Goal: Task Accomplishment & Management: Use online tool/utility

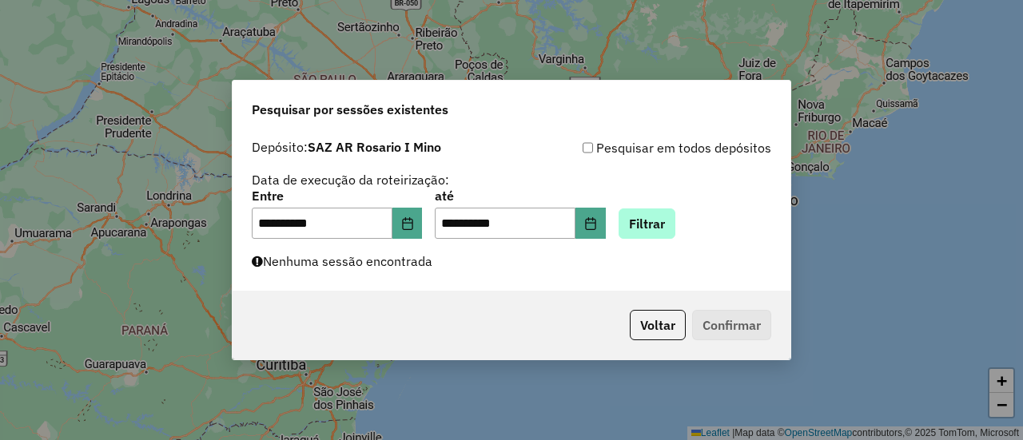
click at [668, 221] on button "Filtrar" at bounding box center [647, 224] width 57 height 30
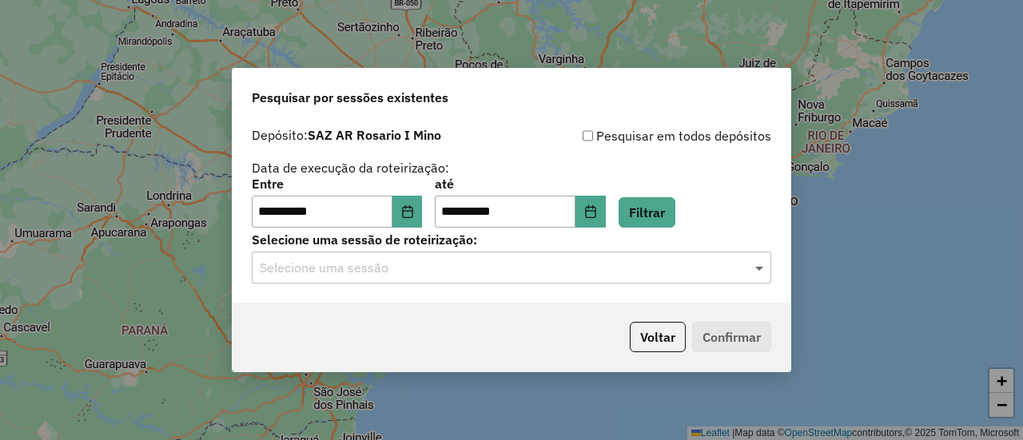
click at [759, 267] on span at bounding box center [761, 267] width 20 height 19
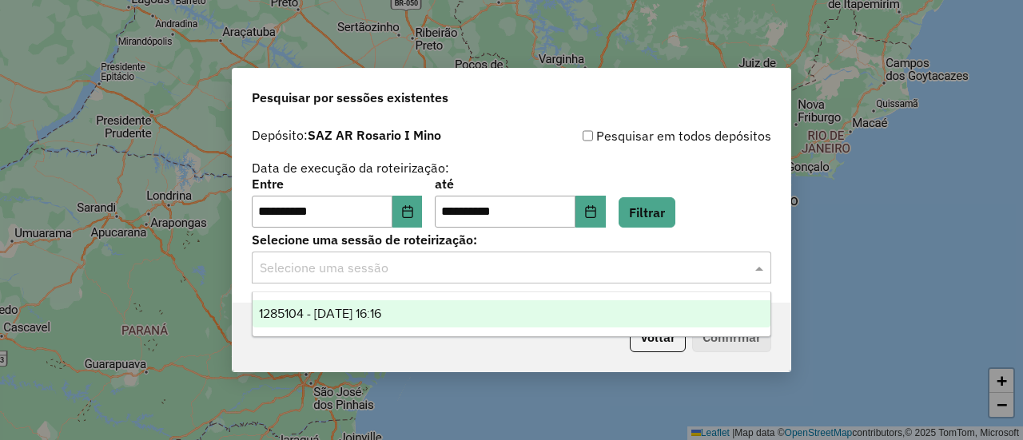
click at [381, 313] on span "1285104 - 30/09/2025 16:16" at bounding box center [320, 314] width 122 height 14
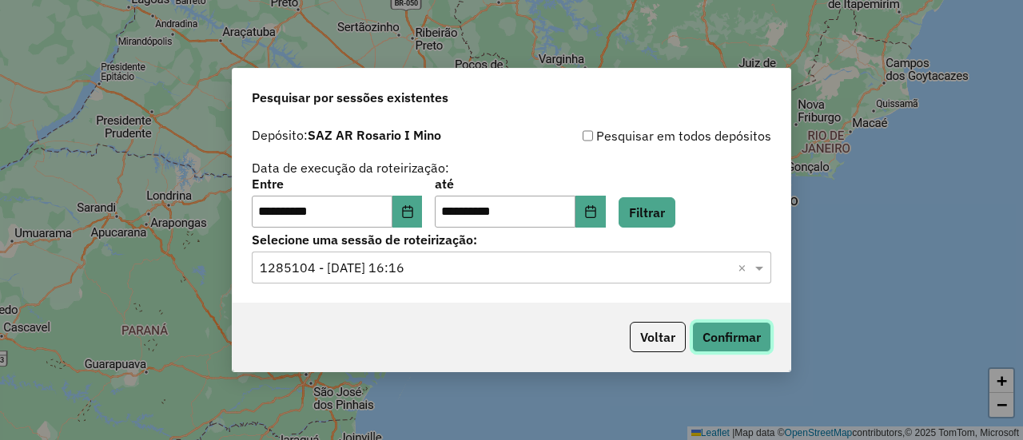
click at [727, 342] on button "Confirmar" at bounding box center [731, 337] width 79 height 30
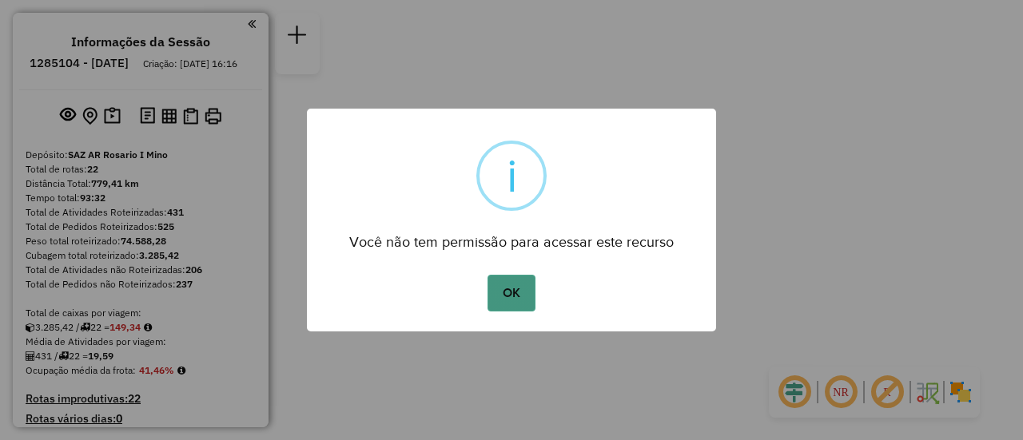
click at [503, 291] on button "OK" at bounding box center [510, 293] width 47 height 37
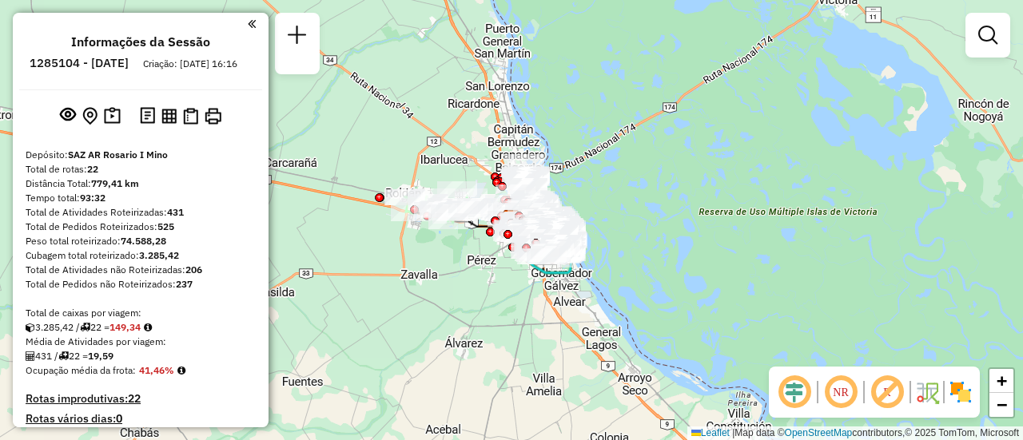
click at [471, 300] on div "Janela de atendimento Grade de atendimento Capacidade Transportadoras Veículos …" at bounding box center [511, 220] width 1023 height 440
click at [471, 292] on div "Janela de atendimento Grade de atendimento Capacidade Transportadoras Veículos …" at bounding box center [511, 220] width 1023 height 440
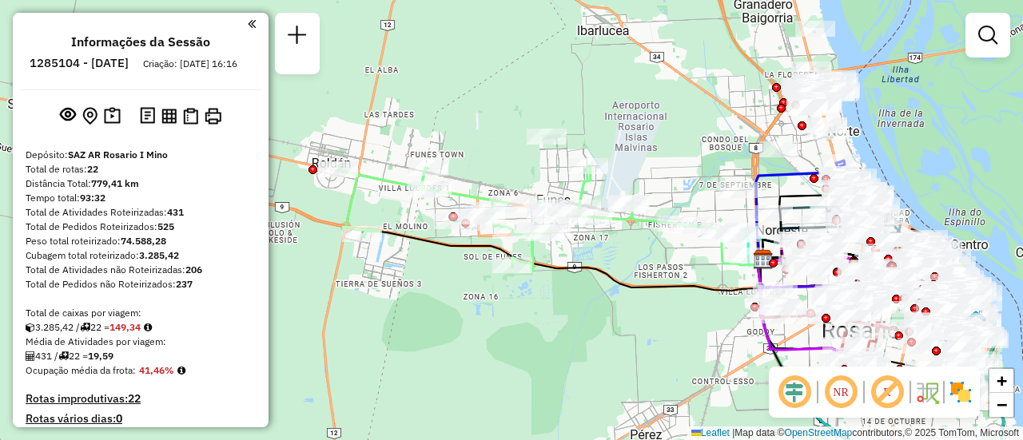
drag, startPoint x: 528, startPoint y: 175, endPoint x: 650, endPoint y: 165, distance: 121.9
click at [650, 165] on div "Janela de atendimento Grade de atendimento Capacidade Transportadoras Veículos …" at bounding box center [511, 220] width 1023 height 440
click at [335, 169] on div "Janela de atendimento Grade de atendimento Capacidade Transportadoras Veículos …" at bounding box center [511, 220] width 1023 height 440
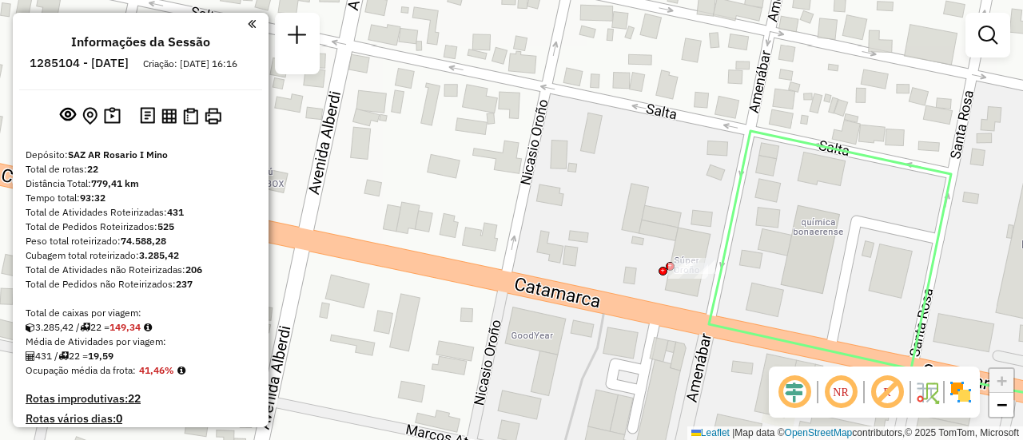
click at [704, 265] on div "Janela de atendimento Grade de atendimento Capacidade Transportadoras Veículos …" at bounding box center [511, 220] width 1023 height 440
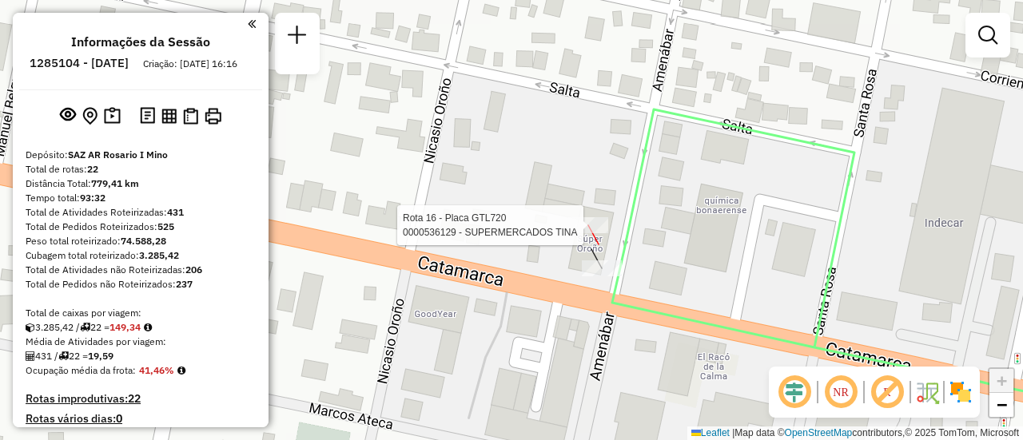
click at [585, 227] on div "Rota 16 - Placa GTL720 0000536129 - SUPERMERCADOS TINA Janela de atendimento Gr…" at bounding box center [511, 220] width 1023 height 440
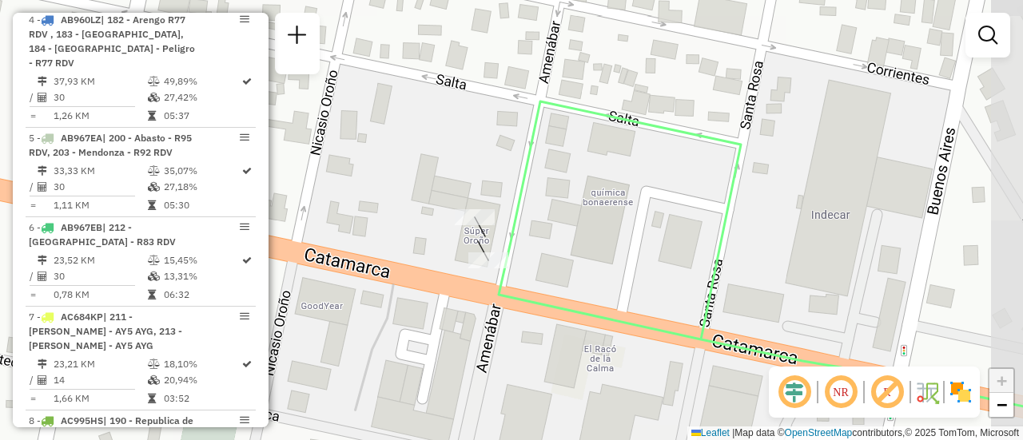
scroll to position [2027, 0]
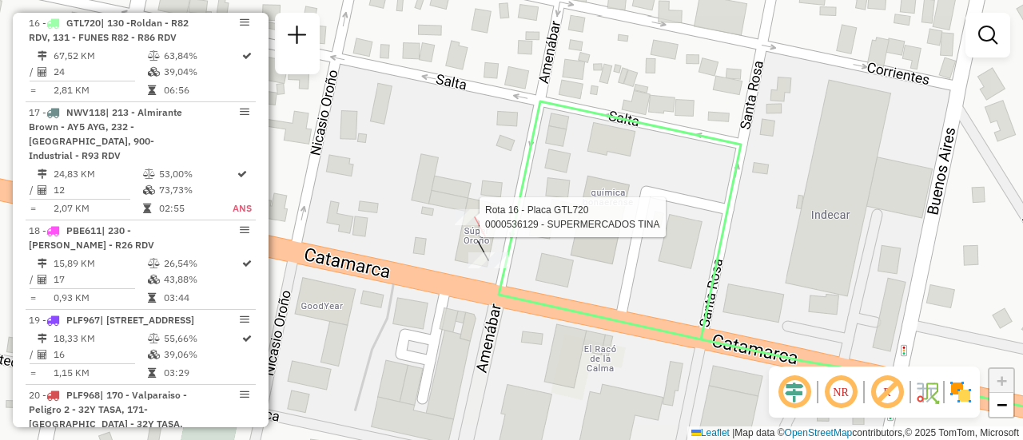
click at [471, 221] on div "Rota 16 - Placa GTL720 0000536129 - SUPERMERCADOS TINA Janela de atendimento Gr…" at bounding box center [511, 220] width 1023 height 440
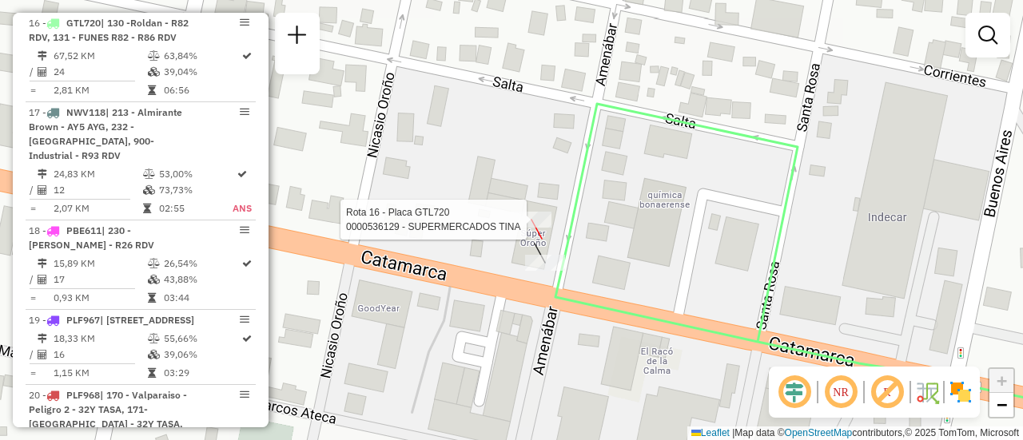
click at [532, 217] on div "Rota 16 - Placa GTL720 0000536129 - SUPERMERCADOS TINA Janela de atendimento Gr…" at bounding box center [511, 220] width 1023 height 440
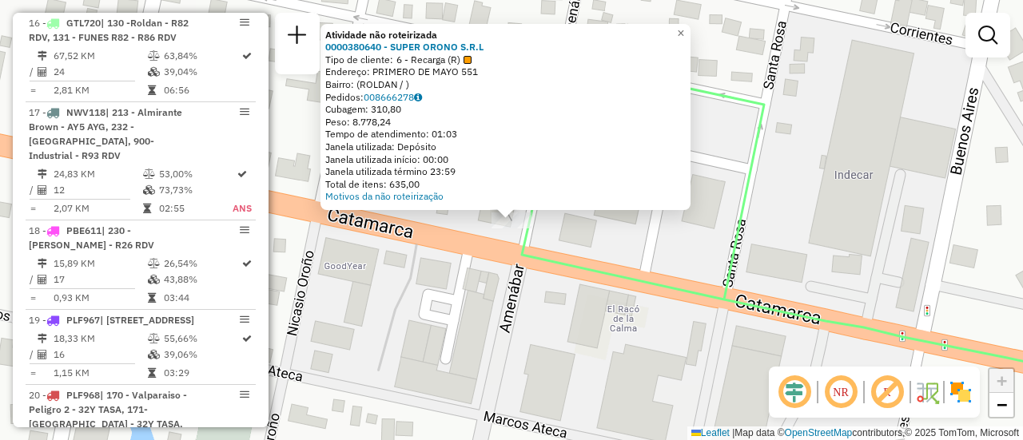
click at [747, 249] on div "Atividade não roteirizada 0000380640 - SUPER ORONO S.R.L Tipo de cliente: 6 - R…" at bounding box center [511, 220] width 1023 height 440
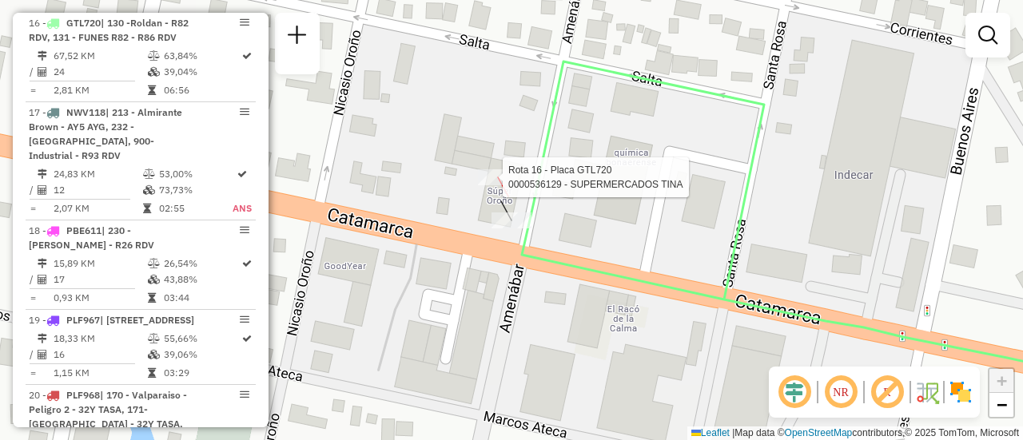
select select "**********"
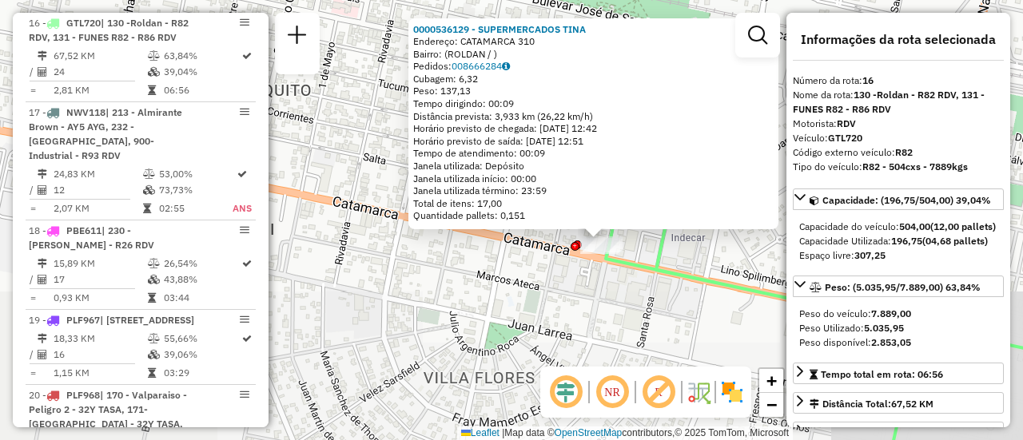
click at [737, 264] on div "0000536129 - SUPERMERCADOS TINA Endereço: CATAMARCA 310 Bairro: (ROLDAN / ) Ped…" at bounding box center [511, 220] width 1023 height 440
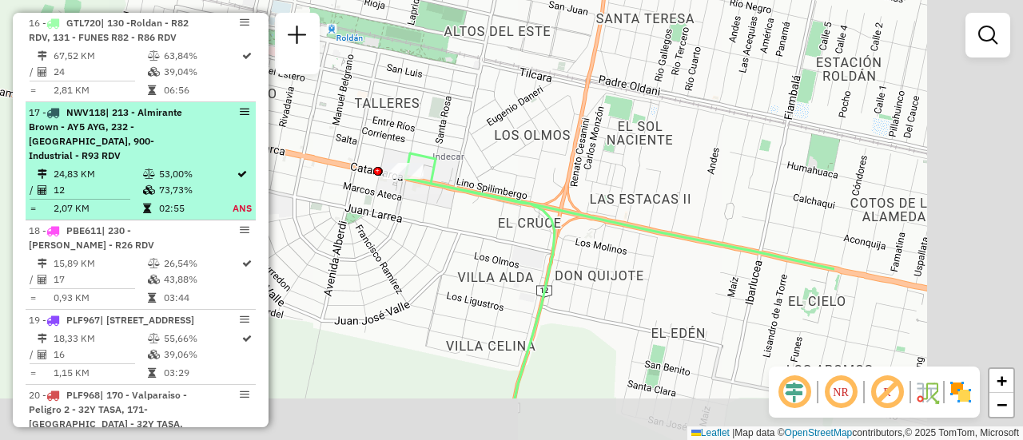
drag, startPoint x: 781, startPoint y: 263, endPoint x: 249, endPoint y: 132, distance: 548.1
click at [249, 132] on hb-router-mapa "Informações da Sessão 1285104 - 30/09/2025 Criação: 29/09/2025 16:16 Depósito: …" at bounding box center [511, 220] width 1023 height 440
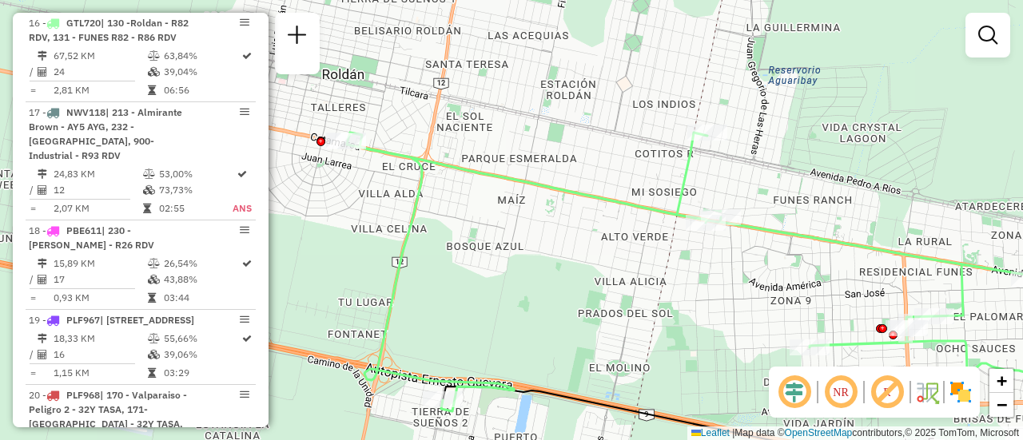
drag, startPoint x: 698, startPoint y: 193, endPoint x: 653, endPoint y: 105, distance: 99.7
click at [665, 139] on icon at bounding box center [726, 272] width 758 height 279
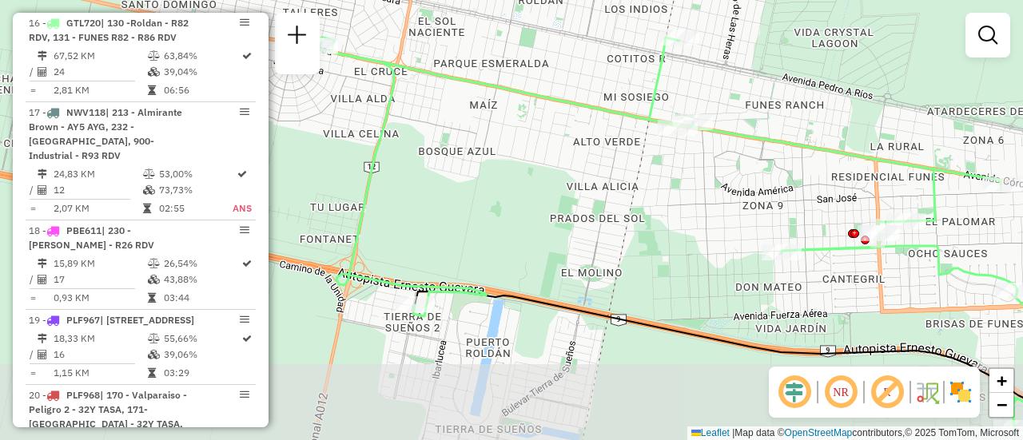
drag, startPoint x: 653, startPoint y: 105, endPoint x: 647, endPoint y: 79, distance: 26.2
click at [647, 79] on div "Janela de atendimento Grade de atendimento Capacidade Transportadoras Veículos …" at bounding box center [511, 220] width 1023 height 440
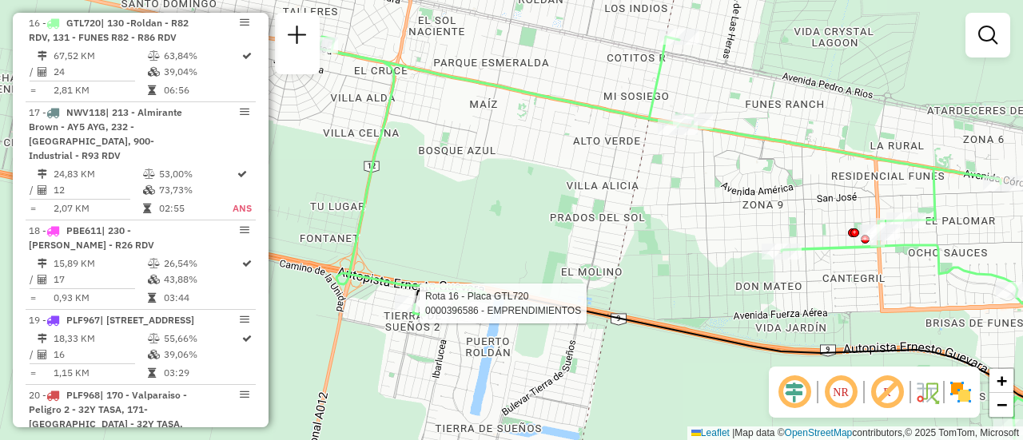
click at [414, 303] on div "Rota 16 - Placa GTL720 0000396586 - EMPRENDIMIENTOS Janela de atendimento Grade…" at bounding box center [511, 220] width 1023 height 440
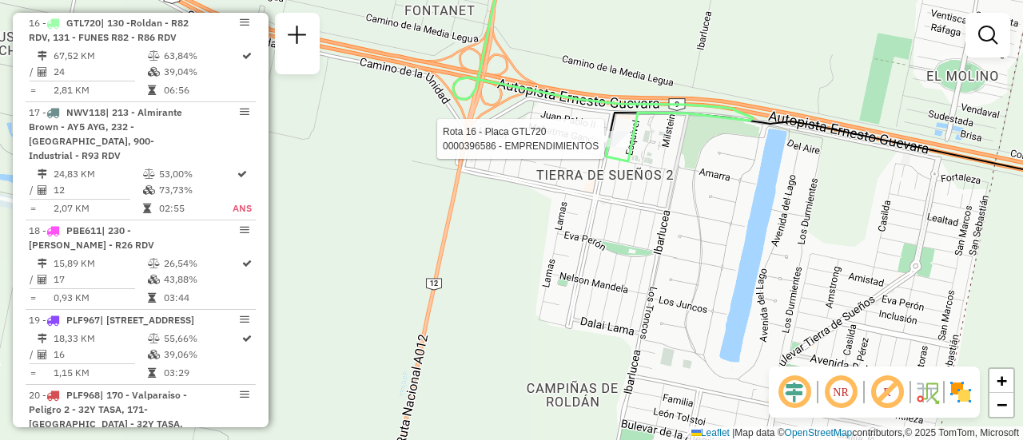
select select "**********"
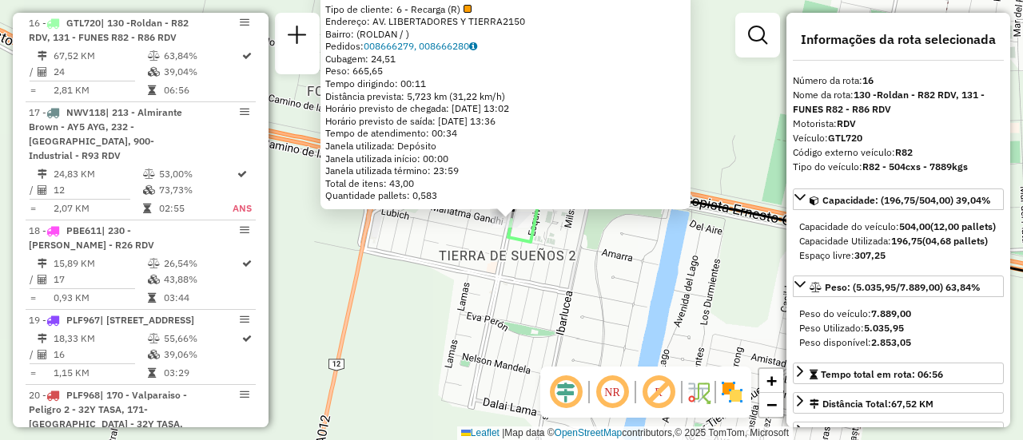
click at [518, 281] on div "0000396586 - EMPRENDIMIENTOS Tipo de cliente: 6 - Recarga (R) Endereço: AV. LIB…" at bounding box center [511, 220] width 1023 height 440
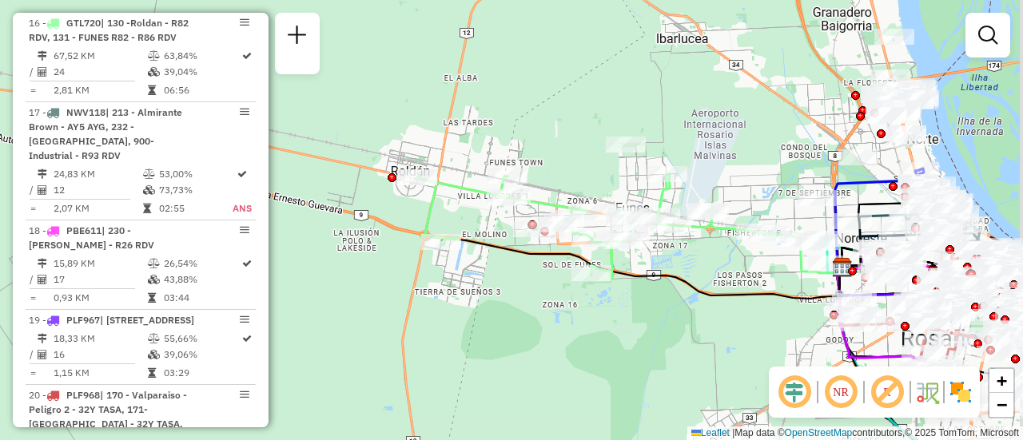
drag, startPoint x: 673, startPoint y: 203, endPoint x: 595, endPoint y: 171, distance: 84.6
click at [595, 171] on div "Janela de atendimento Grade de atendimento Capacidade Transportadoras Veículos …" at bounding box center [511, 220] width 1023 height 440
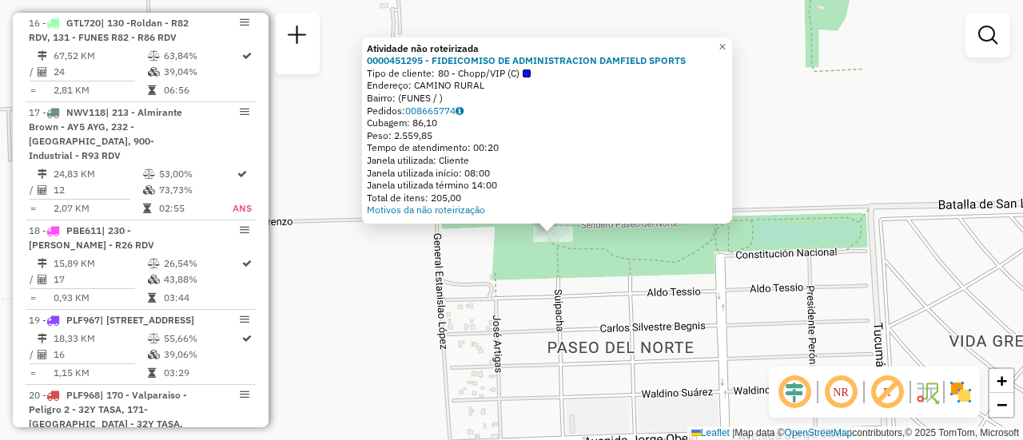
click at [543, 318] on div "Atividade não roteirizada 0000451295 - FIDEICOMISO DE ADMINISTRACION DAMFIELD S…" at bounding box center [511, 220] width 1023 height 440
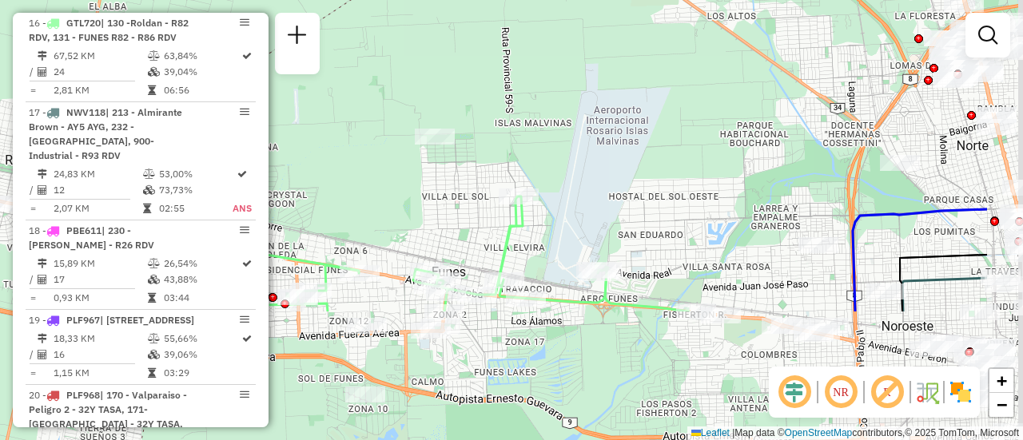
drag, startPoint x: 580, startPoint y: 342, endPoint x: 432, endPoint y: 148, distance: 244.6
click at [431, 148] on div "Janela de atendimento Grade de atendimento Capacidade Transportadoras Veículos …" at bounding box center [511, 220] width 1023 height 440
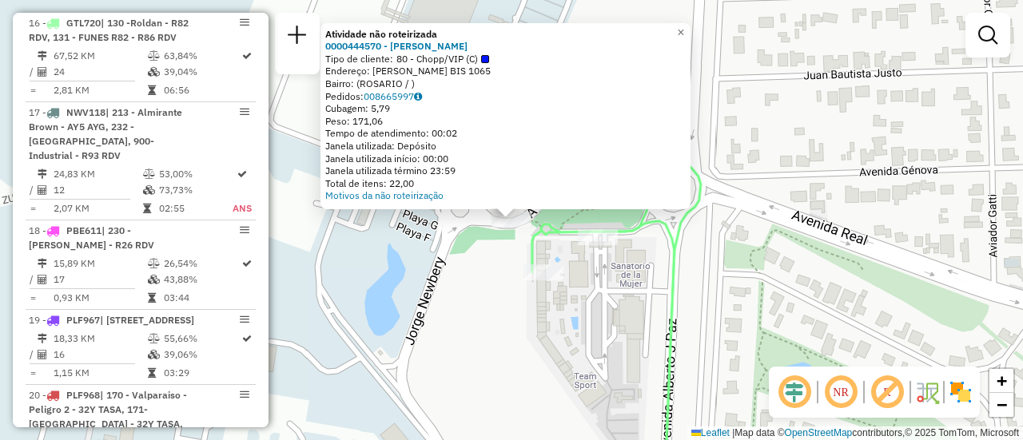
click at [469, 260] on div "Atividade não roteirizada 0000444570 - VAZQUEZ CRISTIAN ARIEL Tipo de cliente: …" at bounding box center [511, 220] width 1023 height 440
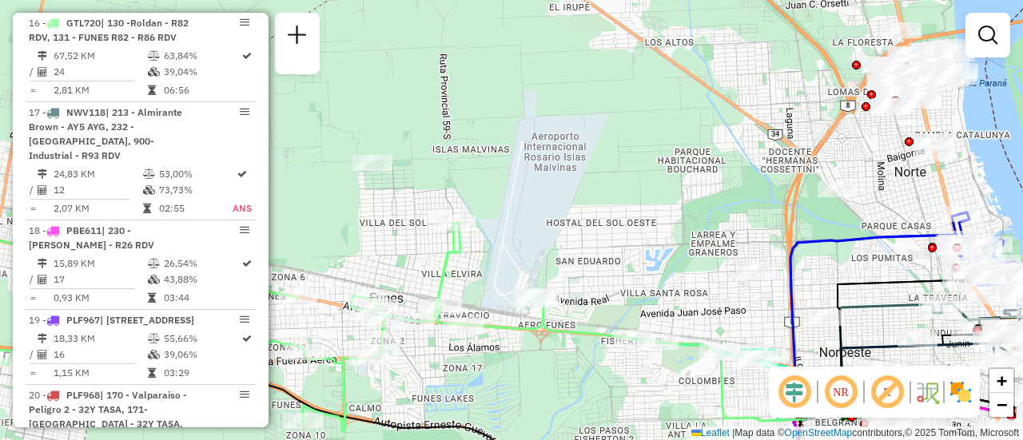
click at [462, 324] on div "Janela de atendimento Grade de atendimento Capacidade Transportadoras Veículos …" at bounding box center [511, 220] width 1023 height 440
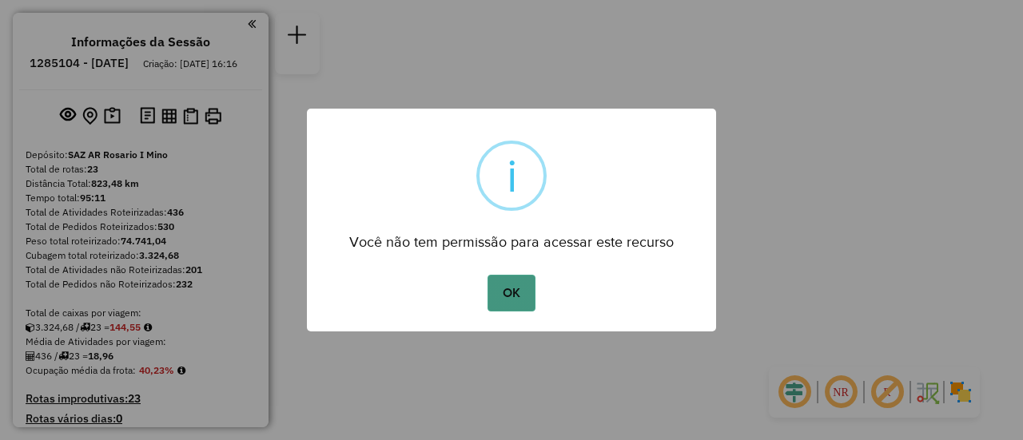
click at [510, 290] on button "OK" at bounding box center [510, 293] width 47 height 37
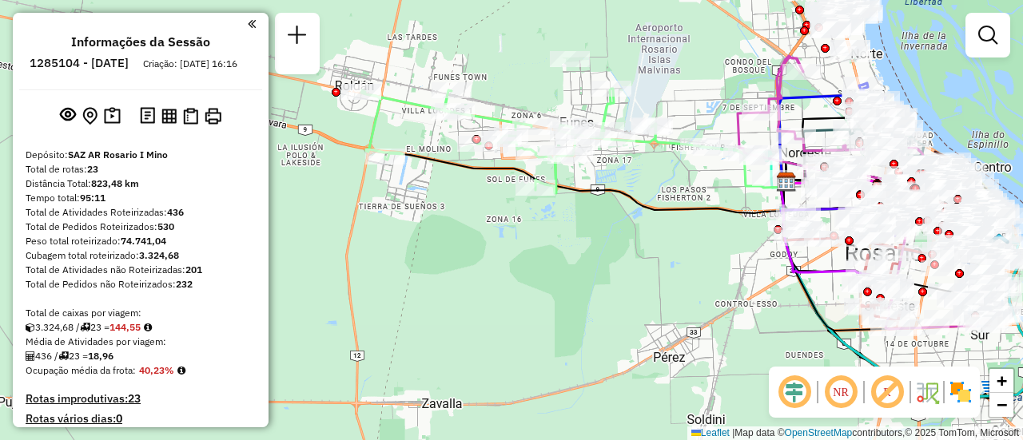
drag, startPoint x: 495, startPoint y: 236, endPoint x: 600, endPoint y: 319, distance: 134.3
click at [600, 319] on div "Janela de atendimento Grade de atendimento Capacidade Transportadoras Veículos …" at bounding box center [511, 220] width 1023 height 440
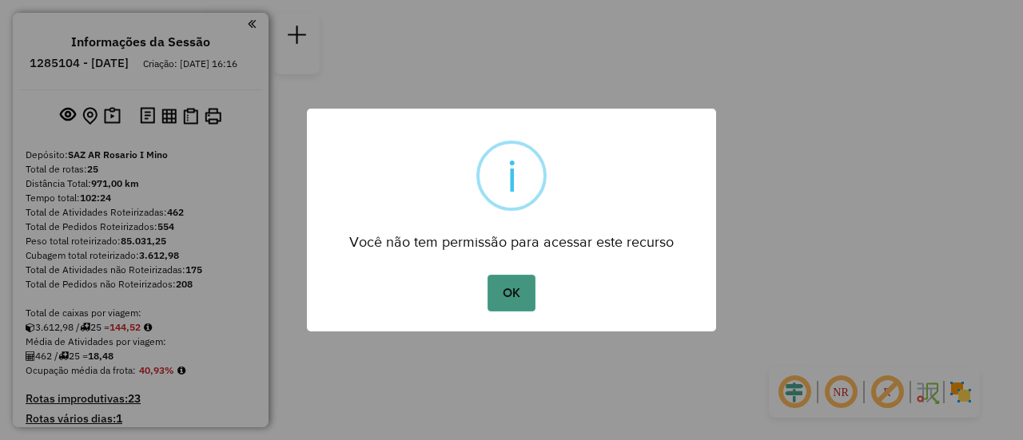
click at [510, 290] on button "OK" at bounding box center [510, 293] width 47 height 37
click at [510, 290] on div "× i Você não tem permissão para acessar este recurso OK No Cancel" at bounding box center [511, 220] width 409 height 223
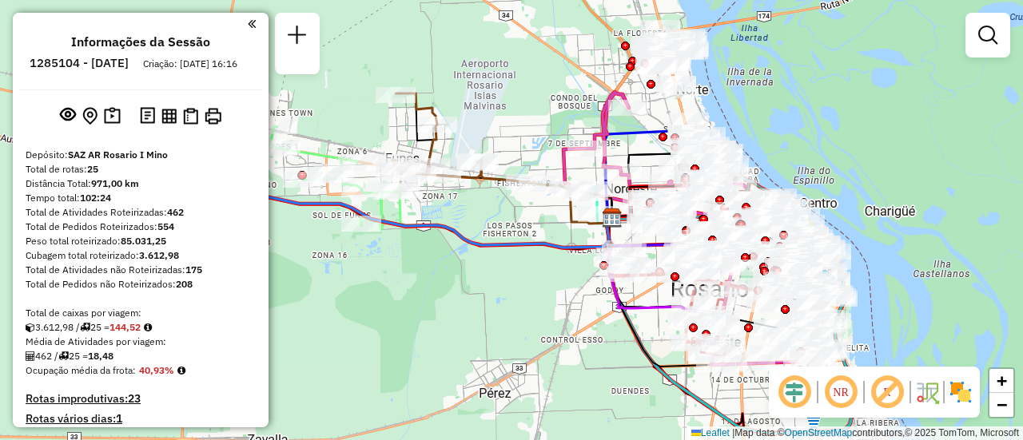
drag, startPoint x: 455, startPoint y: 166, endPoint x: 759, endPoint y: 424, distance: 398.6
click at [788, 440] on html "Aguarde... Pop-up bloqueado! Seu navegador bloqueou automáticamente a abertura …" at bounding box center [511, 220] width 1023 height 440
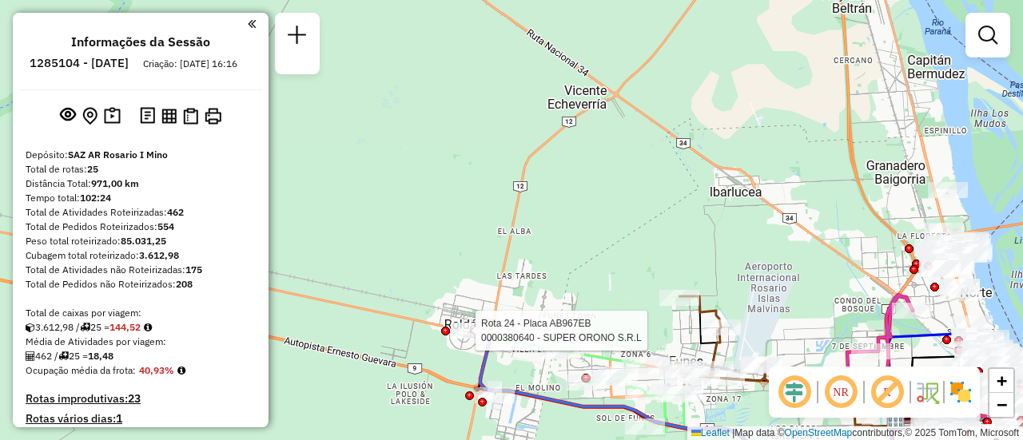
click at [465, 328] on div "Rota 24 - Placa AB967EB 0000380640 - SUPER ORONO S.R.L Janela de atendimento Gr…" at bounding box center [511, 220] width 1023 height 440
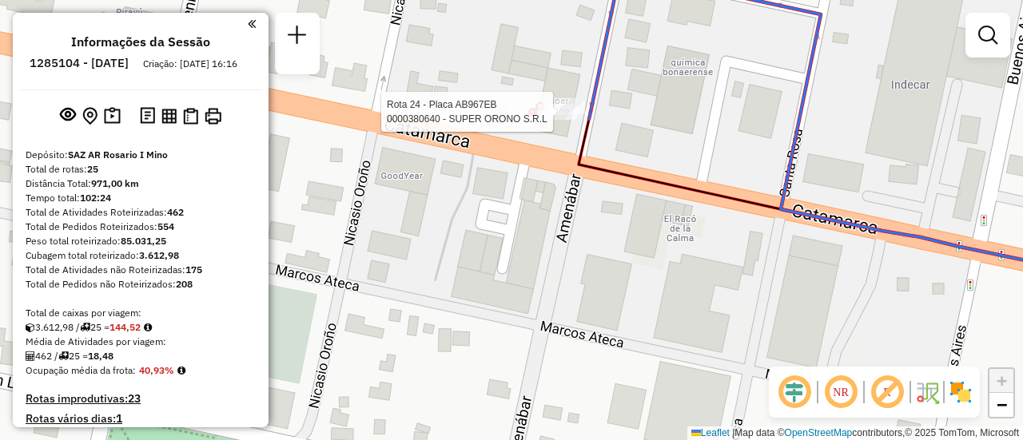
click at [555, 109] on div "Rota 24 - Placa AB967EB 0000380640 - SUPER ORONO S.R.L Janela de atendimento Gr…" at bounding box center [511, 220] width 1023 height 440
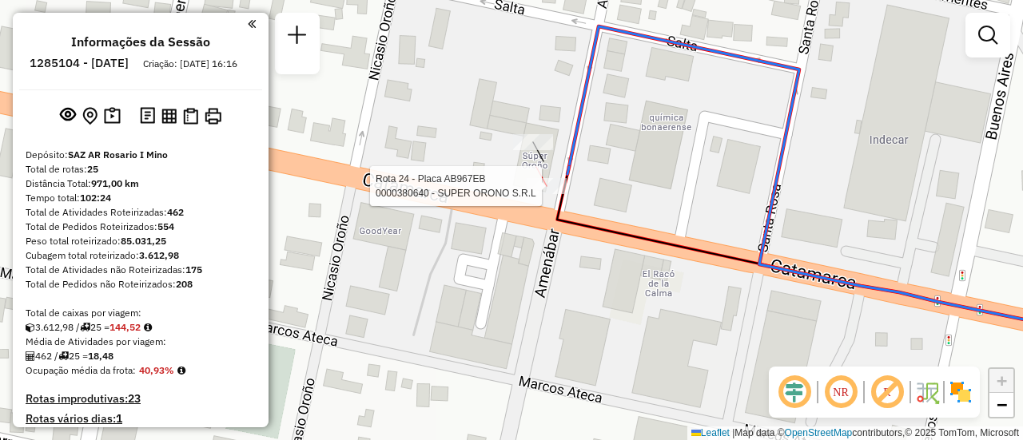
select select "**********"
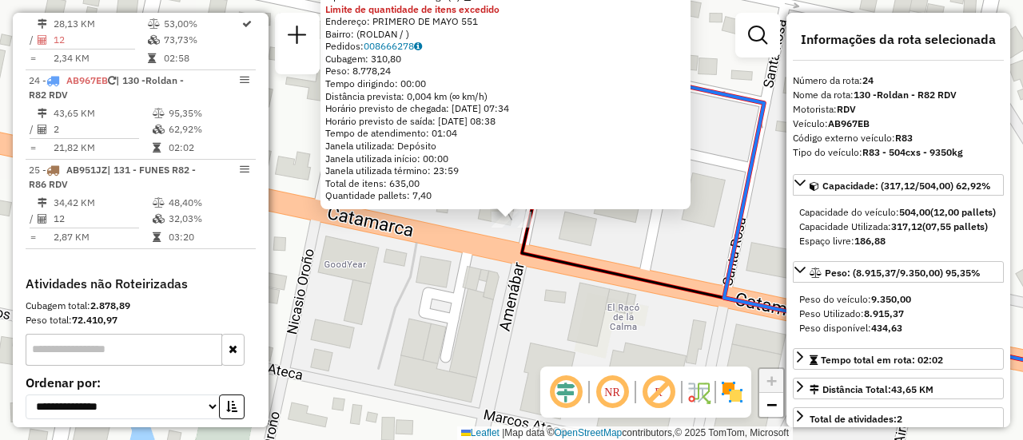
scroll to position [80, 0]
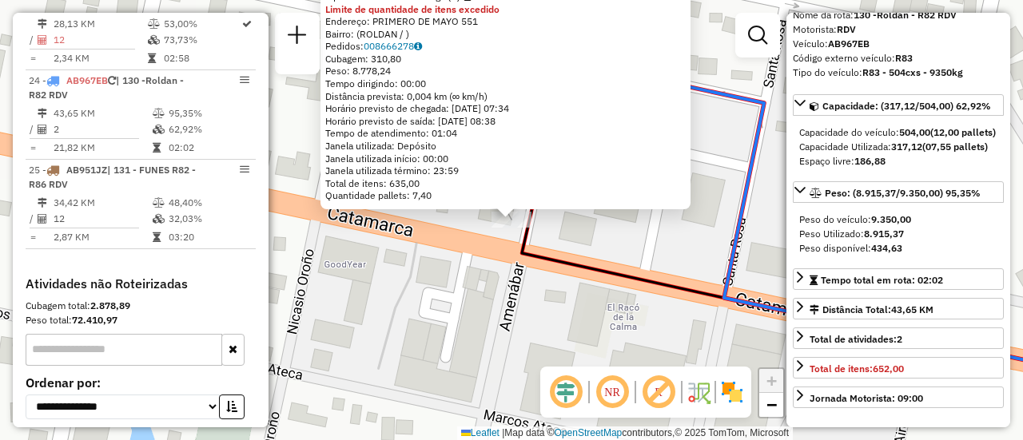
click at [461, 330] on div "0000380640 - SUPER ORONO S.R.L Tipo de cliente: 6 - Recarga (R) Limite de quant…" at bounding box center [511, 220] width 1023 height 440
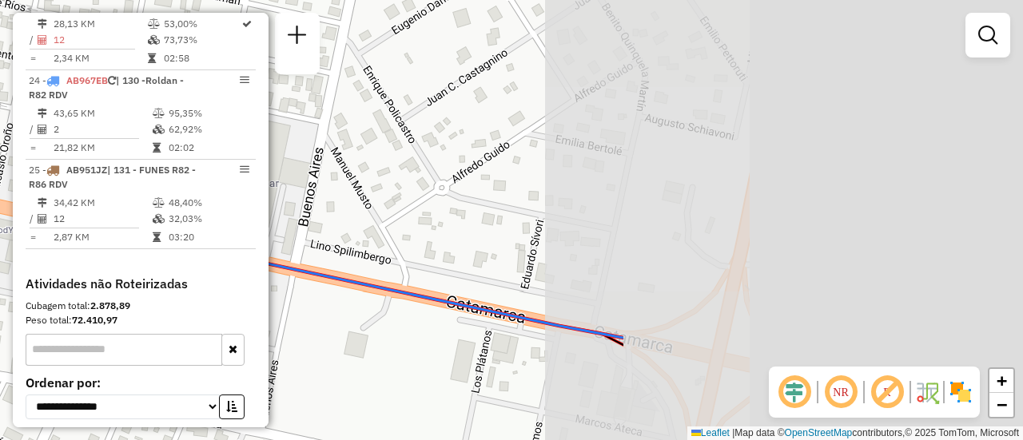
drag, startPoint x: 599, startPoint y: 224, endPoint x: 209, endPoint y: 202, distance: 390.6
click at [195, 201] on hb-router-mapa "Informações da Sessão 1285104 - 30/09/2025 Criação: 29/09/2025 16:16 Depósito: …" at bounding box center [511, 220] width 1023 height 440
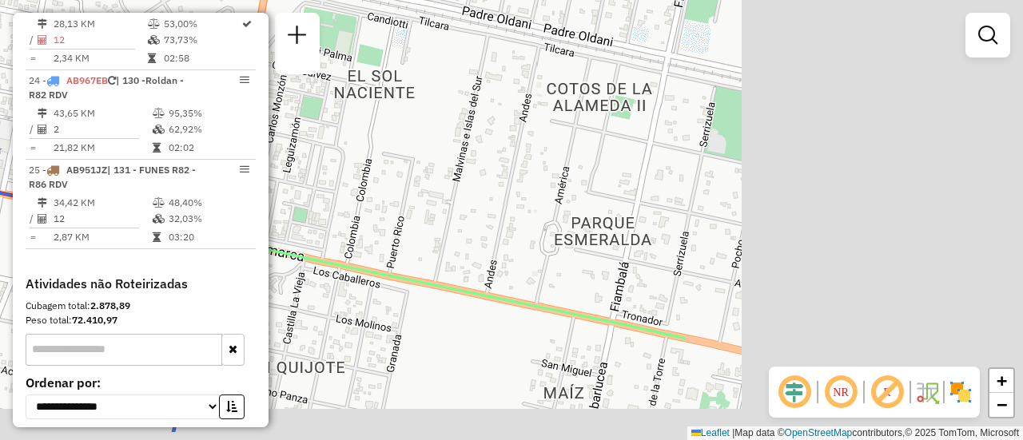
drag, startPoint x: 511, startPoint y: 211, endPoint x: 275, endPoint y: 182, distance: 237.5
click at [275, 182] on div "Janela de atendimento Grade de atendimento Capacidade Transportadoras Veículos …" at bounding box center [511, 220] width 1023 height 440
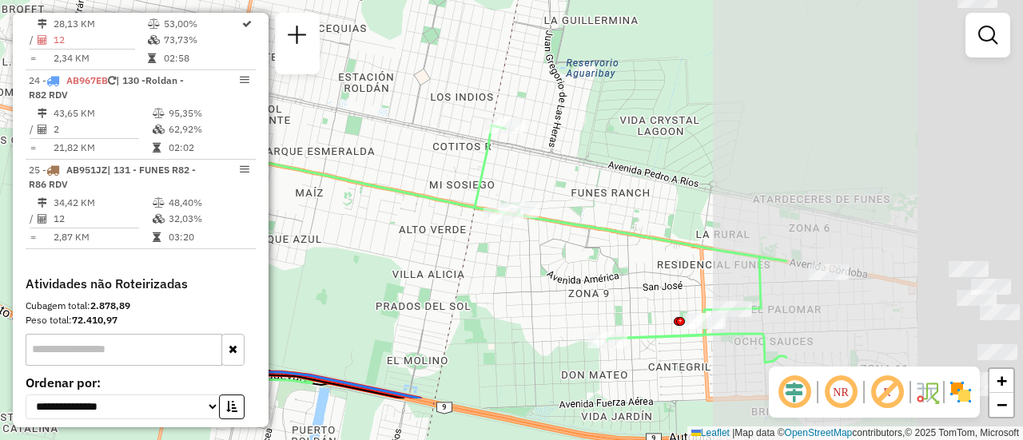
drag, startPoint x: 742, startPoint y: 242, endPoint x: 343, endPoint y: 140, distance: 412.5
click at [340, 140] on div "Janela de atendimento Grade de atendimento Capacidade Transportadoras Veículos …" at bounding box center [511, 220] width 1023 height 440
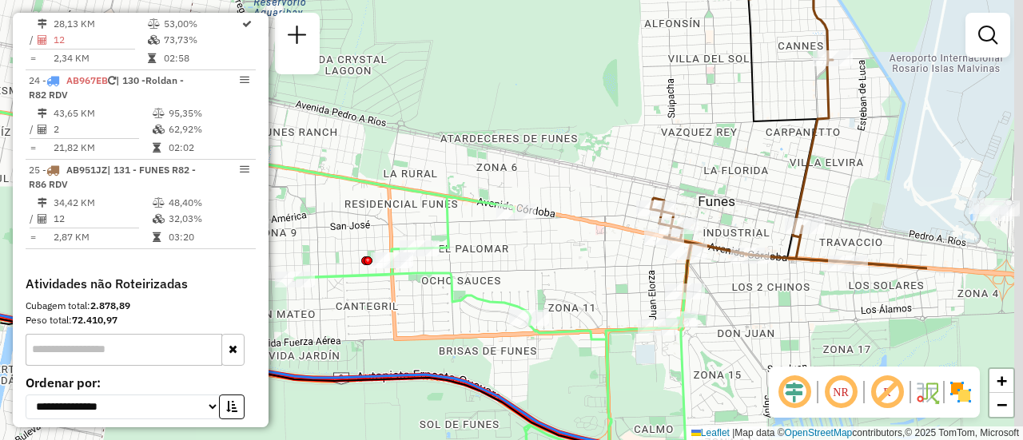
drag, startPoint x: 615, startPoint y: 177, endPoint x: 349, endPoint y: 138, distance: 268.2
click at [339, 134] on div "Janela de atendimento Grade de atendimento Capacidade Transportadoras Veículos …" at bounding box center [511, 220] width 1023 height 440
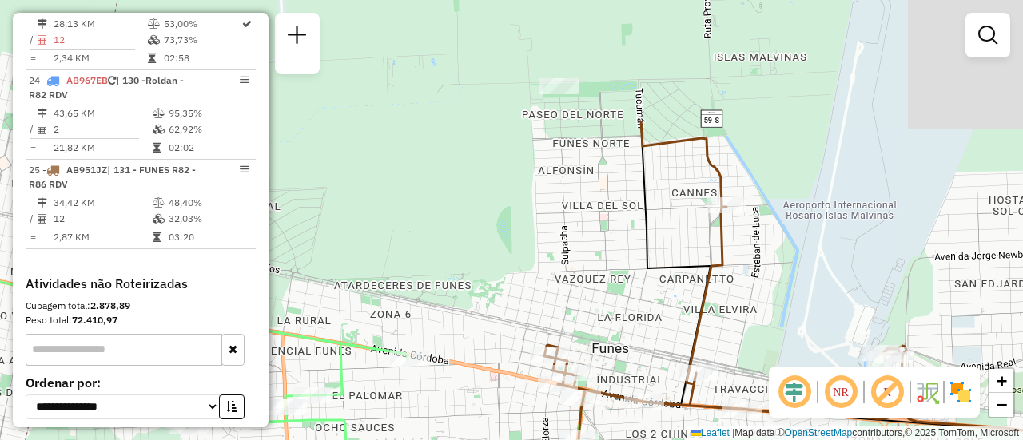
drag, startPoint x: 762, startPoint y: 139, endPoint x: 771, endPoint y: 296, distance: 156.9
click at [771, 296] on div "Janela de atendimento Grade de atendimento Capacidade Transportadoras Veículos …" at bounding box center [511, 220] width 1023 height 440
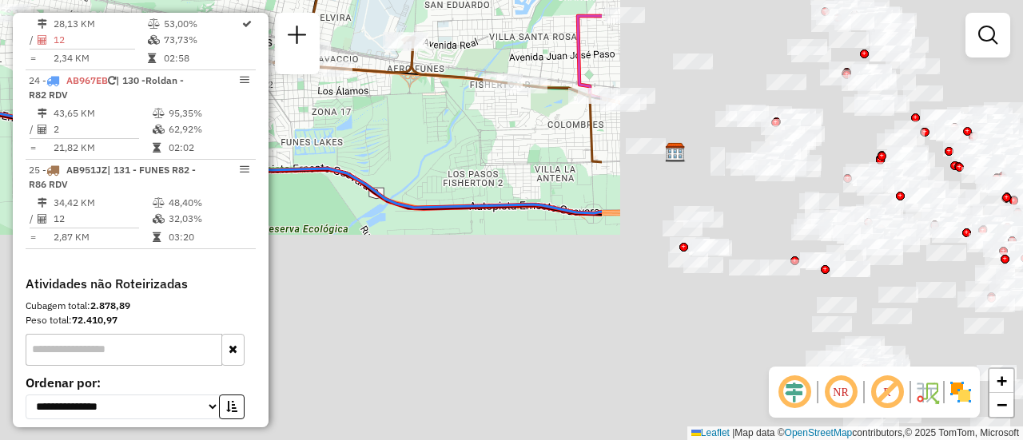
drag, startPoint x: 746, startPoint y: 172, endPoint x: 364, endPoint y: 6, distance: 417.0
click at [208, 0] on html "Aguarde... Pop-up bloqueado! Seu navegador bloqueou automáticamente a abertura …" at bounding box center [511, 220] width 1023 height 440
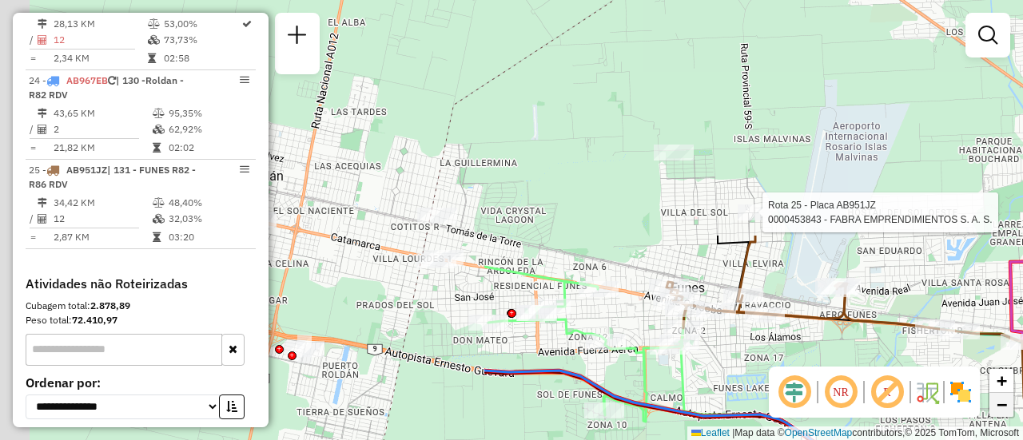
drag, startPoint x: 405, startPoint y: 145, endPoint x: 993, endPoint y: 416, distance: 647.6
click at [997, 426] on div "Rota 25 - Placa AB951JZ 0000453843 - FABRA EMPRENDIMIENTOS S. A. S. Janela de a…" at bounding box center [511, 220] width 1023 height 440
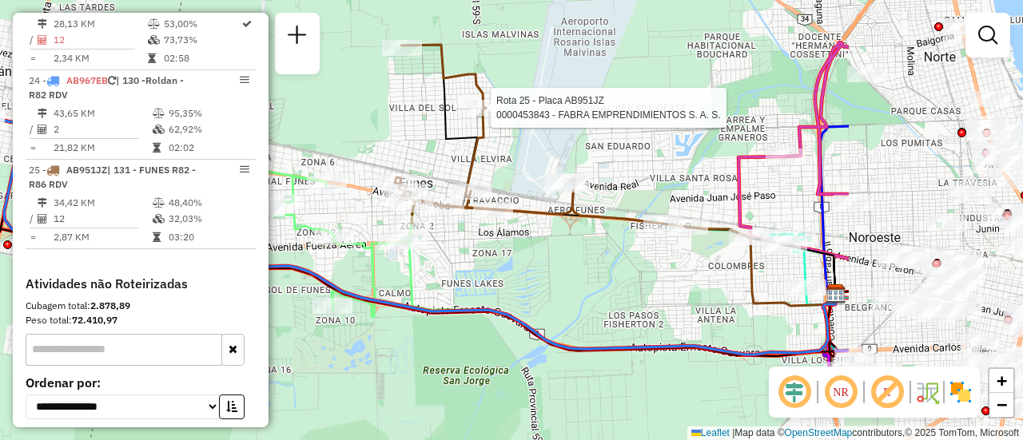
drag, startPoint x: 635, startPoint y: 230, endPoint x: 355, endPoint y: 125, distance: 298.9
click at [355, 125] on div "Rota 25 - Placa AB951JZ 0000453843 - FABRA EMPRENDIMIENTOS S. A. S. Janela de a…" at bounding box center [511, 220] width 1023 height 440
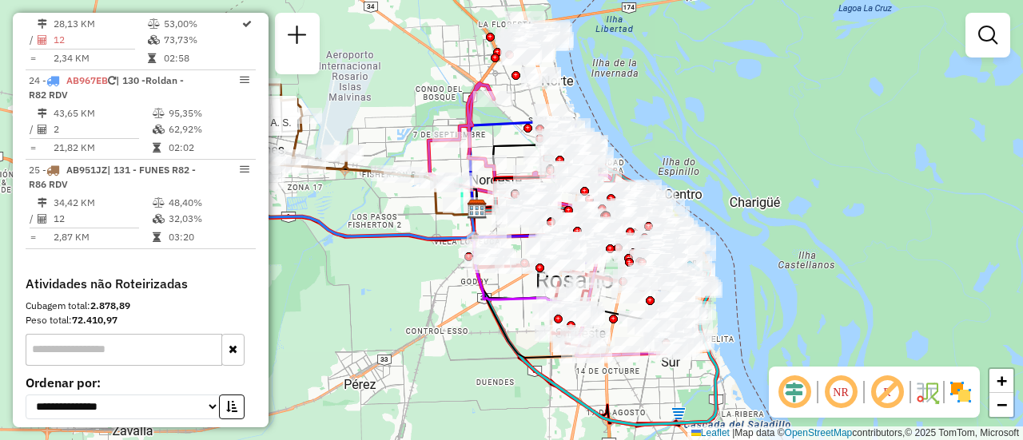
drag, startPoint x: 652, startPoint y: 139, endPoint x: 397, endPoint y: 125, distance: 255.3
click at [392, 113] on div "Rota 25 - Placa AB951JZ 0000453843 - FABRA EMPRENDIMIENTOS S. A. S. Janela de a…" at bounding box center [511, 220] width 1023 height 440
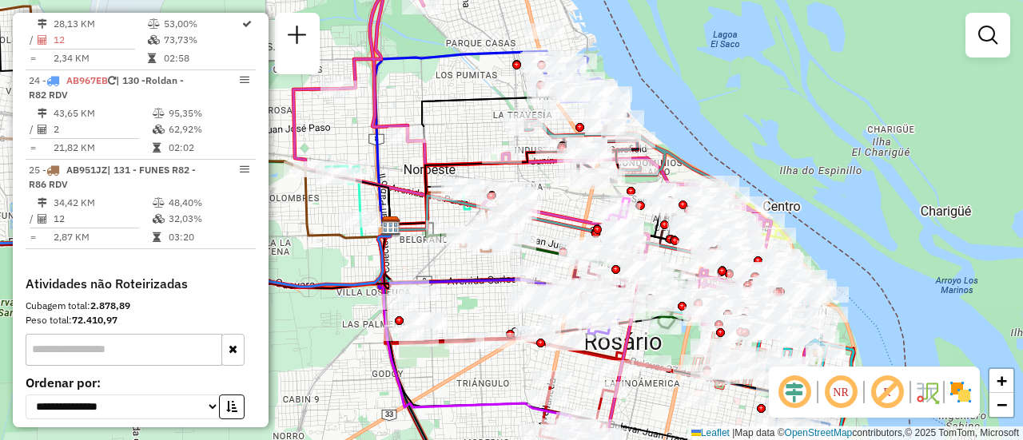
drag, startPoint x: 647, startPoint y: 181, endPoint x: 570, endPoint y: 193, distance: 77.6
click at [570, 194] on div "Rota 25 - Placa AB951JZ 0000453843 - FABRA EMPRENDIMIENTOS S. A. S. Janela de a…" at bounding box center [511, 220] width 1023 height 440
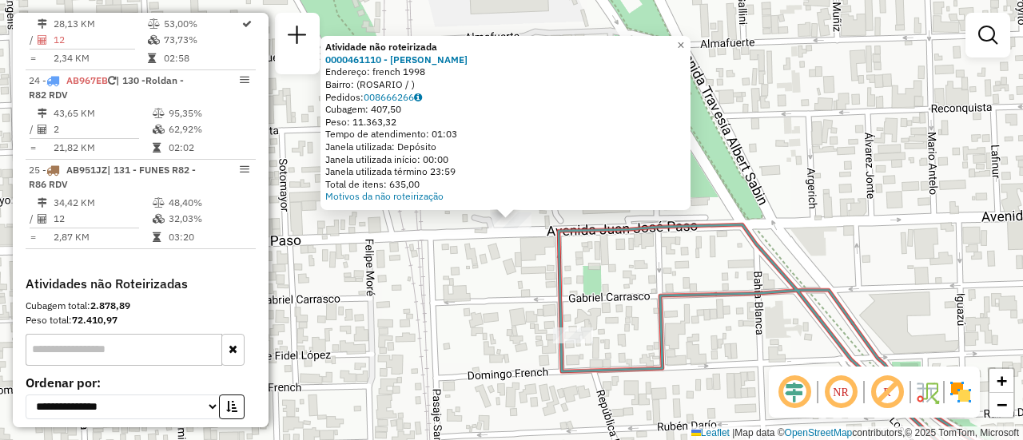
click at [752, 266] on div "Atividade não roteirizada 0000461110 - [PERSON_NAME] - RDV Endereço: french 199…" at bounding box center [511, 220] width 1023 height 440
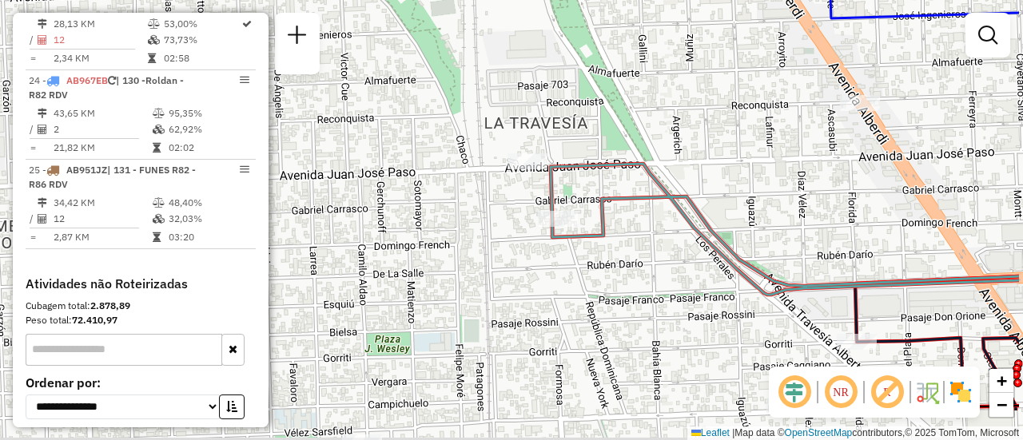
drag, startPoint x: 794, startPoint y: 210, endPoint x: 658, endPoint y: 129, distance: 159.1
click at [654, 128] on div "Janela de atendimento Grade de atendimento Capacidade Transportadoras Veículos …" at bounding box center [511, 220] width 1023 height 440
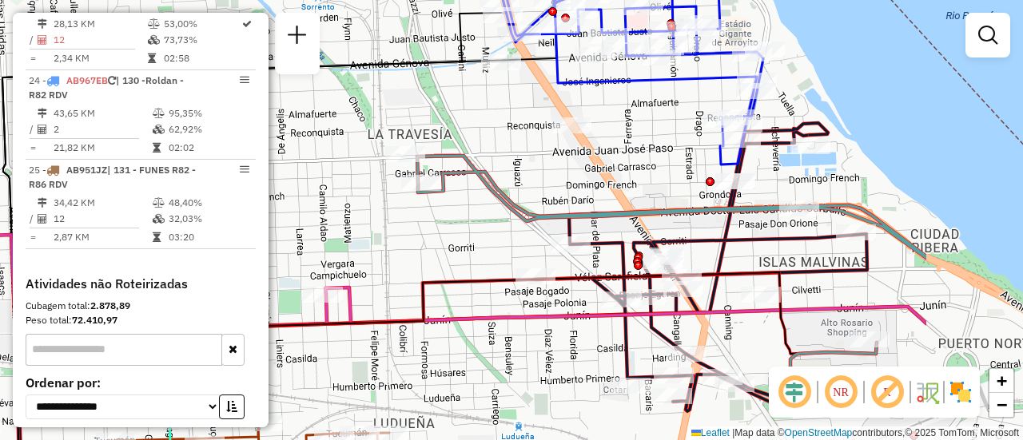
drag, startPoint x: 778, startPoint y: 170, endPoint x: 579, endPoint y: 173, distance: 199.0
click at [579, 173] on div "Janela de atendimento Grade de atendimento Capacidade Transportadoras Veículos …" at bounding box center [511, 220] width 1023 height 440
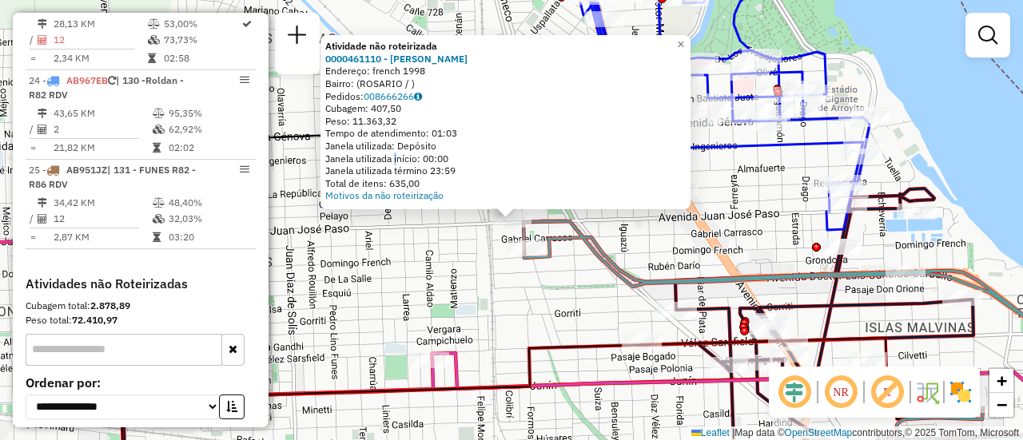
click at [447, 269] on div "Atividade não roteirizada 0000461110 - [PERSON_NAME] - RDV Endereço: french 199…" at bounding box center [511, 220] width 1023 height 440
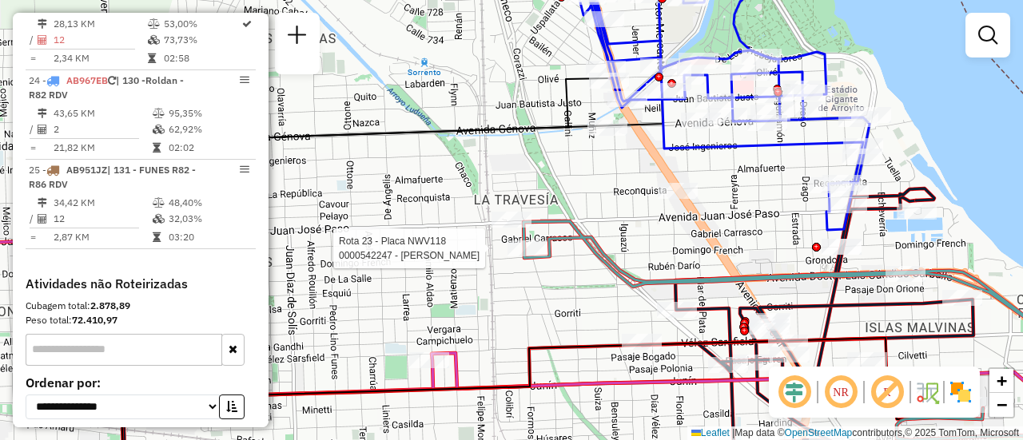
select select "**********"
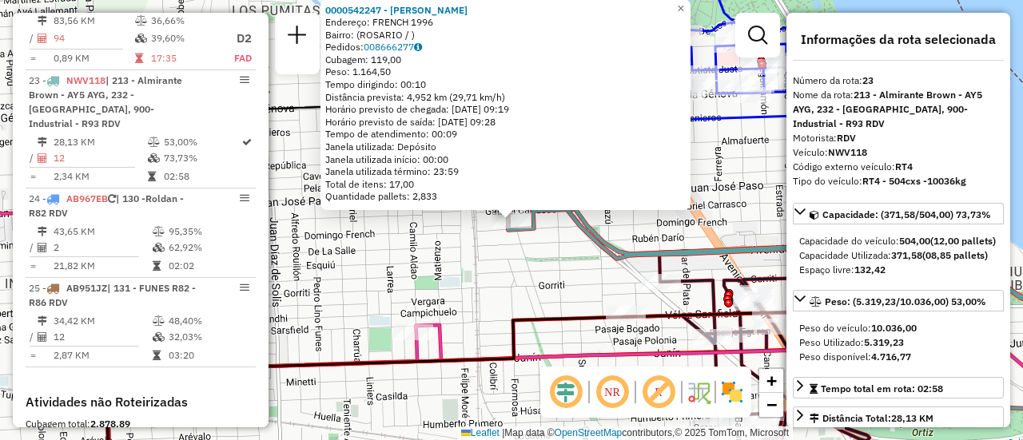
scroll to position [160, 0]
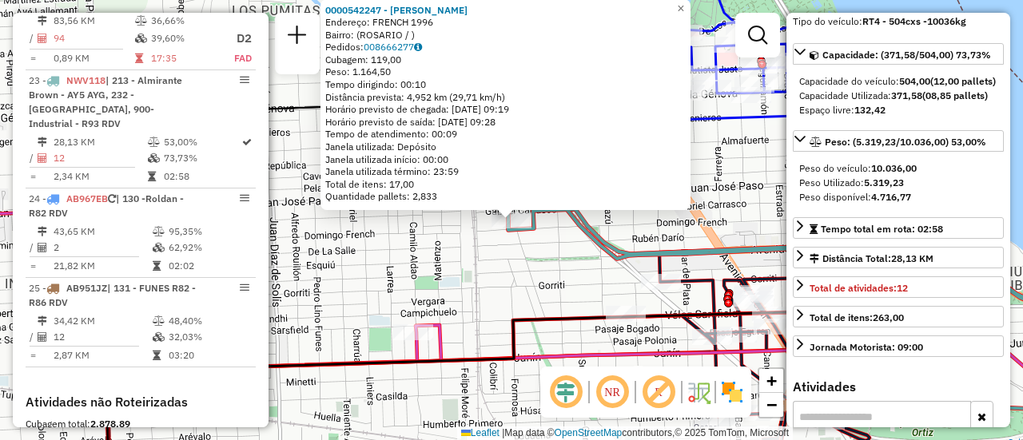
click at [448, 249] on div "0000542247 - Gonzales Maximiliano Jose Endereço: FRENCH 1996 Bairro: (ROSARIO /…" at bounding box center [511, 220] width 1023 height 440
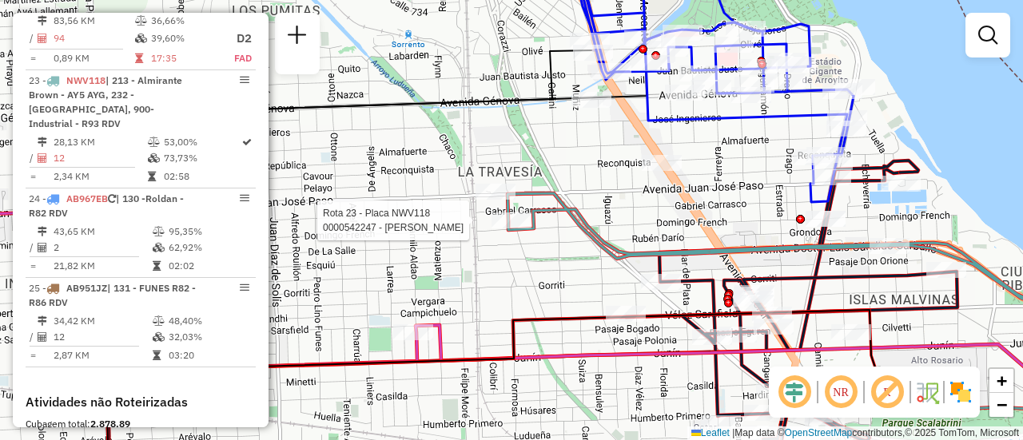
select select "**********"
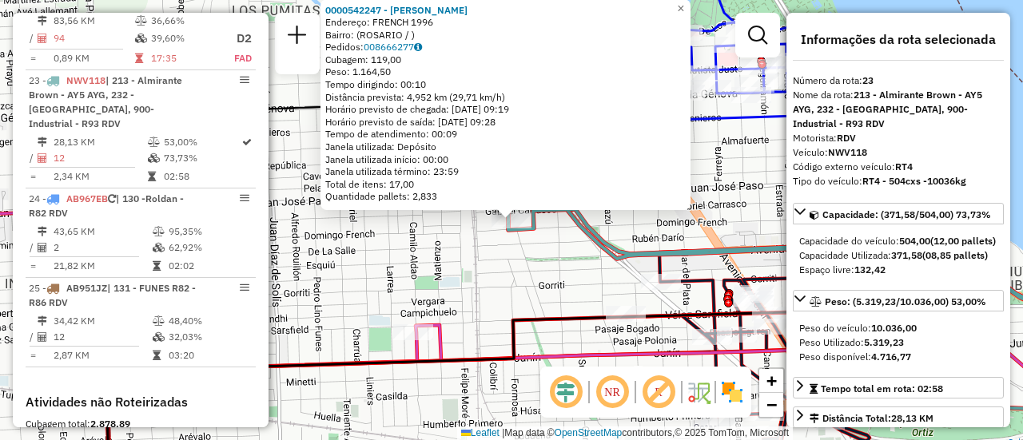
click at [504, 263] on div "0000542247 - Gonzales Maximiliano Jose Endereço: FRENCH 1996 Bairro: (ROSARIO /…" at bounding box center [511, 220] width 1023 height 440
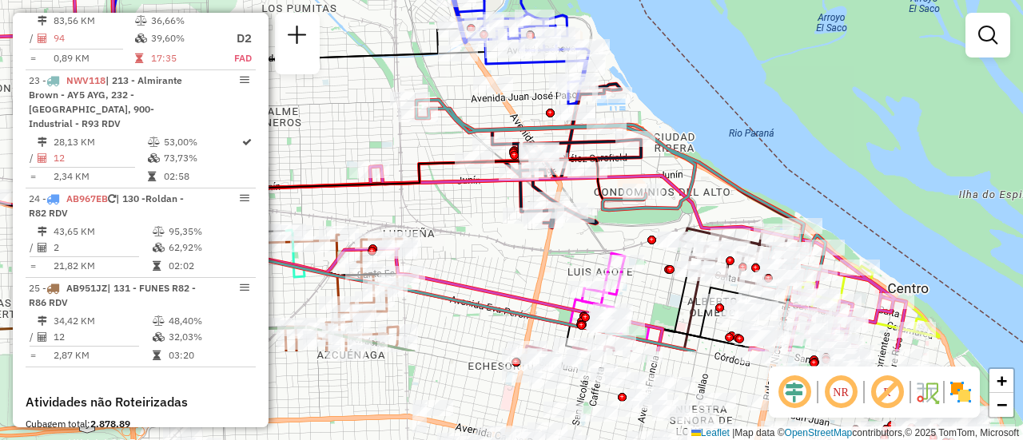
drag, startPoint x: 692, startPoint y: 292, endPoint x: 569, endPoint y: 159, distance: 181.0
click at [478, 159] on icon at bounding box center [395, 235] width 502 height 153
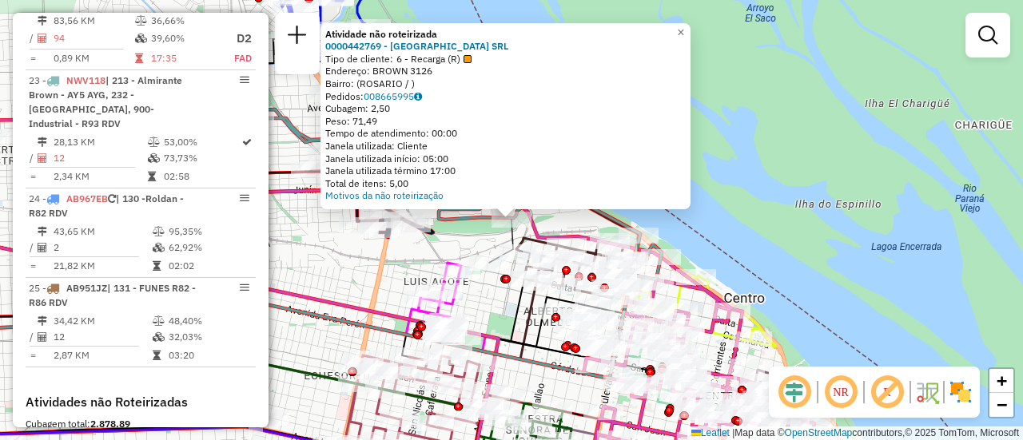
drag, startPoint x: 384, startPoint y: 269, endPoint x: 436, endPoint y: 279, distance: 52.8
click at [385, 269] on div "Atividade não roteirizada 0000442769 - GARDEN ISLAND SRL Tipo de cliente: 6 - R…" at bounding box center [511, 220] width 1023 height 440
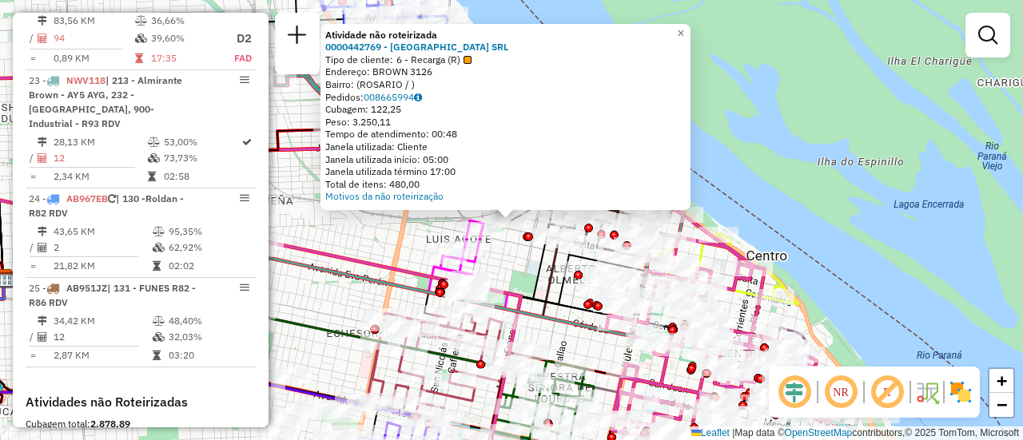
click at [357, 253] on icon at bounding box center [367, 220] width 939 height 528
select select "**********"
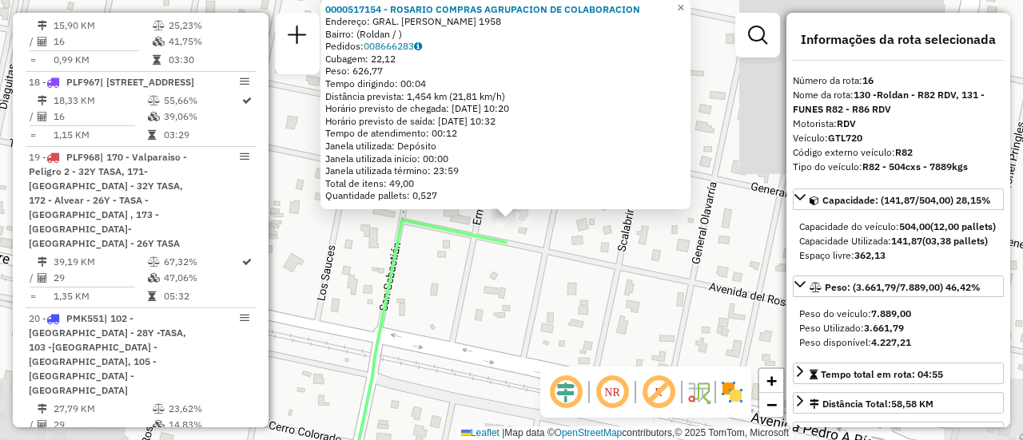
scroll to position [2027, 0]
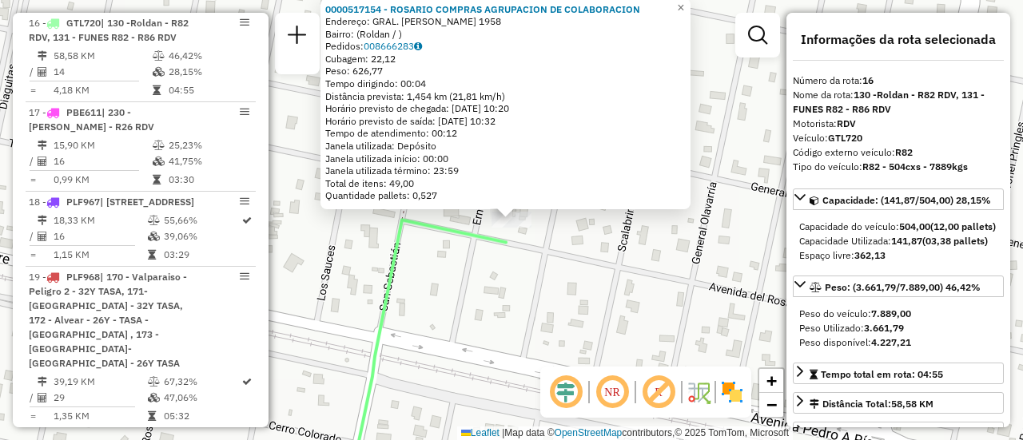
click at [563, 257] on div "0000517154 - ROSARIO COMPRAS AGRUPACION DE COLABORACION Endereço: GRAL. GUIDO 1…" at bounding box center [511, 220] width 1023 height 440
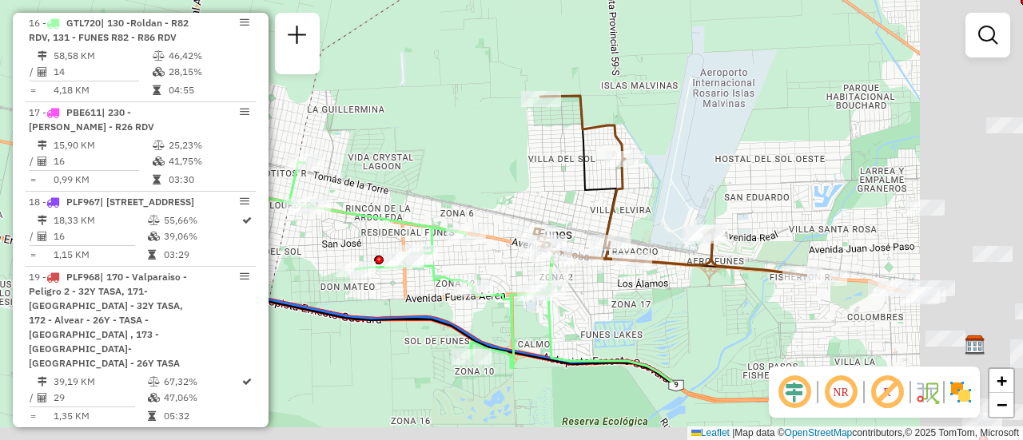
drag, startPoint x: 722, startPoint y: 249, endPoint x: 452, endPoint y: 185, distance: 277.6
click at [367, 156] on div "Janela de atendimento Grade de atendimento Capacidade Transportadoras Veículos …" at bounding box center [511, 220] width 1023 height 440
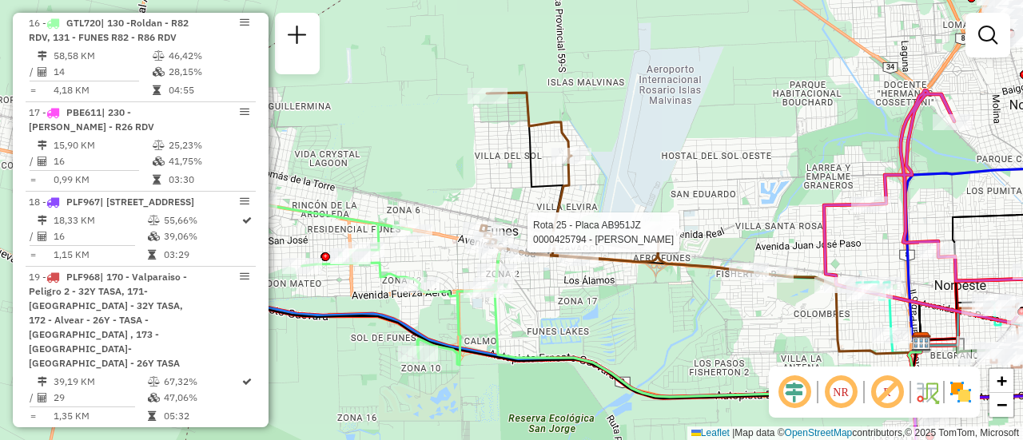
select select "**********"
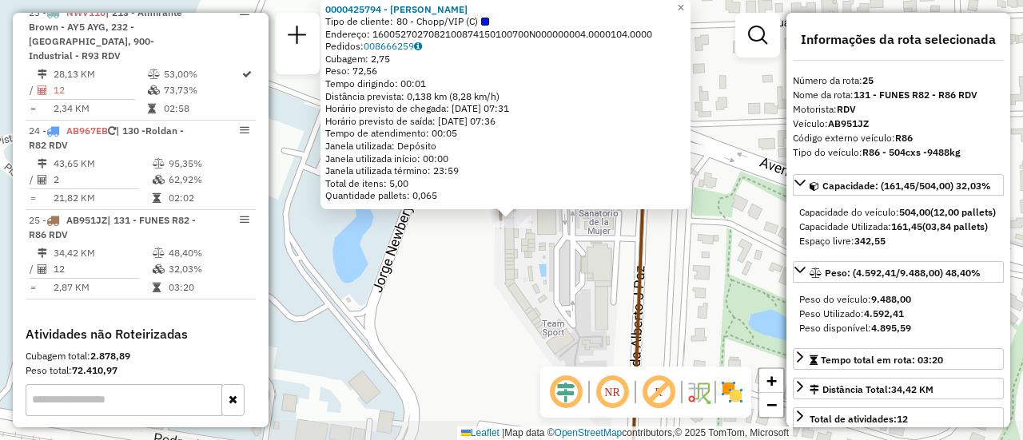
scroll to position [2918, 0]
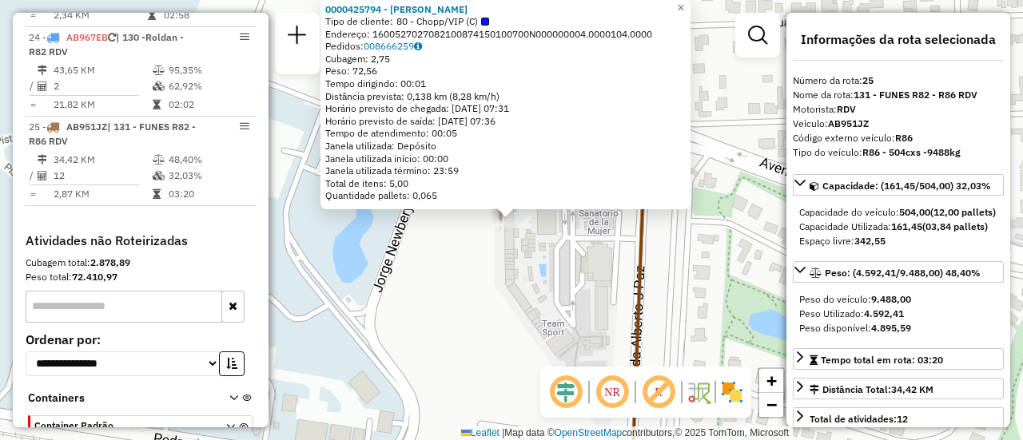
click at [493, 274] on div "0000425794 - CICALA Tipo de cliente: 80 - Chopp/VIP (C) Endereço: 1600527027082…" at bounding box center [511, 220] width 1023 height 440
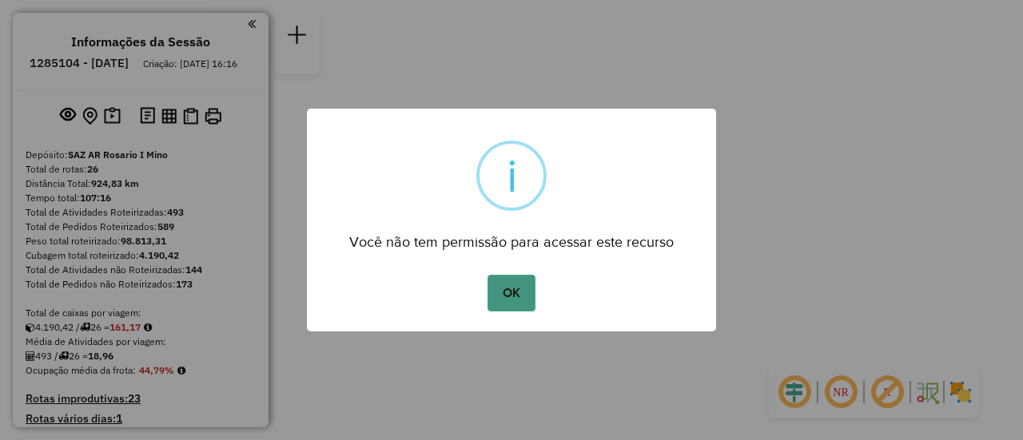
click at [517, 293] on button "OK" at bounding box center [510, 293] width 47 height 37
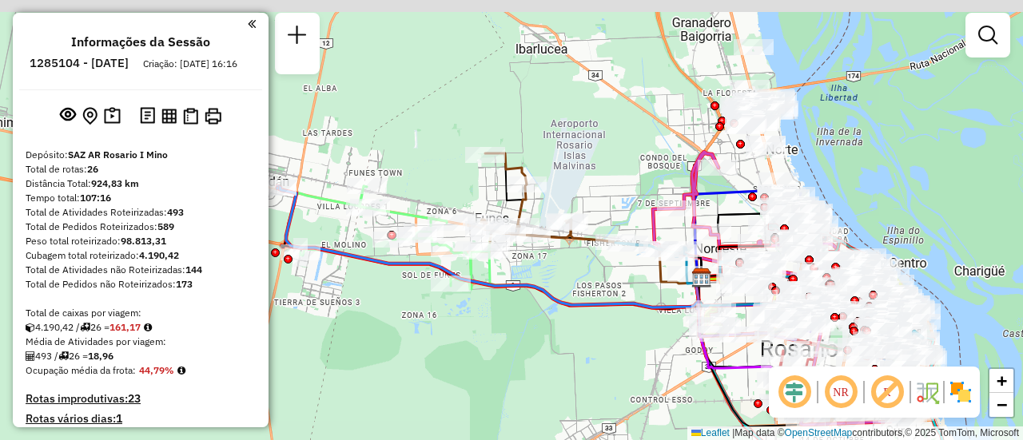
drag, startPoint x: 619, startPoint y: 173, endPoint x: 292, endPoint y: 360, distance: 377.0
click at [282, 366] on div "Janela de atendimento Grade de atendimento Capacidade Transportadoras Veículos …" at bounding box center [511, 220] width 1023 height 440
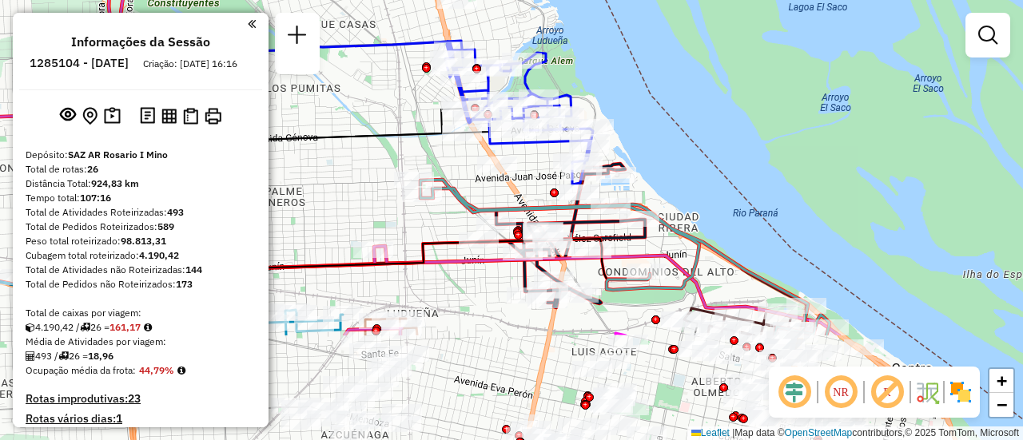
drag, startPoint x: 626, startPoint y: 330, endPoint x: 467, endPoint y: 177, distance: 220.4
click at [467, 177] on div "Janela de atendimento Grade de atendimento Capacidade Transportadoras Veículos …" at bounding box center [511, 220] width 1023 height 440
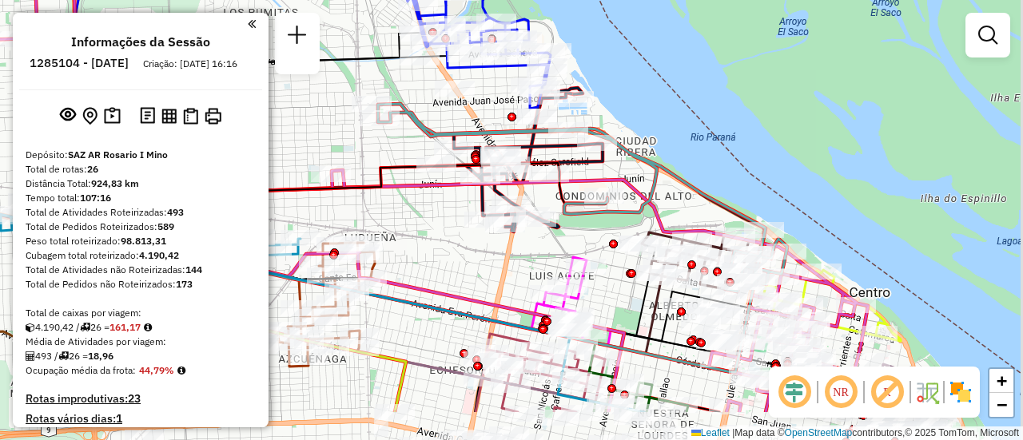
drag, startPoint x: 503, startPoint y: 312, endPoint x: 435, endPoint y: 205, distance: 127.2
click at [436, 206] on div "Janela de atendimento Grade de atendimento Capacidade Transportadoras Veículos …" at bounding box center [511, 220] width 1023 height 440
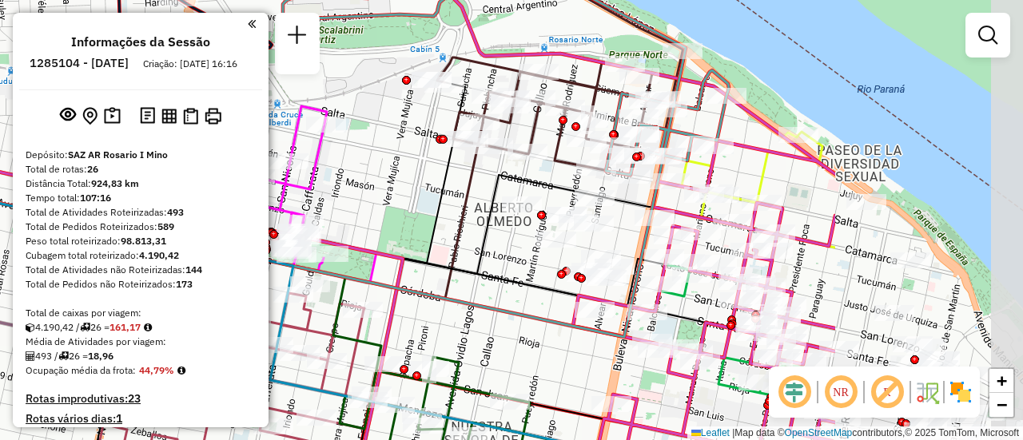
drag, startPoint x: 810, startPoint y: 261, endPoint x: 520, endPoint y: 250, distance: 290.3
click at [520, 250] on div "Janela de atendimento Grade de atendimento Capacidade Transportadoras Veículos …" at bounding box center [511, 220] width 1023 height 440
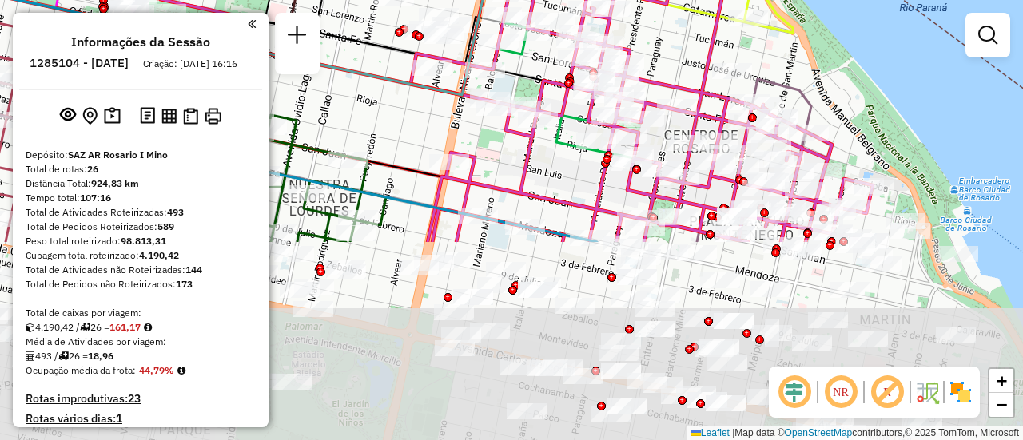
drag, startPoint x: 600, startPoint y: 329, endPoint x: 404, endPoint y: 24, distance: 363.1
click at [403, 22] on icon at bounding box center [118, 4] width 766 height 181
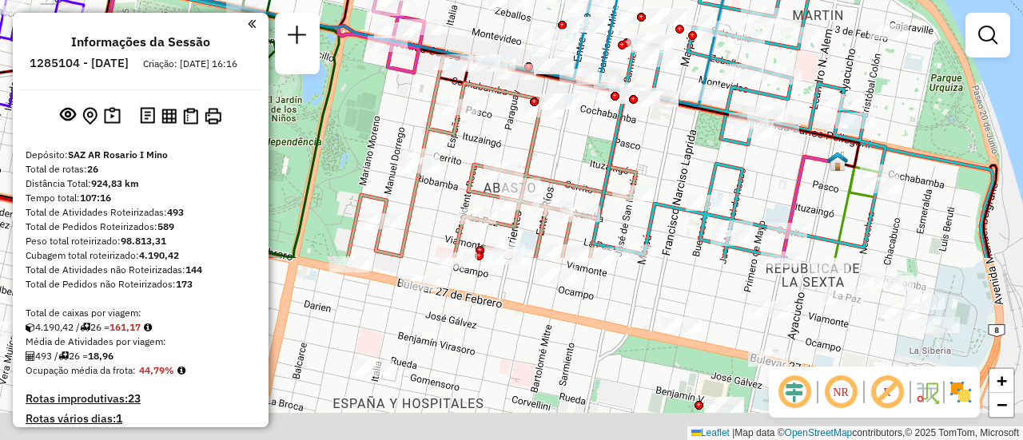
drag, startPoint x: 583, startPoint y: 360, endPoint x: 554, endPoint y: 90, distance: 270.8
click at [554, 90] on div "Janela de atendimento Grade de atendimento Capacidade Transportadoras Veículos …" at bounding box center [511, 220] width 1023 height 440
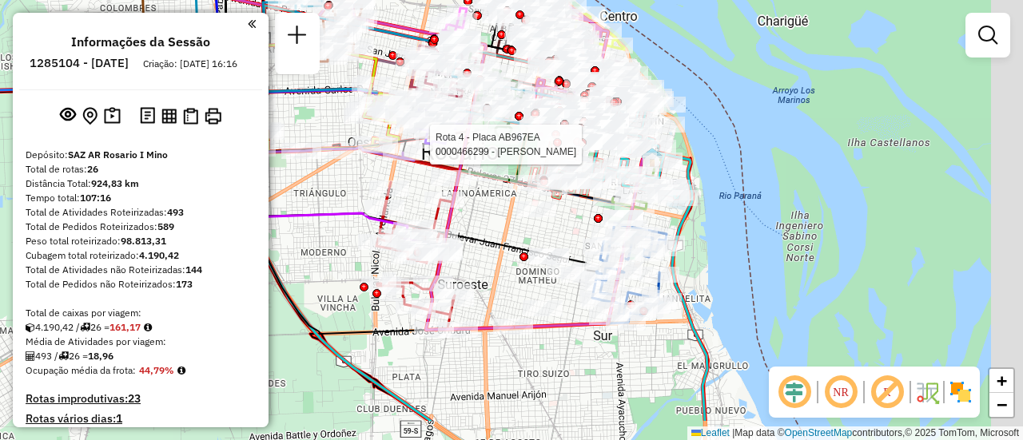
drag, startPoint x: 567, startPoint y: 319, endPoint x: 499, endPoint y: 179, distance: 155.5
click at [493, 181] on div "Rota 4 - Placa AB967EA 0000466299 - CHEN JIANHUA Janela de atendimento Grade de…" at bounding box center [511, 220] width 1023 height 440
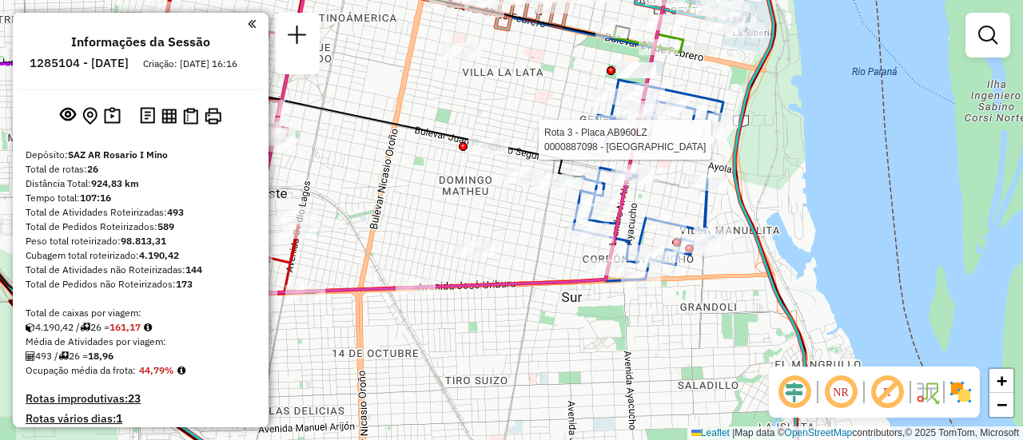
select select "**********"
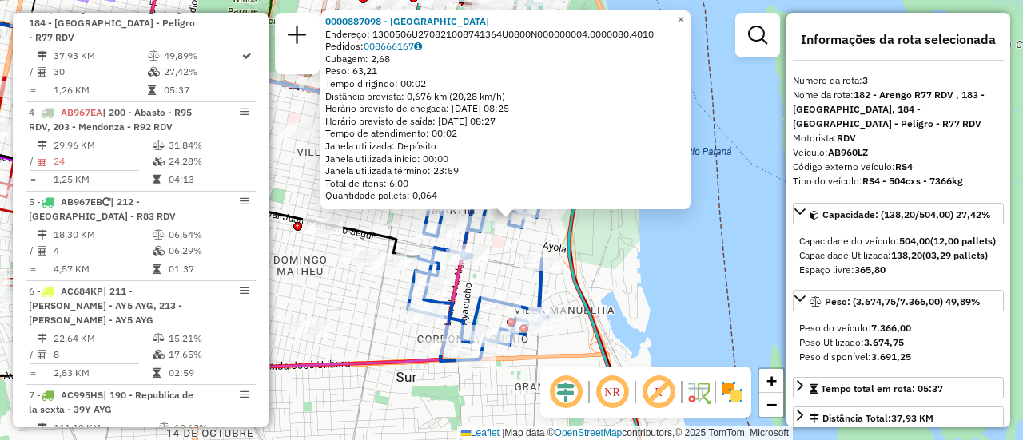
scroll to position [160, 0]
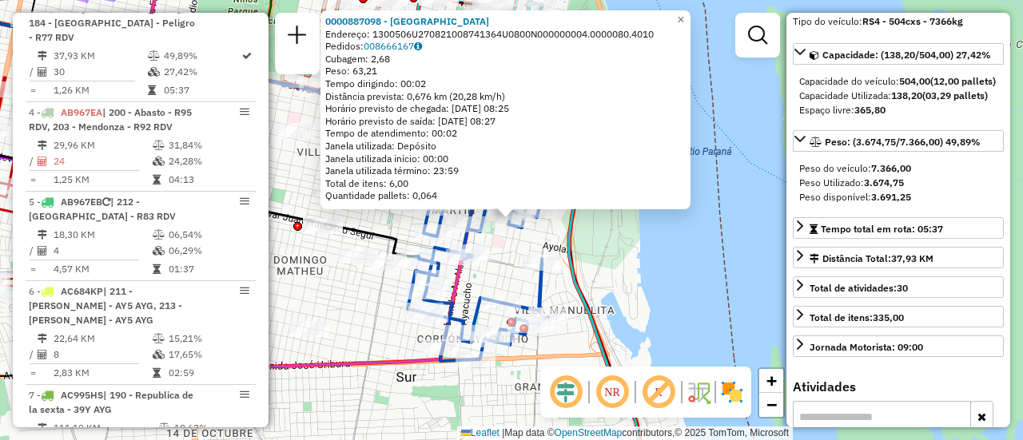
click at [369, 300] on div "0000887098 - SERRA JUAN Endereço: 1300506U270821008741364U0800N000000004.000008…" at bounding box center [511, 220] width 1023 height 440
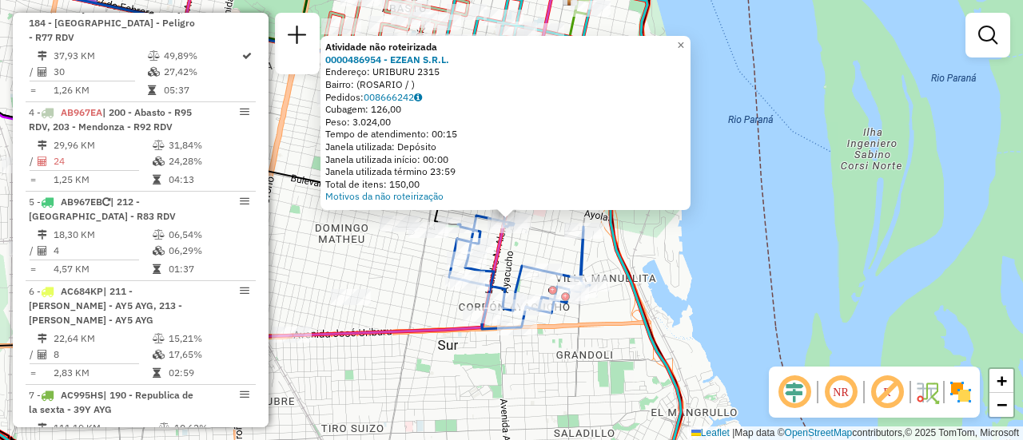
click at [390, 284] on div "Atividade não roteirizada 0000486954 - EZEAN S.R.L. Endereço: URIBURU 2315 Bair…" at bounding box center [511, 220] width 1023 height 440
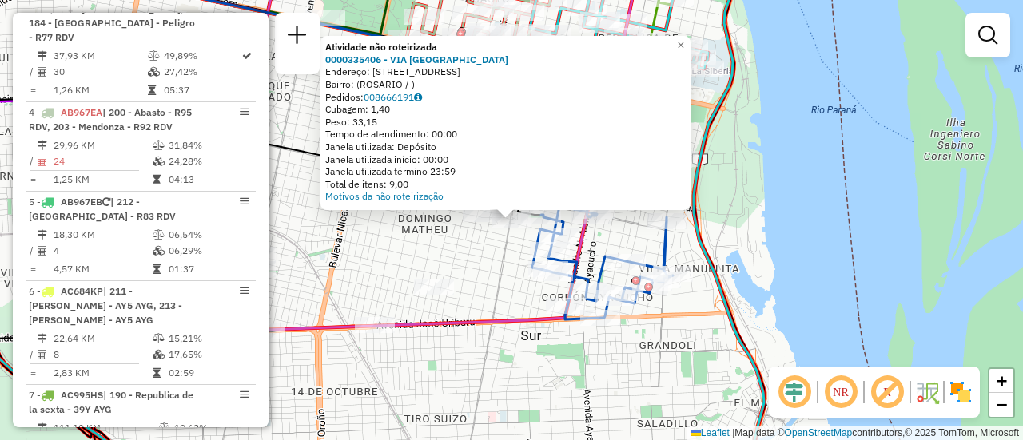
click at [395, 270] on div "Atividade não roteirizada 0000335406 - VIA DEL SUR Endereço: AVDA SAN MARTIN 37…" at bounding box center [511, 220] width 1023 height 440
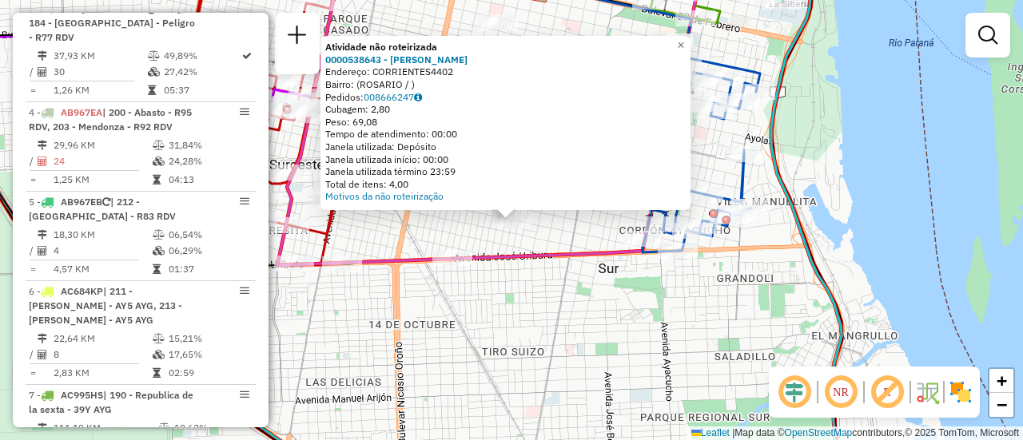
click at [397, 237] on div "Atividade não roteirizada 0000538643 - MOREIRA MARIANO Endereço: CORRIENTES4402…" at bounding box center [511, 220] width 1023 height 440
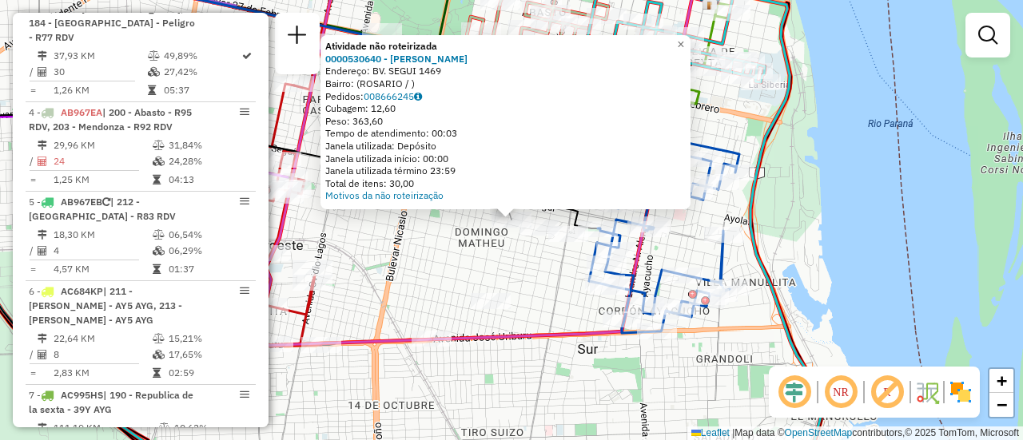
click at [440, 261] on div "Atividade não roteirizada 0000530640 - Yang Qiwei Endereço: BV. SEGUI 1469 Bair…" at bounding box center [511, 220] width 1023 height 440
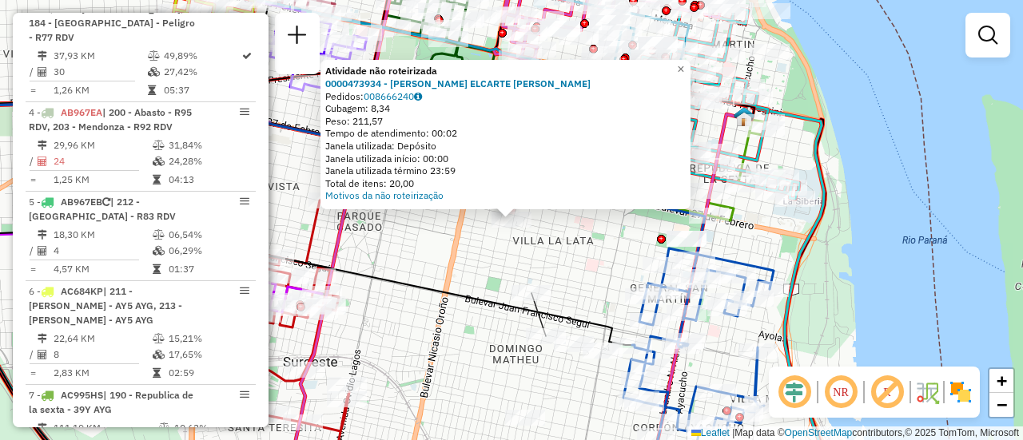
click at [413, 261] on div "Atividade não roteirizada 0000473934 - ALVAREZ ELCARTE JUAN IGNACIO Pedidos: 00…" at bounding box center [511, 220] width 1023 height 440
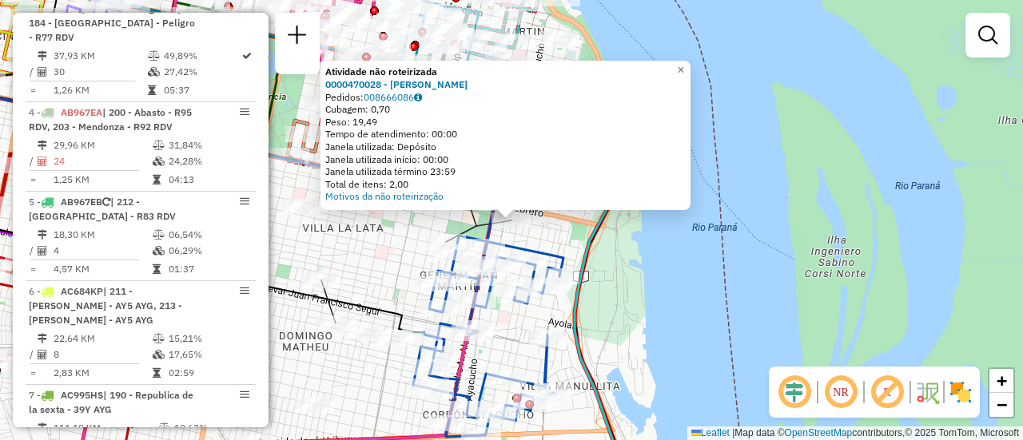
click at [402, 242] on div "Atividade não roteirizada 0000470028 - RASELLI LUISINA Pedidos: 008666086 Cubag…" at bounding box center [511, 220] width 1023 height 440
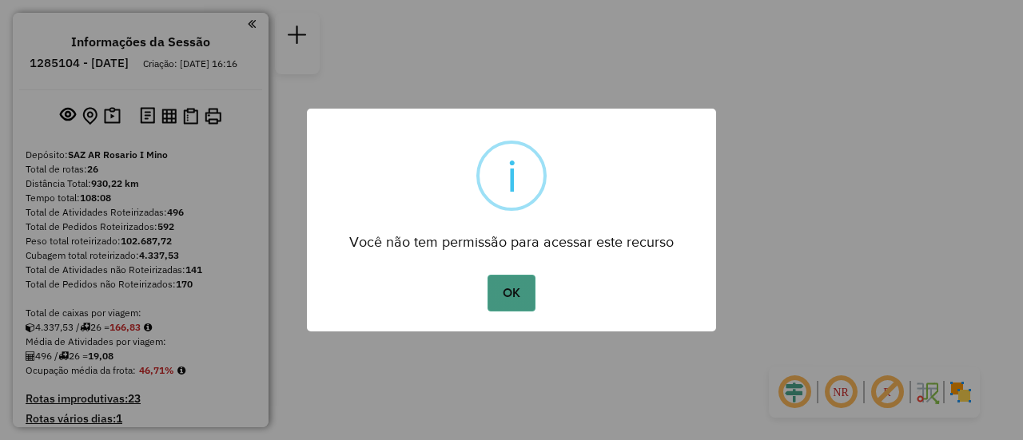
click at [510, 292] on button "OK" at bounding box center [510, 293] width 47 height 37
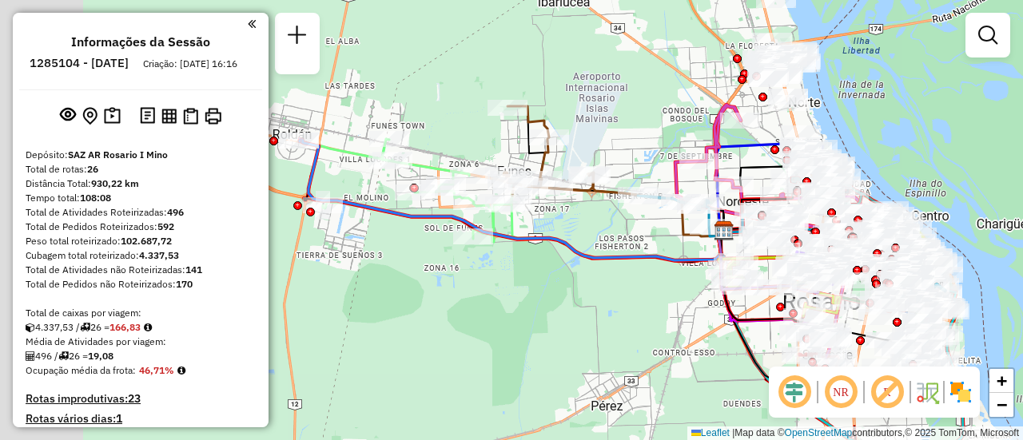
drag, startPoint x: 414, startPoint y: 151, endPoint x: 722, endPoint y: 263, distance: 327.4
click at [722, 263] on div "Janela de atendimento Grade de atendimento Capacidade Transportadoras Veículos …" at bounding box center [511, 220] width 1023 height 440
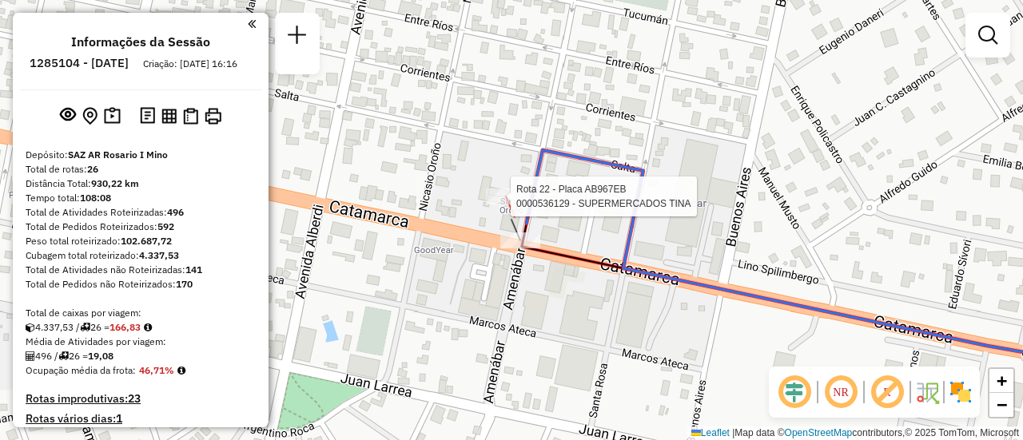
select select "**********"
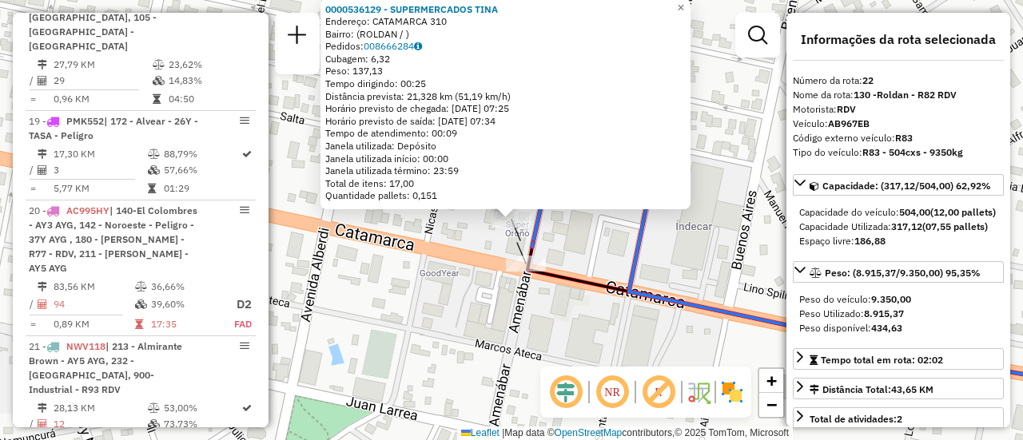
scroll to position [2668, 0]
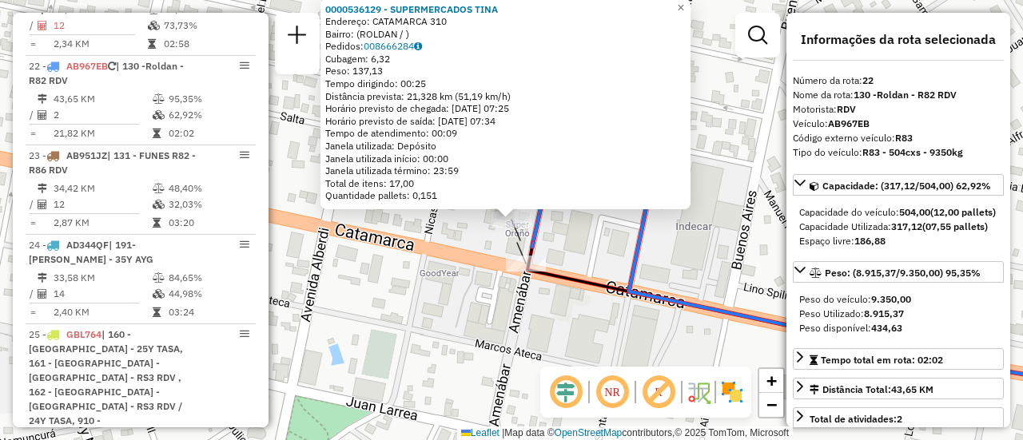
click at [722, 247] on div "0000536129 - SUPERMERCADOS [PERSON_NAME]: CATAMARCA 310 Bairro: (ROLDAN / ) Ped…" at bounding box center [511, 220] width 1023 height 440
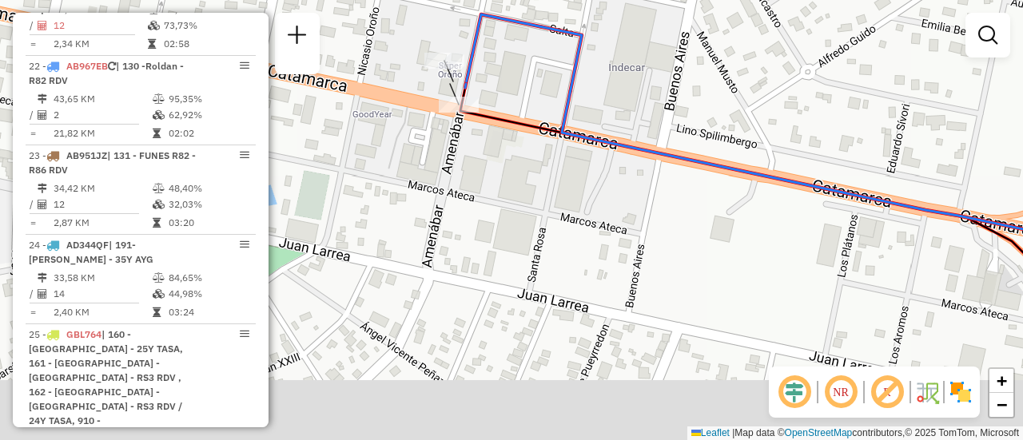
drag, startPoint x: 692, startPoint y: 261, endPoint x: 430, endPoint y: -14, distance: 380.4
click at [430, 0] on html "Aguarde... Pop-up bloqueado! Seu navegador bloqueou automáticamente a abertura …" at bounding box center [511, 220] width 1023 height 440
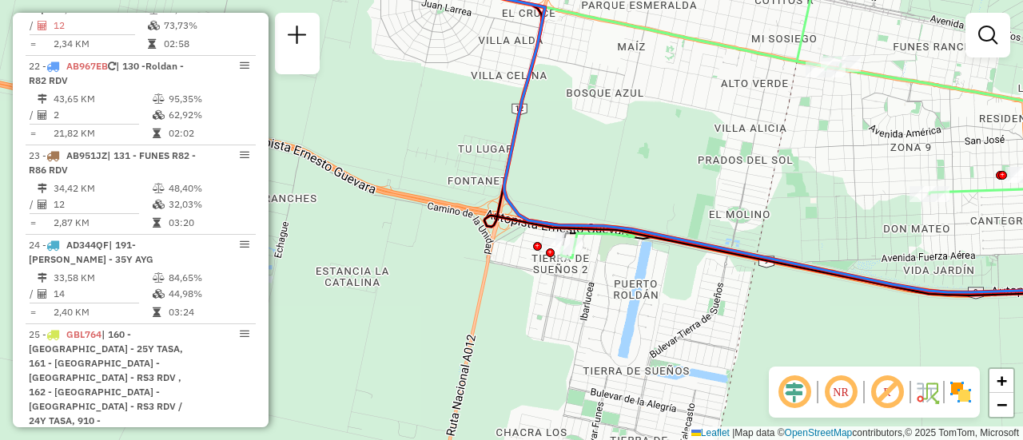
drag, startPoint x: 723, startPoint y: 265, endPoint x: 614, endPoint y: 193, distance: 130.6
click at [626, 145] on div "Janela de atendimento Grade de atendimento Capacidade Transportadoras Veículos …" at bounding box center [511, 220] width 1023 height 440
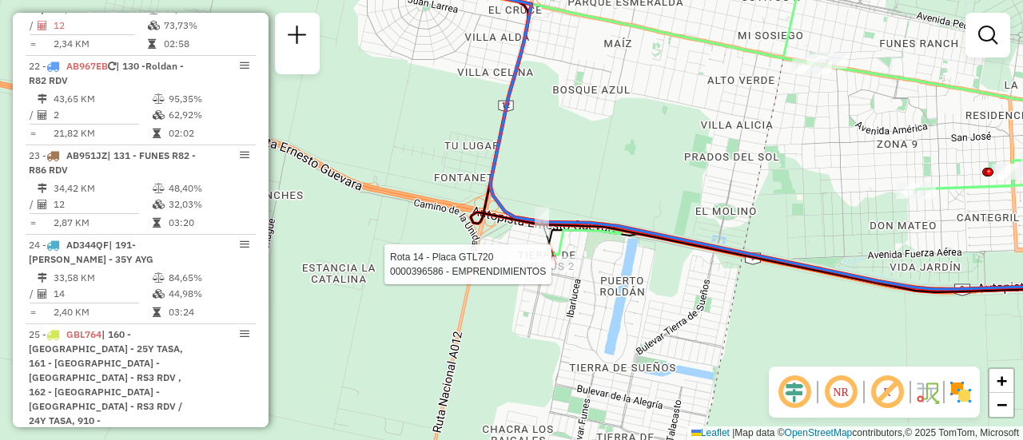
select select "**********"
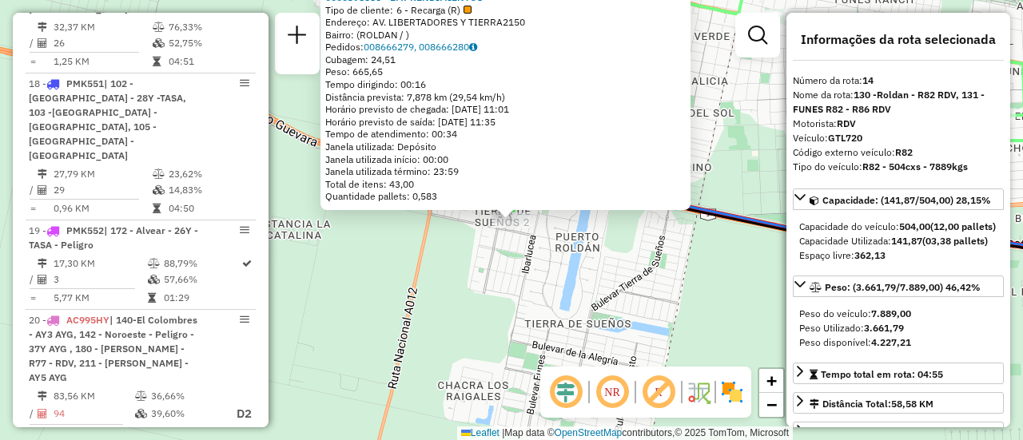
scroll to position [1819, 0]
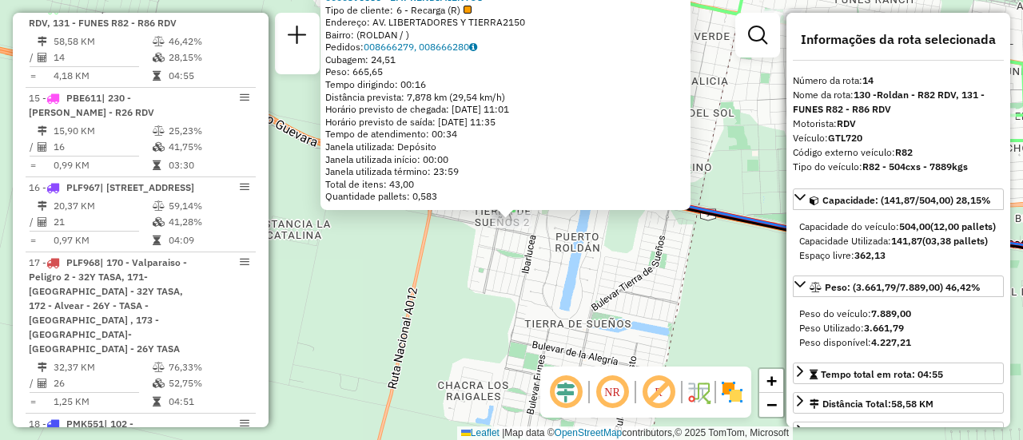
click at [567, 274] on div "0000396586 - EMPRENDIMIENTOS Tipo de cliente: 6 - Recarga (R) Endereço: AV. LIB…" at bounding box center [511, 220] width 1023 height 440
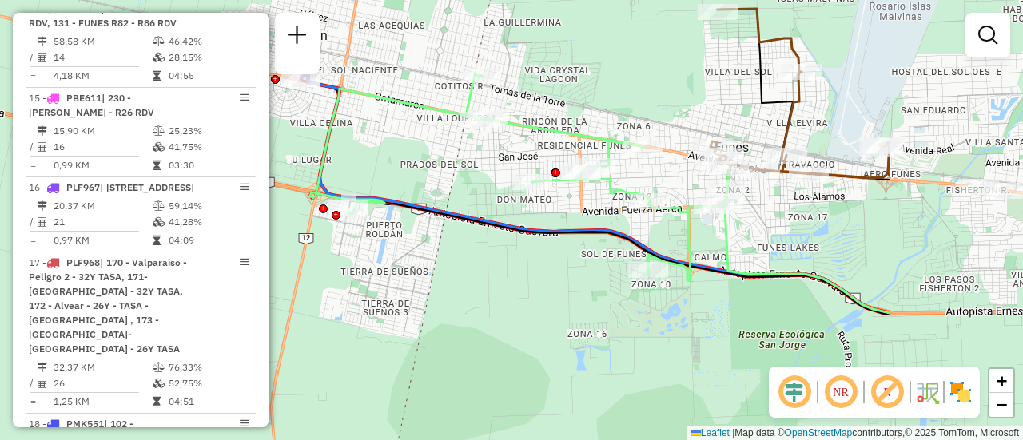
drag, startPoint x: 668, startPoint y: 163, endPoint x: 448, endPoint y: 189, distance: 222.1
click at [448, 189] on div "Janela de atendimento Grade de atendimento Capacidade Transportadoras Veículos …" at bounding box center [511, 220] width 1023 height 440
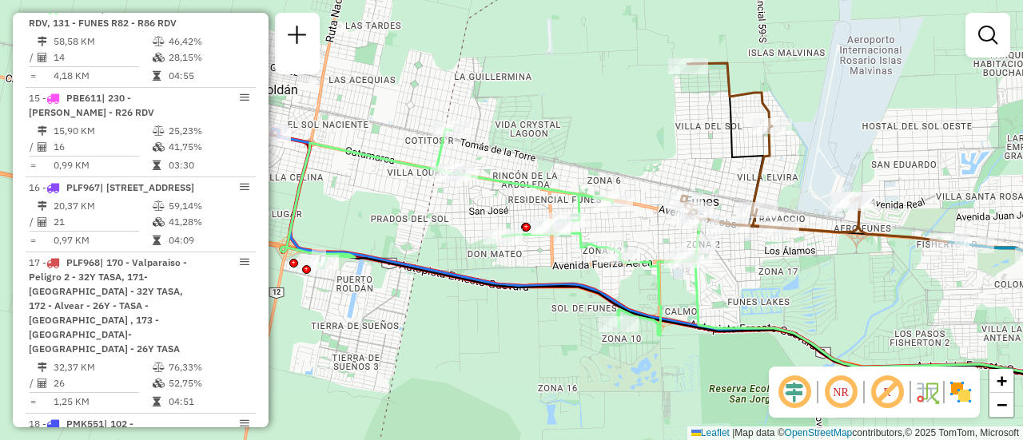
drag, startPoint x: 790, startPoint y: 224, endPoint x: 760, endPoint y: 278, distance: 61.9
click at [760, 278] on div "Janela de atendimento Grade de atendimento Capacidade Transportadoras Veículos …" at bounding box center [511, 220] width 1023 height 440
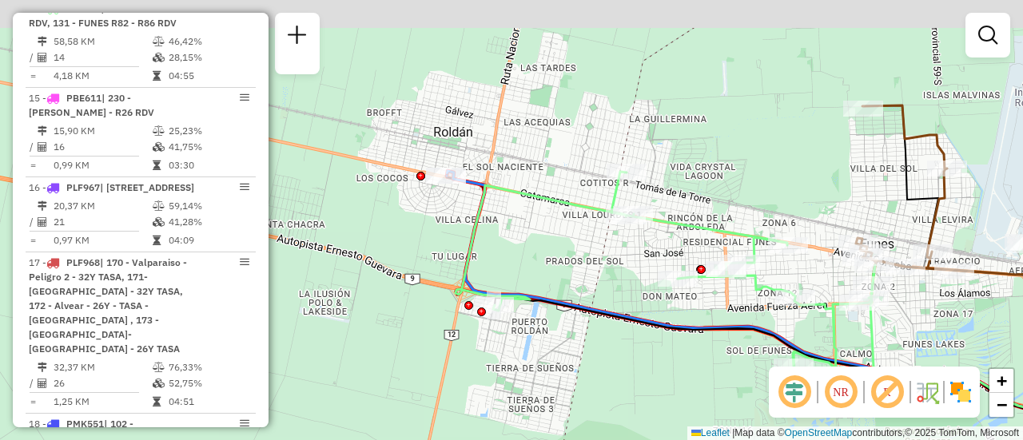
drag, startPoint x: 376, startPoint y: 204, endPoint x: 608, endPoint y: 245, distance: 235.4
click at [631, 257] on div "Janela de atendimento Grade de atendimento Capacidade Transportadoras Veículos …" at bounding box center [511, 220] width 1023 height 440
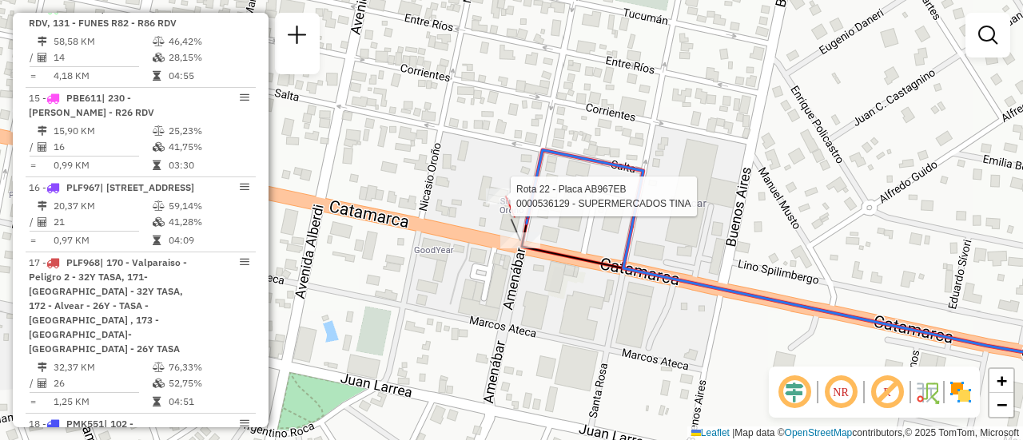
select select "**********"
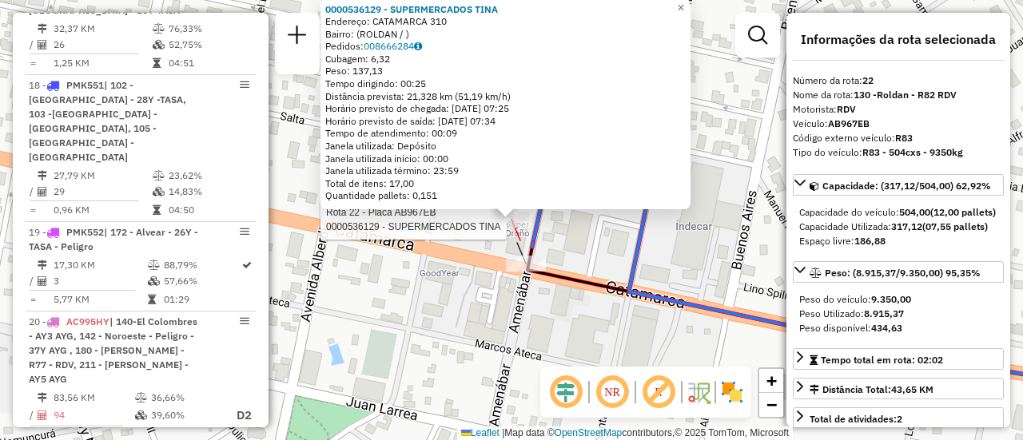
scroll to position [2668, 0]
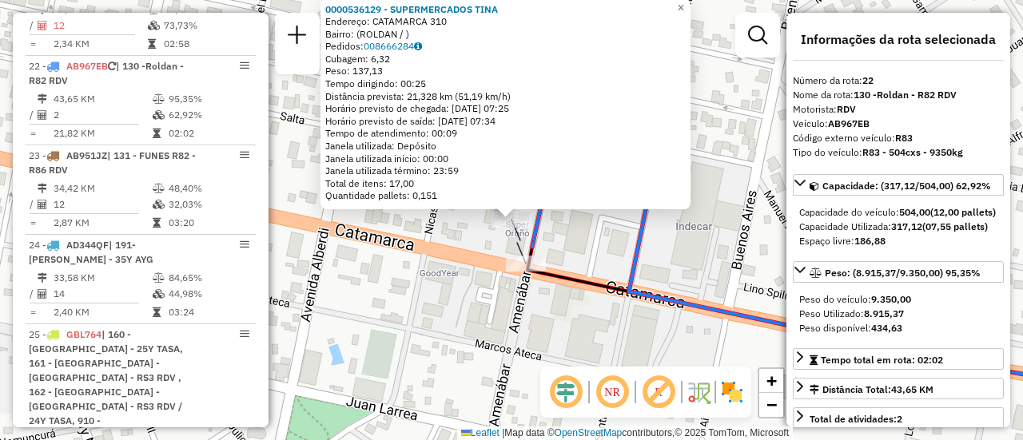
click at [584, 252] on div "0000536129 - SUPERMERCADOS [PERSON_NAME]: CATAMARCA 310 Bairro: (ROLDAN / ) Ped…" at bounding box center [511, 220] width 1023 height 440
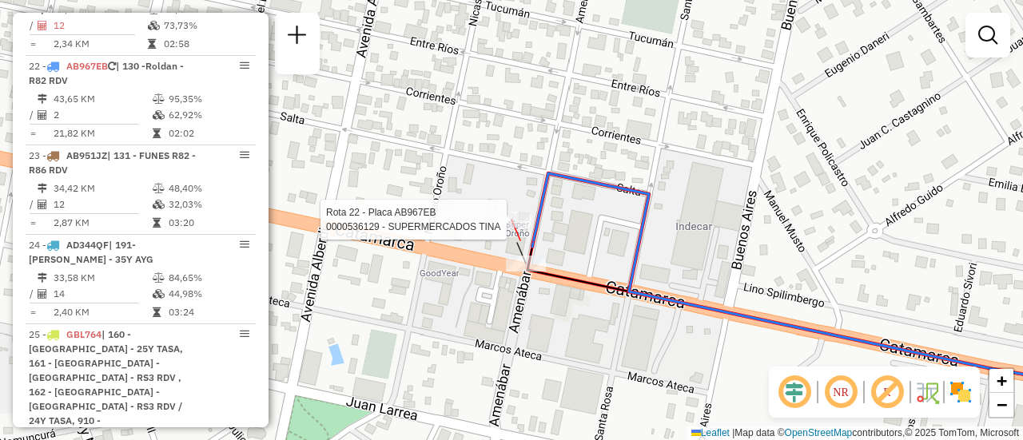
select select "**********"
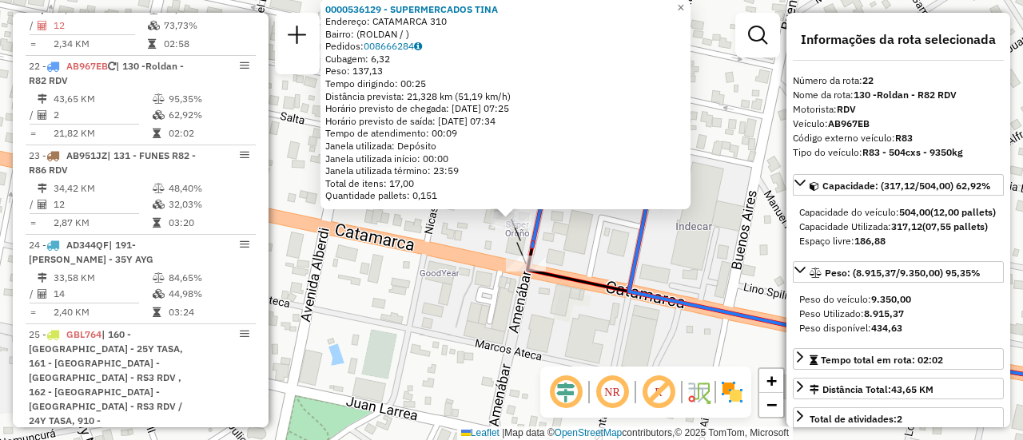
click at [703, 265] on div "0000536129 - SUPERMERCADOS [PERSON_NAME]: CATAMARCA 310 Bairro: (ROLDAN / ) Ped…" at bounding box center [511, 220] width 1023 height 440
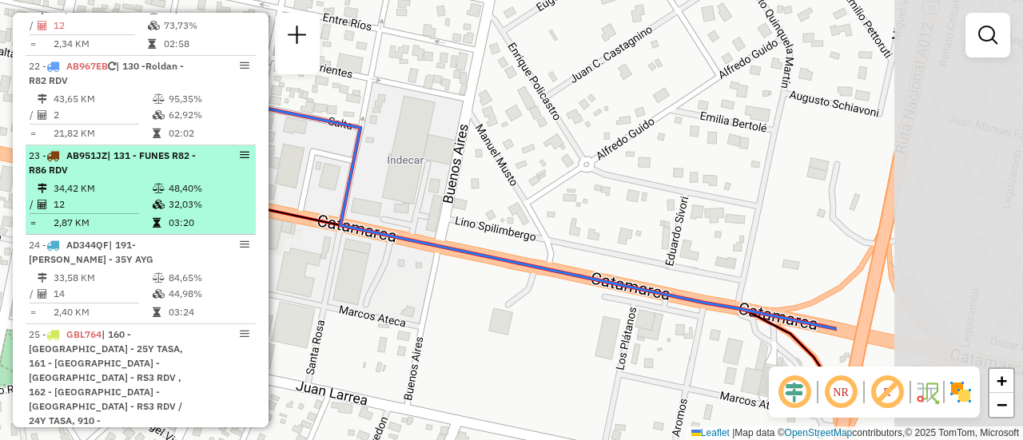
drag, startPoint x: 703, startPoint y: 265, endPoint x: 227, endPoint y: 139, distance: 492.5
click at [229, 142] on hb-router-mapa "Informações da Sessão 1285104 - [DATE] Criação: [DATE] 16:16 Depósito: SAZ AR R…" at bounding box center [511, 220] width 1023 height 440
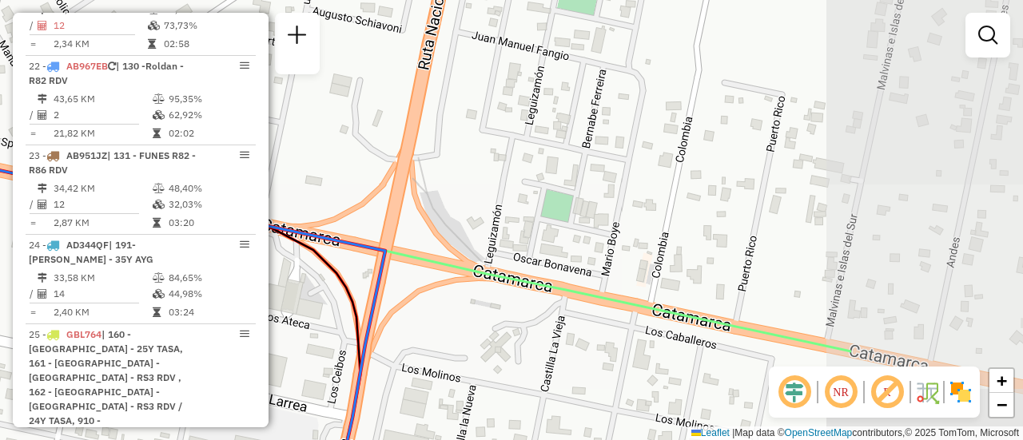
drag, startPoint x: 748, startPoint y: 225, endPoint x: 523, endPoint y: 202, distance: 225.8
click at [523, 202] on div "Janela de atendimento Grade de atendimento Capacidade Transportadoras Veículos …" at bounding box center [511, 220] width 1023 height 440
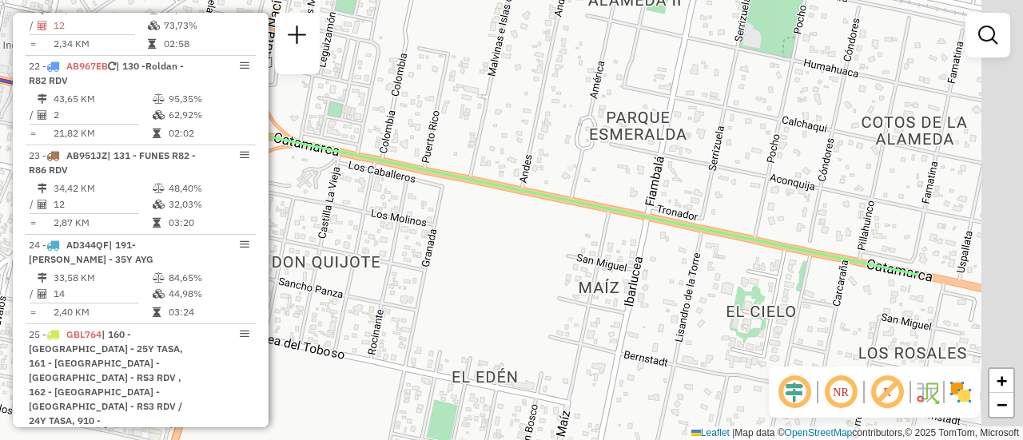
drag, startPoint x: 660, startPoint y: 301, endPoint x: 453, endPoint y: 208, distance: 227.1
click at [453, 208] on div "Janela de atendimento Grade de atendimento Capacidade Transportadoras Veículos …" at bounding box center [511, 220] width 1023 height 440
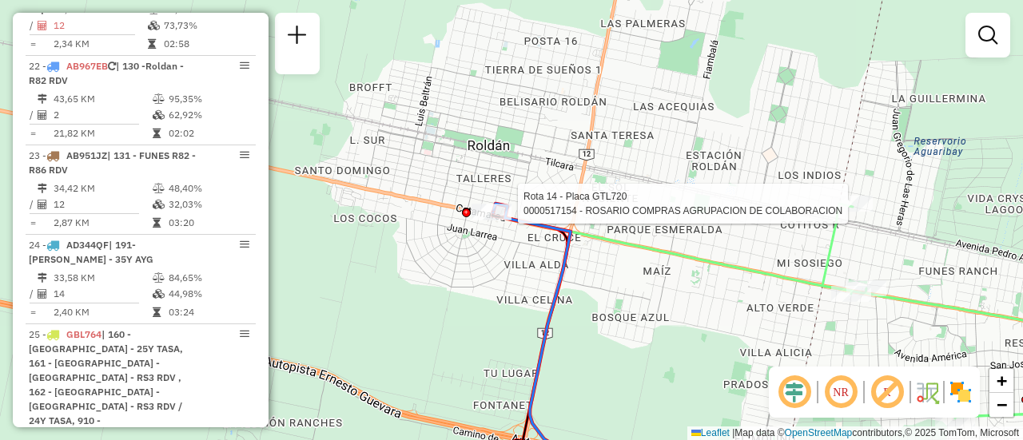
select select "**********"
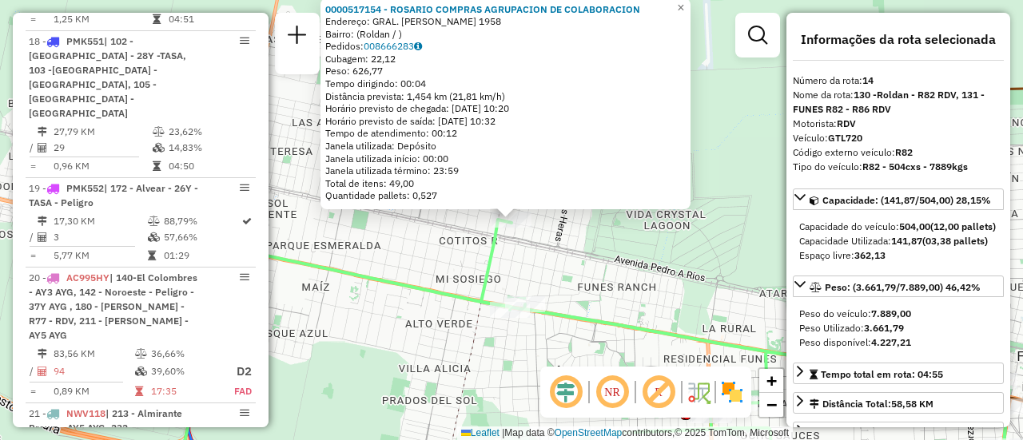
scroll to position [1819, 0]
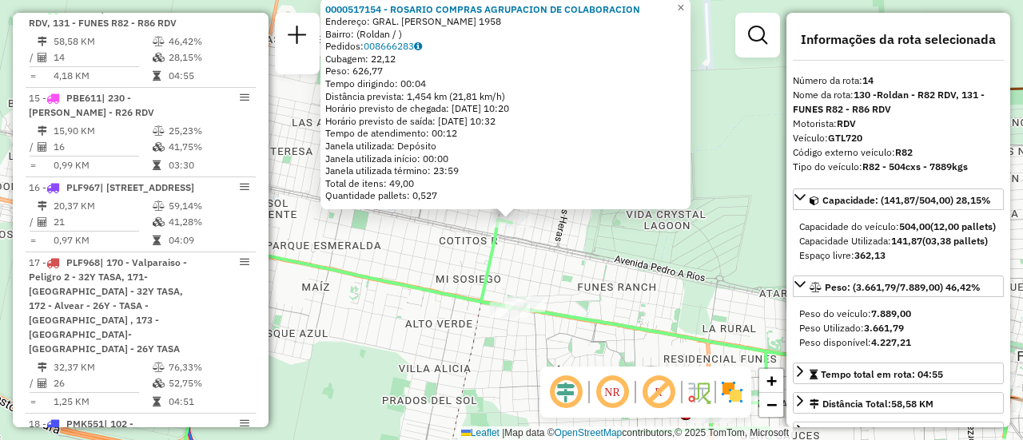
click at [581, 277] on div "0000517154 - ROSARIO COMPRAS AGRUPACION DE COLABORACION Endereço: GRAL. [PERSON…" at bounding box center [511, 220] width 1023 height 440
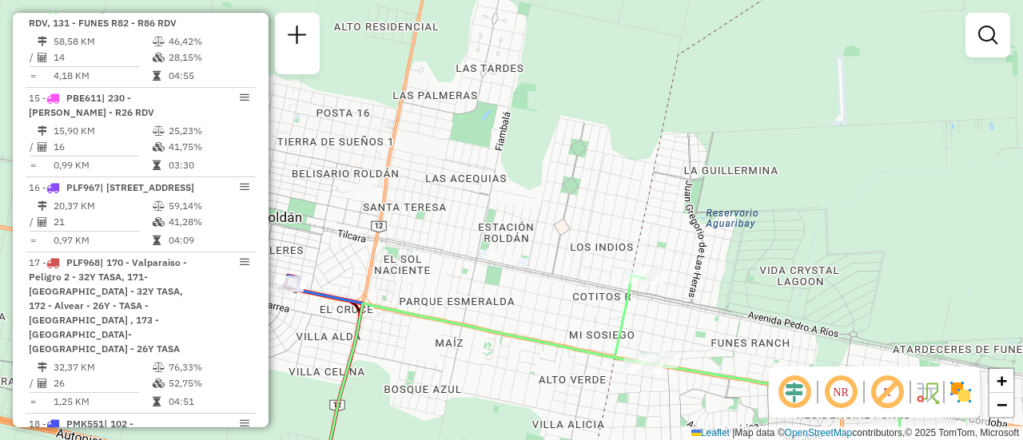
drag, startPoint x: 727, startPoint y: 284, endPoint x: 668, endPoint y: 257, distance: 65.1
click at [849, 324] on div "Janela de atendimento Grade de atendimento Capacidade Transportadoras Veículos …" at bounding box center [511, 220] width 1023 height 440
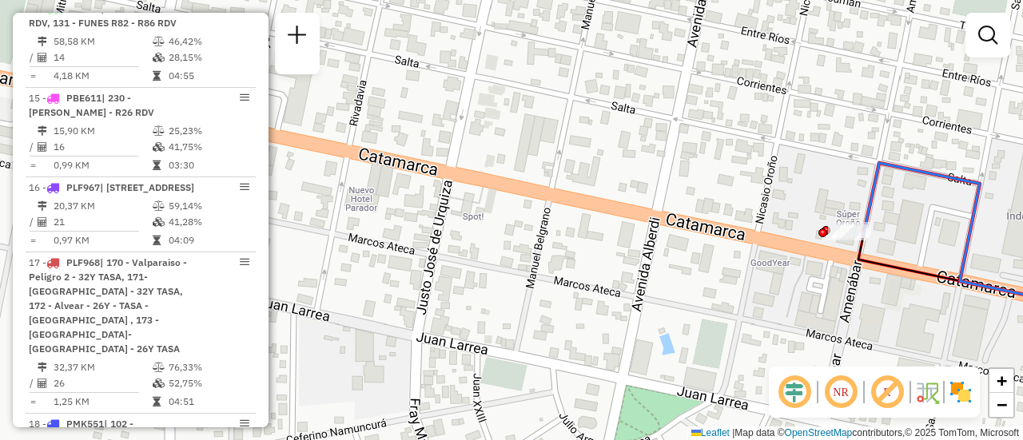
drag, startPoint x: 768, startPoint y: 249, endPoint x: 653, endPoint y: 169, distance: 140.1
click at [645, 149] on div "Janela de atendimento Grade de atendimento Capacidade Transportadoras Veículos …" at bounding box center [511, 220] width 1023 height 440
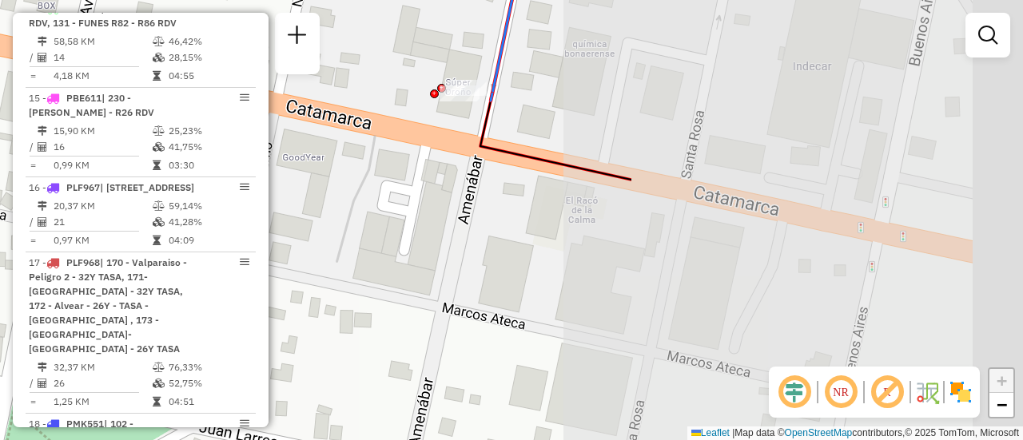
drag, startPoint x: 790, startPoint y: 198, endPoint x: 359, endPoint y: 79, distance: 447.7
click at [303, 62] on hb-router-mapa "Informações da Sessão 1285104 - [DATE] Criação: [DATE] 16:16 Depósito: SAZ AR R…" at bounding box center [511, 220] width 1023 height 440
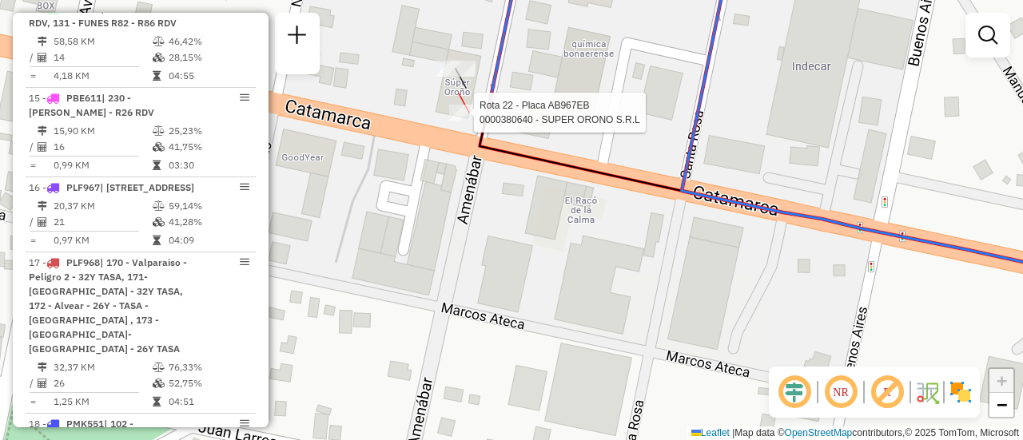
select select "**********"
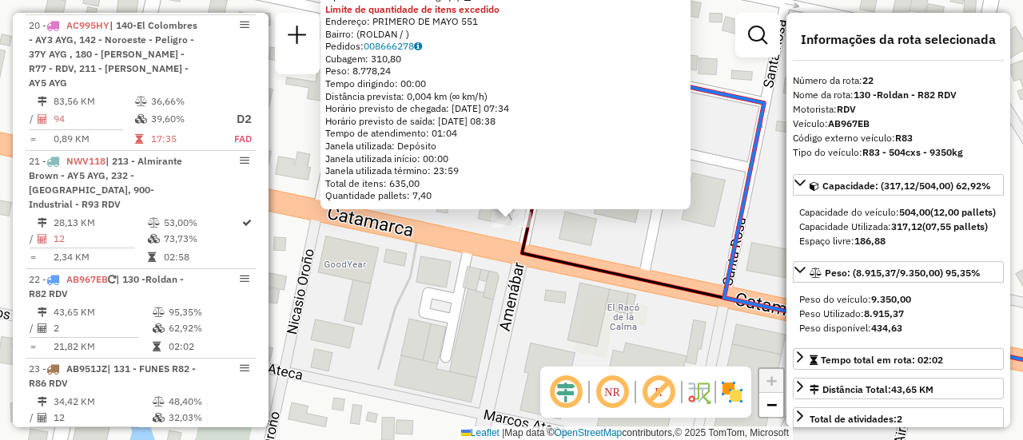
scroll to position [2668, 0]
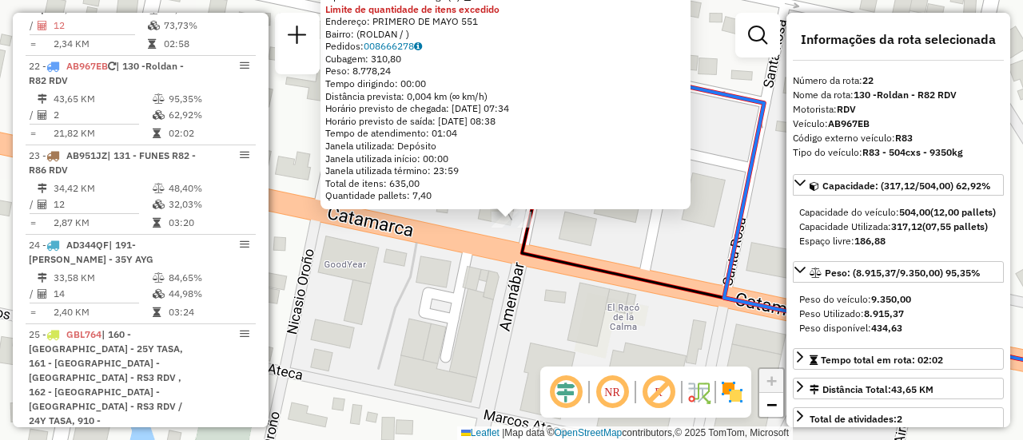
click at [646, 243] on div "0000380640 - SUPER ORONO S.R.L Tipo de cliente: 6 - Recarga (R) Limite de quant…" at bounding box center [511, 220] width 1023 height 440
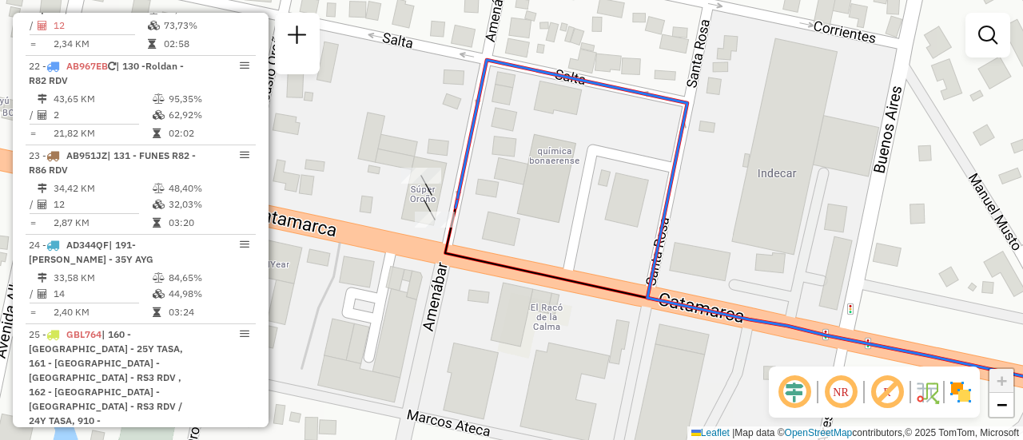
drag, startPoint x: 794, startPoint y: 252, endPoint x: 660, endPoint y: 248, distance: 133.5
click at [661, 250] on div "Janela de atendimento Grade de atendimento Capacidade Transportadoras Veículos …" at bounding box center [511, 220] width 1023 height 440
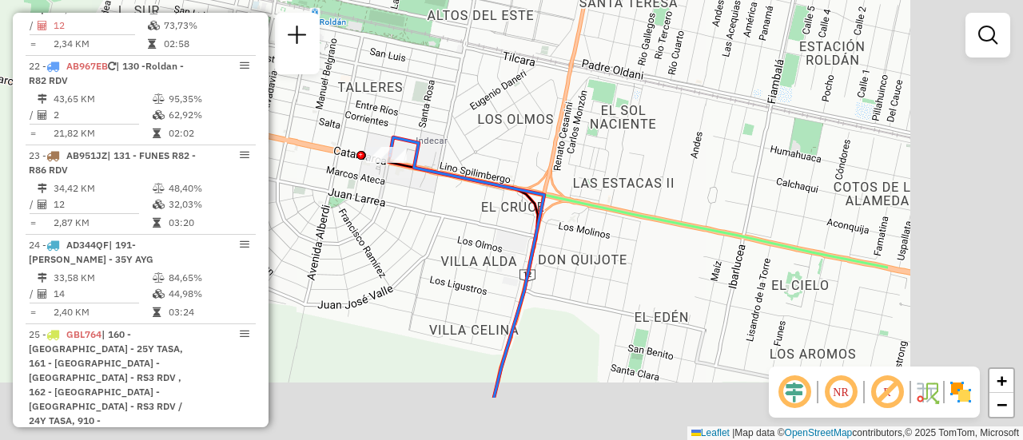
drag, startPoint x: 820, startPoint y: 273, endPoint x: 416, endPoint y: 157, distance: 420.1
click at [404, 150] on div "Janela de atendimento Grade de atendimento Capacidade Transportadoras Veículos …" at bounding box center [511, 220] width 1023 height 440
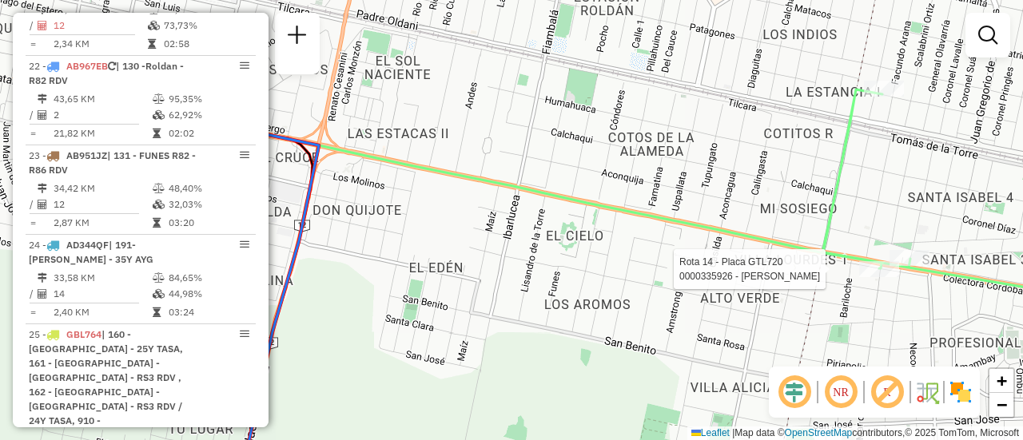
select select "**********"
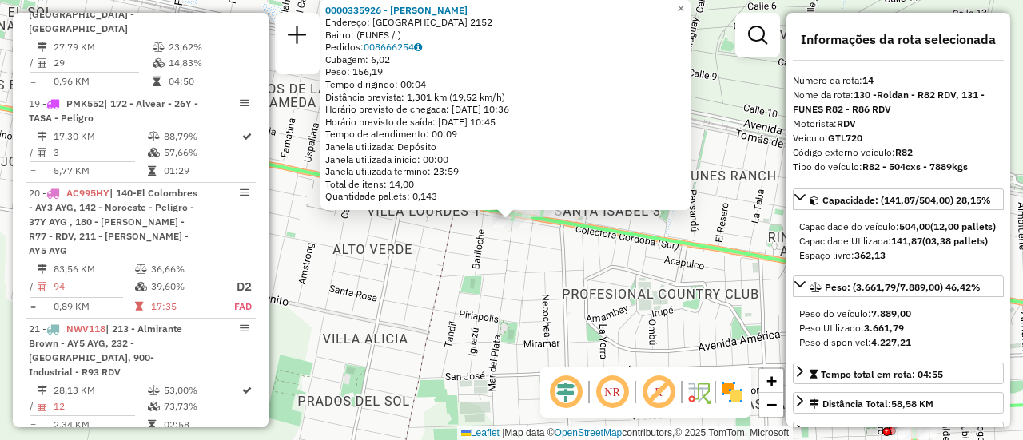
scroll to position [1819, 0]
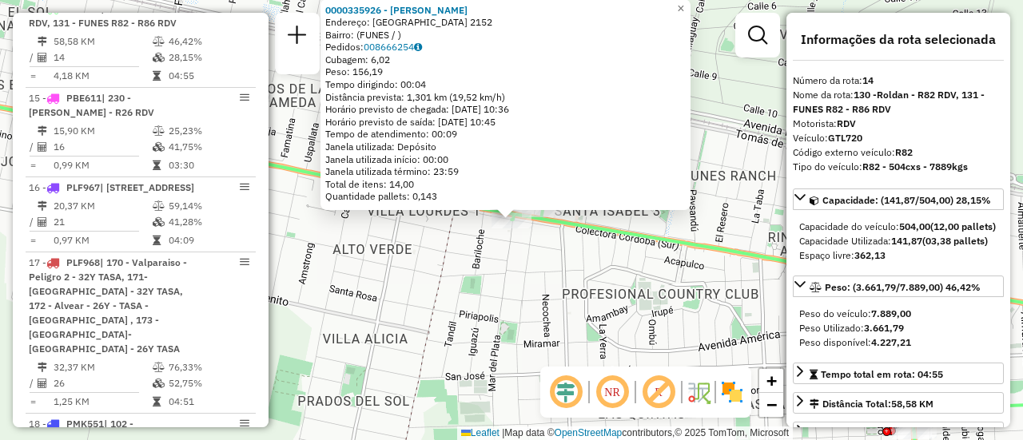
click at [509, 257] on div "0000335926 - [PERSON_NAME]: [GEOGRAPHIC_DATA] 2152 Bairro: (FUNES / ) Pedidos: …" at bounding box center [511, 220] width 1023 height 440
click at [547, 312] on div "0000335926 - [PERSON_NAME]: [GEOGRAPHIC_DATA] 2152 Bairro: (FUNES / ) Pedidos: …" at bounding box center [511, 220] width 1023 height 440
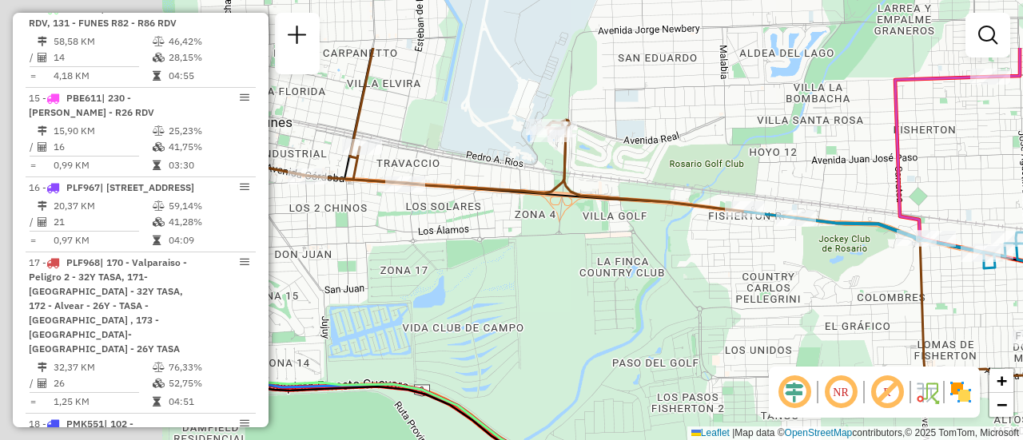
drag, startPoint x: 395, startPoint y: 220, endPoint x: 1019, endPoint y: 349, distance: 637.4
click at [1022, 363] on div "Rota 23 - Placa AB951JZ 0000451295 - FIDEICOMISO DE ADMINISTRACION DAMFIELD SPO…" at bounding box center [511, 220] width 1023 height 440
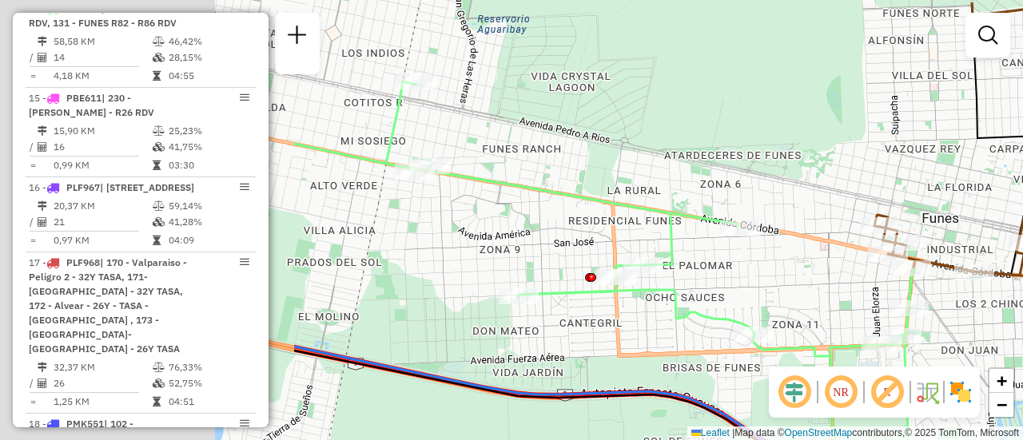
drag, startPoint x: 362, startPoint y: 248, endPoint x: 1022, endPoint y: 350, distance: 668.0
click at [1019, 352] on div "Rota 23 - Placa AB951JZ 0000451295 - FIDEICOMISO DE ADMINISTRACION DAMFIELD SPO…" at bounding box center [511, 220] width 1023 height 440
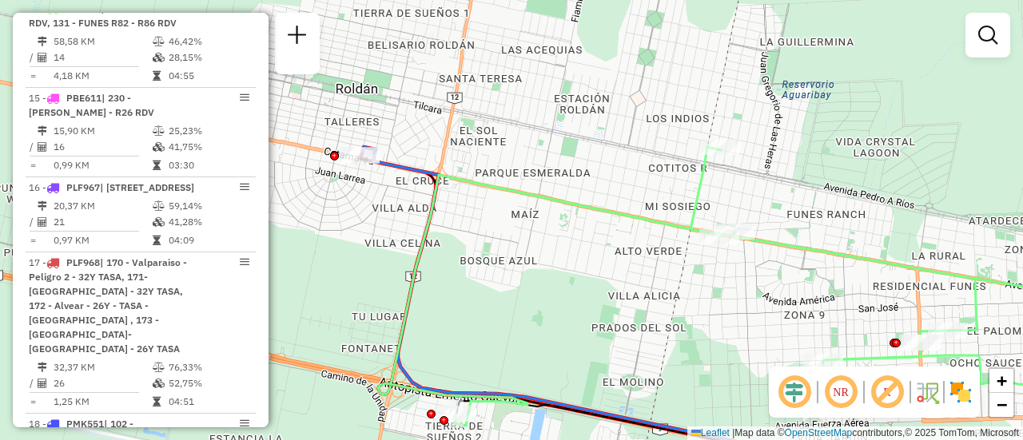
drag, startPoint x: 452, startPoint y: 241, endPoint x: 593, endPoint y: 252, distance: 141.9
click at [615, 269] on div "Rota 23 - Placa AB951JZ 0000451295 - FIDEICOMISO DE ADMINISTRACION DAMFIELD SPO…" at bounding box center [511, 220] width 1023 height 440
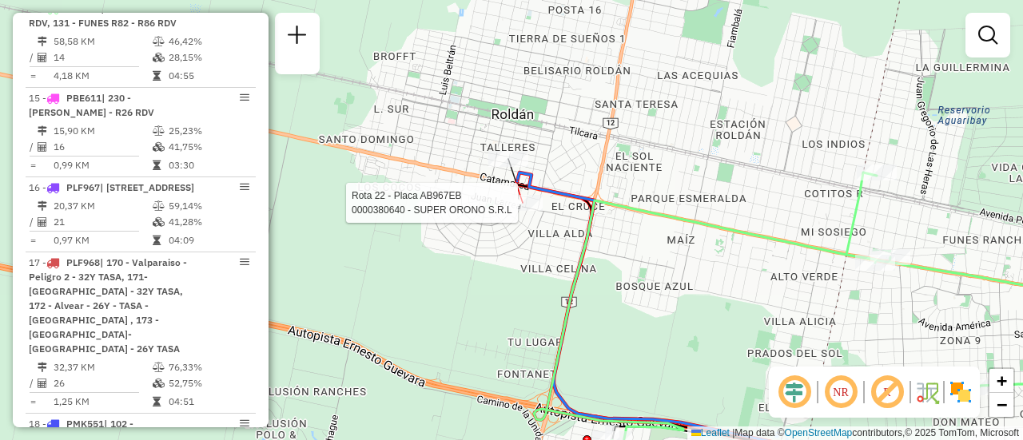
select select "**********"
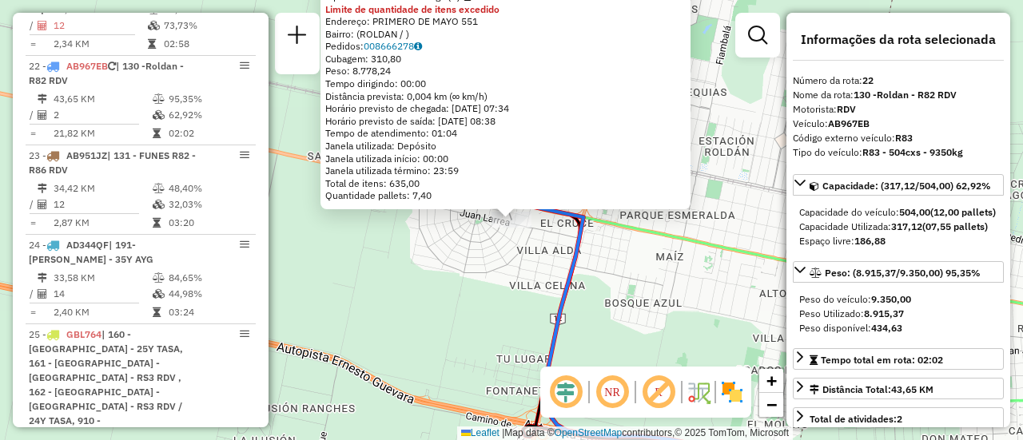
scroll to position [80, 0]
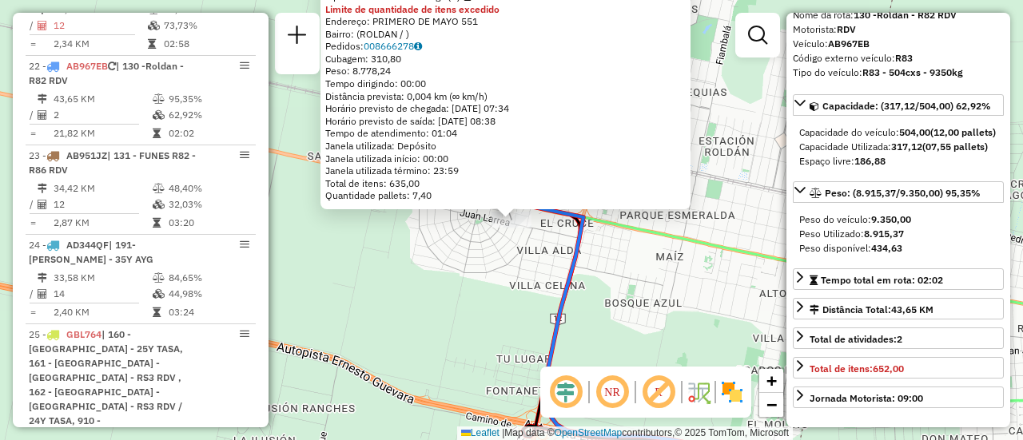
click at [425, 296] on div "0000380640 - SUPER ORONO S.R.L Tipo de cliente: 6 - Recarga (R) Limite de quant…" at bounding box center [511, 220] width 1023 height 440
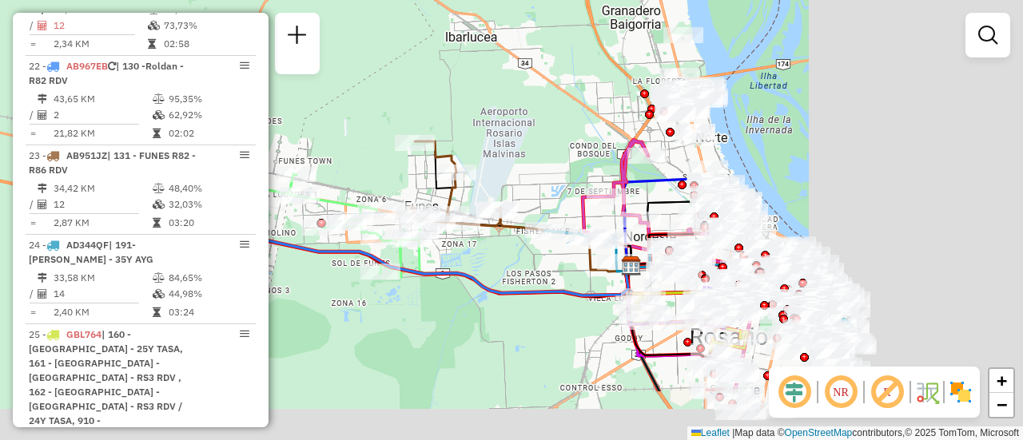
drag, startPoint x: 716, startPoint y: 225, endPoint x: 361, endPoint y: 157, distance: 361.3
click at [218, 117] on hb-router-mapa "Informações da Sessão 1285104 - 30/09/2025 Criação: 29/09/2025 16:16 Depósito: …" at bounding box center [511, 220] width 1023 height 440
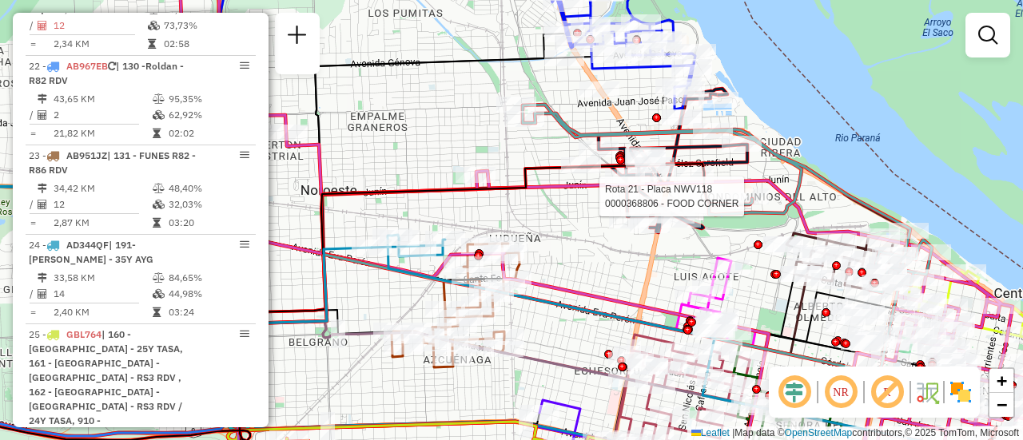
select select "**********"
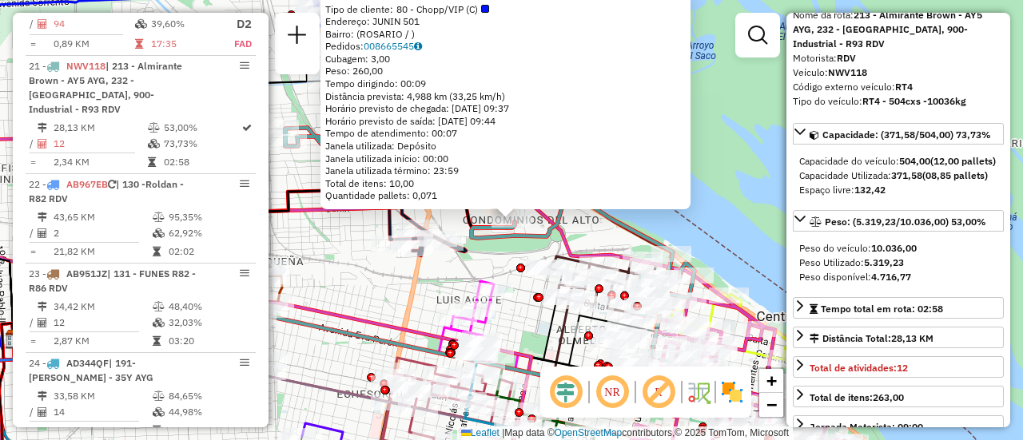
scroll to position [160, 0]
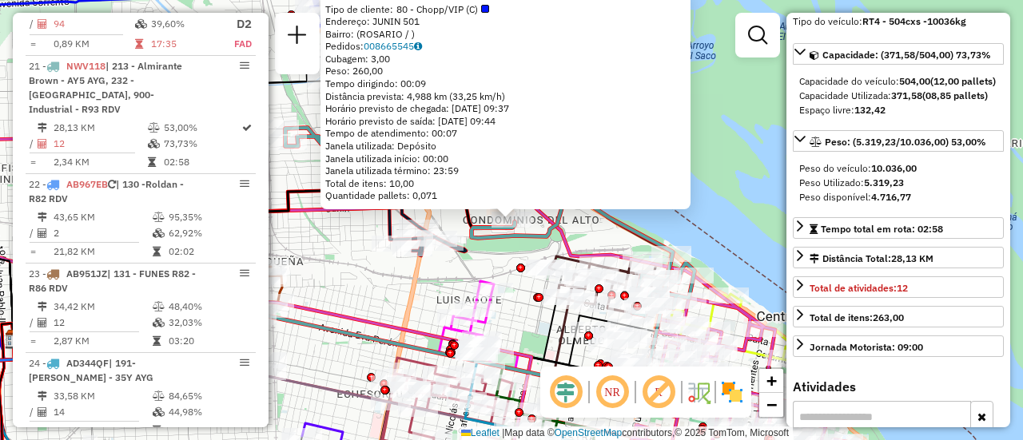
click at [364, 288] on div "0000368806 - FOOD CORNER Tipo de cliente: 80 - Chopp/VIP (C) Endereço: JUNIN 50…" at bounding box center [511, 220] width 1023 height 440
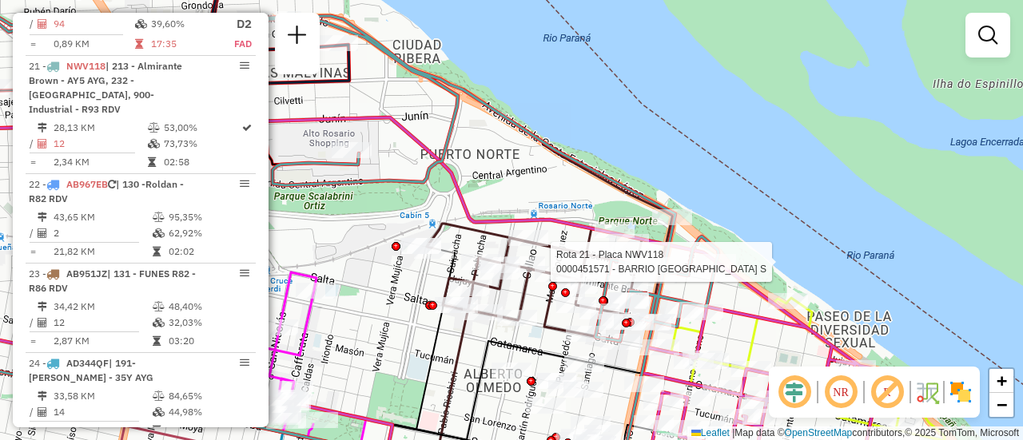
select select "**********"
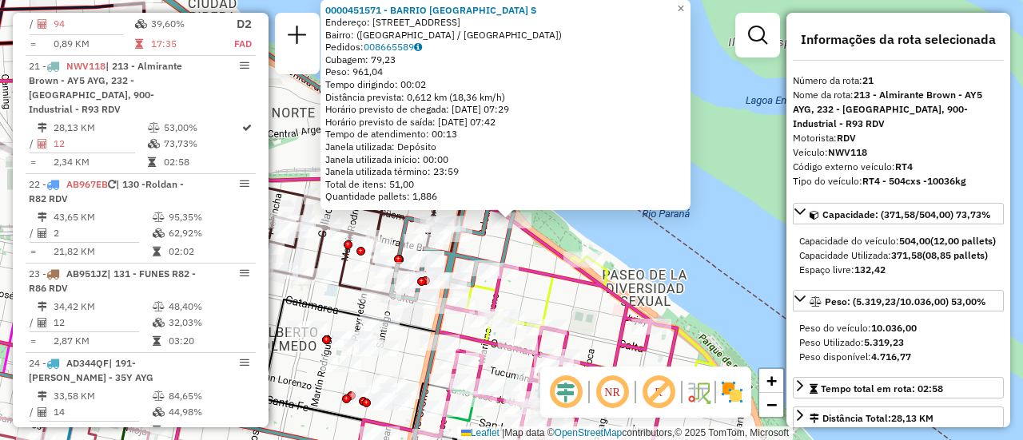
click at [326, 294] on div "0000451571 - BARRIO DAMALE S Endereço: Avenida Rivadavia, 1701 Bairro: (Rosario…" at bounding box center [511, 220] width 1023 height 440
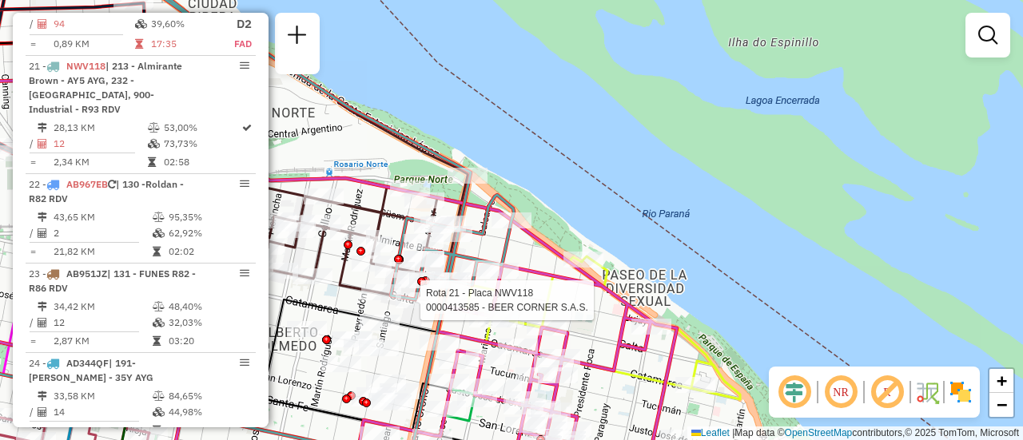
select select "**********"
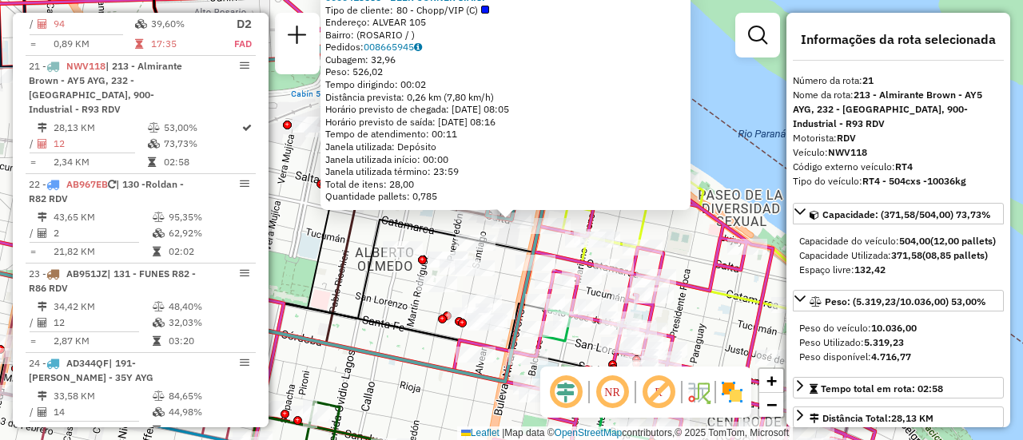
click at [348, 279] on icon at bounding box center [131, 256] width 466 height 176
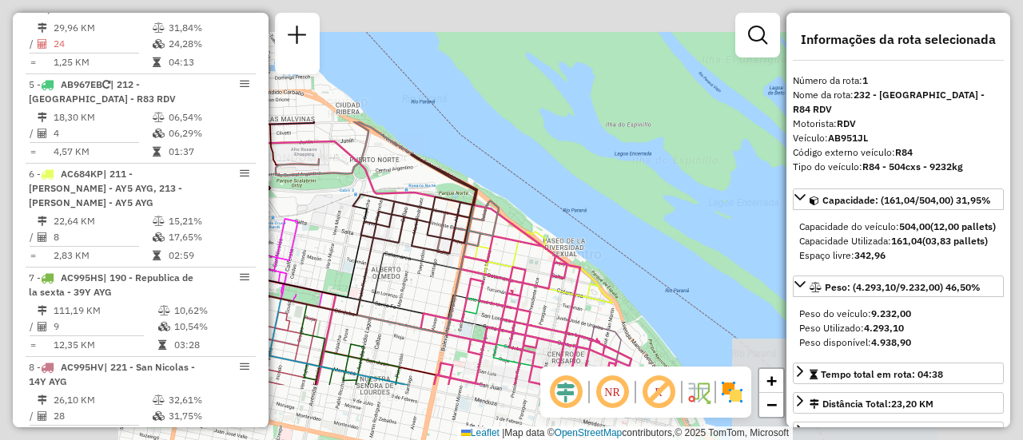
scroll to position [569, 0]
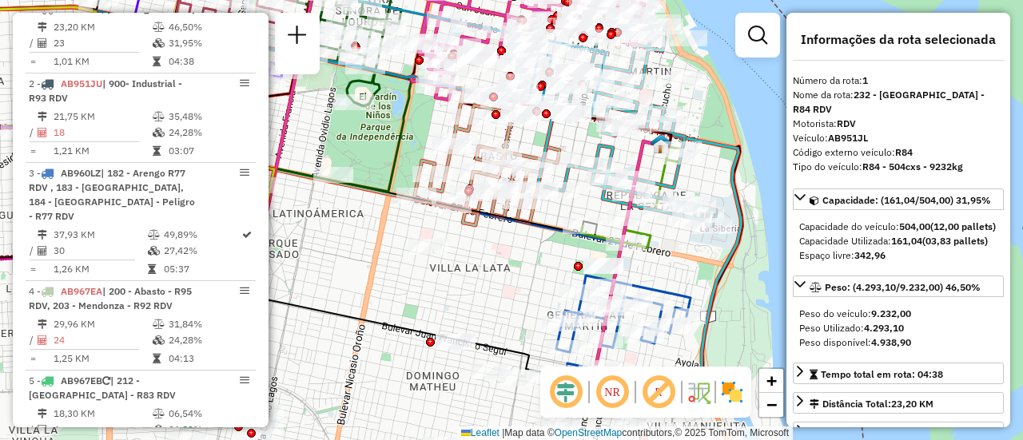
drag, startPoint x: 597, startPoint y: 233, endPoint x: 535, endPoint y: 21, distance: 221.5
click at [533, 22] on div "Rota 6 - Placa AC684KP 0000159536 - LA GUAYRA S. Rota 20 - Placa AC995HY 000046…" at bounding box center [511, 220] width 1023 height 440
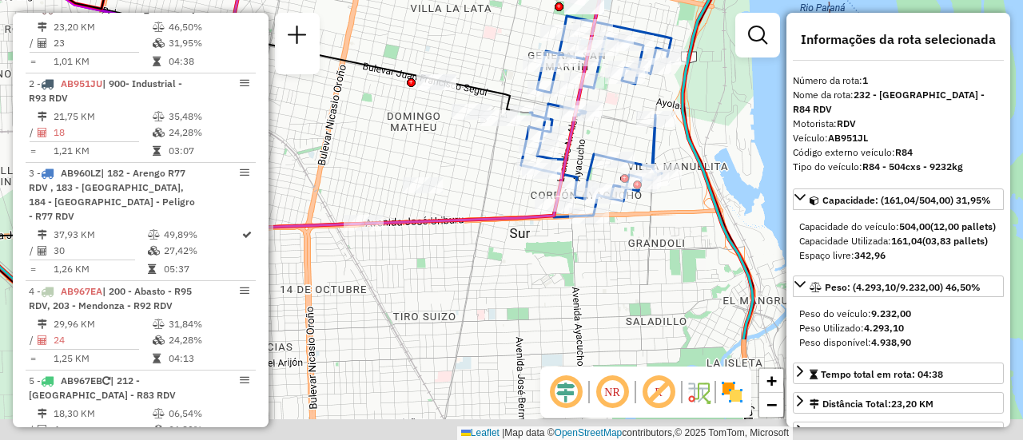
drag, startPoint x: 611, startPoint y: 258, endPoint x: 625, endPoint y: 113, distance: 145.4
click at [625, 113] on div "Rota 6 - Placa AC684KP 0000159536 - LA GUAYRA S. Rota 20 - Placa AC995HY 000046…" at bounding box center [511, 220] width 1023 height 440
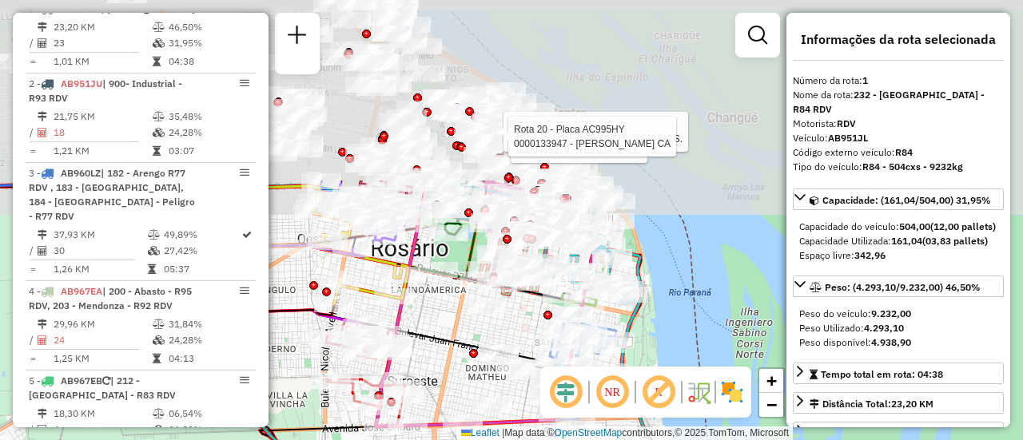
drag, startPoint x: 465, startPoint y: 111, endPoint x: 559, endPoint y: 379, distance: 283.6
click at [559, 386] on hb-router-mapa "Informações da Sessão 1285104 - 30/09/2025 Criação: 29/09/2025 16:16 Depósito: …" at bounding box center [511, 220] width 1023 height 440
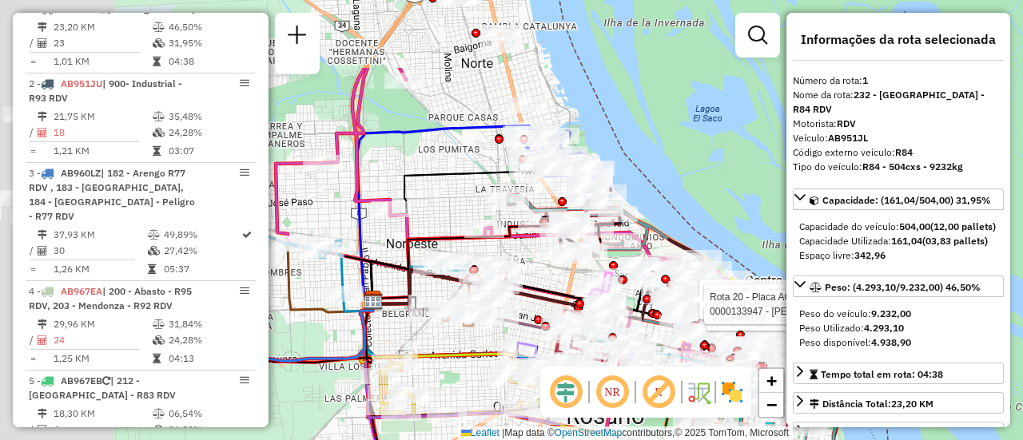
drag, startPoint x: 384, startPoint y: 162, endPoint x: 564, endPoint y: 280, distance: 215.9
click at [564, 280] on div "Rota 6 - Placa AC684KP 0000159536 - LA GUAYRA S. Rota 20 - Placa AC995HY 000046…" at bounding box center [511, 220] width 1023 height 440
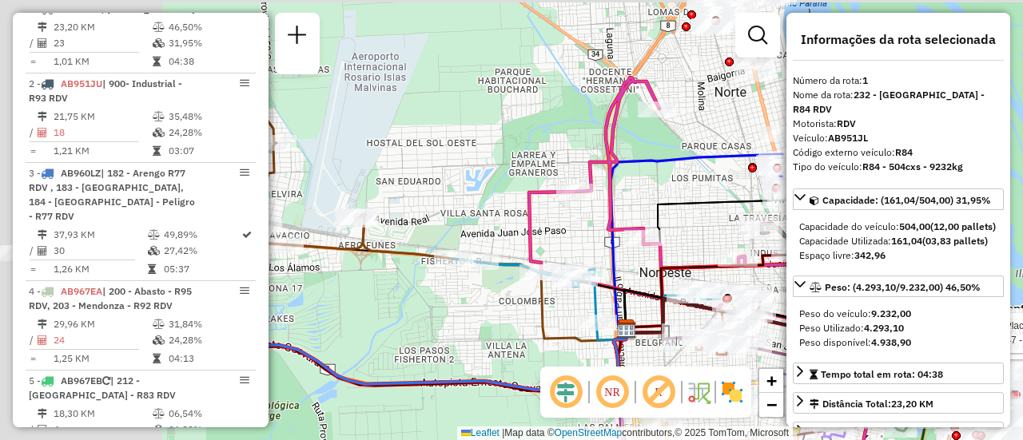
drag, startPoint x: 344, startPoint y: 215, endPoint x: 666, endPoint y: 280, distance: 328.7
click at [740, 269] on div "Rota 6 - Placa AC684KP 0000159536 - LA GUAYRA S. Rota 20 - Placa AC995HY 000046…" at bounding box center [511, 220] width 1023 height 440
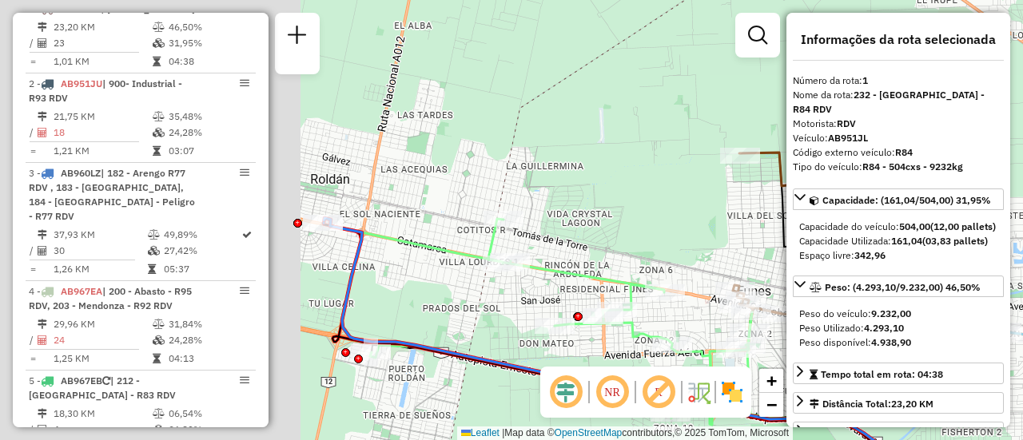
drag, startPoint x: 323, startPoint y: 190, endPoint x: 785, endPoint y: 235, distance: 464.1
click at [785, 235] on div "Rota 6 - Placa AC684KP 0000159536 - LA GUAYRA S. Rota 20 - Placa AC995HY 000046…" at bounding box center [511, 220] width 1023 height 440
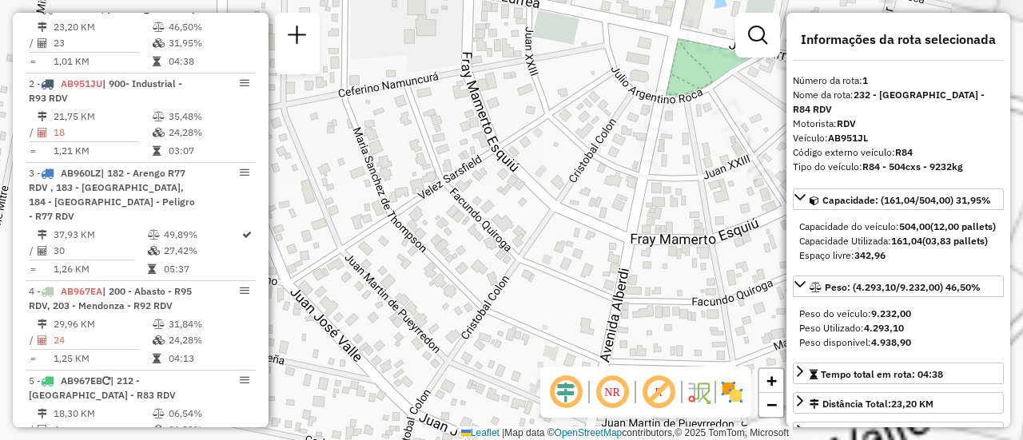
drag, startPoint x: 707, startPoint y: 88, endPoint x: 650, endPoint y: 269, distance: 189.6
click at [420, 351] on div "Rota 6 - Placa AC684KP 0000159536 - LA GUAYRA S. Rota 20 - Placa AC995HY 000046…" at bounding box center [511, 220] width 1023 height 440
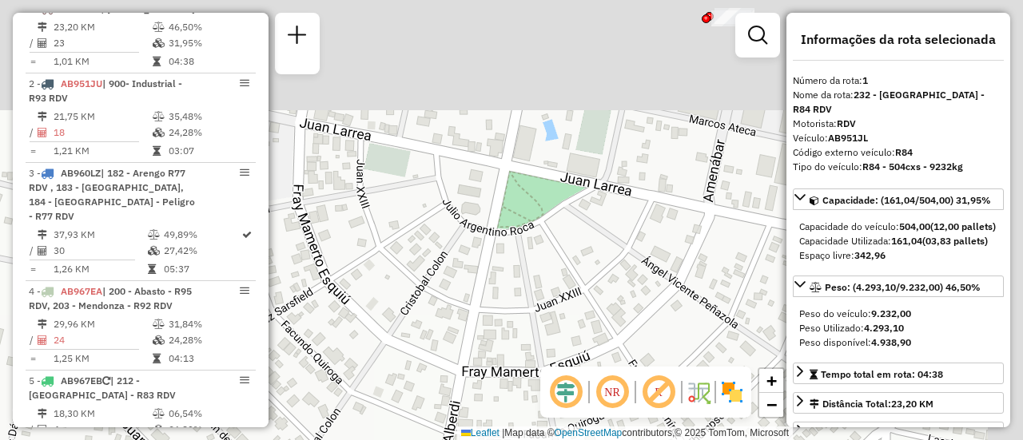
drag, startPoint x: 638, startPoint y: 206, endPoint x: 470, endPoint y: 342, distance: 215.9
click at [444, 401] on div "Rota 6 - Placa AC684KP 0000159536 - LA GUAYRA S. Rota 20 - Placa AC995HY 000046…" at bounding box center [511, 220] width 1023 height 440
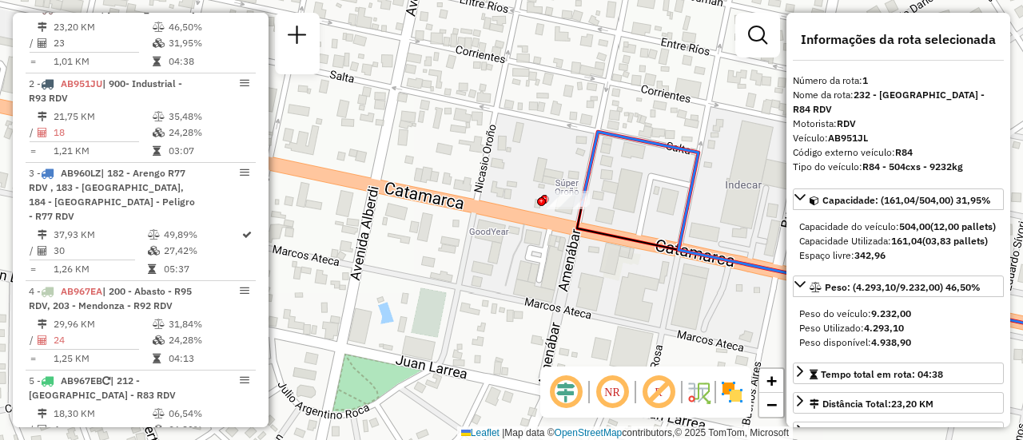
drag, startPoint x: 499, startPoint y: 288, endPoint x: 506, endPoint y: 266, distance: 23.3
click at [409, 359] on div "Rota 6 - Placa AC684KP 0000159536 - LA GUAYRA S. Rota 20 - Placa AC995HY 000046…" at bounding box center [511, 220] width 1023 height 440
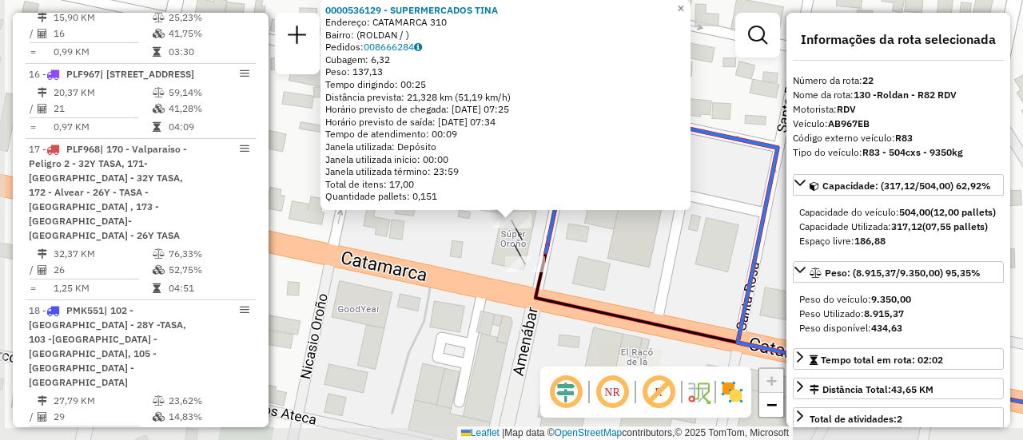
scroll to position [2668, 0]
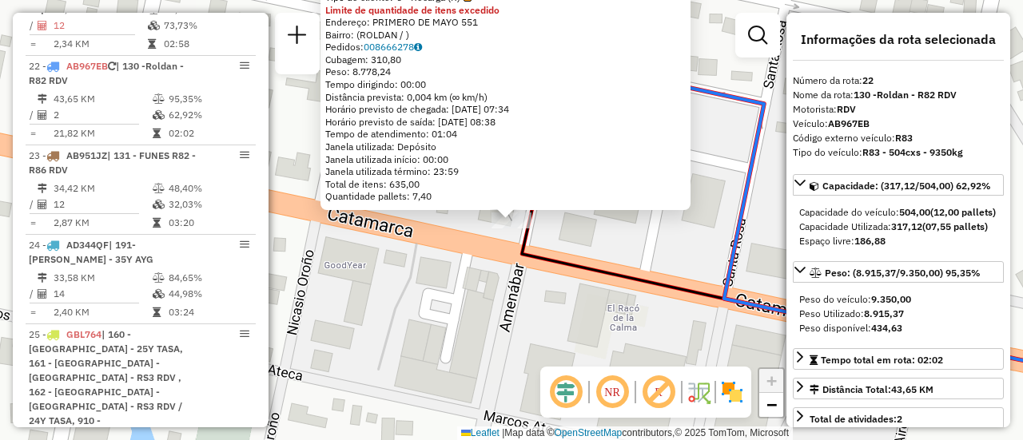
click at [468, 292] on div "0000380640 - SUPER ORONO S.R.L Tipo de cliente: 6 - Recarga (R) Limite de quant…" at bounding box center [511, 220] width 1023 height 440
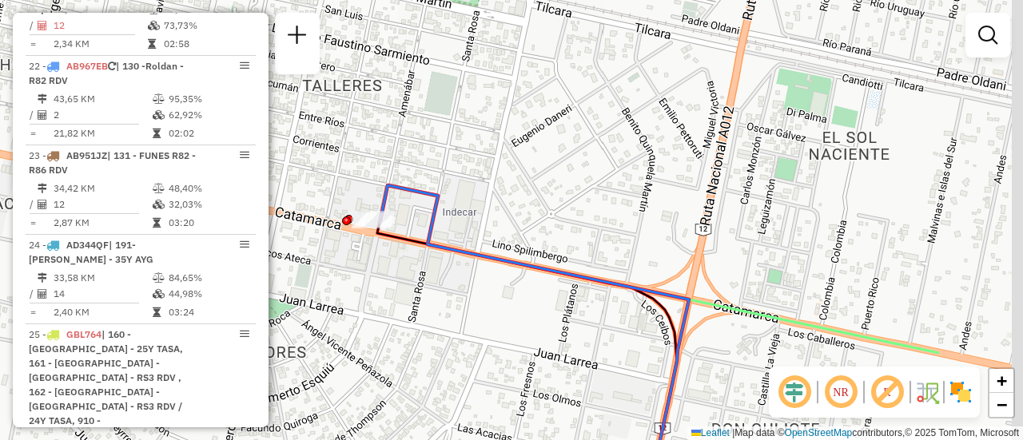
drag, startPoint x: 745, startPoint y: 211, endPoint x: 551, endPoint y: 209, distance: 194.2
click at [551, 213] on div "Janela de atendimento Grade de atendimento Capacidade Transportadoras Veículos …" at bounding box center [511, 220] width 1023 height 440
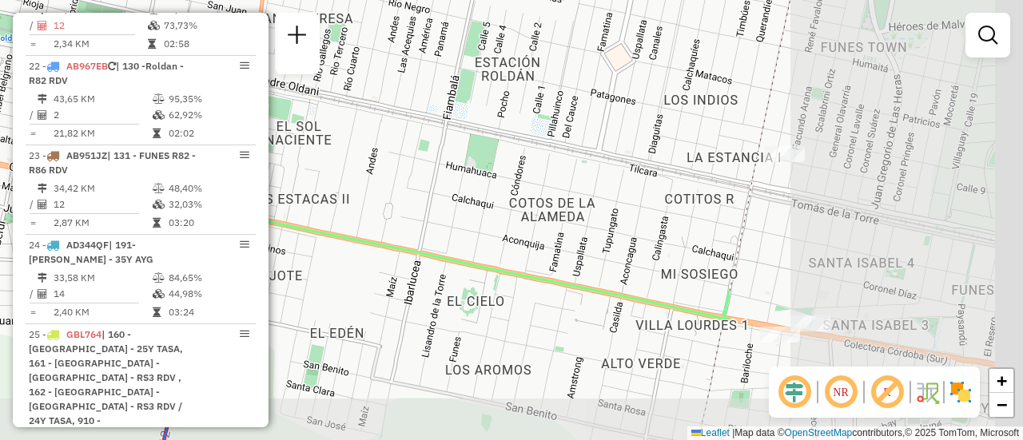
drag, startPoint x: 778, startPoint y: 241, endPoint x: 484, endPoint y: 191, distance: 298.4
click at [383, 197] on div "Janela de atendimento Grade de atendimento Capacidade Transportadoras Veículos …" at bounding box center [511, 220] width 1023 height 440
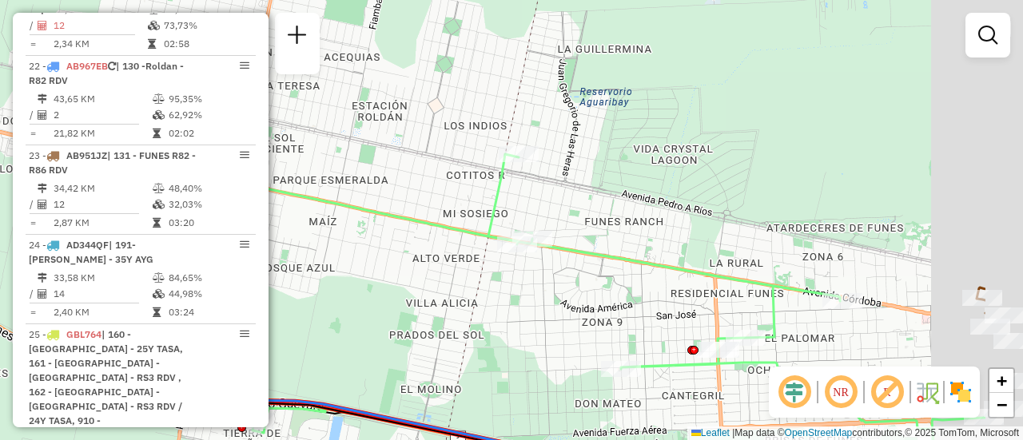
drag, startPoint x: 651, startPoint y: 210, endPoint x: 420, endPoint y: 197, distance: 232.1
click at [392, 196] on div "Janela de atendimento Grade de atendimento Capacidade Transportadoras Veículos …" at bounding box center [511, 220] width 1023 height 440
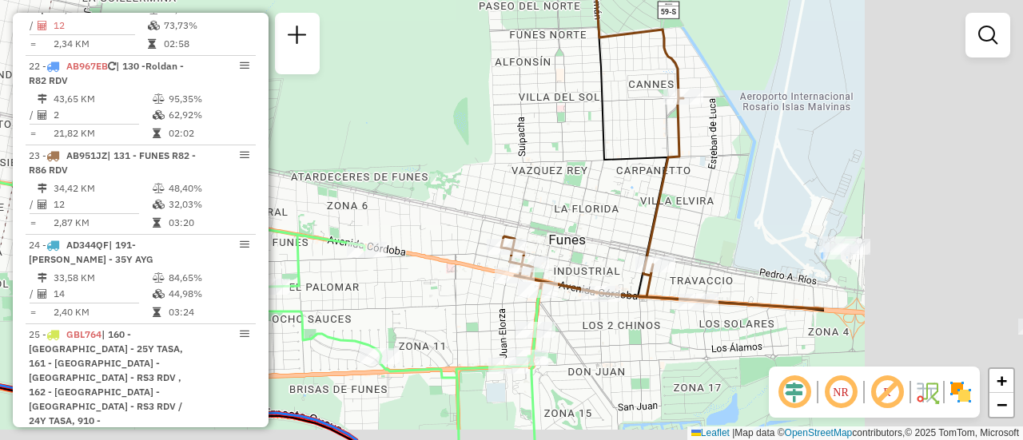
drag, startPoint x: 605, startPoint y: 214, endPoint x: 552, endPoint y: 187, distance: 59.3
click at [312, 171] on div "Janela de atendimento Grade de atendimento Capacidade Transportadoras Veículos …" at bounding box center [511, 220] width 1023 height 440
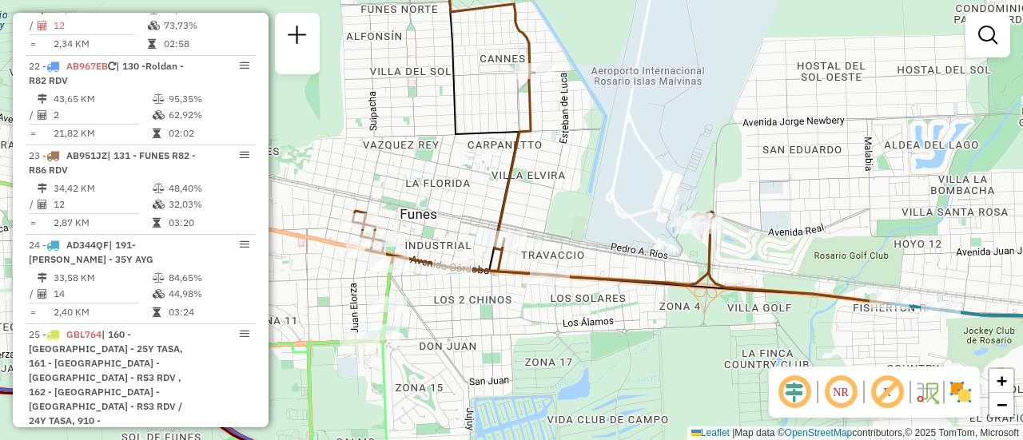
drag, startPoint x: 868, startPoint y: 241, endPoint x: 495, endPoint y: 202, distance: 375.2
click at [454, 209] on div "Janela de atendimento Grade de atendimento Capacidade Transportadoras Veículos …" at bounding box center [511, 220] width 1023 height 440
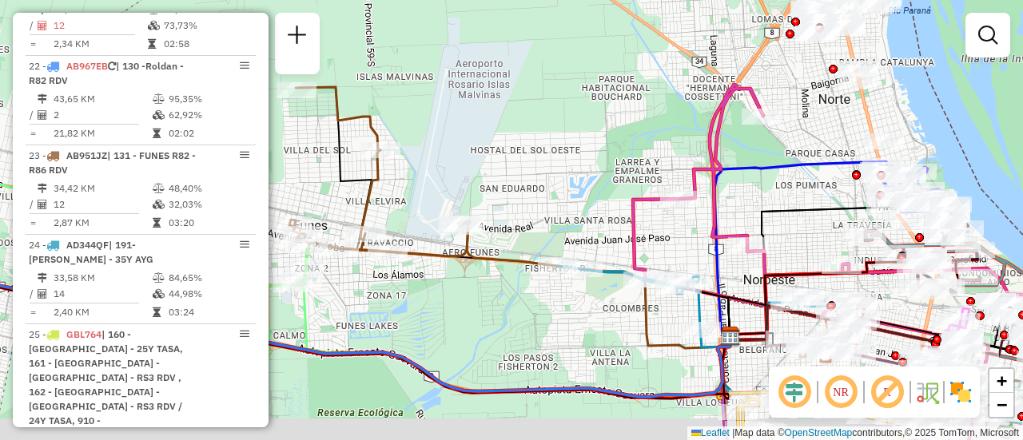
drag, startPoint x: 833, startPoint y: 217, endPoint x: 615, endPoint y: 115, distance: 239.9
click at [611, 115] on div "Janela de atendimento Grade de atendimento Capacidade Transportadoras Veículos …" at bounding box center [511, 220] width 1023 height 440
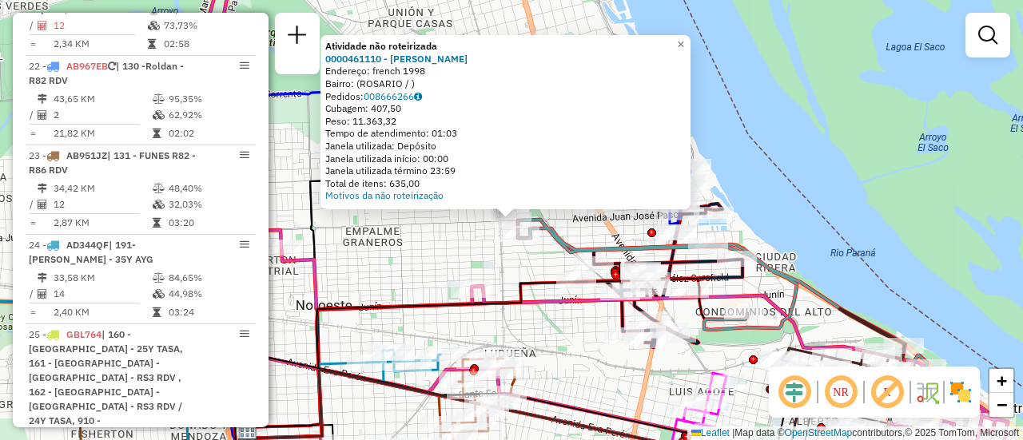
click at [441, 235] on div "Atividade não roteirizada 0000461110 - Gonzales Emanuel - RDV Endereço: french …" at bounding box center [511, 220] width 1023 height 440
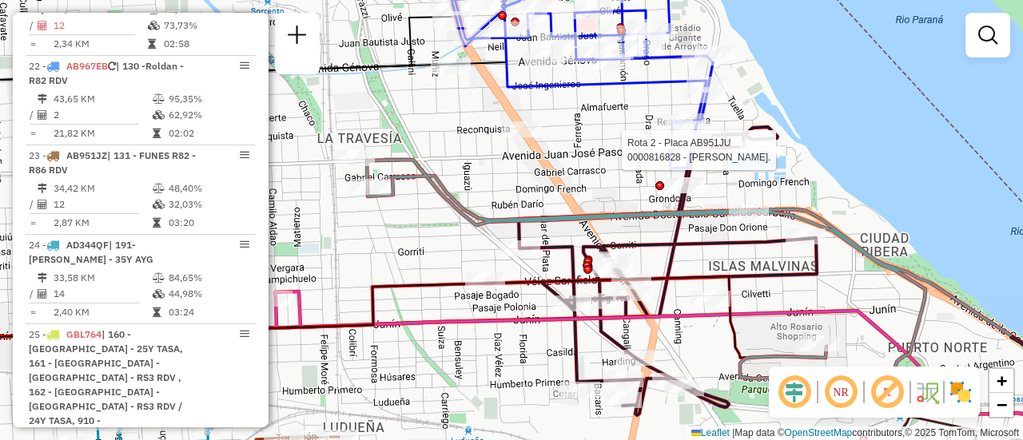
select select "**********"
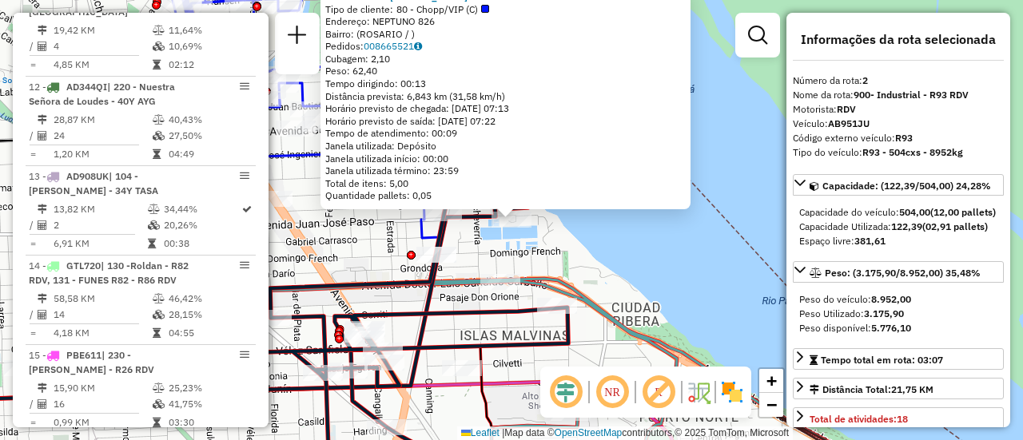
scroll to position [658, 0]
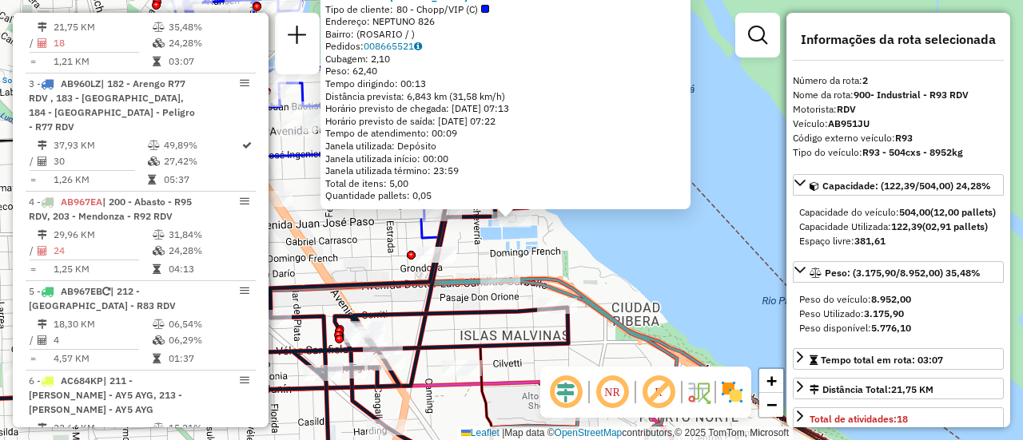
click at [548, 258] on div "0000816828 - DANIEL GUE. Tipo de cliente: 80 - Chopp/VIP (C) Endereço: NEPTUNO …" at bounding box center [511, 220] width 1023 height 440
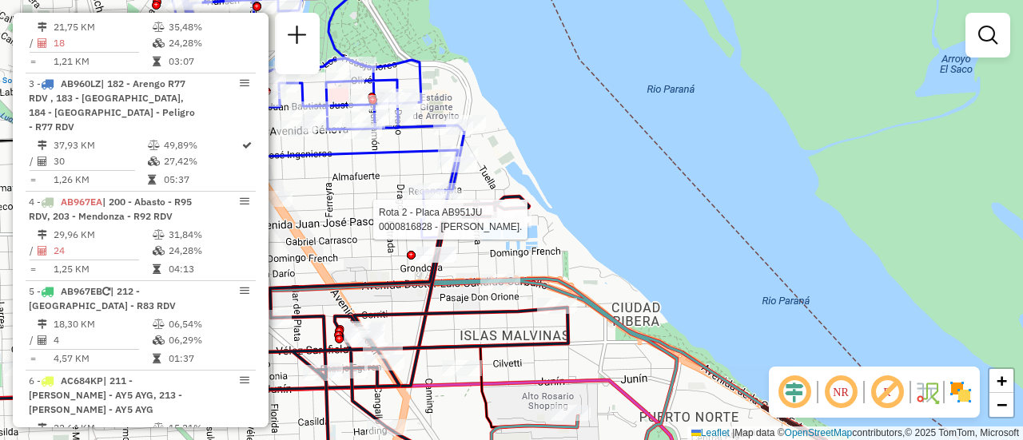
select select "**********"
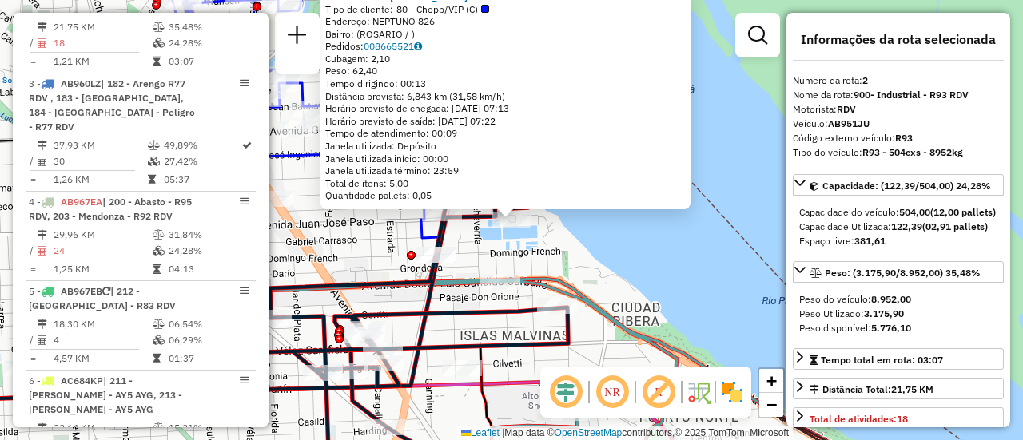
click at [592, 284] on div "0000816828 - DANIEL GUE. Tipo de cliente: 80 - Chopp/VIP (C) Endereço: NEPTUNO …" at bounding box center [511, 220] width 1023 height 440
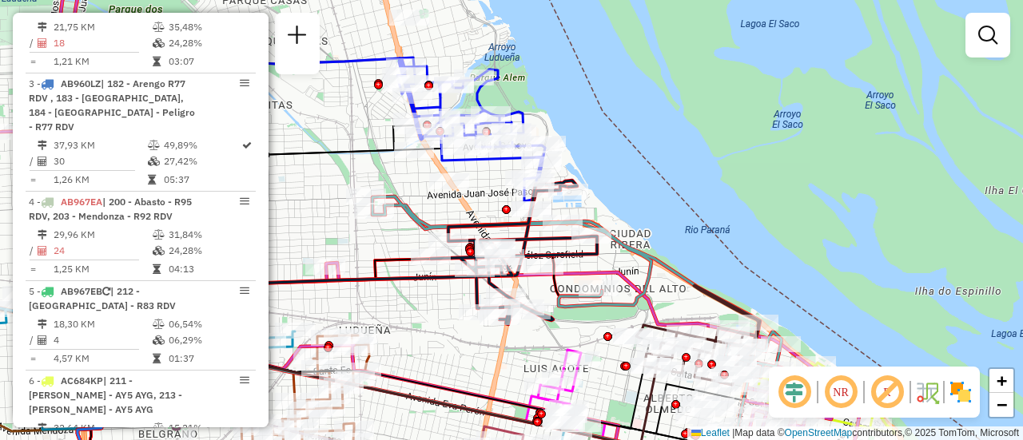
drag, startPoint x: 523, startPoint y: 286, endPoint x: 619, endPoint y: 252, distance: 102.6
click at [597, 249] on icon at bounding box center [514, 253] width 166 height 144
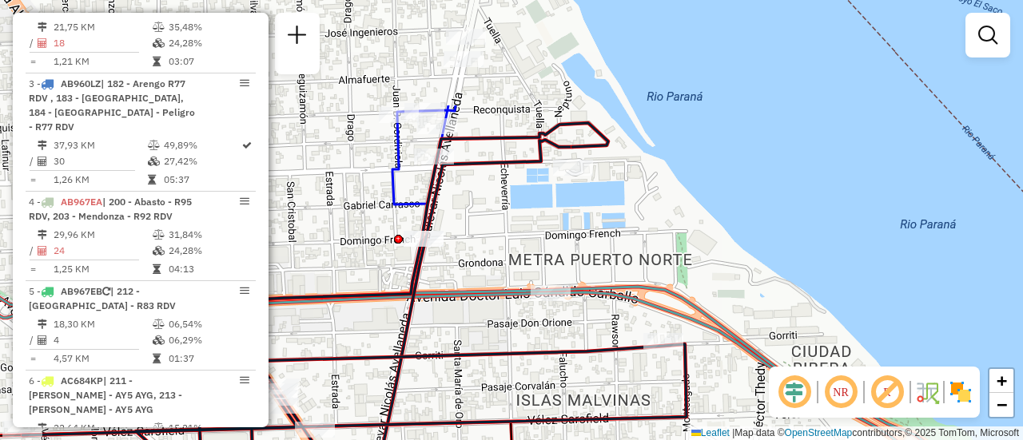
drag, startPoint x: 488, startPoint y: 91, endPoint x: 507, endPoint y: 241, distance: 150.6
click at [507, 241] on div "Janela de atendimento Grade de atendimento Capacidade Transportadoras Veículos …" at bounding box center [511, 220] width 1023 height 440
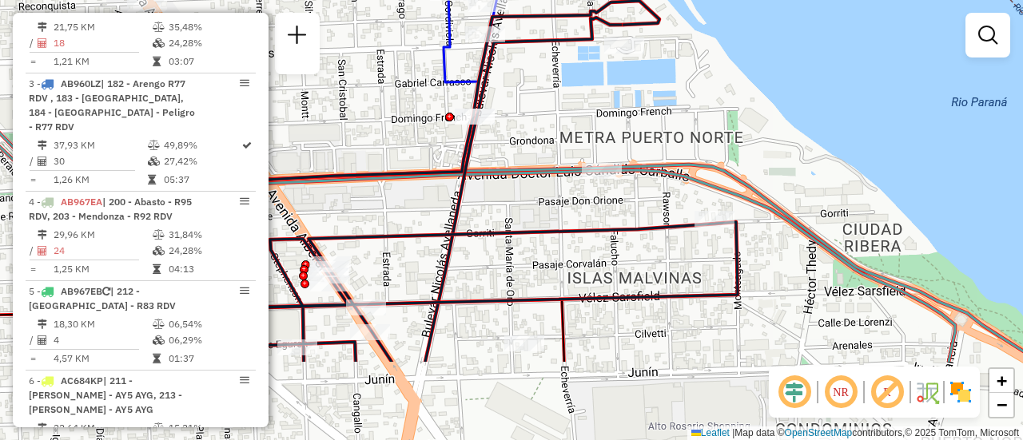
drag, startPoint x: 636, startPoint y: 237, endPoint x: 687, endPoint y: 115, distance: 132.5
click at [687, 115] on div "Janela de atendimento Grade de atendimento Capacidade Transportadoras Veículos …" at bounding box center [511, 220] width 1023 height 440
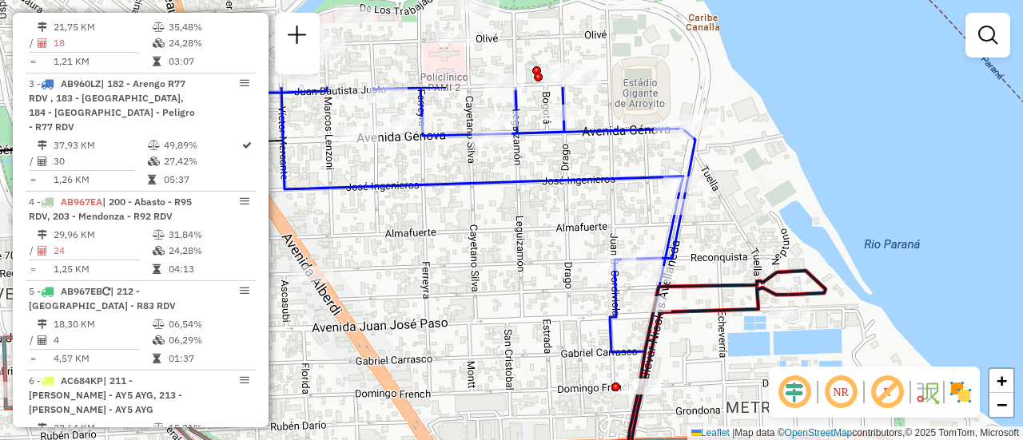
drag, startPoint x: 705, startPoint y: 84, endPoint x: 701, endPoint y: 204, distance: 119.9
click at [710, 220] on div "Janela de atendimento Grade de atendimento Capacidade Transportadoras Veículos …" at bounding box center [511, 220] width 1023 height 440
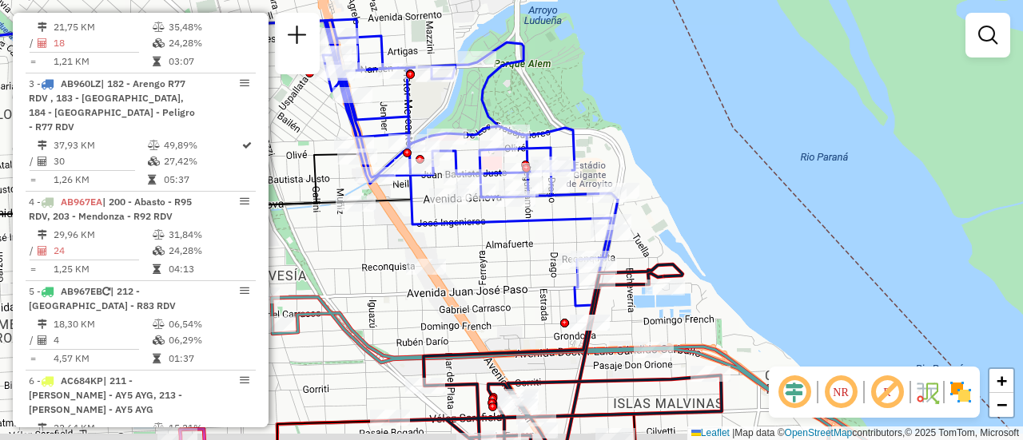
drag, startPoint x: 644, startPoint y: 369, endPoint x: 599, endPoint y: 130, distance: 243.1
click at [600, 133] on div "Janela de atendimento Grade de atendimento Capacidade Transportadoras Veículos …" at bounding box center [511, 220] width 1023 height 440
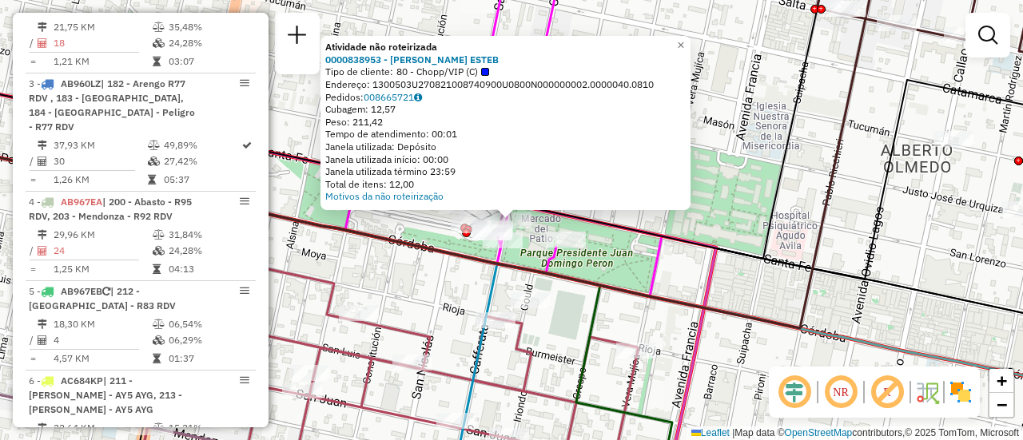
click at [424, 301] on div "Atividade não roteirizada 0000838953 - GARCIA ESTEB Tipo de cliente: 80 - Chopp…" at bounding box center [511, 220] width 1023 height 440
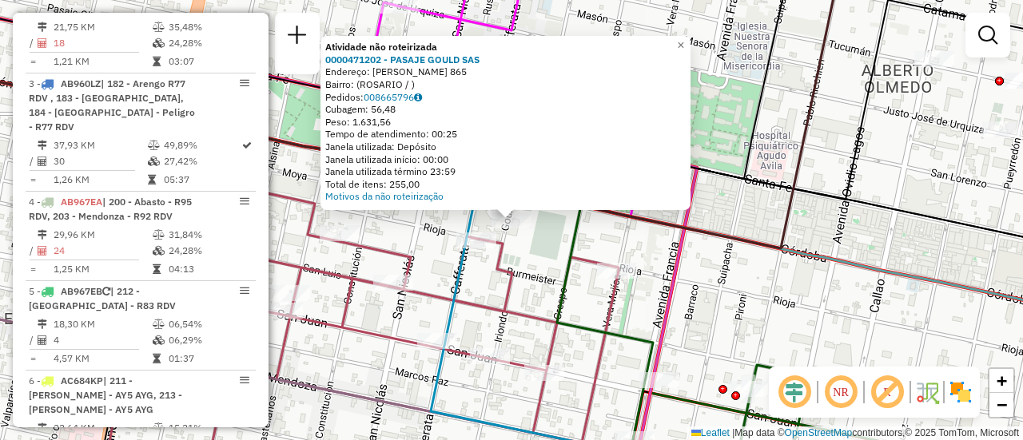
click at [535, 260] on div "Atividade não roteirizada 0000471202 - PASAJE GOULD SAS Endereço: GOULD 865 Bai…" at bounding box center [511, 220] width 1023 height 440
click at [527, 269] on div "Atividade não roteirizada 0000471202 - PASAJE GOULD SAS Endereço: GOULD 865 Bai…" at bounding box center [511, 220] width 1023 height 440
click at [551, 271] on div "Atividade não roteirizada 0000471202 - PASAJE GOULD SAS Endereço: GOULD 865 Bai…" at bounding box center [511, 220] width 1023 height 440
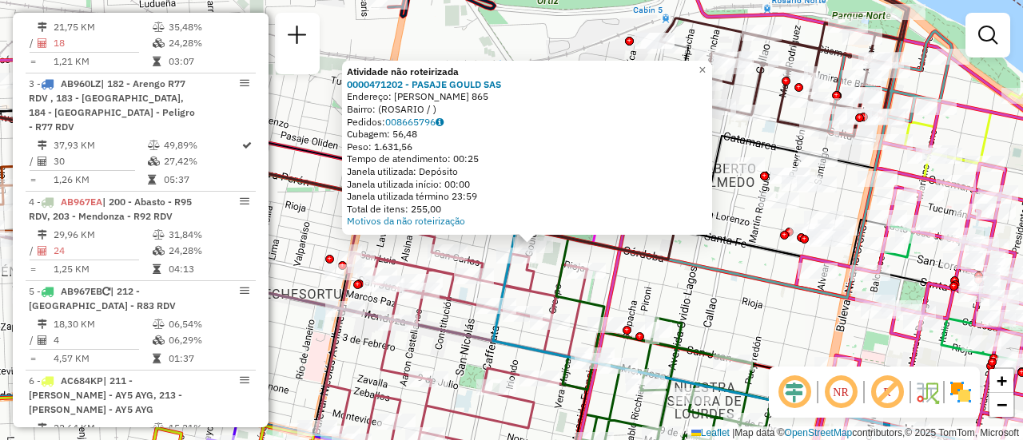
click at [664, 273] on div "Atividade não roteirizada 0000471202 - PASAJE GOULD SAS Endereço: GOULD 865 Bai…" at bounding box center [511, 220] width 1023 height 440
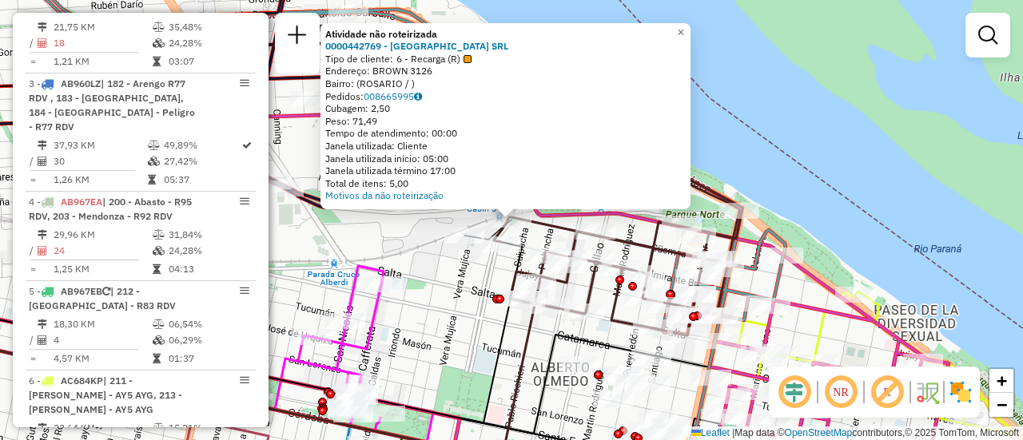
click at [433, 283] on div "Atividade não roteirizada 0000442769 - GARDEN ISLAND SRL Tipo de cliente: 6 - R…" at bounding box center [511, 220] width 1023 height 440
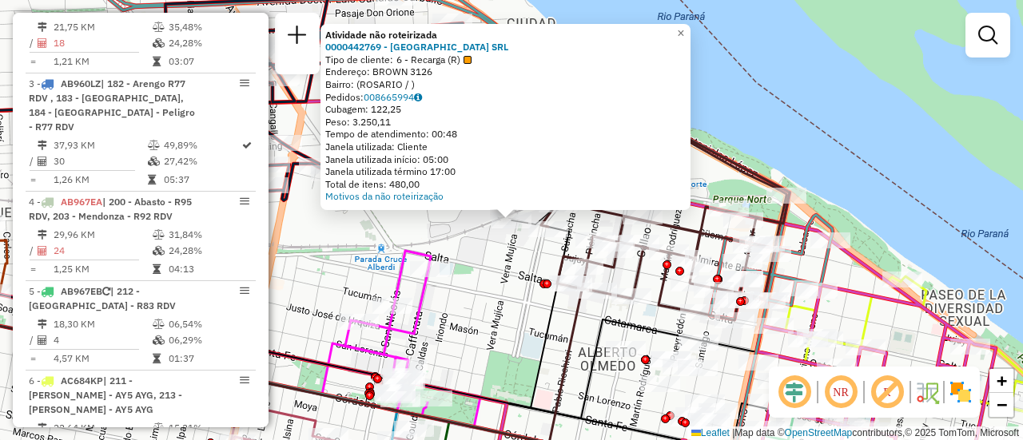
click at [491, 291] on div "Atividade não roteirizada 0000442769 - GARDEN ISLAND SRL Tipo de cliente: 6 - R…" at bounding box center [511, 220] width 1023 height 440
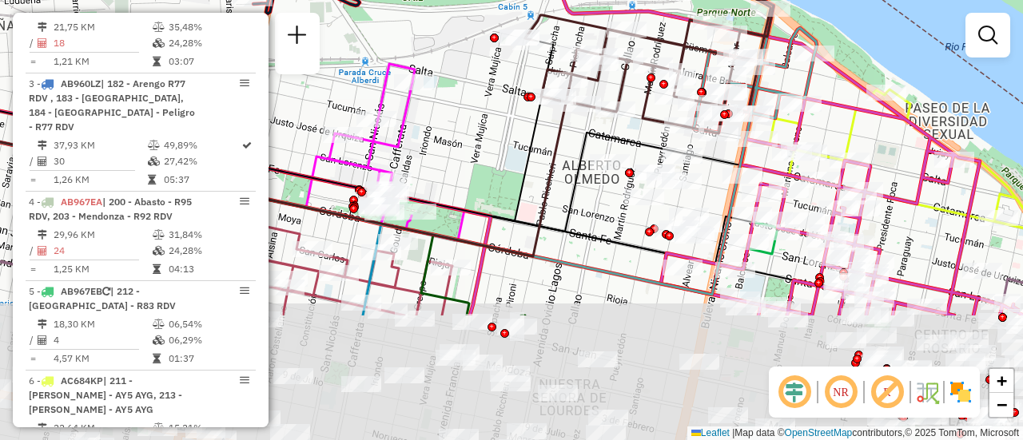
drag, startPoint x: 489, startPoint y: 326, endPoint x: 483, endPoint y: 121, distance: 205.5
click at [465, 121] on div "Janela de atendimento Grade de atendimento Capacidade Transportadoras Veículos …" at bounding box center [511, 220] width 1023 height 440
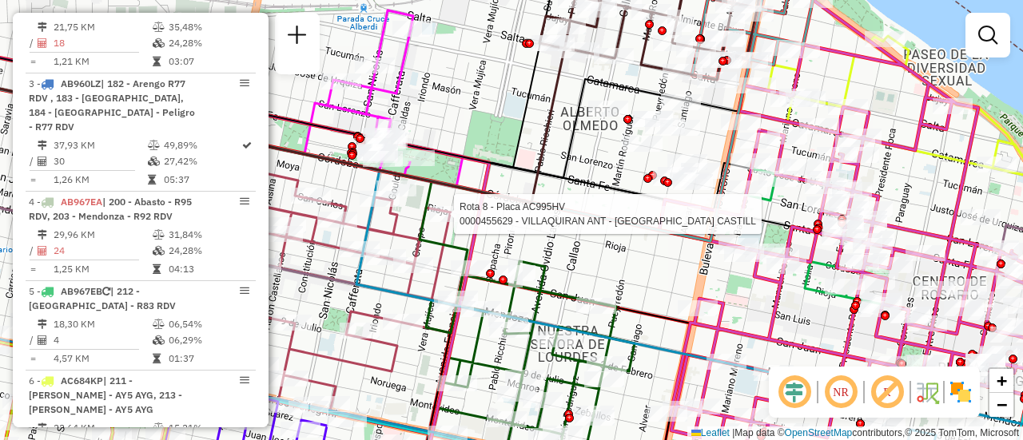
select select "**********"
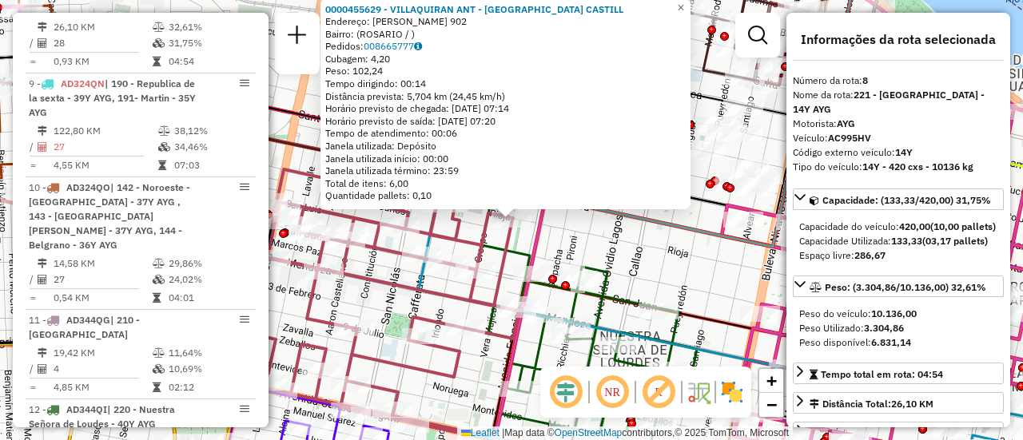
scroll to position [80, 0]
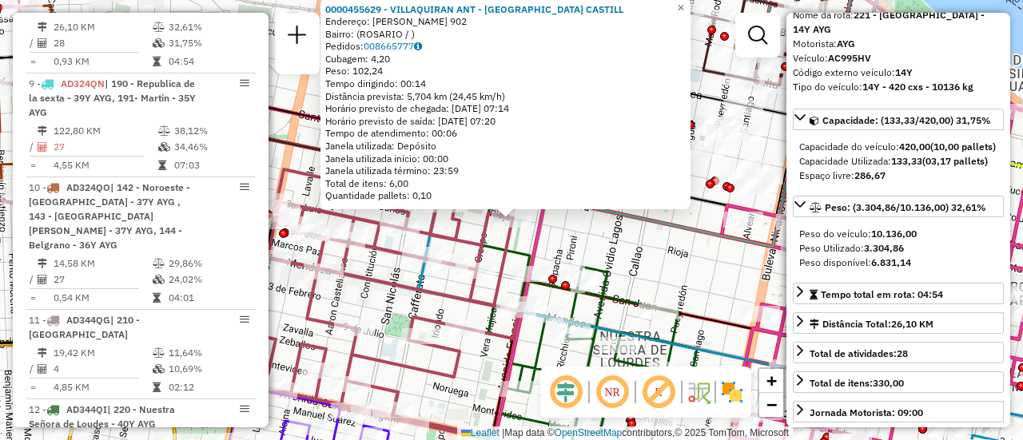
click at [642, 265] on div "0000455629 - VILLAQUIRAN ANT - JIMENEZ CASTILL Endereço: VERA MUJICA 902 Bairro…" at bounding box center [511, 220] width 1023 height 440
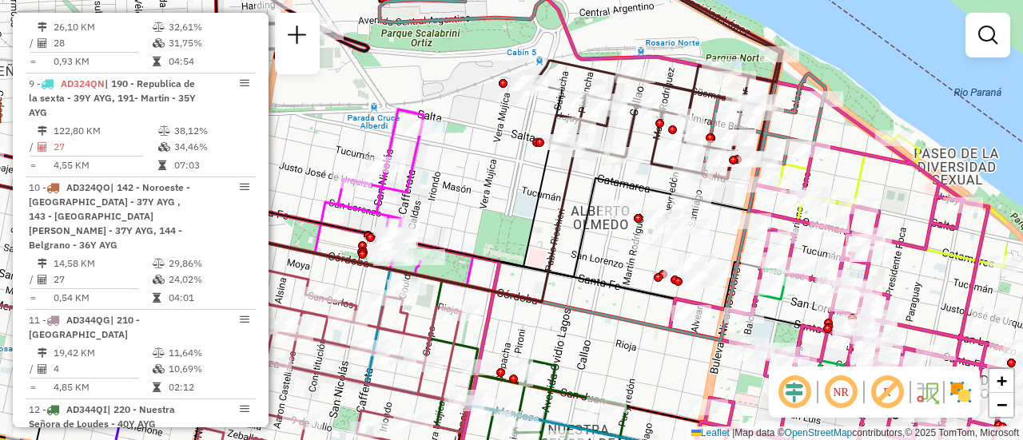
drag, startPoint x: 642, startPoint y: 166, endPoint x: 518, endPoint y: 203, distance: 129.2
click at [518, 203] on div "Janela de atendimento Grade de atendimento Capacidade Transportadoras Veículos …" at bounding box center [511, 220] width 1023 height 440
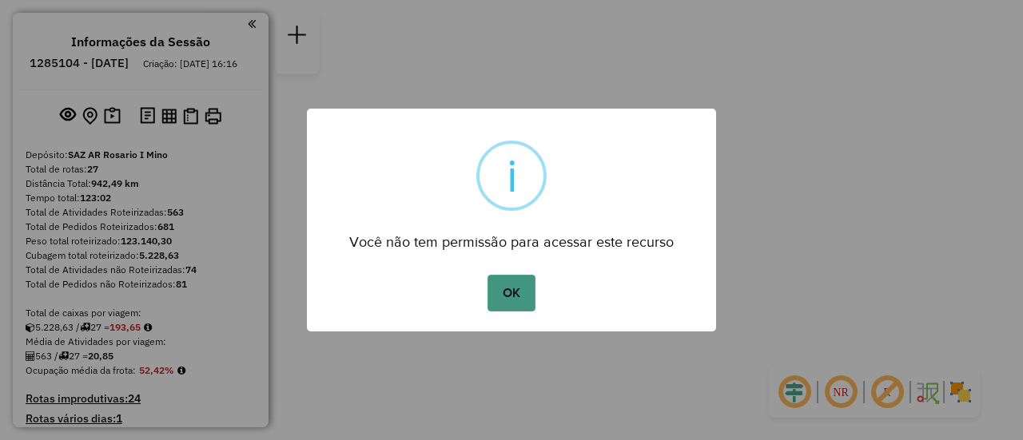
click at [507, 288] on button "OK" at bounding box center [510, 293] width 47 height 37
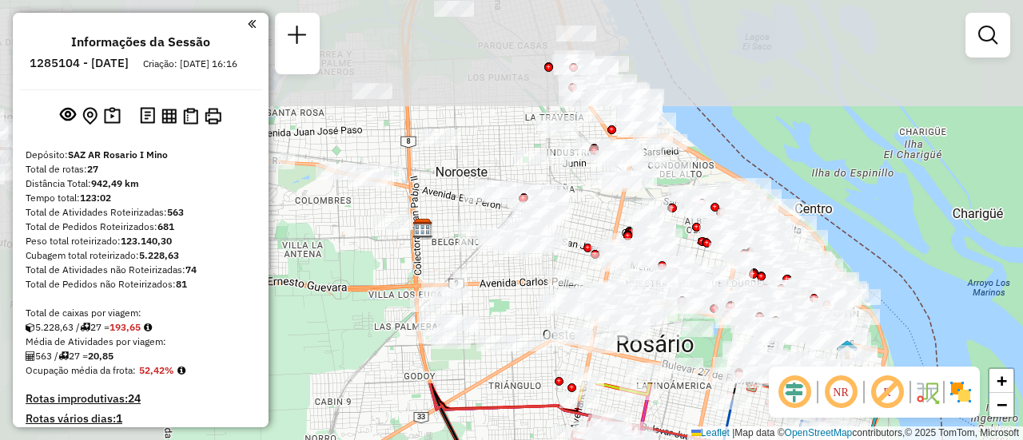
drag, startPoint x: 389, startPoint y: 50, endPoint x: 676, endPoint y: 417, distance: 465.7
click at [696, 440] on html "Aguarde... Pop-up bloqueado! Seu navegador bloqueou automáticamente a abertura …" at bounding box center [511, 220] width 1023 height 440
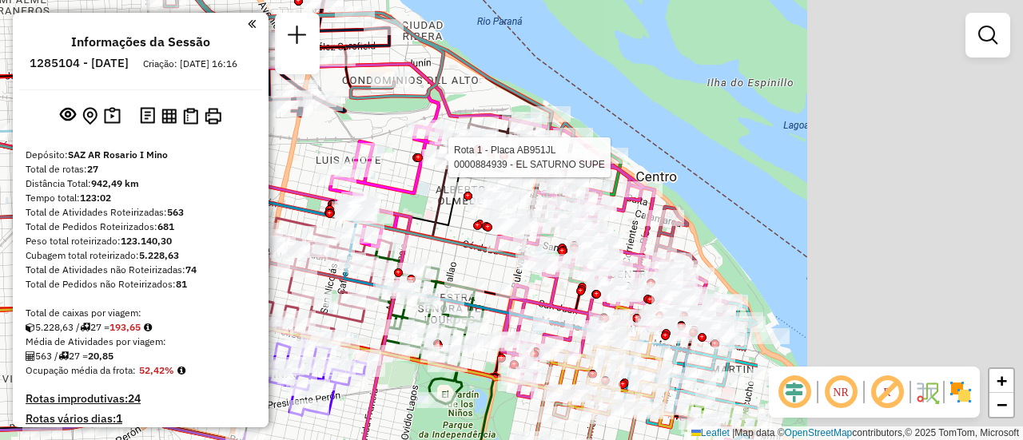
drag, startPoint x: 784, startPoint y: 204, endPoint x: 359, endPoint y: 170, distance: 426.5
click at [414, 162] on div at bounding box center [418, 157] width 9 height 9
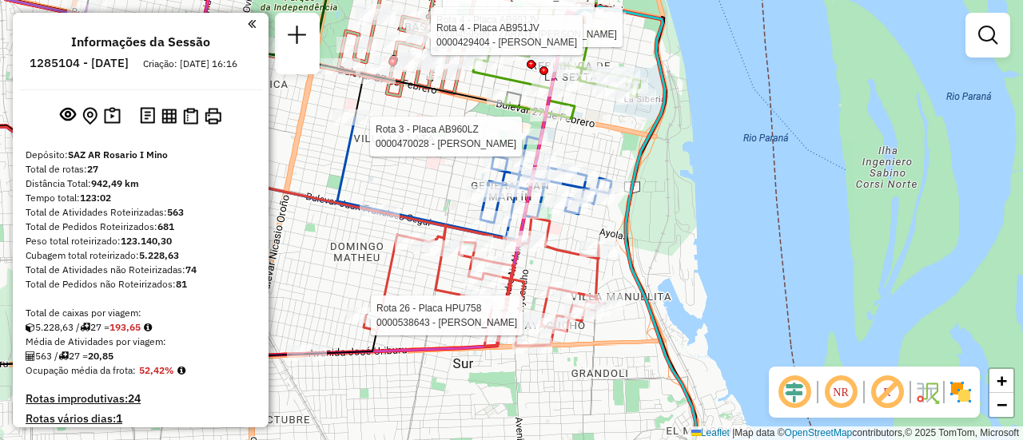
select select "**********"
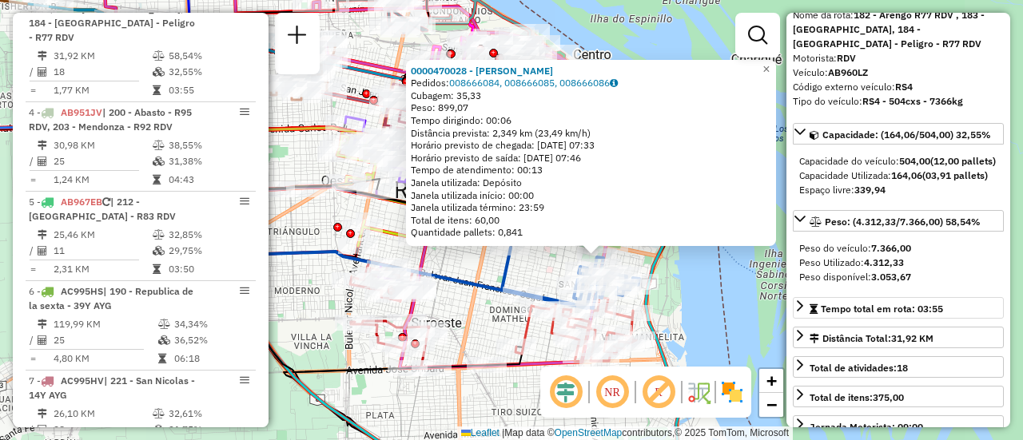
scroll to position [160, 0]
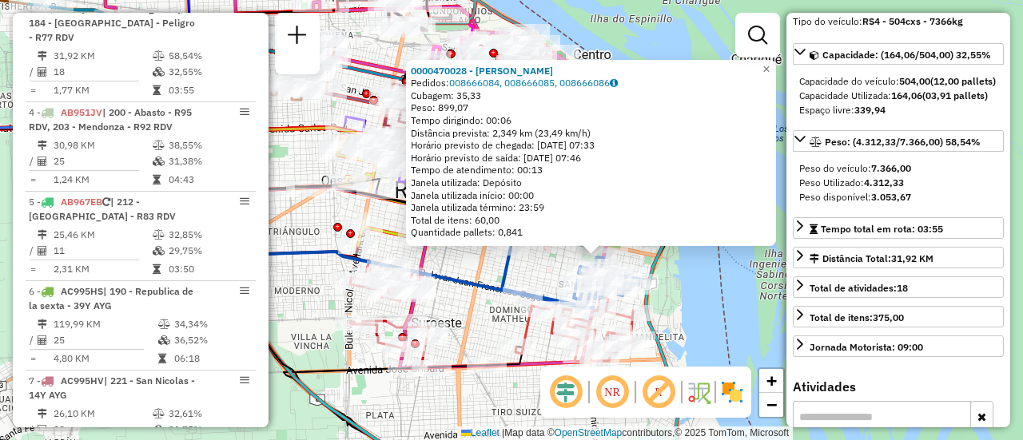
click at [716, 280] on div "0000470028 - RASELLI LUISINA Pedidos: 008666084, 008666085, 008666086 Cubagem: …" at bounding box center [511, 220] width 1023 height 440
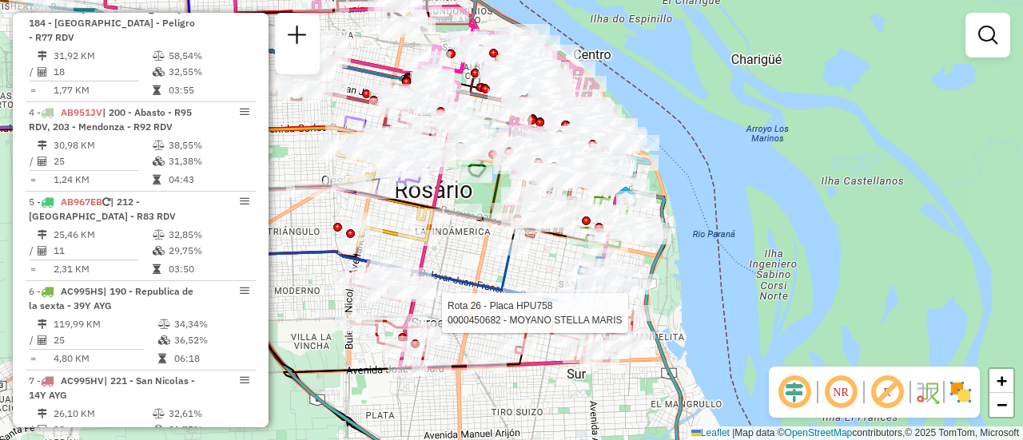
select select "**********"
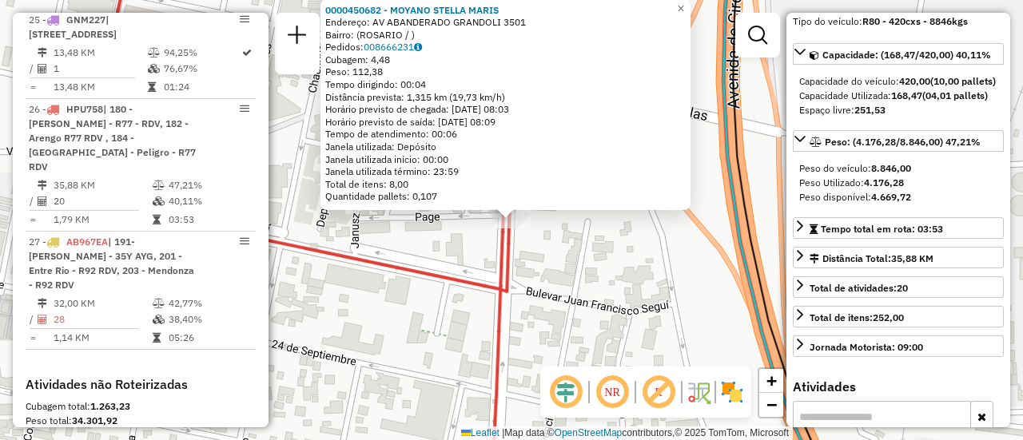
click at [627, 269] on div "0000450682 - MOYANO STELLA MARIS Endereço: AV ABANDERADO GRANDOLI 3501 Bairro: …" at bounding box center [511, 220] width 1023 height 440
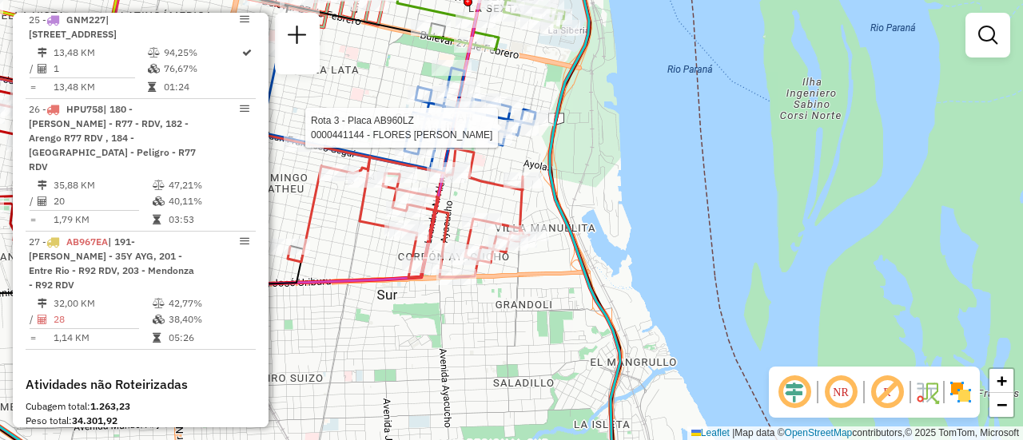
select select "**********"
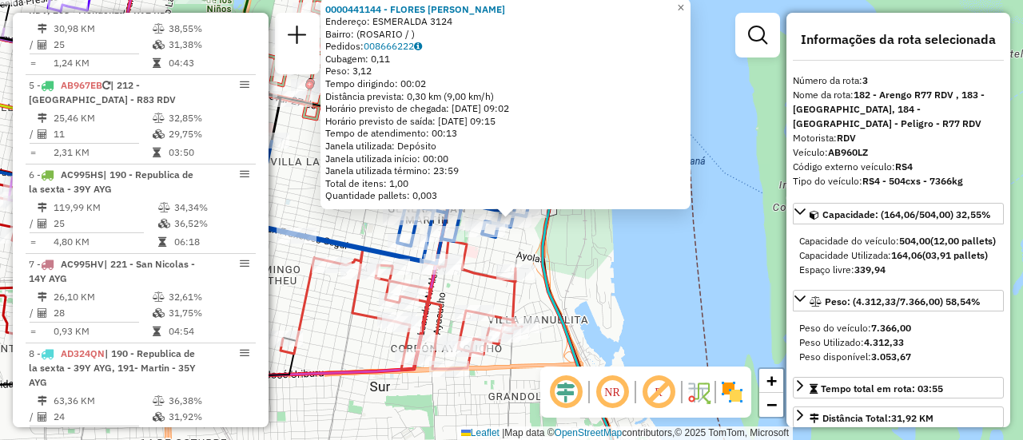
scroll to position [748, 0]
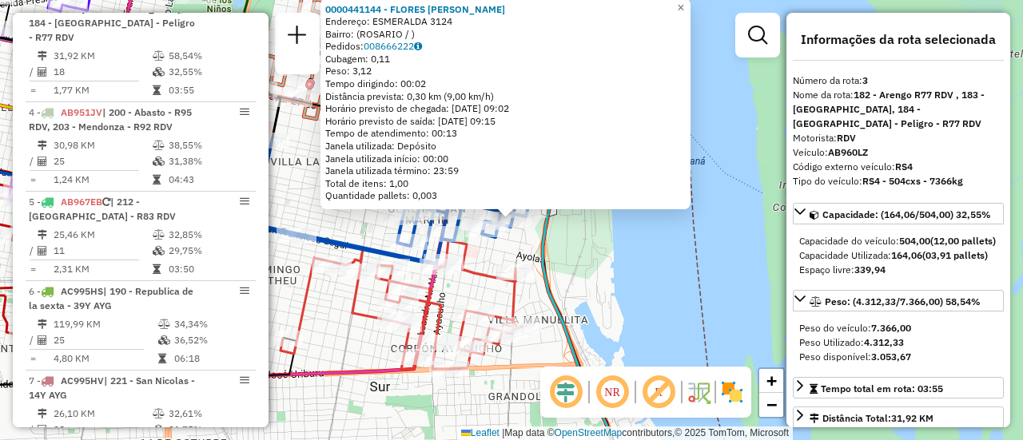
click at [607, 260] on div "0000441144 - FLORES BRIAN MAXIMILIANO Endereço: ESMERALDA 3124 Bairro: (ROSARIO…" at bounding box center [511, 220] width 1023 height 440
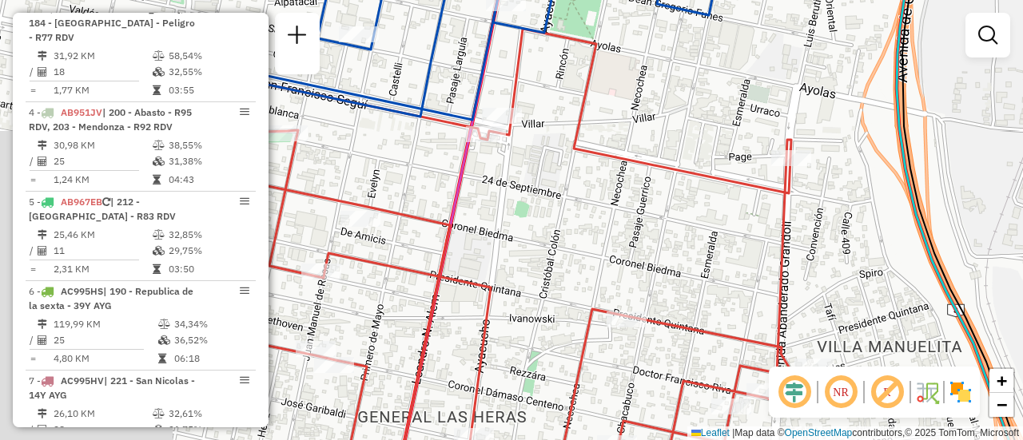
drag, startPoint x: 481, startPoint y: 256, endPoint x: 811, endPoint y: 233, distance: 330.9
click at [847, 254] on div "Janela de atendimento Grade de atendimento Capacidade Transportadoras Veículos …" at bounding box center [511, 220] width 1023 height 440
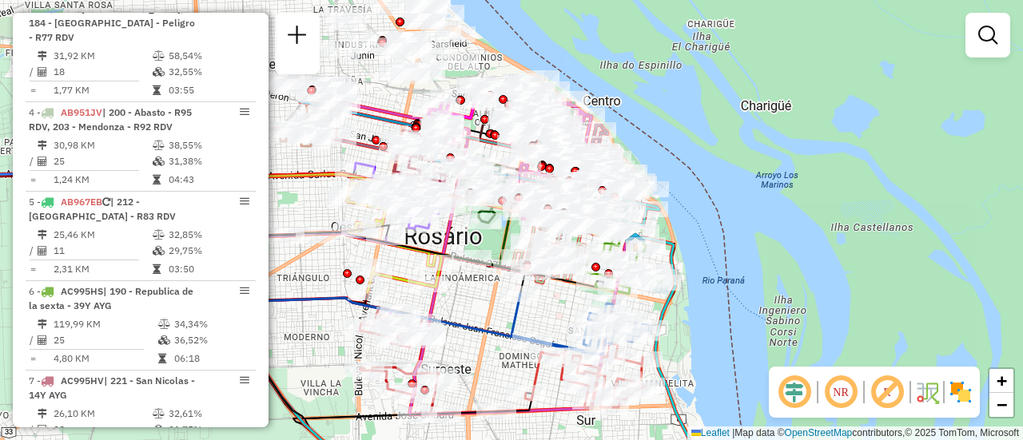
drag, startPoint x: 457, startPoint y: 174, endPoint x: 471, endPoint y: 320, distance: 146.2
click at [471, 320] on icon at bounding box center [365, 231] width 334 height 221
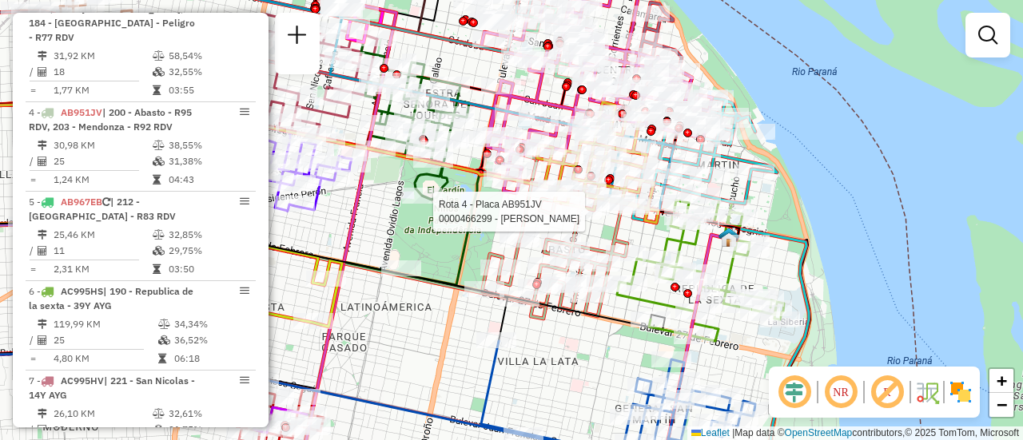
select select "**********"
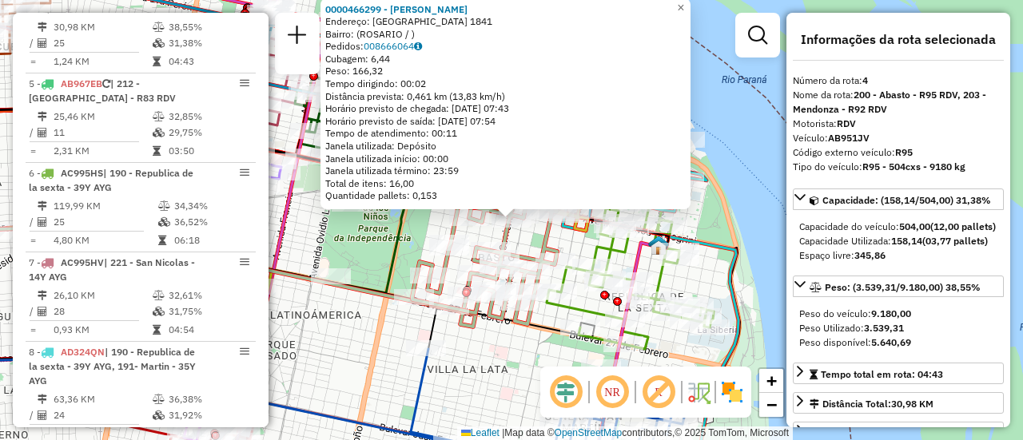
scroll to position [160, 0]
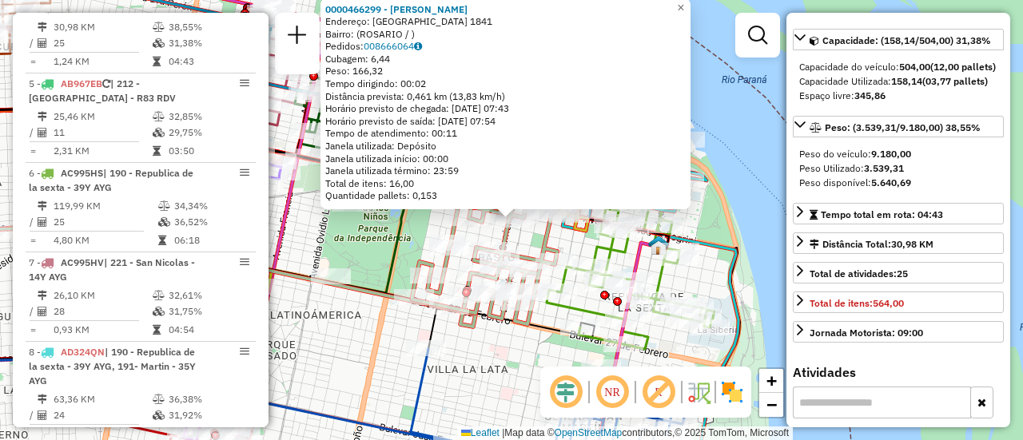
click at [503, 361] on div "0000466299 - CHEN JIANHUA Endereço: CORRIENTES 1841 Bairro: (ROSARIO / ) Pedido…" at bounding box center [511, 220] width 1023 height 440
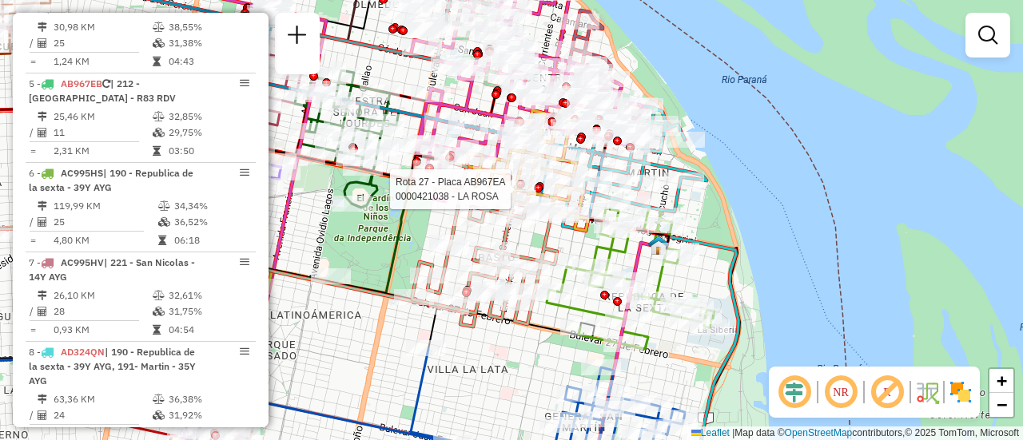
select select "**********"
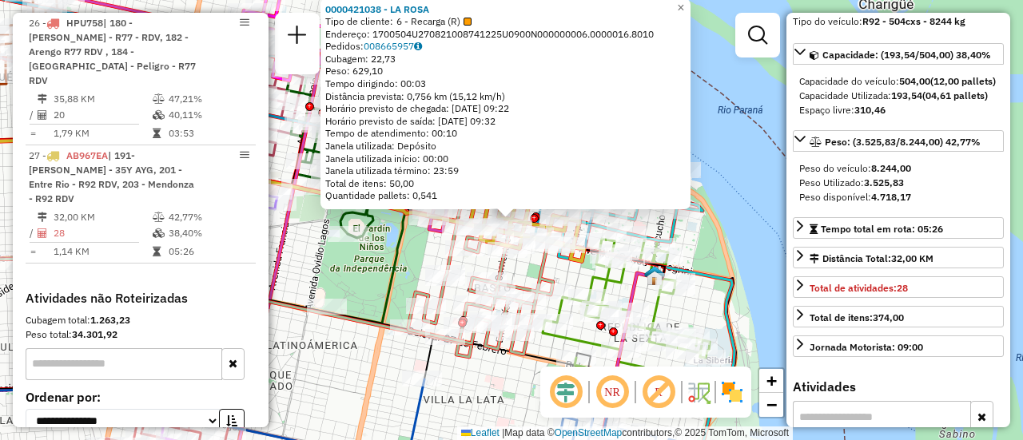
click at [416, 257] on div "0000421038 - LA ROSA Tipo de cliente: 6 - Recarga (R) Endereço: 1700504U2708210…" at bounding box center [511, 220] width 1023 height 440
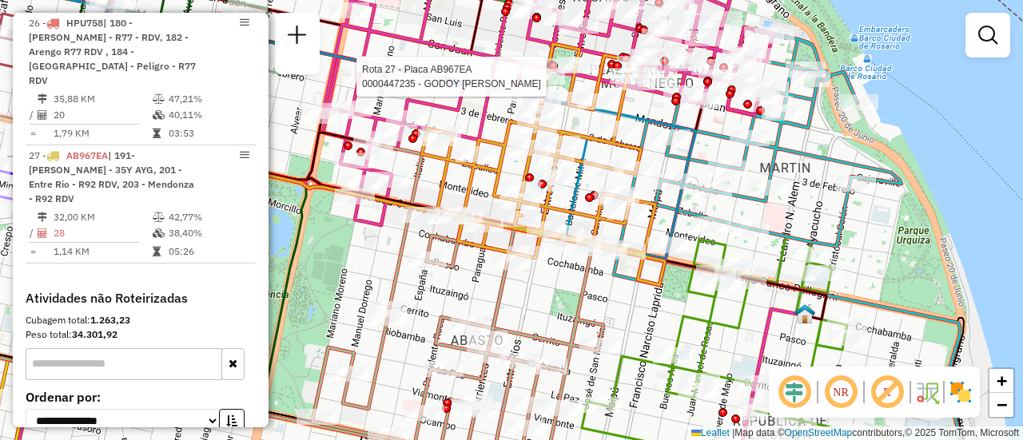
select select "**********"
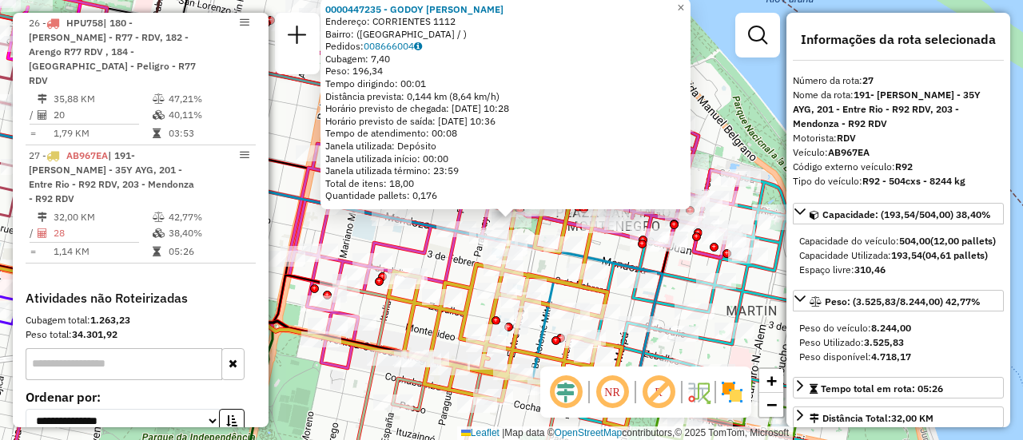
click at [440, 253] on div "0000447235 - GODOY PATRICIA DORA Endereço: CORRIENTES 1112 Bairro: (VILLA DEL R…" at bounding box center [511, 220] width 1023 height 440
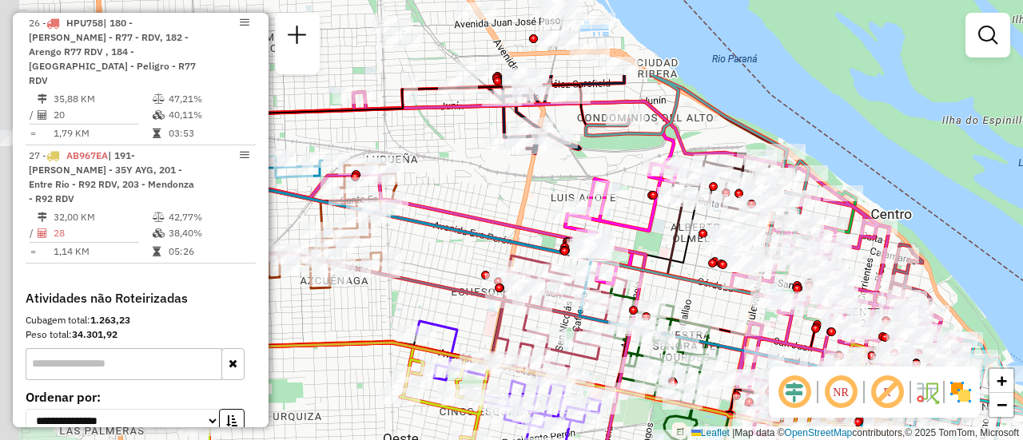
drag, startPoint x: 376, startPoint y: 189, endPoint x: 658, endPoint y: 261, distance: 291.1
click at [687, 308] on div "Rota 19 - Placa AC995HY 0000500347 - TRONADOR S.A Janela de atendimento Grade d…" at bounding box center [511, 220] width 1023 height 440
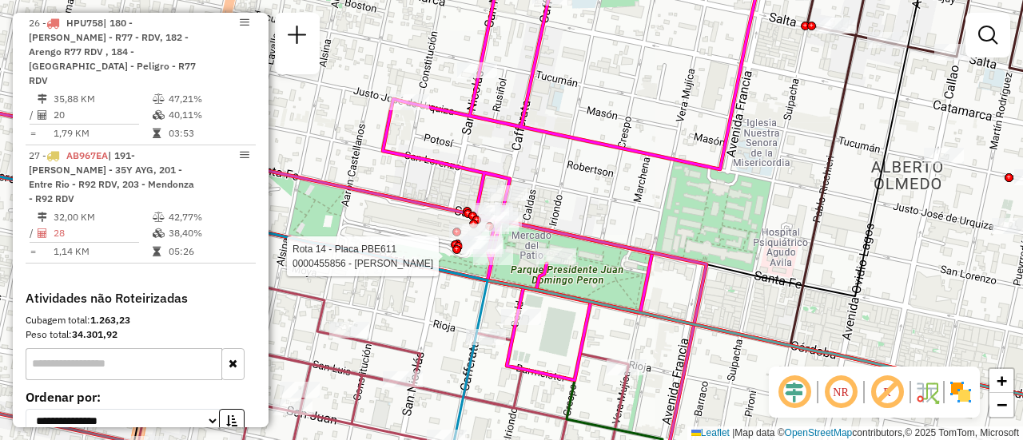
select select "**********"
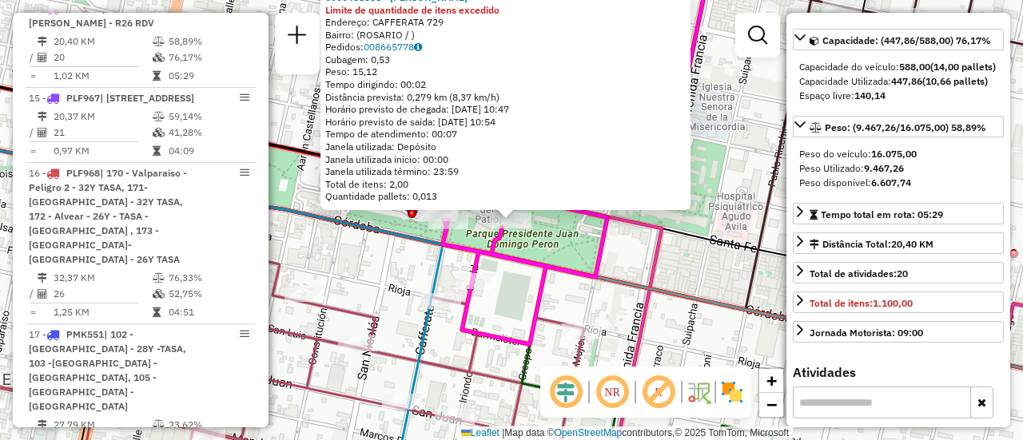
click at [690, 260] on div "0000455856 - POLIDORO MONICA - POLIDORO MONICA Limite de quantidade de itens ex…" at bounding box center [511, 220] width 1023 height 440
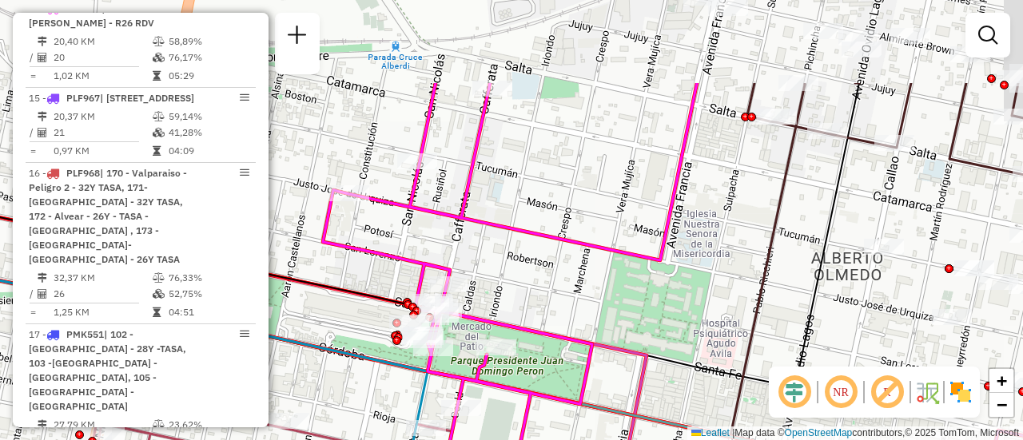
drag, startPoint x: 524, startPoint y: 135, endPoint x: 519, endPoint y: 257, distance: 121.6
click at [510, 303] on div "Janela de atendimento Grade de atendimento Capacidade Transportadoras Veículos …" at bounding box center [511, 220] width 1023 height 440
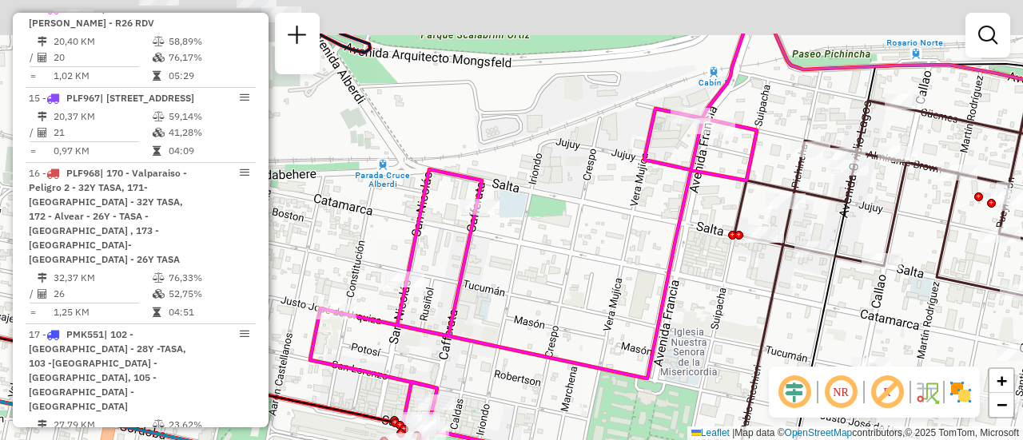
click at [576, 201] on div "Janela de atendimento Grade de atendimento Capacidade Transportadoras Veículos …" at bounding box center [511, 220] width 1023 height 440
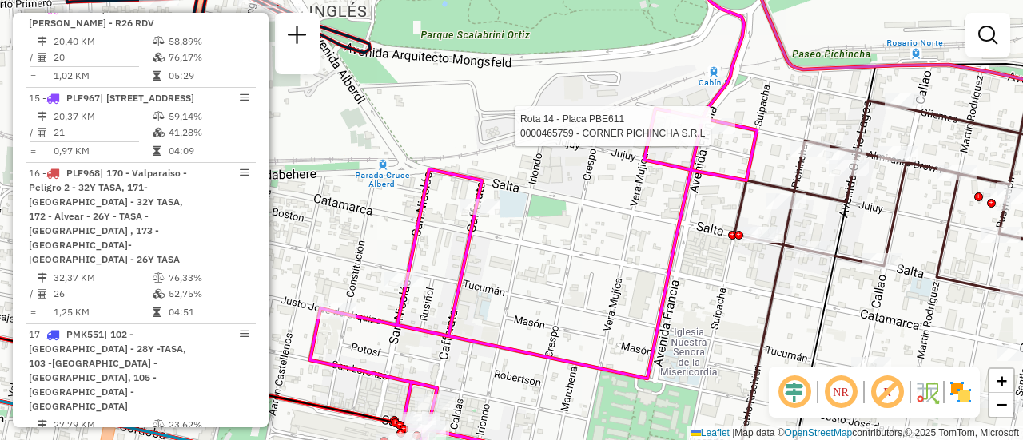
select select "**********"
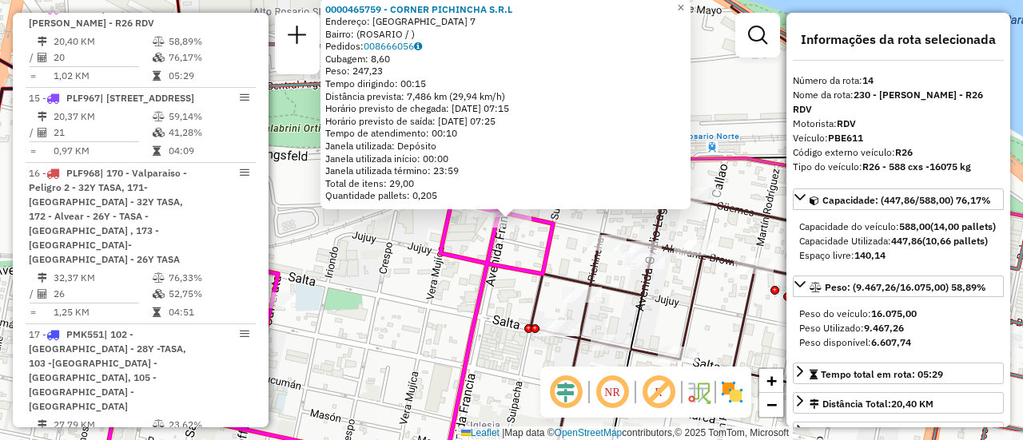
click at [401, 265] on div "0000465759 - CORNER PICHINCHA S.R.L Endereço: FRANCIA 7 Bairro: ([GEOGRAPHIC_DA…" at bounding box center [511, 220] width 1023 height 440
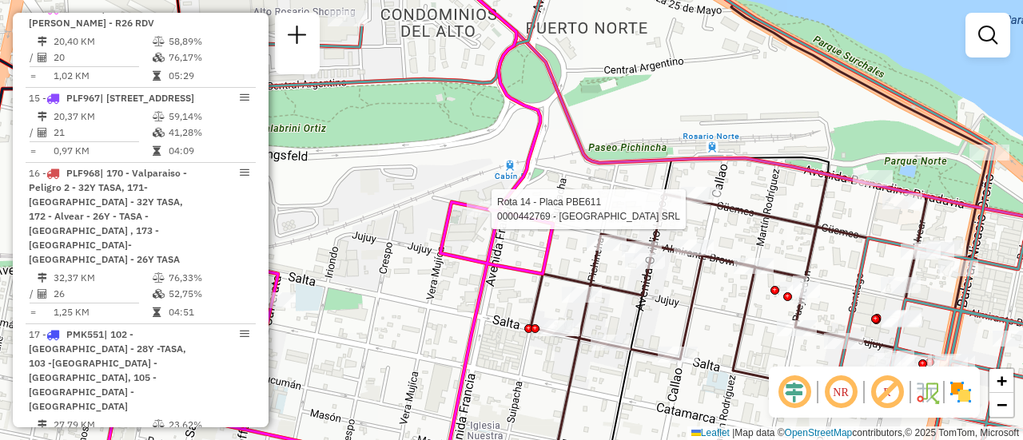
select select "**********"
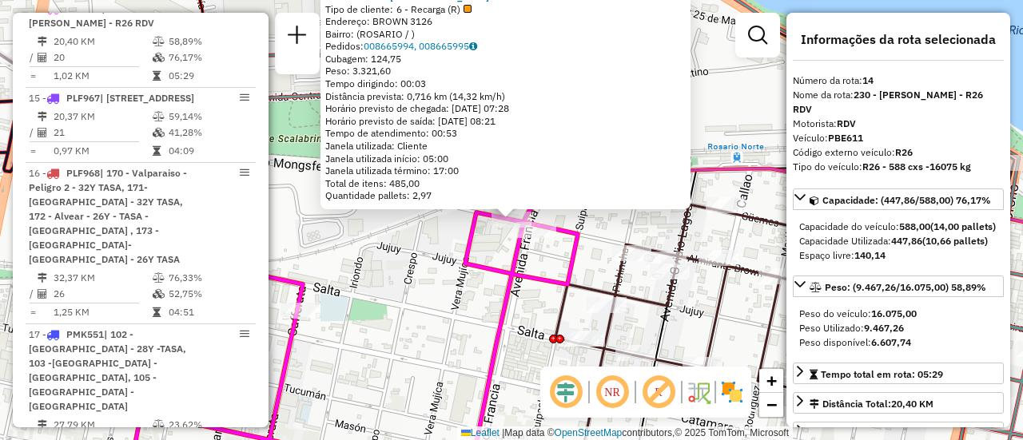
drag, startPoint x: 416, startPoint y: 273, endPoint x: 409, endPoint y: 277, distance: 8.2
click at [416, 276] on div "0000442769 - GARDEN ISLAND SRL Tipo de cliente: 6 - Recarga (R) Endereço: BROWN…" at bounding box center [511, 220] width 1023 height 440
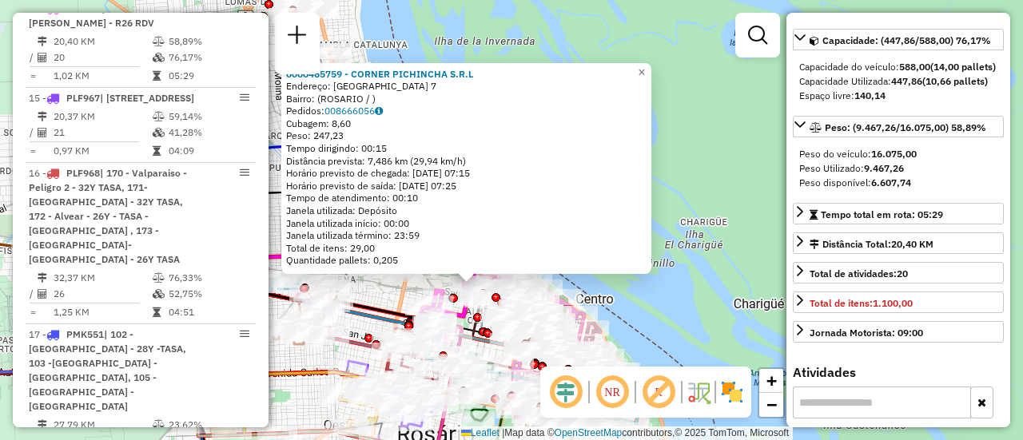
click at [388, 298] on div "0000465759 - CORNER PICHINCHA S.R.L Endereço: FRANCIA 7 Bairro: ([GEOGRAPHIC_DA…" at bounding box center [511, 220] width 1023 height 440
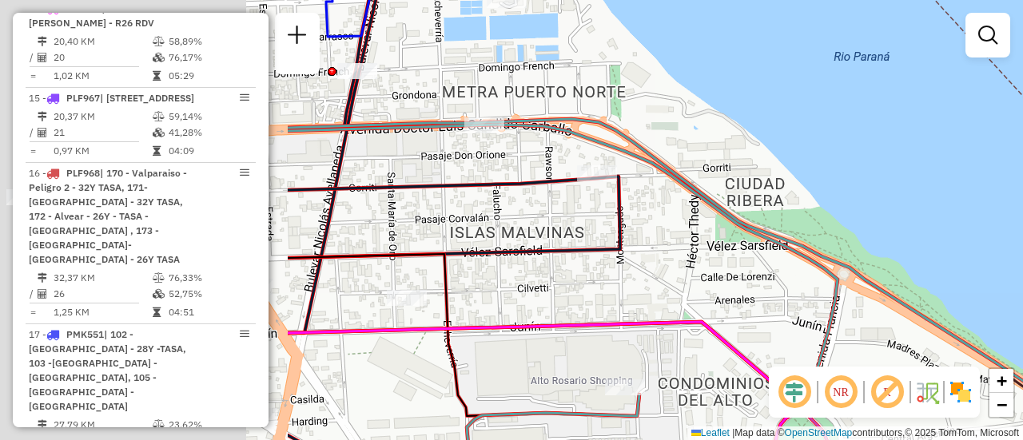
drag, startPoint x: 435, startPoint y: 208, endPoint x: 1022, endPoint y: 227, distance: 587.7
click at [1022, 227] on div "Janela de atendimento Grade de atendimento Capacidade Transportadoras Veículos …" at bounding box center [511, 220] width 1023 height 440
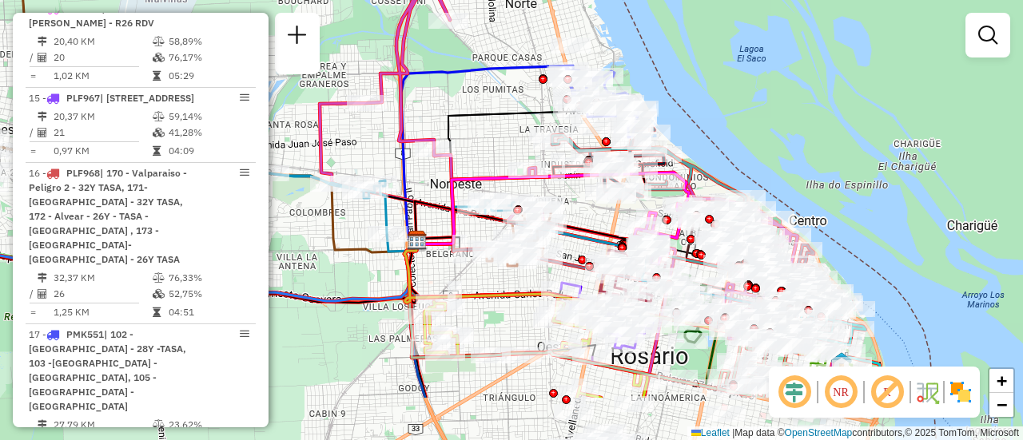
drag, startPoint x: 609, startPoint y: 296, endPoint x: 564, endPoint y: 191, distance: 113.9
click at [564, 191] on div "Janela de atendimento Grade de atendimento Capacidade Transportadoras Veículos …" at bounding box center [511, 220] width 1023 height 440
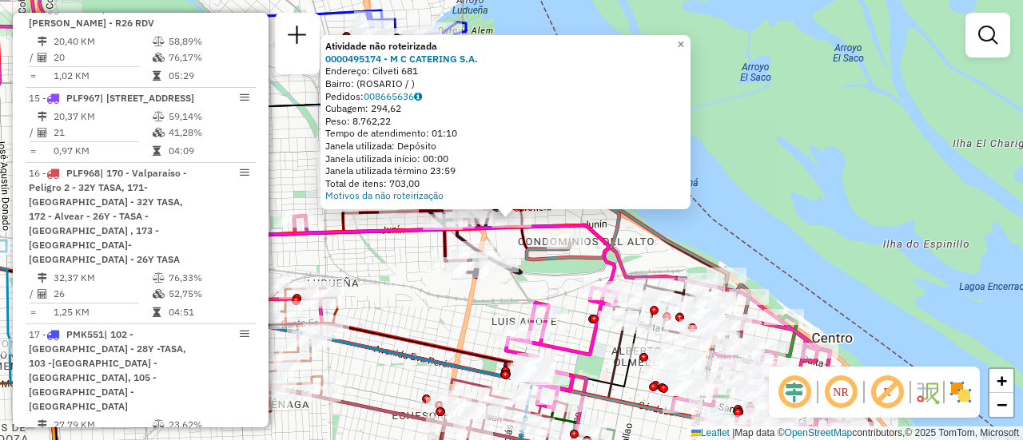
click at [392, 287] on div "Atividade não roteirizada 0000495174 - M C CATERING S.A. Endereço: Cilveti 681 …" at bounding box center [511, 220] width 1023 height 440
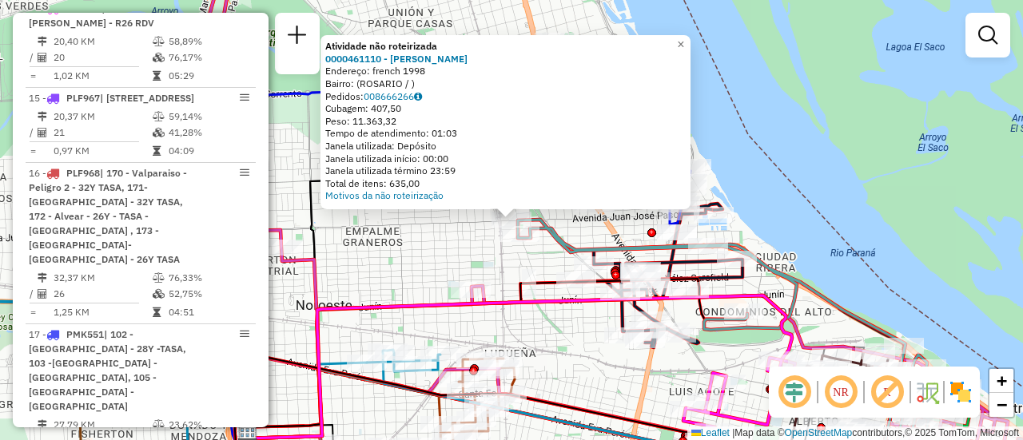
click at [448, 261] on div "Atividade não roteirizada 0000461110 - Gonzales Emanuel - RDV Endereço: french …" at bounding box center [511, 220] width 1023 height 440
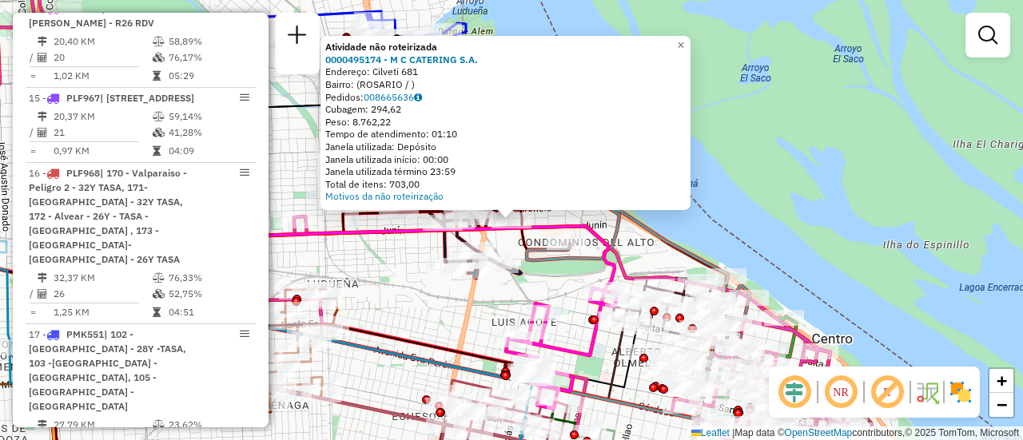
click at [399, 312] on div "Atividade não roteirizada 0000495174 - M C CATERING S.A. Endereço: Cilveti 681 …" at bounding box center [511, 220] width 1023 height 440
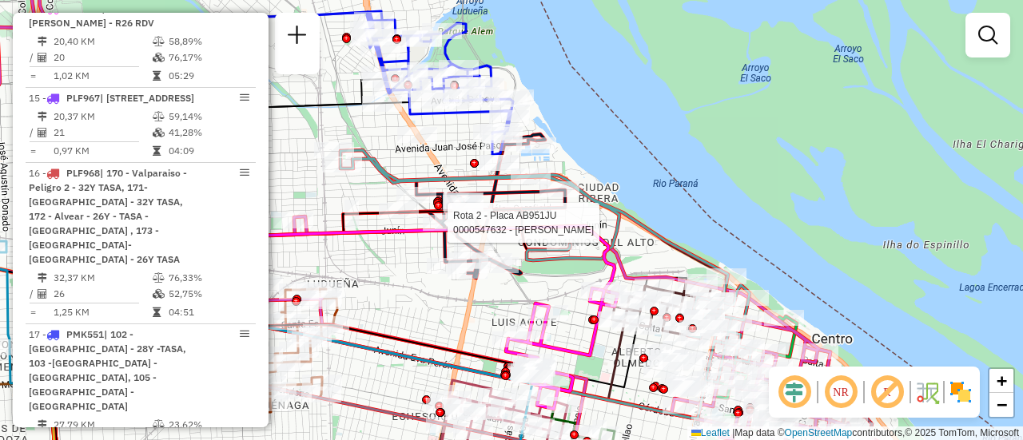
select select "**********"
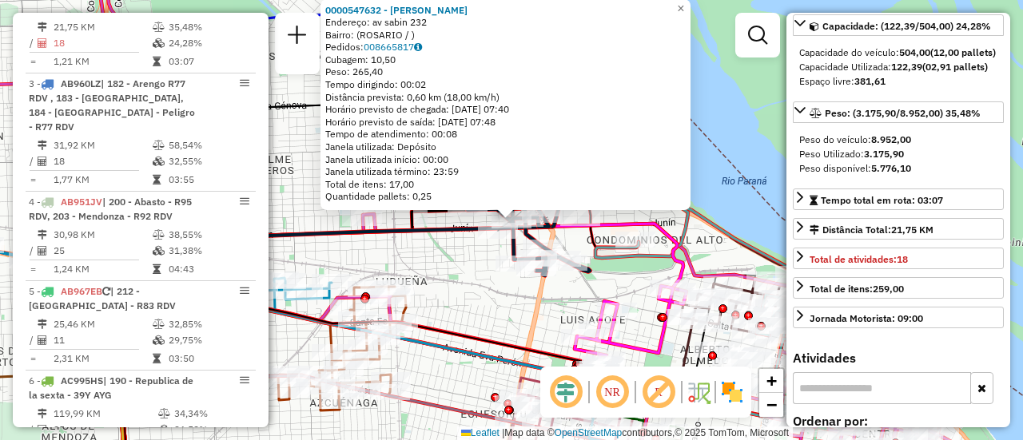
click at [511, 323] on div "0000547632 - WANG QINGMEI Endereço: av sabin 232 Bairro: (ROSARIO / ) Pedidos: …" at bounding box center [511, 220] width 1023 height 440
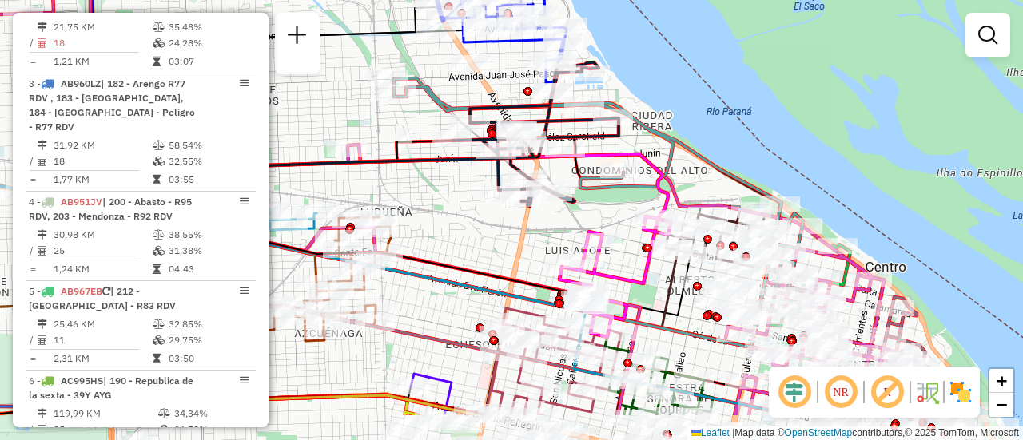
drag, startPoint x: 487, startPoint y: 315, endPoint x: 456, endPoint y: 190, distance: 128.5
click at [456, 192] on div "Janela de atendimento Grade de atendimento Capacidade Transportadoras Veículos …" at bounding box center [511, 220] width 1023 height 440
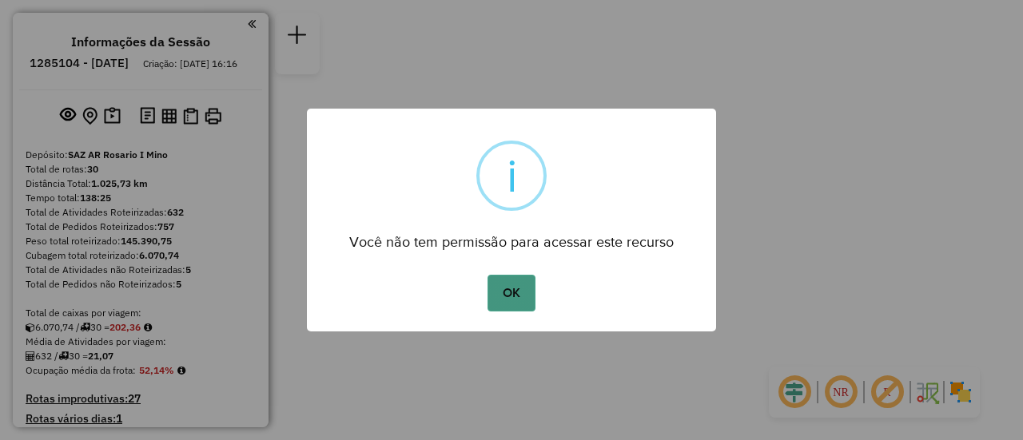
click at [509, 289] on button "OK" at bounding box center [510, 293] width 47 height 37
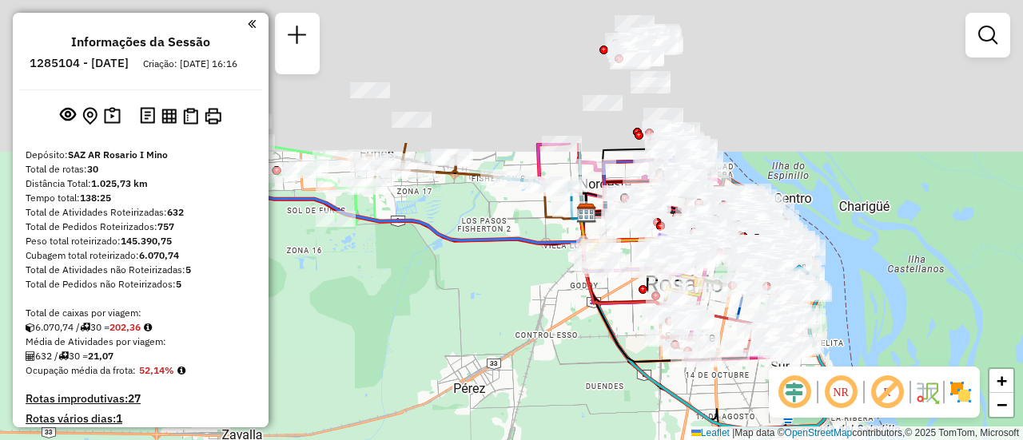
drag, startPoint x: 429, startPoint y: 136, endPoint x: 754, endPoint y: 412, distance: 426.9
click at [707, 420] on div "Janela de atendimento Grade de atendimento Capacidade Transportadoras Veículos …" at bounding box center [511, 220] width 1023 height 440
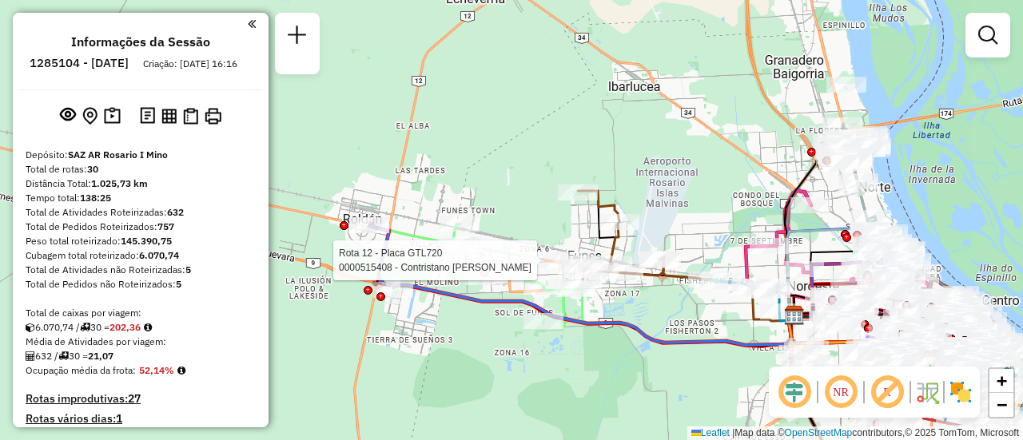
select select "**********"
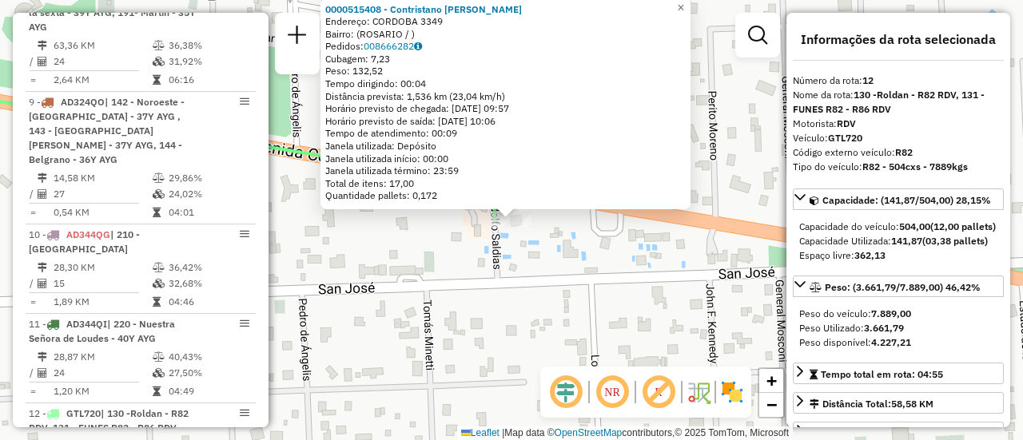
scroll to position [1625, 0]
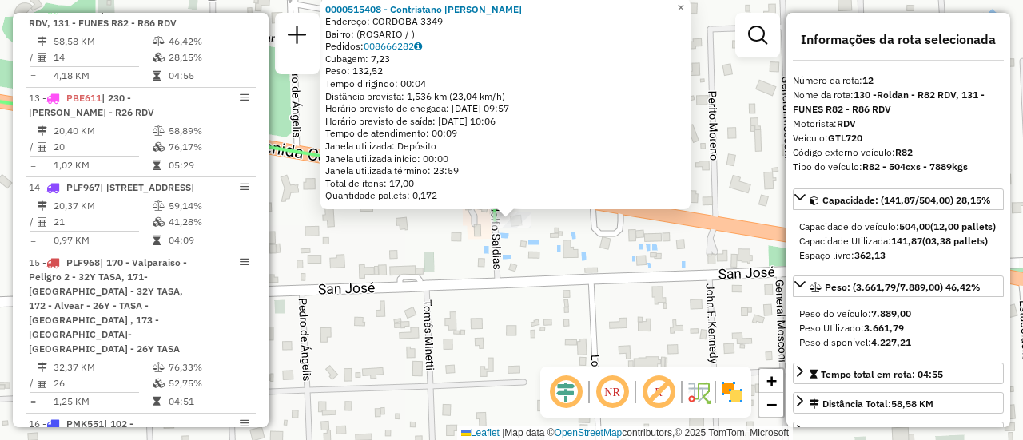
click at [610, 297] on div "0000515408 - Contristano Juan Pablo Martin Endereço: CORDOBA 3349 Bairro: (ROSA…" at bounding box center [511, 220] width 1023 height 440
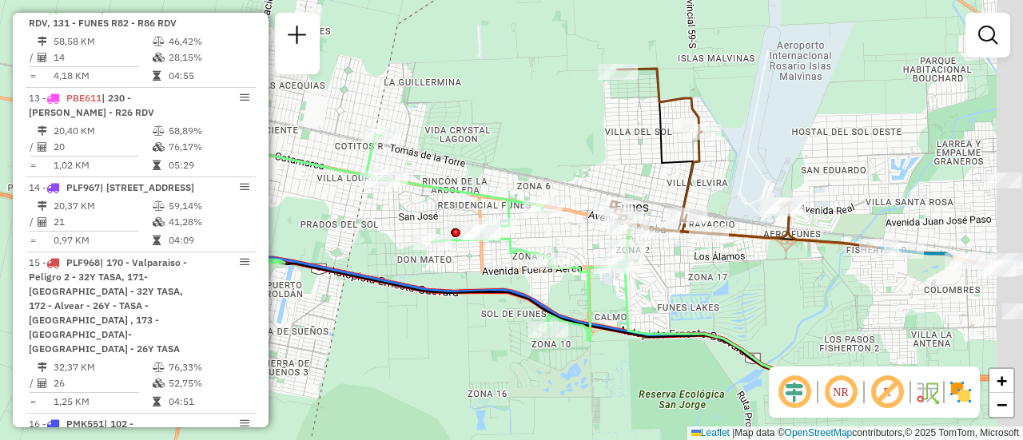
drag, startPoint x: 903, startPoint y: 269, endPoint x: 685, endPoint y: 276, distance: 218.3
click at [685, 276] on div "Janela de atendimento Grade de atendimento Capacidade Transportadoras Veículos …" at bounding box center [511, 220] width 1023 height 440
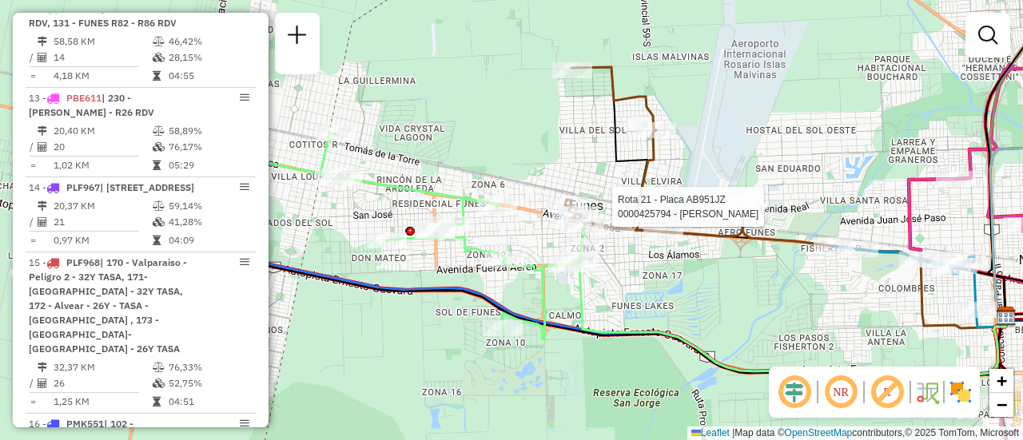
click at [736, 205] on div "Rota 21 - Placa AB951JZ 0000425794 - CICALA Janela de atendimento Grade de aten…" at bounding box center [511, 220] width 1023 height 440
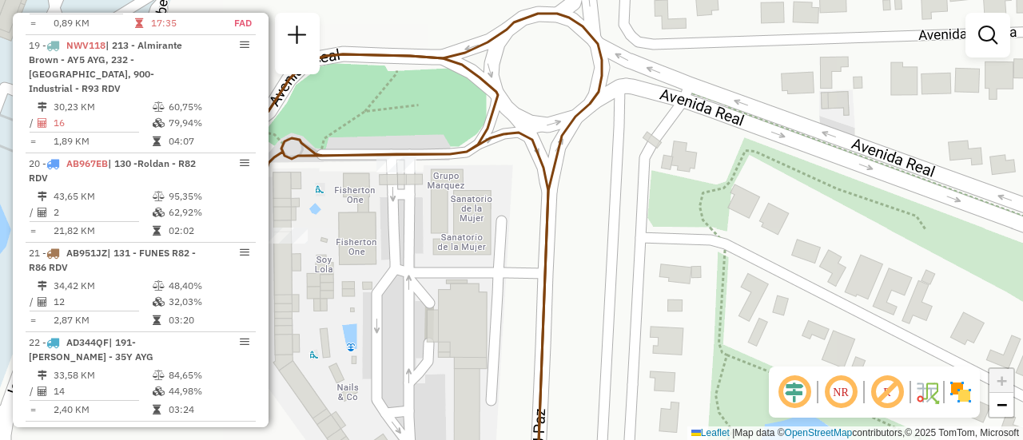
scroll to position [2564, 0]
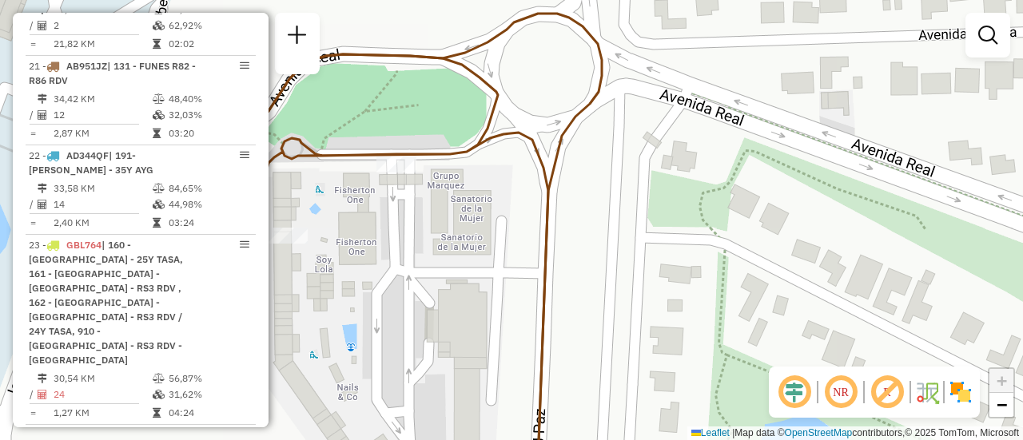
click at [367, 229] on div "Janela de atendimento Grade de atendimento Capacidade Transportadoras Veículos …" at bounding box center [511, 220] width 1023 height 440
select select "**********"
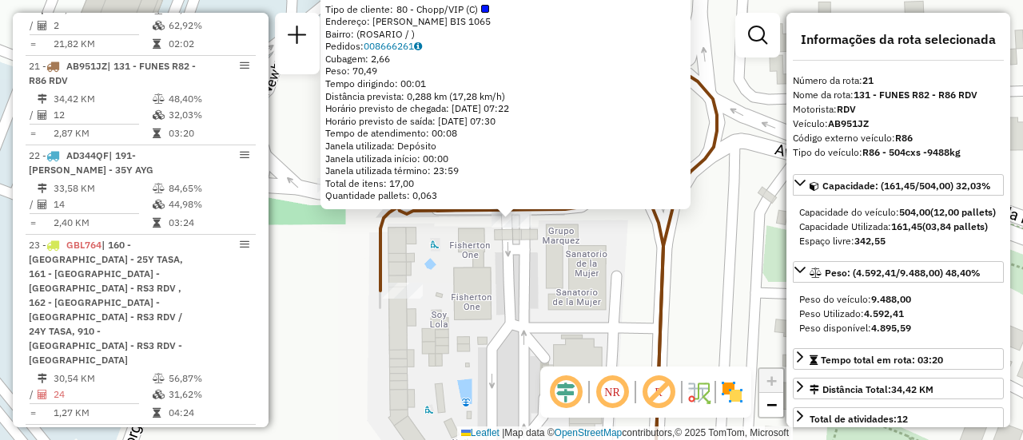
click at [502, 286] on div "0000450336 - BARALCA SRL Tipo de cliente: 80 - Chopp/VIP (C) Endereço: ALBERTO …" at bounding box center [511, 220] width 1023 height 440
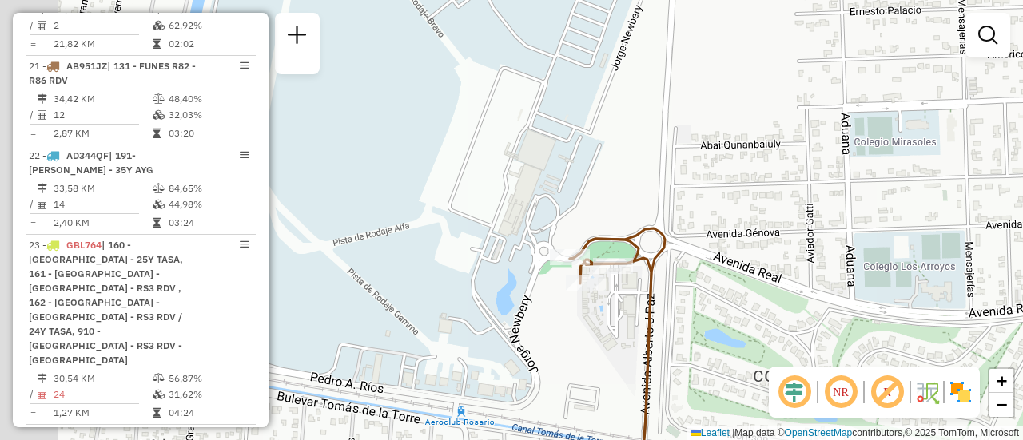
drag, startPoint x: 381, startPoint y: 306, endPoint x: 723, endPoint y: 275, distance: 343.5
click at [689, 281] on div "Janela de atendimento Grade de atendimento Capacidade Transportadoras Veículos …" at bounding box center [511, 220] width 1023 height 440
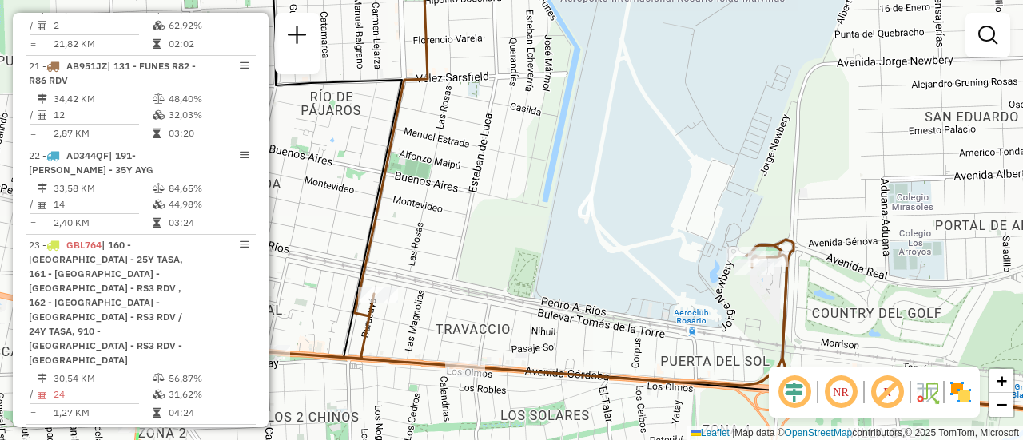
drag, startPoint x: 556, startPoint y: 272, endPoint x: 802, endPoint y: 237, distance: 248.5
click at [655, 261] on div "Janela de atendimento Grade de atendimento Capacidade Transportadoras Veículos …" at bounding box center [511, 220] width 1023 height 440
click at [798, 241] on div "Janela de atendimento Grade de atendimento Capacidade Transportadoras Veículos …" at bounding box center [511, 220] width 1023 height 440
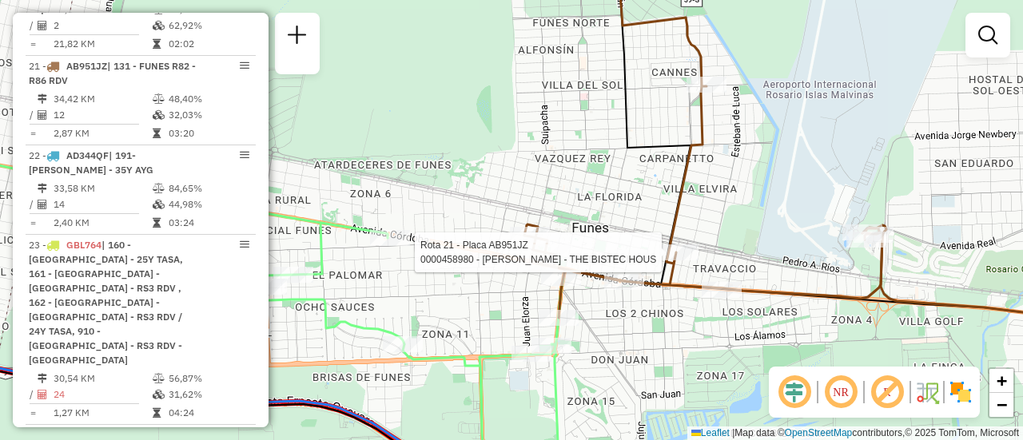
select select "**********"
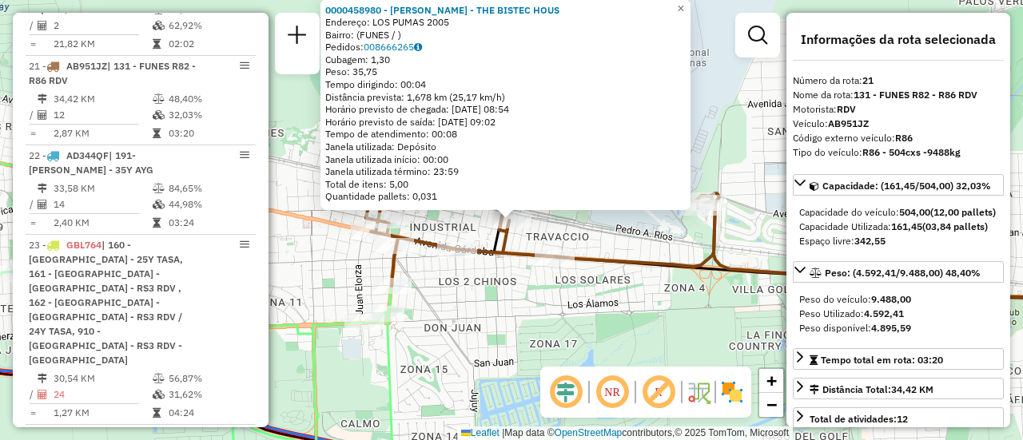
scroll to position [80, 0]
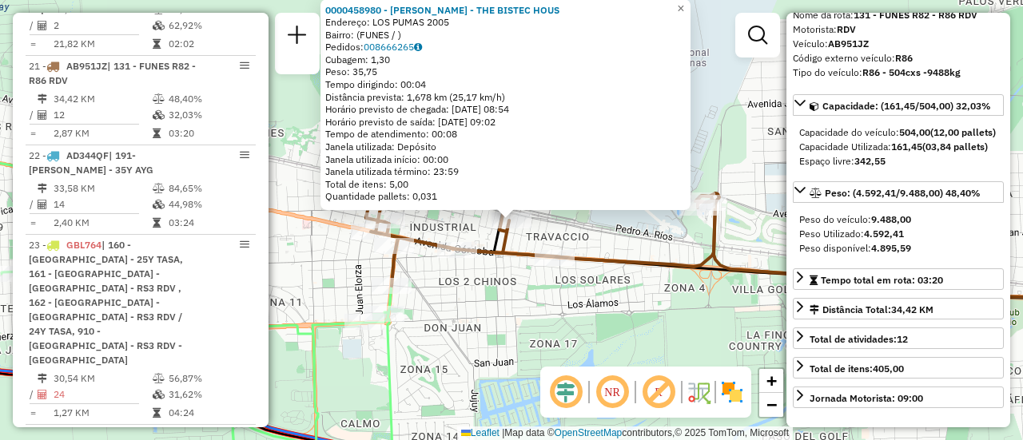
drag, startPoint x: 620, startPoint y: 323, endPoint x: 428, endPoint y: 312, distance: 192.9
click at [619, 323] on div "0000458980 - MARINO SANTIAGO - THE BISTEC HOUS Endereço: LOS PUMAS 2005 Bairro:…" at bounding box center [511, 220] width 1023 height 440
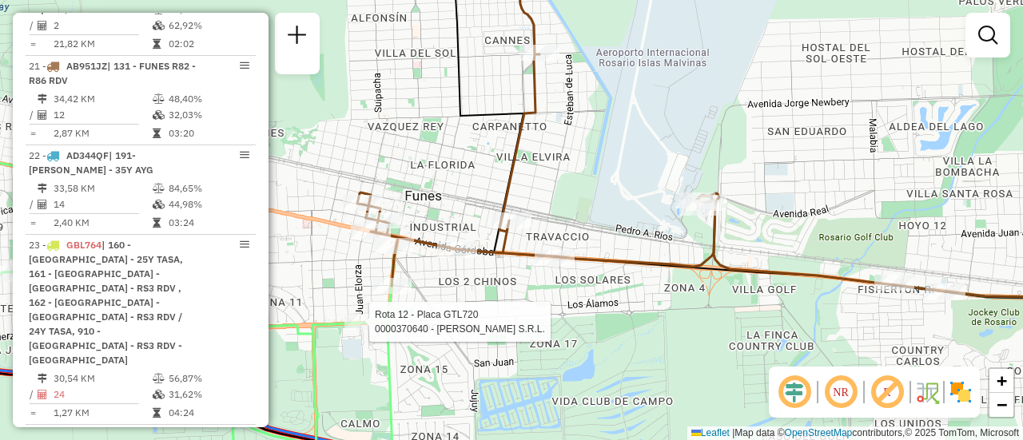
select select "**********"
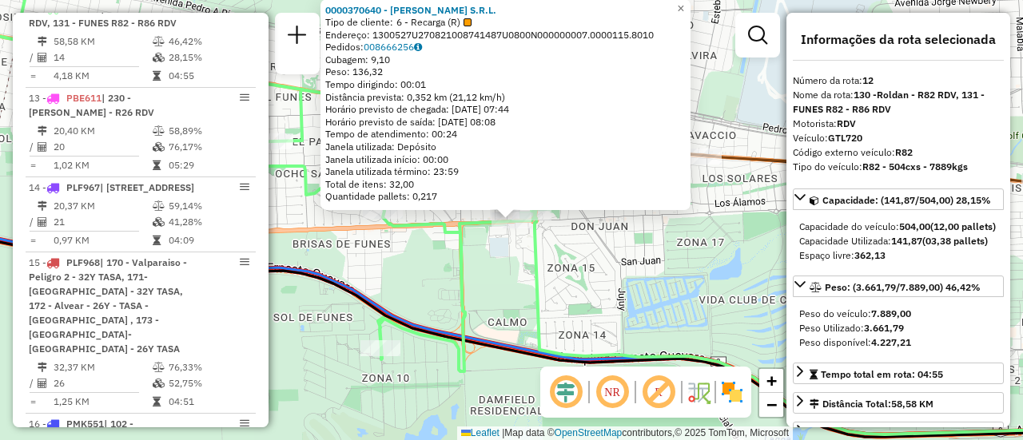
scroll to position [160, 0]
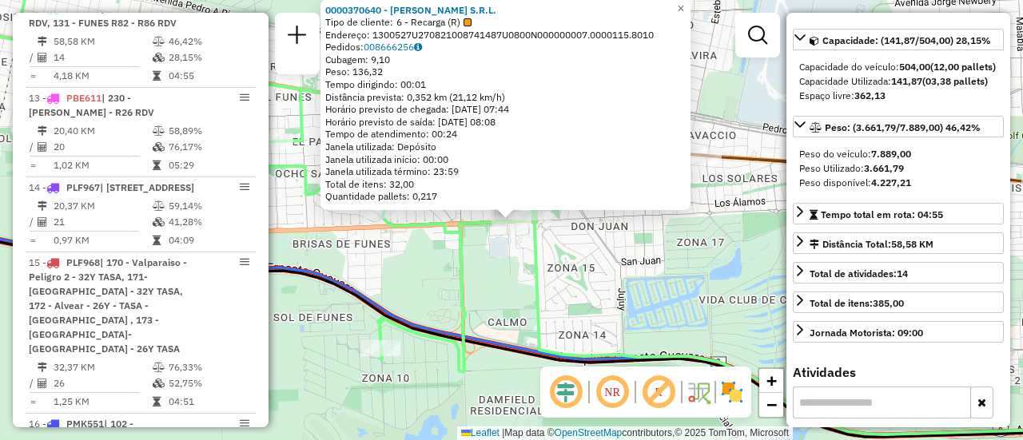
click at [549, 279] on div "0000370640 - PACHECO S.R.L. Tipo de cliente: 6 - Recarga (R) Endereço: 1300527U…" at bounding box center [511, 220] width 1023 height 440
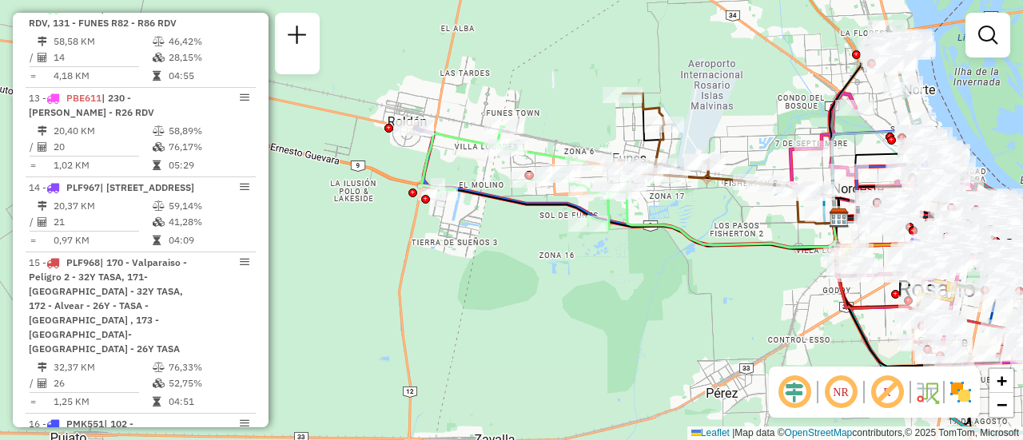
drag, startPoint x: 745, startPoint y: 98, endPoint x: 540, endPoint y: 38, distance: 213.2
click at [663, 57] on div "Janela de atendimento Grade de atendimento Capacidade Transportadoras Veículos …" at bounding box center [511, 220] width 1023 height 440
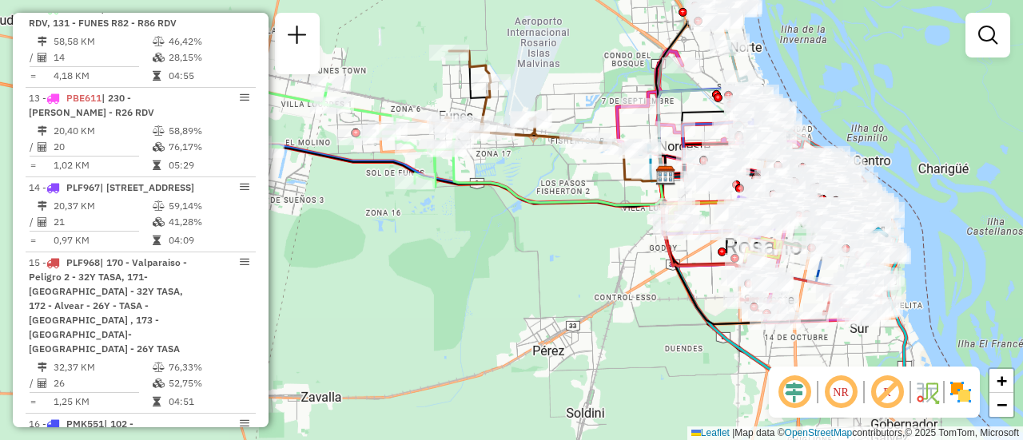
drag, startPoint x: 540, startPoint y: 38, endPoint x: 444, endPoint y: 44, distance: 96.1
click at [444, 41] on div "Janela de atendimento Grade de atendimento Capacidade Transportadoras Veículos …" at bounding box center [511, 220] width 1023 height 440
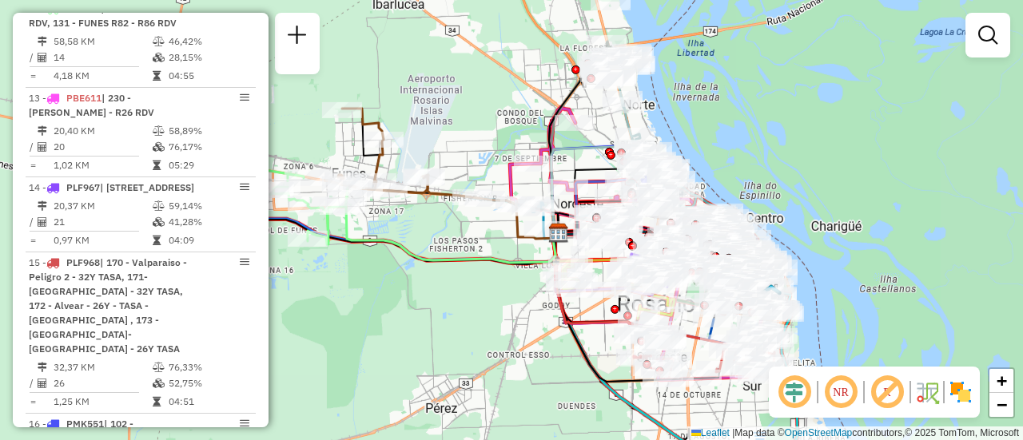
drag, startPoint x: 531, startPoint y: 166, endPoint x: 446, endPoint y: 222, distance: 102.2
click at [446, 222] on div "Janela de atendimento Grade de atendimento Capacidade Transportadoras Veículos …" at bounding box center [511, 220] width 1023 height 440
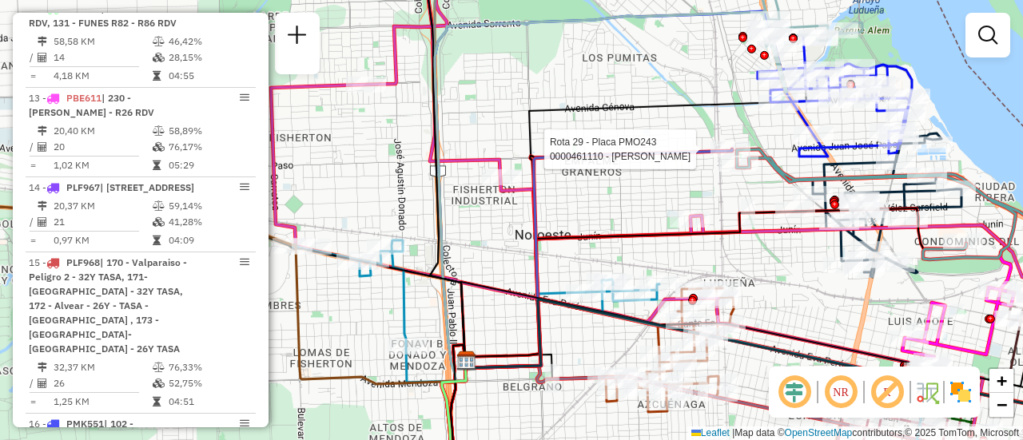
select select "**********"
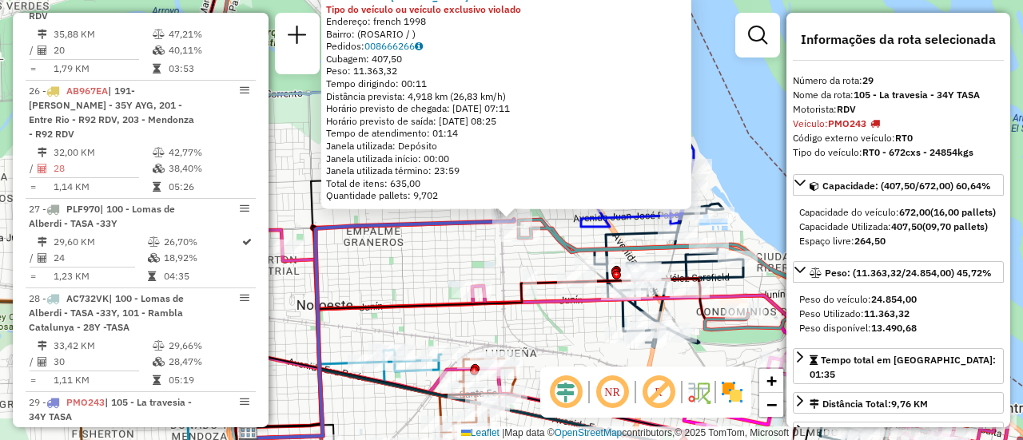
scroll to position [3395, 0]
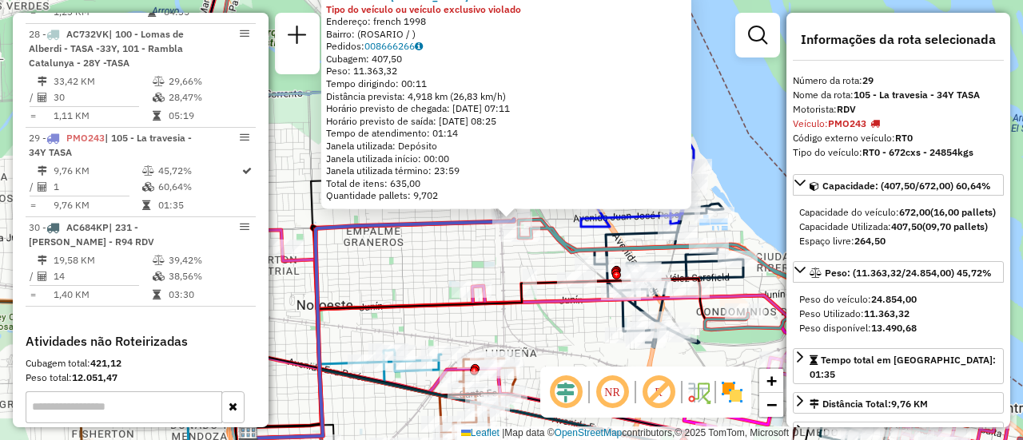
click at [423, 265] on div "0000461110 - Gonzales Emanuel - RDV Tipo do veículo ou veículo exclusivo violad…" at bounding box center [511, 220] width 1023 height 440
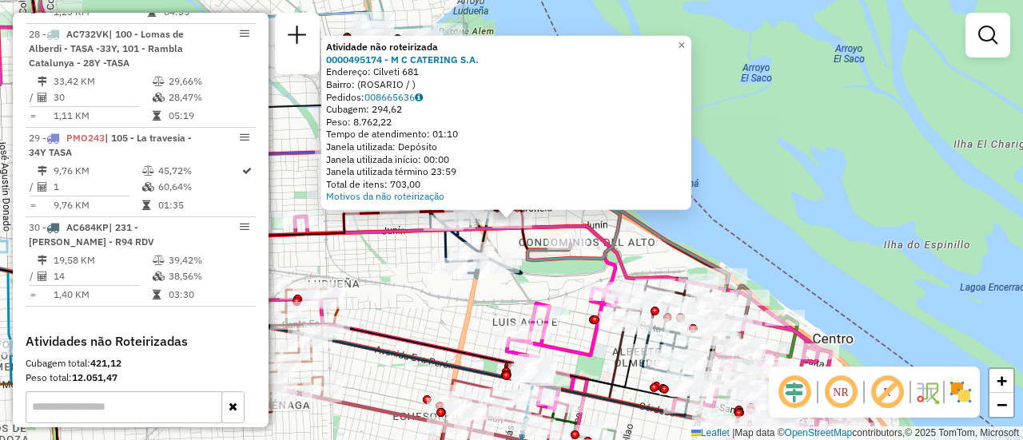
click at [423, 302] on div "Atividade não roteirizada 0000495174 - M C CATERING S.A. Endereço: Cilveti 681 …" at bounding box center [511, 220] width 1023 height 440
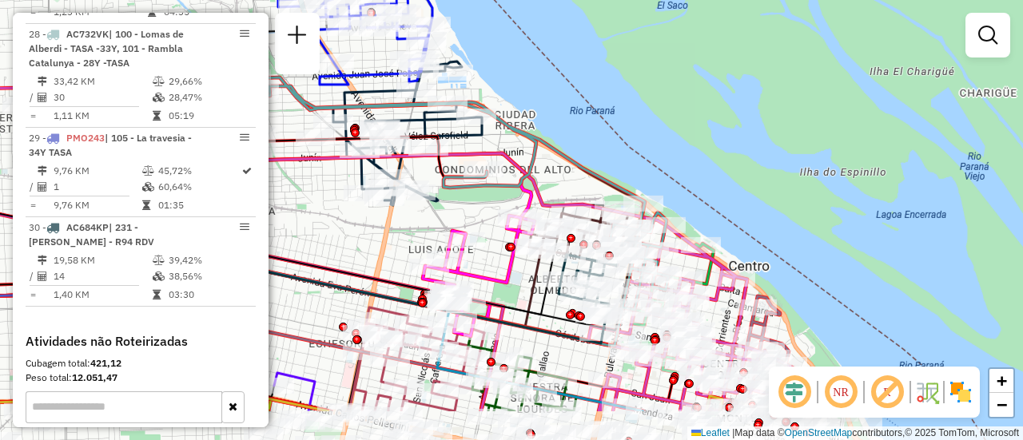
drag, startPoint x: 453, startPoint y: 311, endPoint x: 346, endPoint y: 197, distance: 156.6
click at [346, 197] on div "Janela de atendimento Grade de atendimento Capacidade Transportadoras Veículos …" at bounding box center [511, 220] width 1023 height 440
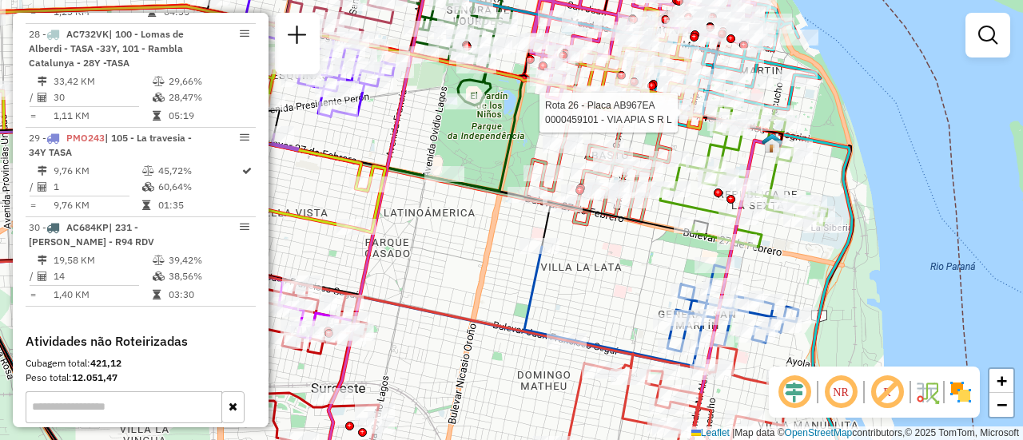
select select "**********"
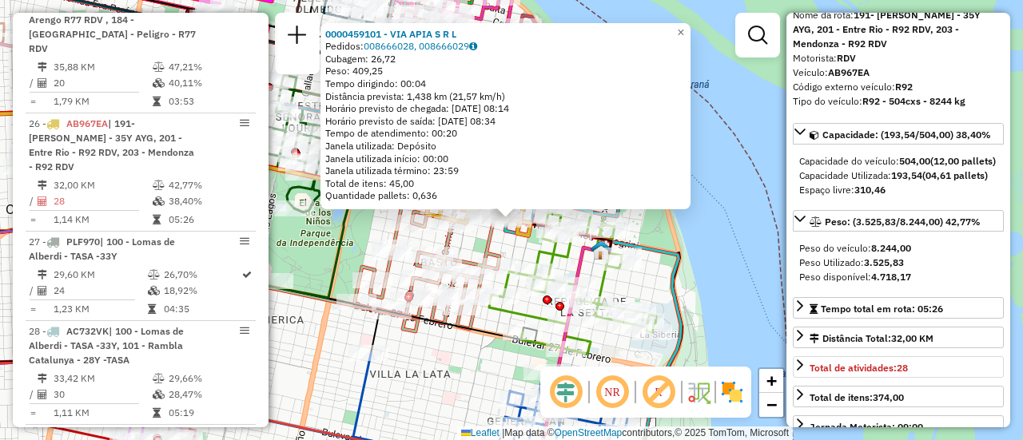
scroll to position [160, 0]
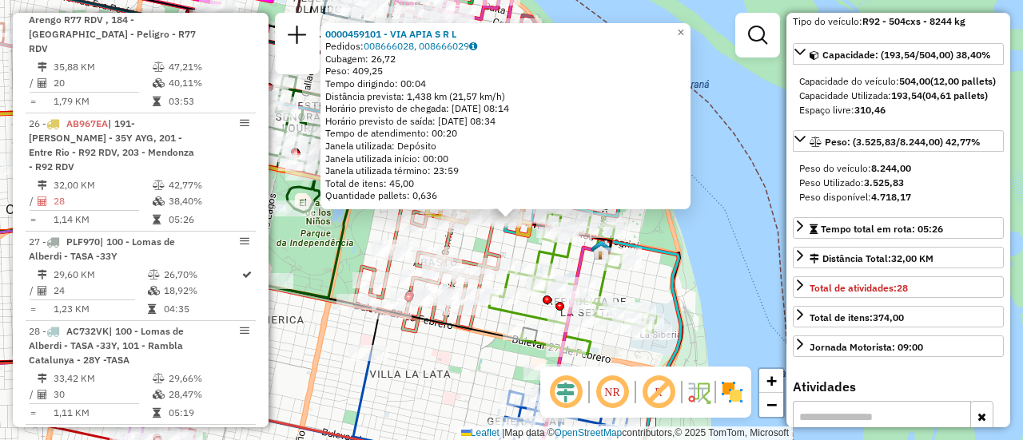
click at [484, 368] on div "0000459101 - VIA APIA S R L Pedidos: 008666028, 008666029 Cubagem: 26,72 Peso: …" at bounding box center [511, 220] width 1023 height 440
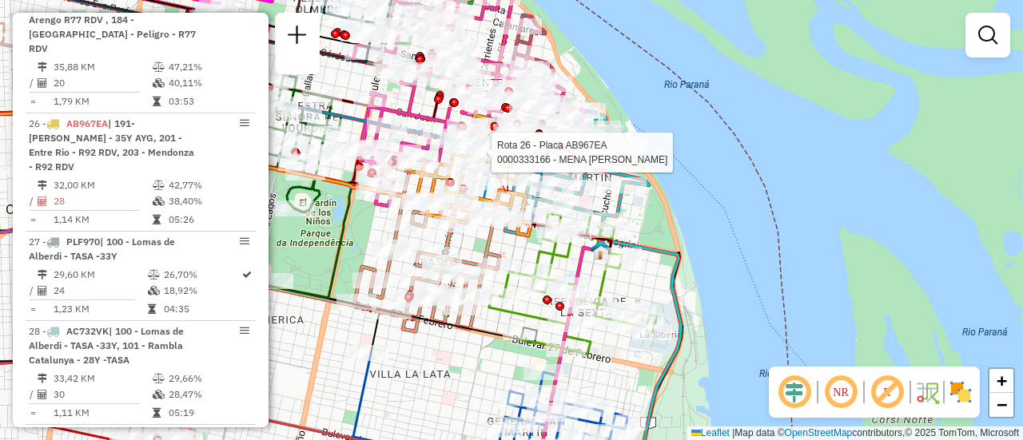
select select "**********"
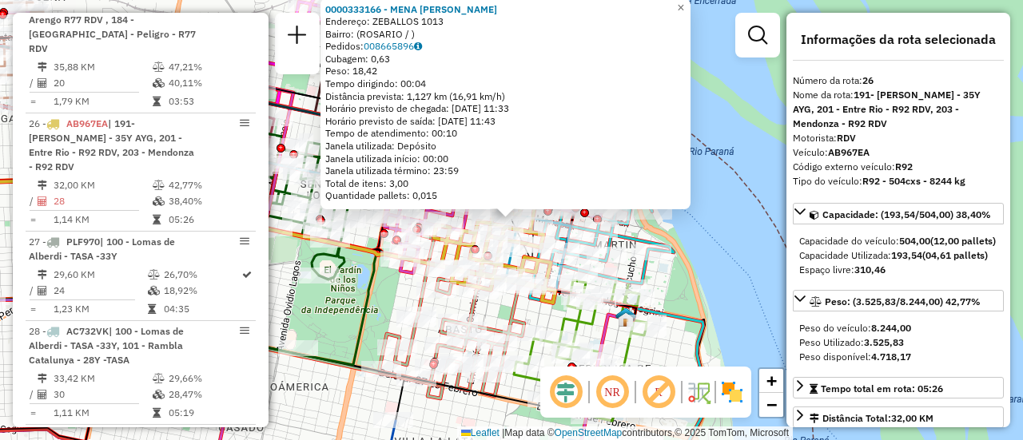
click at [405, 292] on div "0000333166 - MENA GUSTAVO HERNAN Endereço: ZEBALLOS 1013 Bairro: (ROSARIO / ) P…" at bounding box center [511, 220] width 1023 height 440
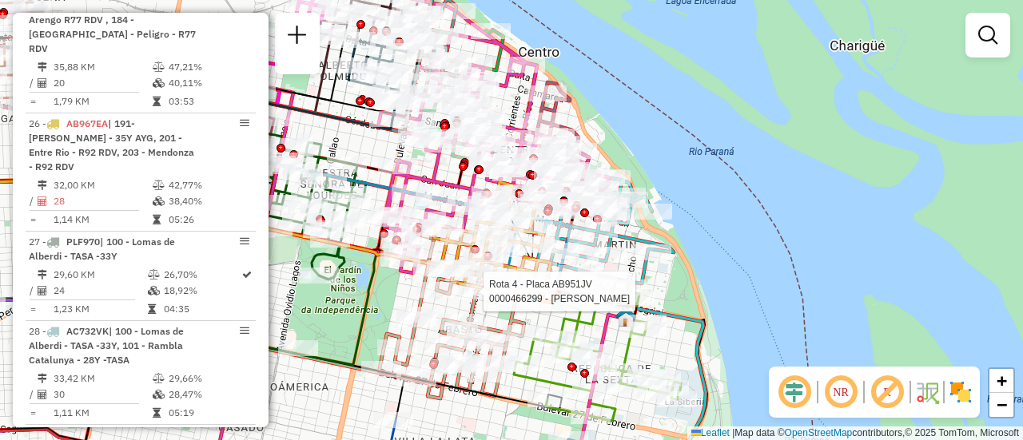
select select "**********"
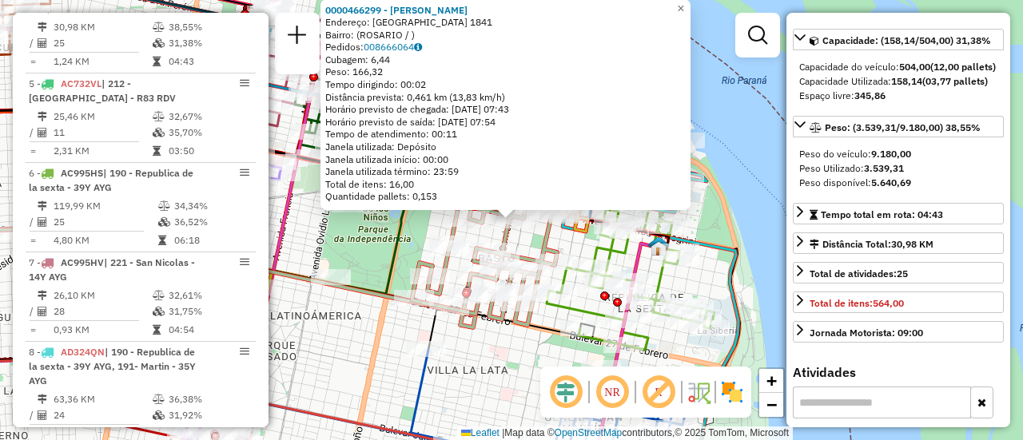
click at [494, 350] on div "0000466299 - [PERSON_NAME] Endereço: [GEOGRAPHIC_DATA] 1841 Bairro: ([GEOGRAPHI…" at bounding box center [511, 220] width 1023 height 440
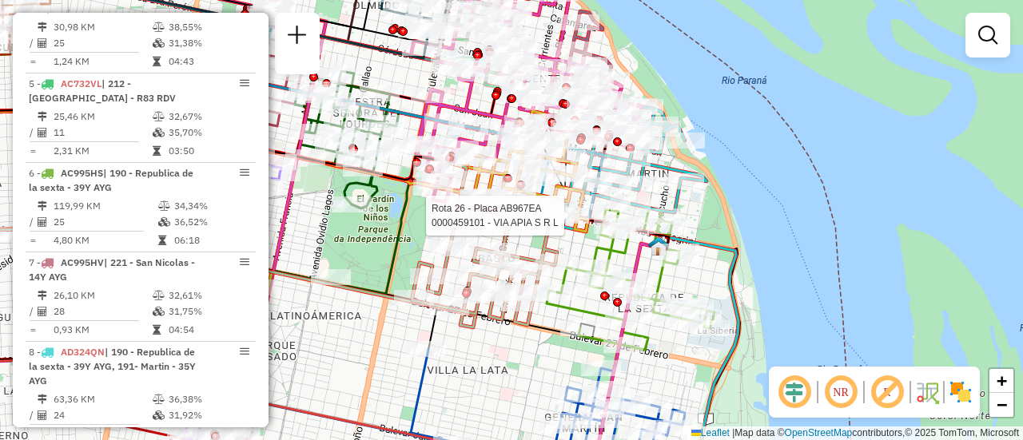
select select "**********"
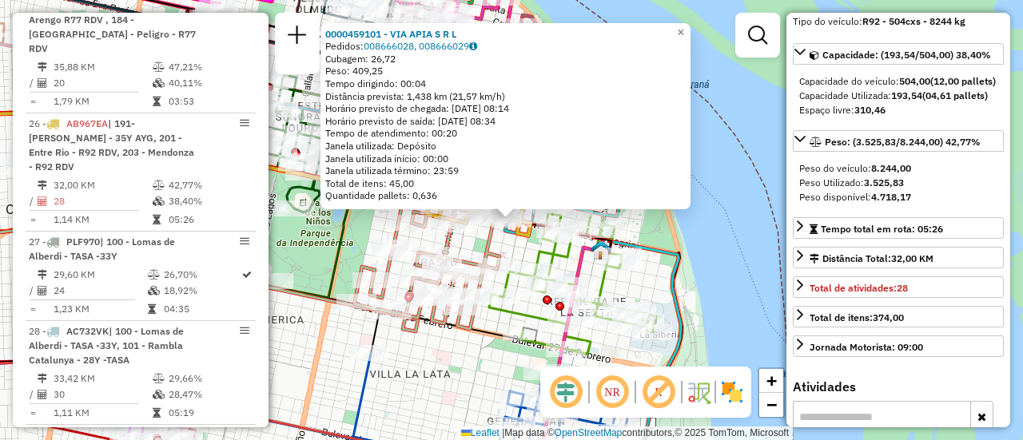
click at [450, 348] on div "0000459101 - VIA APIA S R L Pedidos: 008666028, 008666029 Cubagem: 26,72 Peso: …" at bounding box center [511, 220] width 1023 height 440
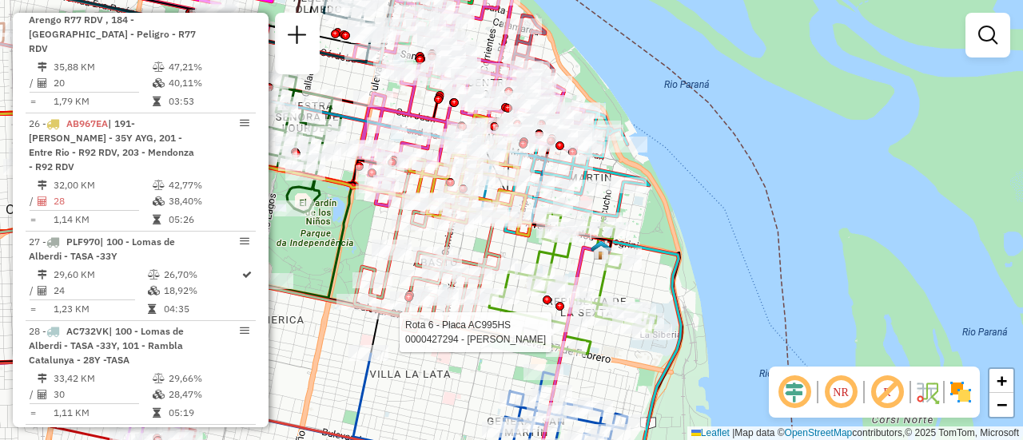
select select "**********"
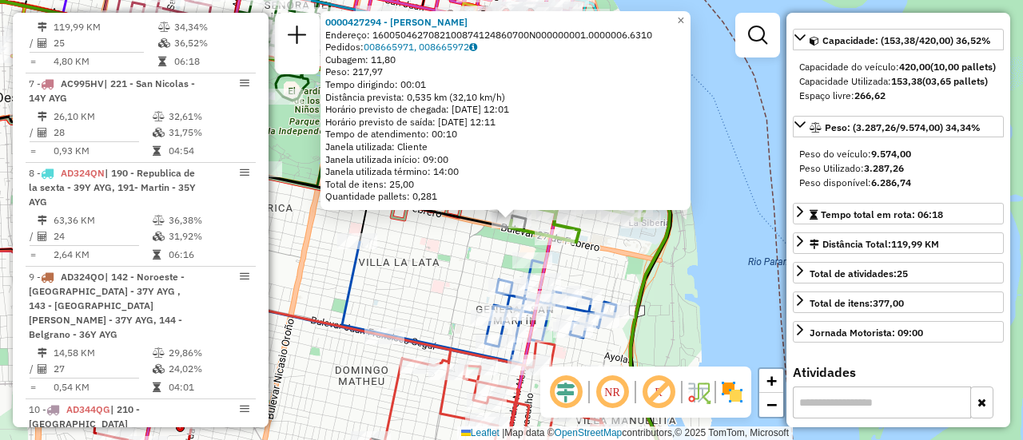
click at [603, 275] on div "0000427294 - CAI FENG Endereço: 1600504627082100874124860700N000000001.0000006.…" at bounding box center [511, 220] width 1023 height 440
click at [601, 277] on div "0000427294 - CAI FENG Endereço: 1600504627082100874124860700N000000001.0000006.…" at bounding box center [511, 220] width 1023 height 440
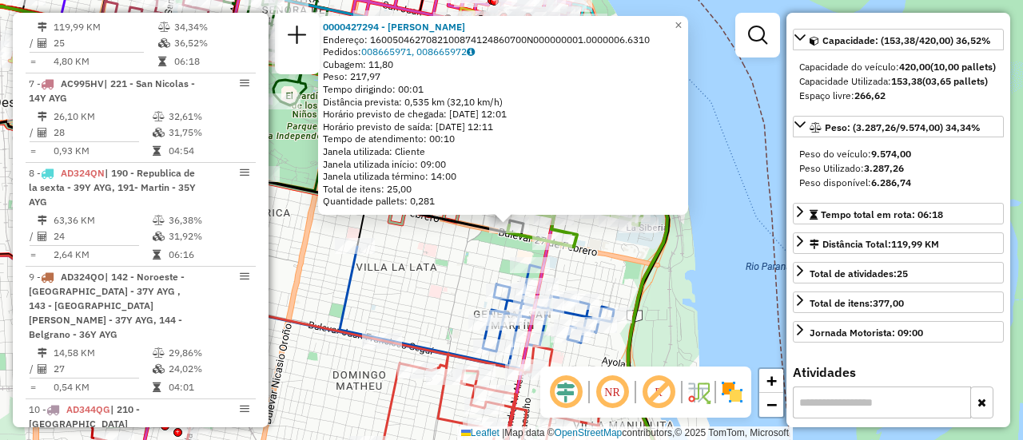
click at [597, 274] on div "0000427294 - CAI FENG Endereço: 1600504627082100874124860700N000000001.0000006.…" at bounding box center [511, 220] width 1023 height 440
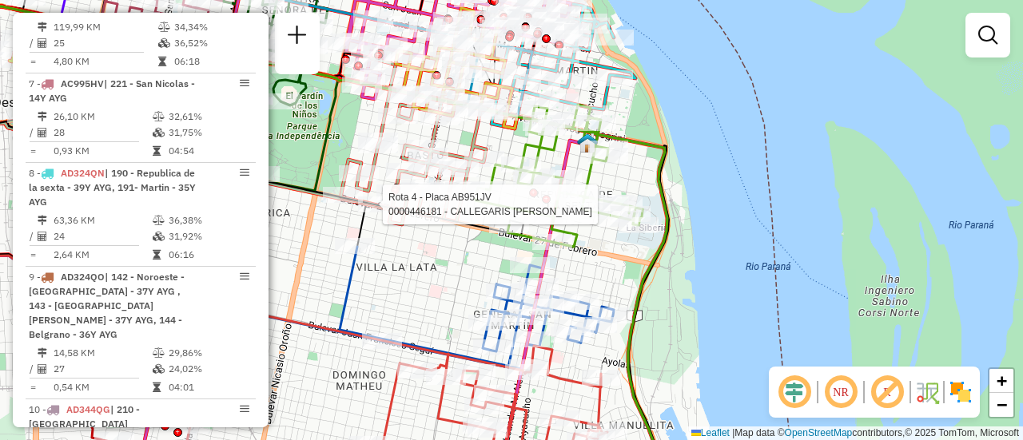
select select "**********"
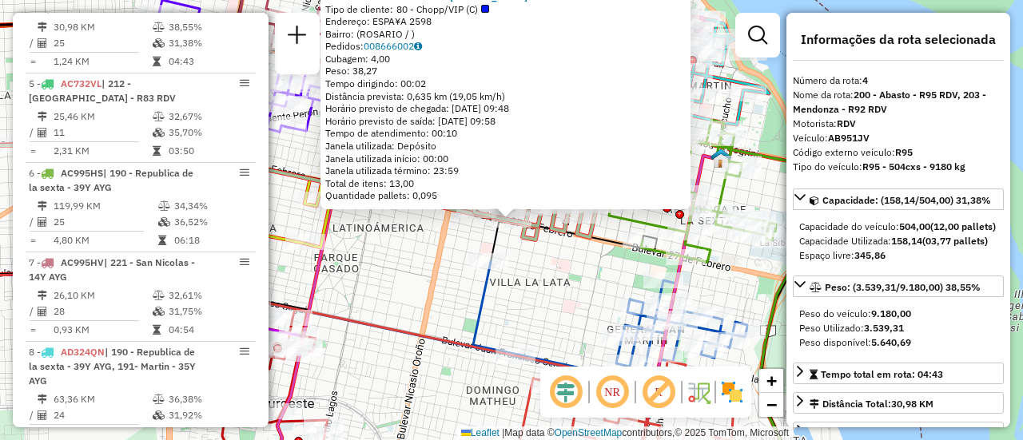
scroll to position [80, 0]
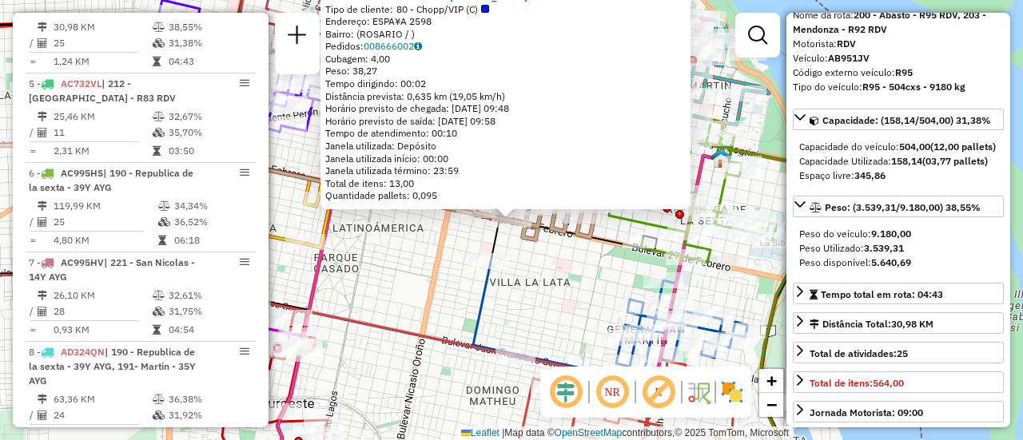
click at [566, 277] on div "0000446181 - CALLEGARIS FRANCO LUCAS Tipo de cliente: 80 - Chopp/VIP (C) Endere…" at bounding box center [511, 220] width 1023 height 440
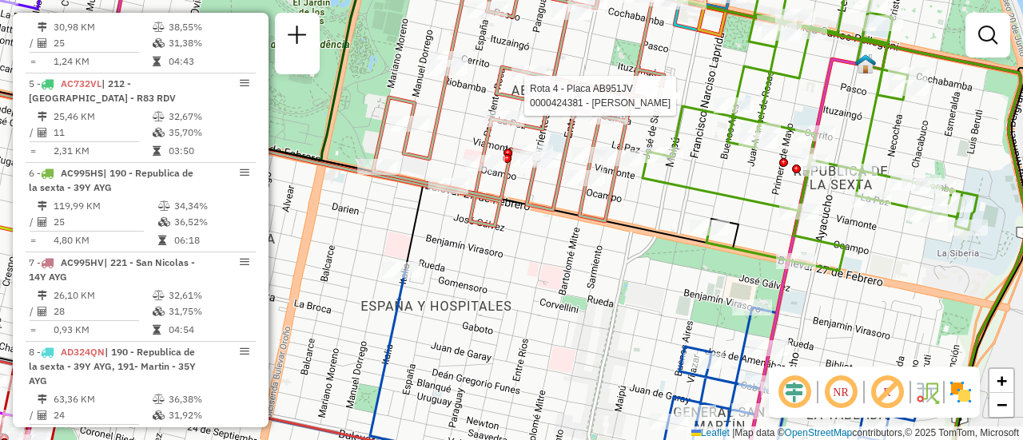
select select "**********"
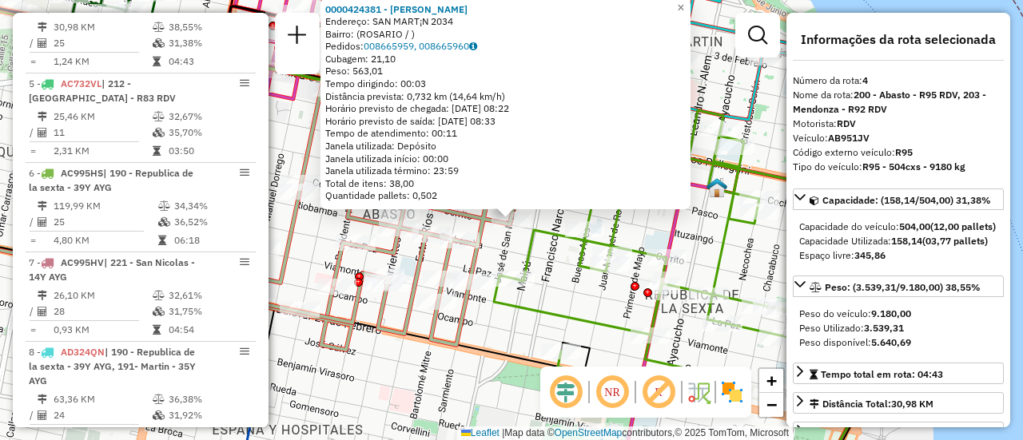
click at [541, 256] on div "0000424381 - WENG AIMEI Endereço: SAN MART¡N 2034 Bairro: (ROSARIO / ) Pedidos:…" at bounding box center [511, 220] width 1023 height 440
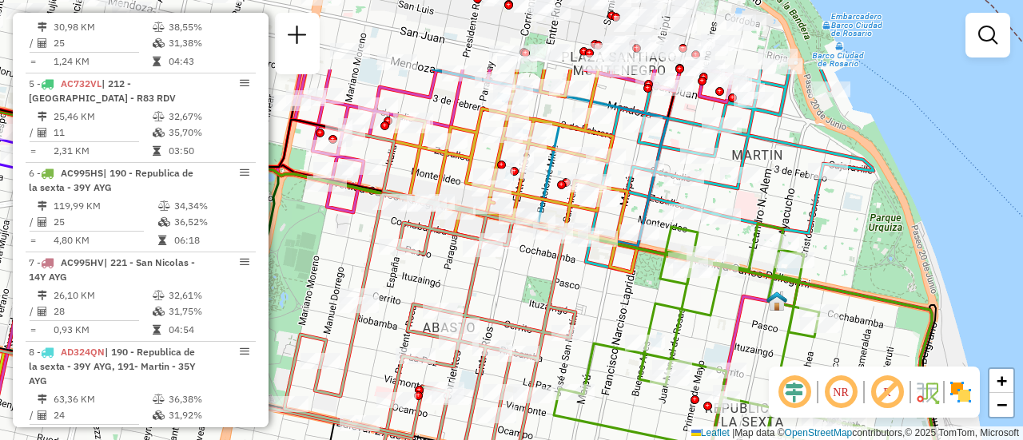
drag, startPoint x: 447, startPoint y: 200, endPoint x: 522, endPoint y: 290, distance: 117.5
click at [522, 290] on div "Janela de atendimento Grade de atendimento Capacidade Transportadoras Veículos …" at bounding box center [511, 220] width 1023 height 440
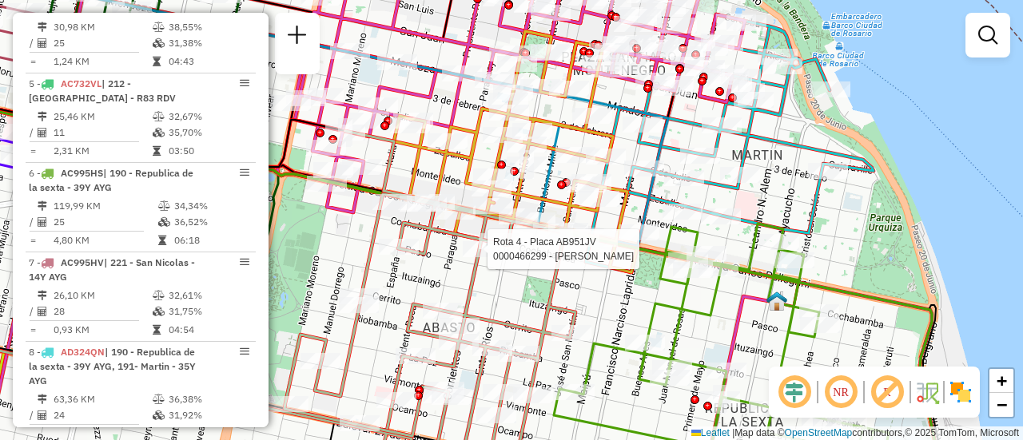
select select "**********"
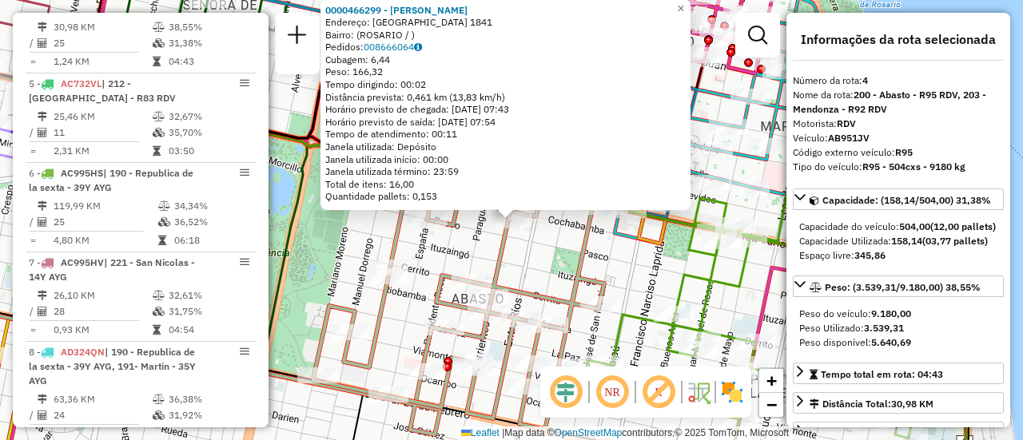
scroll to position [240, 0]
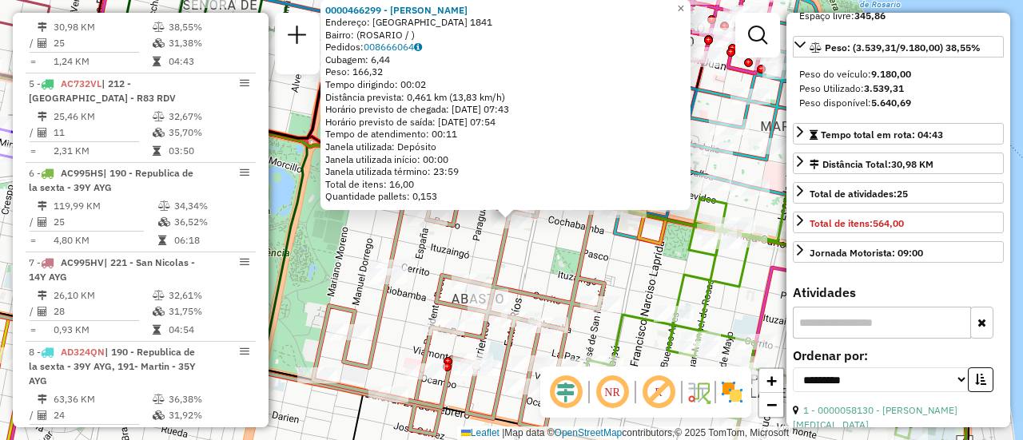
click at [611, 273] on div "0000466299 - [PERSON_NAME] Endereço: [GEOGRAPHIC_DATA] 1841 Bairro: ([GEOGRAPHI…" at bounding box center [511, 220] width 1023 height 440
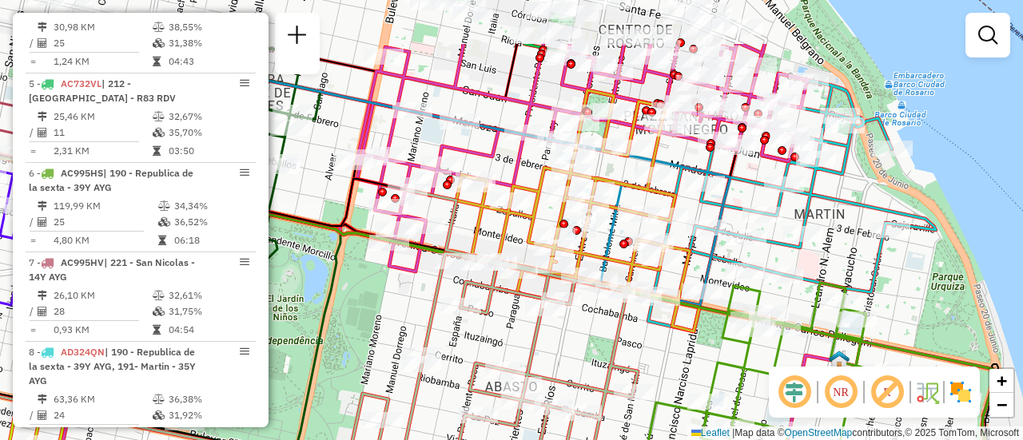
drag, startPoint x: 597, startPoint y: 243, endPoint x: 631, endPoint y: 331, distance: 94.1
click at [631, 331] on div "Janela de atendimento Grade de atendimento Capacidade Transportadoras Veículos …" at bounding box center [511, 220] width 1023 height 440
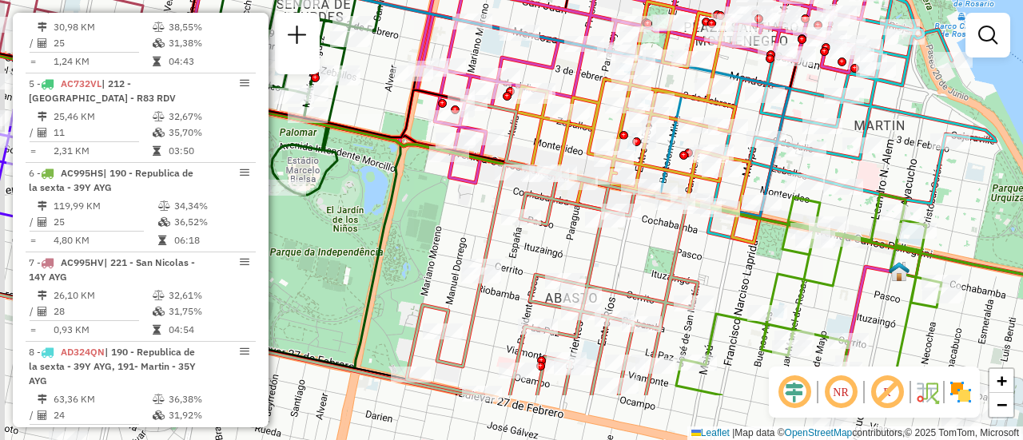
drag, startPoint x: 693, startPoint y: 279, endPoint x: 737, endPoint y: 208, distance: 83.6
click at [736, 212] on icon at bounding box center [637, 122] width 243 height 241
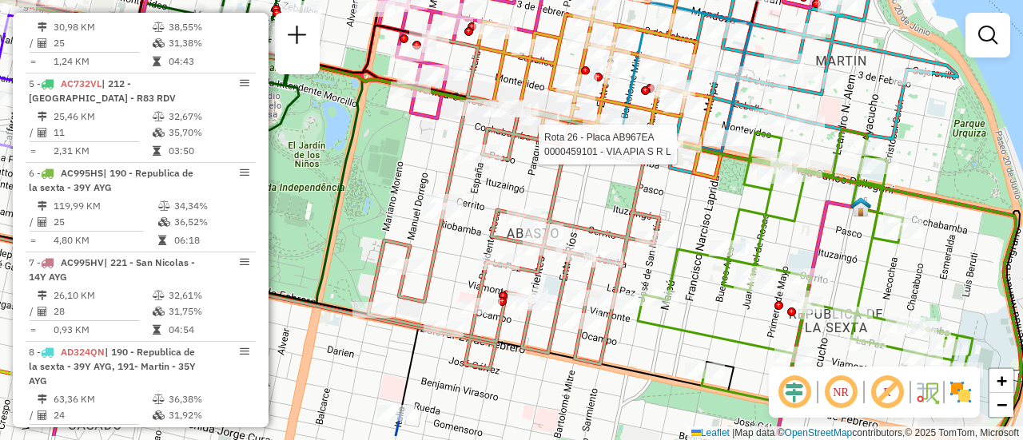
drag, startPoint x: 705, startPoint y: 253, endPoint x: 641, endPoint y: 197, distance: 85.5
click at [641, 197] on div "Rota 26 - Placa AB967EA 0000459101 - VIA APIA S R L Janela de atendimento Grade…" at bounding box center [511, 220] width 1023 height 440
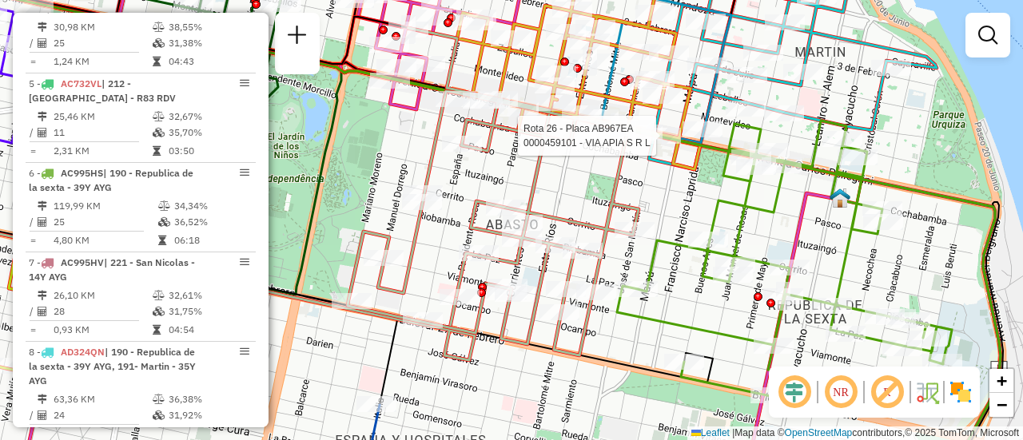
select select "**********"
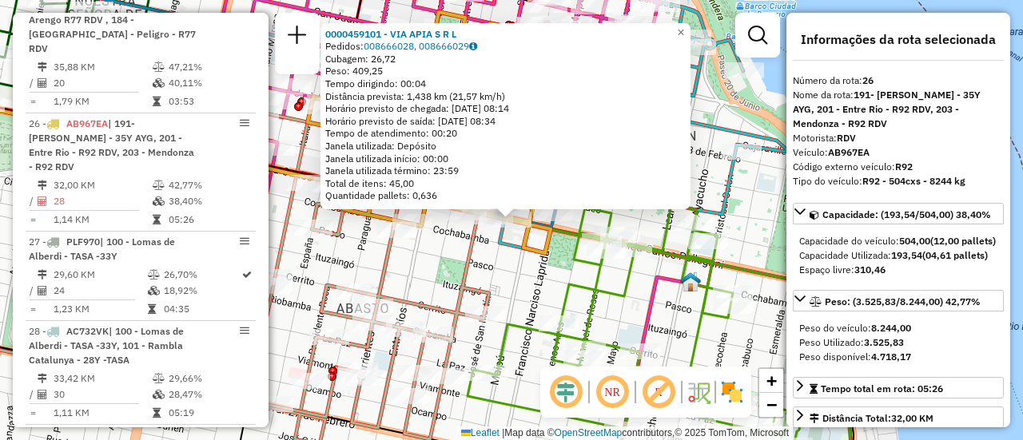
scroll to position [160, 0]
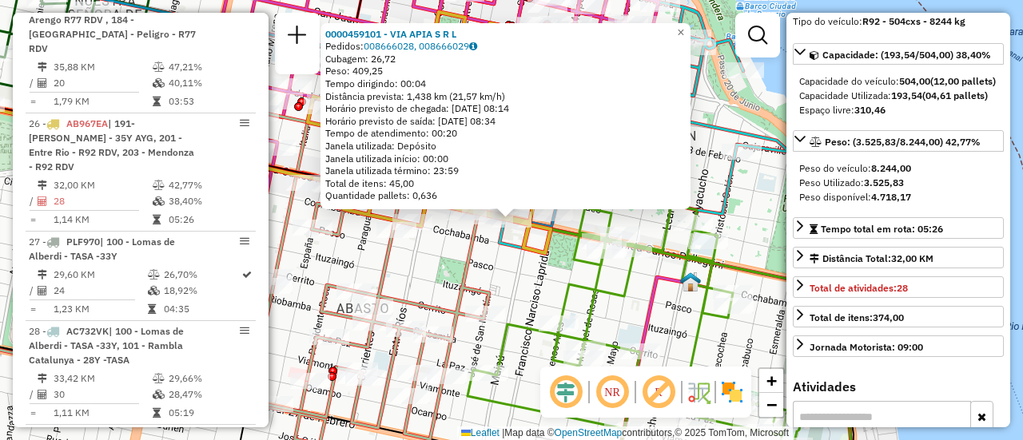
click at [523, 277] on div "0000459101 - VIA APIA S R L Pedidos: 008666028, 008666029 Cubagem: 26,72 Peso: …" at bounding box center [511, 220] width 1023 height 440
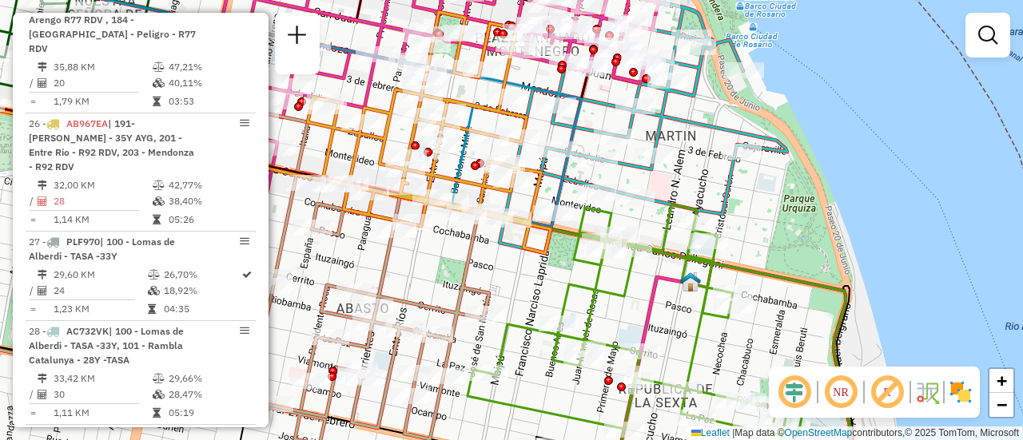
click at [523, 277] on div "Janela de atendimento Grade de atendimento Capacidade Transportadoras Veículos …" at bounding box center [511, 220] width 1023 height 440
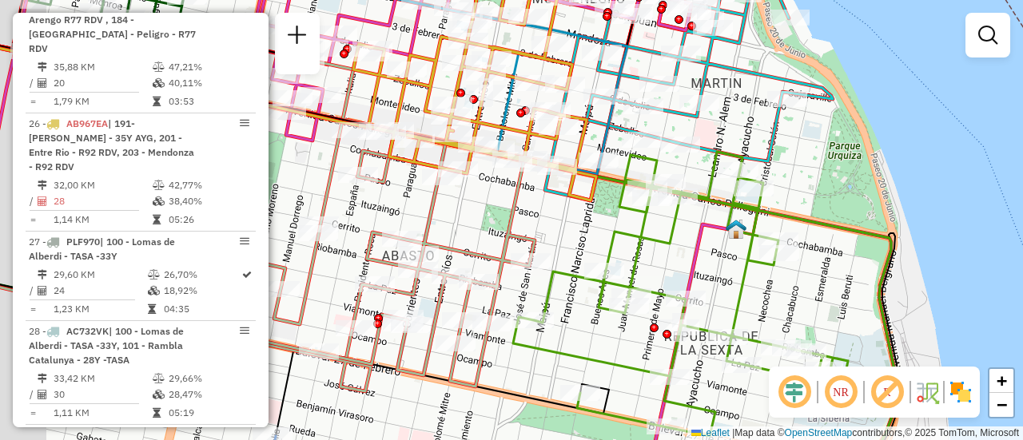
drag, startPoint x: 452, startPoint y: 213, endPoint x: 722, endPoint y: 257, distance: 273.8
click at [681, 242] on div "Janela de atendimento Grade de atendimento Capacidade Transportadoras Veículos …" at bounding box center [511, 220] width 1023 height 440
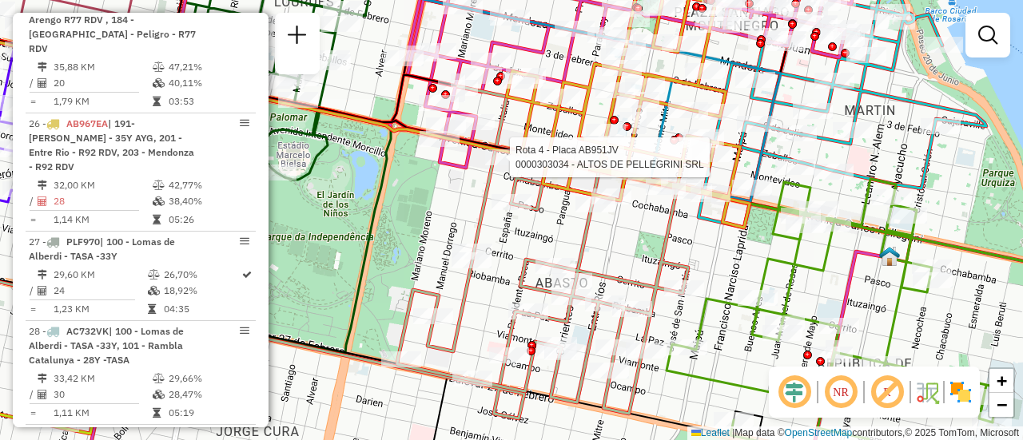
select select "**********"
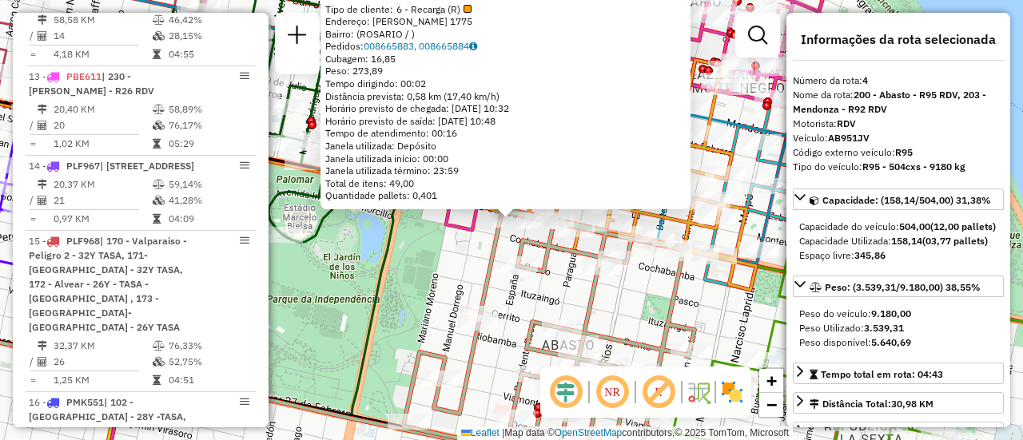
scroll to position [866, 0]
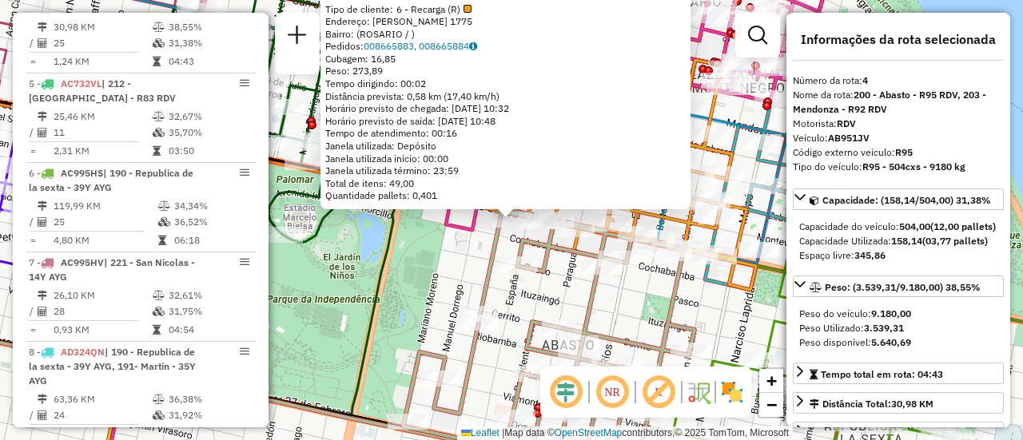
click at [477, 265] on div "0000303034 - ALTOS DE PELLEGRINI SRL Tipo de cliente: 6 - Recarga (R) Endereço:…" at bounding box center [511, 220] width 1023 height 440
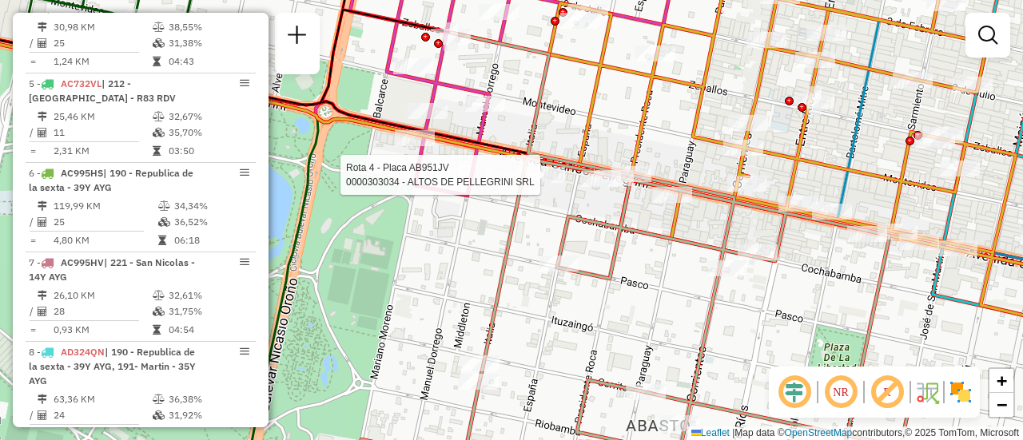
select select "**********"
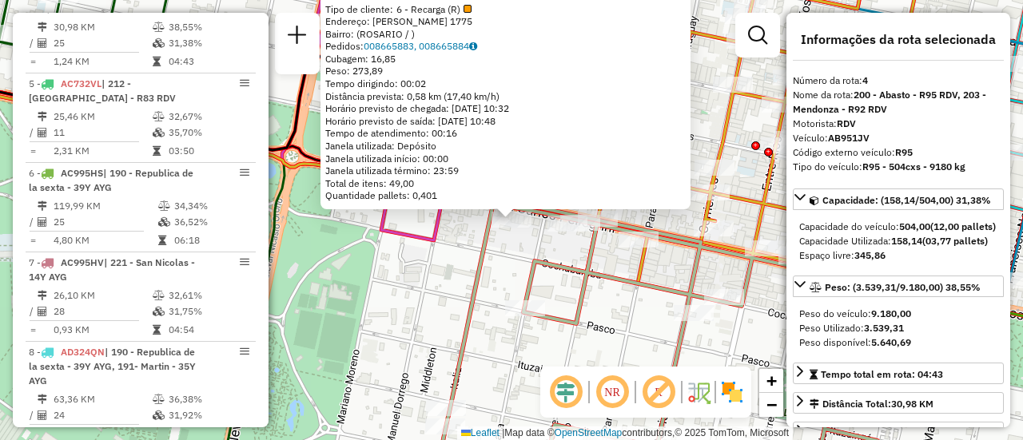
click at [556, 273] on icon at bounding box center [603, 281] width 550 height 407
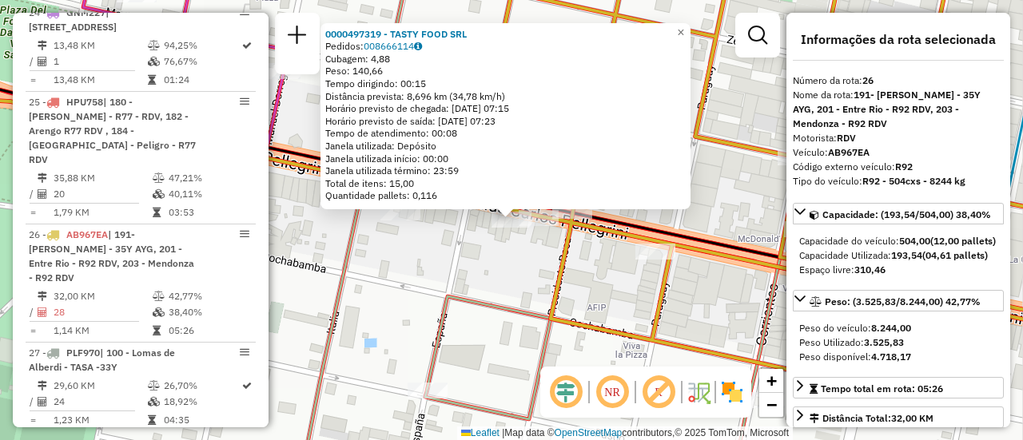
scroll to position [3097, 0]
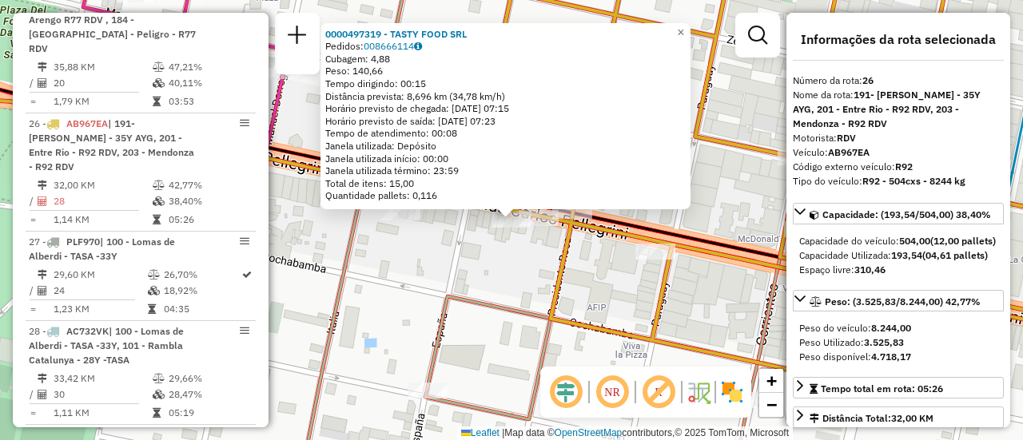
click at [506, 265] on div "0000497319 - TASTY FOOD SRL Pedidos: 008666114 Cubagem: 4,88 Peso: 140,66 Tempo…" at bounding box center [511, 220] width 1023 height 440
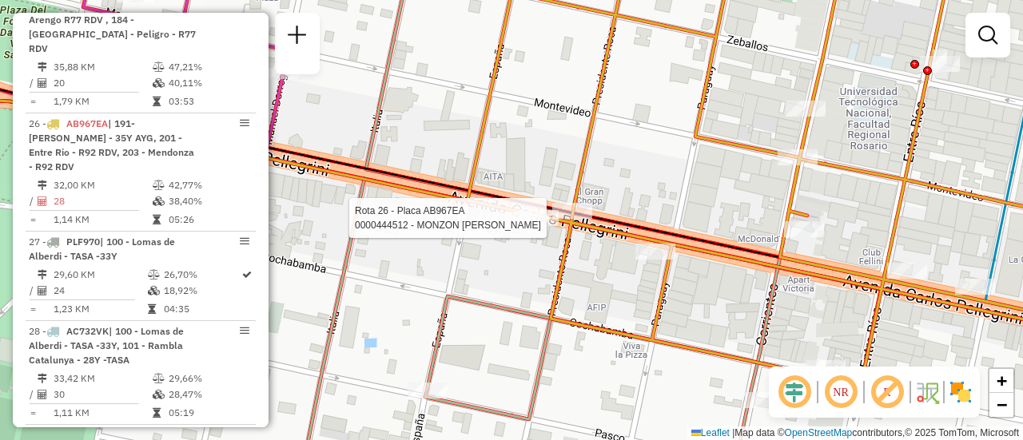
select select "**********"
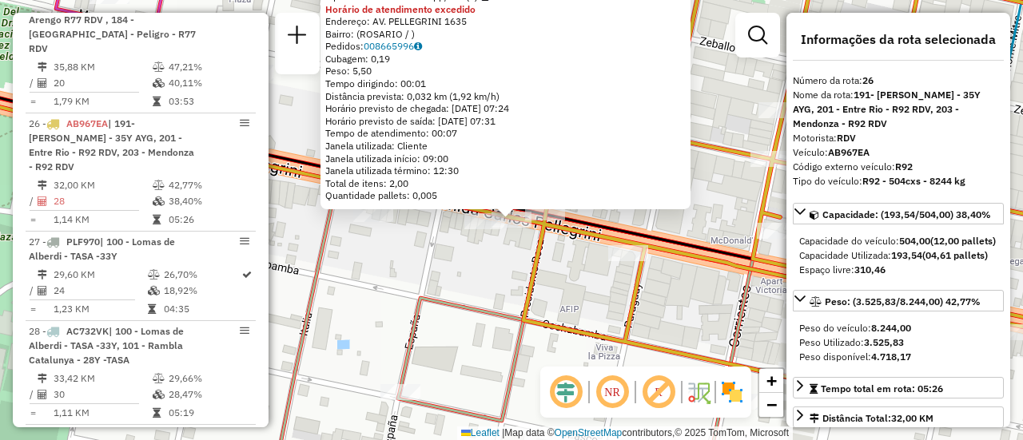
click at [471, 280] on div "0000444512 - MONZON MONICA HEBE Tipo de cliente: 80 - Chopp/VIP (C) Horário de …" at bounding box center [511, 220] width 1023 height 440
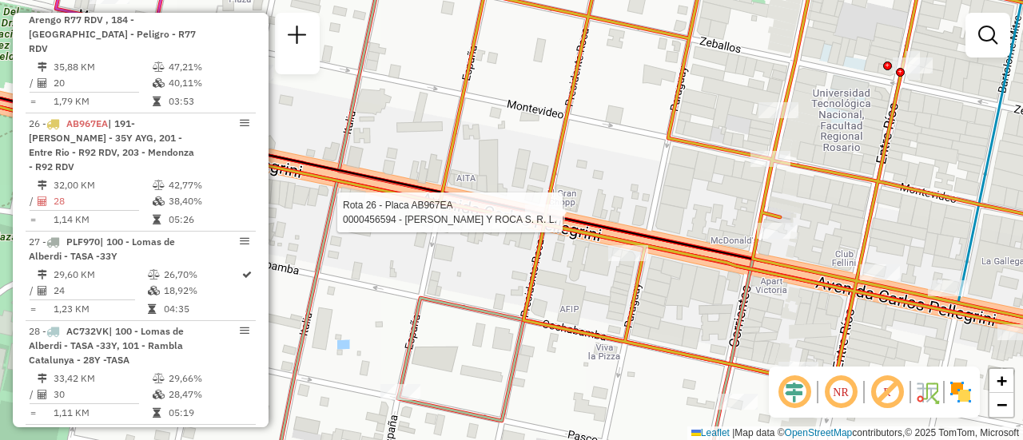
select select "**********"
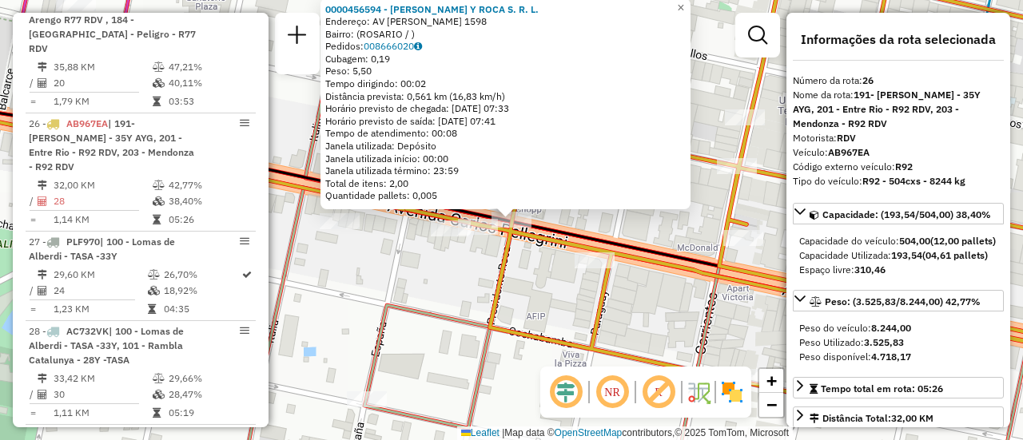
click at [444, 284] on div "0000456594 - PELLEGRINI Y ROCA S. R. L. Endereço: AV PELLEGRINI 1598 Bairro: (R…" at bounding box center [511, 220] width 1023 height 440
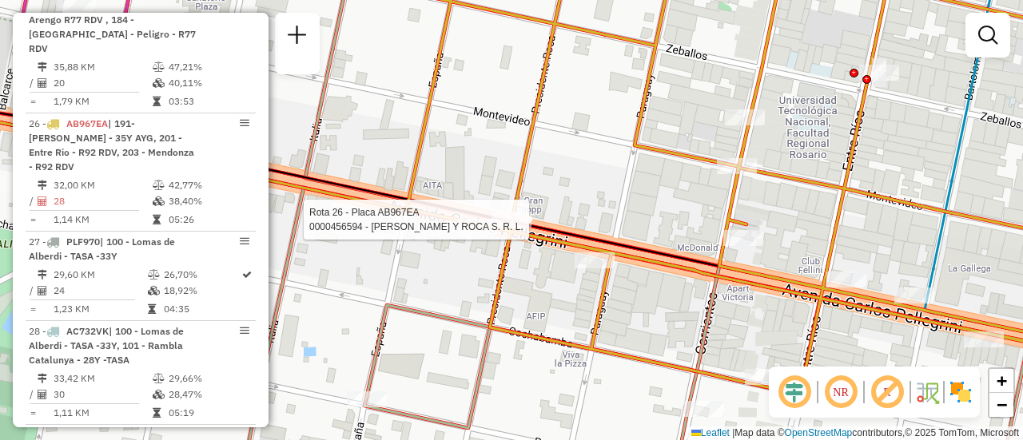
select select "**********"
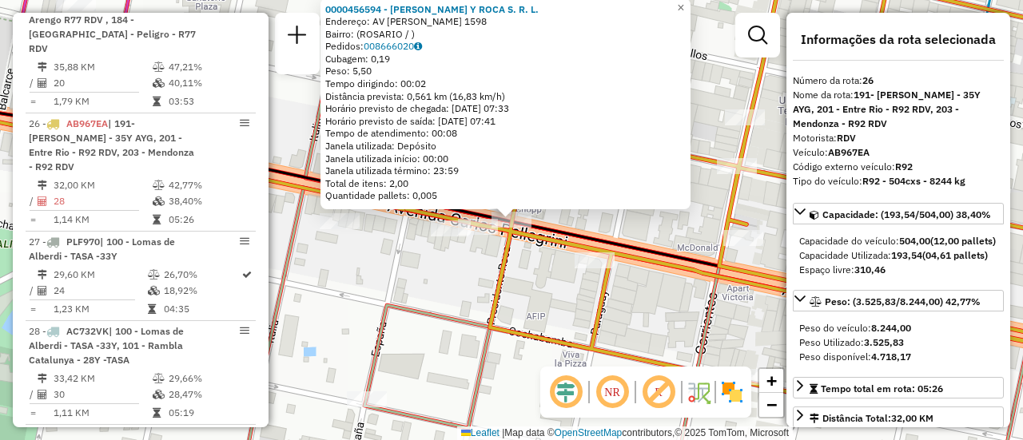
click at [456, 269] on div "0000456594 - PELLEGRINI Y ROCA S. R. L. Endereço: AV PELLEGRINI 1598 Bairro: (R…" at bounding box center [511, 220] width 1023 height 440
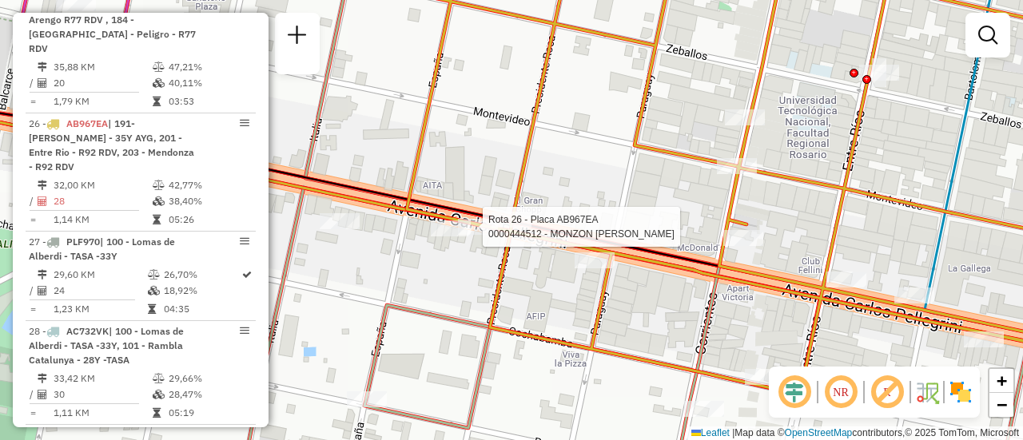
select select "**********"
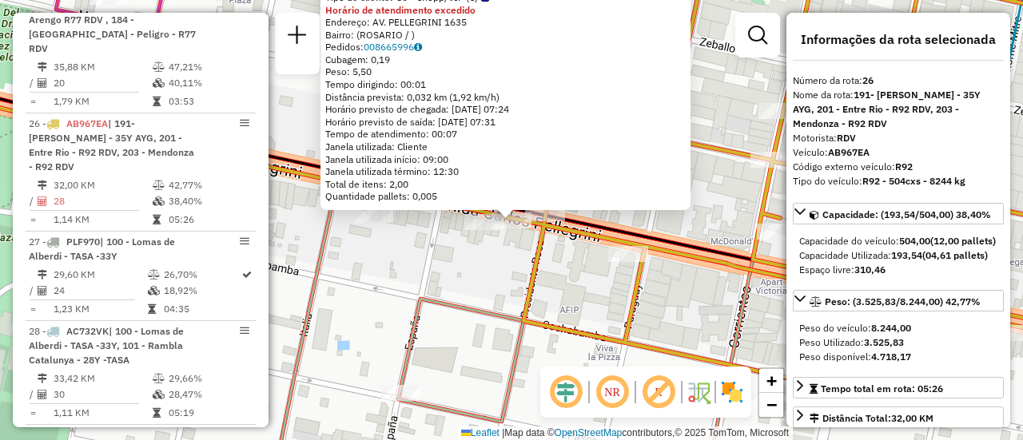
click at [457, 270] on div "0000444512 - MONZON MONICA HEBE Tipo de cliente: 80 - Chopp/VIP (C) Horário de …" at bounding box center [511, 220] width 1023 height 440
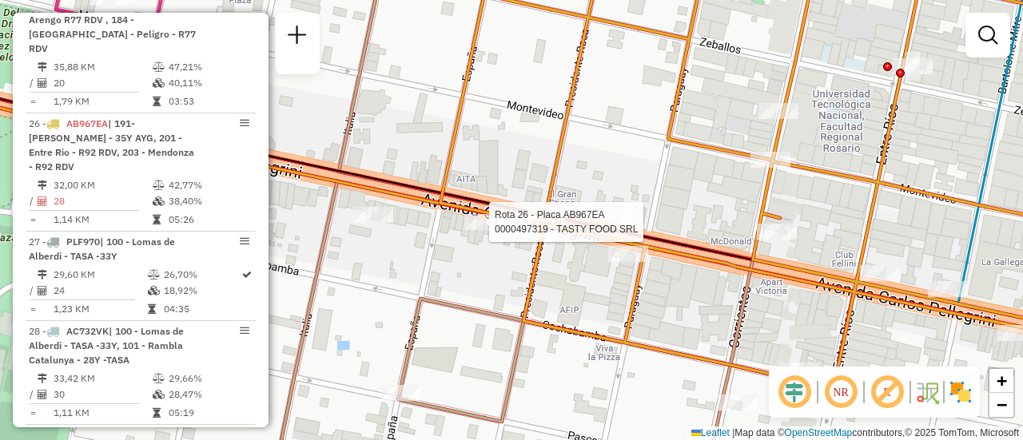
select select "**********"
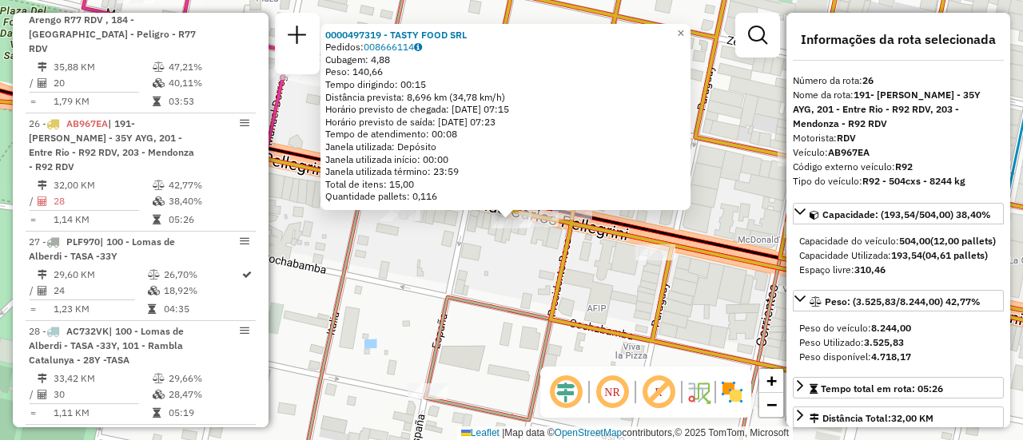
click at [456, 269] on div "0000497319 - TASTY FOOD SRL Pedidos: 008666114 Cubagem: 4,88 Peso: 140,66 Tempo…" at bounding box center [511, 220] width 1023 height 440
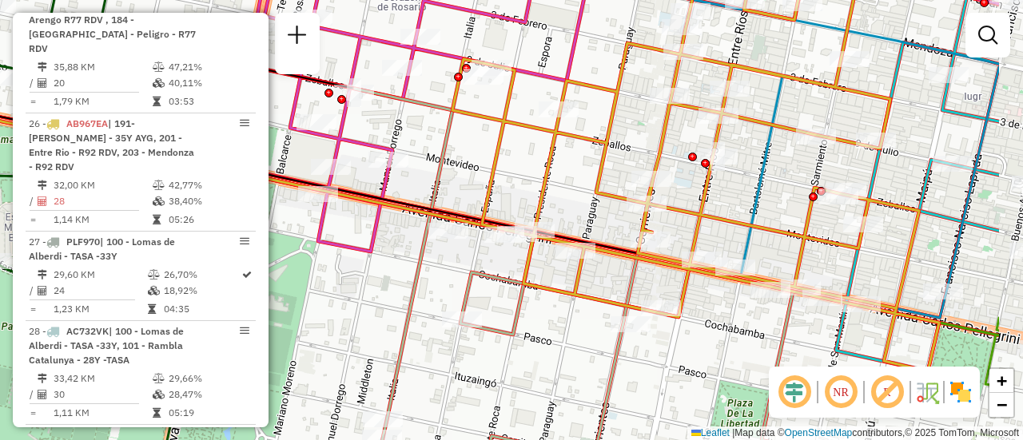
drag, startPoint x: 750, startPoint y: 291, endPoint x: 623, endPoint y: 270, distance: 128.0
click at [623, 270] on div "Janela de atendimento Grade de atendimento Capacidade Transportadoras Veículos …" at bounding box center [511, 220] width 1023 height 440
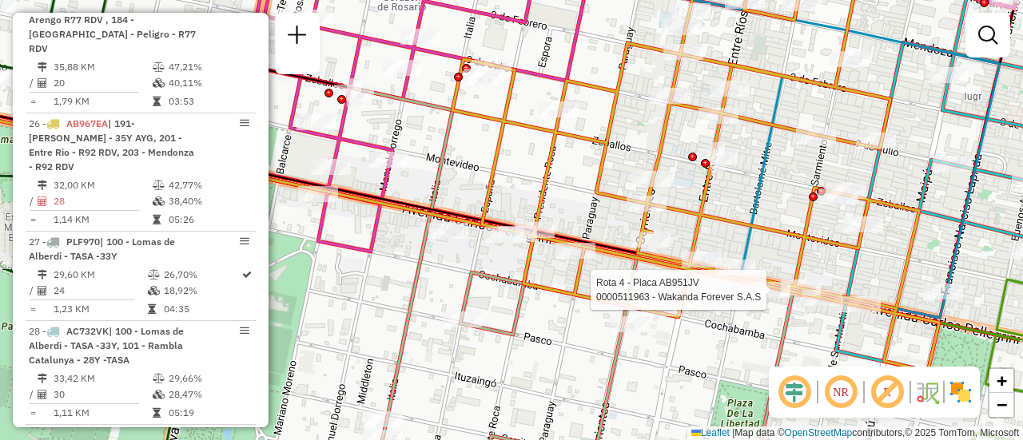
select select "**********"
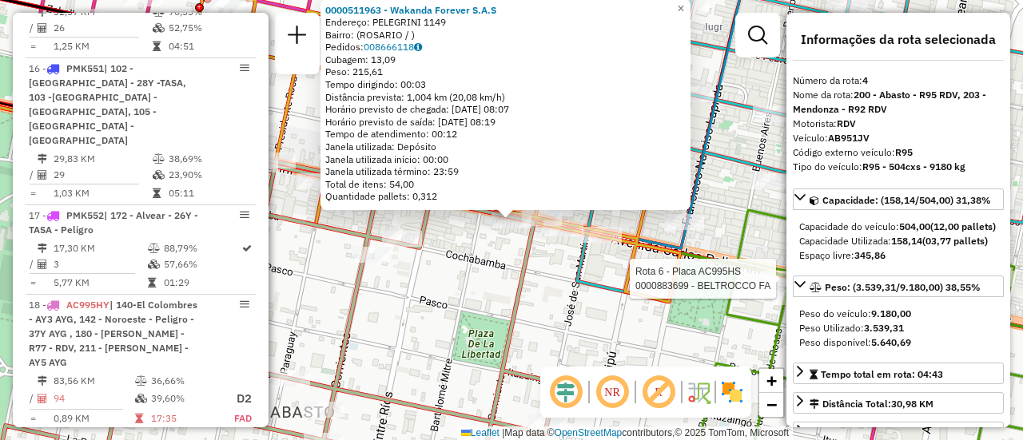
scroll to position [866, 0]
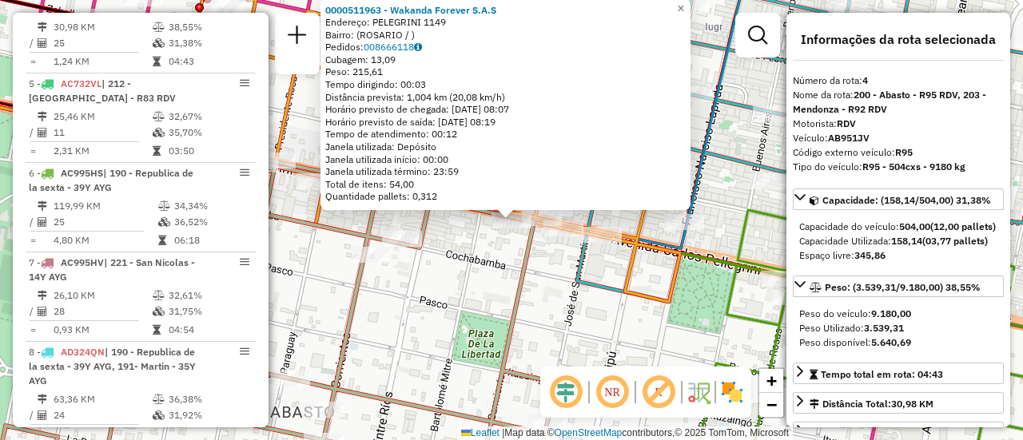
click at [519, 282] on icon at bounding box center [274, 251] width 563 height 465
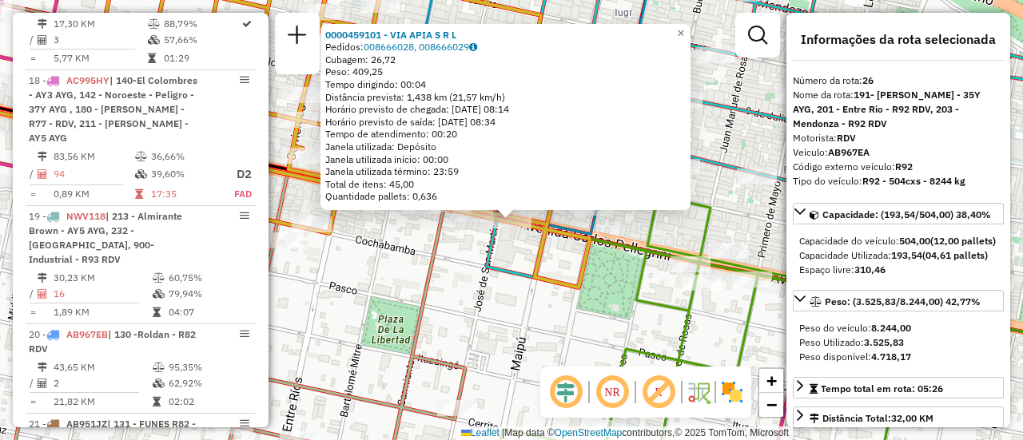
scroll to position [3097, 0]
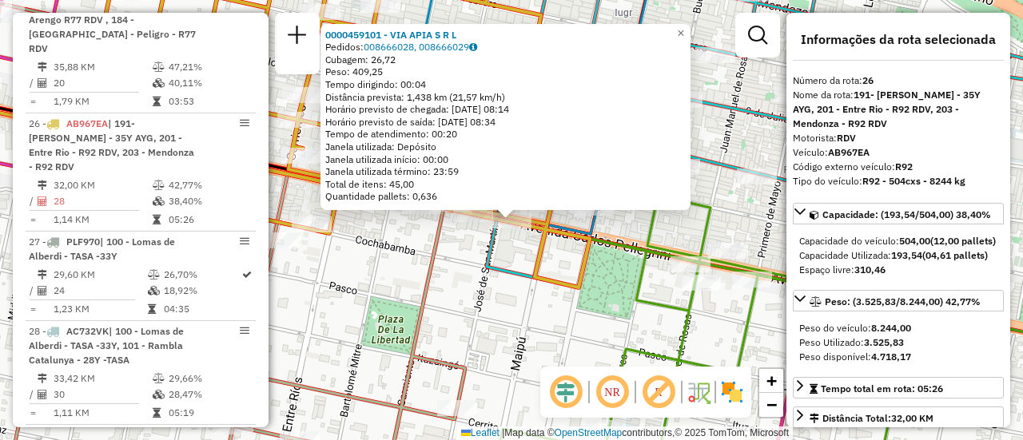
click at [490, 288] on div "0000459101 - VIA APIA S R L Pedidos: 008666028, 008666029 Cubagem: 26,72 Peso: …" at bounding box center [511, 220] width 1023 height 440
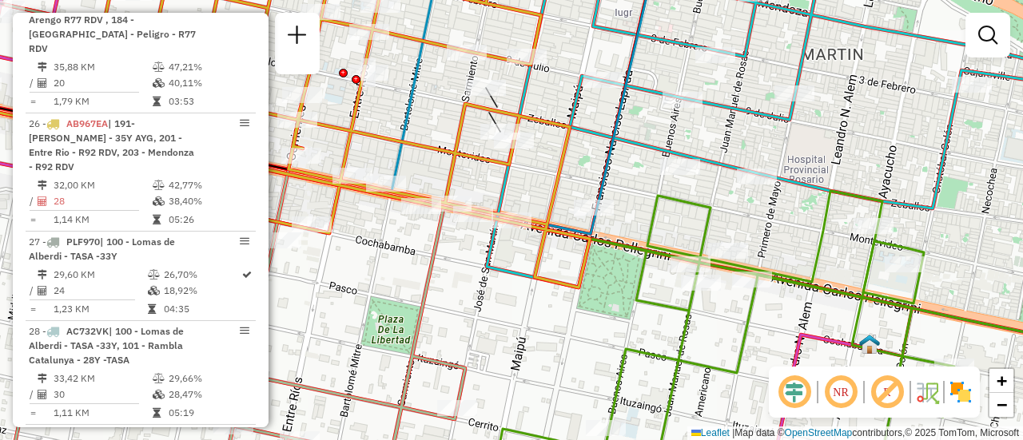
click at [409, 259] on div "Janela de atendimento Grade de atendimento Capacidade Transportadoras Veículos …" at bounding box center [511, 220] width 1023 height 440
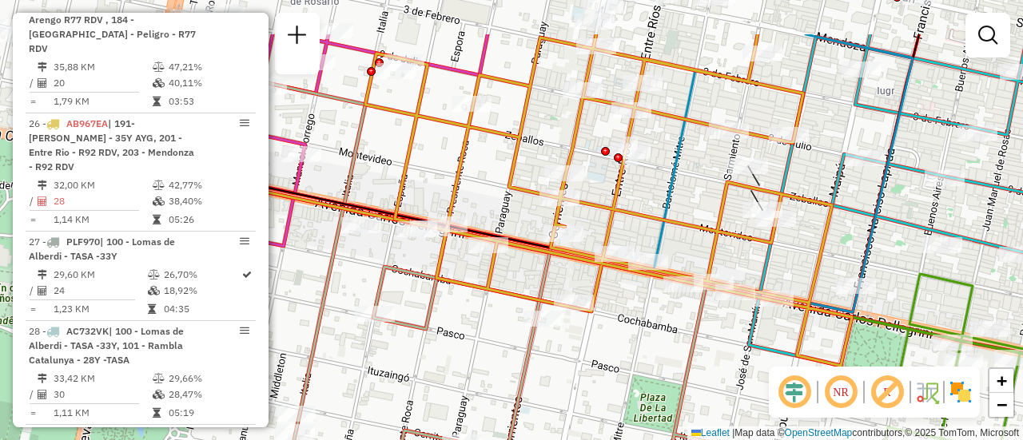
drag, startPoint x: 382, startPoint y: 233, endPoint x: 644, endPoint y: 311, distance: 273.6
click at [644, 311] on div "Janela de atendimento Grade de atendimento Capacidade Transportadoras Veículos …" at bounding box center [511, 220] width 1023 height 440
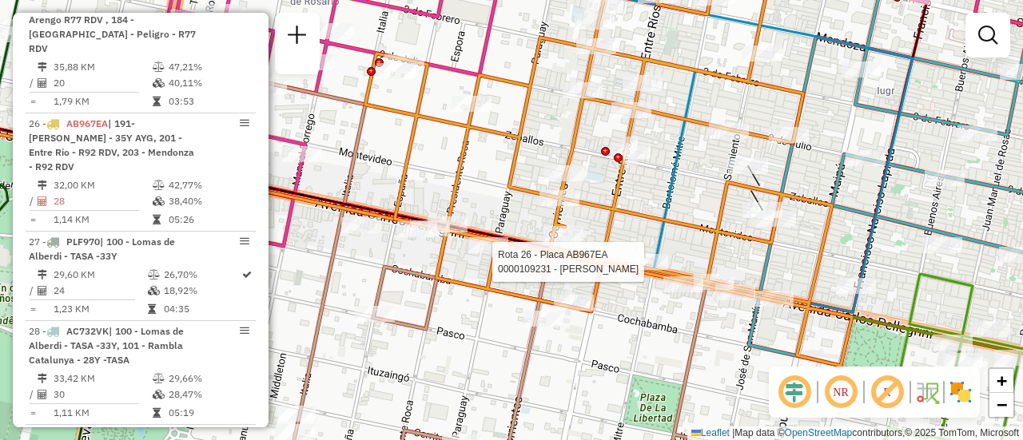
select select "**********"
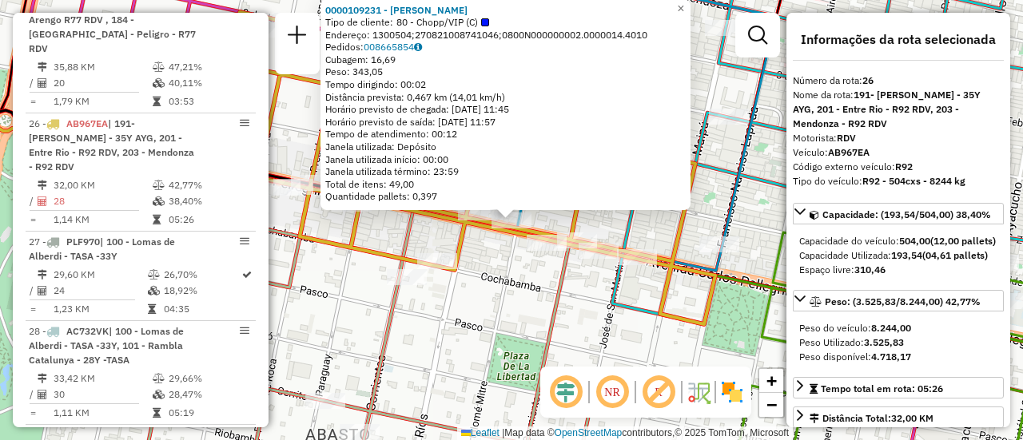
click at [545, 298] on div "0000109231 - TEGLIA JULIAN P Tipo de cliente: 80 - Chopp/VIP (C) Endereço: 1300…" at bounding box center [511, 220] width 1023 height 440
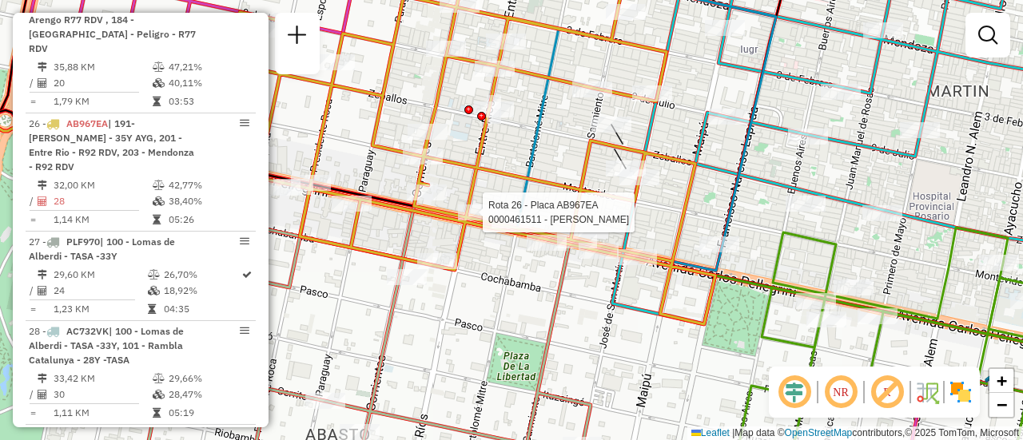
select select "**********"
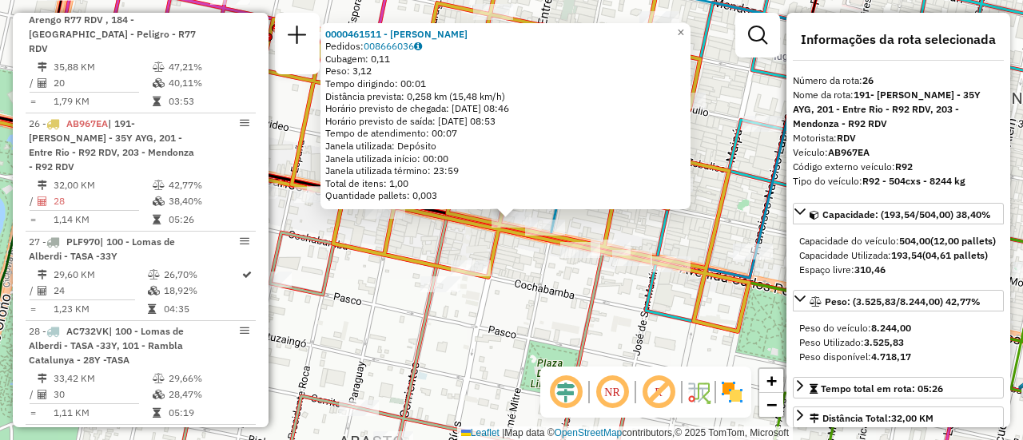
click at [492, 308] on div "0000461511 - TONONI VERENA PAOLA Pedidos: 008666036 Cubagem: 0,11 Peso: 3,12 Te…" at bounding box center [511, 220] width 1023 height 440
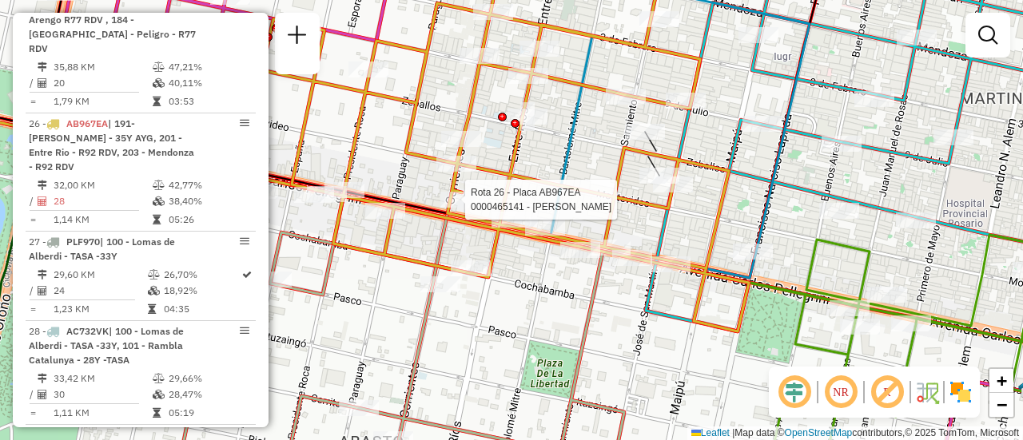
select select "**********"
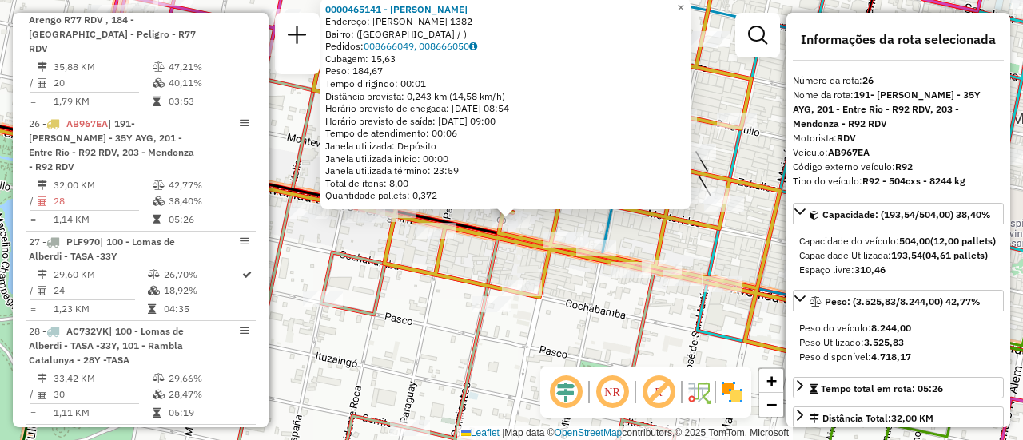
click at [552, 325] on div "0000465141 - olaf beer sr Endereço: Avda Pellegrini 1382 Bairro: (rosario / ) P…" at bounding box center [511, 220] width 1023 height 440
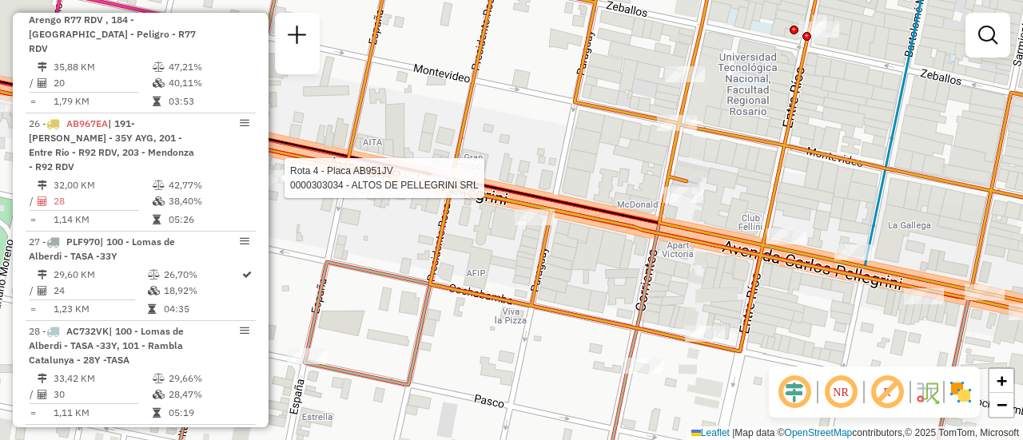
select select "**********"
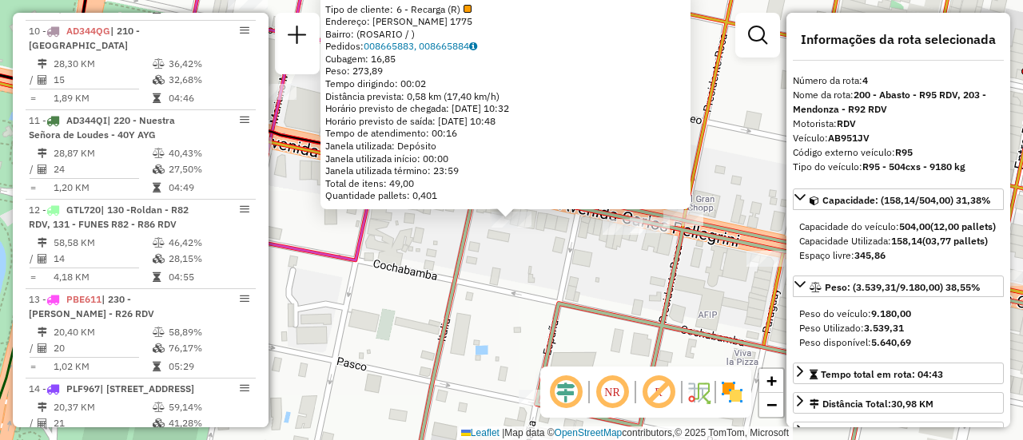
scroll to position [866, 0]
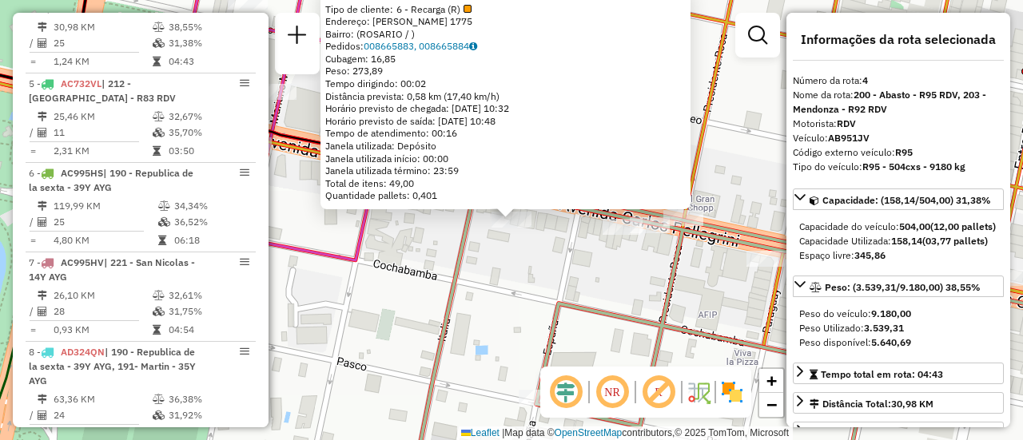
click at [483, 257] on div "0000303034 - ALTOS DE PELLEGRINI SRL Tipo de cliente: 6 - Recarga (R) Endereço:…" at bounding box center [511, 220] width 1023 height 440
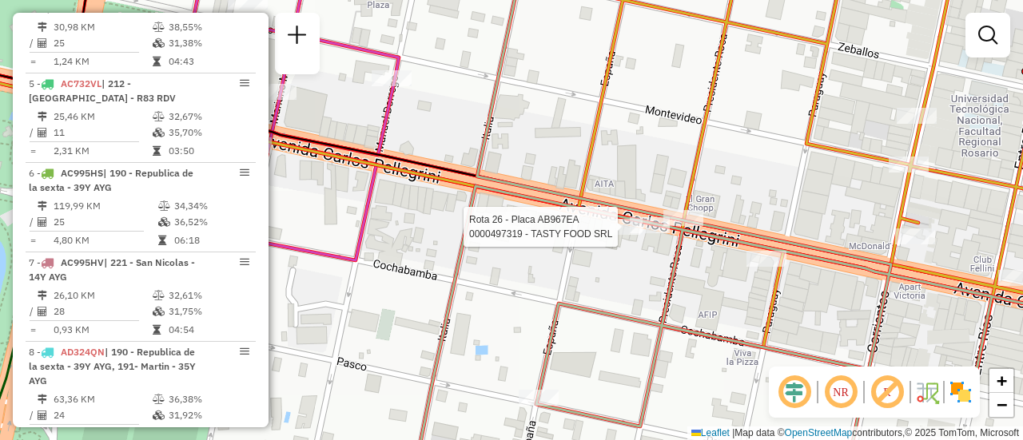
select select "**********"
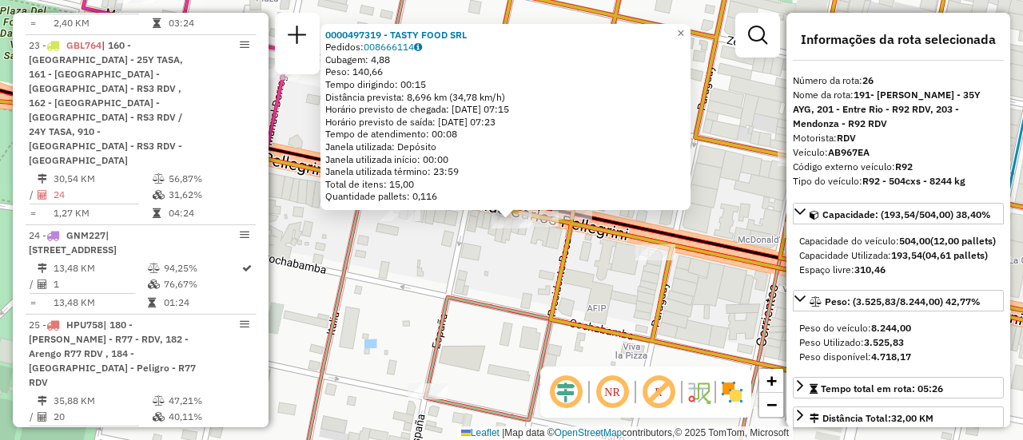
scroll to position [3097, 0]
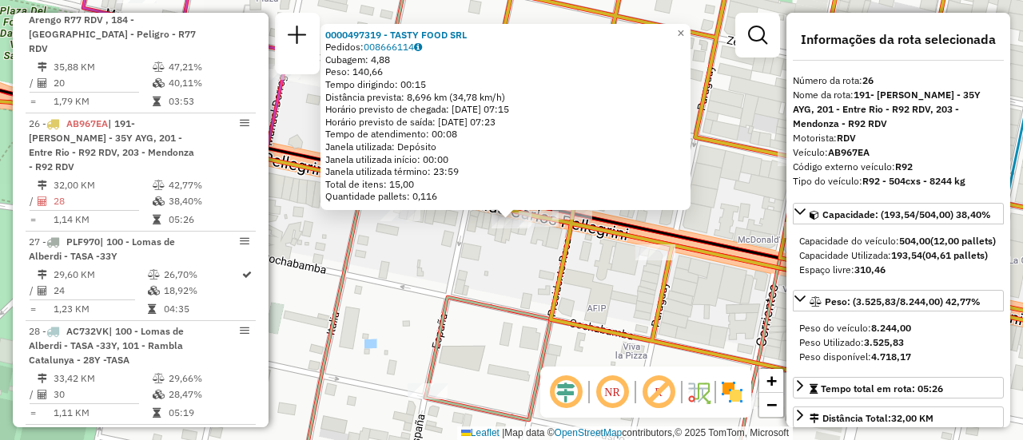
click at [490, 272] on div "0000497319 - TASTY FOOD SRL Pedidos: 008666114 Cubagem: 4,88 Peso: 140,66 Tempo…" at bounding box center [511, 220] width 1023 height 440
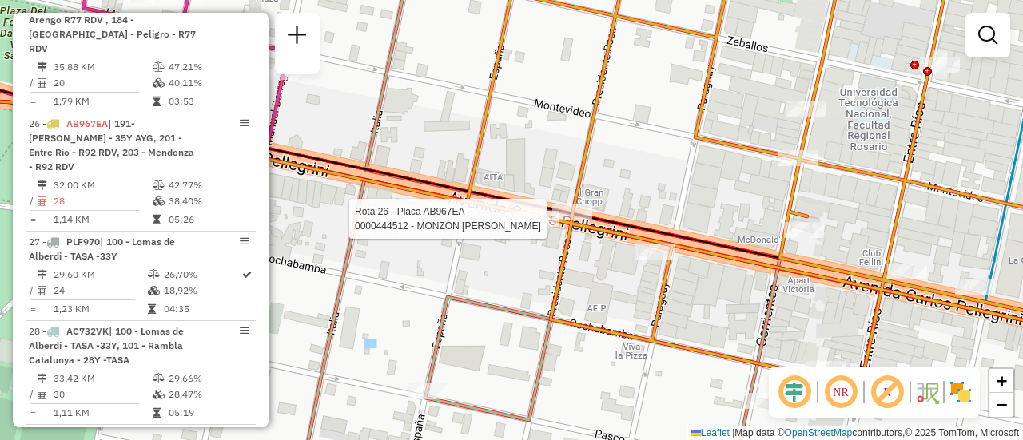
select select "**********"
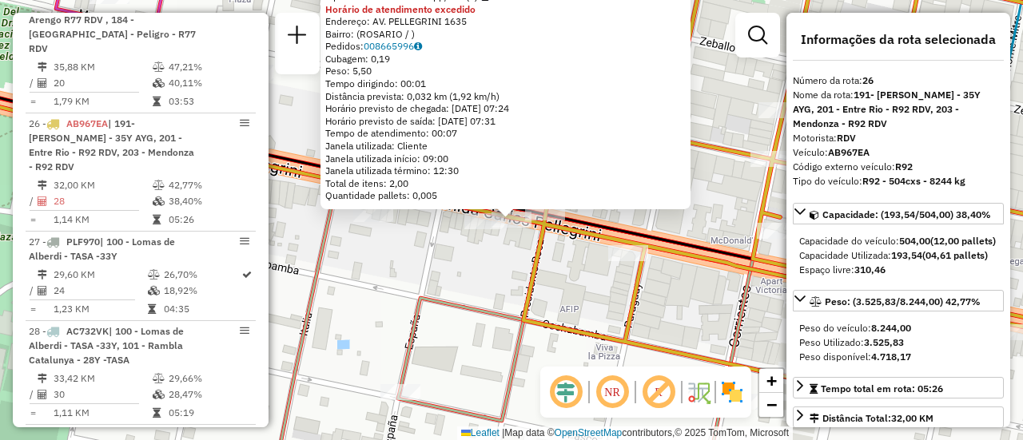
click at [468, 269] on div "0000444512 - MONZON MONICA HEBE Tipo de cliente: 80 - Chopp/VIP (C) Horário de …" at bounding box center [511, 220] width 1023 height 440
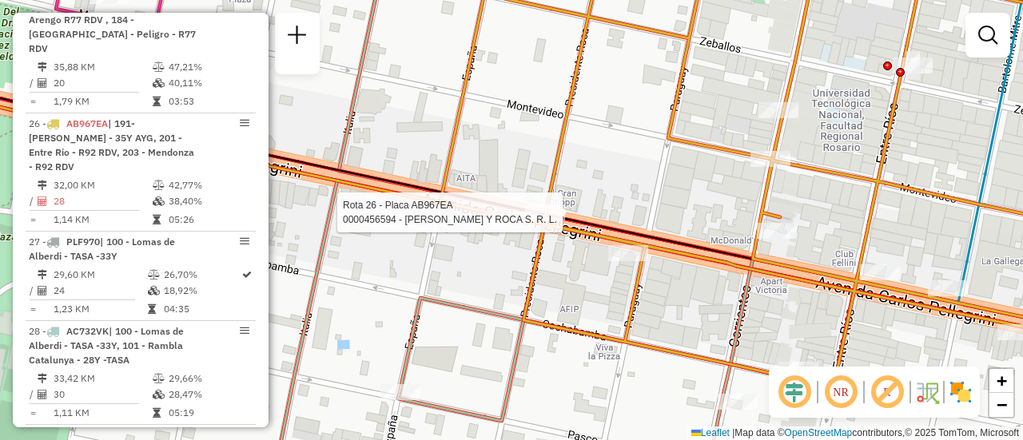
select select "**********"
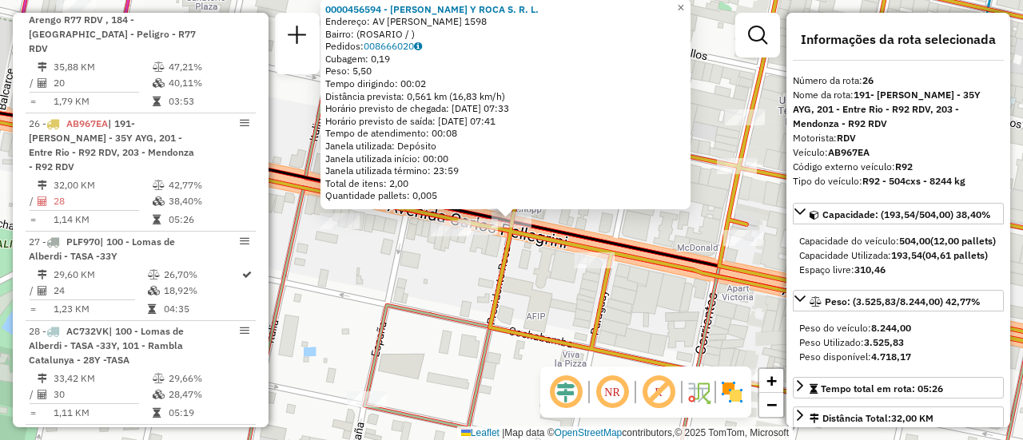
click at [456, 265] on div "0000456594 - PELLEGRINI Y ROCA S. R. L. Endereço: AV PELLEGRINI 1598 Bairro: (R…" at bounding box center [511, 220] width 1023 height 440
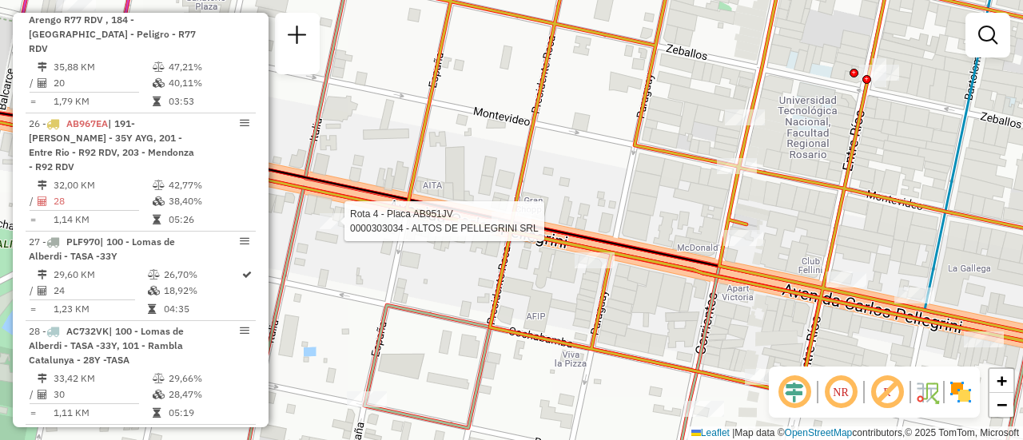
select select "**********"
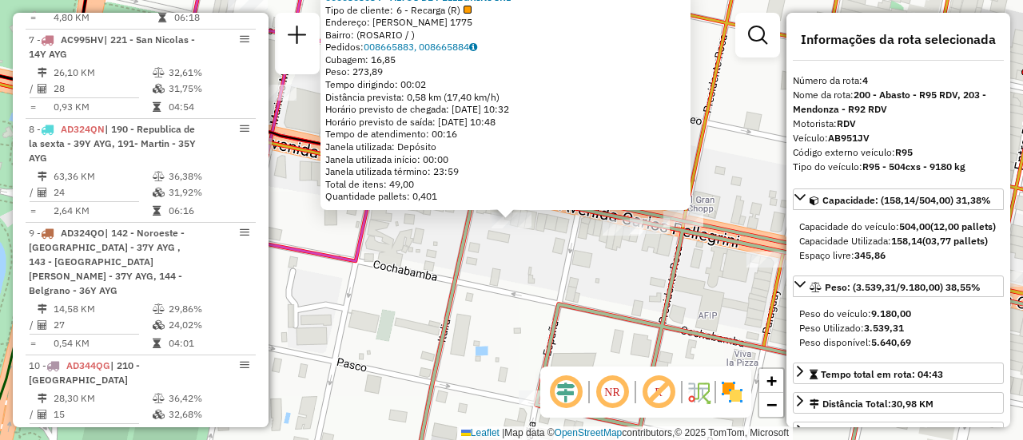
scroll to position [866, 0]
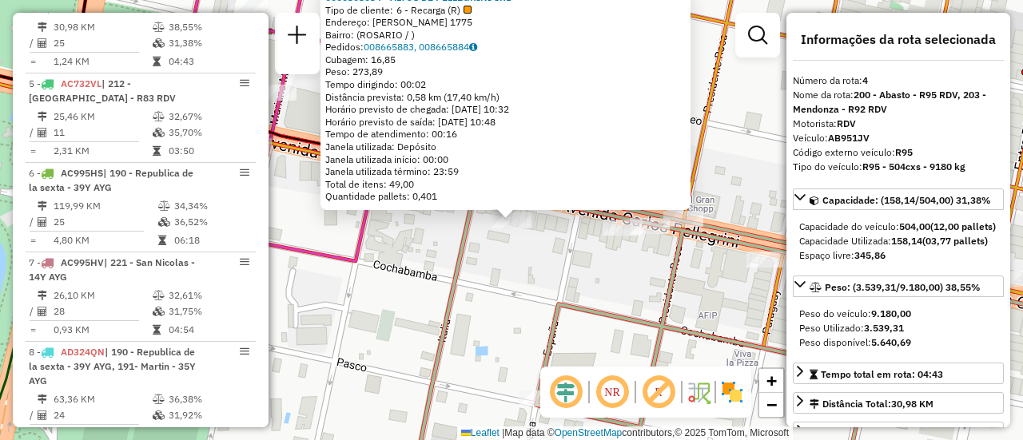
click at [516, 269] on div "0000303034 - ALTOS DE PELLEGRINI SRL Tipo de cliente: 6 - Recarga (R) Endereço:…" at bounding box center [511, 220] width 1023 height 440
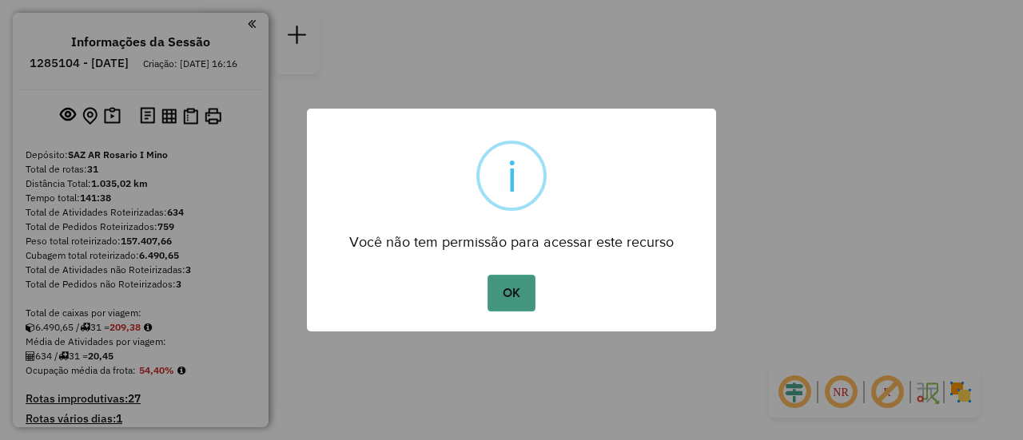
click at [519, 292] on button "OK" at bounding box center [510, 293] width 47 height 37
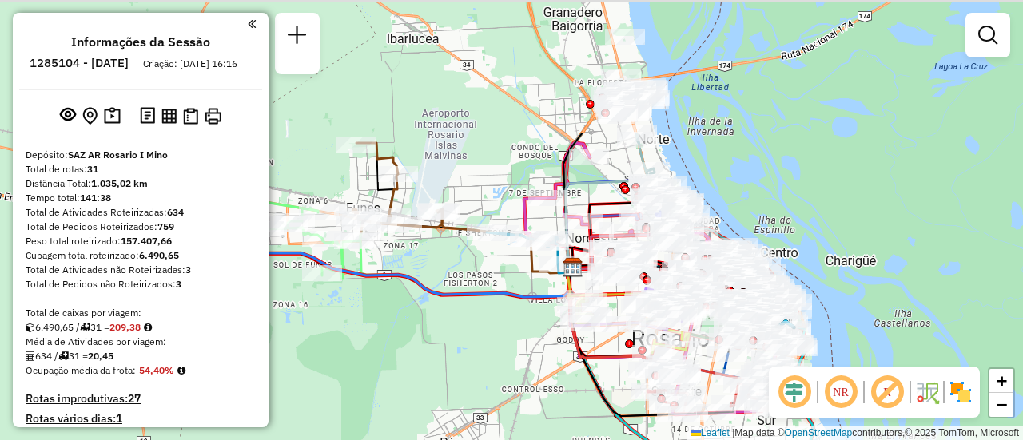
drag, startPoint x: 503, startPoint y: 128, endPoint x: 511, endPoint y: 277, distance: 149.7
click at [458, 299] on icon at bounding box center [361, 238] width 424 height 121
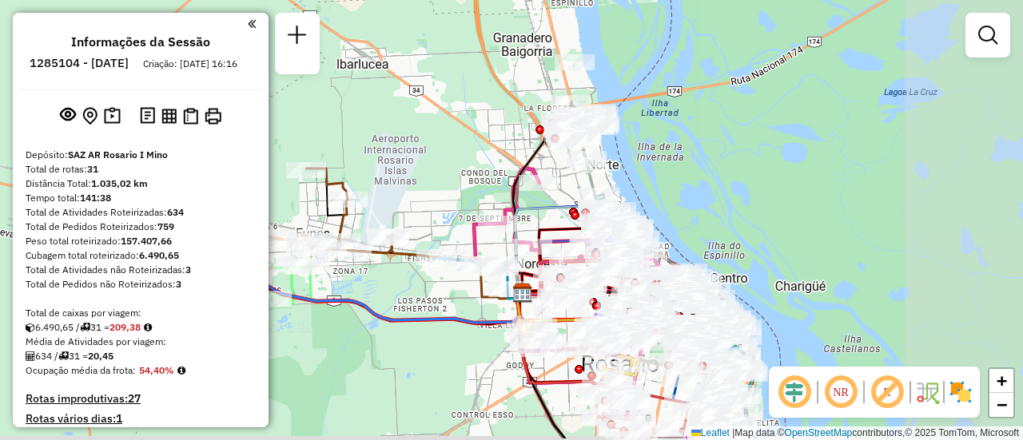
drag, startPoint x: 734, startPoint y: 255, endPoint x: 532, endPoint y: 209, distance: 206.5
click at [523, 210] on icon at bounding box center [557, 247] width 84 height 102
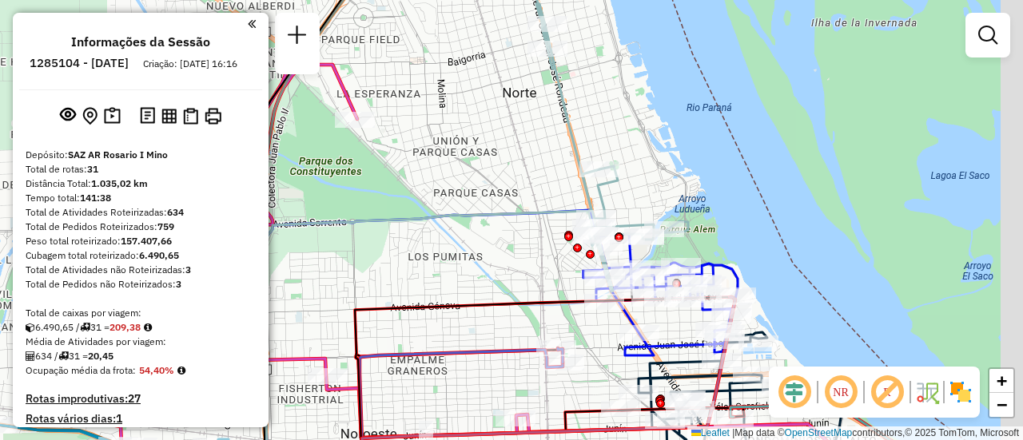
drag, startPoint x: 575, startPoint y: 173, endPoint x: 471, endPoint y: 182, distance: 104.3
click at [457, 174] on div "Janela de atendimento Grade de atendimento Capacidade Transportadoras Veículos …" at bounding box center [511, 220] width 1023 height 440
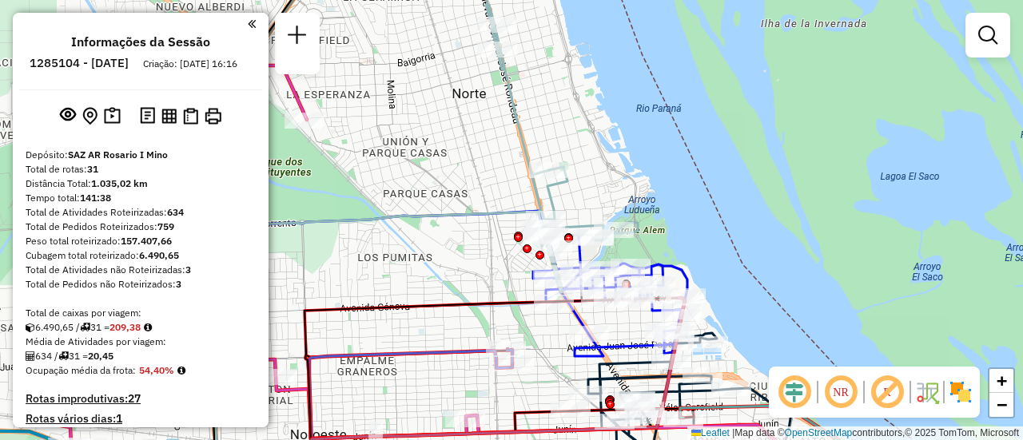
drag, startPoint x: 527, startPoint y: 244, endPoint x: 491, endPoint y: 253, distance: 37.2
click at [491, 253] on div "Janela de atendimento Grade de atendimento Capacidade Transportadoras Veículos …" at bounding box center [511, 220] width 1023 height 440
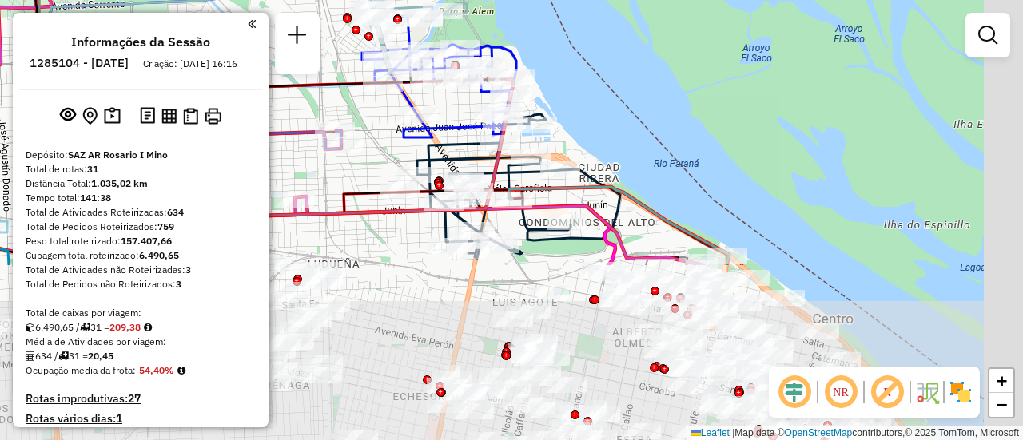
drag, startPoint x: 513, startPoint y: 261, endPoint x: 362, endPoint y: 122, distance: 205.3
click at [363, 123] on div "Janela de atendimento Grade de atendimento Capacidade Transportadoras Veículos …" at bounding box center [511, 220] width 1023 height 440
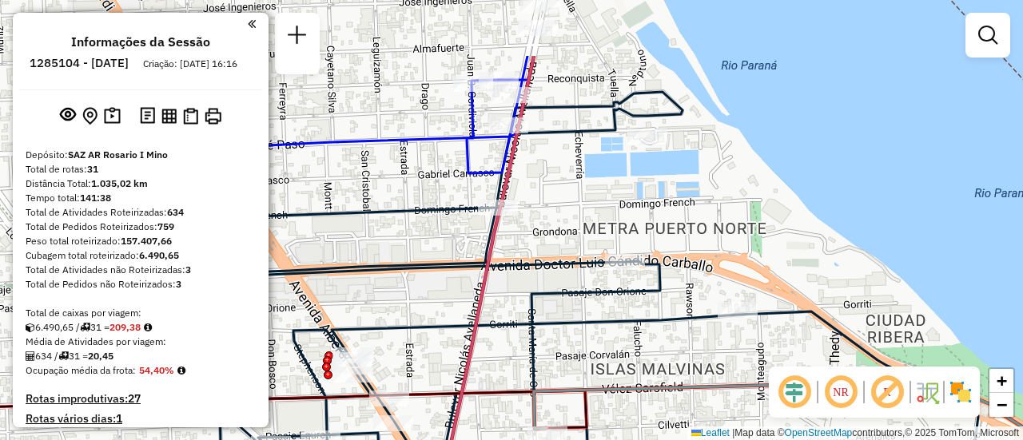
drag, startPoint x: 513, startPoint y: 94, endPoint x: 635, endPoint y: 172, distance: 144.8
click at [623, 184] on div "Janela de atendimento Grade de atendimento Capacidade Transportadoras Veículos …" at bounding box center [511, 220] width 1023 height 440
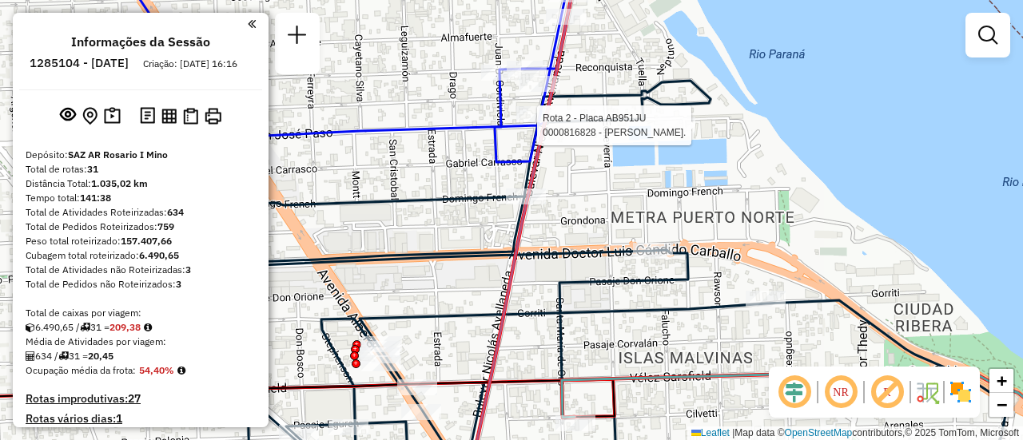
select select "**********"
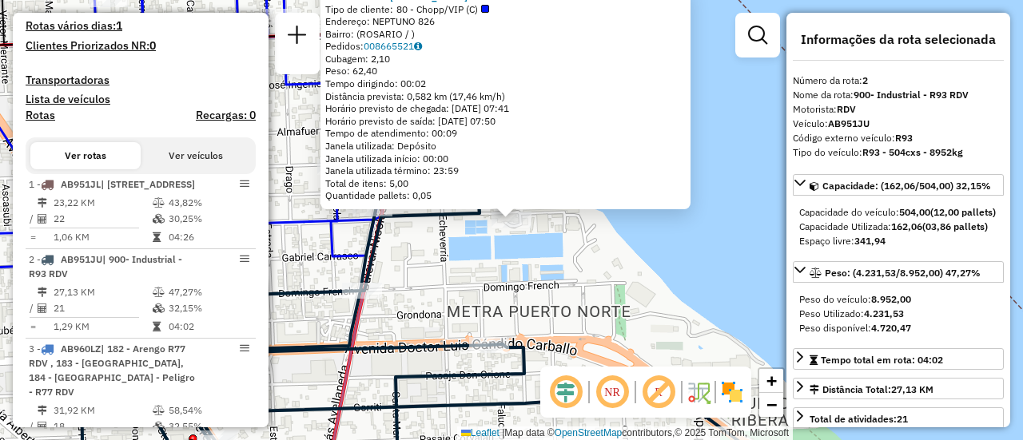
scroll to position [658, 0]
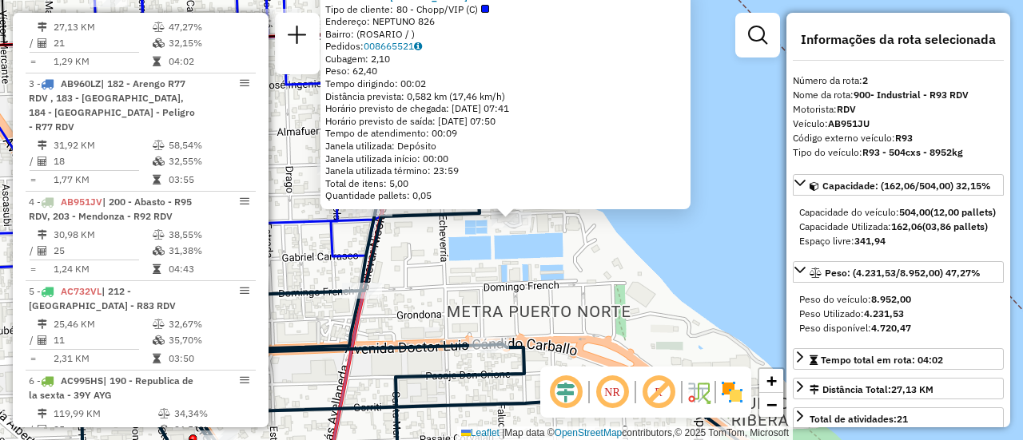
click at [448, 265] on div "0000816828 - [PERSON_NAME]. Tipo de cliente: 80 - Chopp/VIP (C) Endereço: NEPTU…" at bounding box center [511, 220] width 1023 height 440
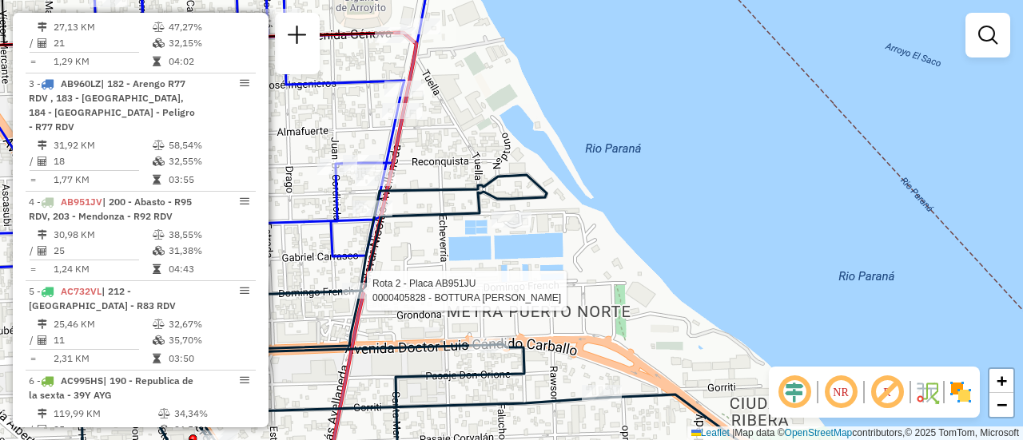
select select "**********"
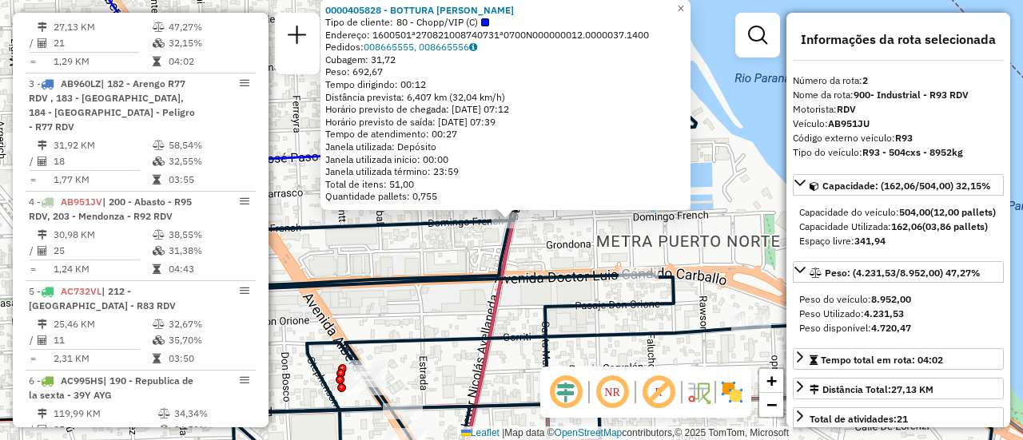
click at [415, 244] on div "0000405828 - BOTTURA DIEGO F Tipo de cliente: 80 - Chopp/VIP (C) Endereço: 1600…" at bounding box center [511, 220] width 1023 height 440
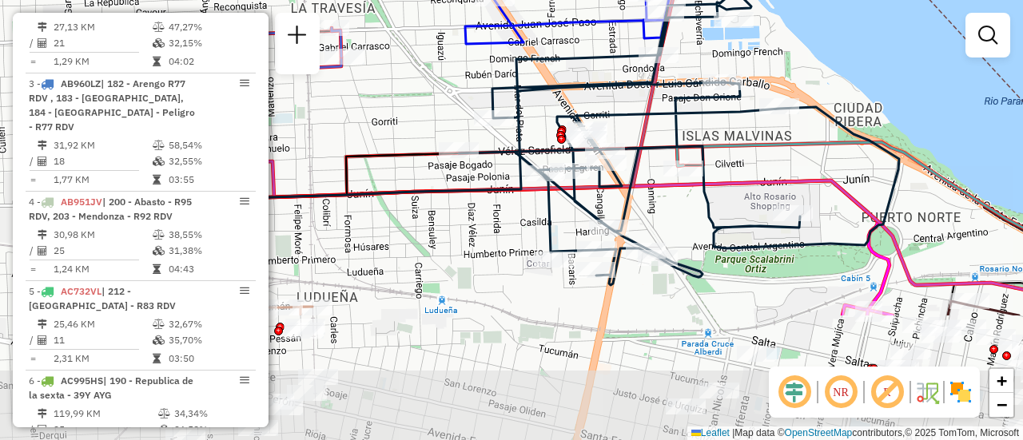
drag, startPoint x: 602, startPoint y: 256, endPoint x: 678, endPoint y: 109, distance: 165.5
click at [678, 109] on icon at bounding box center [679, 141] width 440 height 288
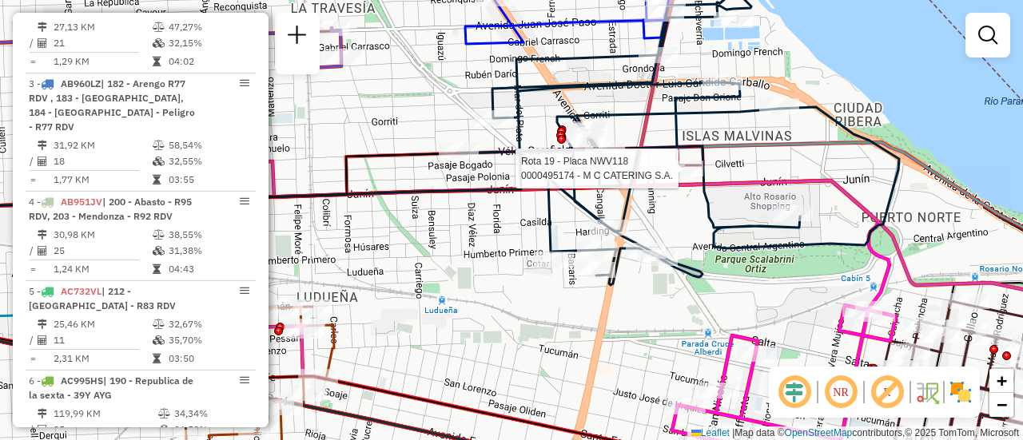
select select "**********"
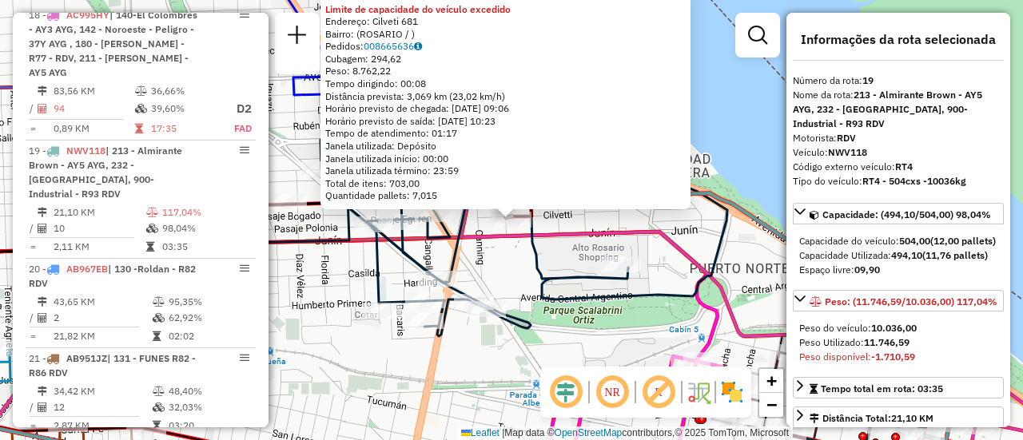
scroll to position [2356, 0]
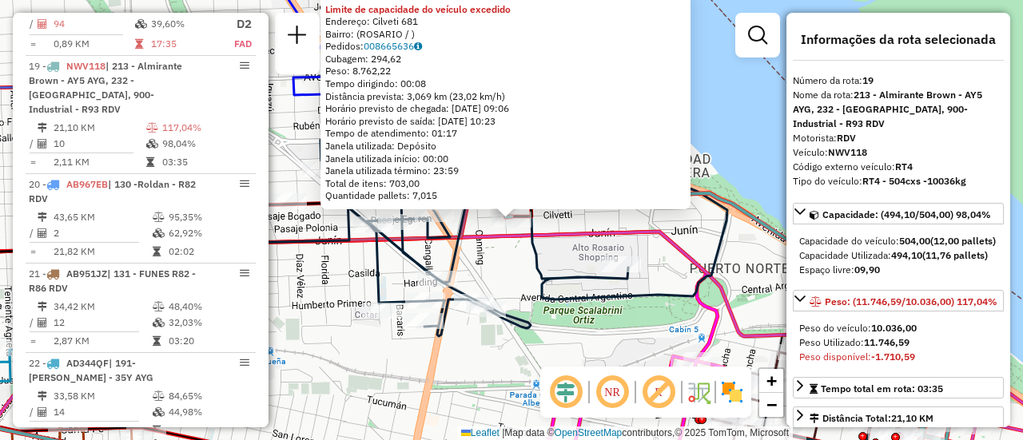
click at [502, 273] on div "0000495174 - M C CATERING S.A. Limite de capacidade do veículo excedido Endereç…" at bounding box center [511, 220] width 1023 height 440
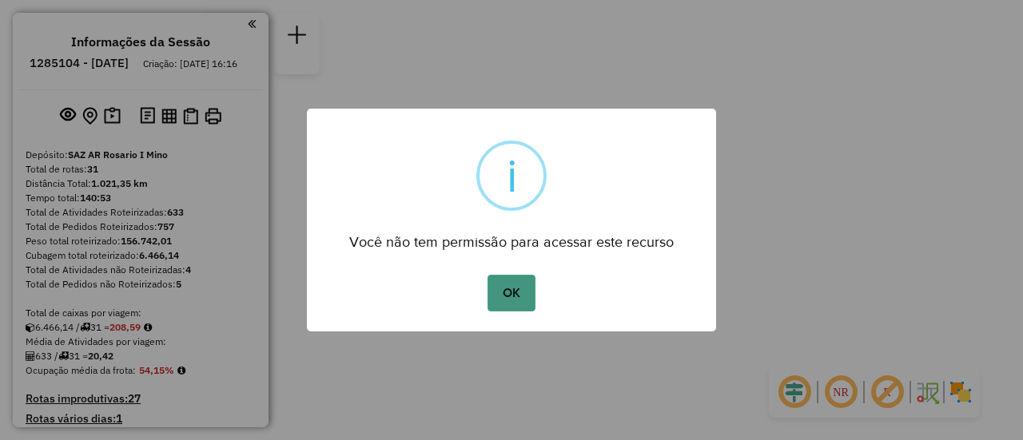
click at [508, 292] on button "OK" at bounding box center [510, 293] width 47 height 37
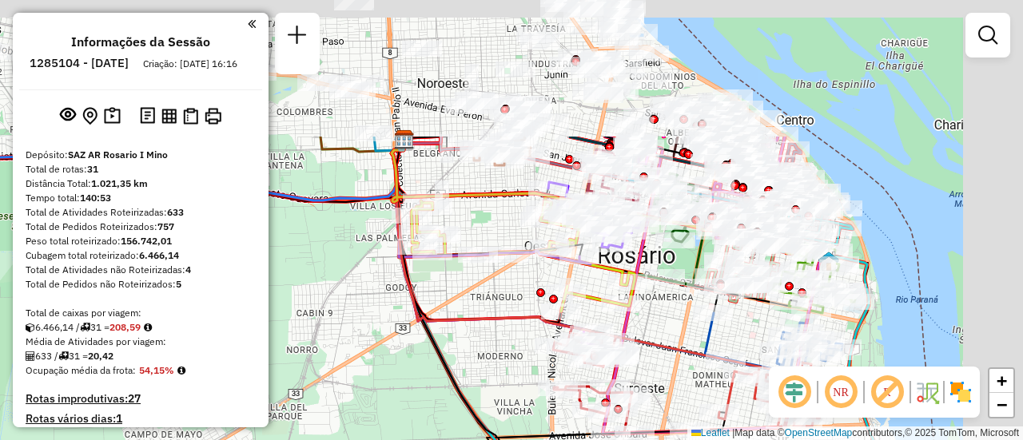
drag, startPoint x: 619, startPoint y: 49, endPoint x: 500, endPoint y: 234, distance: 220.3
click at [467, 239] on div "Janela de atendimento Grade de atendimento Capacidade Transportadoras Veículos …" at bounding box center [511, 220] width 1023 height 440
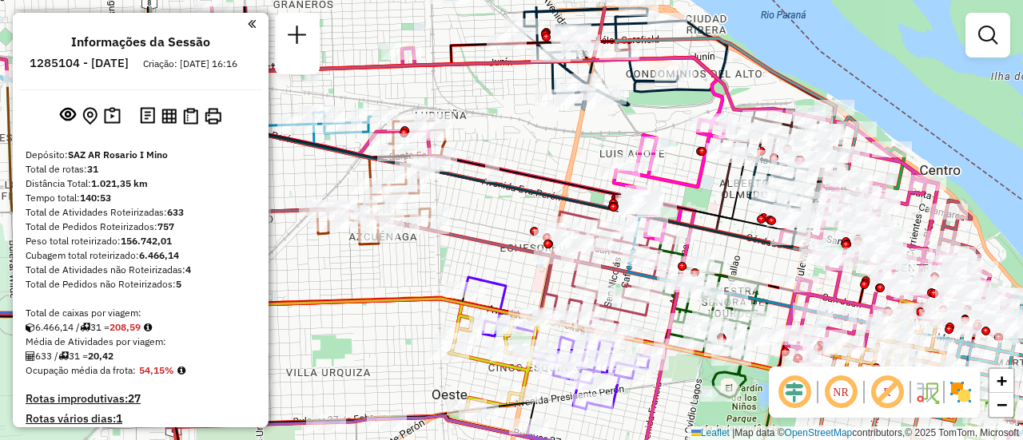
drag, startPoint x: 592, startPoint y: 111, endPoint x: 495, endPoint y: 264, distance: 180.7
click at [490, 268] on div "Janela de atendimento Grade de atendimento Capacidade Transportadoras Veículos …" at bounding box center [511, 220] width 1023 height 440
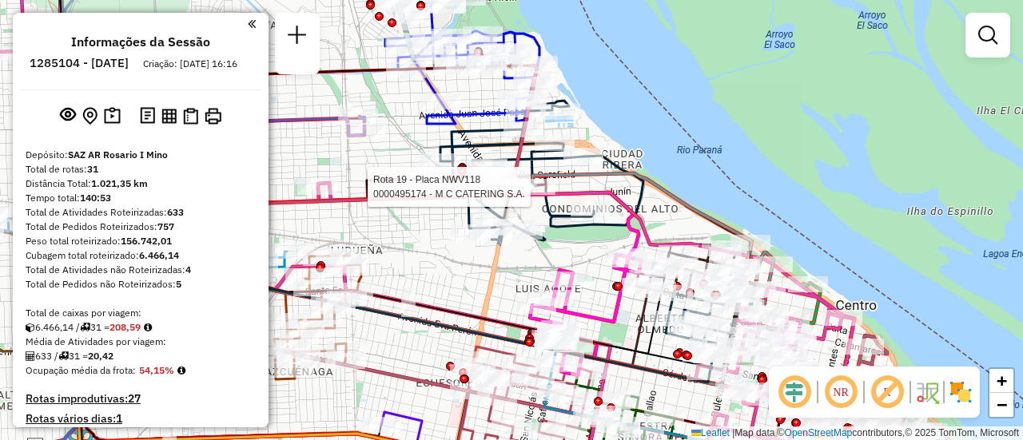
select select "**********"
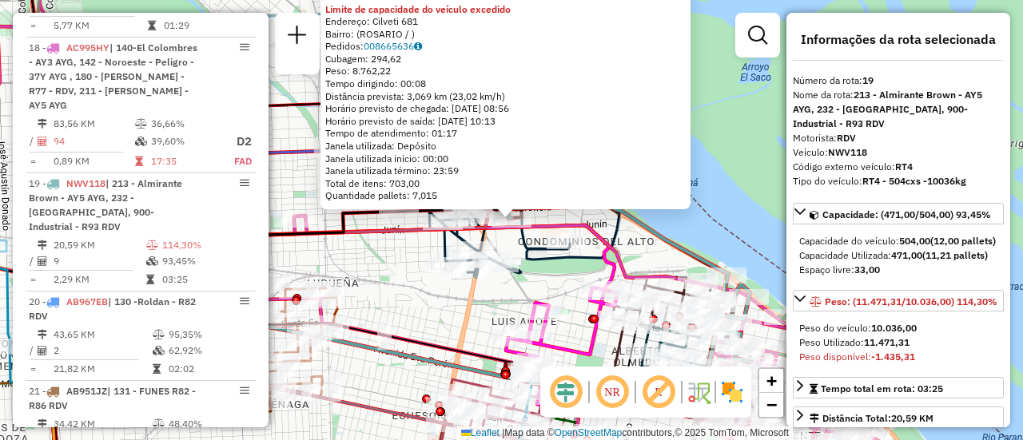
scroll to position [2356, 0]
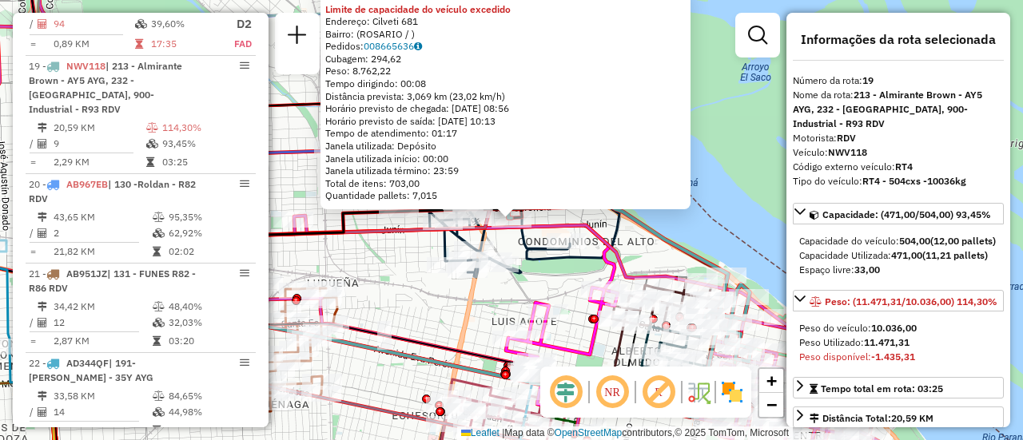
click at [535, 289] on div "0000495174 - M C CATERING S.A. Limite de capacidade do veículo excedido Endereç…" at bounding box center [511, 220] width 1023 height 440
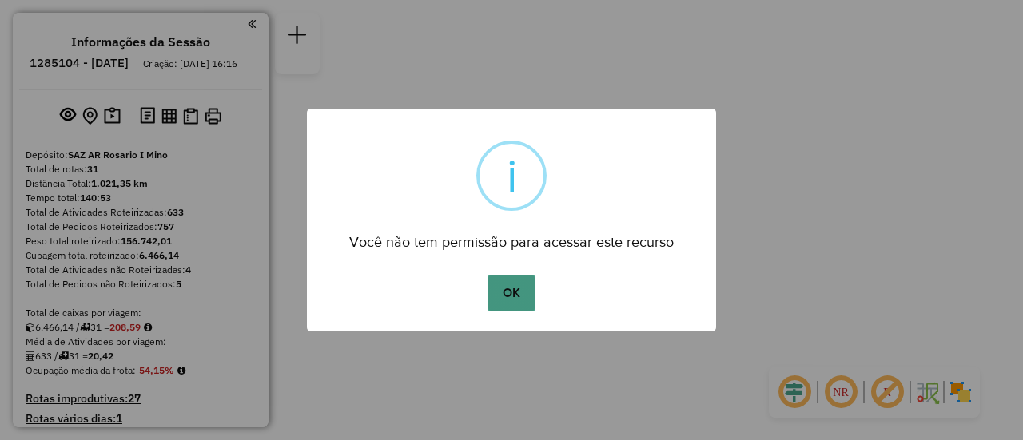
click at [515, 296] on button "OK" at bounding box center [510, 293] width 47 height 37
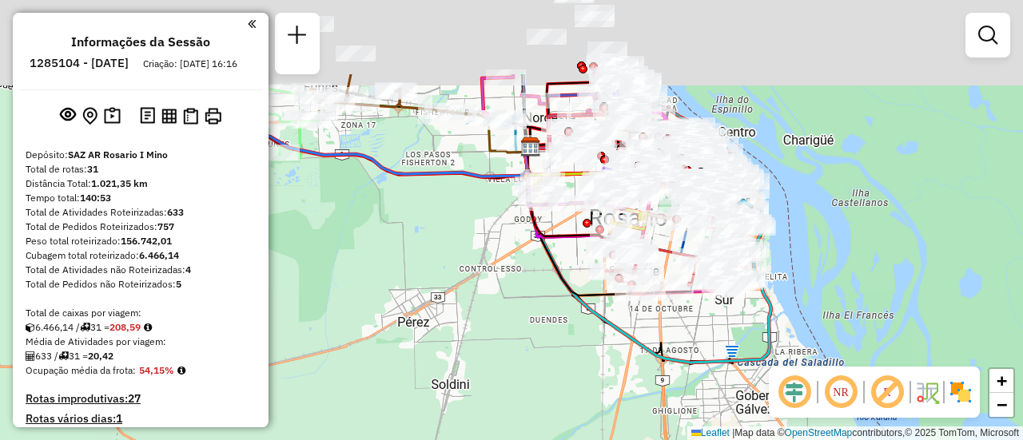
drag, startPoint x: 475, startPoint y: 266, endPoint x: 499, endPoint y: 349, distance: 86.7
click at [490, 410] on div "Janela de atendimento Grade de atendimento Capacidade Transportadoras Veículos …" at bounding box center [511, 220] width 1023 height 440
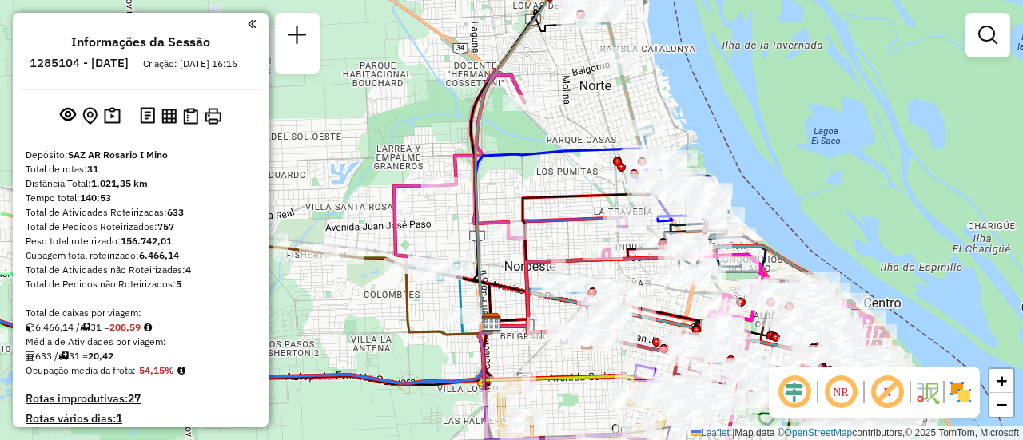
drag, startPoint x: 542, startPoint y: 181, endPoint x: 260, endPoint y: 193, distance: 282.4
click at [260, 193] on hb-router-mapa "Informações da Sessão 1285104 - [DATE] Criação: [DATE] 16:16 Depósito: SAZ AR R…" at bounding box center [511, 220] width 1023 height 440
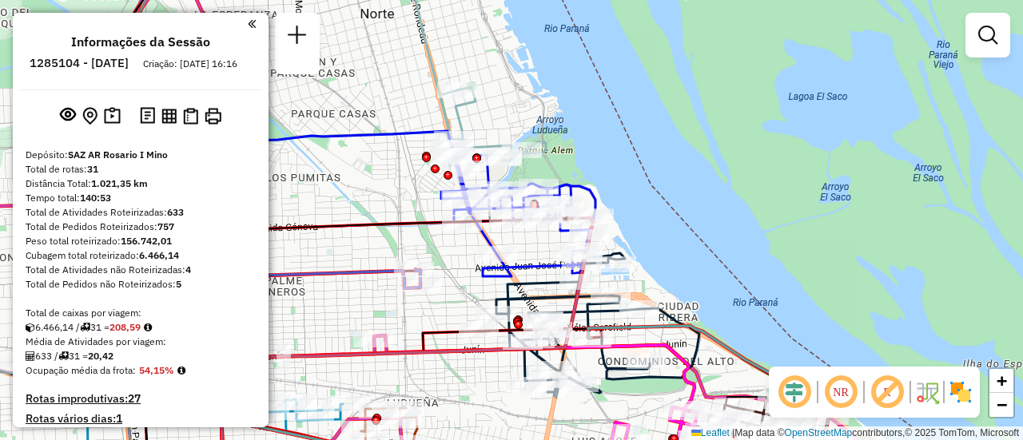
drag, startPoint x: 530, startPoint y: 169, endPoint x: 362, endPoint y: 193, distance: 169.4
click at [356, 189] on div "Janela de atendimento Grade de atendimento Capacidade Transportadoras Veículos …" at bounding box center [511, 220] width 1023 height 440
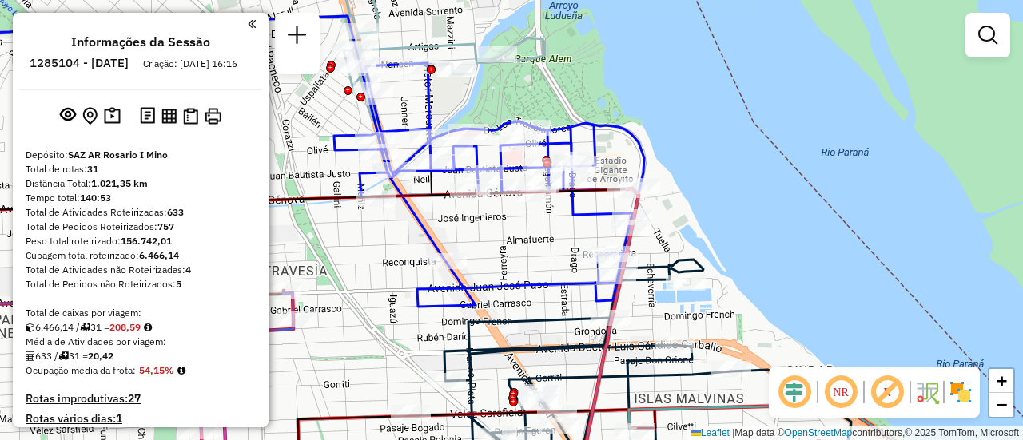
drag, startPoint x: 579, startPoint y: 230, endPoint x: 498, endPoint y: 239, distance: 81.2
click at [498, 239] on div "Janela de atendimento Grade de atendimento Capacidade Transportadoras Veículos …" at bounding box center [511, 220] width 1023 height 440
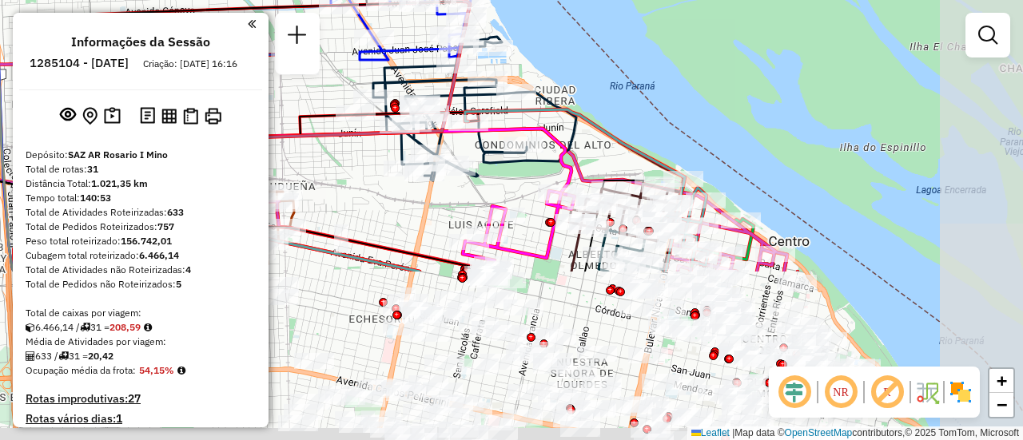
drag, startPoint x: 611, startPoint y: 325, endPoint x: 513, endPoint y: 113, distance: 234.2
click at [513, 113] on icon at bounding box center [586, 187] width 243 height 156
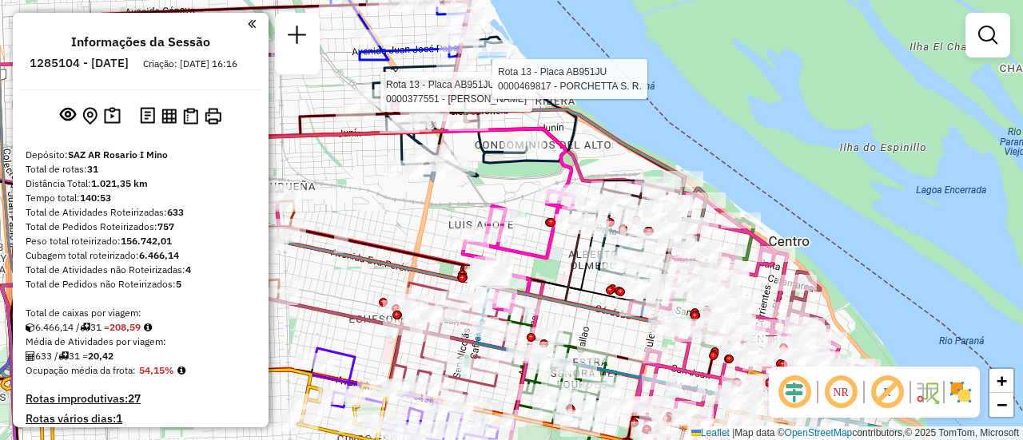
click at [499, 180] on div "Rota 13 - Placa AB951JU 0000377551 - [PERSON_NAME] RUIMEI Rota 13 - Placa AB951…" at bounding box center [511, 220] width 1023 height 440
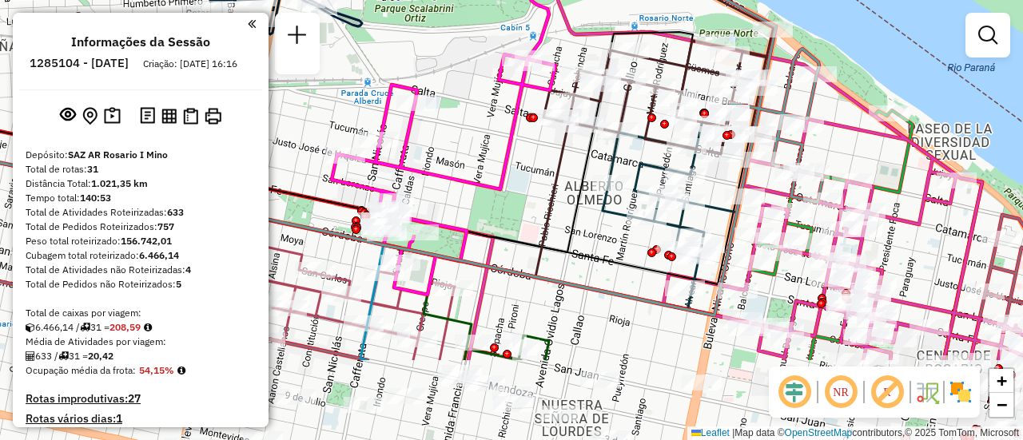
drag, startPoint x: 681, startPoint y: 364, endPoint x: 629, endPoint y: 240, distance: 134.3
click at [629, 240] on div "Janela de atendimento Grade de atendimento Capacidade Transportadoras Veículos …" at bounding box center [511, 220] width 1023 height 440
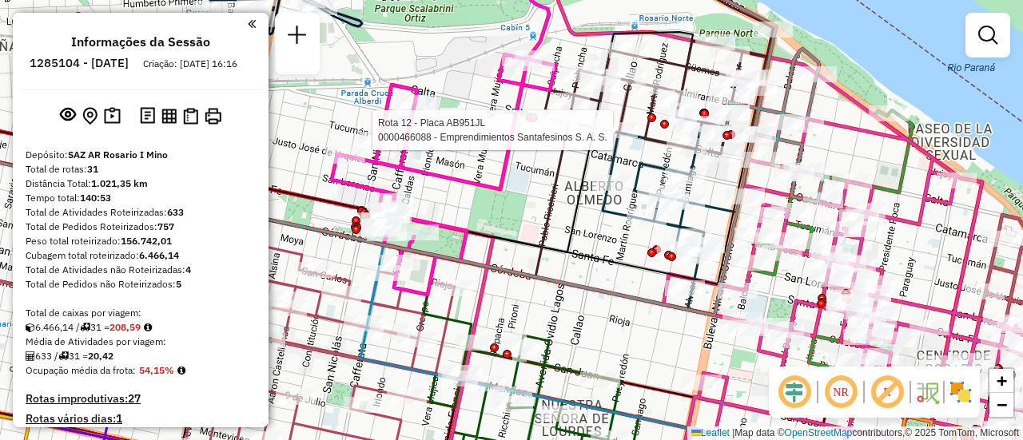
select select "**********"
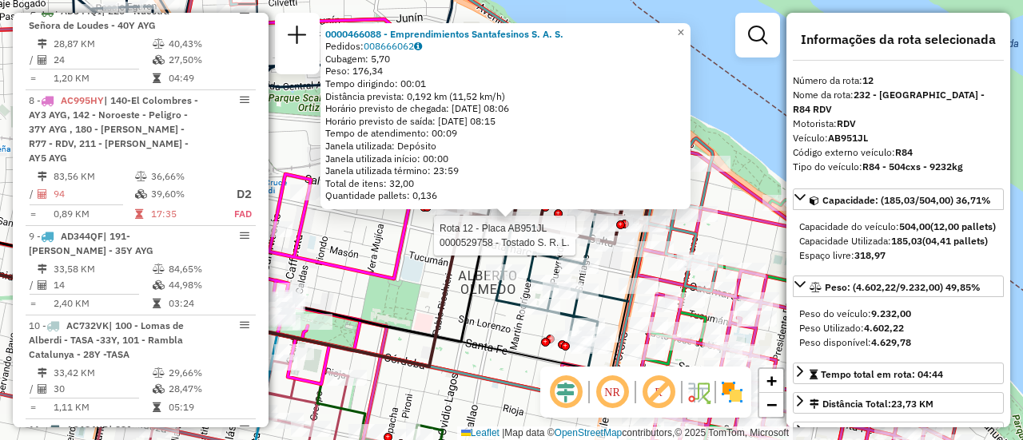
scroll to position [1657, 0]
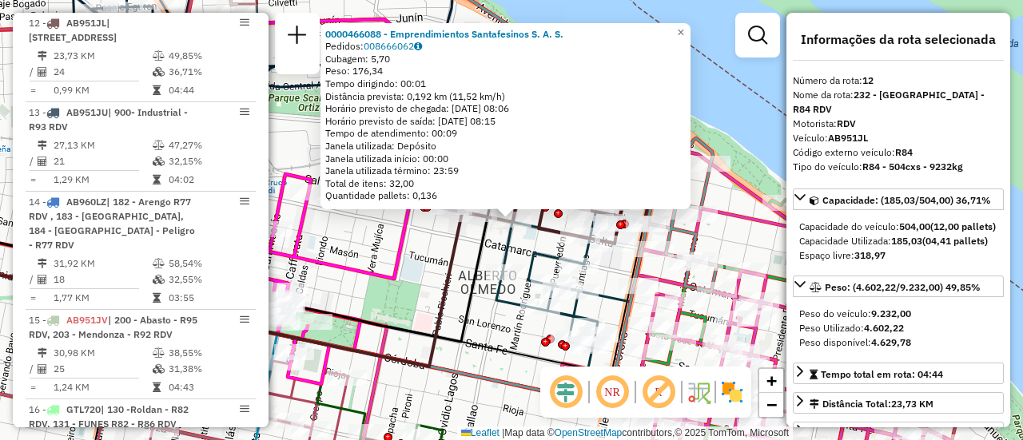
click at [431, 257] on div "0000466088 - Emprendimientos Santafesinos S. A. S. Pedidos: 008666062 Cubagem: …" at bounding box center [511, 220] width 1023 height 440
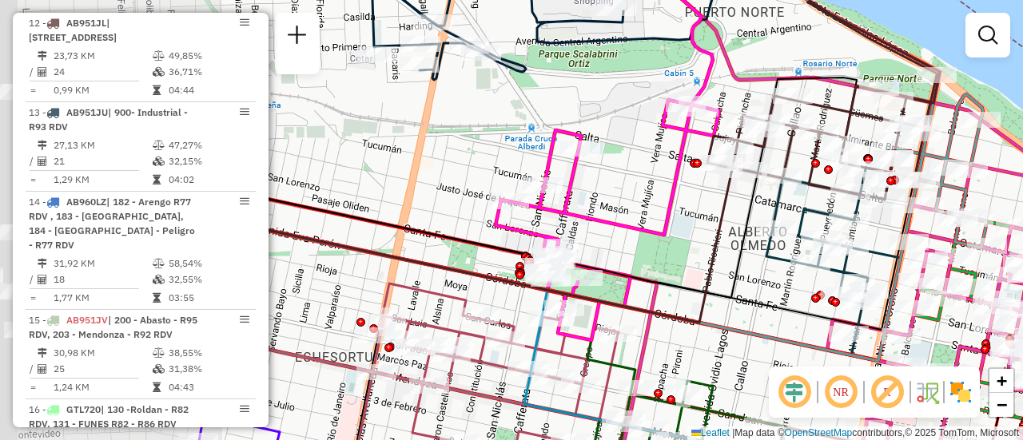
drag, startPoint x: 441, startPoint y: 234, endPoint x: 718, endPoint y: 197, distance: 278.9
click at [718, 197] on icon at bounding box center [455, 235] width 563 height 176
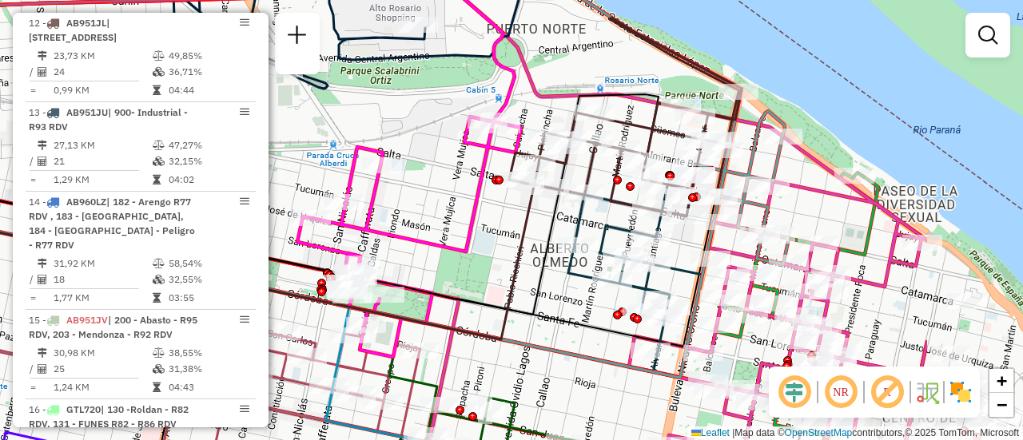
drag, startPoint x: 883, startPoint y: 231, endPoint x: 598, endPoint y: 235, distance: 285.3
click at [595, 248] on div "Janela de atendimento Grade de atendimento Capacidade Transportadoras Veículos …" at bounding box center [511, 220] width 1023 height 440
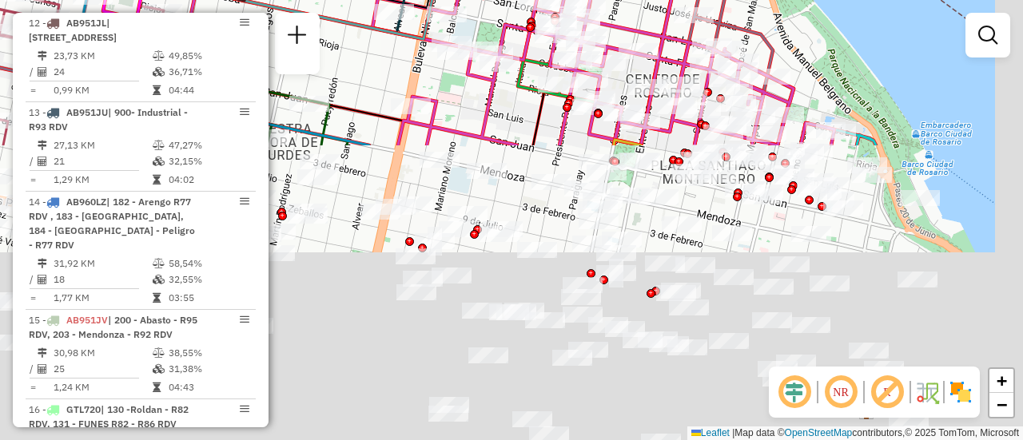
drag, startPoint x: 501, startPoint y: 339, endPoint x: 312, endPoint y: -59, distance: 440.7
click at [312, 0] on html "Aguarde... Pop-up bloqueado! Seu navegador bloqueou automáticamente a abertura …" at bounding box center [511, 220] width 1023 height 440
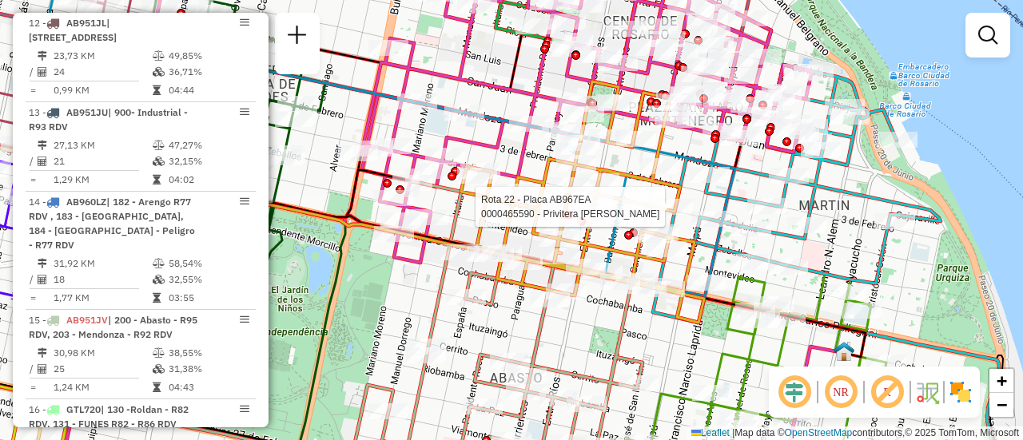
select select "**********"
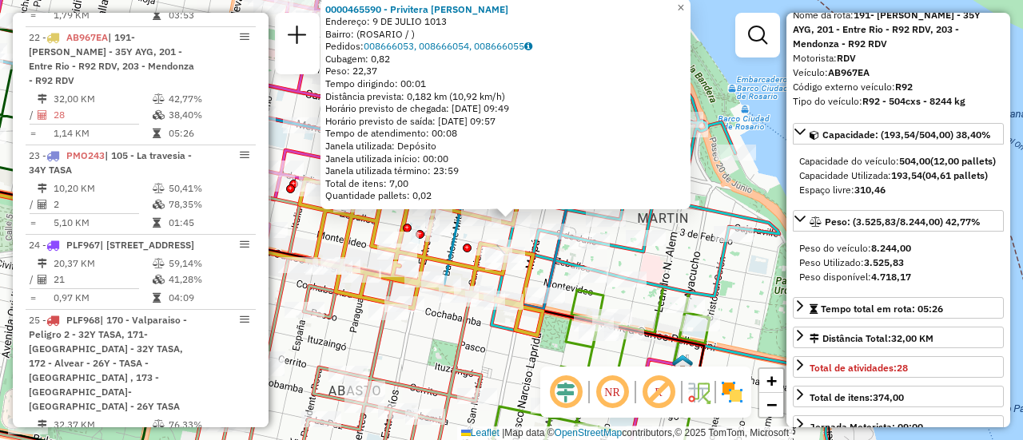
scroll to position [160, 0]
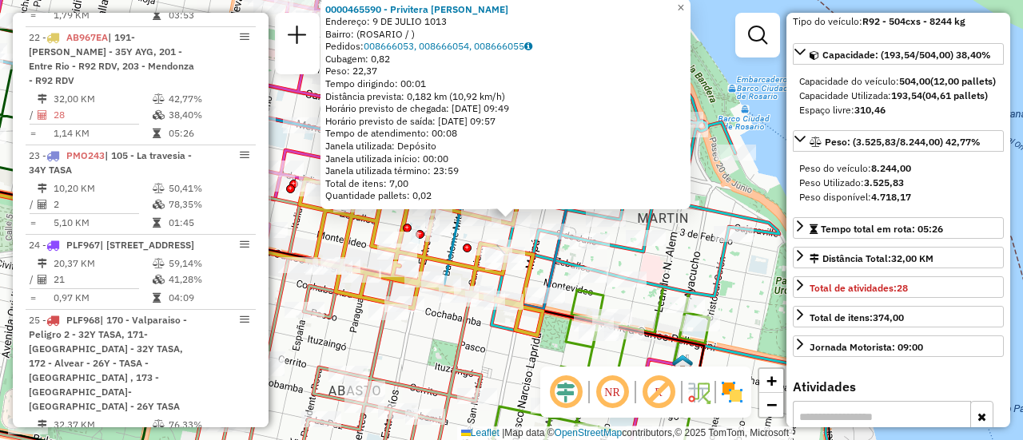
click at [453, 349] on icon at bounding box center [335, 339] width 291 height 290
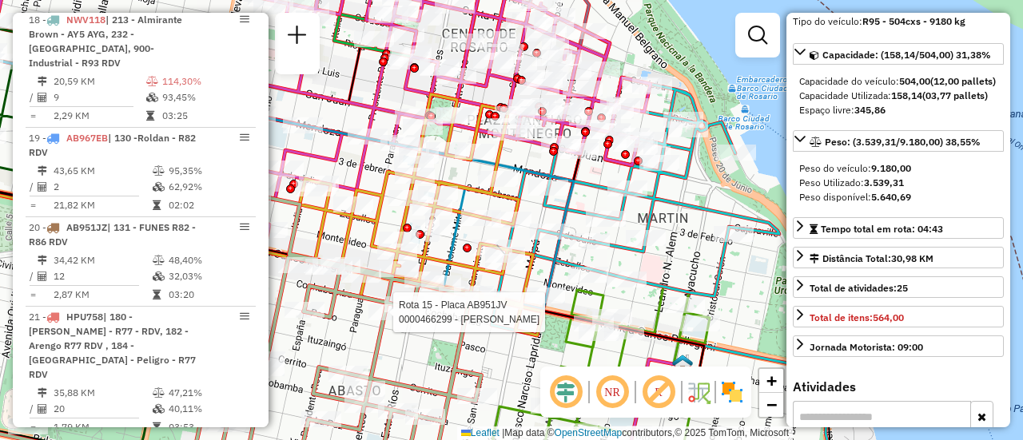
scroll to position [1955, 0]
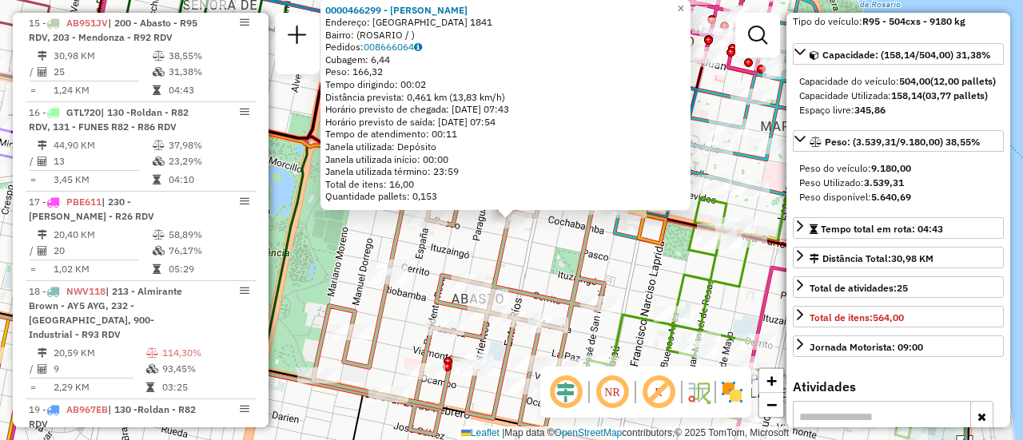
click at [527, 273] on div "0000466299 - [PERSON_NAME] Endereço: [GEOGRAPHIC_DATA] 1841 Bairro: ([GEOGRAPHI…" at bounding box center [511, 220] width 1023 height 440
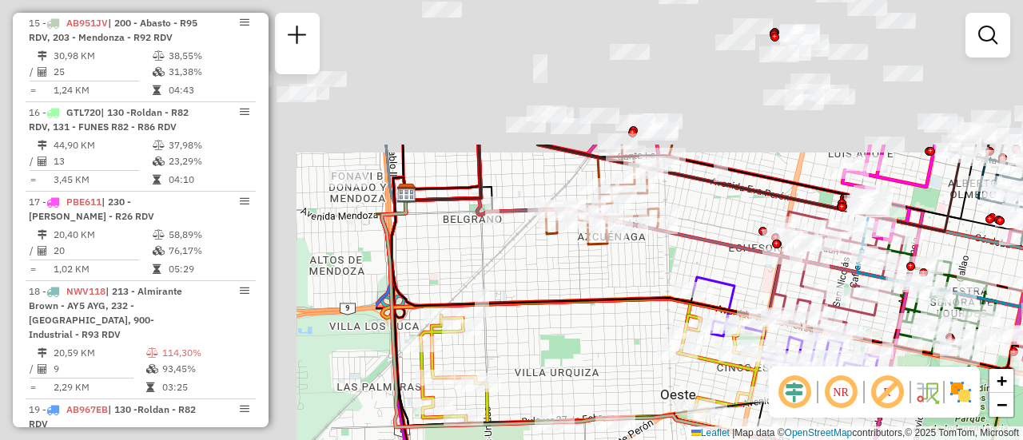
drag, startPoint x: 416, startPoint y: 244, endPoint x: 909, endPoint y: 432, distance: 527.6
click at [909, 437] on div "Janela de atendimento Grade de atendimento Capacidade Transportadoras Veículos …" at bounding box center [511, 220] width 1023 height 440
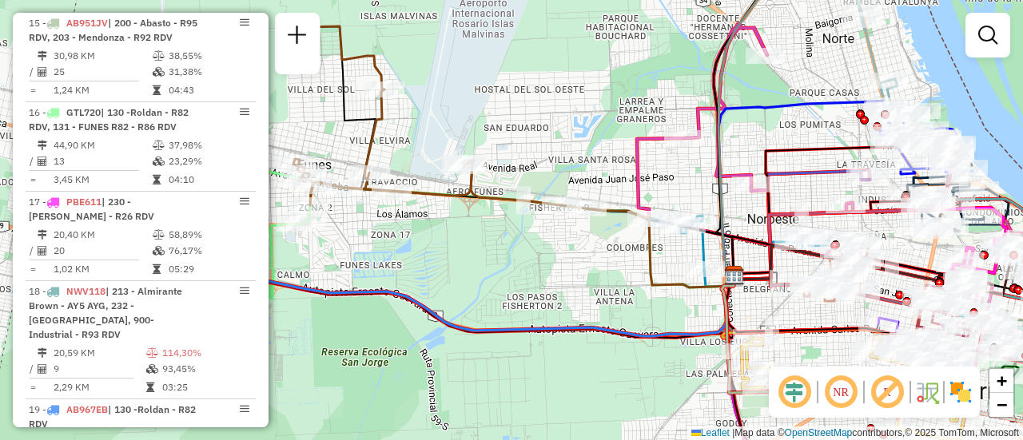
drag, startPoint x: 368, startPoint y: 273, endPoint x: 628, endPoint y: 309, distance: 262.3
click at [628, 309] on div "Janela de atendimento Grade de atendimento Capacidade Transportadoras Veículos …" at bounding box center [511, 220] width 1023 height 440
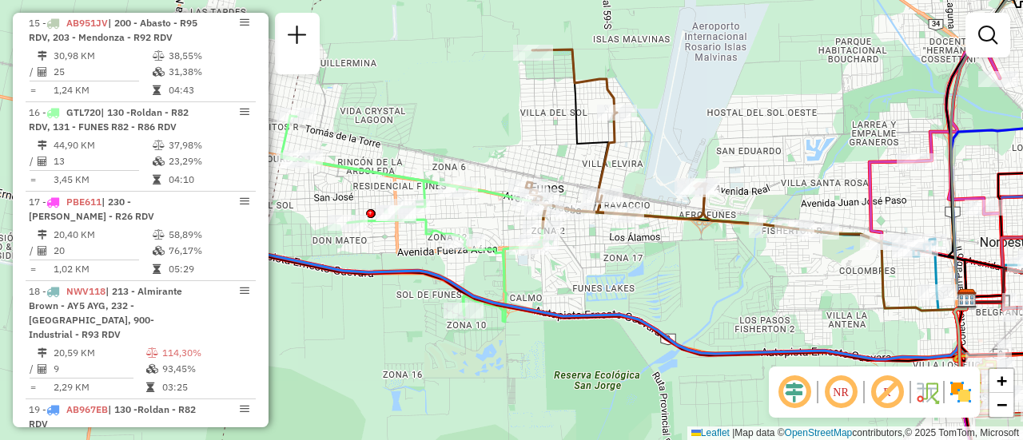
drag, startPoint x: 538, startPoint y: 271, endPoint x: 705, endPoint y: 289, distance: 168.0
click at [705, 289] on div "Janela de atendimento Grade de atendimento Capacidade Transportadoras Veículos …" at bounding box center [511, 220] width 1023 height 440
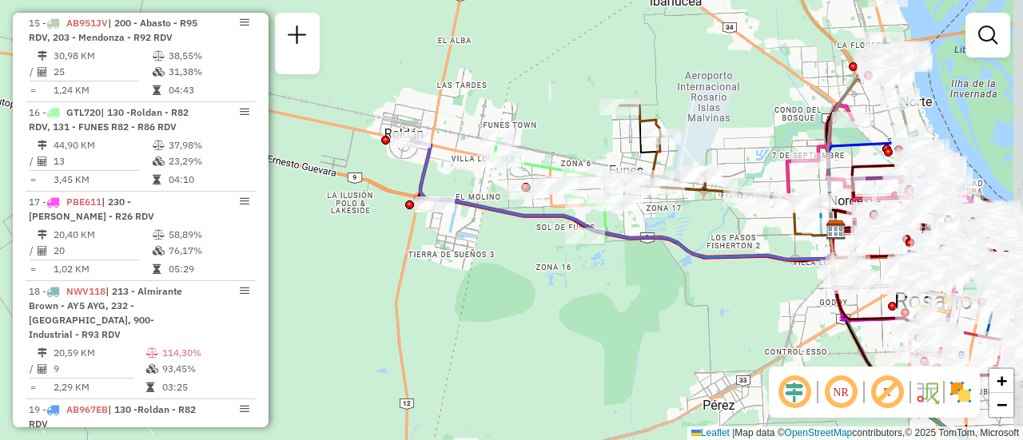
drag, startPoint x: 745, startPoint y: 235, endPoint x: 711, endPoint y: 233, distance: 33.6
click at [711, 233] on div "Janela de atendimento Grade de atendimento Capacidade Transportadoras Veículos …" at bounding box center [511, 220] width 1023 height 440
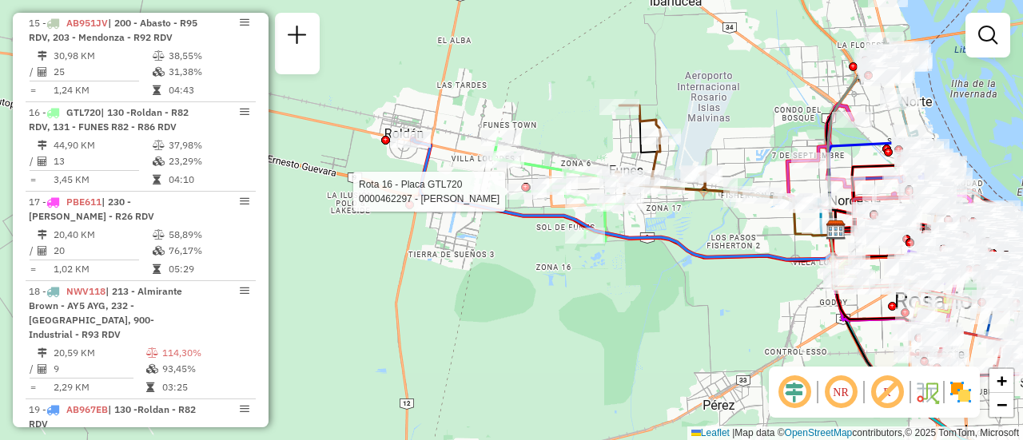
select select "**********"
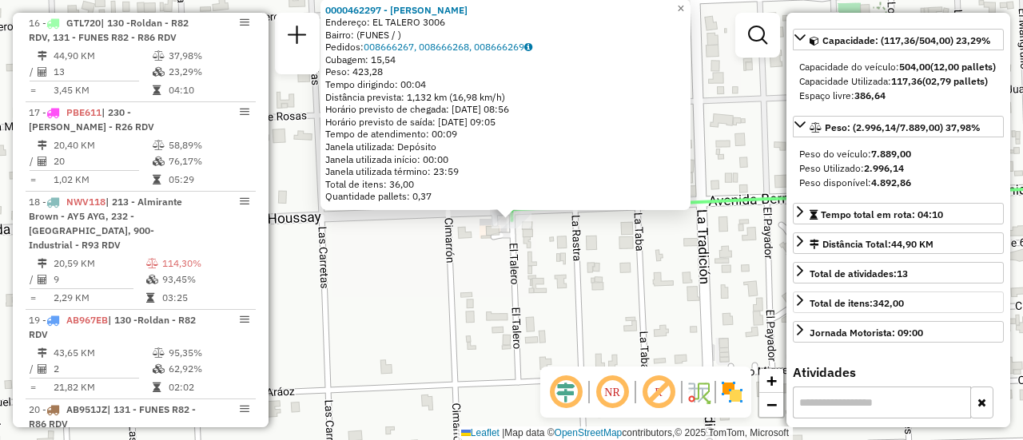
scroll to position [80, 0]
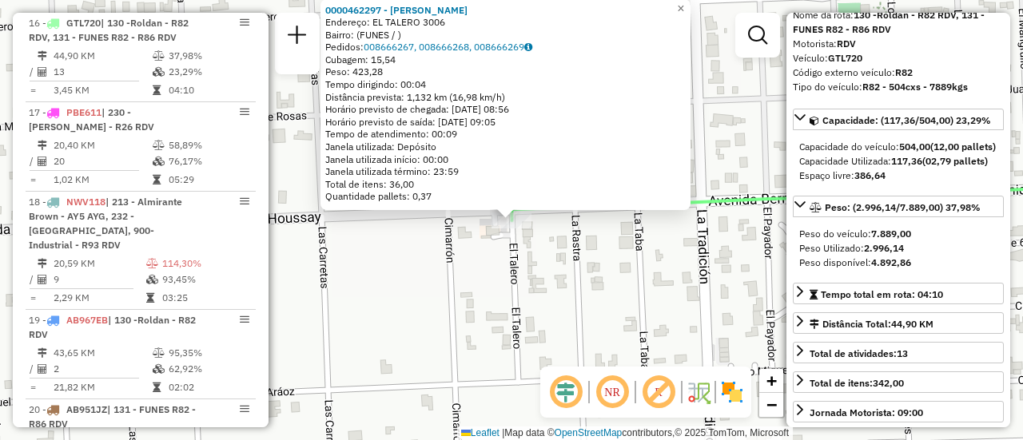
click at [601, 277] on div "0000462297 - [PERSON_NAME]: EL TALERO 3006 Bairro: (FUNES / ) Pedidos: 00866626…" at bounding box center [511, 220] width 1023 height 440
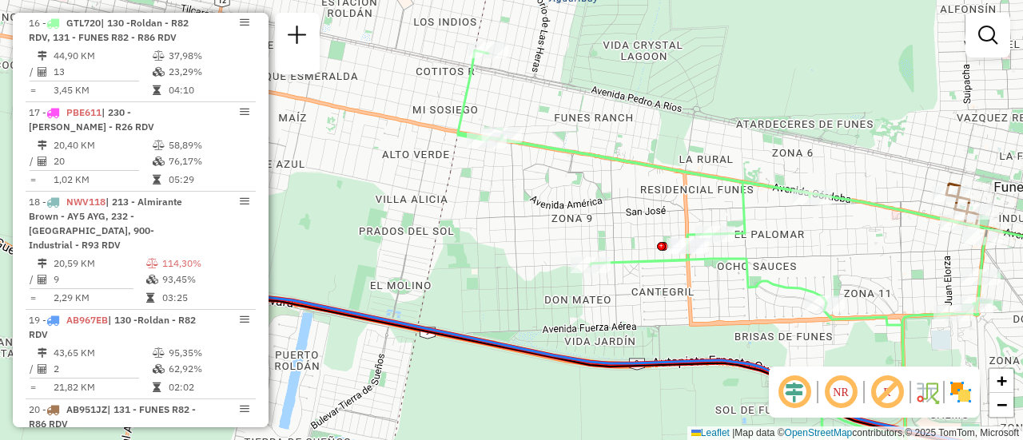
click at [579, 233] on div "Janela de atendimento Grade de atendimento Capacidade Transportadoras Veículos …" at bounding box center [511, 220] width 1023 height 440
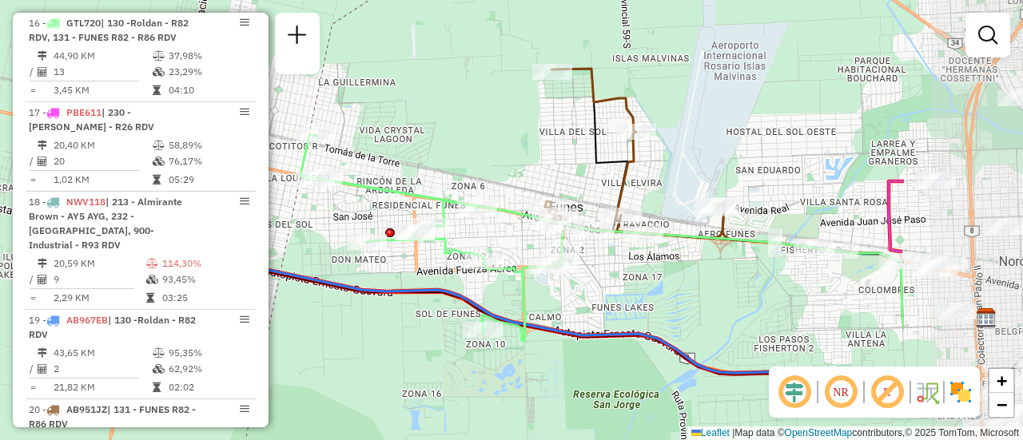
drag, startPoint x: 530, startPoint y: 236, endPoint x: 308, endPoint y: 232, distance: 221.4
click at [308, 232] on div "Janela de atendimento Grade de atendimento Capacidade Transportadoras Veículos …" at bounding box center [511, 220] width 1023 height 440
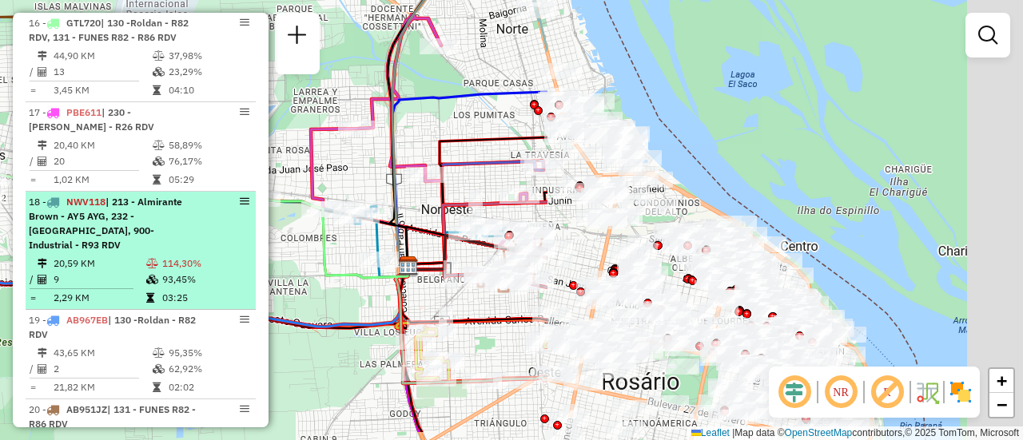
drag, startPoint x: 698, startPoint y: 300, endPoint x: 133, endPoint y: 214, distance: 572.2
click at [63, 233] on hb-router-mapa "Informações da Sessão 1285104 - [DATE] Criação: [DATE] 16:16 Depósito: SAZ AR R…" at bounding box center [511, 220] width 1023 height 440
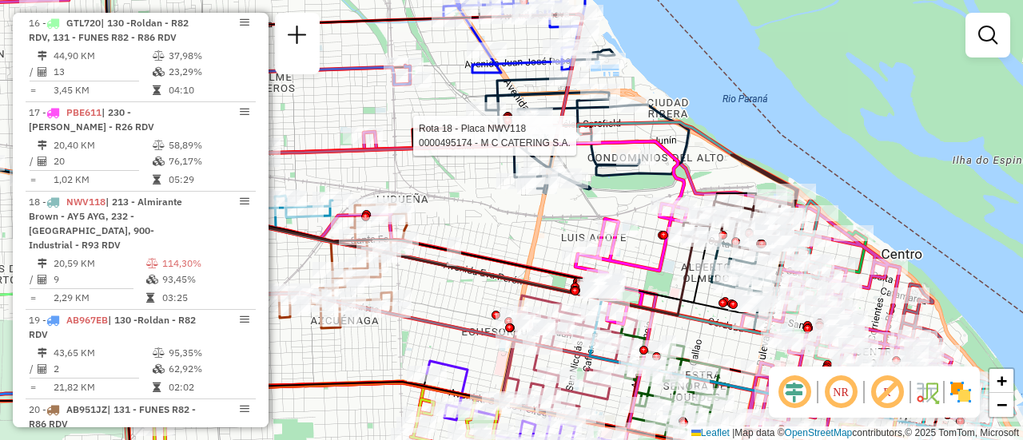
select select "**********"
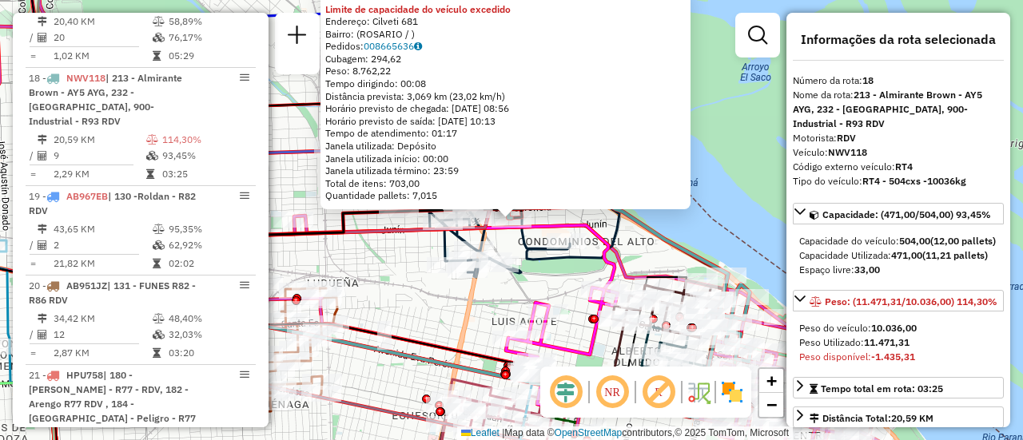
scroll to position [2223, 0]
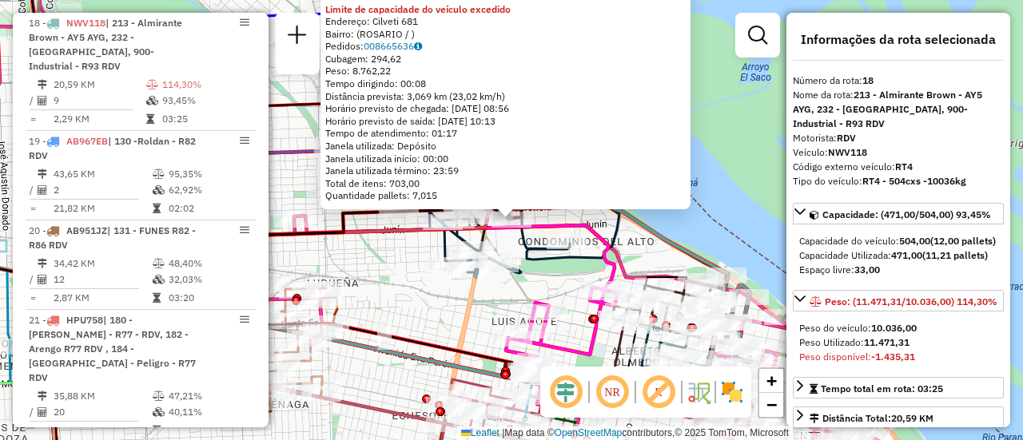
click at [396, 315] on div "0000495174 - M C CATERING S.A. Limite de capacidade do veículo excedido Endereç…" at bounding box center [511, 220] width 1023 height 440
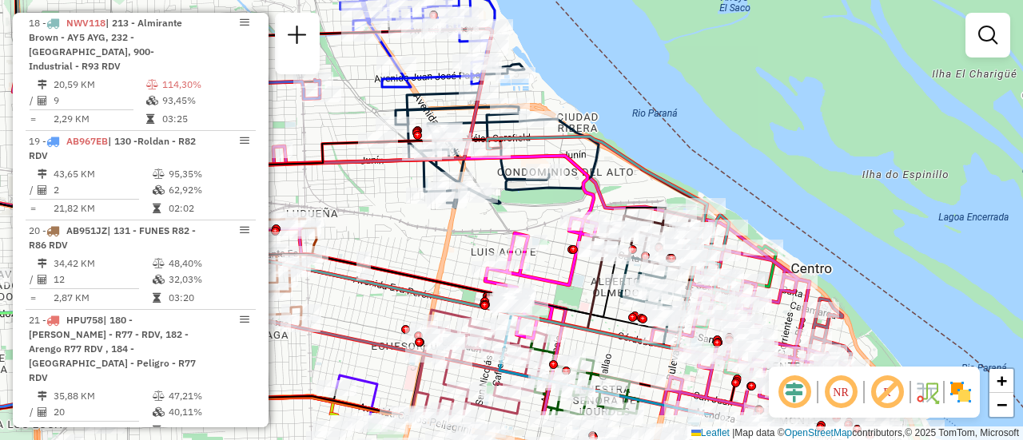
drag, startPoint x: 578, startPoint y: 340, endPoint x: 547, endPoint y: 226, distance: 118.5
click at [547, 226] on div "Janela de atendimento Grade de atendimento Capacidade Transportadoras Veículos …" at bounding box center [511, 220] width 1023 height 440
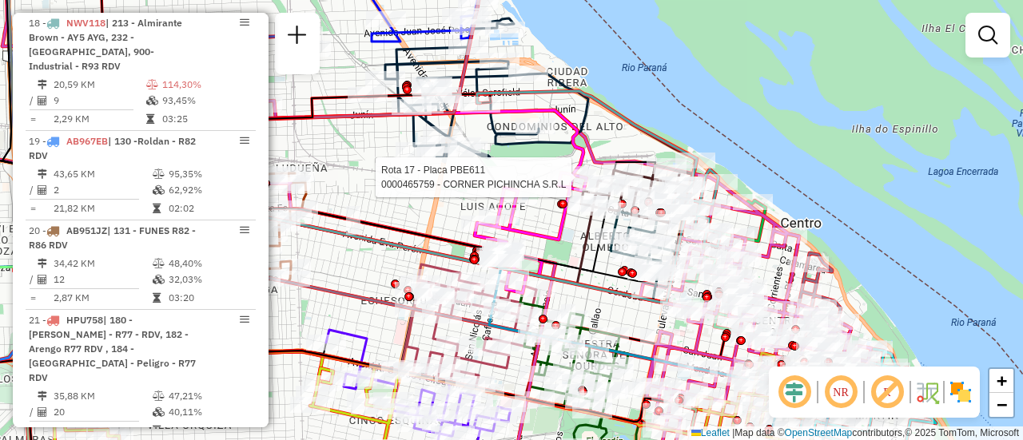
select select "**********"
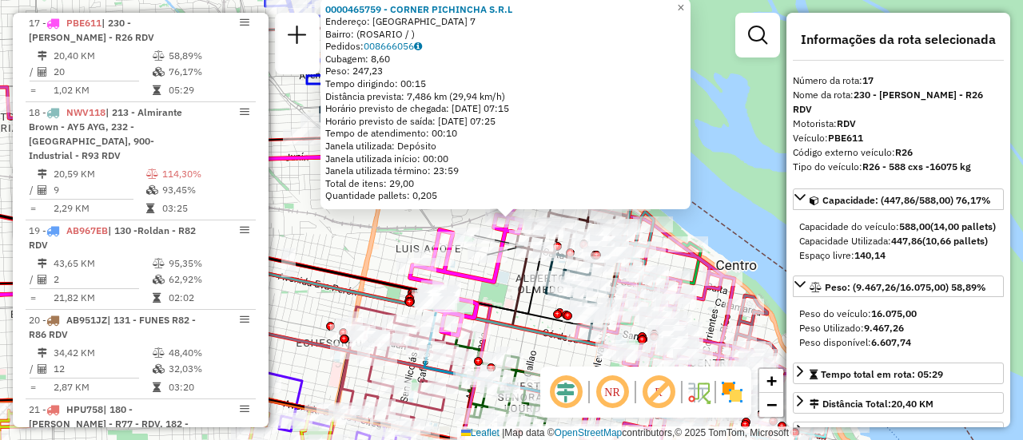
scroll to position [80, 0]
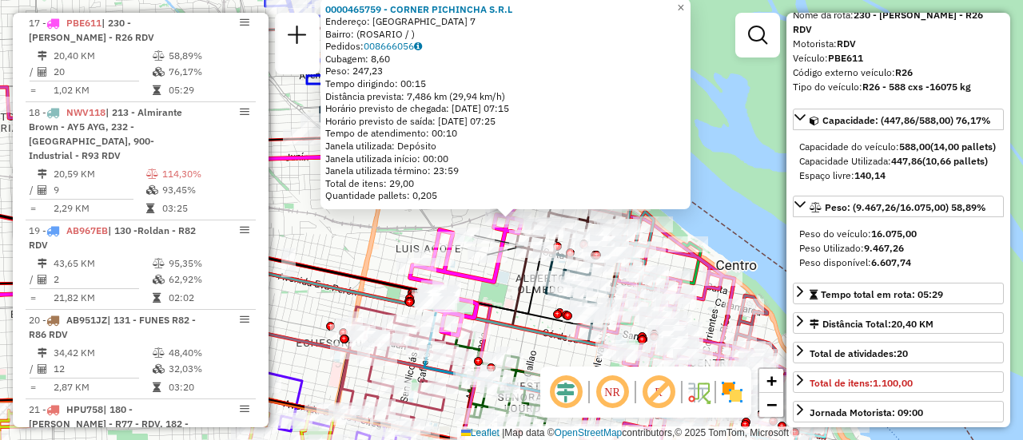
click at [354, 245] on div "0000465759 - CORNER PICHINCHA S.R.L Endereço: FRANCIA 7 Bairro: ([GEOGRAPHIC_DA…" at bounding box center [511, 220] width 1023 height 440
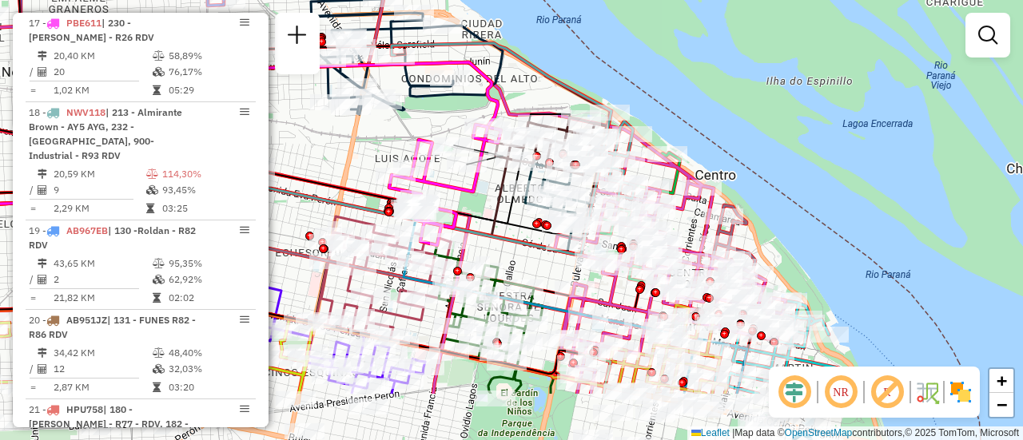
drag, startPoint x: 557, startPoint y: 360, endPoint x: 507, endPoint y: 140, distance: 225.3
click at [496, 138] on div "Janela de atendimento Grade de atendimento Capacidade Transportadoras Veículos …" at bounding box center [511, 220] width 1023 height 440
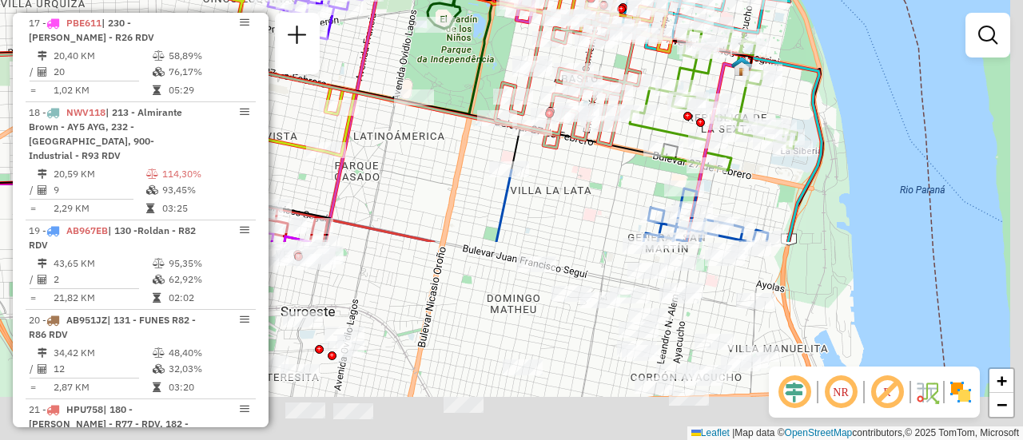
drag, startPoint x: 460, startPoint y: 389, endPoint x: 445, endPoint y: 150, distance: 239.4
click at [436, 133] on div "Janela de atendimento Grade de atendimento Capacidade Transportadoras Veículos …" at bounding box center [511, 220] width 1023 height 440
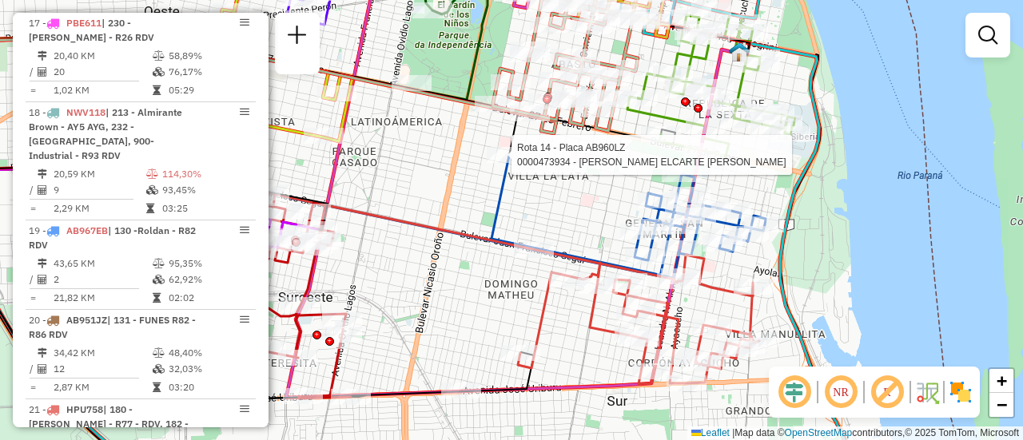
select select "**********"
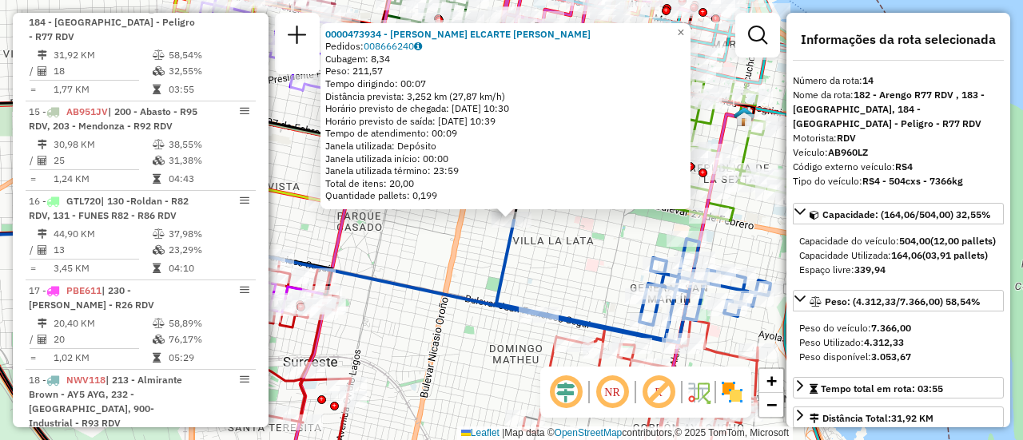
scroll to position [1836, 0]
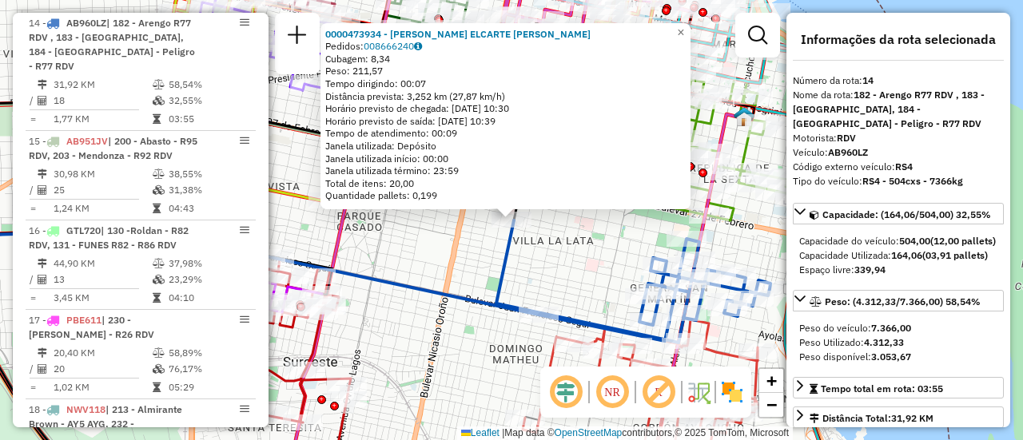
click at [425, 259] on div "0000473934 - ALVAREZ ELCARTE JUAN IGNACIO Pedidos: 008666240 Cubagem: 8,34 Peso…" at bounding box center [511, 220] width 1023 height 440
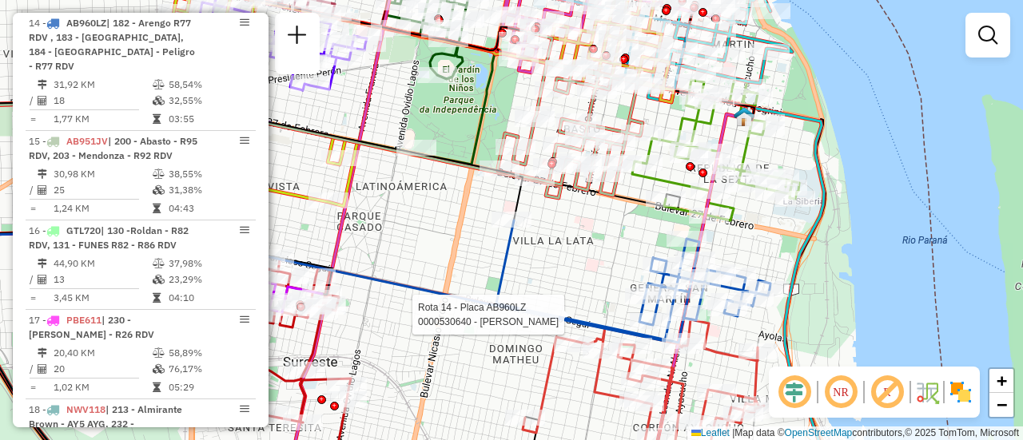
select select "**********"
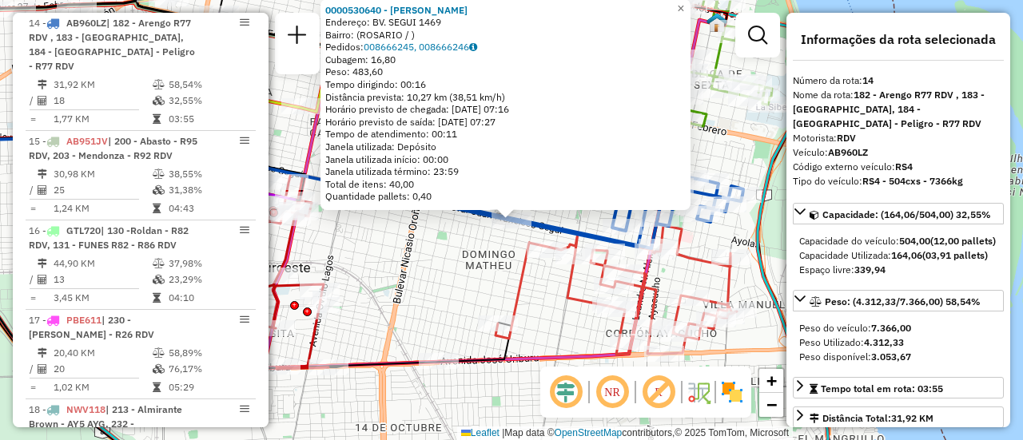
click at [444, 285] on div "0000530640 - Yang Qiwei Endereço: BV. SEGUI 1469 Bairro: (ROSARIO / ) Pedidos: …" at bounding box center [511, 220] width 1023 height 440
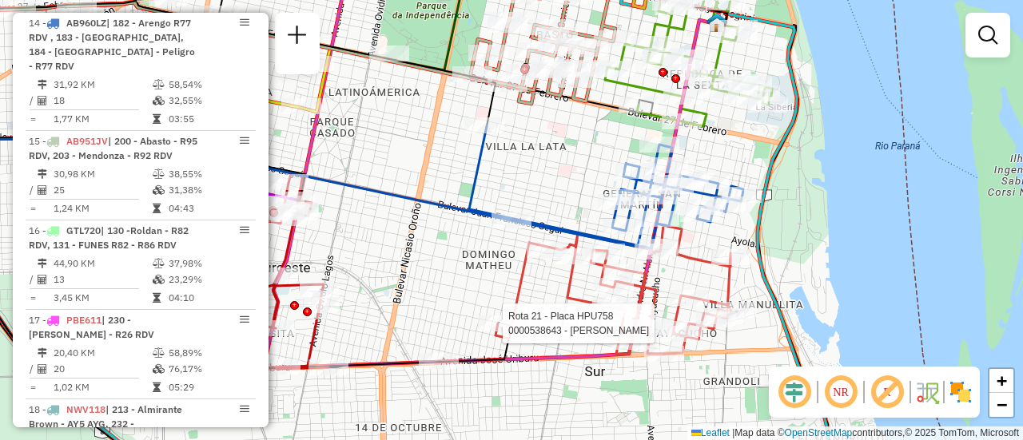
select select "**********"
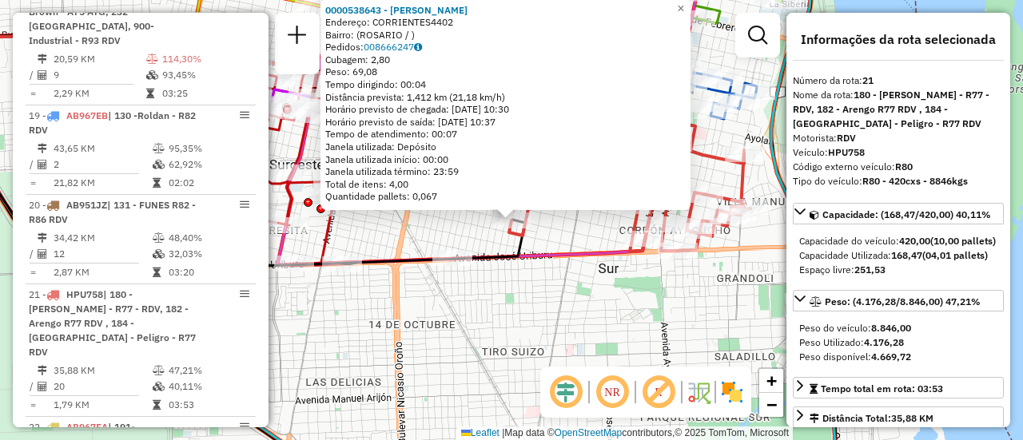
scroll to position [2521, 0]
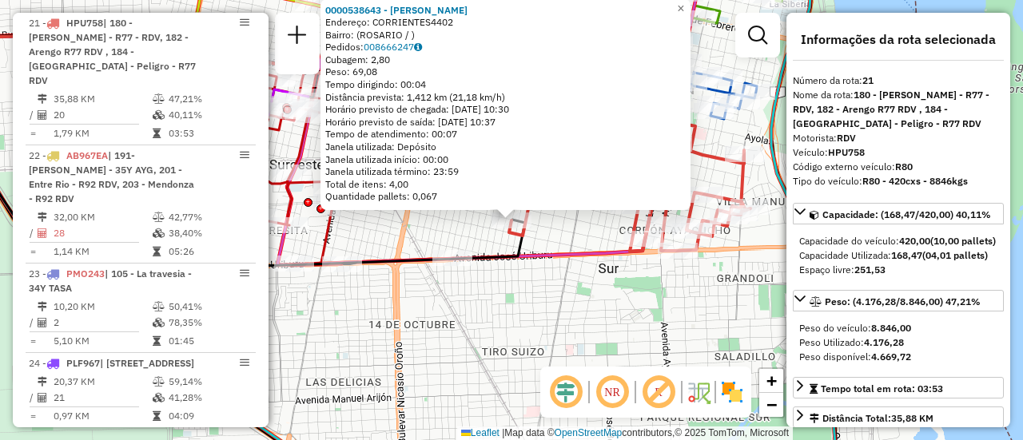
click at [539, 298] on div "0000538643 - MOREIRA MARIANO Endereço: CORRIENTES4402 Bairro: (ROSARIO / ) Pedi…" at bounding box center [511, 220] width 1023 height 440
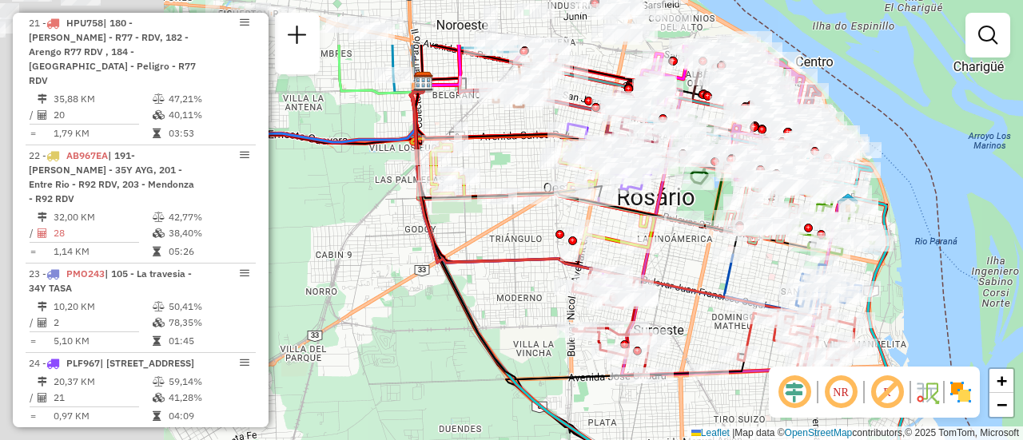
drag, startPoint x: 468, startPoint y: 219, endPoint x: 758, endPoint y: 305, distance: 302.7
click at [759, 310] on icon at bounding box center [614, 200] width 406 height 237
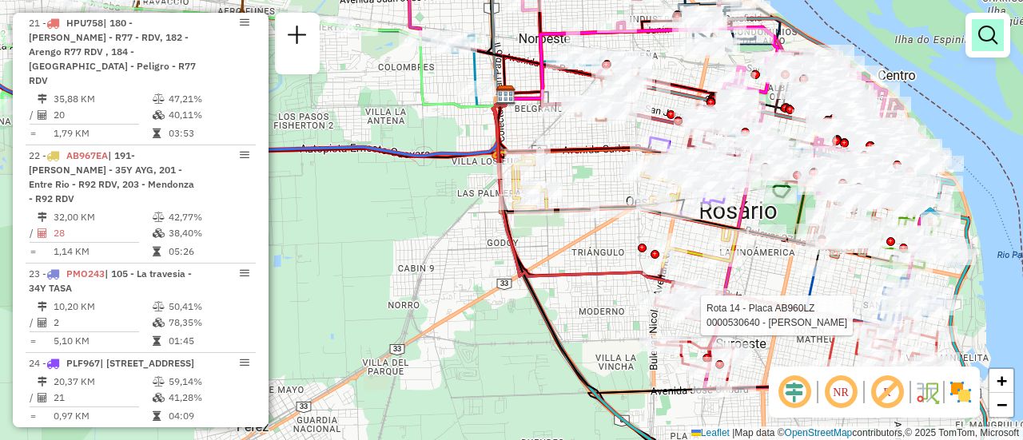
click at [986, 30] on em at bounding box center [987, 35] width 19 height 19
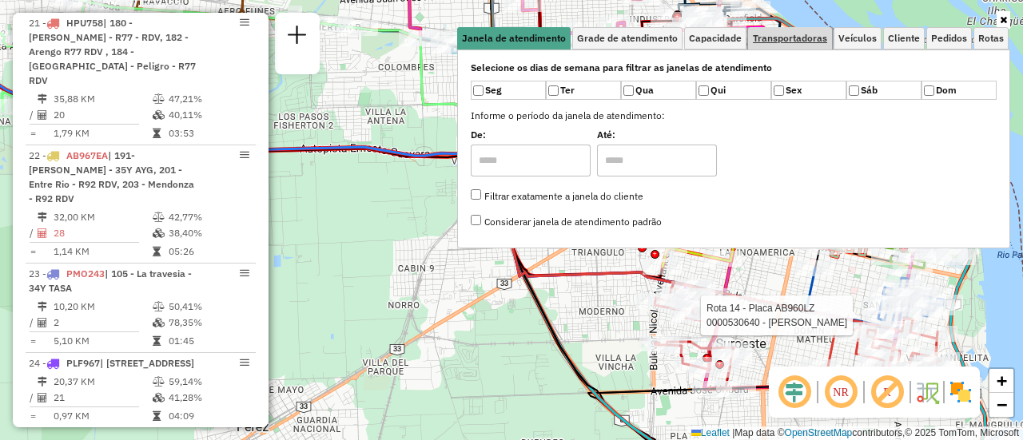
click at [812, 38] on span "Transportadoras" at bounding box center [790, 39] width 74 height 10
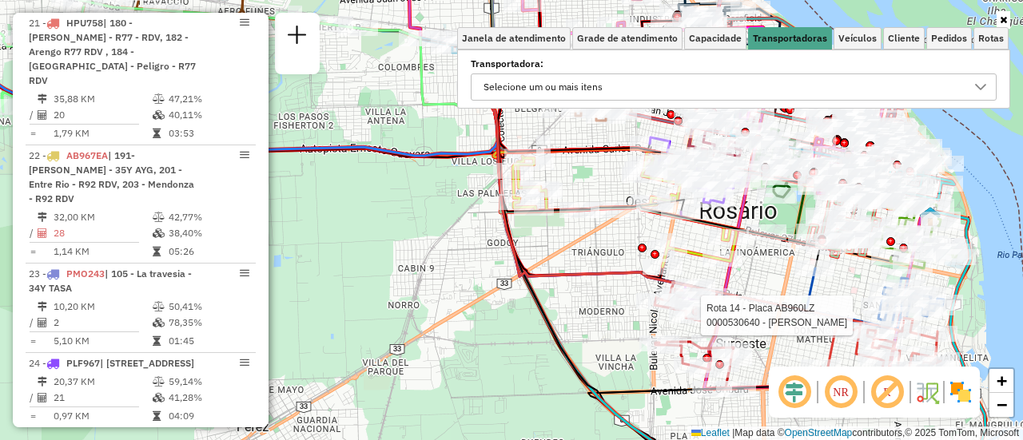
click at [417, 283] on div "Rota 14 - Placa AB960LZ 0000530640 - Yang Qiwei Janela de atendimento Grade de …" at bounding box center [511, 220] width 1023 height 440
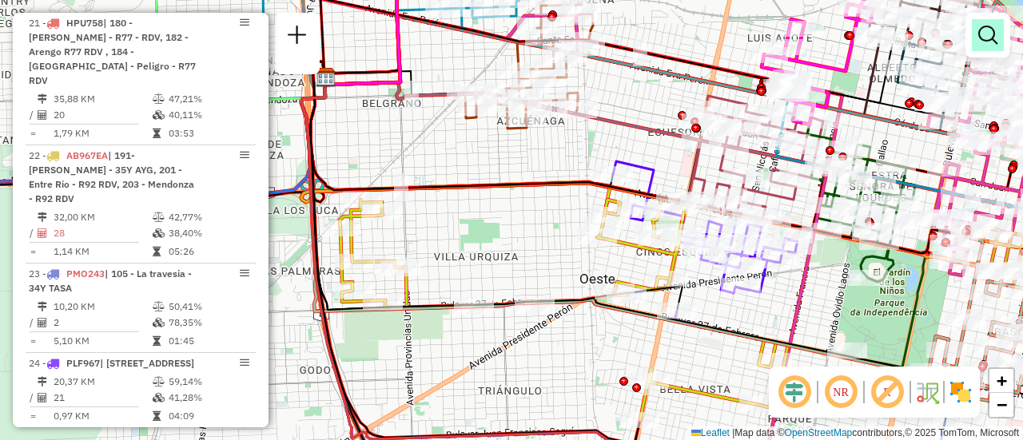
click at [979, 32] on em at bounding box center [987, 35] width 19 height 19
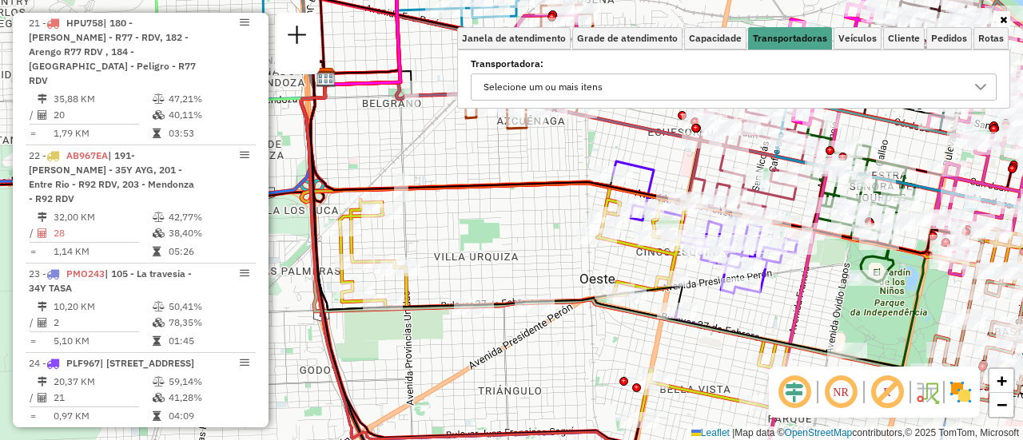
click at [977, 86] on icon at bounding box center [980, 87] width 11 height 6
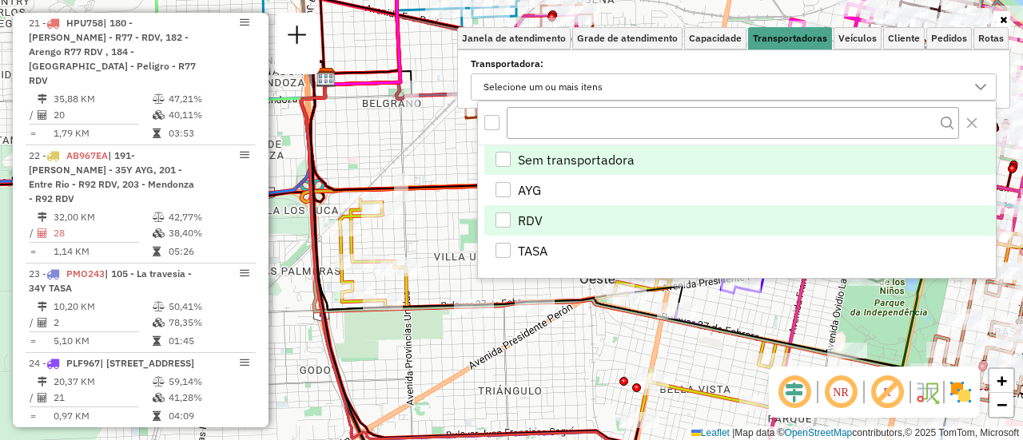
click at [502, 216] on div "RDV" at bounding box center [502, 220] width 15 height 15
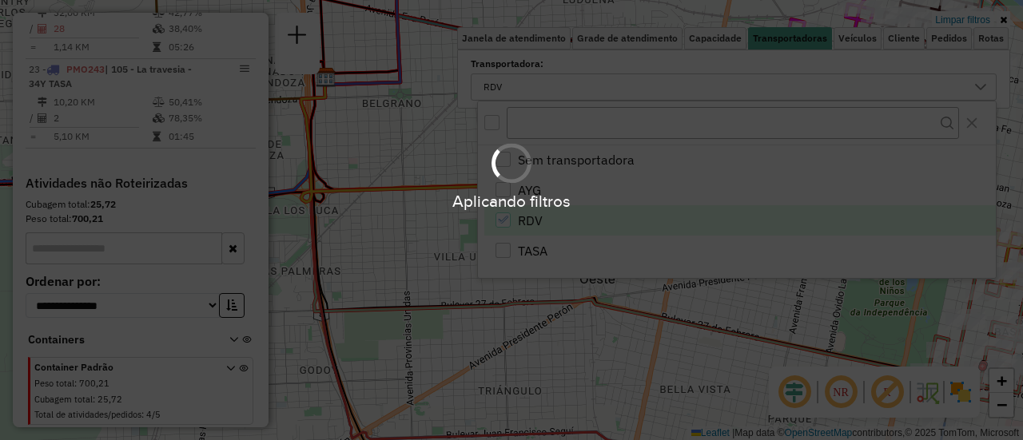
scroll to position [1432, 0]
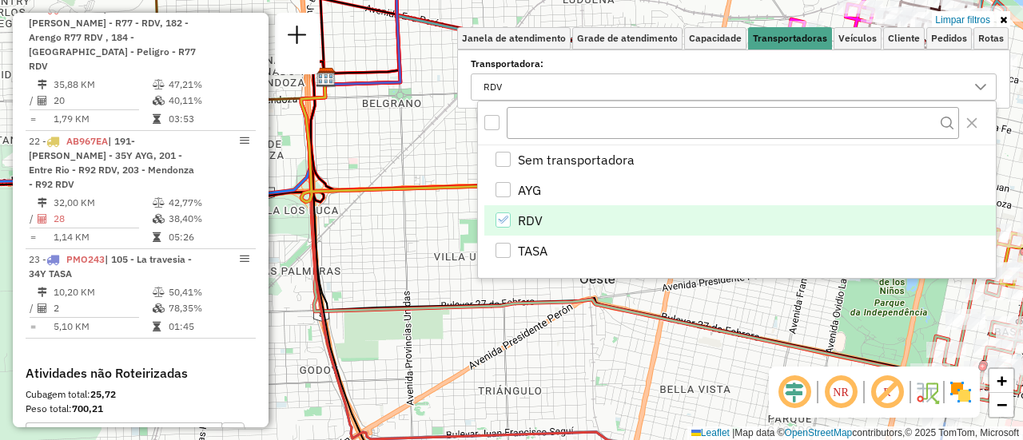
click at [436, 245] on div "Limpar filtros Janela de atendimento Grade de atendimento Capacidade Transporta…" at bounding box center [511, 220] width 1023 height 440
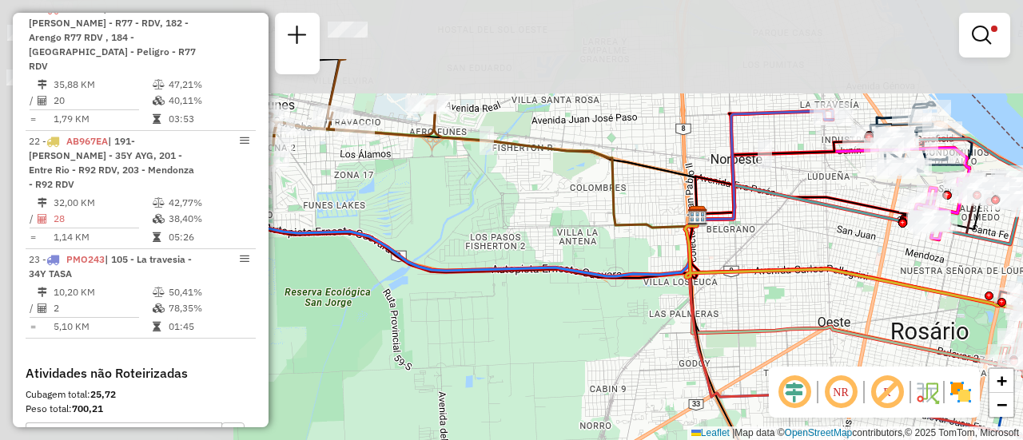
drag, startPoint x: 503, startPoint y: 159, endPoint x: 853, endPoint y: 274, distance: 368.5
click at [838, 274] on icon at bounding box center [859, 264] width 348 height 97
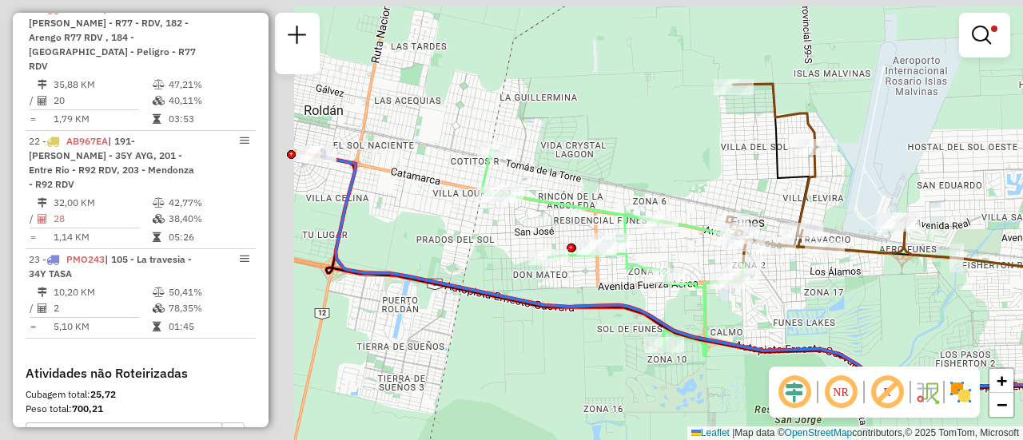
drag, startPoint x: 604, startPoint y: 240, endPoint x: 884, endPoint y: 262, distance: 280.6
click at [955, 300] on div "Limpar filtros Janela de atendimento Grade de atendimento Capacidade Transporta…" at bounding box center [511, 220] width 1023 height 440
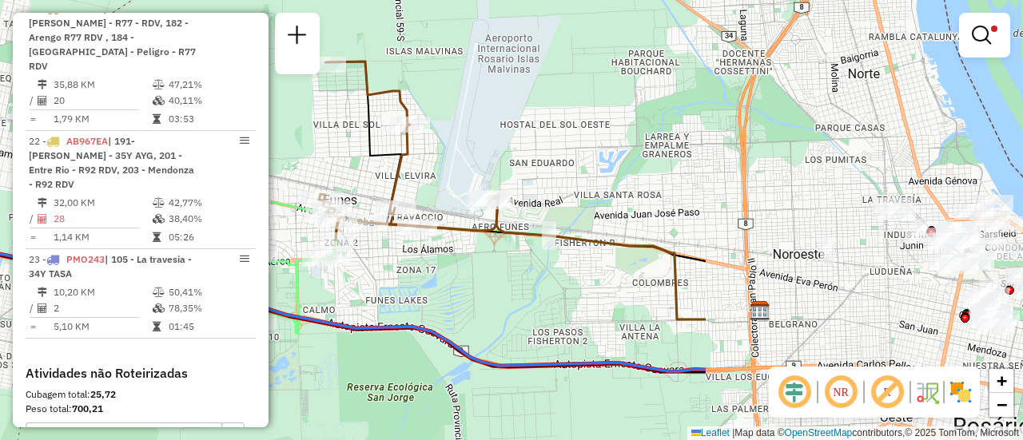
drag, startPoint x: 918, startPoint y: 313, endPoint x: 272, endPoint y: 328, distance: 646.7
click at [277, 332] on div "Limpar filtros Janela de atendimento Grade de atendimento Capacidade Transporta…" at bounding box center [511, 220] width 1023 height 440
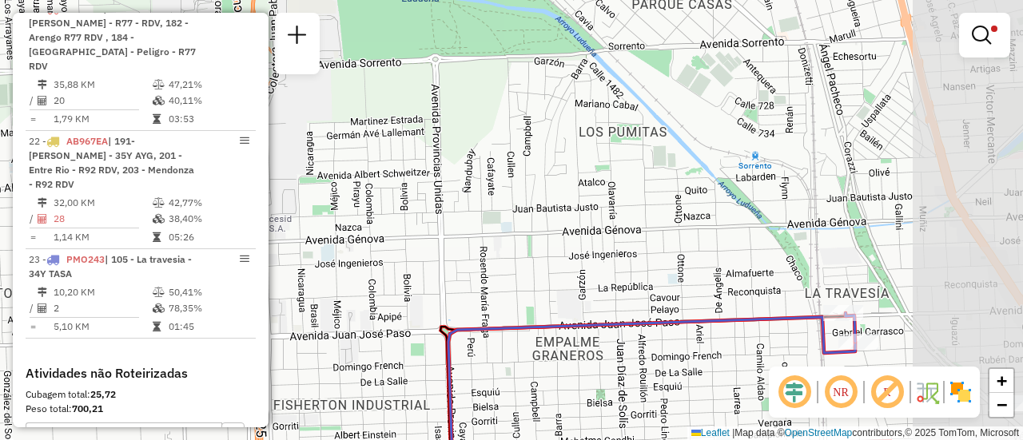
drag, startPoint x: 896, startPoint y: 272, endPoint x: 365, endPoint y: 224, distance: 532.8
click at [369, 226] on div "Limpar filtros Janela de atendimento Grade de atendimento Capacidade Transporta…" at bounding box center [511, 220] width 1023 height 440
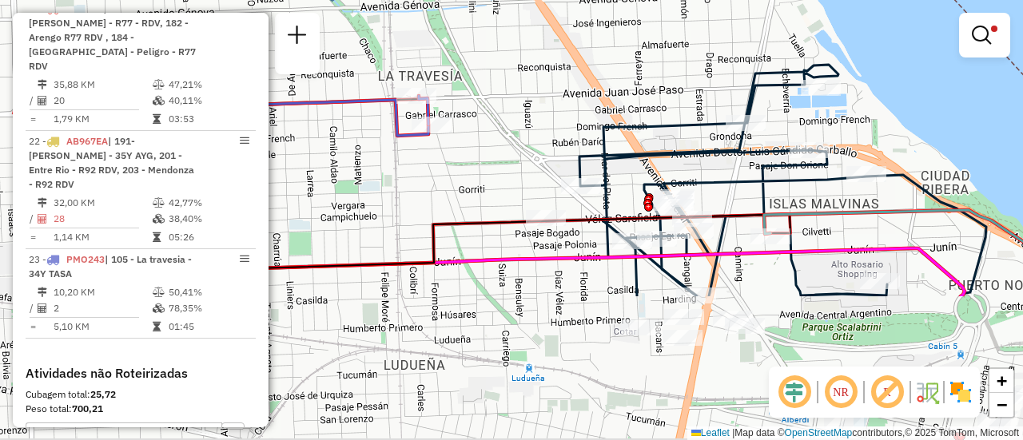
drag, startPoint x: 688, startPoint y: 221, endPoint x: 502, endPoint y: 55, distance: 249.1
click at [504, 55] on div "Limpar filtros Janela de atendimento Grade de atendimento Capacidade Transporta…" at bounding box center [511, 220] width 1023 height 440
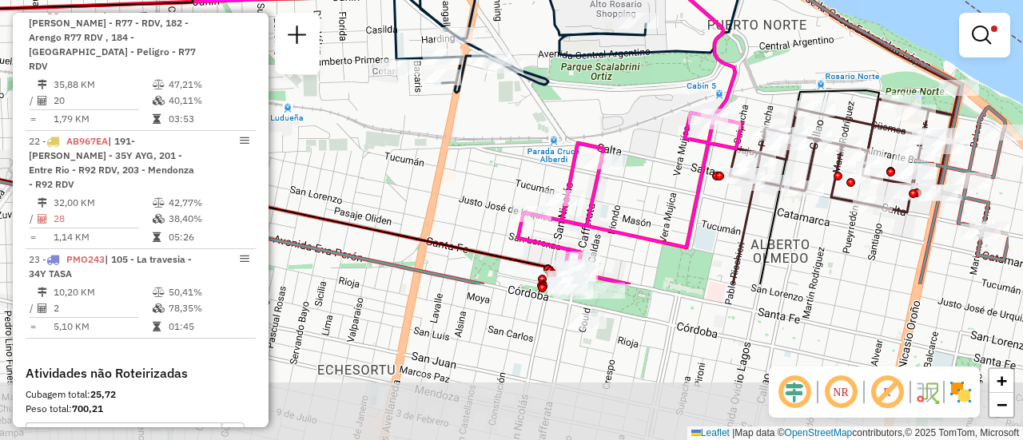
drag, startPoint x: 730, startPoint y: 284, endPoint x: 573, endPoint y: 14, distance: 311.5
click at [577, 20] on div "Limpar filtros Janela de atendimento Grade de atendimento Capacidade Transporta…" at bounding box center [511, 220] width 1023 height 440
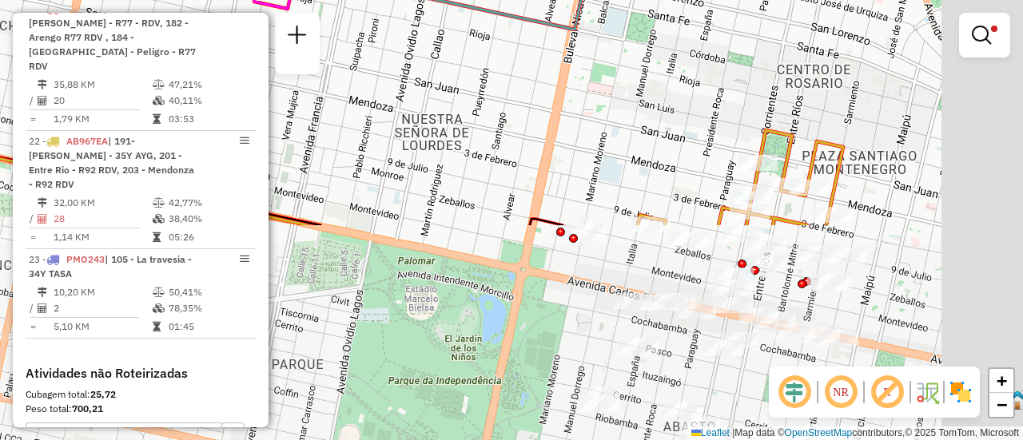
drag, startPoint x: 870, startPoint y: 229, endPoint x: 564, endPoint y: -54, distance: 416.8
click at [564, 0] on html "Aplicando filtros Pop-up bloqueado! Seu navegador bloqueou automáticamente a ab…" at bounding box center [511, 220] width 1023 height 440
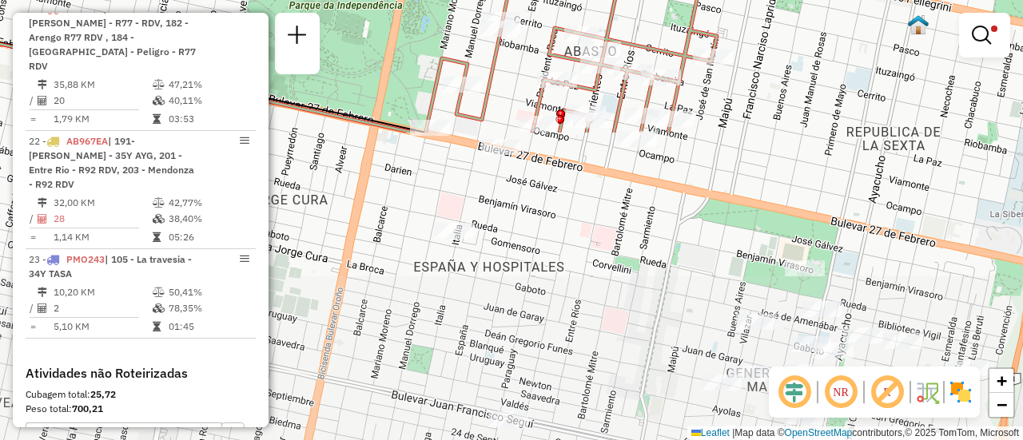
drag, startPoint x: 866, startPoint y: 165, endPoint x: 830, endPoint y: -97, distance: 263.8
click at [830, 0] on html "Aplicando filtros Pop-up bloqueado! Seu navegador bloqueou automáticamente a ab…" at bounding box center [511, 220] width 1023 height 440
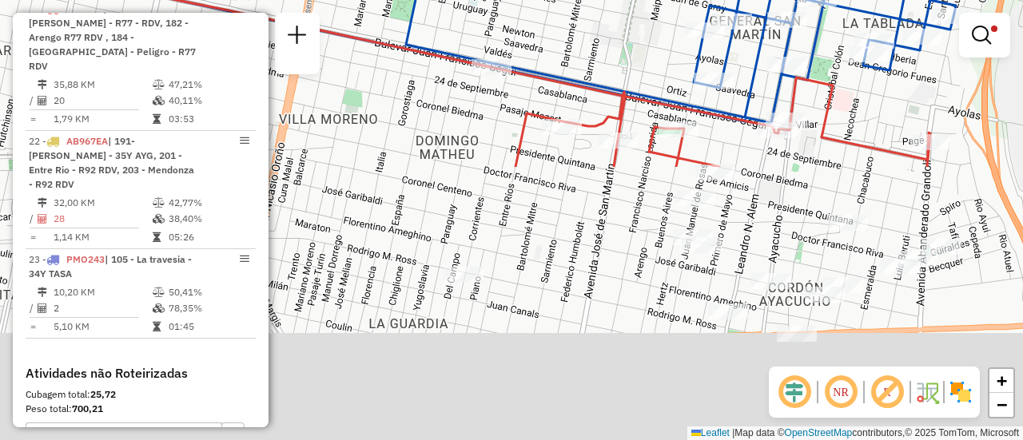
drag, startPoint x: 913, startPoint y: 133, endPoint x: 889, endPoint y: -97, distance: 231.4
click at [889, 0] on html "Aplicando filtros Pop-up bloqueado! Seu navegador bloqueou automáticamente a ab…" at bounding box center [511, 220] width 1023 height 440
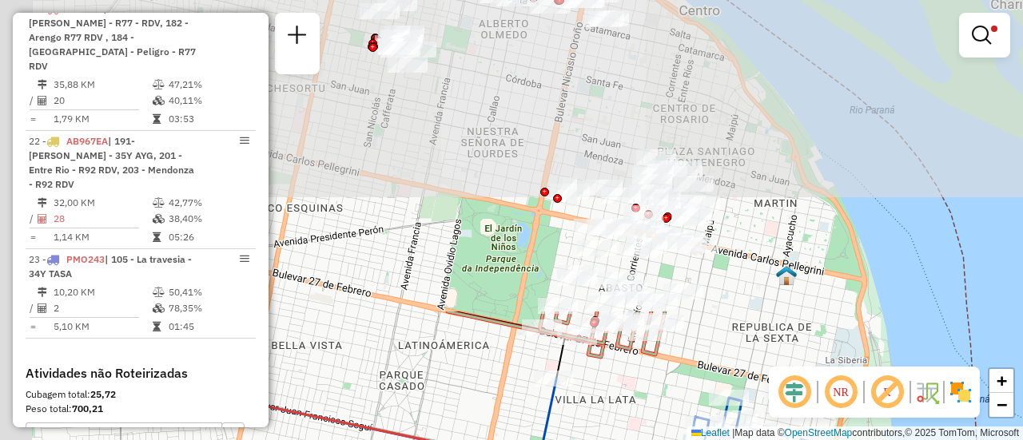
drag, startPoint x: 473, startPoint y: 76, endPoint x: 619, endPoint y: 404, distance: 359.5
click at [628, 431] on div "Limpar filtros Janela de atendimento Grade de atendimento Capacidade Transporta…" at bounding box center [511, 220] width 1023 height 440
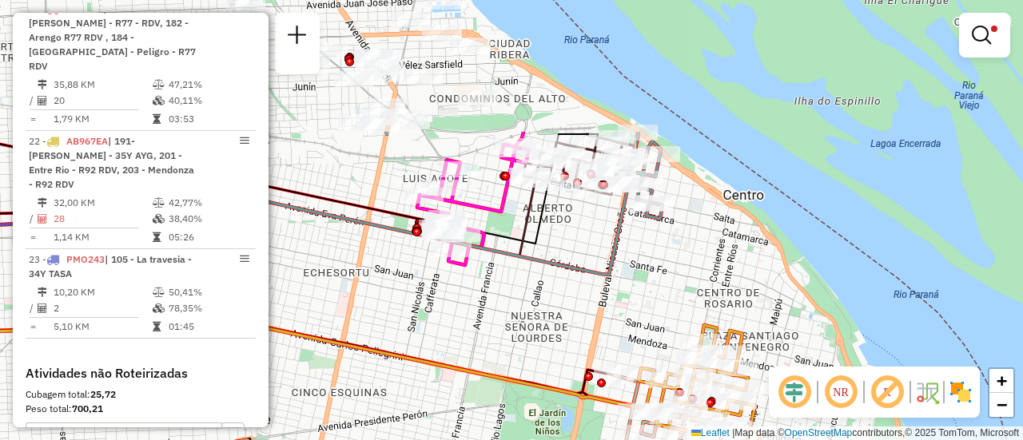
drag, startPoint x: 556, startPoint y: 122, endPoint x: 601, endPoint y: 356, distance: 237.6
click at [607, 394] on div "Limpar filtros Janela de atendimento Grade de atendimento Capacidade Transporta…" at bounding box center [511, 220] width 1023 height 440
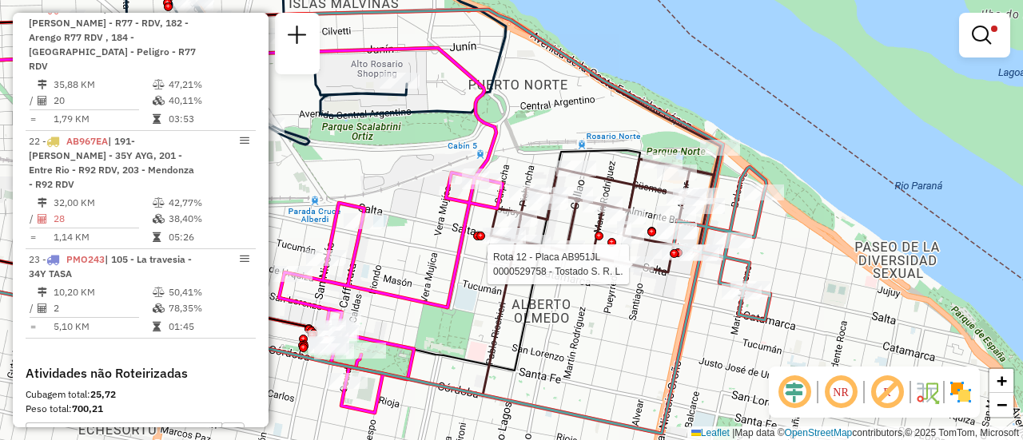
select select "**********"
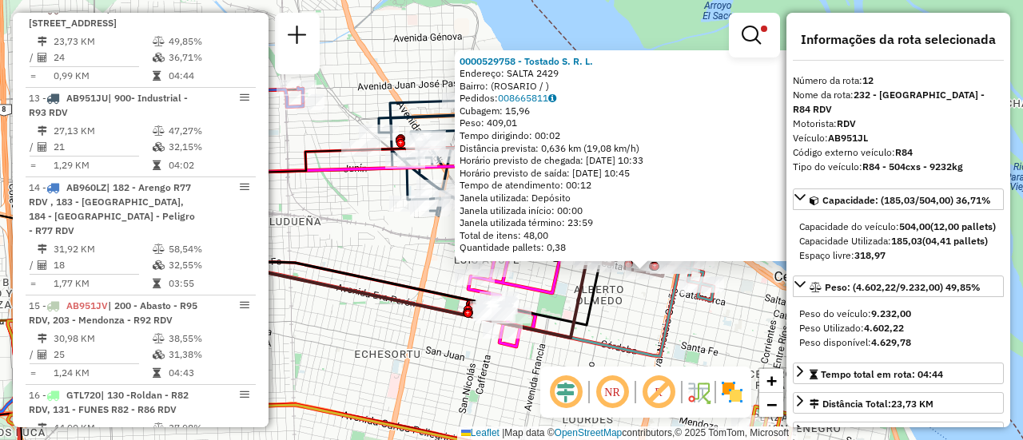
scroll to position [160, 0]
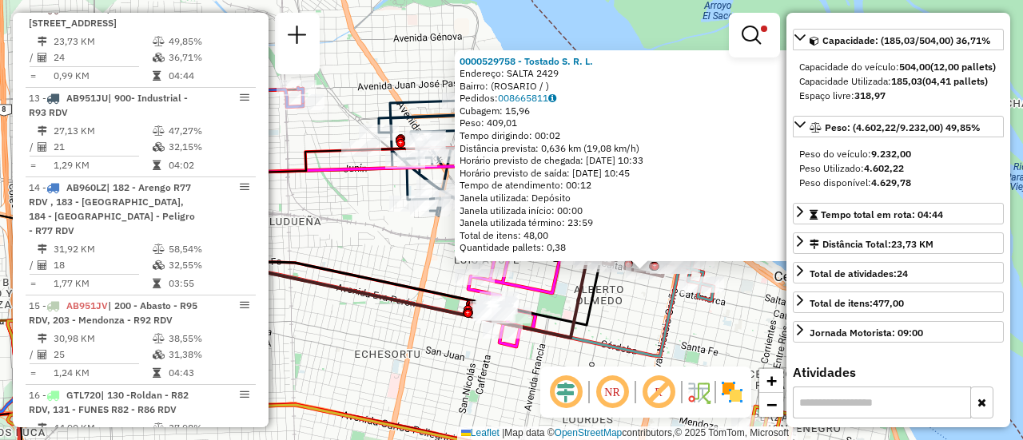
click at [514, 373] on div "0000529758 - Tostado S. R. L. Endereço: SALTA 2429 Bairro: (ROSARIO / ) Pedidos…" at bounding box center [511, 220] width 1023 height 440
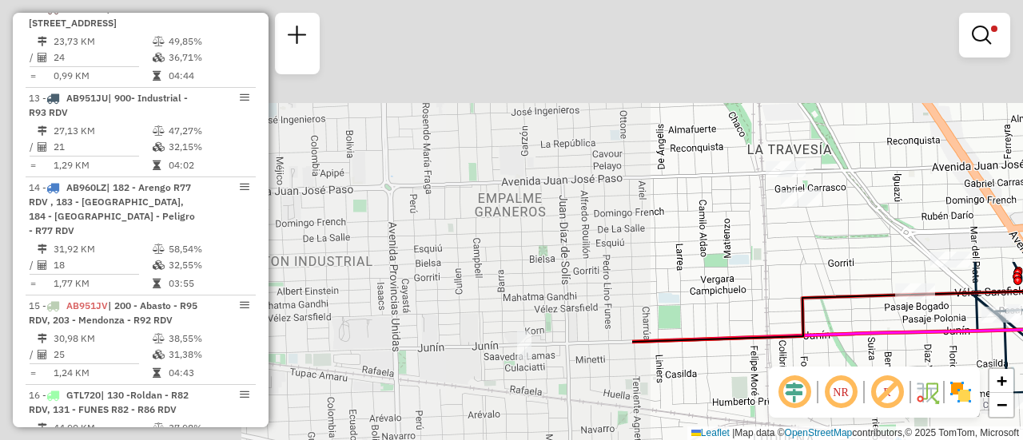
drag, startPoint x: 285, startPoint y: 172, endPoint x: 1022, endPoint y: 478, distance: 797.9
click at [1022, 440] on html "Aplicando filtros Pop-up bloqueado! Seu navegador bloqueou automáticamente a ab…" at bounding box center [511, 220] width 1023 height 440
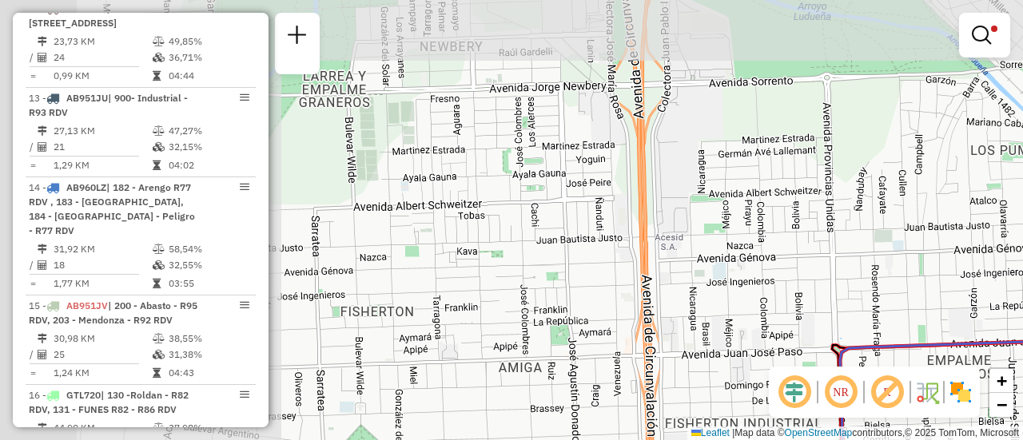
drag, startPoint x: 500, startPoint y: 222, endPoint x: 972, endPoint y: 357, distance: 490.5
click at [992, 380] on div "Limpar filtros Janela de atendimento Grade de atendimento Capacidade Transporta…" at bounding box center [511, 220] width 1023 height 440
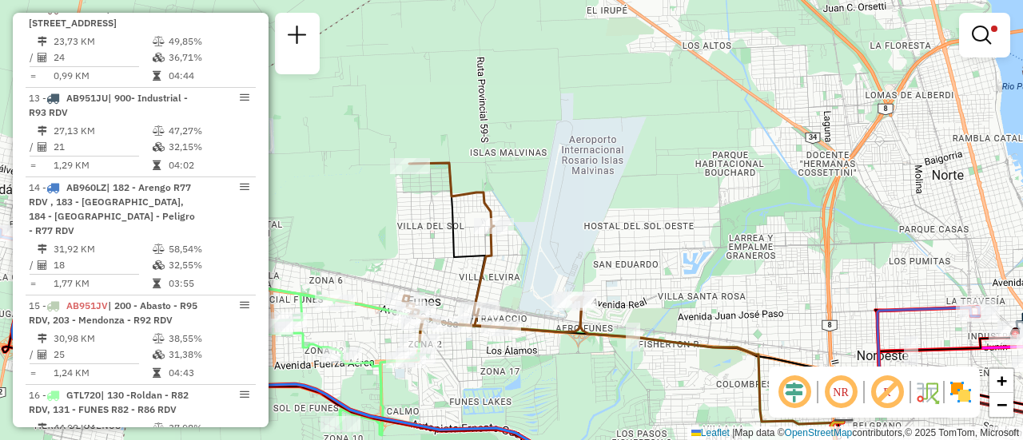
drag, startPoint x: 557, startPoint y: 253, endPoint x: 1022, endPoint y: 258, distance: 465.1
click at [1001, 257] on div "Limpar filtros Janela de atendimento Grade de atendimento Capacidade Transporta…" at bounding box center [511, 220] width 1023 height 440
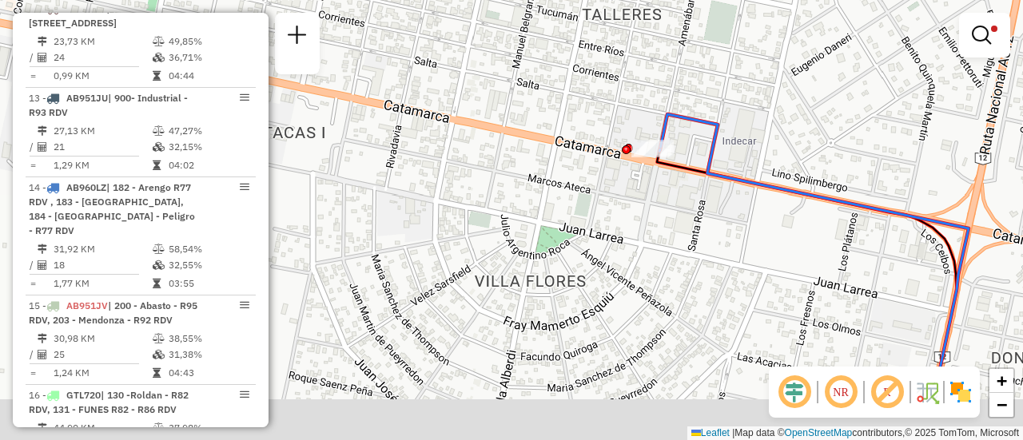
drag, startPoint x: 897, startPoint y: 348, endPoint x: 613, endPoint y: 112, distance: 368.9
click at [615, 113] on div "Limpar filtros Janela de atendimento Grade de atendimento Capacidade Transporta…" at bounding box center [511, 220] width 1023 height 440
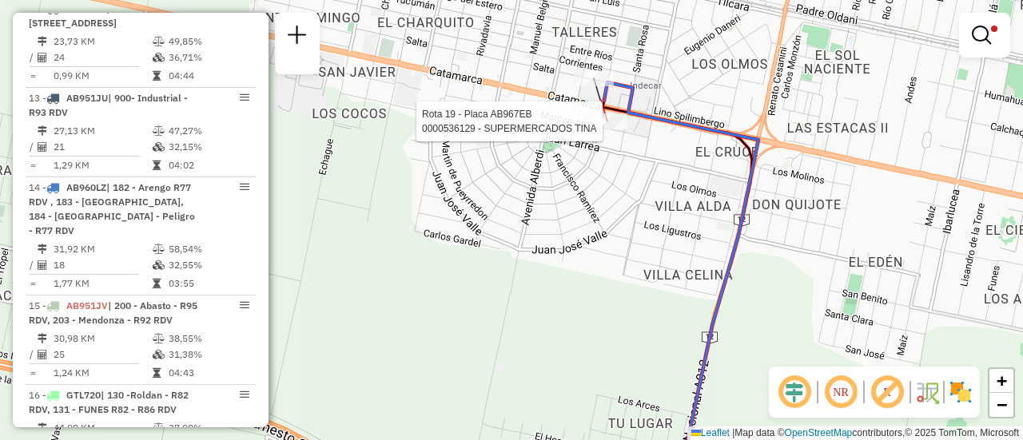
select select "**********"
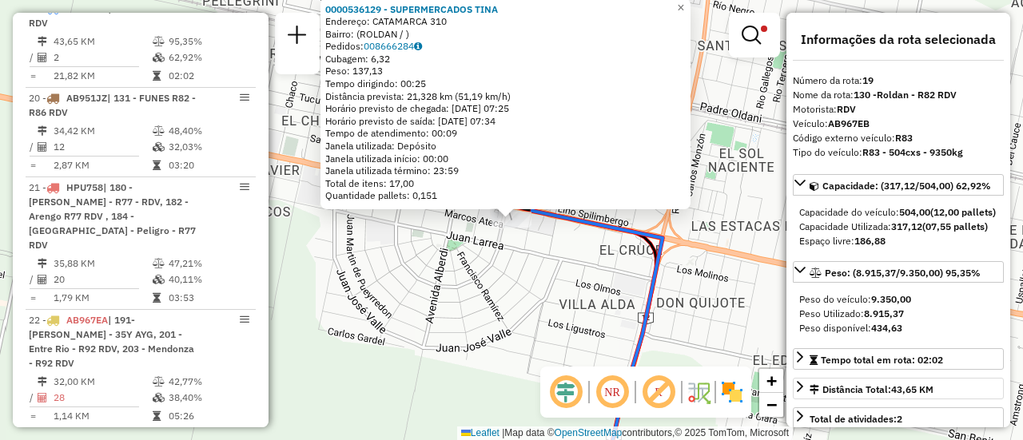
scroll to position [80, 0]
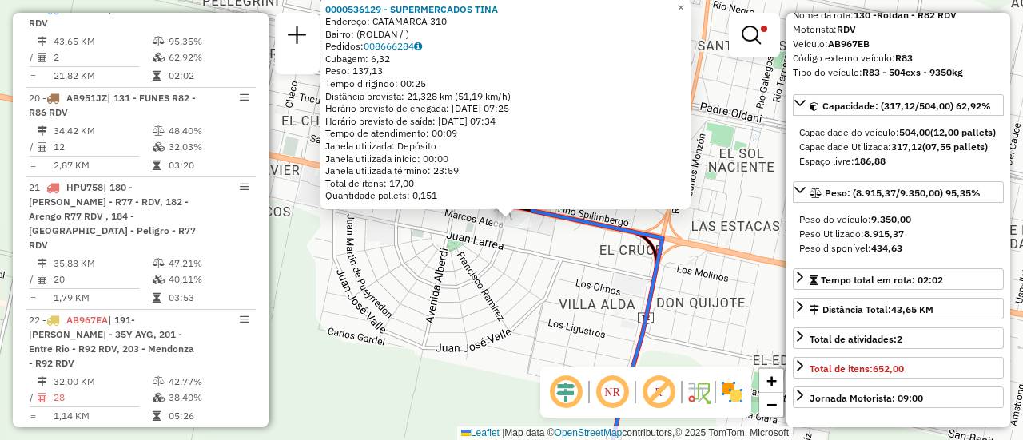
click at [483, 290] on div "0000536129 - SUPERMERCADOS TINA Endereço: CATAMARCA 310 Bairro: (ROLDAN / ) Ped…" at bounding box center [511, 220] width 1023 height 440
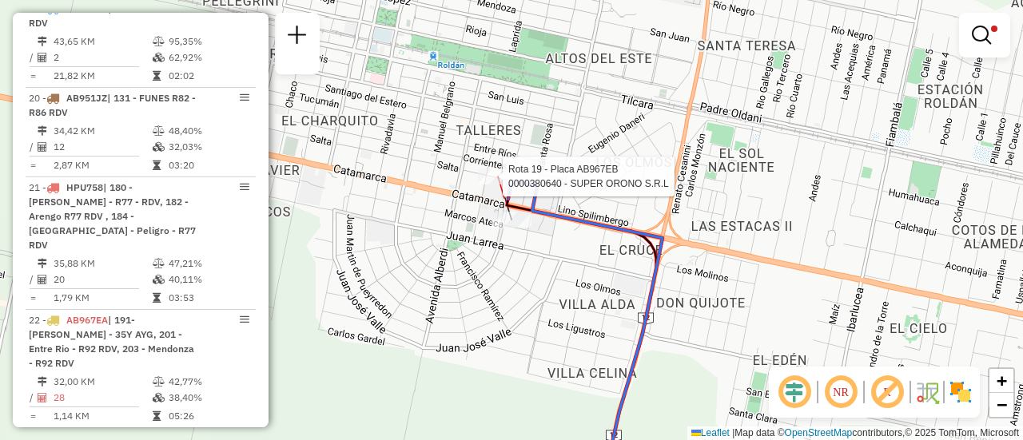
select select "**********"
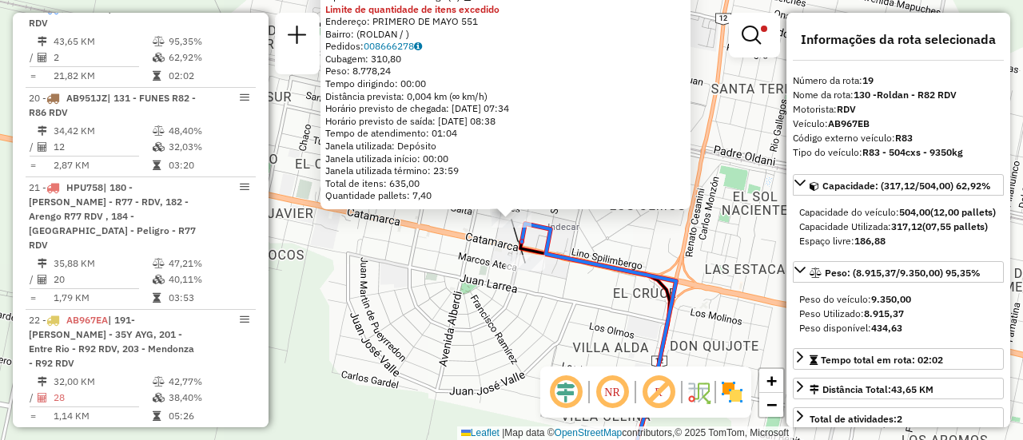
click at [412, 355] on div "0000380640 - SUPER ORONO S.R.L Tipo de cliente: 6 - Recarga (R) Limite de quant…" at bounding box center [511, 220] width 1023 height 440
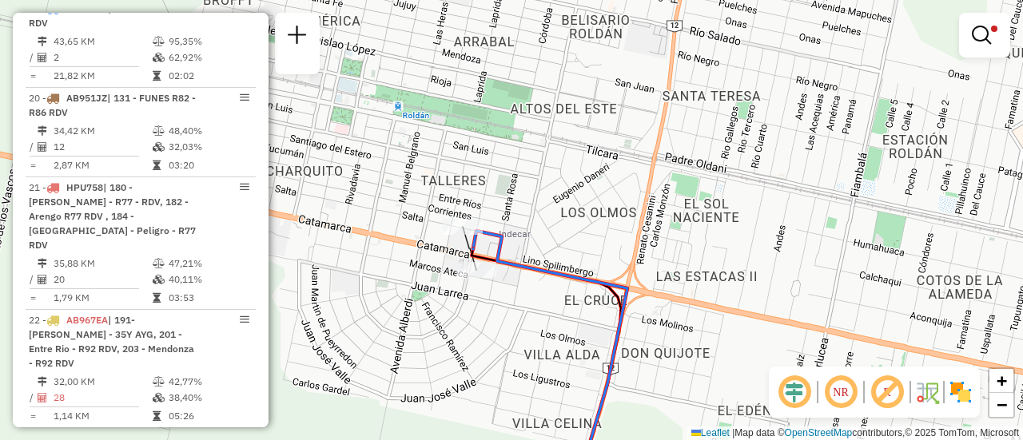
drag, startPoint x: 824, startPoint y: 233, endPoint x: 775, endPoint y: 241, distance: 49.3
click at [775, 241] on div "Limpar filtros Janela de atendimento Grade de atendimento Capacidade Transporta…" at bounding box center [511, 220] width 1023 height 440
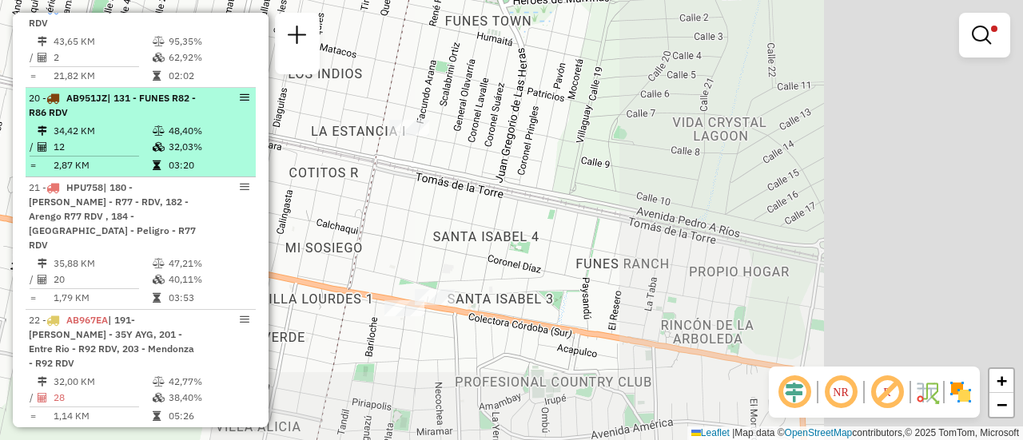
drag, startPoint x: 756, startPoint y: 220, endPoint x: 101, endPoint y: 135, distance: 660.8
click at [105, 136] on hb-router-mapa "Informações da Sessão 1285104 - 30/09/2025 Criação: 29/09/2025 16:16 Depósito: …" at bounding box center [511, 220] width 1023 height 440
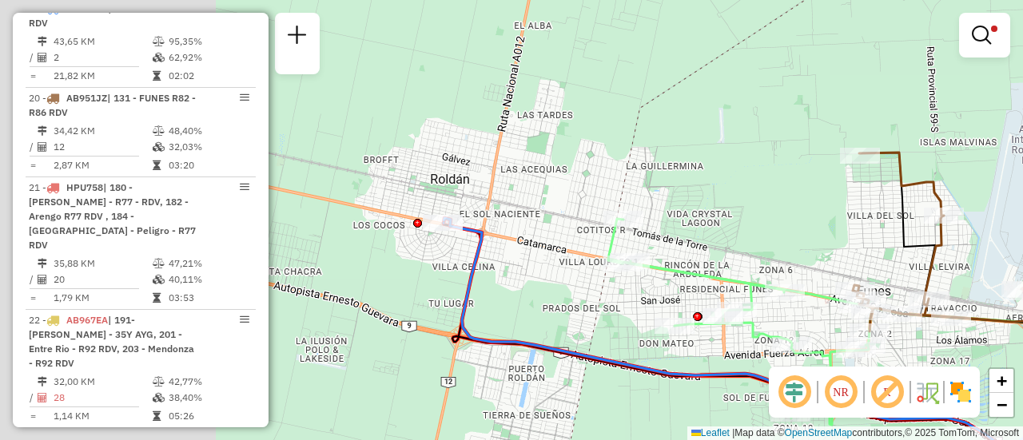
drag, startPoint x: 274, startPoint y: 287, endPoint x: 515, endPoint y: 288, distance: 241.3
click at [515, 288] on div "Limpar filtros Janela de atendimento Grade de atendimento Capacidade Transporta…" at bounding box center [511, 220] width 1023 height 440
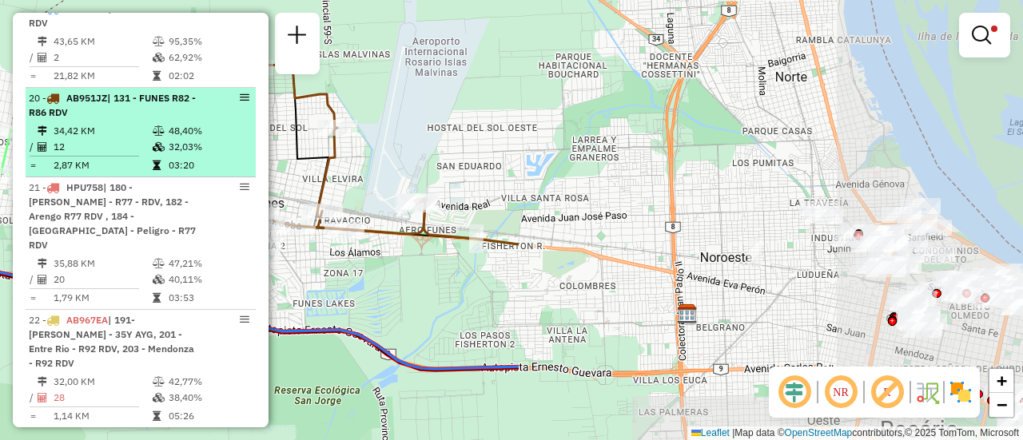
drag, startPoint x: 848, startPoint y: 230, endPoint x: 200, endPoint y: 150, distance: 653.0
click at [132, 136] on hb-router-mapa "Informações da Sessão 1285104 - 30/09/2025 Criação: 29/09/2025 16:16 Depósito: …" at bounding box center [511, 220] width 1023 height 440
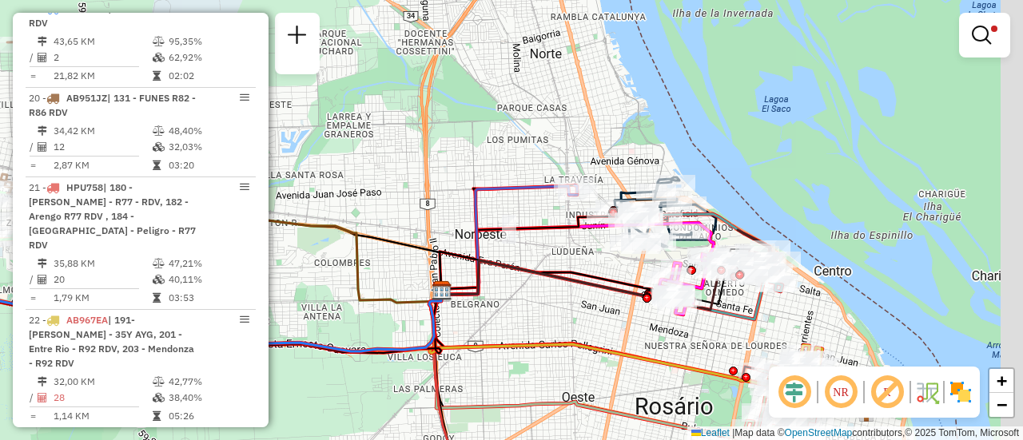
drag, startPoint x: 492, startPoint y: 176, endPoint x: 384, endPoint y: 168, distance: 108.2
click at [384, 168] on div "Limpar filtros Janela de atendimento Grade de atendimento Capacidade Transporta…" at bounding box center [511, 220] width 1023 height 440
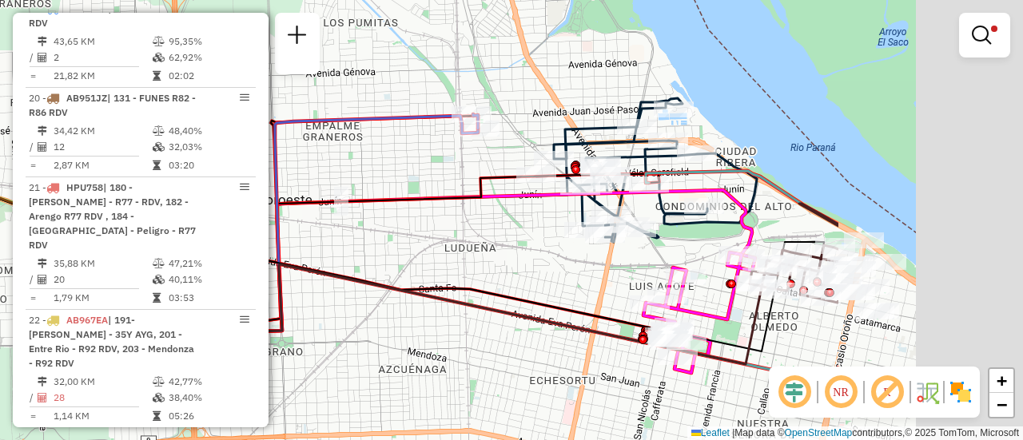
drag, startPoint x: 688, startPoint y: 250, endPoint x: 406, endPoint y: 165, distance: 294.8
click at [409, 165] on div "Limpar filtros Janela de atendimento Grade de atendimento Capacidade Transporta…" at bounding box center [511, 220] width 1023 height 440
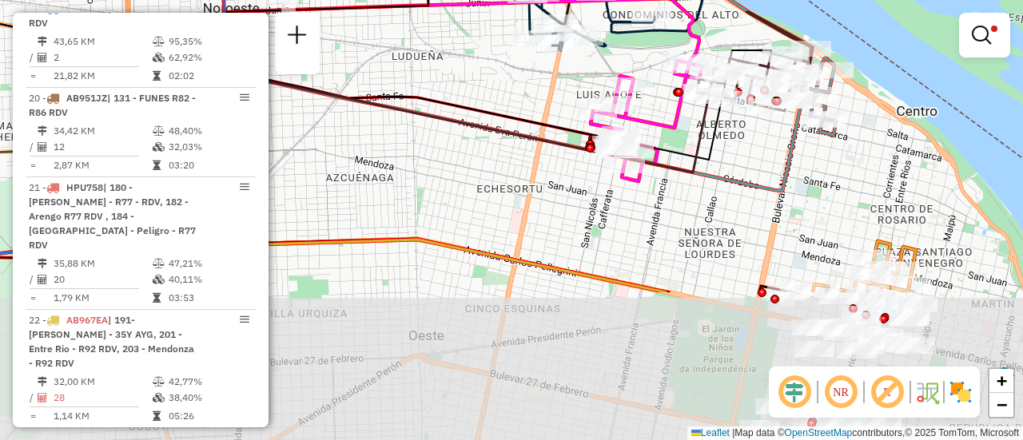
drag, startPoint x: 858, startPoint y: 336, endPoint x: 706, endPoint y: -79, distance: 442.7
click at [706, 0] on html "Aplicando filtros Pop-up bloqueado! Seu navegador bloqueou automáticamente a ab…" at bounding box center [511, 220] width 1023 height 440
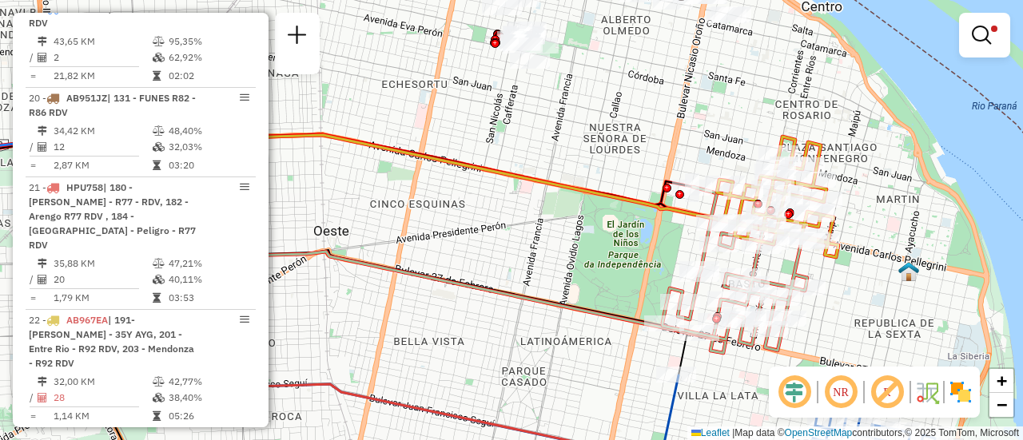
drag, startPoint x: 499, startPoint y: 146, endPoint x: 591, endPoint y: 478, distance: 344.4
click at [591, 440] on html "Aplicando filtros Pop-up bloqueado! Seu navegador bloqueou automáticamente a ab…" at bounding box center [511, 220] width 1023 height 440
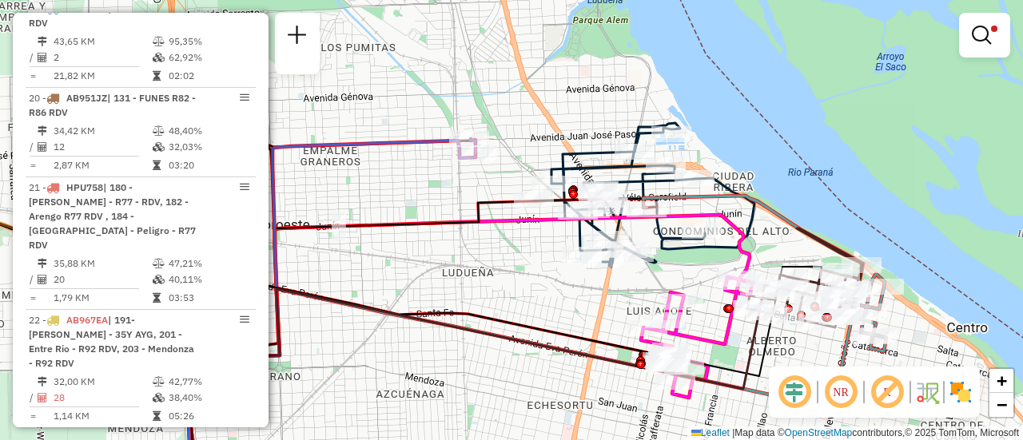
drag, startPoint x: 492, startPoint y: 274, endPoint x: 607, endPoint y: 378, distance: 154.4
click at [604, 376] on icon at bounding box center [511, 321] width 622 height 109
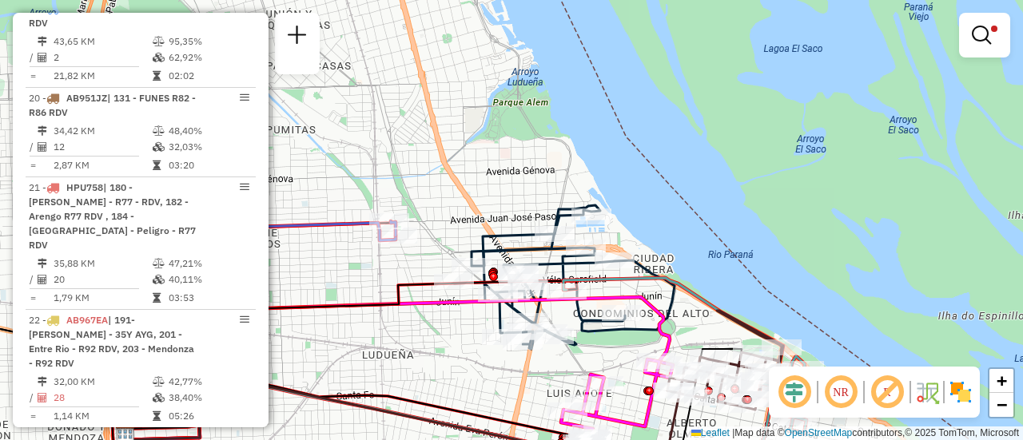
drag, startPoint x: 666, startPoint y: 169, endPoint x: 453, endPoint y: 201, distance: 215.6
click at [424, 183] on div "Limpar filtros Janela de atendimento Grade de atendimento Capacidade Transporta…" at bounding box center [511, 220] width 1023 height 440
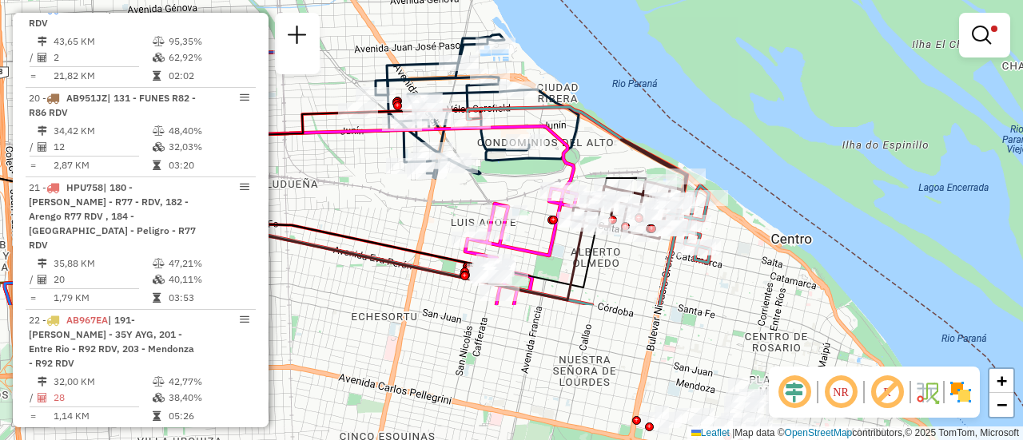
drag, startPoint x: 571, startPoint y: 316, endPoint x: 549, endPoint y: 73, distance: 244.8
click at [544, 126] on icon at bounding box center [301, 197] width 546 height 143
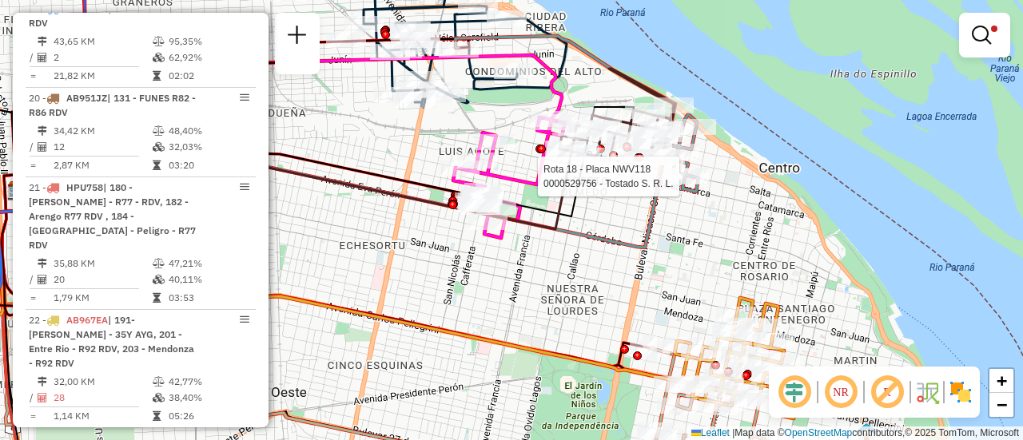
select select "**********"
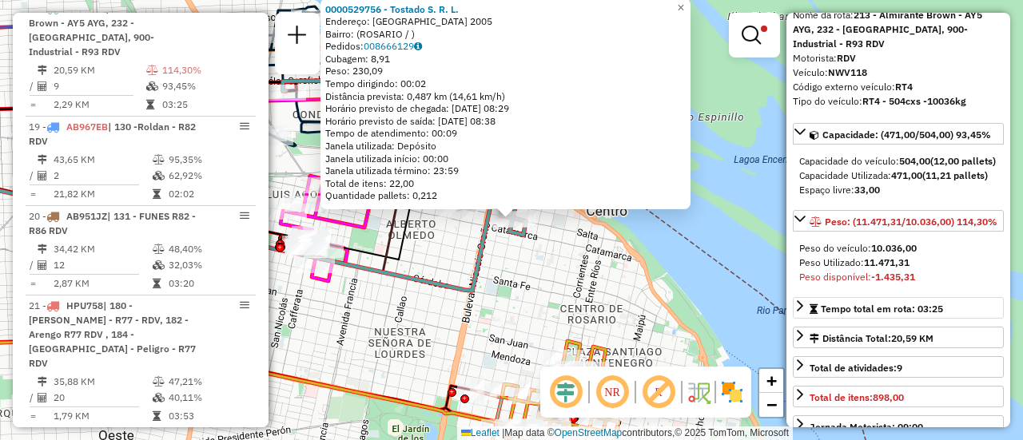
scroll to position [160, 0]
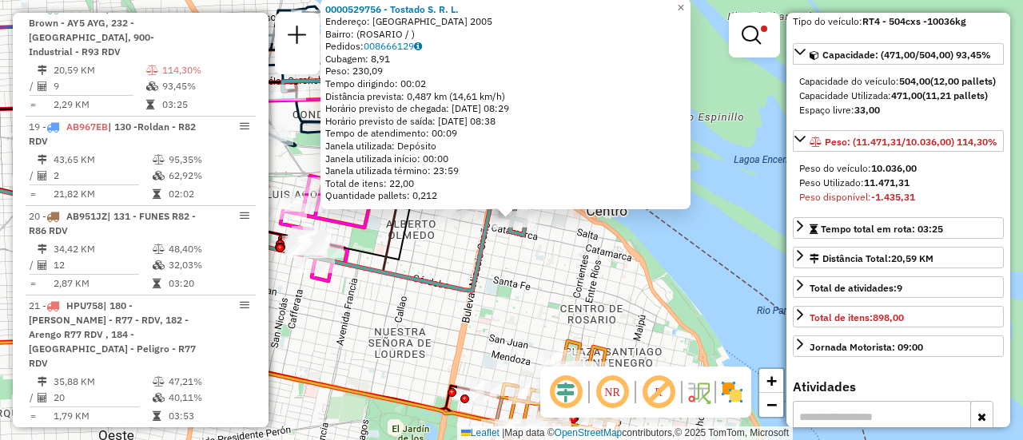
drag, startPoint x: 579, startPoint y: 283, endPoint x: 603, endPoint y: 312, distance: 38.6
click at [602, 316] on div "0000529756 - Tostado S. R. L. Endereço: SALTA 2005 Bairro: (ROSARIO / ) Pedidos…" at bounding box center [511, 220] width 1023 height 440
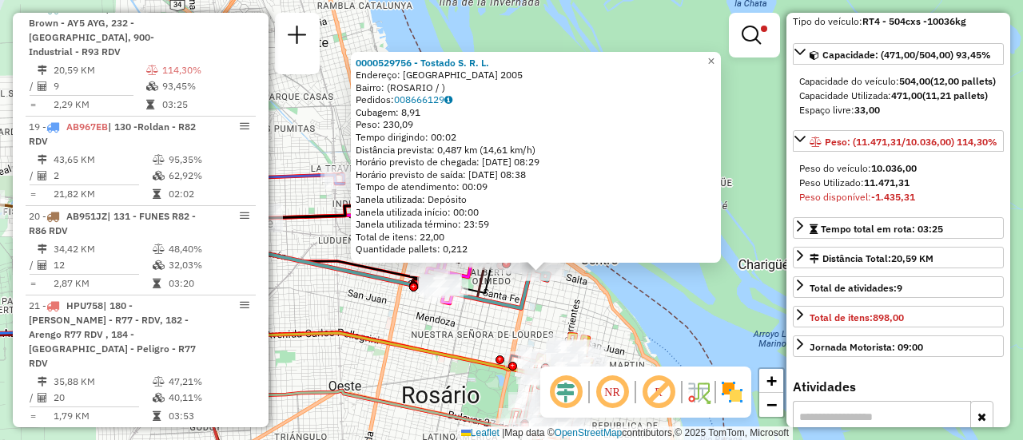
click at [501, 316] on div "0000529756 - Tostado S. R. L. Endereço: SALTA 2005 Bairro: (ROSARIO / ) Pedidos…" at bounding box center [511, 220] width 1023 height 440
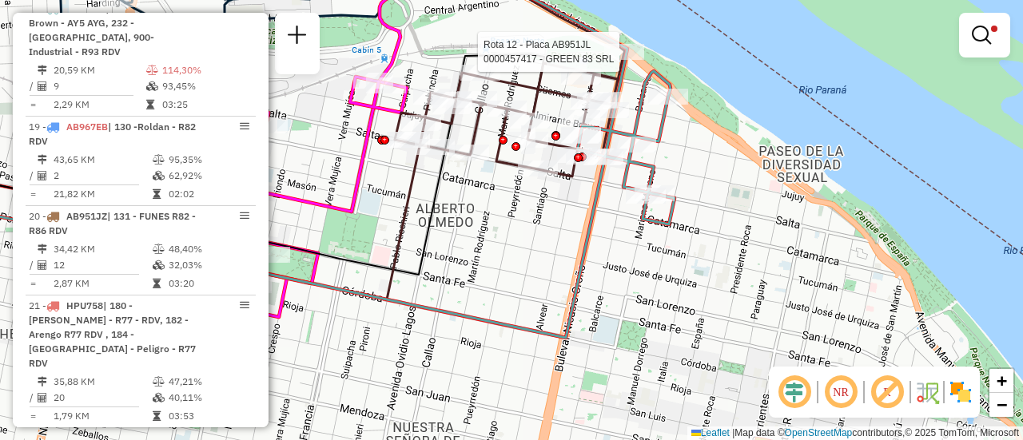
select select "**********"
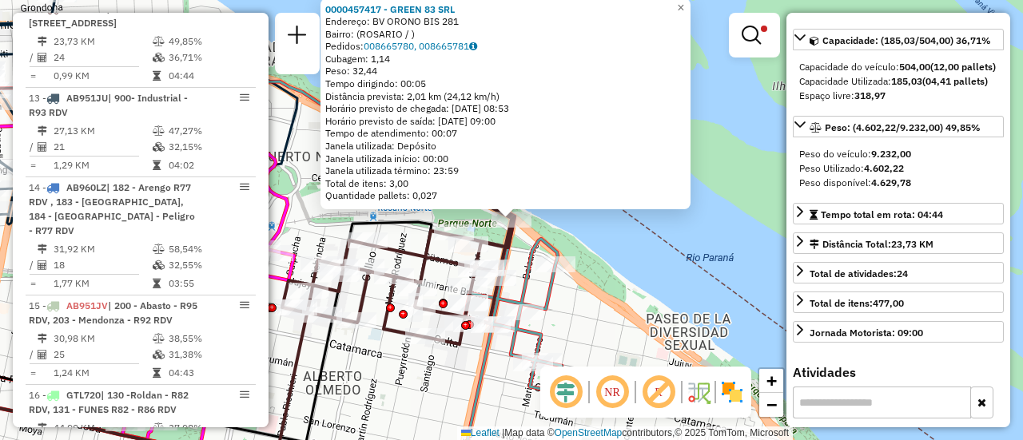
click at [583, 331] on div "0000457417 - GREEN 83 SRL Endereço: BV ORONO BIS 281 Bairro: (ROSARIO / ) Pedid…" at bounding box center [511, 220] width 1023 height 440
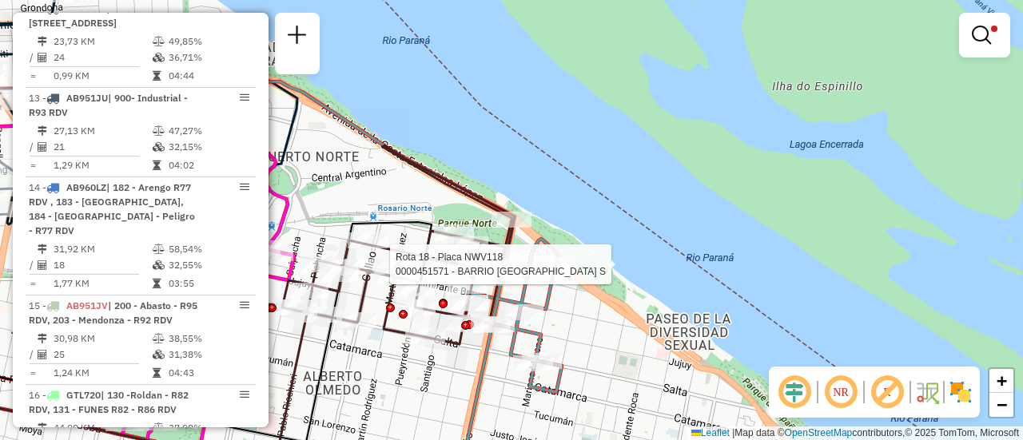
select select "**********"
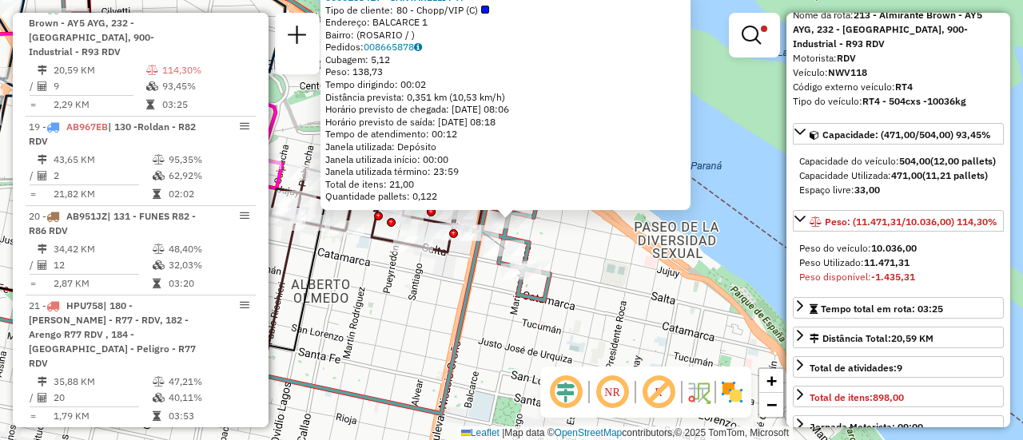
scroll to position [240, 0]
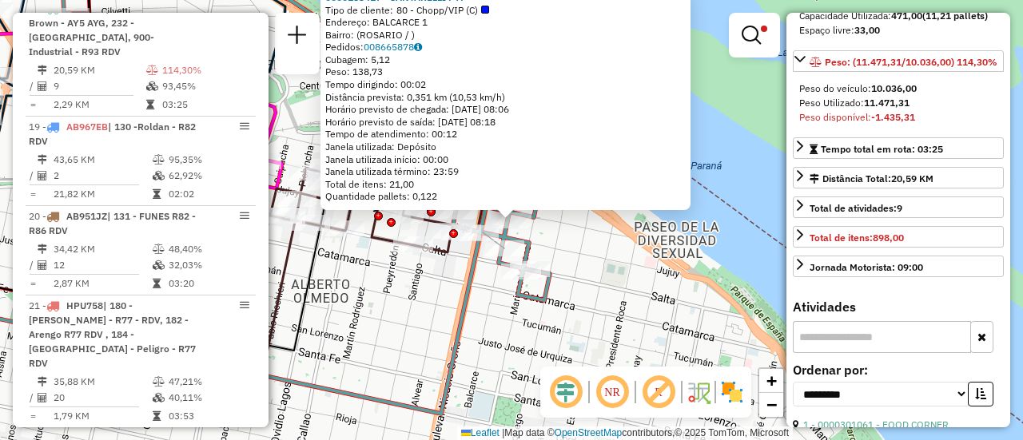
click at [591, 272] on div "0000183417 - SANTARELLI F A Tipo de cliente: 80 - Chopp/VIP (C) Endereço: BALCA…" at bounding box center [511, 220] width 1023 height 440
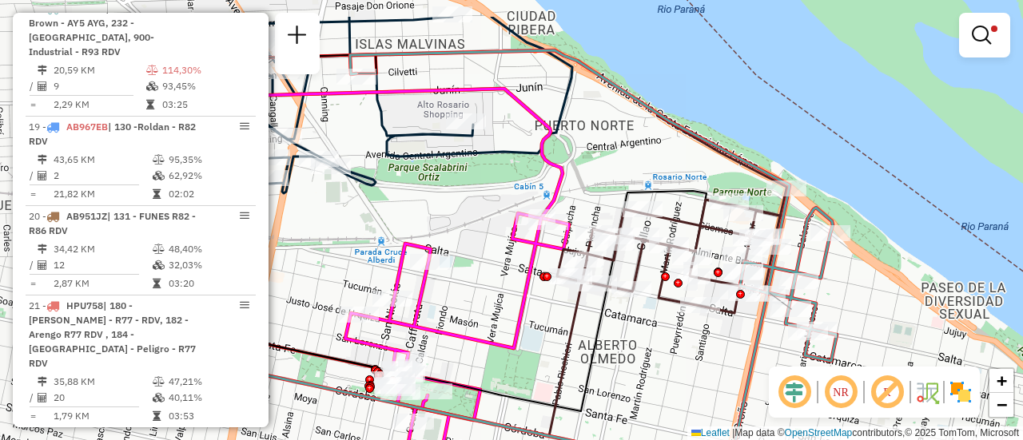
drag, startPoint x: 456, startPoint y: 287, endPoint x: 742, endPoint y: 348, distance: 293.3
click at [742, 348] on div "Limpar filtros Janela de atendimento Grade de atendimento Capacidade Transporta…" at bounding box center [511, 220] width 1023 height 440
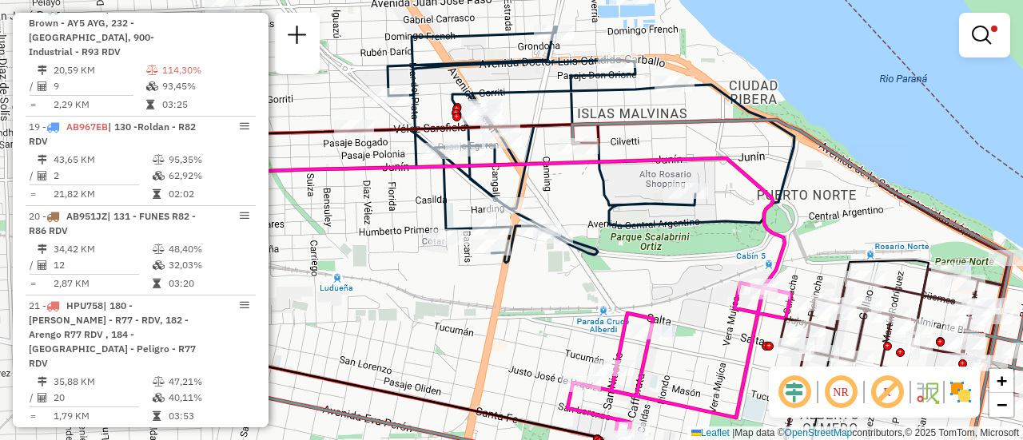
drag, startPoint x: 429, startPoint y: 209, endPoint x: 651, endPoint y: 278, distance: 232.8
click at [651, 278] on div "Limpar filtros Janela de atendimento Grade de atendimento Capacidade Transporta…" at bounding box center [511, 220] width 1023 height 440
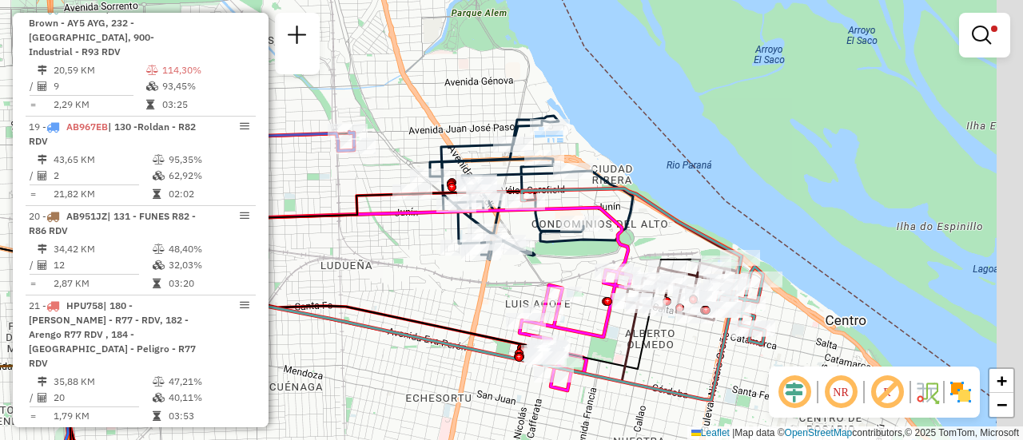
drag, startPoint x: 464, startPoint y: 316, endPoint x: 373, endPoint y: 252, distance: 111.1
click at [373, 253] on div "Limpar filtros Janela de atendimento Grade de atendimento Capacidade Transporta…" at bounding box center [511, 220] width 1023 height 440
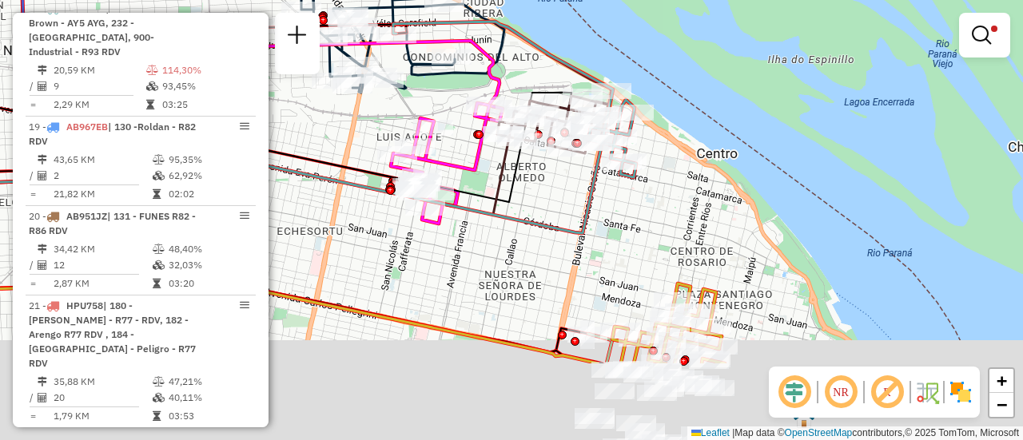
drag, startPoint x: 436, startPoint y: 261, endPoint x: 368, endPoint y: 138, distance: 139.9
click at [359, 137] on div "Limpar filtros Janela de atendimento Grade de atendimento Capacidade Transporta…" at bounding box center [511, 220] width 1023 height 440
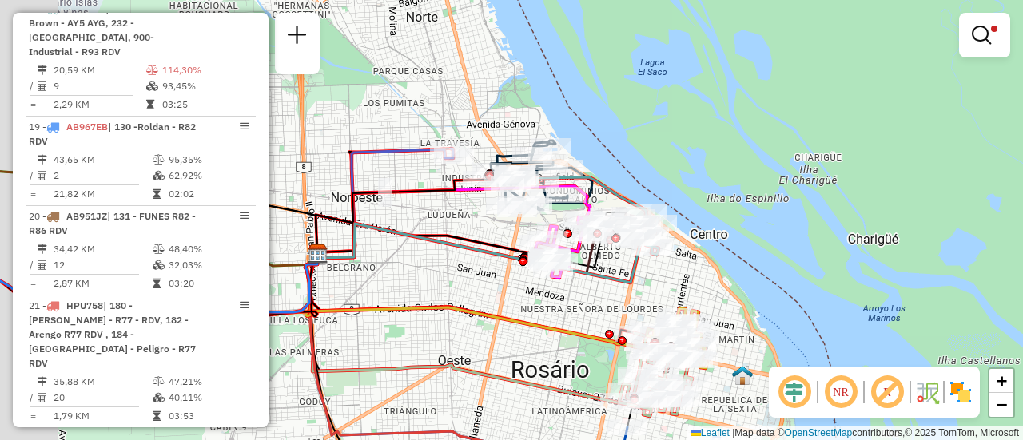
drag, startPoint x: 361, startPoint y: 230, endPoint x: 487, endPoint y: 277, distance: 134.5
click at [487, 277] on div "Limpar filtros Janela de atendimento Grade de atendimento Capacidade Transporta…" at bounding box center [511, 220] width 1023 height 440
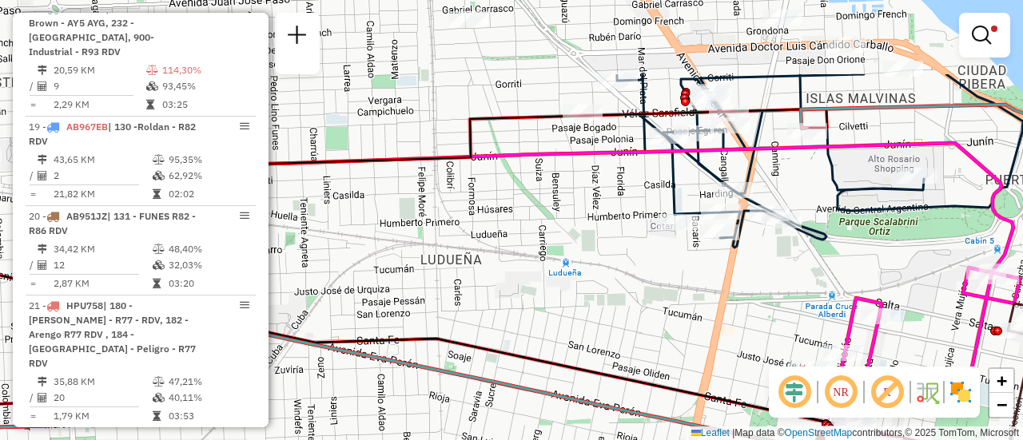
drag, startPoint x: 608, startPoint y: 189, endPoint x: 589, endPoint y: 380, distance: 192.8
click at [579, 386] on div "Limpar filtros Janela de atendimento Grade de atendimento Capacidade Transporta…" at bounding box center [511, 220] width 1023 height 440
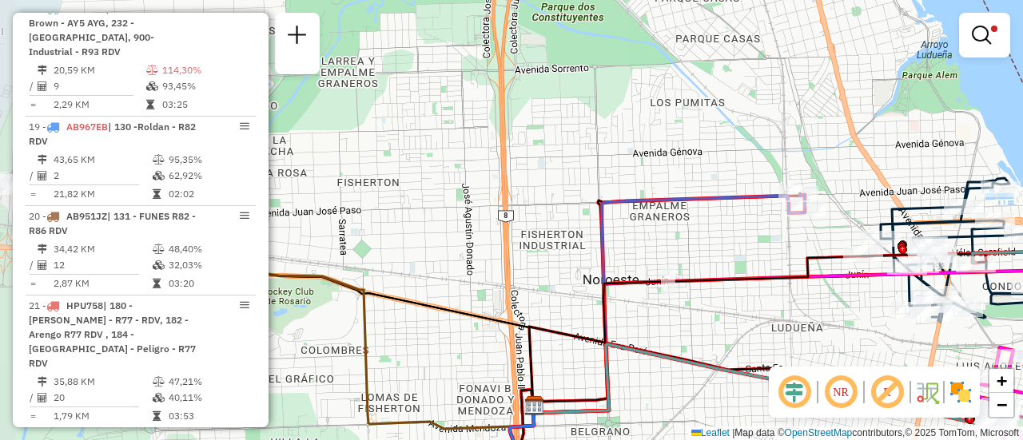
drag, startPoint x: 662, startPoint y: 267, endPoint x: 832, endPoint y: 269, distance: 169.4
click at [781, 312] on div "Limpar filtros Janela de atendimento Grade de atendimento Capacidade Transporta…" at bounding box center [511, 220] width 1023 height 440
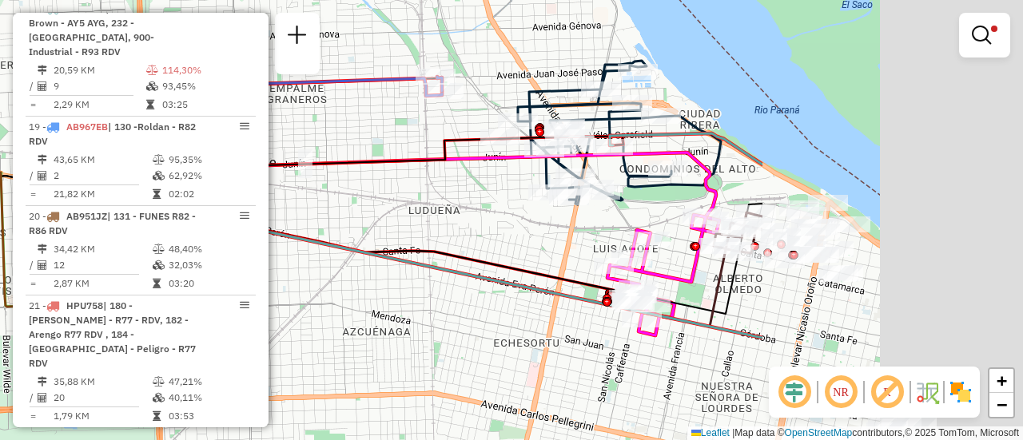
drag, startPoint x: 811, startPoint y: 322, endPoint x: 461, endPoint y: 205, distance: 369.2
click at [430, 207] on div "Limpar filtros Janela de atendimento Grade de atendimento Capacidade Transporta…" at bounding box center [511, 220] width 1023 height 440
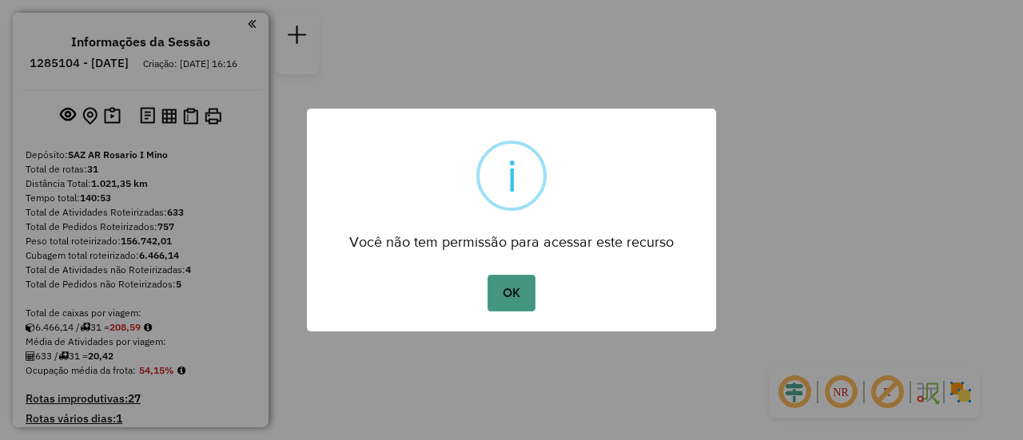
click at [515, 292] on button "OK" at bounding box center [510, 293] width 47 height 37
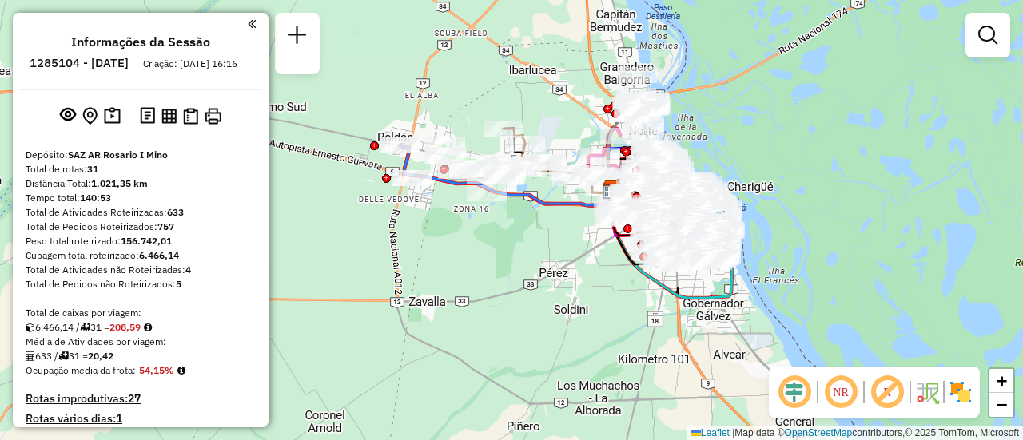
drag, startPoint x: 436, startPoint y: 256, endPoint x: 519, endPoint y: 295, distance: 91.2
click at [519, 295] on div "Janela de atendimento Grade de atendimento Capacidade Transportadoras Veículos …" at bounding box center [511, 220] width 1023 height 440
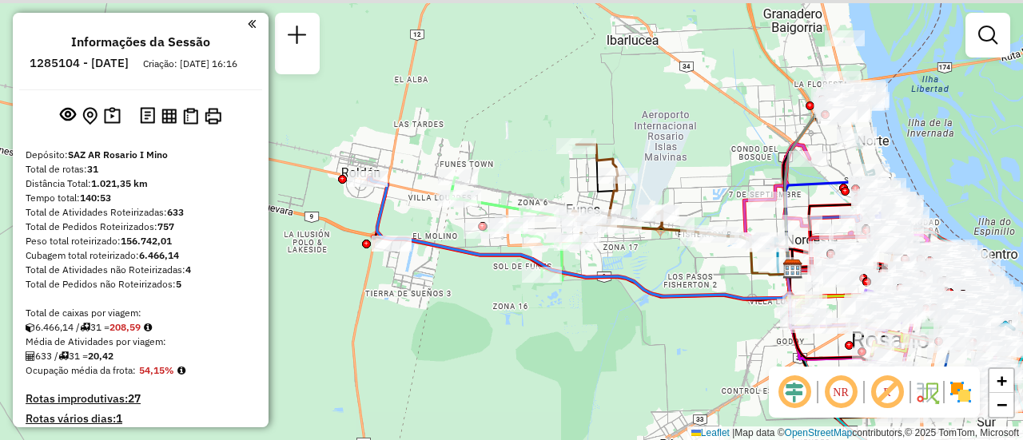
drag, startPoint x: 471, startPoint y: 273, endPoint x: 461, endPoint y: 330, distance: 57.5
click at [452, 344] on div "Janela de atendimento Grade de atendimento Capacidade Transportadoras Veículos …" at bounding box center [511, 220] width 1023 height 440
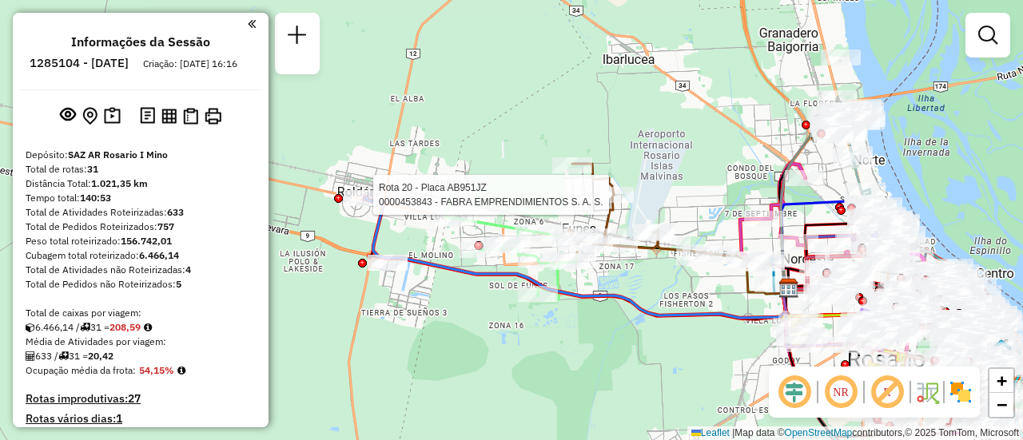
select select "**********"
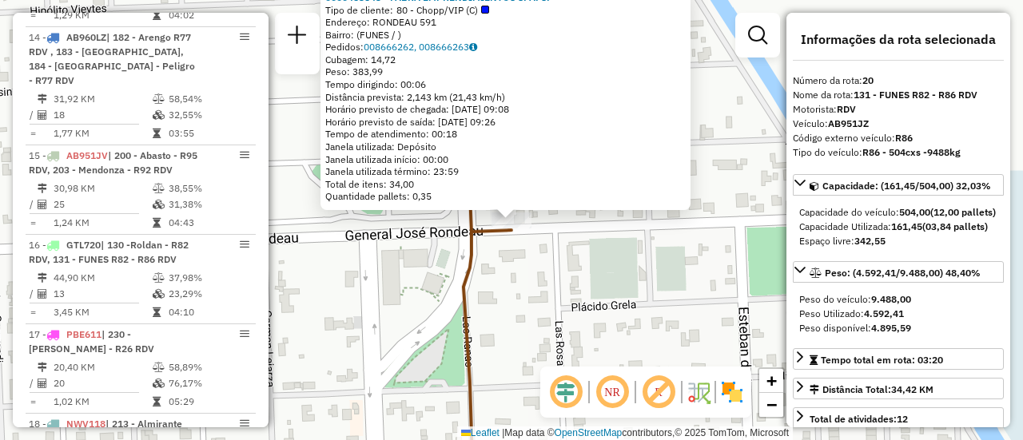
scroll to position [2431, 0]
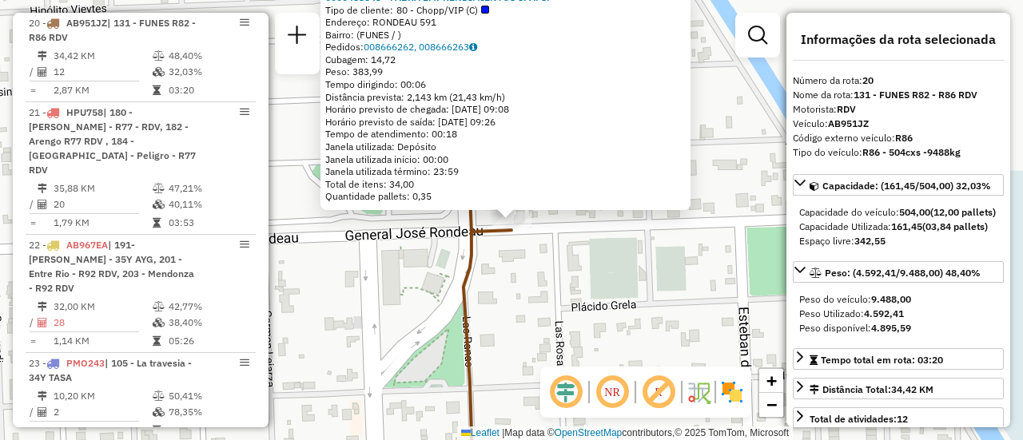
click at [609, 288] on div "0000453843 - FABRA EMPRENDIMIENTOS S. A. S. Tipo de cliente: 80 - Chopp/VIP (C)…" at bounding box center [511, 220] width 1023 height 440
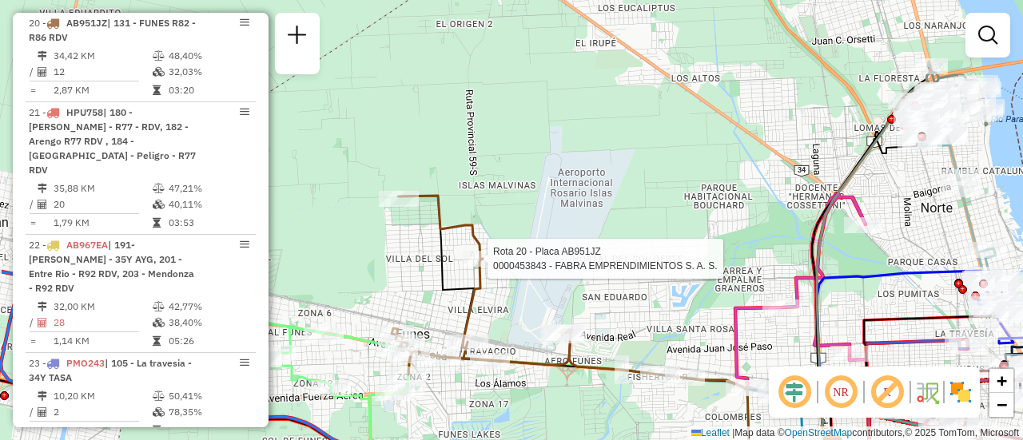
select select "**********"
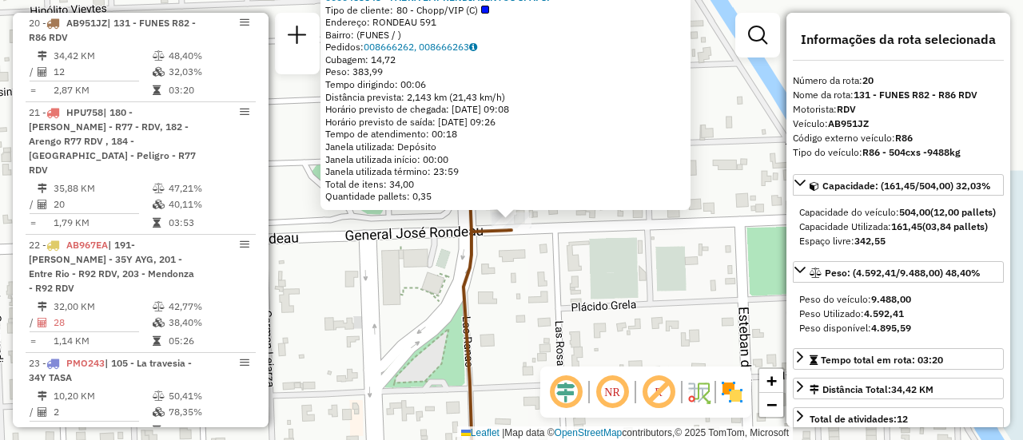
scroll to position [160, 0]
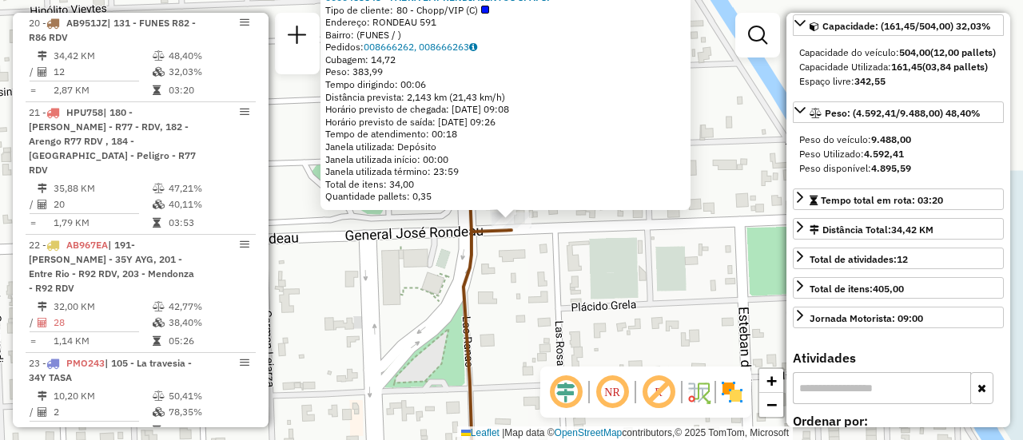
drag, startPoint x: 620, startPoint y: 278, endPoint x: 538, endPoint y: 281, distance: 82.4
click at [619, 279] on div "0000453843 - FABRA EMPRENDIMIENTOS S. A. S. Tipo de cliente: 80 - Chopp/VIP (C)…" at bounding box center [511, 220] width 1023 height 440
click at [428, 292] on div "0000453843 - FABRA EMPRENDIMIENTOS S. A. S. Tipo de cliente: 80 - Chopp/VIP (C)…" at bounding box center [511, 220] width 1023 height 440
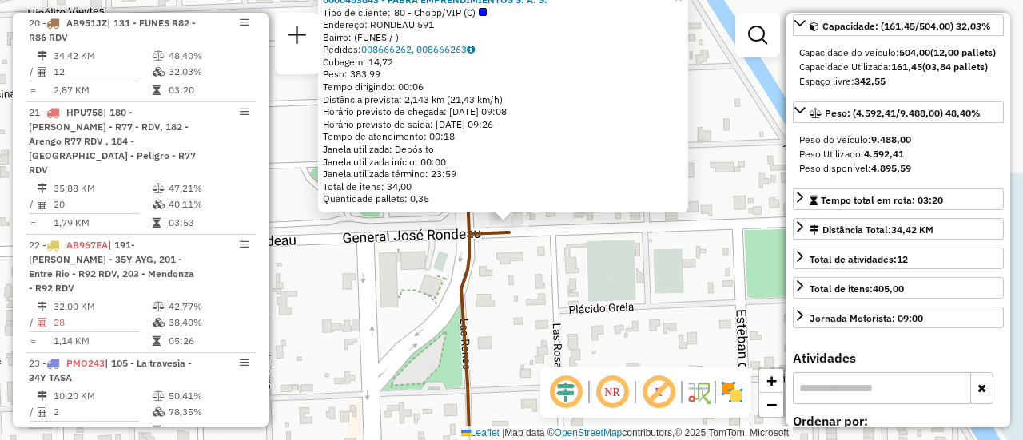
drag, startPoint x: 400, startPoint y: 277, endPoint x: 443, endPoint y: 273, distance: 43.3
click at [400, 276] on div "0000453843 - FABRA EMPRENDIMIENTOS S. A. S. Tipo de cliente: 80 - Chopp/VIP (C)…" at bounding box center [511, 220] width 1023 height 440
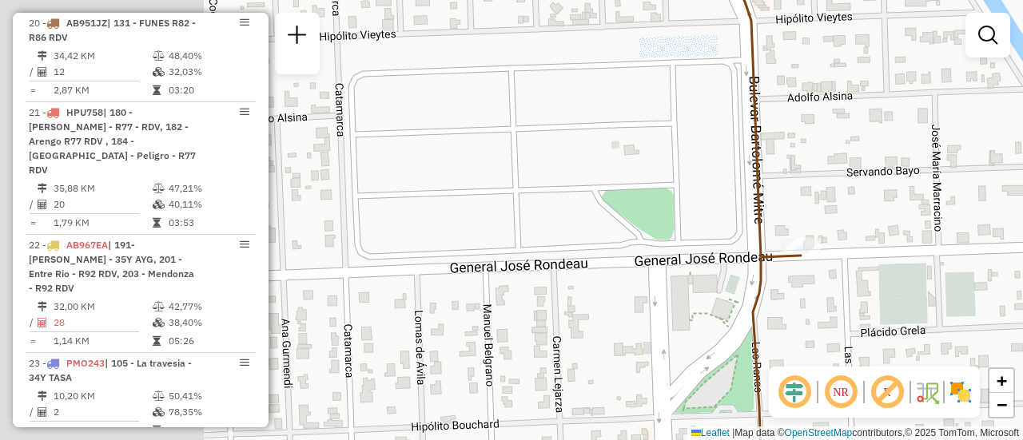
drag, startPoint x: 588, startPoint y: 274, endPoint x: 907, endPoint y: 280, distance: 318.9
click at [950, 290] on div "Janela de atendimento Grade de atendimento Capacidade Transportadoras Veículos …" at bounding box center [511, 220] width 1023 height 440
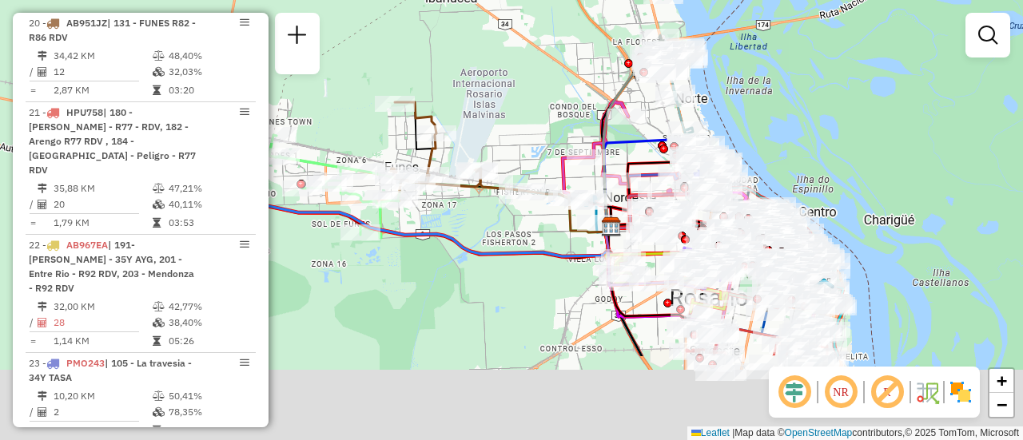
drag, startPoint x: 367, startPoint y: 257, endPoint x: 427, endPoint y: 101, distance: 167.0
click at [417, 90] on div "Janela de atendimento Grade de atendimento Capacidade Transportadoras Veículos …" at bounding box center [511, 220] width 1023 height 440
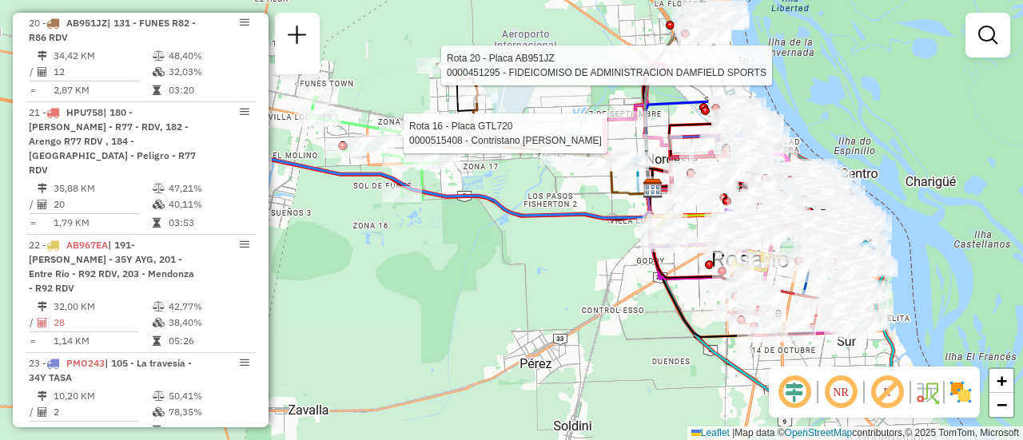
select select "**********"
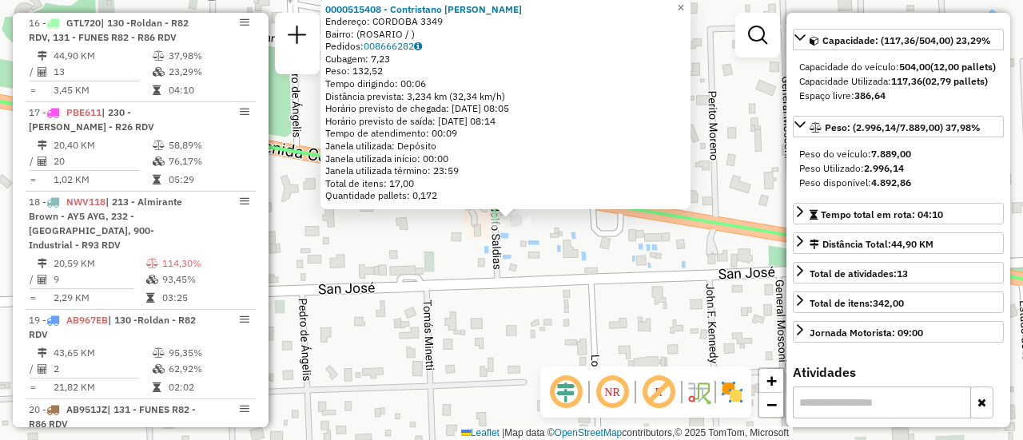
click at [615, 297] on div "0000515408 - Contristano Juan Pablo Martin Endereço: CORDOBA 3349 Bairro: (ROSA…" at bounding box center [511, 220] width 1023 height 440
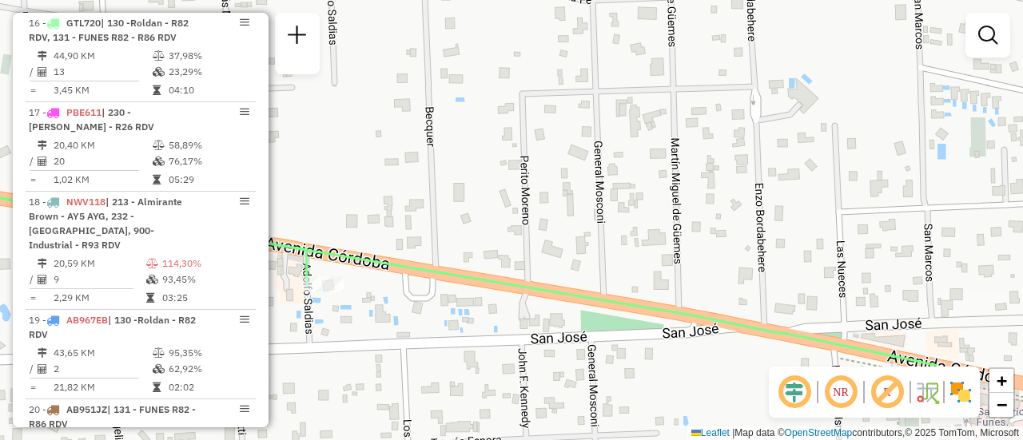
drag, startPoint x: 734, startPoint y: 164, endPoint x: 549, endPoint y: 238, distance: 199.7
click at [499, 245] on div "Janela de atendimento Grade de atendimento Capacidade Transportadoras Veículos …" at bounding box center [511, 220] width 1023 height 440
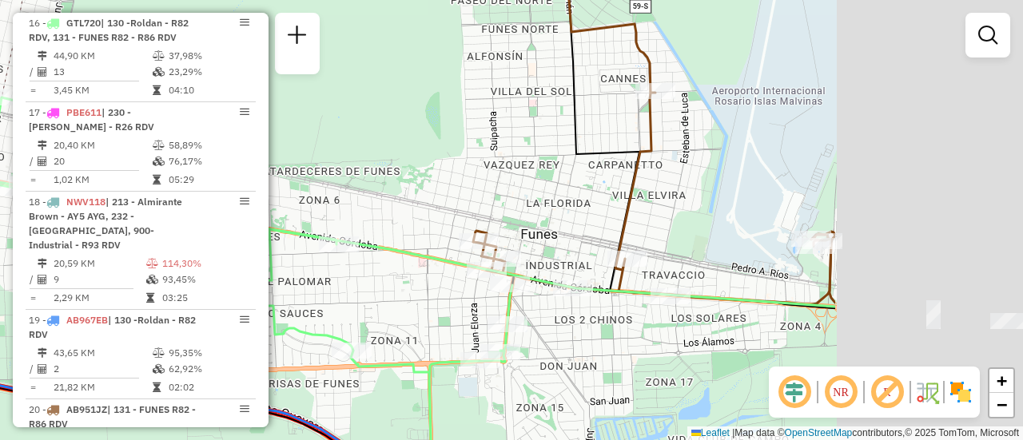
drag, startPoint x: 734, startPoint y: 181, endPoint x: 290, endPoint y: 210, distance: 444.5
click at [278, 215] on div "Janela de atendimento Grade de atendimento Capacidade Transportadoras Veículos …" at bounding box center [511, 220] width 1023 height 440
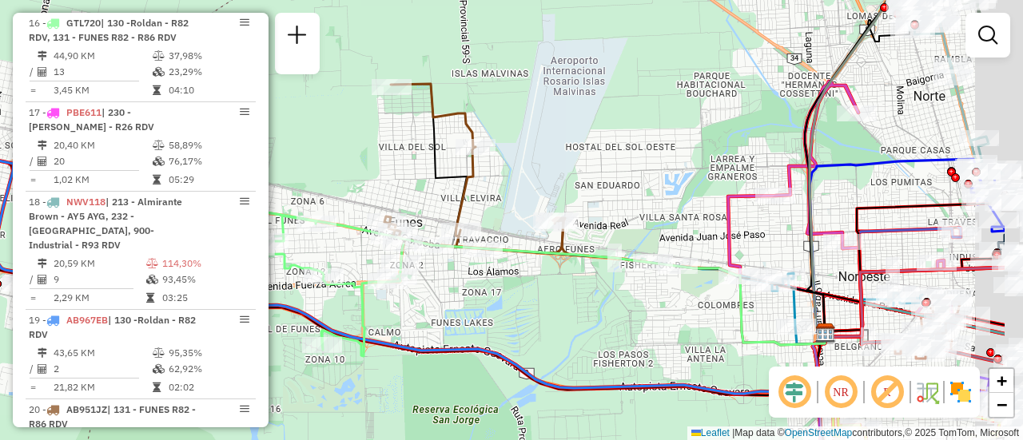
drag, startPoint x: 745, startPoint y: 197, endPoint x: 521, endPoint y: 192, distance: 223.8
click at [555, 208] on div "Janela de atendimento Grade de atendimento Capacidade Transportadoras Veículos …" at bounding box center [511, 220] width 1023 height 440
click at [472, 207] on div "Janela de atendimento Grade de atendimento Capacidade Transportadoras Veículos …" at bounding box center [511, 220] width 1023 height 440
click at [417, 201] on div "Janela de atendimento Grade de atendimento Capacidade Transportadoras Veículos …" at bounding box center [511, 220] width 1023 height 440
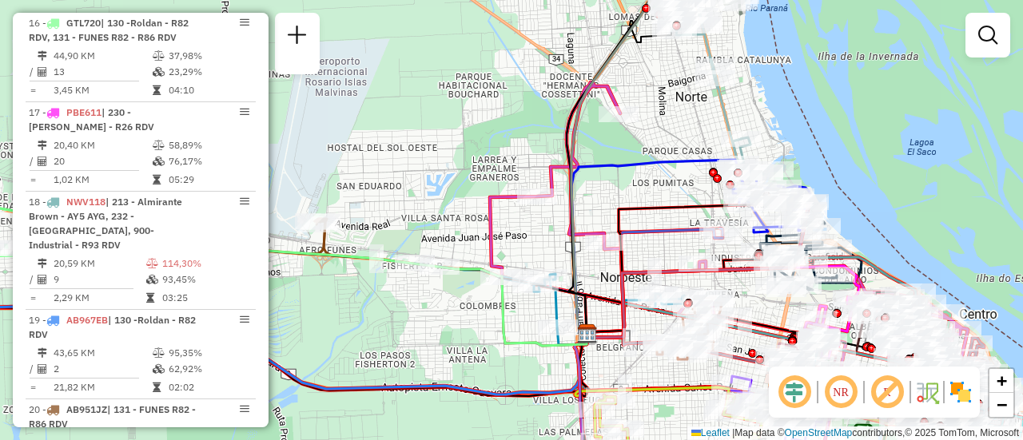
drag, startPoint x: 656, startPoint y: 179, endPoint x: 545, endPoint y: 182, distance: 111.1
click at [545, 182] on div "Janela de atendimento Grade de atendimento Capacidade Transportadoras Veículos …" at bounding box center [511, 220] width 1023 height 440
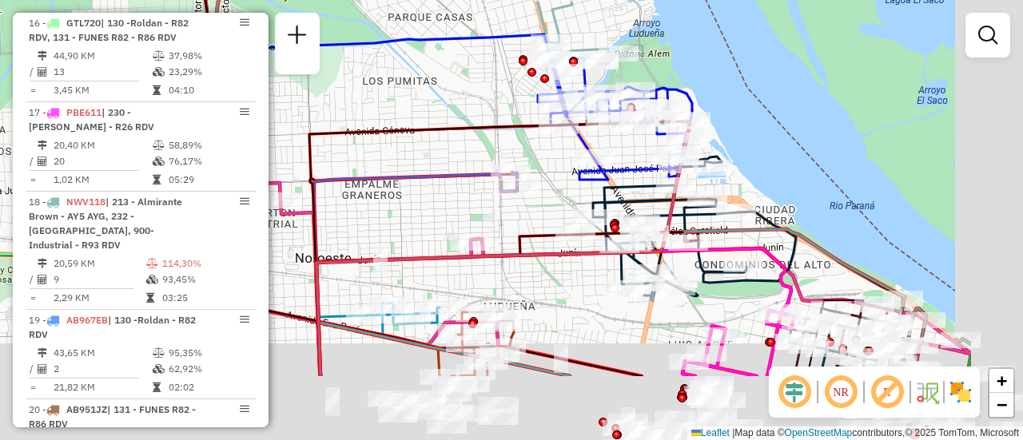
drag, startPoint x: 659, startPoint y: 324, endPoint x: 452, endPoint y: 180, distance: 252.5
click at [452, 180] on div "Janela de atendimento Grade de atendimento Capacidade Transportadoras Veículos …" at bounding box center [511, 220] width 1023 height 440
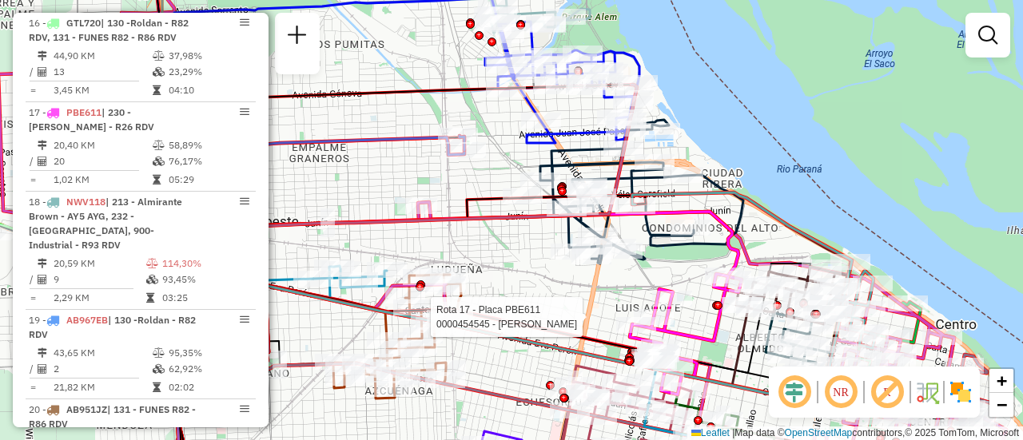
click at [660, 312] on icon at bounding box center [517, 345] width 648 height 118
select select "**********"
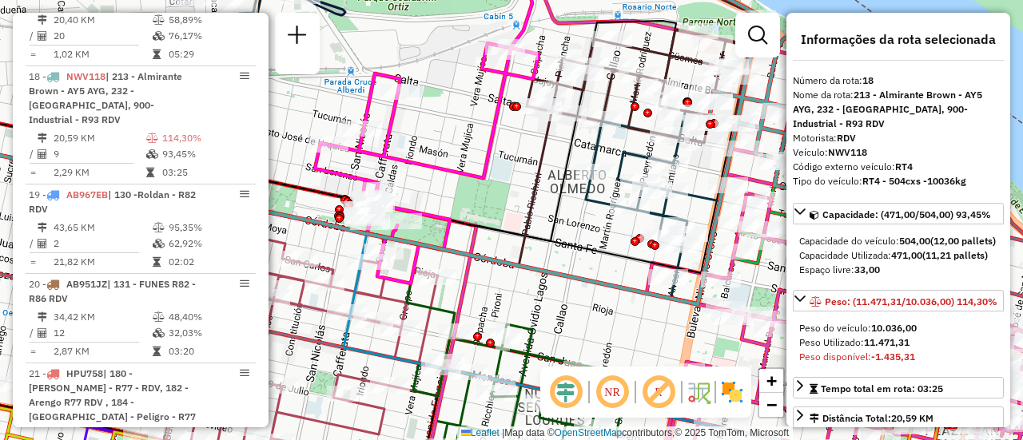
scroll to position [2191, 0]
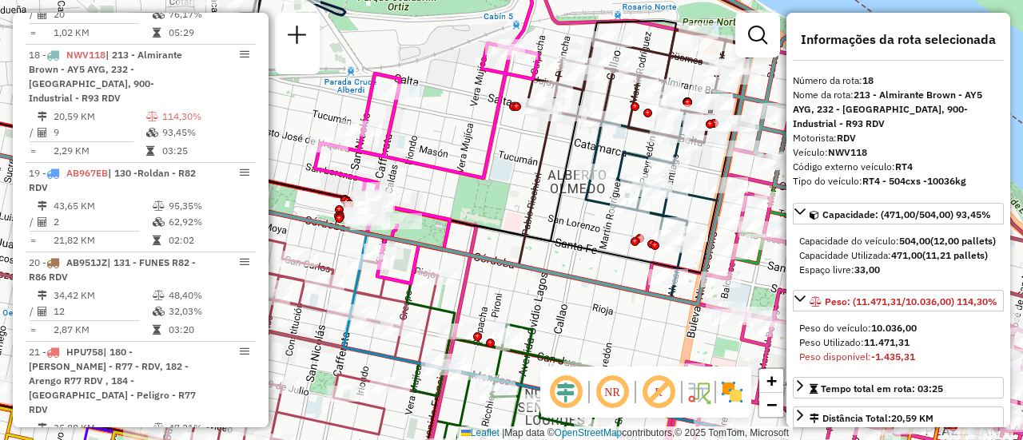
click at [548, 322] on div "Janela de atendimento Grade de atendimento Capacidade Transportadoras Veículos …" at bounding box center [511, 220] width 1023 height 440
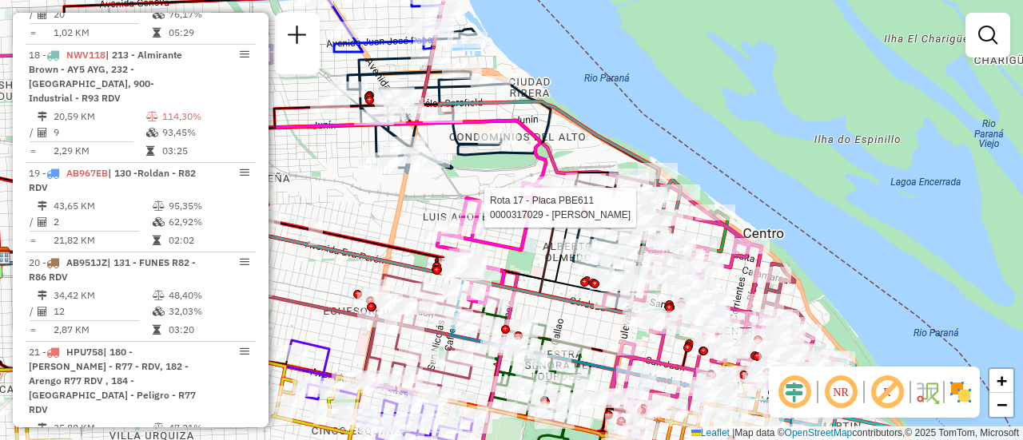
select select "**********"
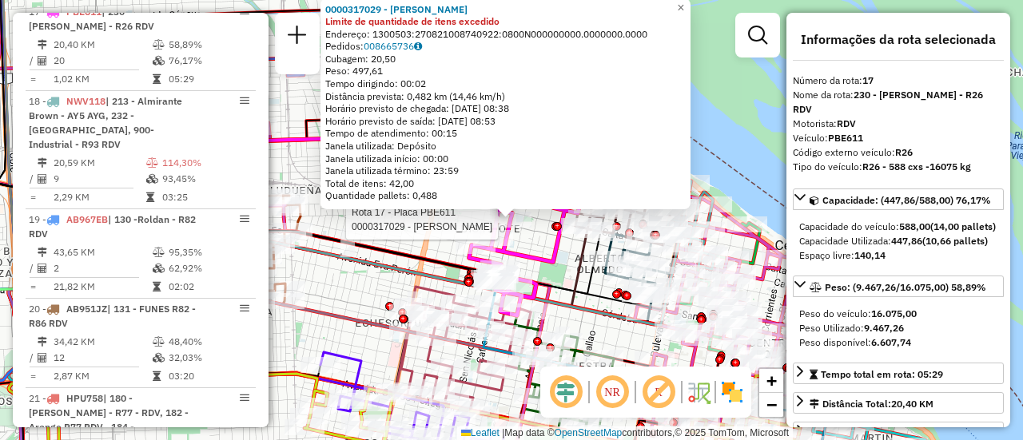
scroll to position [2134, 0]
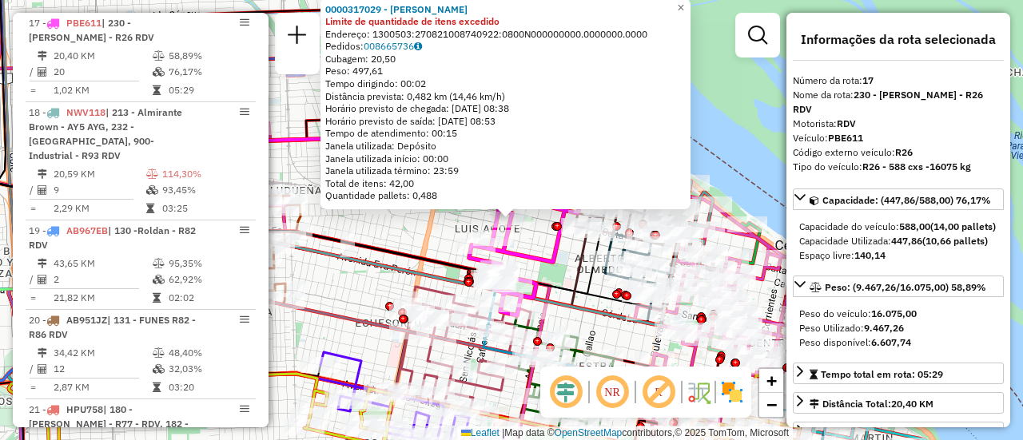
click at [407, 236] on div "0000317029 - BUSSO GABRIEL G Limite de quantidade de itens excedido Endereço: 1…" at bounding box center [511, 220] width 1023 height 440
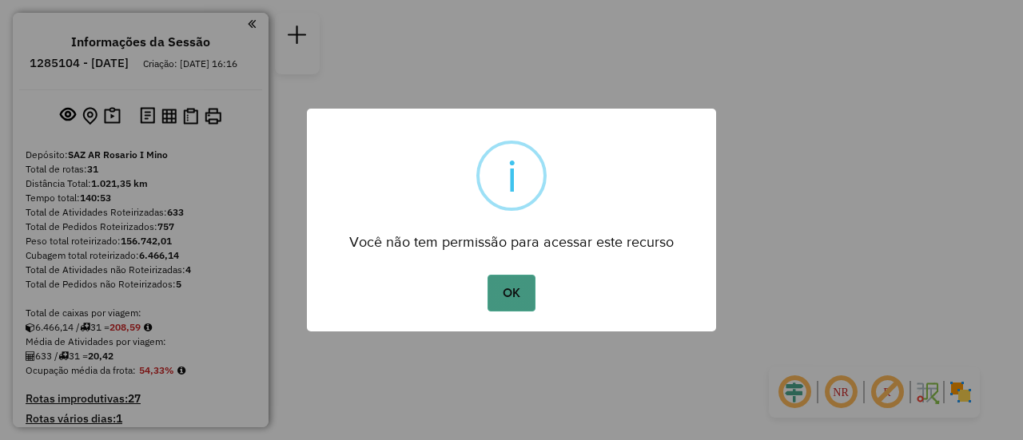
click at [519, 292] on button "OK" at bounding box center [510, 293] width 47 height 37
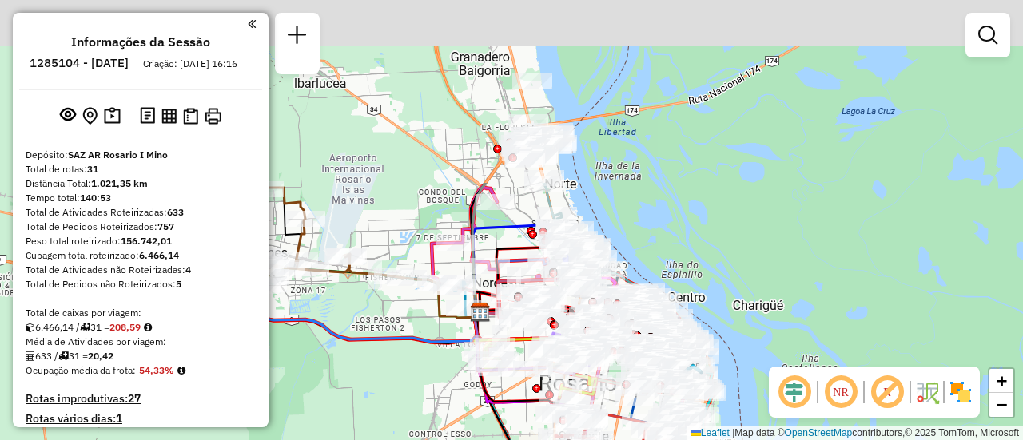
drag, startPoint x: 440, startPoint y: 141, endPoint x: 487, endPoint y: 300, distance: 164.9
click at [433, 376] on div "Janela de atendimento Grade de atendimento Capacidade Transportadoras Veículos …" at bounding box center [511, 220] width 1023 height 440
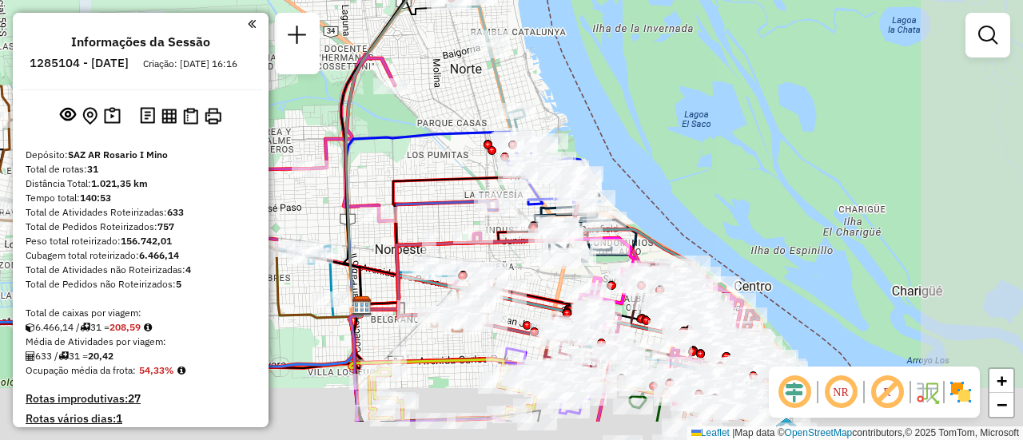
drag, startPoint x: 535, startPoint y: 222, endPoint x: 461, endPoint y: 173, distance: 88.9
click at [420, 154] on div "Janela de atendimento Grade de atendimento Capacidade Transportadoras Veículos …" at bounding box center [511, 220] width 1023 height 440
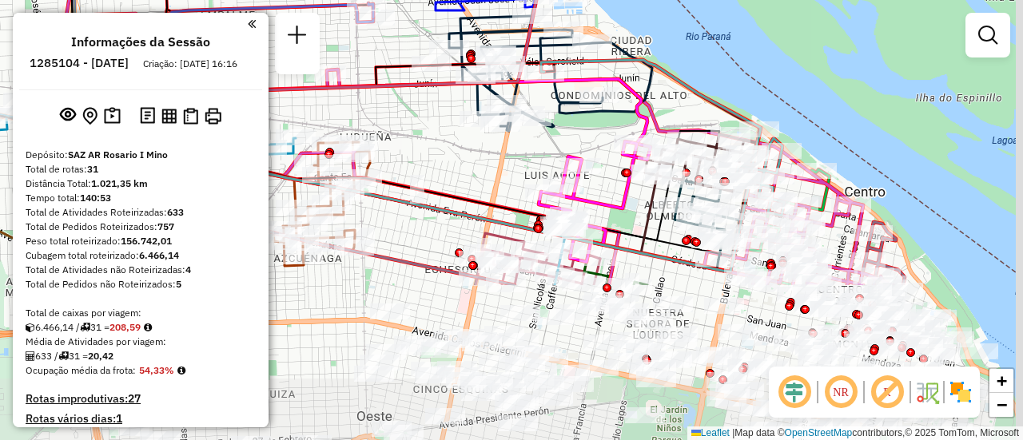
drag, startPoint x: 815, startPoint y: 205, endPoint x: 680, endPoint y: 74, distance: 187.6
click at [680, 74] on icon at bounding box center [662, 138] width 243 height 156
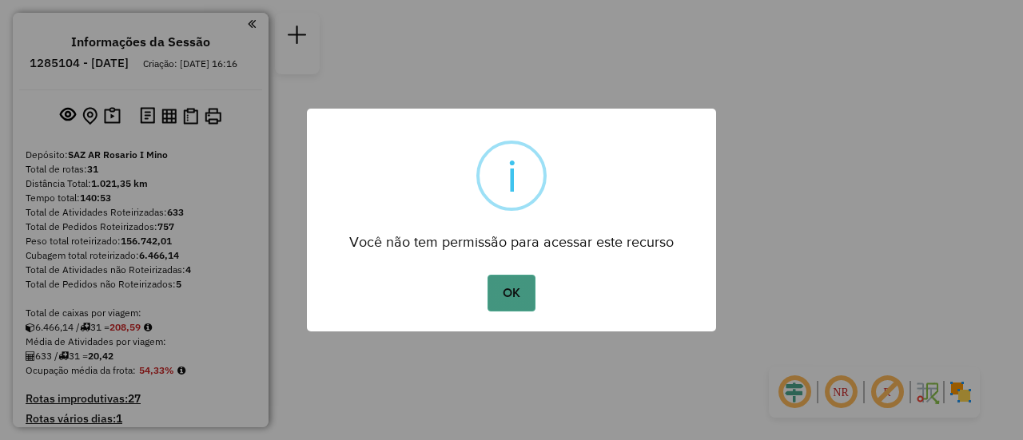
click at [517, 296] on button "OK" at bounding box center [510, 293] width 47 height 37
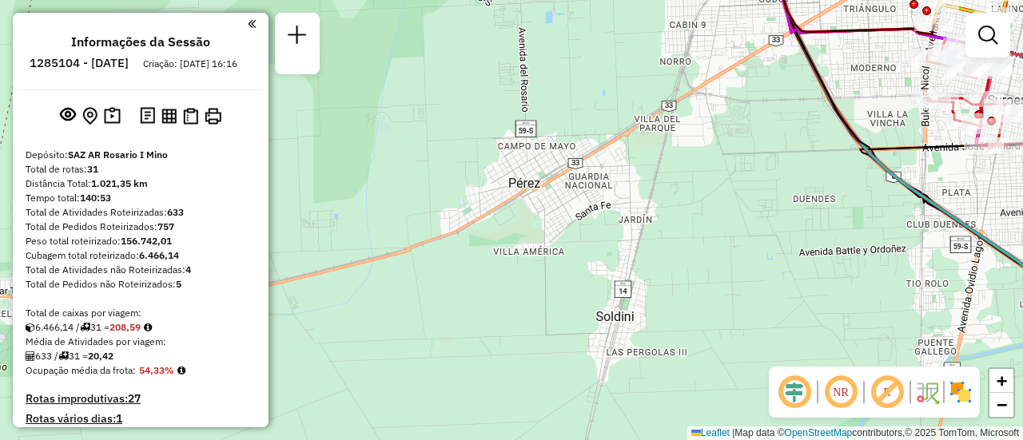
drag, startPoint x: 492, startPoint y: 118, endPoint x: 478, endPoint y: 275, distance: 157.3
click at [452, 324] on div "Janela de atendimento Grade de atendimento Capacidade Transportadoras Veículos …" at bounding box center [511, 220] width 1023 height 440
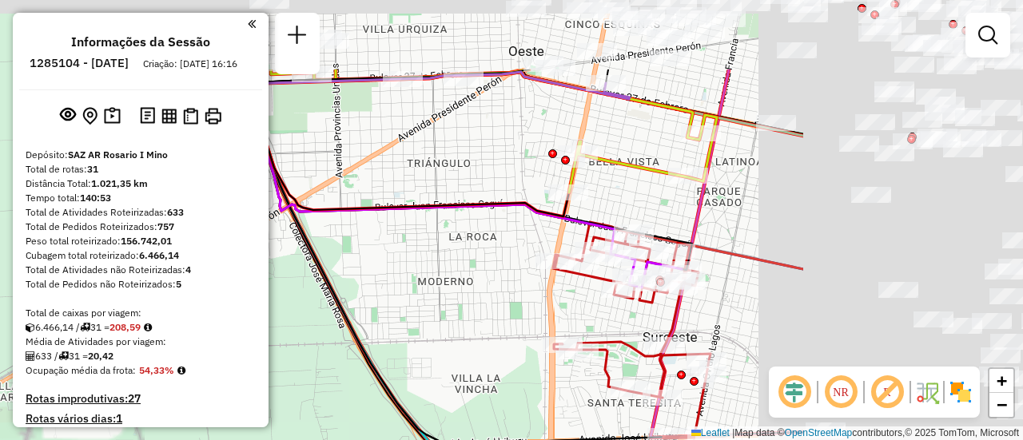
drag, startPoint x: 826, startPoint y: 147, endPoint x: 656, endPoint y: 217, distance: 183.1
click at [461, 269] on div "Janela de atendimento Grade de atendimento Capacidade Transportadoras Veículos …" at bounding box center [511, 220] width 1023 height 440
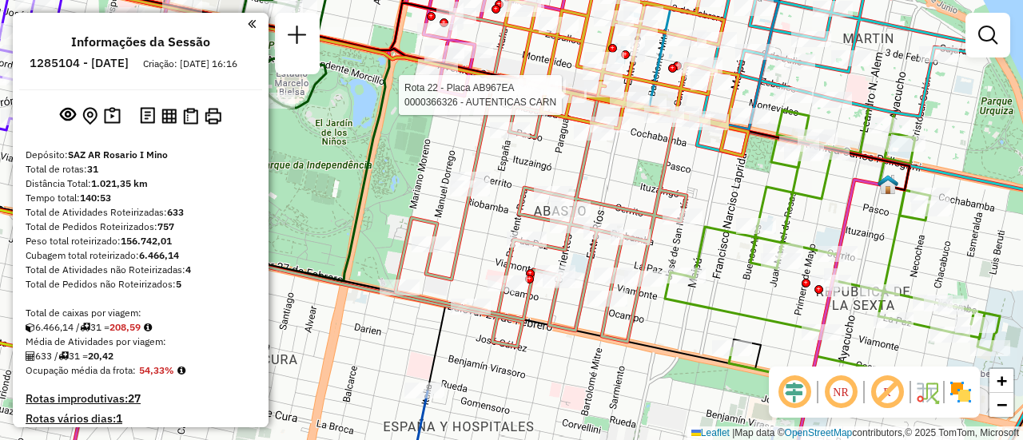
select select "**********"
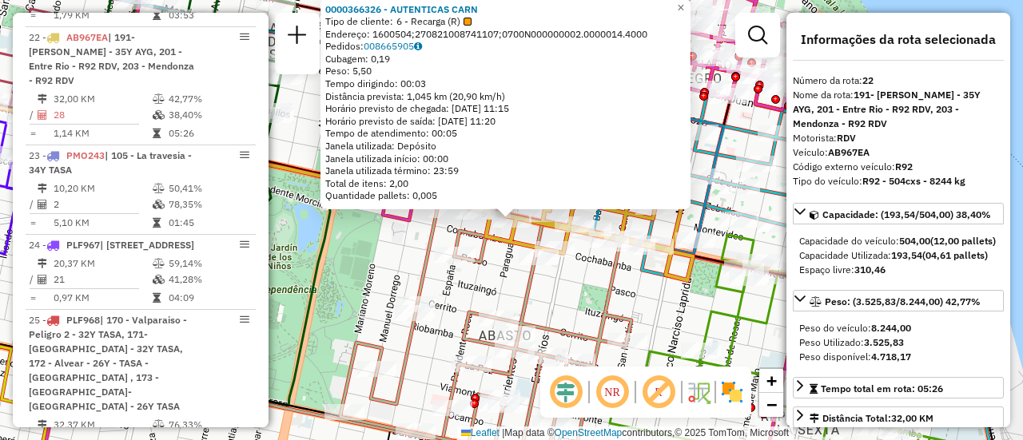
scroll to position [80, 0]
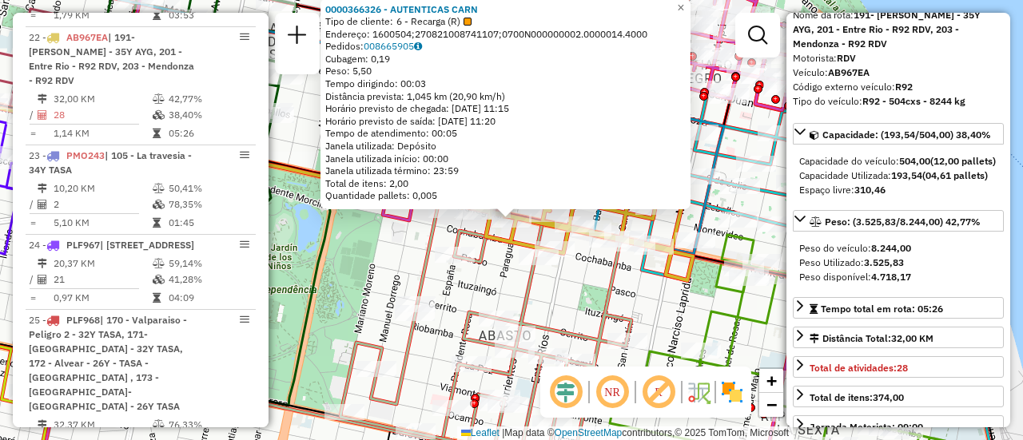
click at [388, 259] on div "0000366326 - AUTENTICAS CARN Tipo de cliente: 6 - Recarga (R) Endereço: 1600504…" at bounding box center [511, 220] width 1023 height 440
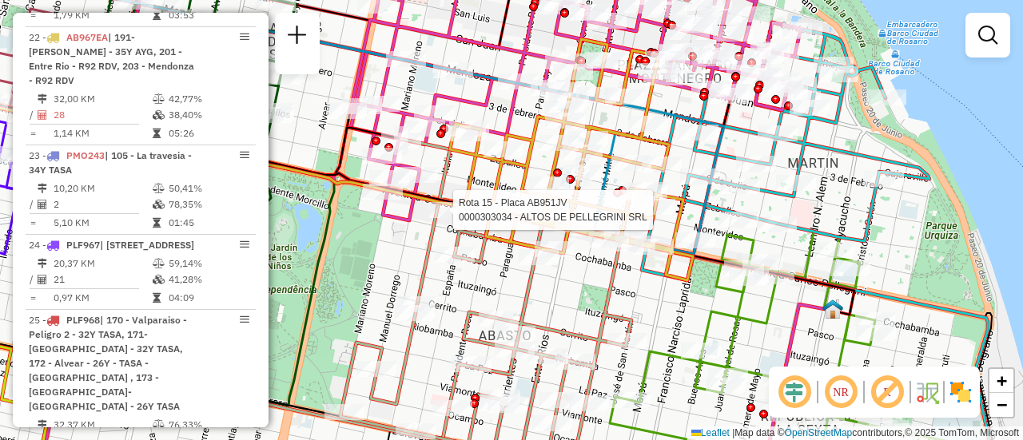
select select "**********"
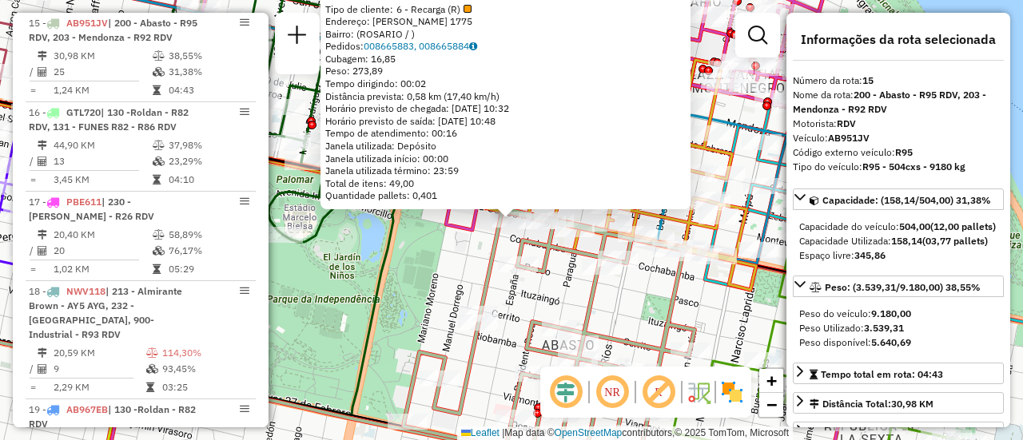
scroll to position [160, 0]
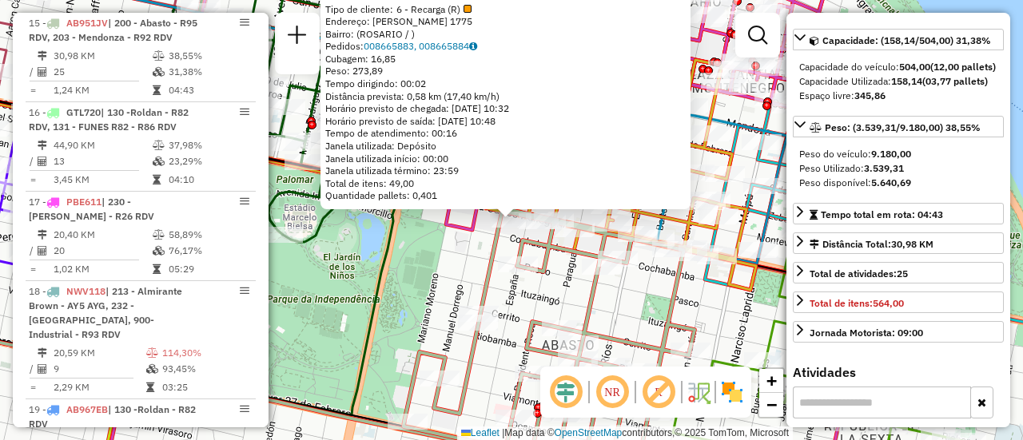
click at [425, 272] on div "0000303034 - ALTOS DE PELLEGRINI SRL Tipo de cliente: 6 - Recarga (R) Endereço:…" at bounding box center [511, 220] width 1023 height 440
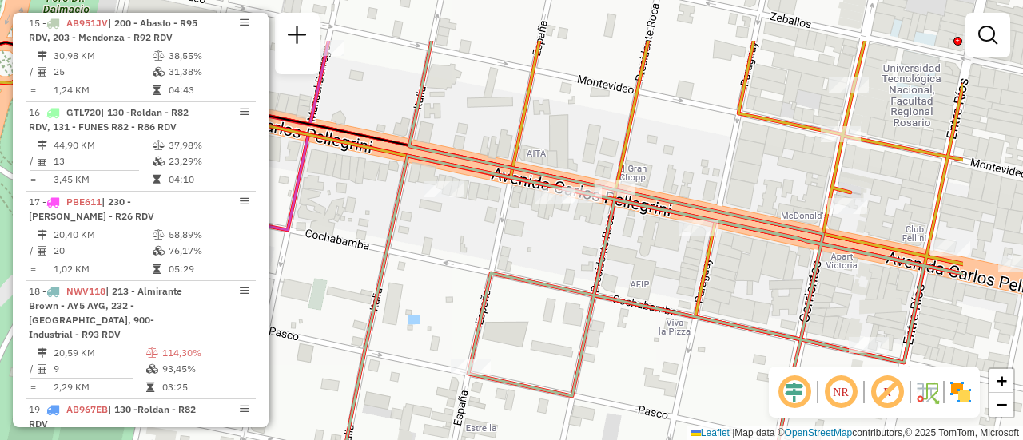
drag, startPoint x: 734, startPoint y: 165, endPoint x: 572, endPoint y: 250, distance: 183.0
click at [572, 250] on div "Janela de atendimento Grade de atendimento Capacidade Transportadoras Veículos …" at bounding box center [511, 220] width 1023 height 440
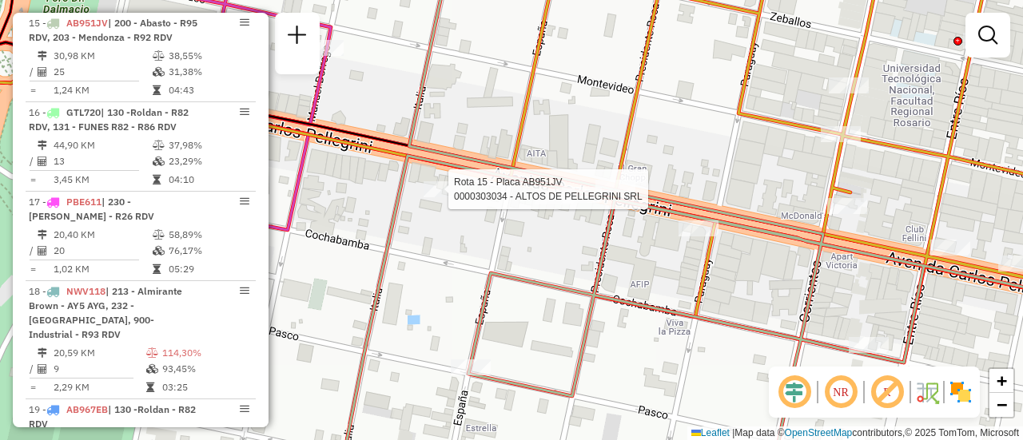
select select "**********"
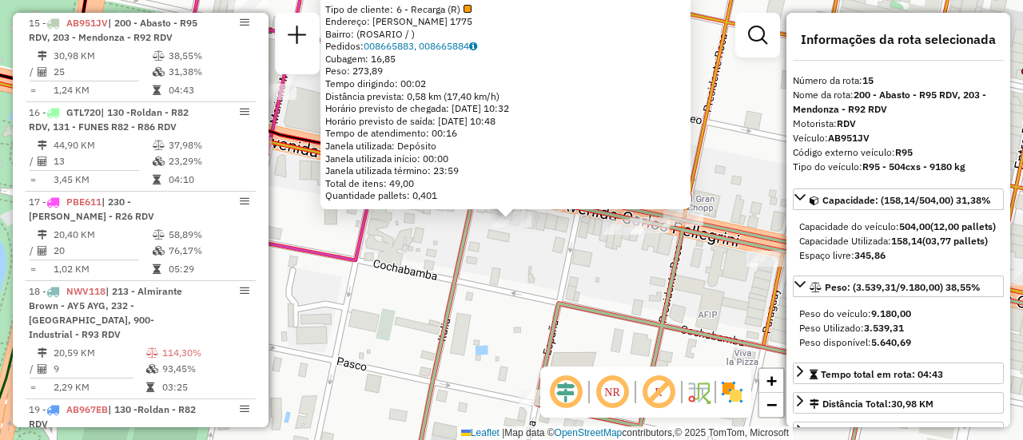
click at [587, 269] on div "0000303034 - ALTOS DE PELLEGRINI SRL Tipo de cliente: 6 - Recarga (R) Endereço:…" at bounding box center [511, 220] width 1023 height 440
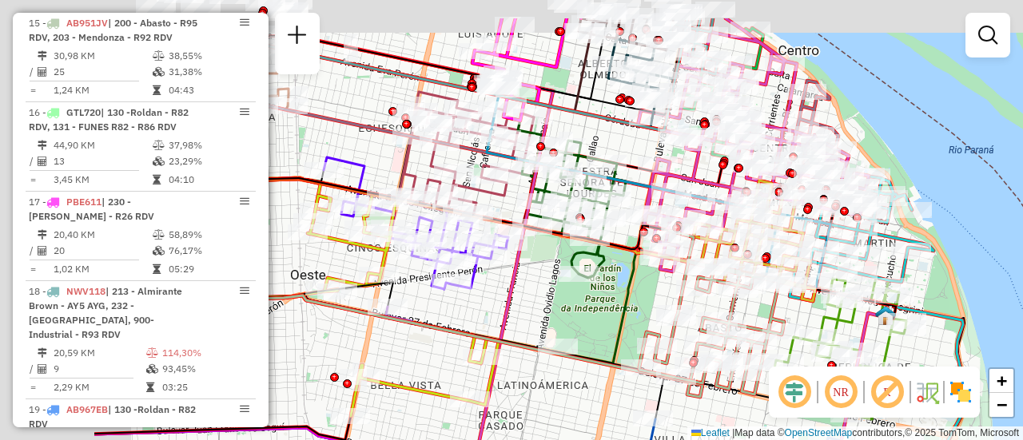
drag, startPoint x: 311, startPoint y: 189, endPoint x: 956, endPoint y: 348, distance: 664.4
click at [527, 251] on div at bounding box center [507, 243] width 40 height 16
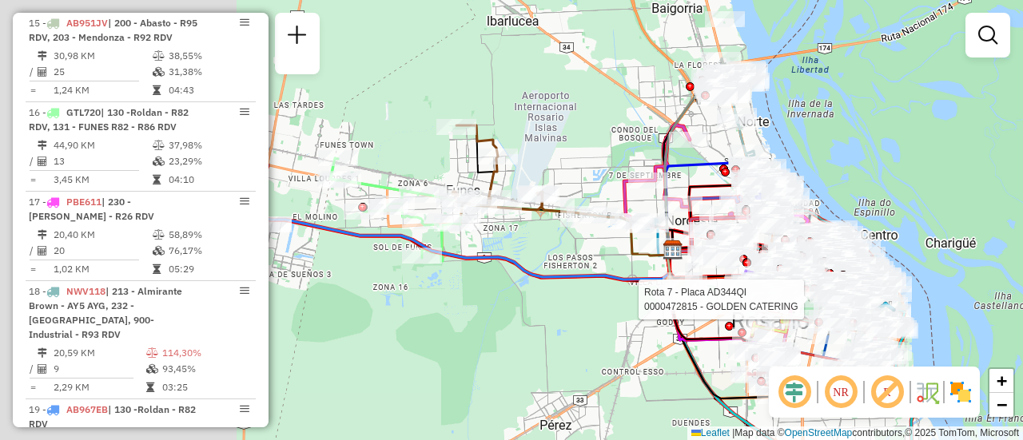
drag, startPoint x: 324, startPoint y: 204, endPoint x: 902, endPoint y: 281, distance: 583.8
click at [894, 284] on div "Rota 7 - Placa AD344QI 0000472815 - GOLDEN CATERING Janela de atendimento Grade…" at bounding box center [511, 220] width 1023 height 440
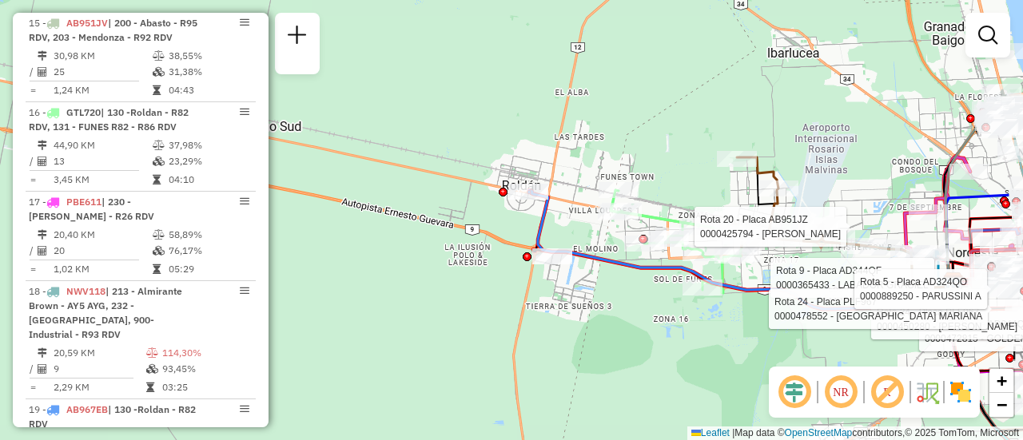
select select "**********"
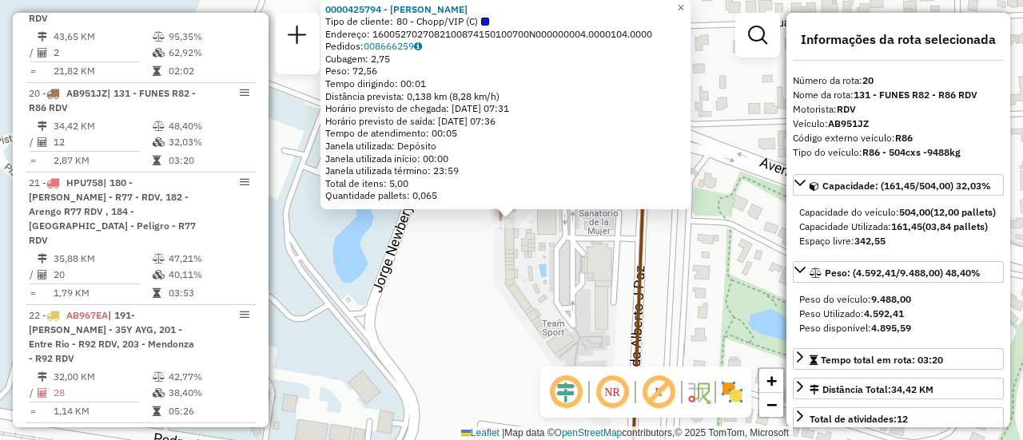
scroll to position [2431, 0]
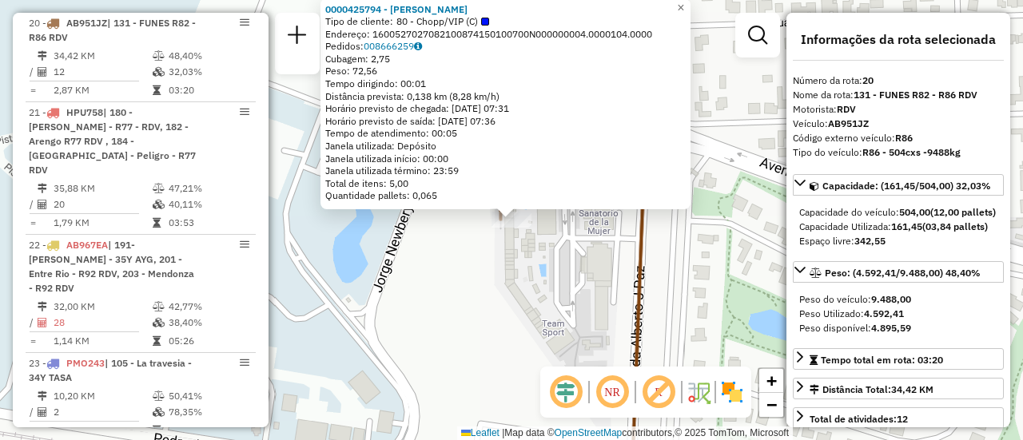
click at [550, 278] on div "0000425794 - CICALA Tipo de cliente: 80 - Chopp/VIP (C) Endereço: 1600527027082…" at bounding box center [511, 220] width 1023 height 440
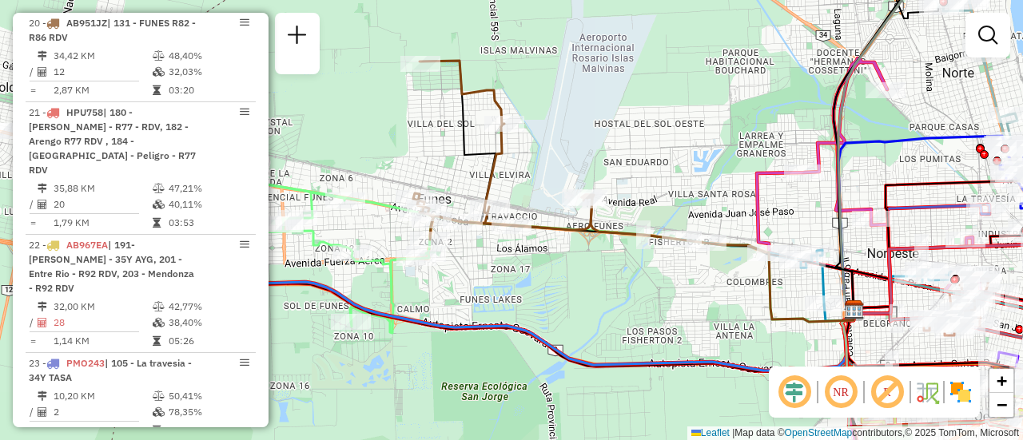
drag, startPoint x: 352, startPoint y: 223, endPoint x: 746, endPoint y: 208, distance: 394.3
click at [745, 208] on div "Janela de atendimento Grade de atendimento Capacidade Transportadoras Veículos …" at bounding box center [511, 220] width 1023 height 440
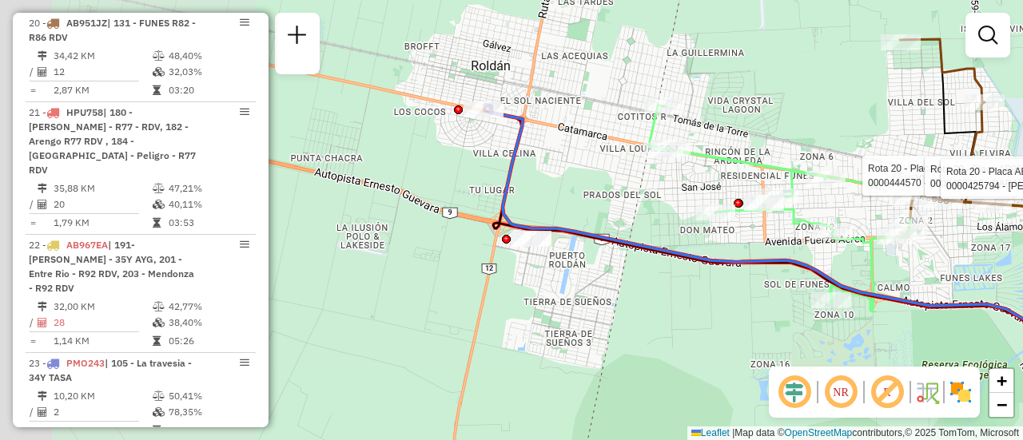
drag, startPoint x: 451, startPoint y: 191, endPoint x: 722, endPoint y: 153, distance: 273.6
click at [722, 153] on icon at bounding box center [781, 208] width 264 height 206
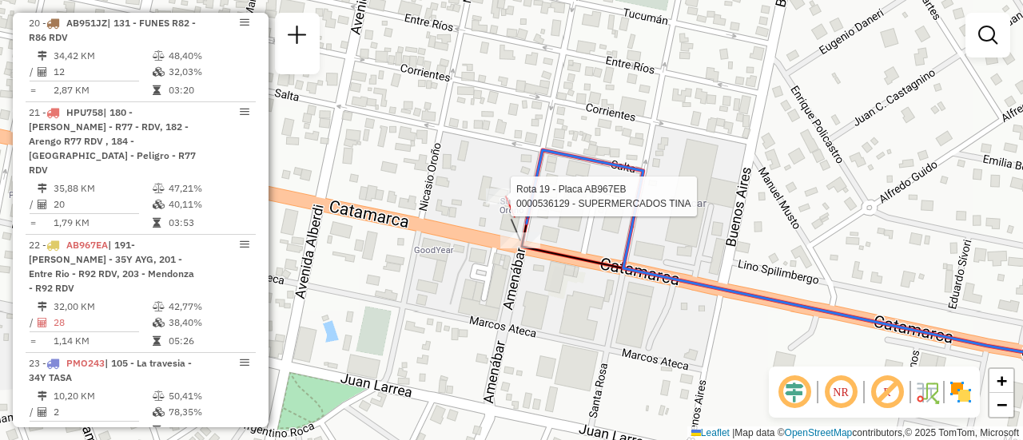
select select "**********"
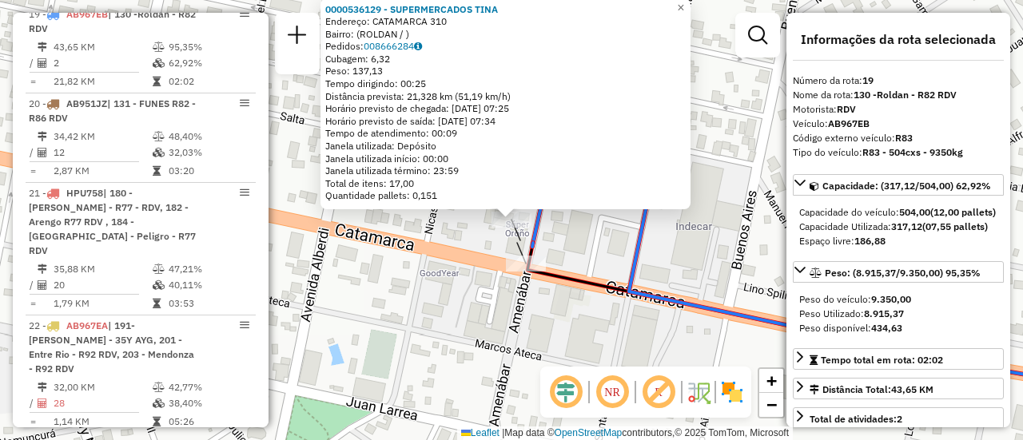
scroll to position [2341, 0]
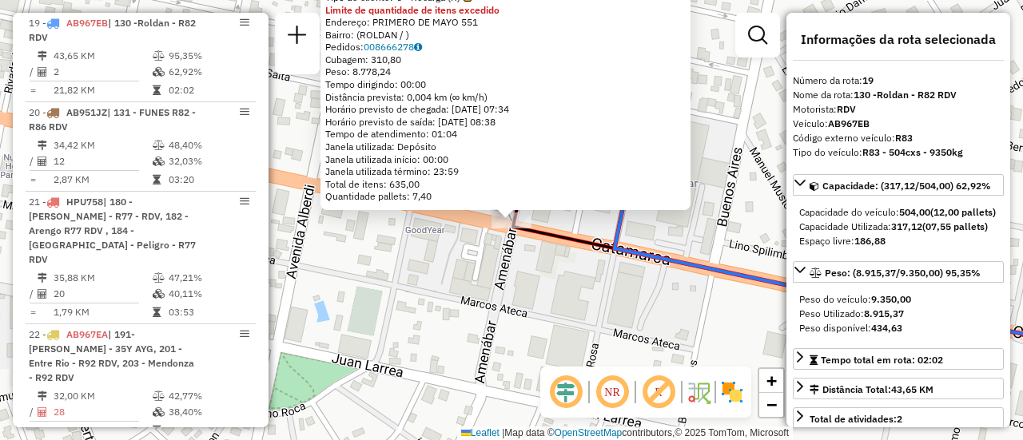
click at [715, 235] on div "0000380640 - SUPER ORONO S.R.L Tipo de cliente: 6 - Recarga (R) Limite de quant…" at bounding box center [511, 220] width 1023 height 440
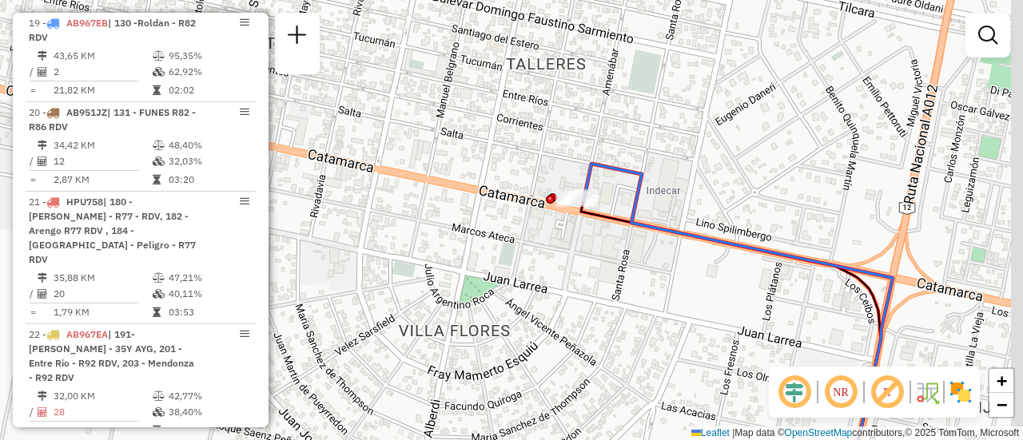
drag, startPoint x: 815, startPoint y: 210, endPoint x: 638, endPoint y: 213, distance: 177.4
click at [499, 171] on div "Janela de atendimento Grade de atendimento Capacidade Transportadoras Veículos …" at bounding box center [511, 220] width 1023 height 440
click at [440, 162] on div "Janela de atendimento Grade de atendimento Capacidade Transportadoras Veículos …" at bounding box center [511, 220] width 1023 height 440
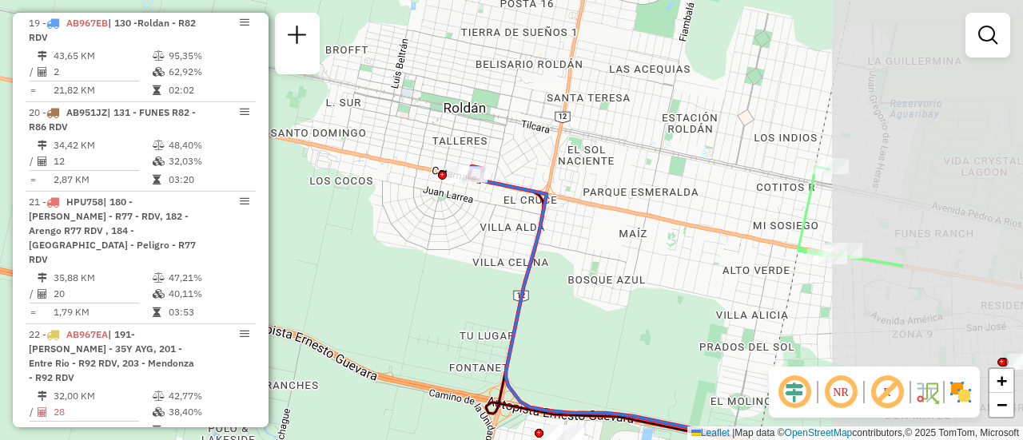
drag, startPoint x: 844, startPoint y: 241, endPoint x: 475, endPoint y: 182, distance: 373.1
click at [386, 166] on div "Janela de atendimento Grade de atendimento Capacidade Transportadoras Veículos …" at bounding box center [511, 220] width 1023 height 440
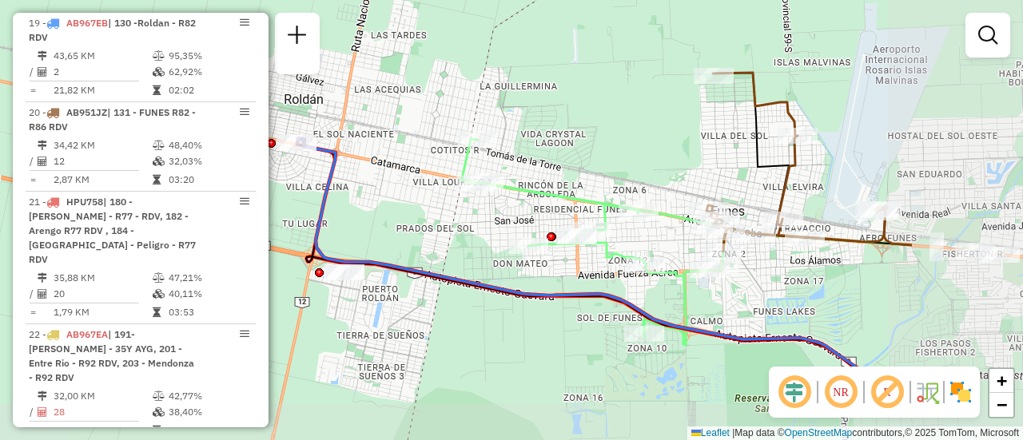
drag, startPoint x: 859, startPoint y: 291, endPoint x: 645, endPoint y: 249, distance: 218.2
click at [633, 249] on div "Janela de atendimento Grade de atendimento Capacidade Transportadoras Veículos …" at bounding box center [511, 220] width 1023 height 440
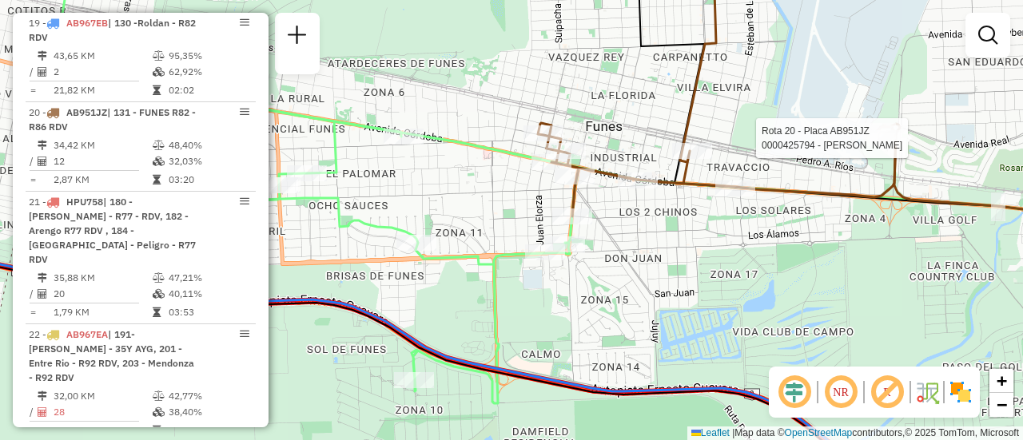
select select "**********"
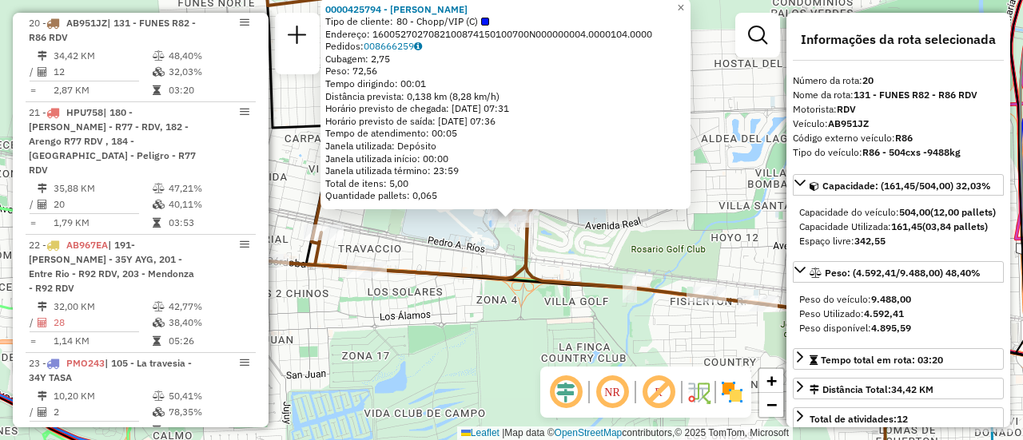
scroll to position [160, 0]
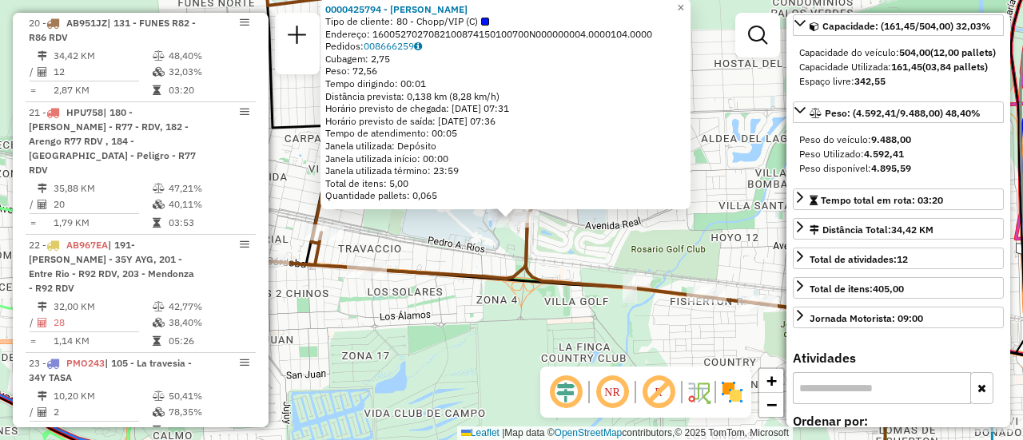
click at [670, 255] on div "0000425794 - CICALA Tipo de cliente: 80 - Chopp/VIP (C) Endereço: 1600527027082…" at bounding box center [511, 220] width 1023 height 440
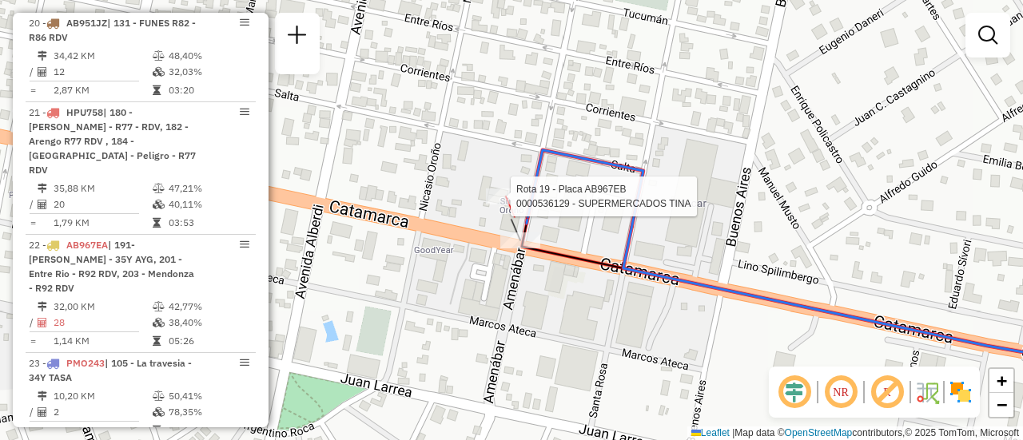
select select "**********"
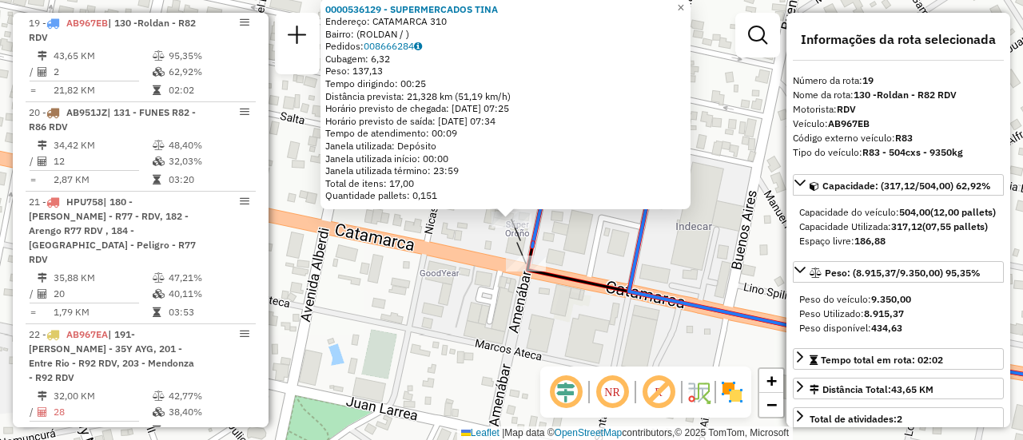
scroll to position [2341, 0]
click at [655, 257] on div "0000536129 - SUPERMERCADOS TINA Endereço: CATAMARCA 310 Bairro: (ROLDAN / ) Ped…" at bounding box center [511, 220] width 1023 height 440
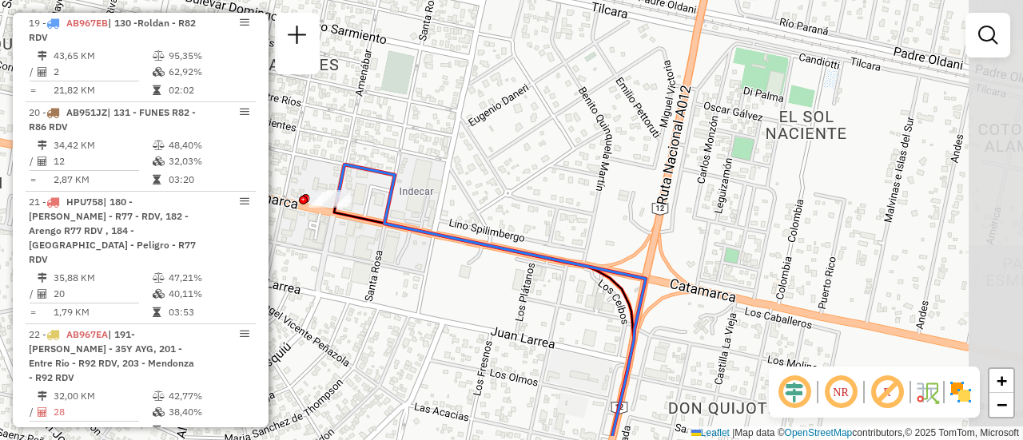
drag, startPoint x: 785, startPoint y: 258, endPoint x: 475, endPoint y: 197, distance: 315.3
click at [476, 198] on div "Janela de atendimento Grade de atendimento Capacidade Transportadoras Veículos …" at bounding box center [511, 220] width 1023 height 440
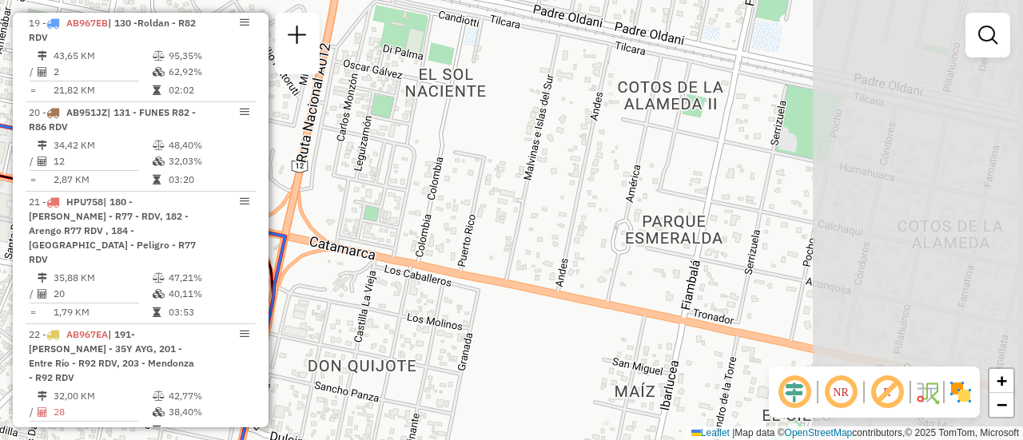
drag, startPoint x: 771, startPoint y: 233, endPoint x: 437, endPoint y: 193, distance: 336.4
click at [439, 194] on div "Janela de atendimento Grade de atendimento Capacidade Transportadoras Veículos …" at bounding box center [511, 220] width 1023 height 440
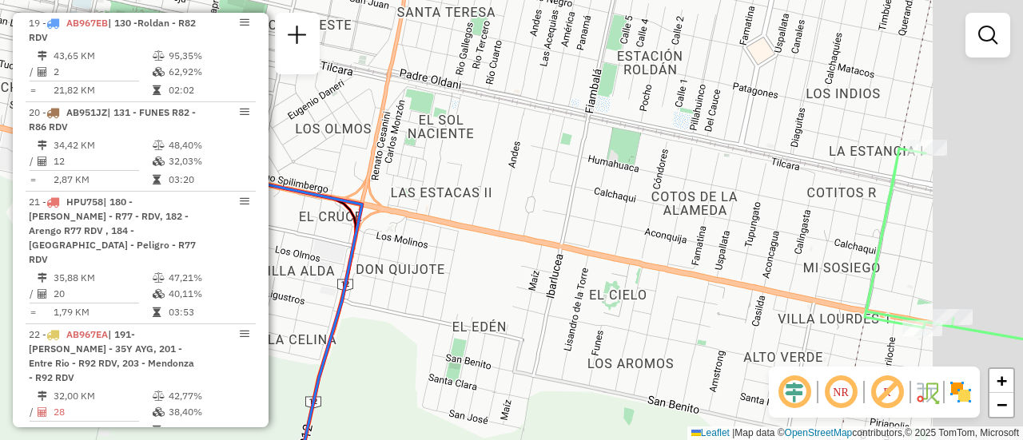
drag, startPoint x: 794, startPoint y: 250, endPoint x: 478, endPoint y: 195, distance: 321.2
click at [467, 195] on div "Janela de atendimento Grade de atendimento Capacidade Transportadoras Veículos …" at bounding box center [511, 220] width 1023 height 440
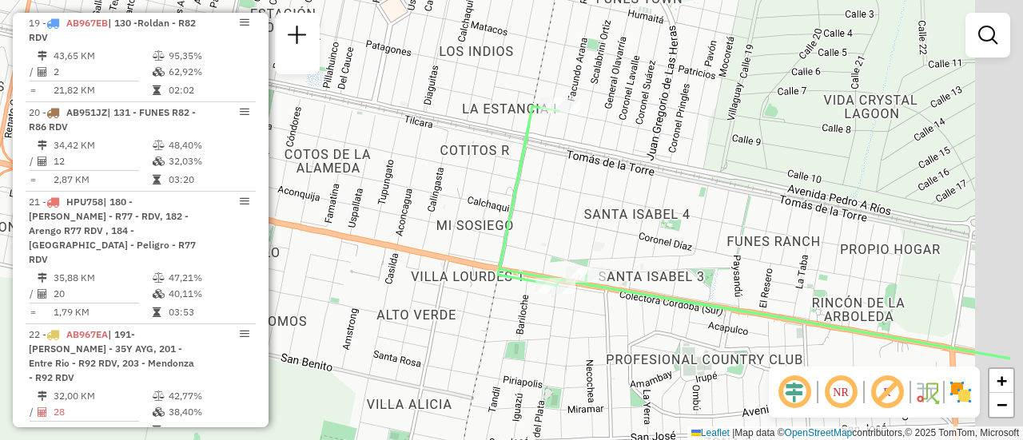
drag, startPoint x: 807, startPoint y: 220, endPoint x: 474, endPoint y: 186, distance: 334.9
click at [481, 188] on div "Janela de atendimento Grade de atendimento Capacidade Transportadoras Veículos …" at bounding box center [511, 220] width 1023 height 440
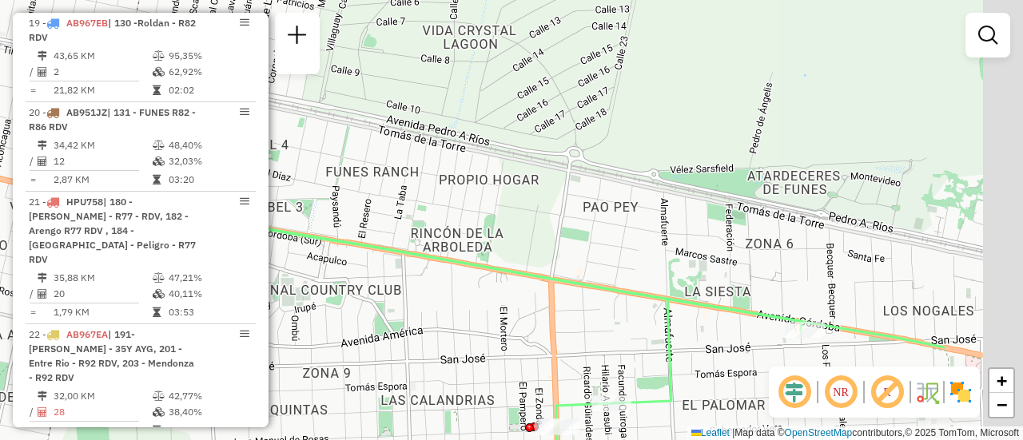
drag, startPoint x: 848, startPoint y: 262, endPoint x: 525, endPoint y: 173, distance: 335.0
click at [358, 155] on div "Janela de atendimento Grade de atendimento Capacidade Transportadoras Veículos …" at bounding box center [511, 220] width 1023 height 440
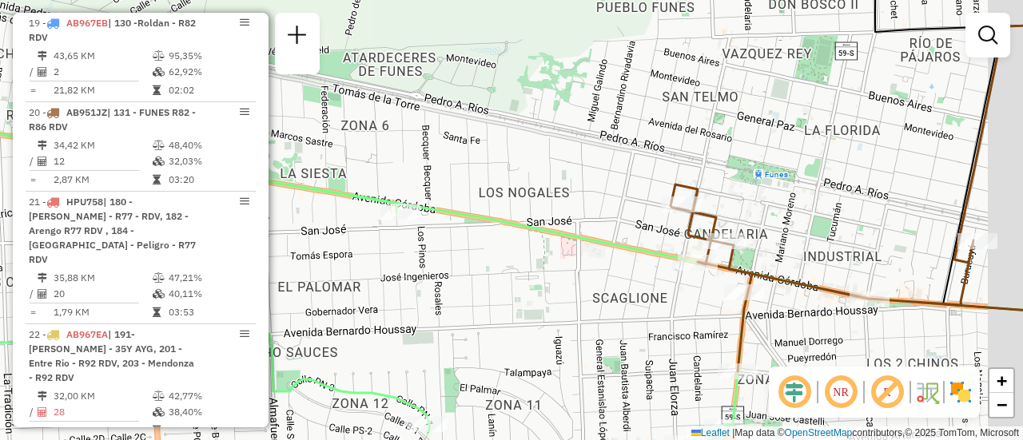
drag, startPoint x: 844, startPoint y: 232, endPoint x: 442, endPoint y: 91, distance: 425.9
click at [393, 83] on div "Janela de atendimento Grade de atendimento Capacidade Transportadoras Veículos …" at bounding box center [511, 220] width 1023 height 440
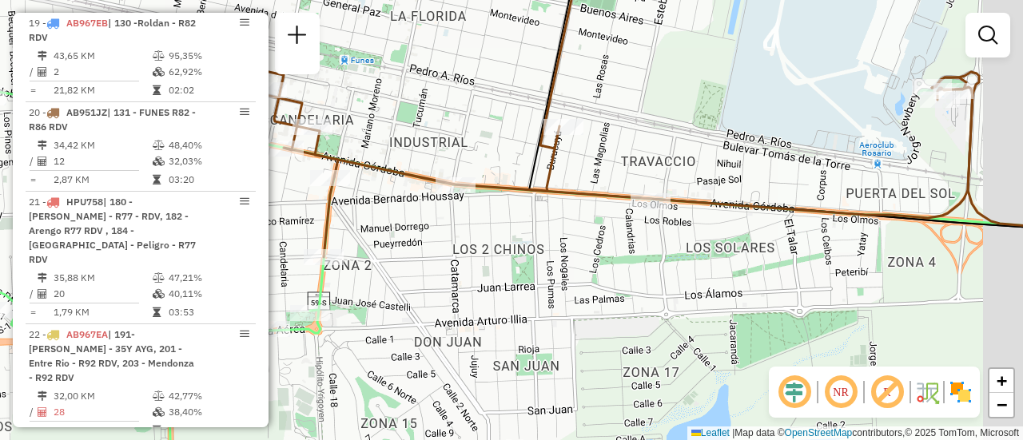
drag, startPoint x: 851, startPoint y: 153, endPoint x: 714, endPoint y: 146, distance: 136.8
click at [674, 151] on div "Janela de atendimento Grade de atendimento Capacidade Transportadoras Veículos …" at bounding box center [511, 220] width 1023 height 440
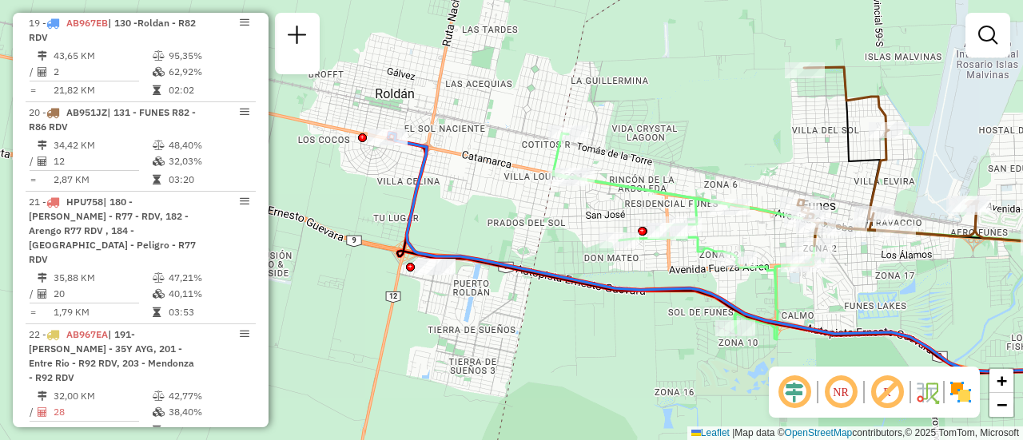
drag, startPoint x: 405, startPoint y: 174, endPoint x: 524, endPoint y: 211, distance: 124.6
click at [524, 211] on div "Janela de atendimento Grade de atendimento Capacidade Transportadoras Veículos …" at bounding box center [511, 220] width 1023 height 440
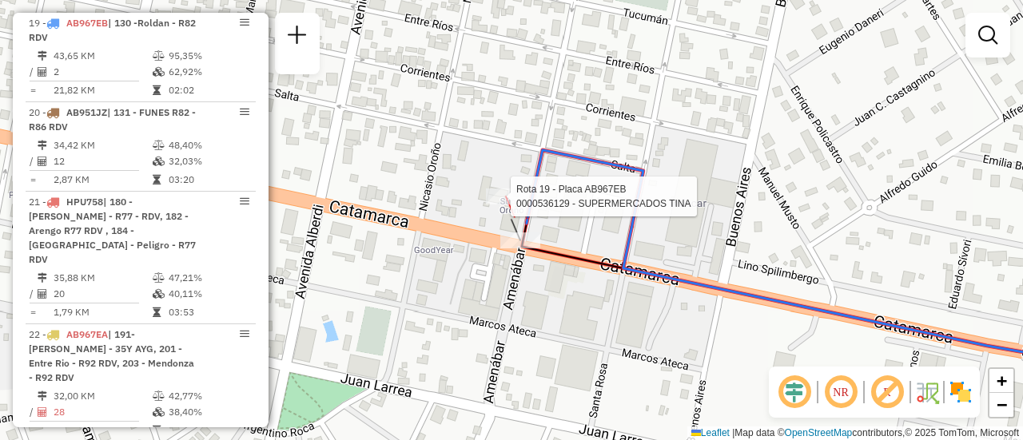
select select "**********"
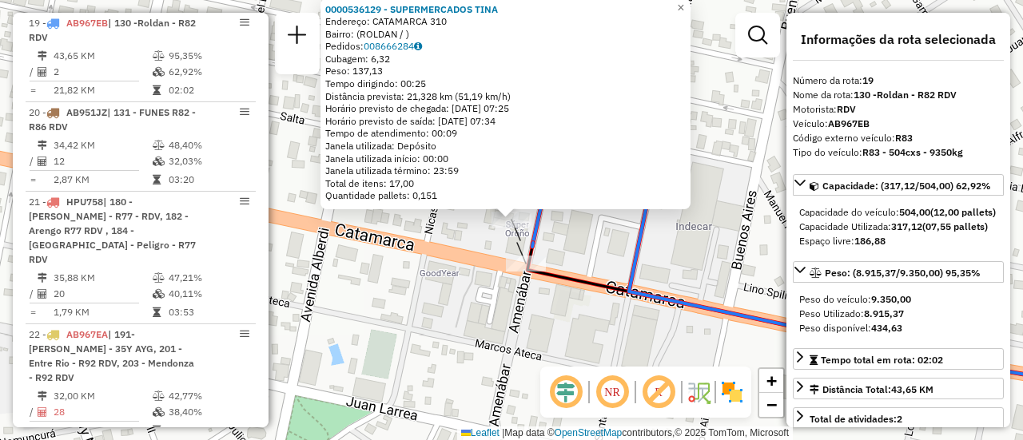
click at [669, 341] on div "0000536129 - SUPERMERCADOS TINA Endereço: CATAMARCA 310 Bairro: (ROLDAN / ) Ped…" at bounding box center [511, 220] width 1023 height 440
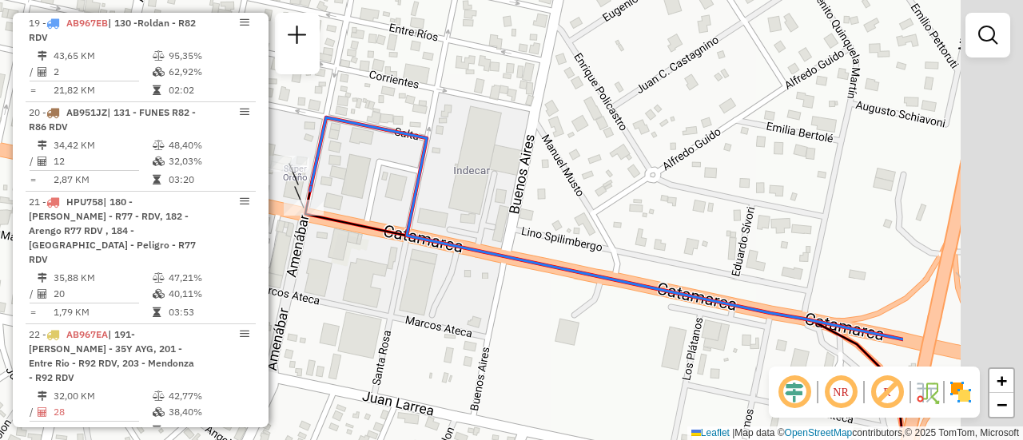
drag, startPoint x: 780, startPoint y: 235, endPoint x: 299, endPoint y: 154, distance: 487.8
click at [283, 153] on div "Janela de atendimento Grade de atendimento Capacidade Transportadoras Veículos …" at bounding box center [511, 220] width 1023 height 440
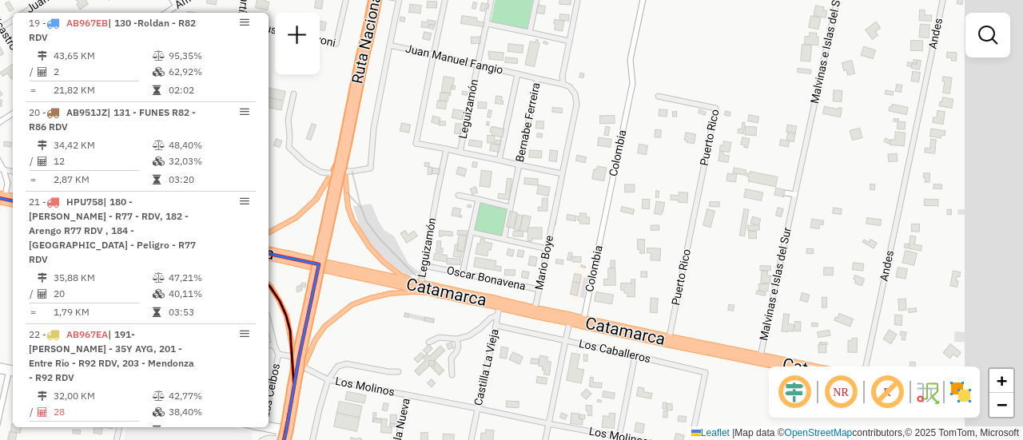
drag, startPoint x: 532, startPoint y: 176, endPoint x: 443, endPoint y: 179, distance: 89.6
click at [398, 169] on div "Janela de atendimento Grade de atendimento Capacidade Transportadoras Veículos …" at bounding box center [511, 220] width 1023 height 440
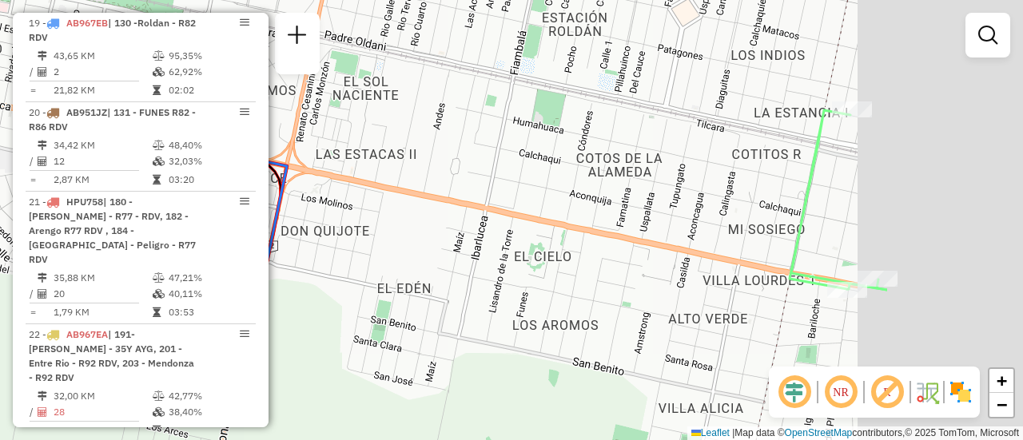
drag, startPoint x: 816, startPoint y: 268, endPoint x: 666, endPoint y: 225, distance: 155.3
click at [472, 197] on div "Janela de atendimento Grade de atendimento Capacidade Transportadoras Veículos …" at bounding box center [511, 220] width 1023 height 440
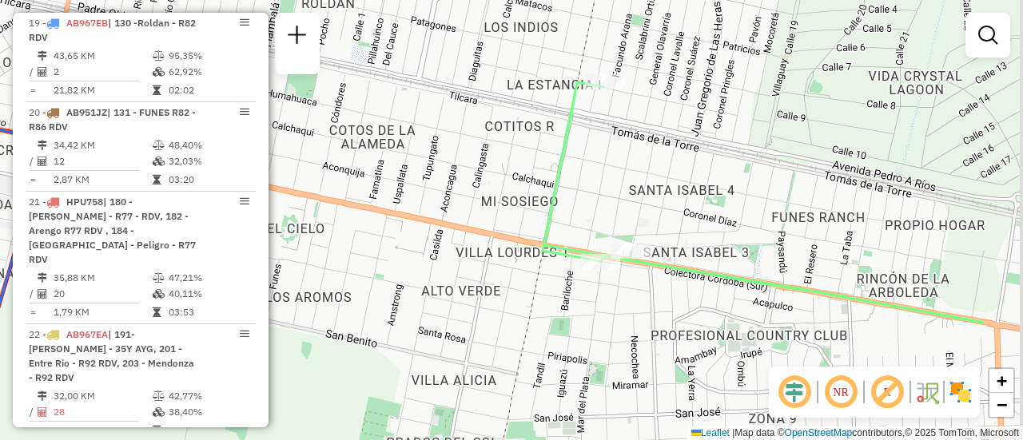
drag, startPoint x: 813, startPoint y: 237, endPoint x: 567, endPoint y: 198, distance: 249.2
click at [533, 193] on div "Janela de atendimento Grade de atendimento Capacidade Transportadoras Veículos …" at bounding box center [511, 220] width 1023 height 440
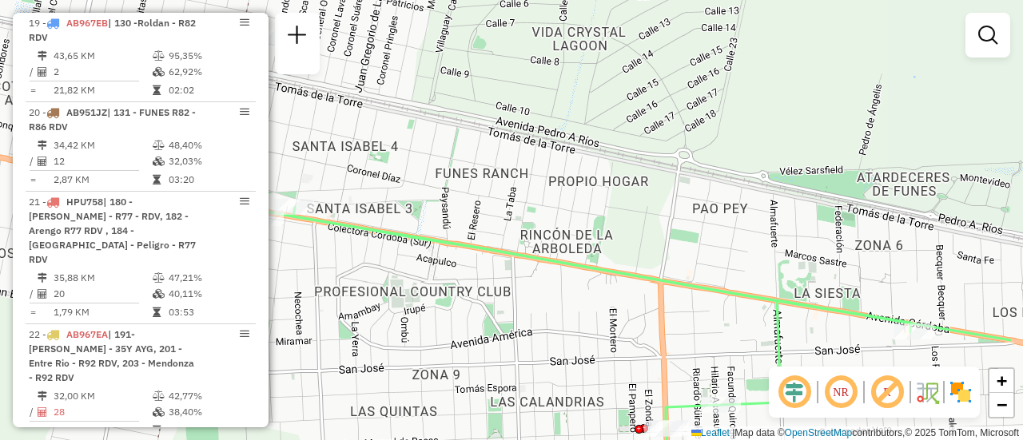
drag, startPoint x: 742, startPoint y: 210, endPoint x: 550, endPoint y: 213, distance: 192.6
click at [509, 210] on div "Janela de atendimento Grade de atendimento Capacidade Transportadoras Veículos …" at bounding box center [511, 220] width 1023 height 440
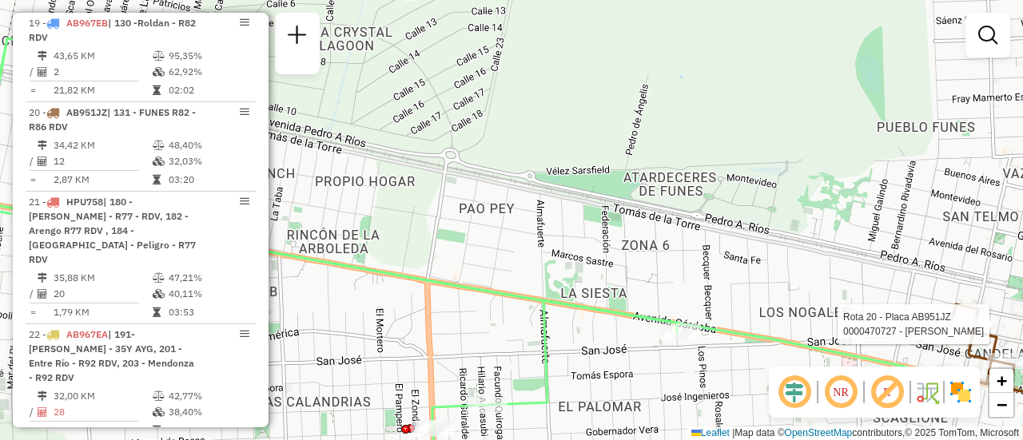
select select "**********"
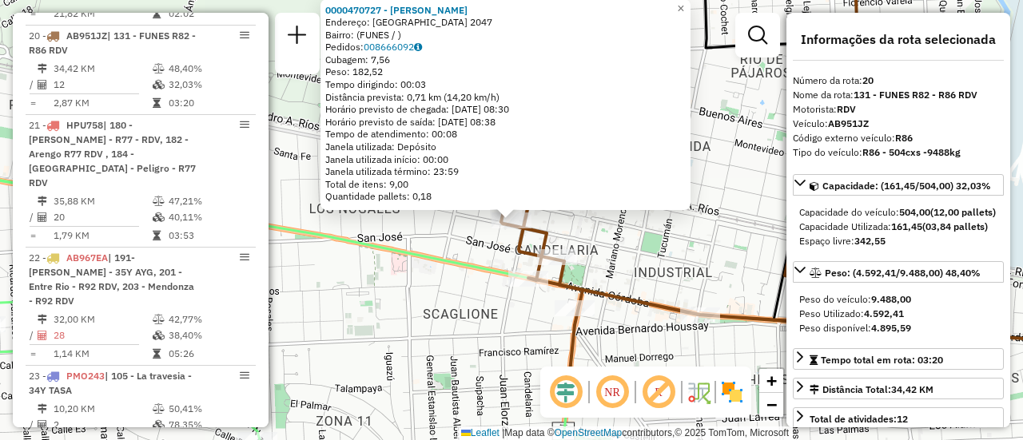
scroll to position [2431, 0]
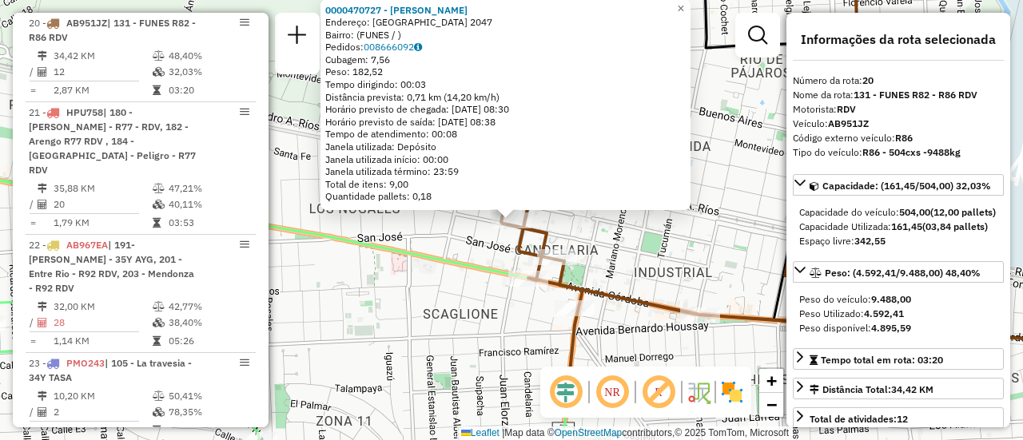
click at [682, 249] on div "0000470727 - Lopez Luis Endereço: buenos aires 2047 Bairro: (FUNES / ) Pedidos:…" at bounding box center [511, 220] width 1023 height 440
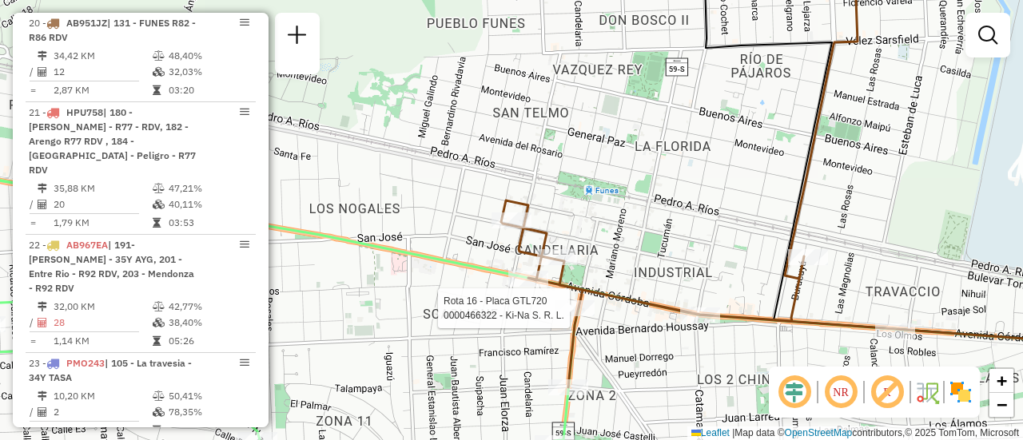
select select "**********"
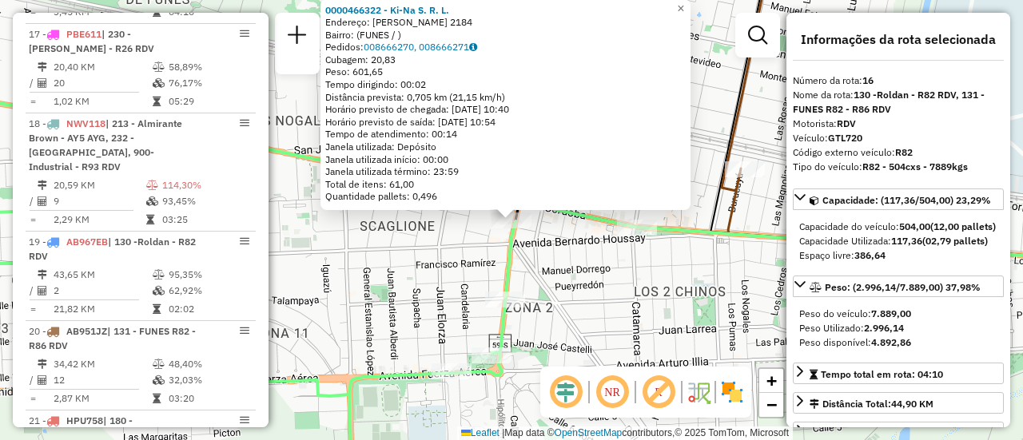
scroll to position [2044, 0]
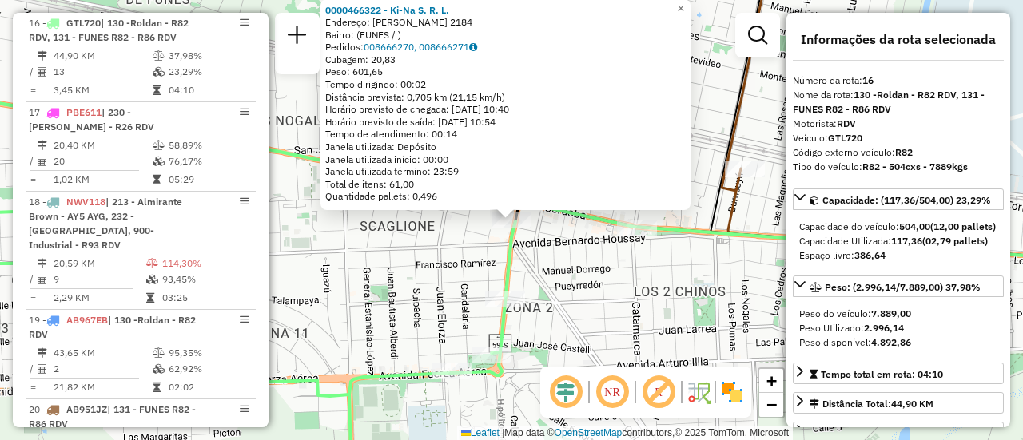
click at [649, 292] on div "0000466322 - Ki-Na S. R. L. Endereço: HIPOLITO YRIGOYEN 2184 Bairro: (FUNES / )…" at bounding box center [511, 220] width 1023 height 440
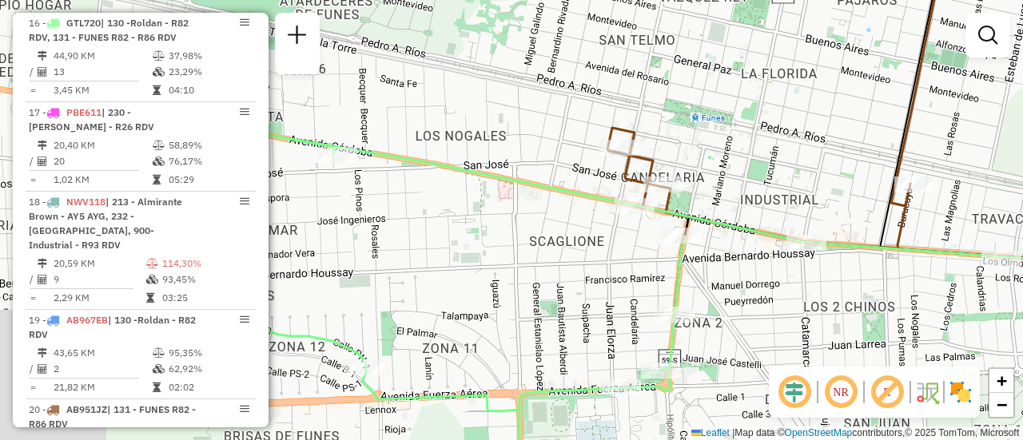
drag, startPoint x: 424, startPoint y: 255, endPoint x: 997, endPoint y: 334, distance: 577.6
click at [1001, 339] on div "Janela de atendimento Grade de atendimento Capacidade Transportadoras Veículos …" at bounding box center [511, 220] width 1023 height 440
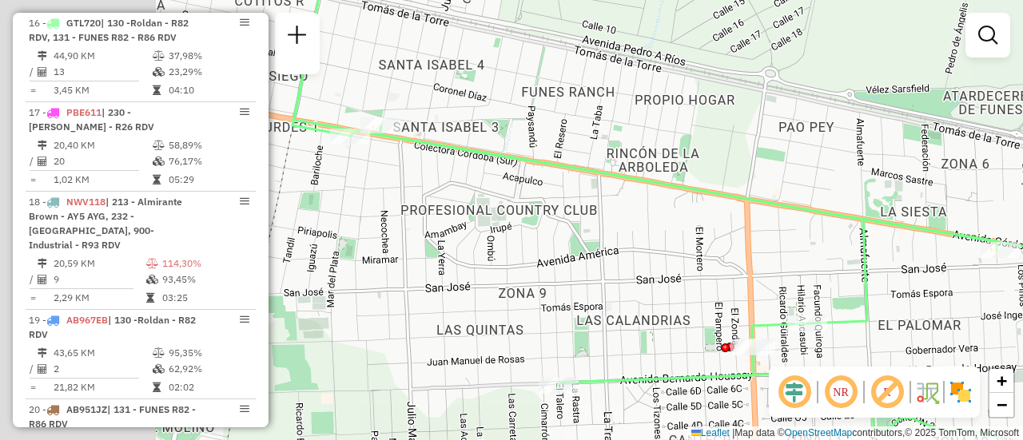
drag, startPoint x: 547, startPoint y: 235, endPoint x: 1022, endPoint y: 280, distance: 476.8
click at [1022, 280] on div "Janela de atendimento Grade de atendimento Capacidade Transportadoras Veículos …" at bounding box center [511, 220] width 1023 height 440
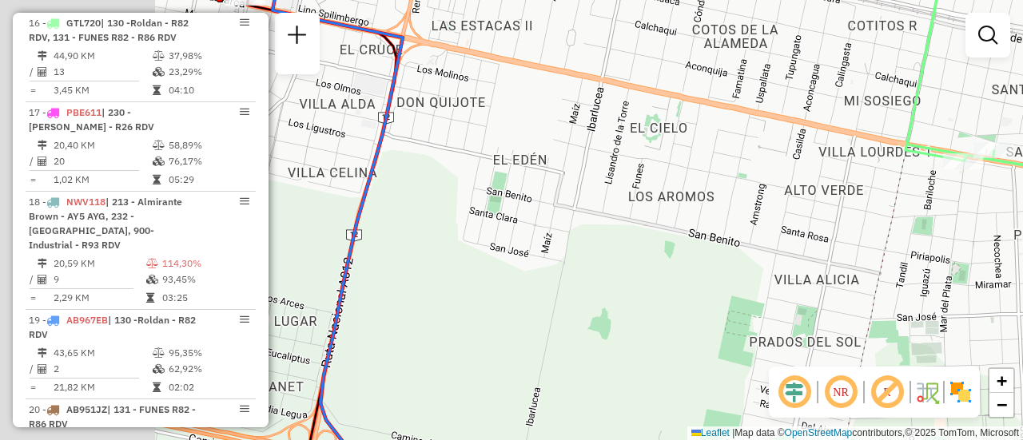
drag, startPoint x: 552, startPoint y: 241, endPoint x: 1022, endPoint y: 255, distance: 470.1
click at [1022, 255] on div "Janela de atendimento Grade de atendimento Capacidade Transportadoras Veículos …" at bounding box center [511, 220] width 1023 height 440
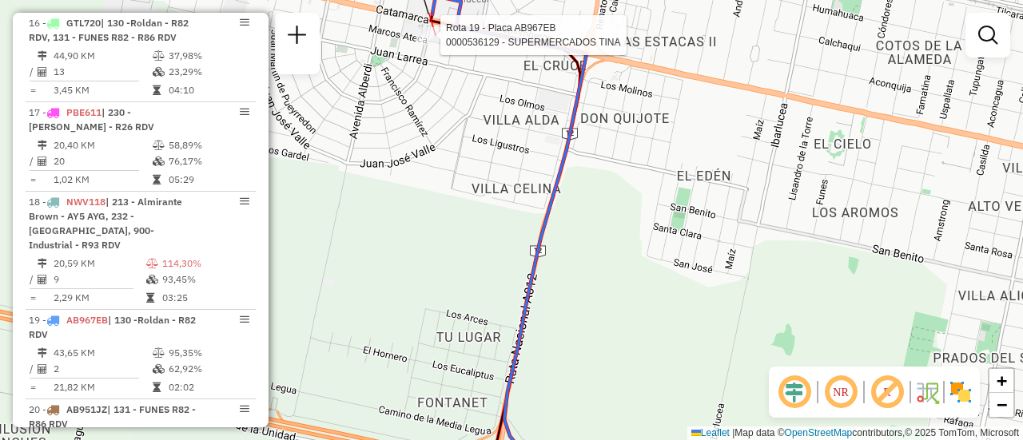
select select "**********"
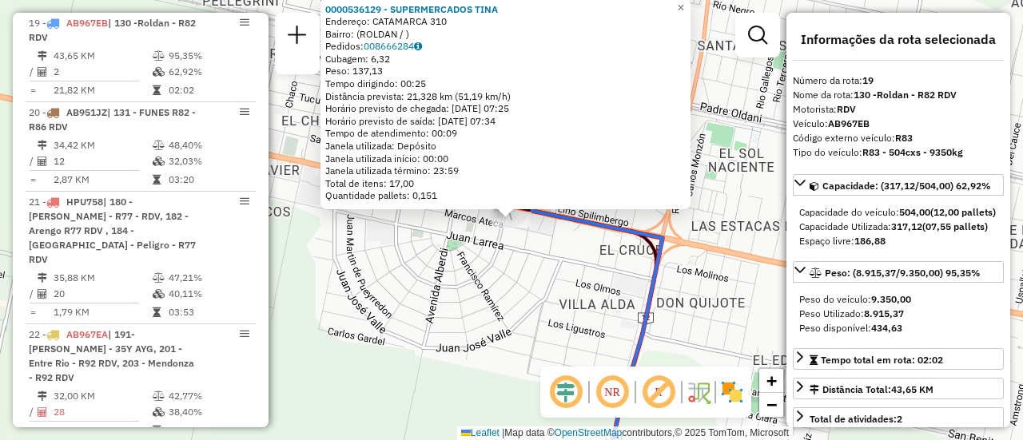
scroll to position [2341, 0]
click at [499, 282] on div "0000536129 - SUPERMERCADOS TINA Endereço: CATAMARCA 310 Bairro: (ROLDAN / ) Ped…" at bounding box center [511, 220] width 1023 height 440
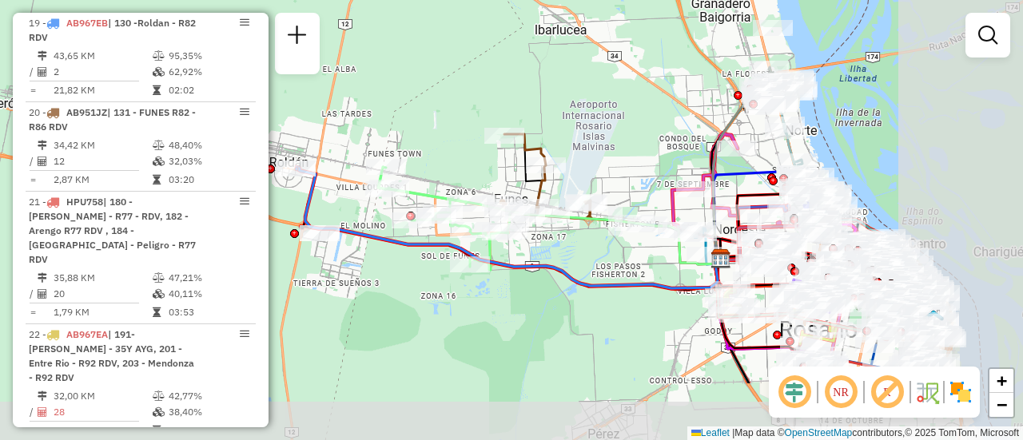
drag, startPoint x: 678, startPoint y: 230, endPoint x: 521, endPoint y: 185, distance: 163.9
click at [457, 138] on div "Janela de atendimento Grade de atendimento Capacidade Transportadoras Veículos …" at bounding box center [511, 220] width 1023 height 440
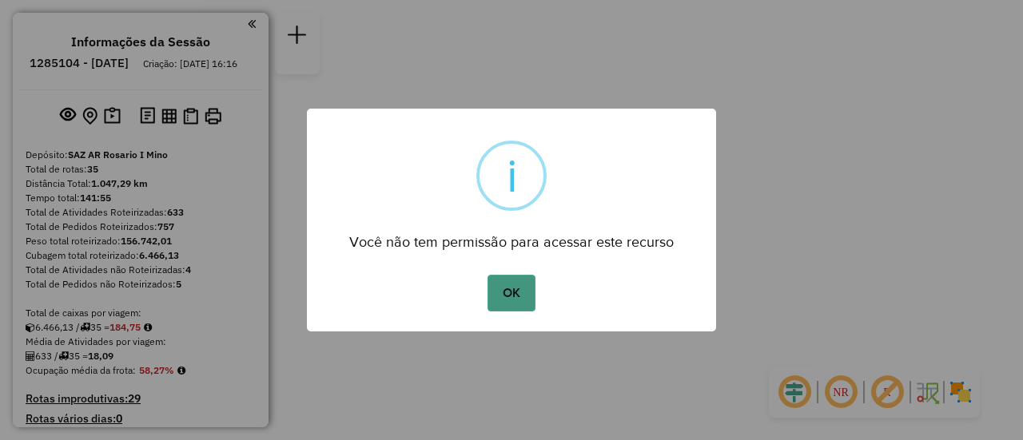
click at [519, 293] on button "OK" at bounding box center [510, 293] width 47 height 37
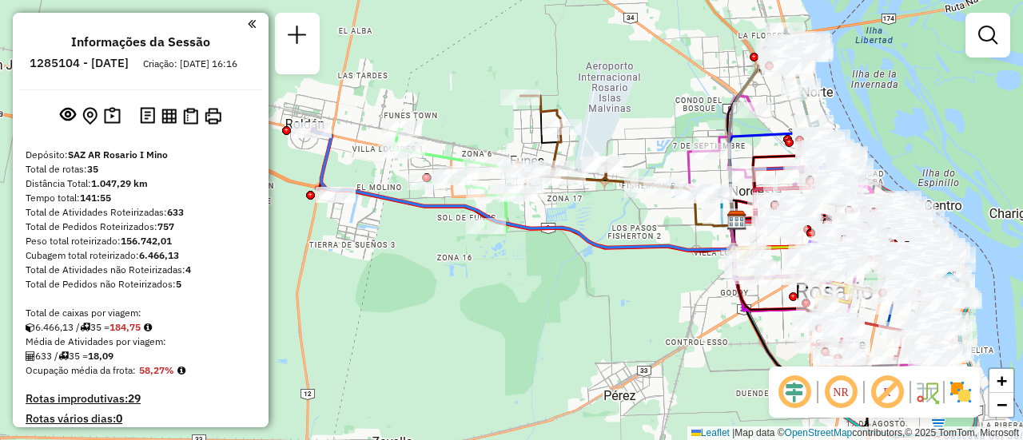
drag, startPoint x: 422, startPoint y: 93, endPoint x: 442, endPoint y: 129, distance: 41.8
click at [537, 121] on div "Rota 16 - Placa GTL720 0000517154 - ROSARIO COMPRAS AGRUPACION DE COLABORACION …" at bounding box center [511, 220] width 1023 height 440
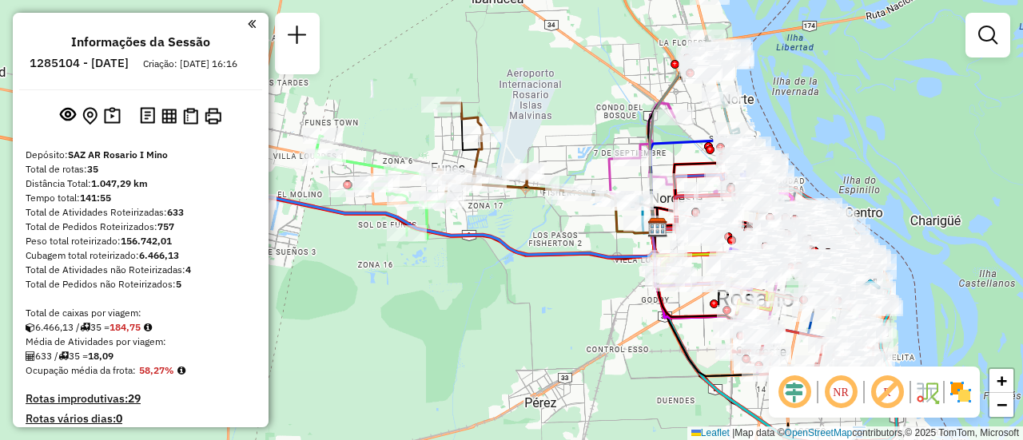
drag, startPoint x: 746, startPoint y: 142, endPoint x: 567, endPoint y: 130, distance: 179.4
click at [551, 121] on div "Janela de atendimento Grade de atendimento Capacidade Transportadoras Veículos …" at bounding box center [511, 220] width 1023 height 440
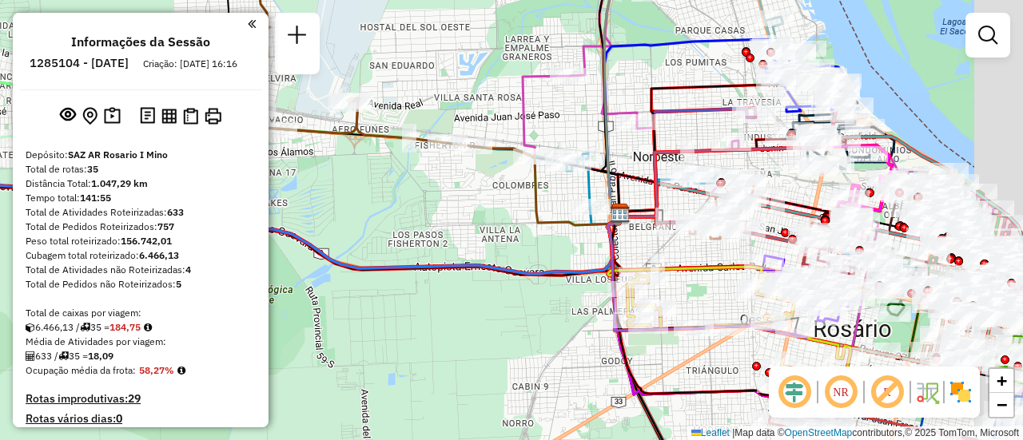
drag, startPoint x: 577, startPoint y: 115, endPoint x: 605, endPoint y: 166, distance: 58.3
click at [406, 119] on div "Janela de atendimento Grade de atendimento Capacidade Transportadoras Veículos …" at bounding box center [511, 220] width 1023 height 440
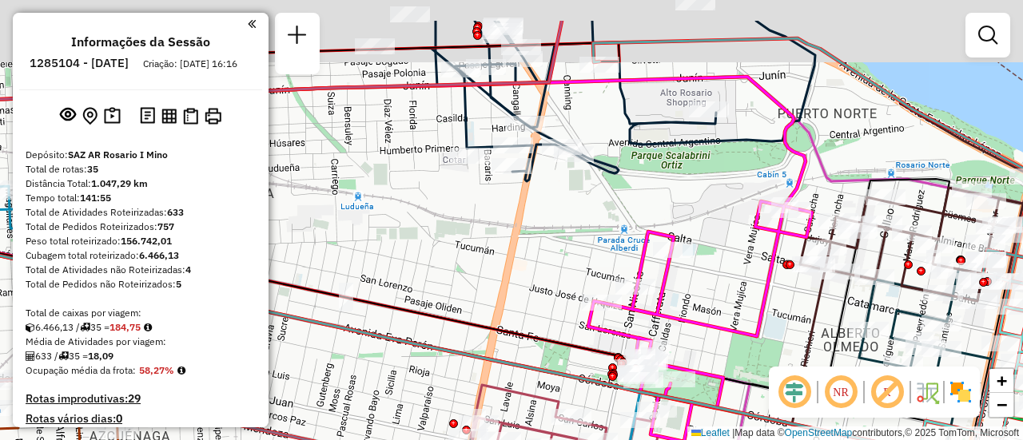
drag, startPoint x: 714, startPoint y: 128, endPoint x: 676, endPoint y: 191, distance: 73.9
click at [686, 221] on div "Janela de atendimento Grade de atendimento Capacidade Transportadoras Veículos …" at bounding box center [511, 220] width 1023 height 440
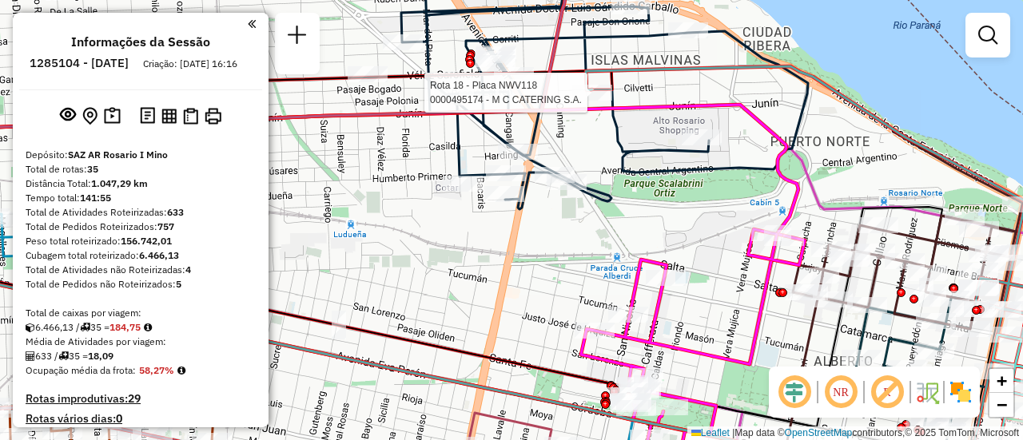
select select "**********"
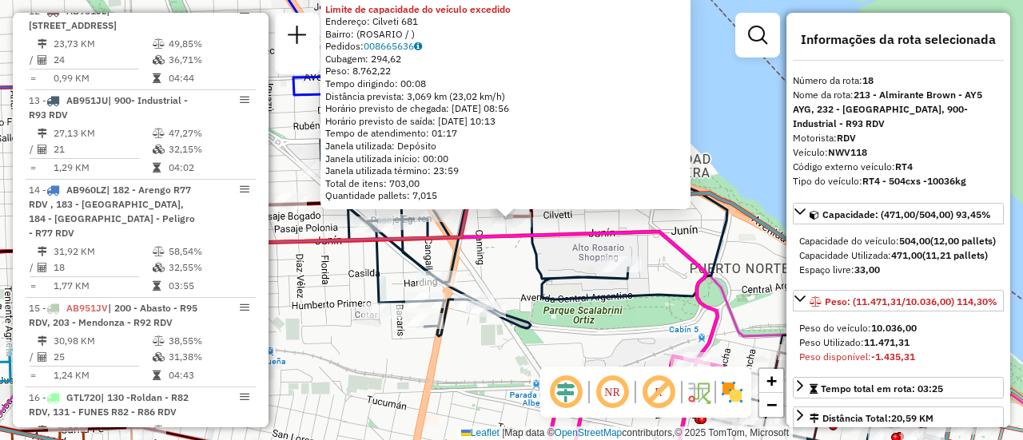
scroll to position [2220, 0]
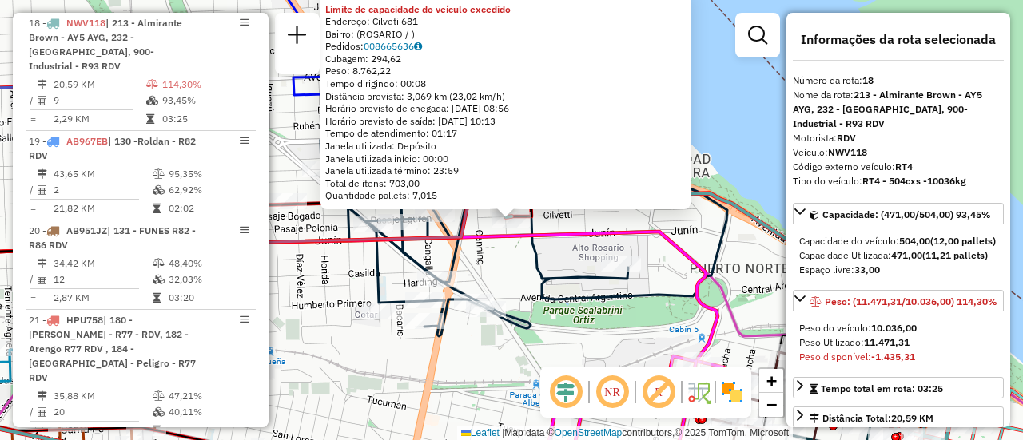
drag, startPoint x: 324, startPoint y: 320, endPoint x: 262, endPoint y: 14, distance: 313.1
click at [324, 320] on div "0000495174 - M C CATERING S.A. Limite de capacidade do veículo excedido Endereç…" at bounding box center [511, 220] width 1023 height 440
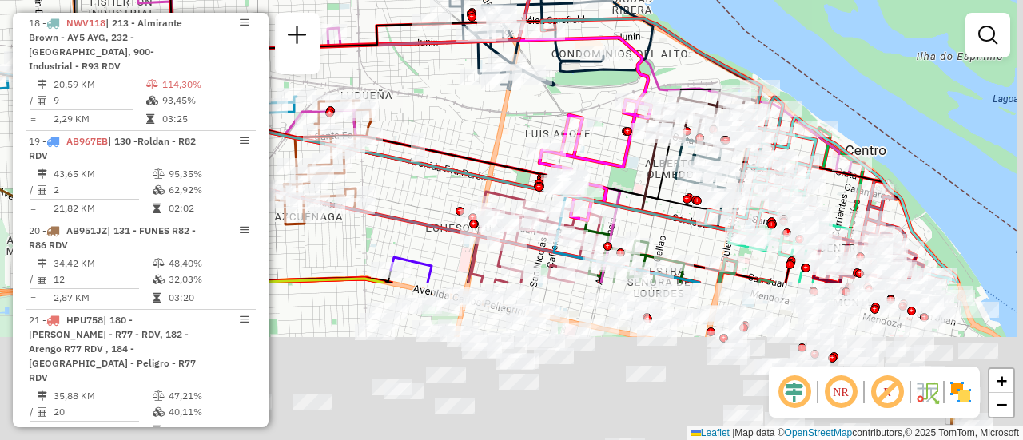
drag, startPoint x: 666, startPoint y: 233, endPoint x: 604, endPoint y: 21, distance: 220.5
click at [606, 29] on icon at bounding box center [542, 18] width 221 height 144
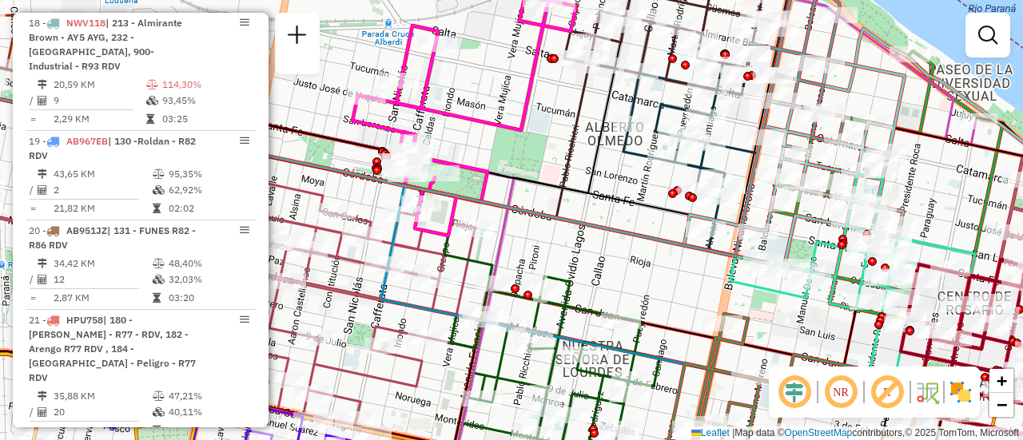
drag, startPoint x: 654, startPoint y: 161, endPoint x: 650, endPoint y: 185, distance: 23.7
click at [650, 185] on div "Rota 13 - Placa AB951JU 0000368806 - FOOD CORNER Janela de atendimento Grade de…" at bounding box center [511, 220] width 1023 height 440
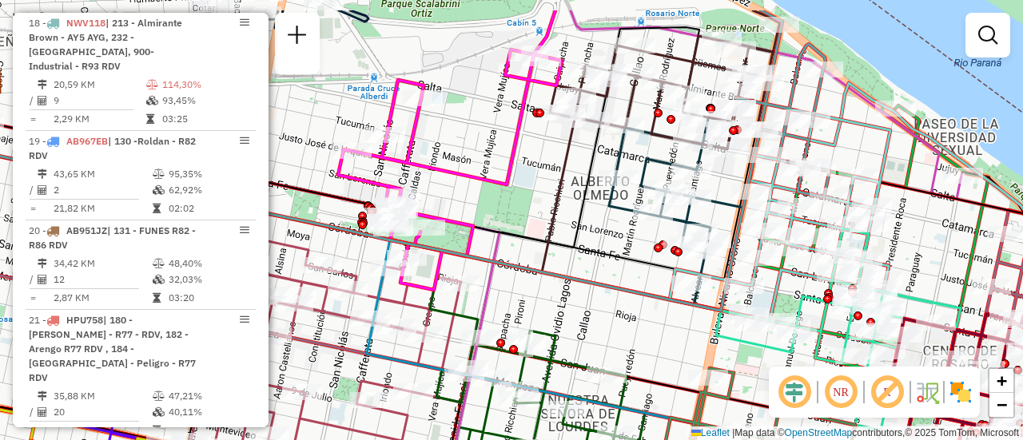
drag, startPoint x: 661, startPoint y: 107, endPoint x: 647, endPoint y: 161, distance: 56.2
click at [647, 161] on icon at bounding box center [699, 194] width 180 height 181
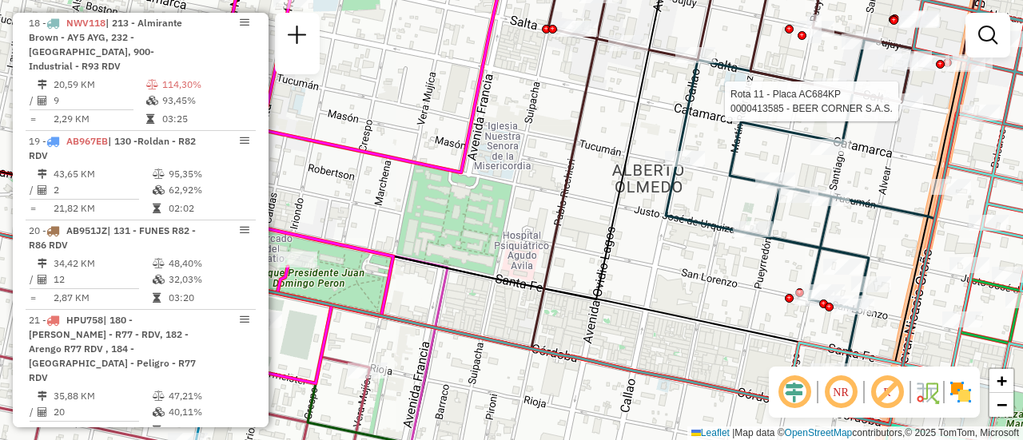
select select "**********"
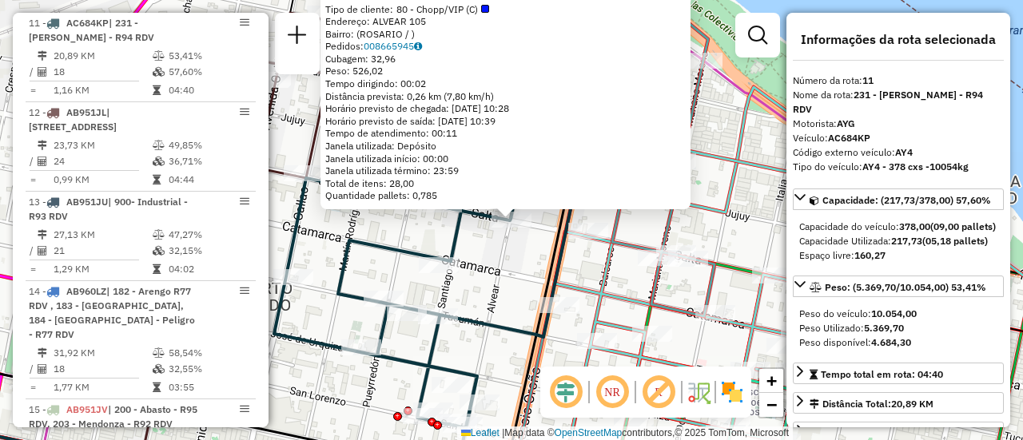
scroll to position [80, 0]
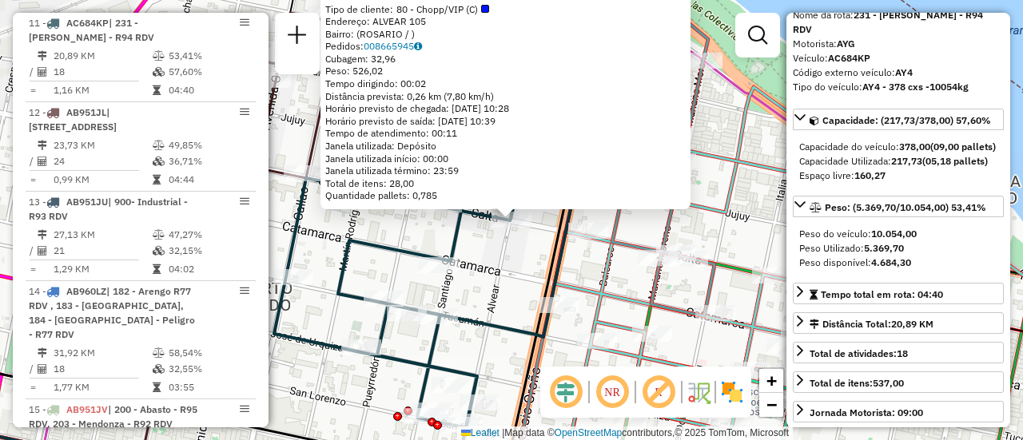
click at [621, 221] on icon at bounding box center [618, 136] width 193 height 360
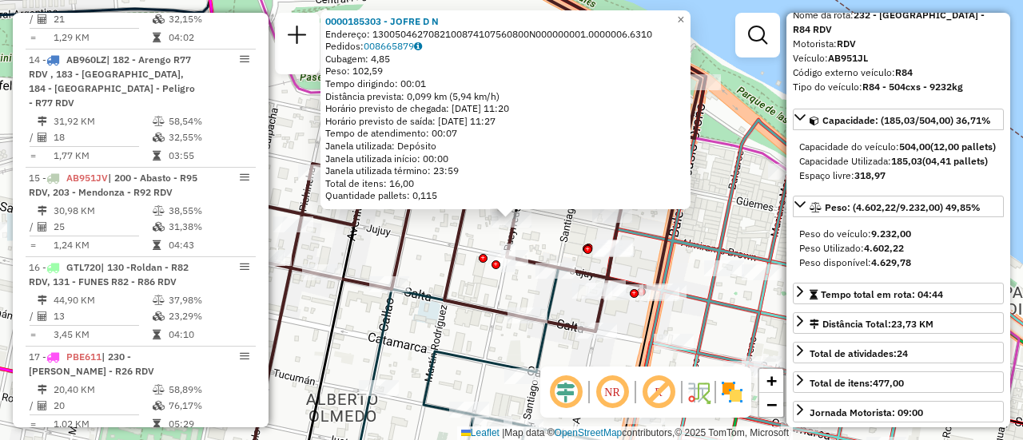
scroll to position [1654, 0]
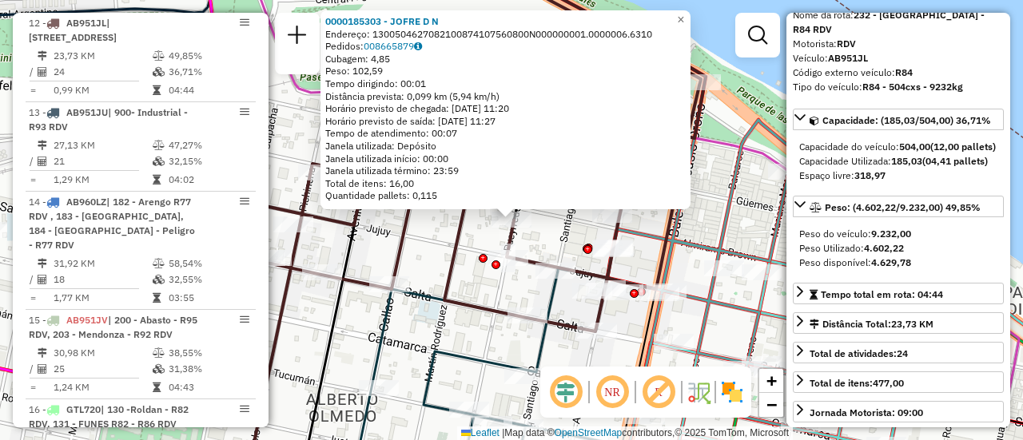
click at [434, 280] on div "0000185303 - JOFRE D N Endereço: 1300504627082100874107560800N000000001.0000006…" at bounding box center [511, 220] width 1023 height 440
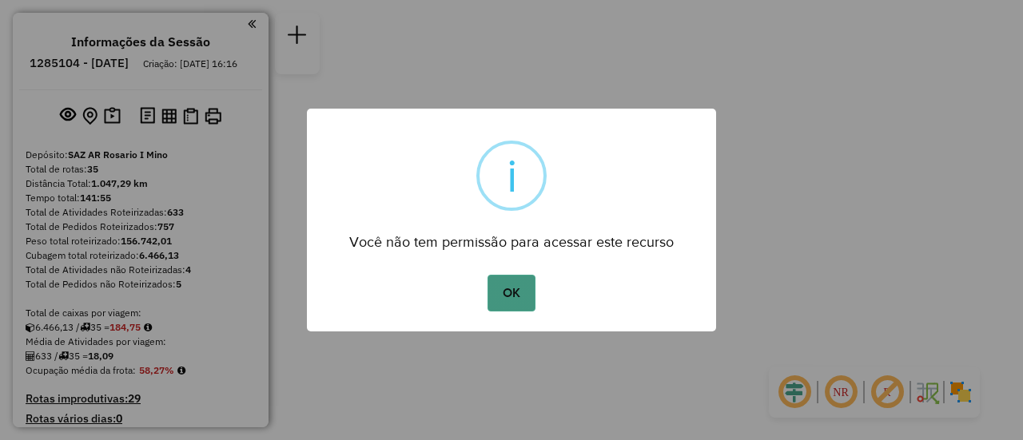
click at [509, 287] on button "OK" at bounding box center [510, 293] width 47 height 37
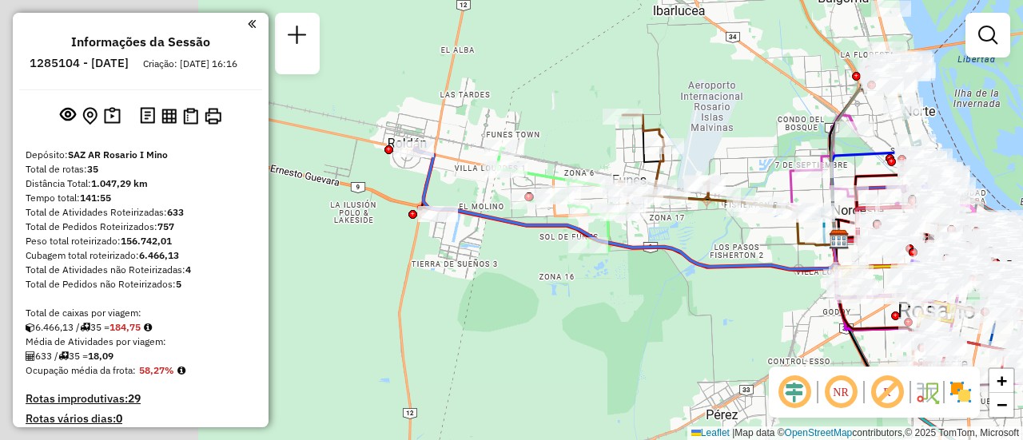
drag, startPoint x: 426, startPoint y: 121, endPoint x: 757, endPoint y: 238, distance: 351.1
click at [757, 238] on div "Janela de atendimento Grade de atendimento Capacidade Transportadoras Veículos …" at bounding box center [511, 220] width 1023 height 440
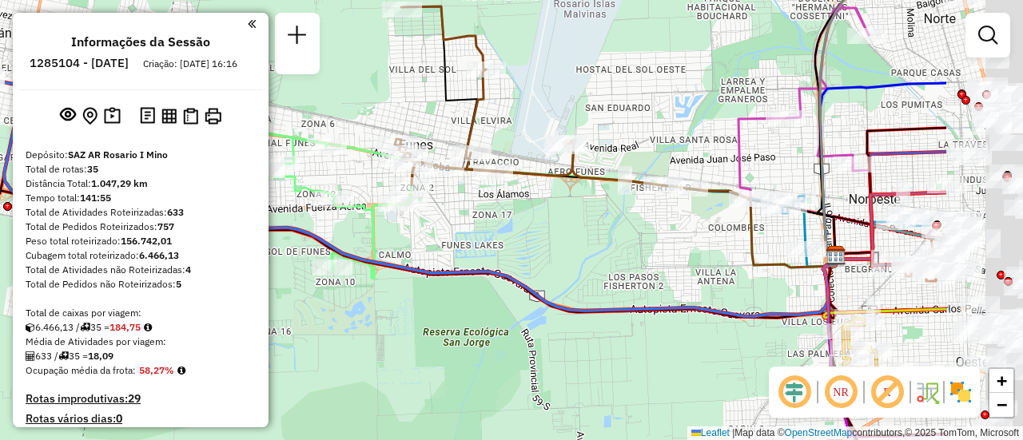
drag, startPoint x: 630, startPoint y: 248, endPoint x: 314, endPoint y: 152, distance: 329.9
click at [292, 156] on div "Janela de atendimento Grade de atendimento Capacidade Transportadoras Veículos …" at bounding box center [511, 220] width 1023 height 440
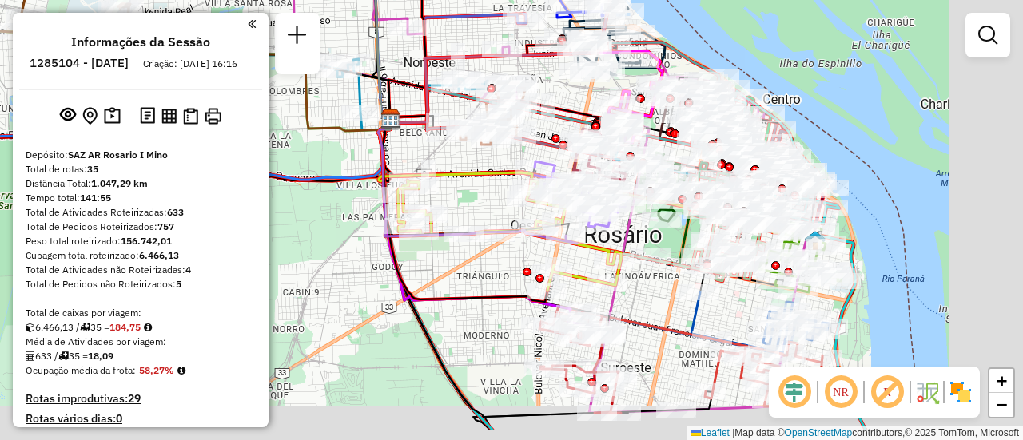
select select "**********"
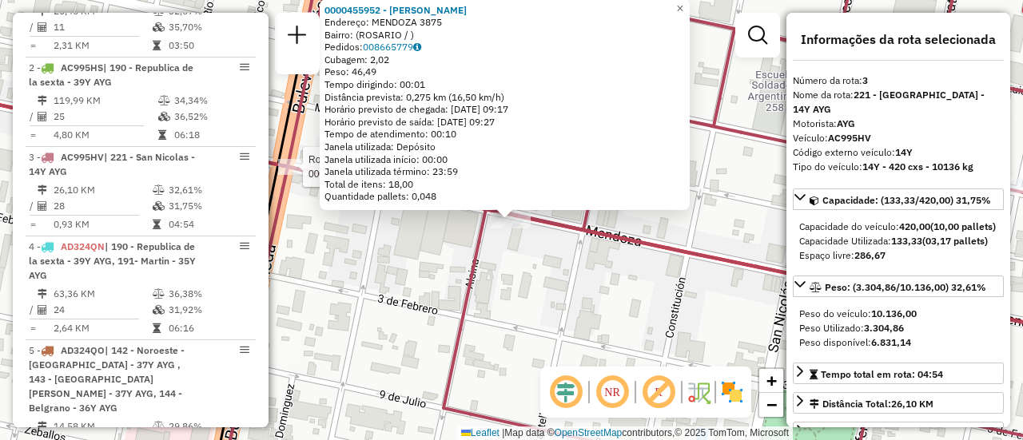
scroll to position [748, 0]
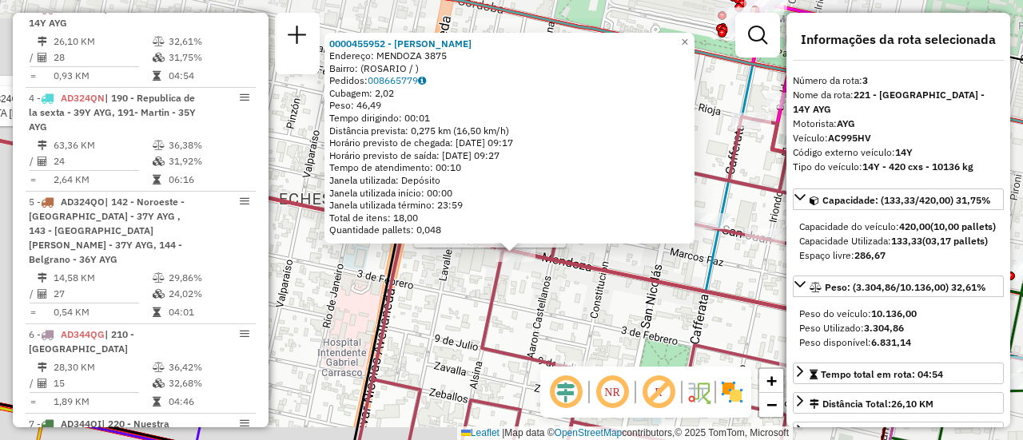
click at [530, 303] on div "Rota 5 - Placa AD324QO 0000453994 - DEGIORGIS GILDA FLORENCIA Rota 5 - Placa AD…" at bounding box center [511, 220] width 1023 height 440
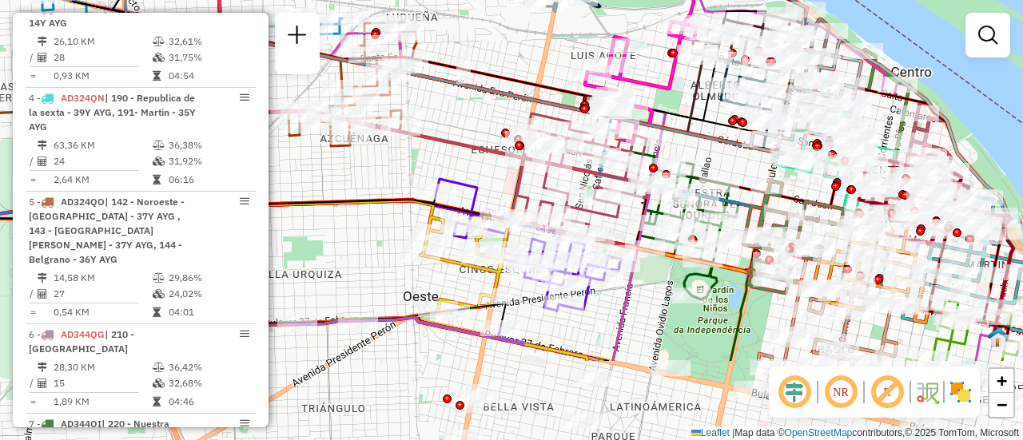
drag, startPoint x: 702, startPoint y: 263, endPoint x: 615, endPoint y: -50, distance: 324.4
click at [615, 0] on html "Aguarde... Pop-up bloqueado! Seu navegador bloqueou automáticamente a abertura …" at bounding box center [511, 220] width 1023 height 440
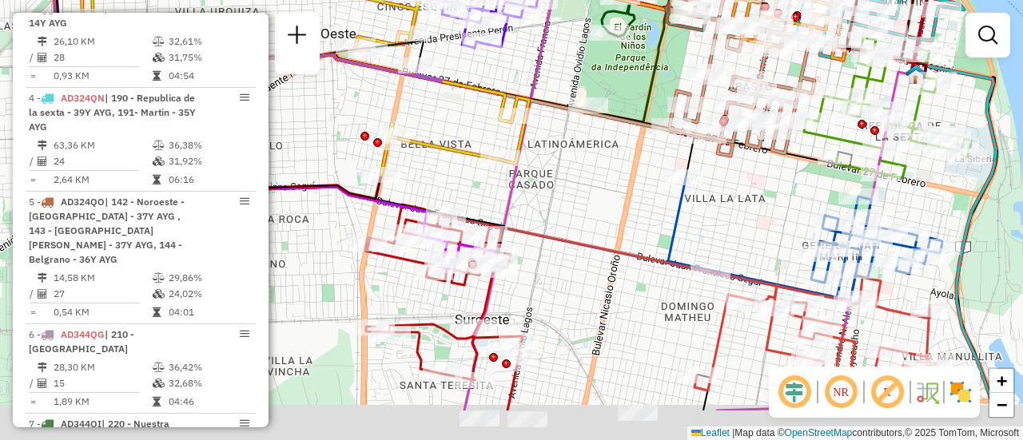
drag, startPoint x: 732, startPoint y: 217, endPoint x: 668, endPoint y: 61, distance: 168.4
click at [668, 61] on div "Janela de atendimento Grade de atendimento Capacidade Transportadoras Veículos …" at bounding box center [511, 220] width 1023 height 440
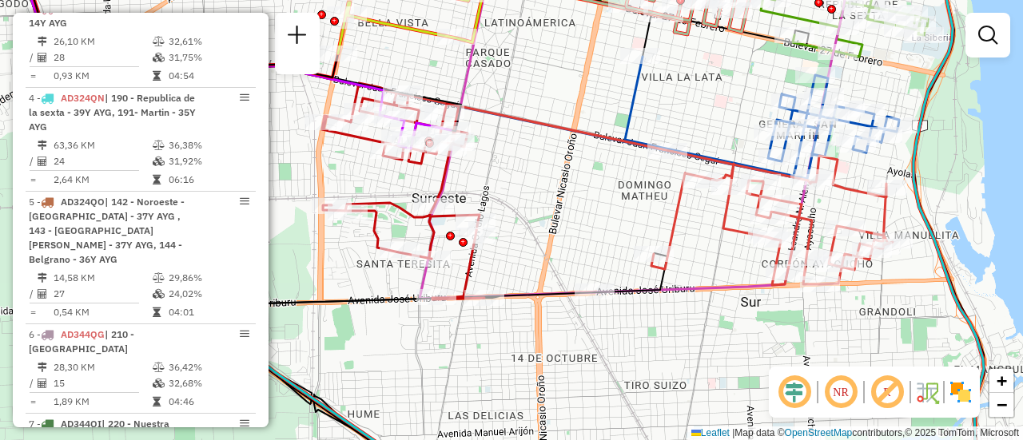
drag, startPoint x: 534, startPoint y: 179, endPoint x: 617, endPoint y: 270, distance: 123.3
click at [642, 307] on div "Janela de atendimento Grade de atendimento Capacidade Transportadoras Veículos …" at bounding box center [511, 220] width 1023 height 440
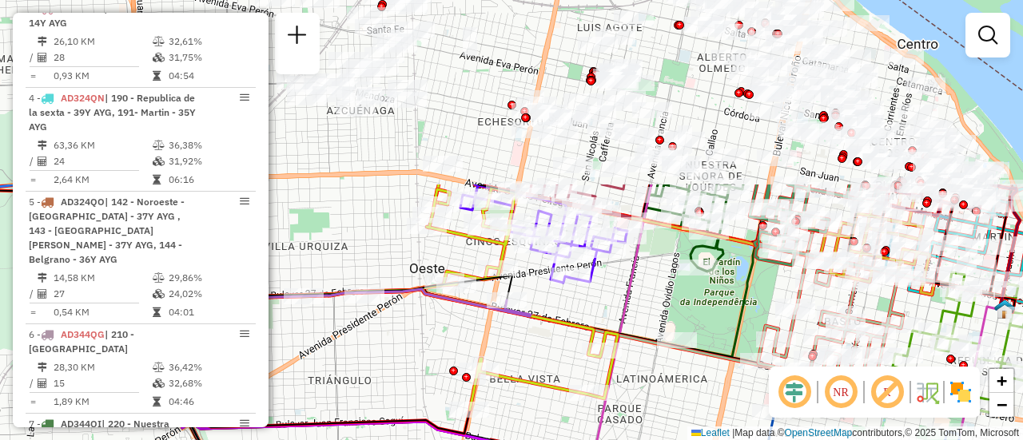
drag, startPoint x: 599, startPoint y: 66, endPoint x: 632, endPoint y: 333, distance: 268.9
click at [628, 327] on icon at bounding box center [638, 420] width 175 height 471
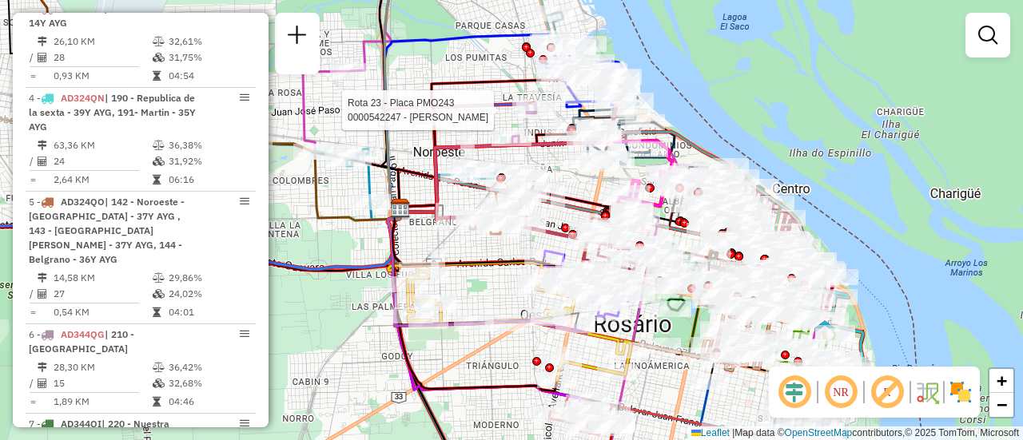
select select "**********"
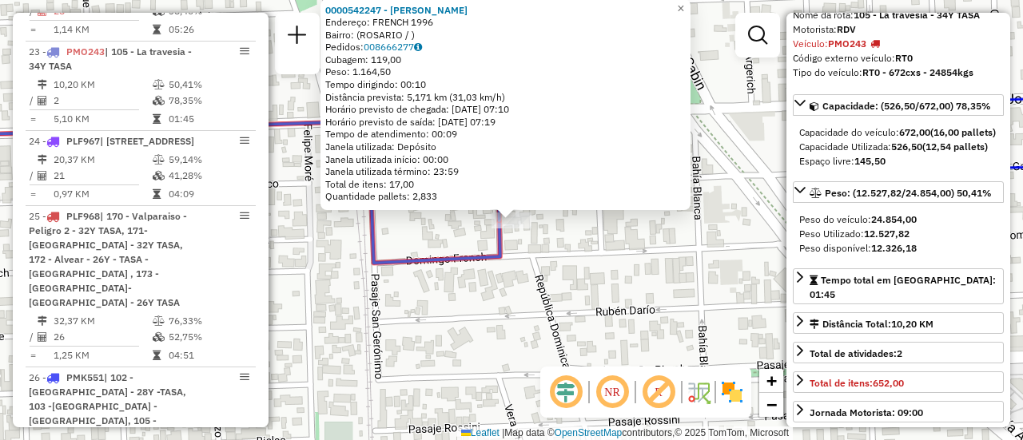
scroll to position [160, 0]
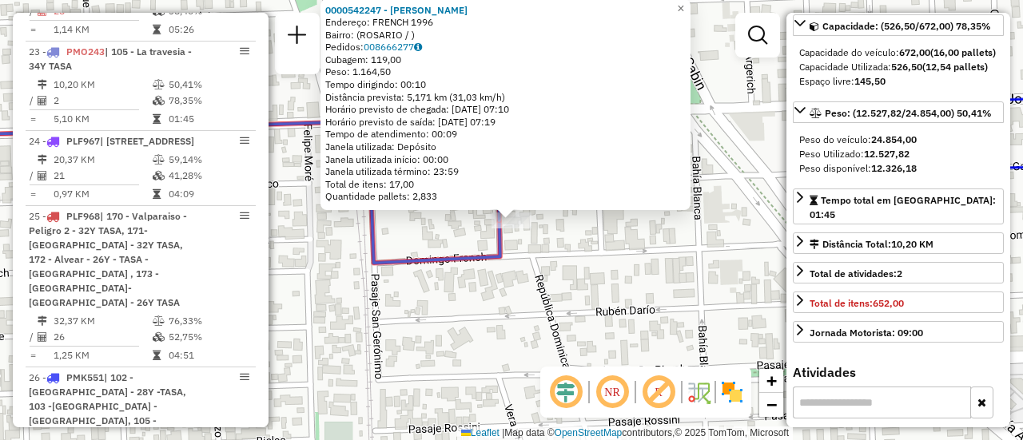
click at [647, 278] on div "0000542247 - Gonzales Maximiliano Jose Endereço: FRENCH 1996 Bairro: (ROSARIO /…" at bounding box center [511, 220] width 1023 height 440
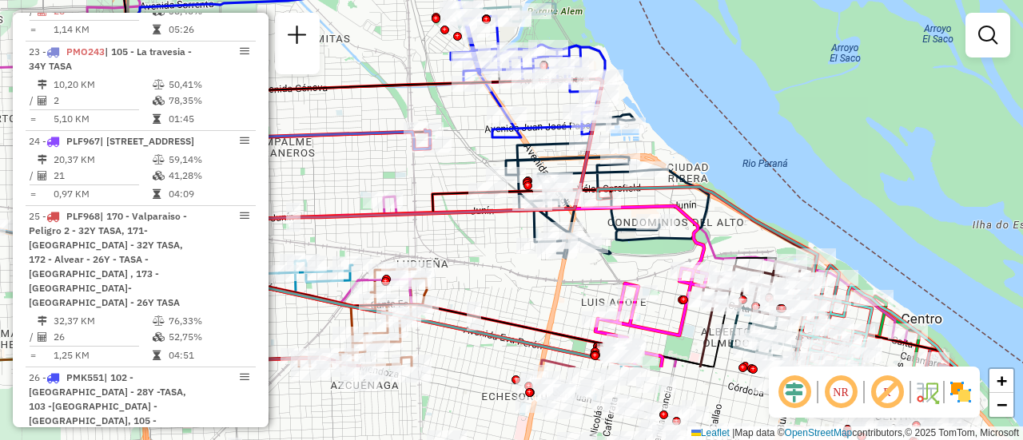
drag, startPoint x: 616, startPoint y: 257, endPoint x: 458, endPoint y: 141, distance: 196.6
click at [458, 141] on div "Janela de atendimento Grade de atendimento Capacidade Transportadoras Veículos …" at bounding box center [511, 220] width 1023 height 440
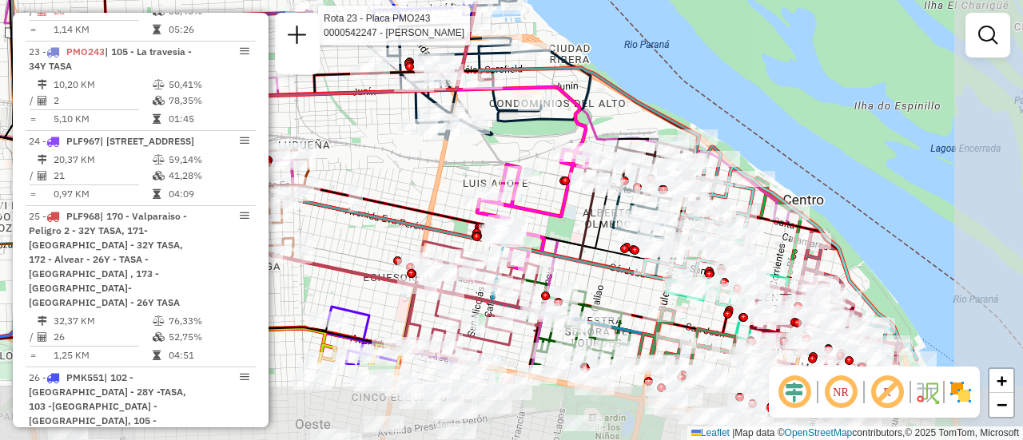
drag, startPoint x: 607, startPoint y: 265, endPoint x: 429, endPoint y: 115, distance: 232.0
click at [436, 121] on div "Rota 23 - Placa PMO243 0000542247 - Gonzales Maximiliano Jose Janela de atendim…" at bounding box center [511, 220] width 1023 height 440
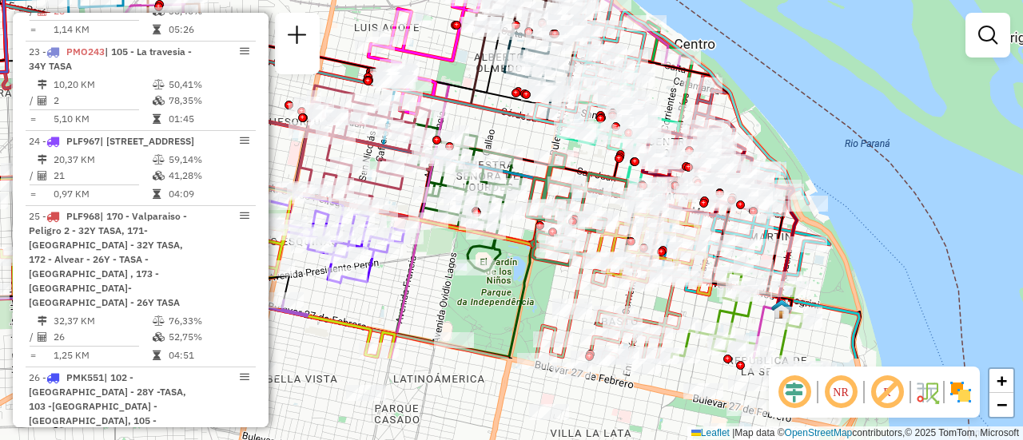
drag, startPoint x: 549, startPoint y: 243, endPoint x: 494, endPoint y: 117, distance: 137.0
click at [494, 117] on icon at bounding box center [255, 65] width 648 height 118
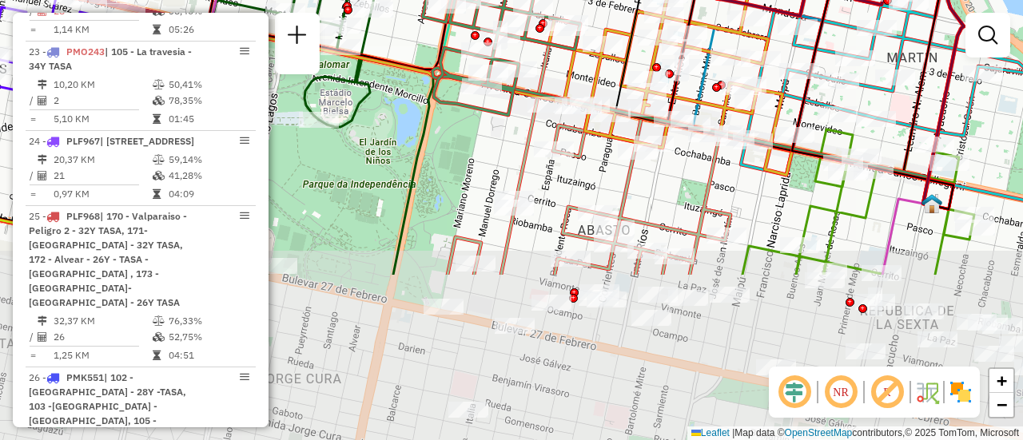
drag, startPoint x: 615, startPoint y: 269, endPoint x: 537, endPoint y: 60, distance: 222.5
click at [537, 60] on icon at bounding box center [589, 154] width 283 height 241
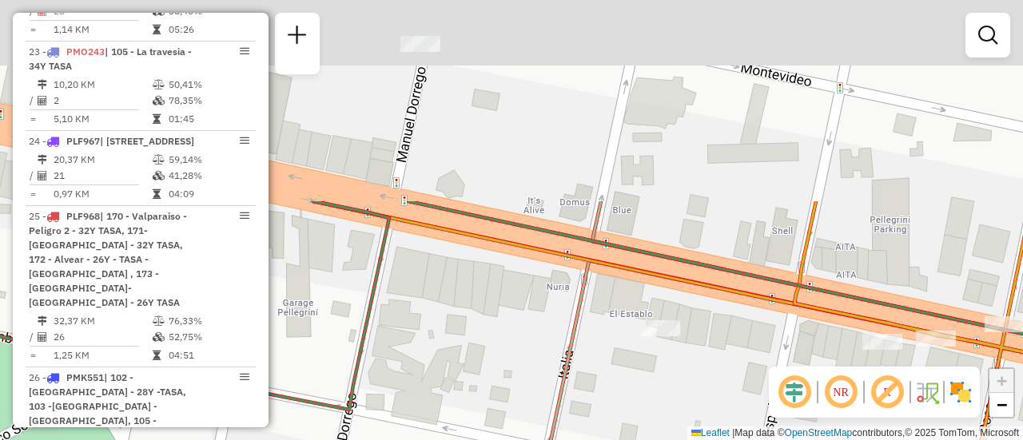
drag, startPoint x: 682, startPoint y: 62, endPoint x: 695, endPoint y: 327, distance: 265.6
click at [695, 327] on div "Rota 23 - Placa PMO243 0000542247 - Gonzales Maximiliano Jose Rota 13 - Placa A…" at bounding box center [511, 220] width 1023 height 440
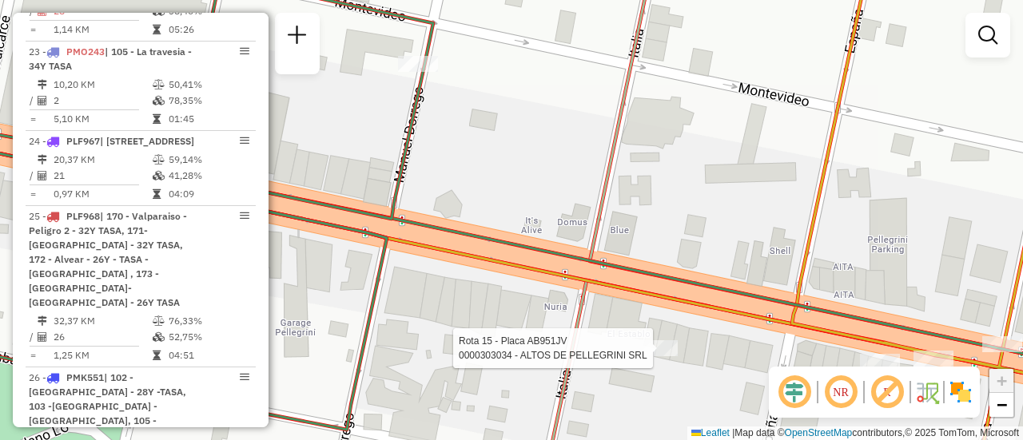
select select "**********"
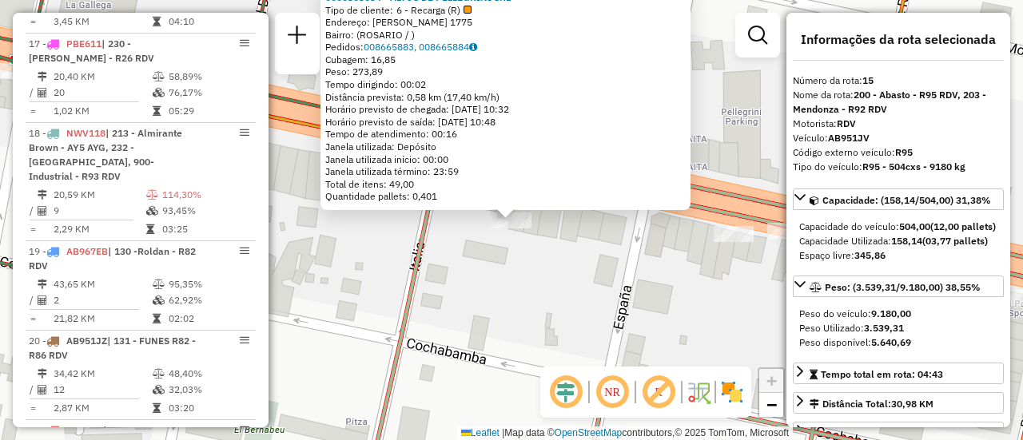
scroll to position [1952, 0]
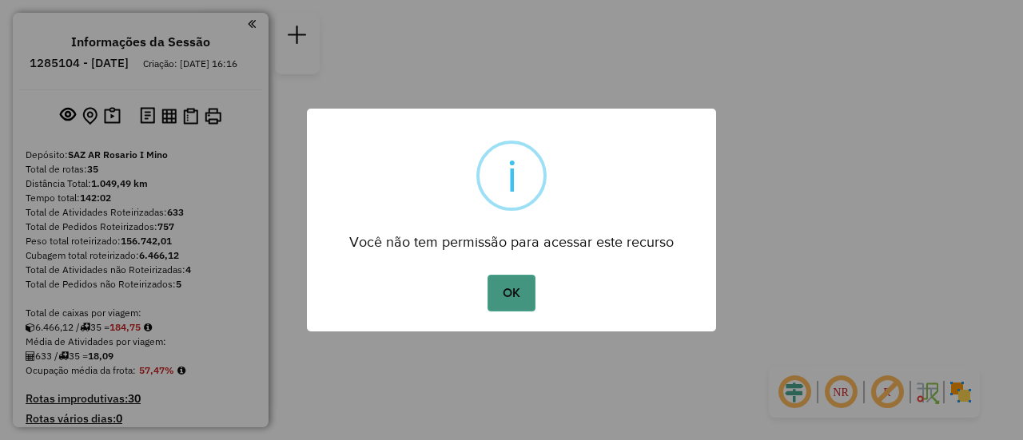
click at [506, 296] on button "OK" at bounding box center [510, 293] width 47 height 37
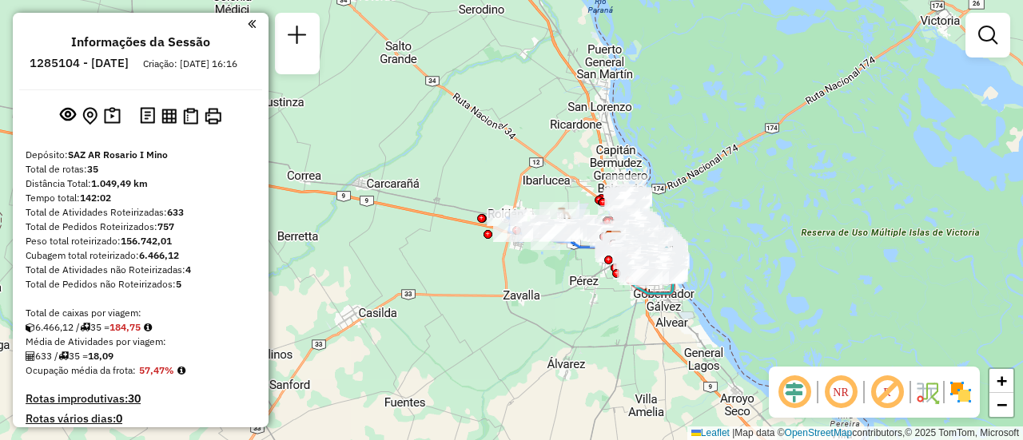
drag, startPoint x: 385, startPoint y: 257, endPoint x: 529, endPoint y: 276, distance: 145.0
click at [507, 278] on div "Janela de atendimento Grade de atendimento Capacidade Transportadoras Veículos …" at bounding box center [511, 220] width 1023 height 440
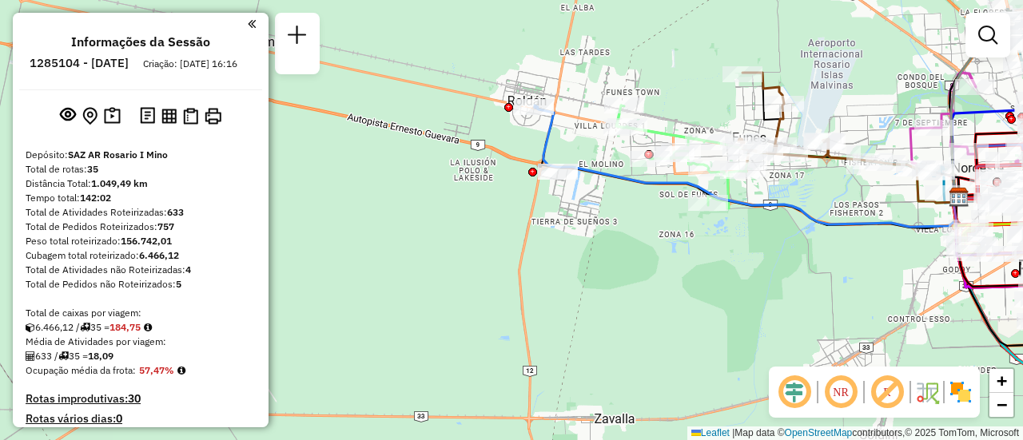
drag, startPoint x: 496, startPoint y: 169, endPoint x: 486, endPoint y: 245, distance: 76.6
click at [430, 305] on div "Janela de atendimento Grade de atendimento Capacidade Transportadoras Veículos …" at bounding box center [511, 220] width 1023 height 440
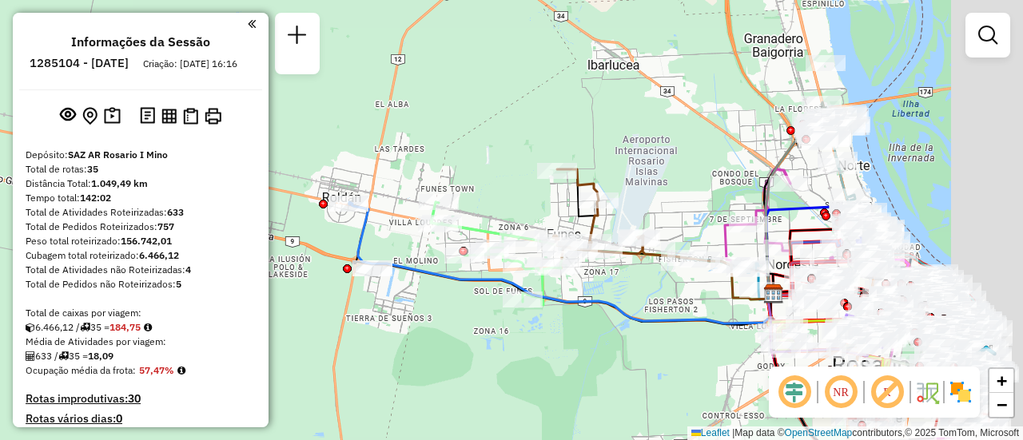
drag, startPoint x: 838, startPoint y: 178, endPoint x: 576, endPoint y: 202, distance: 263.2
click at [515, 184] on div "Janela de atendimento Grade de atendimento Capacidade Transportadoras Veículos …" at bounding box center [511, 220] width 1023 height 440
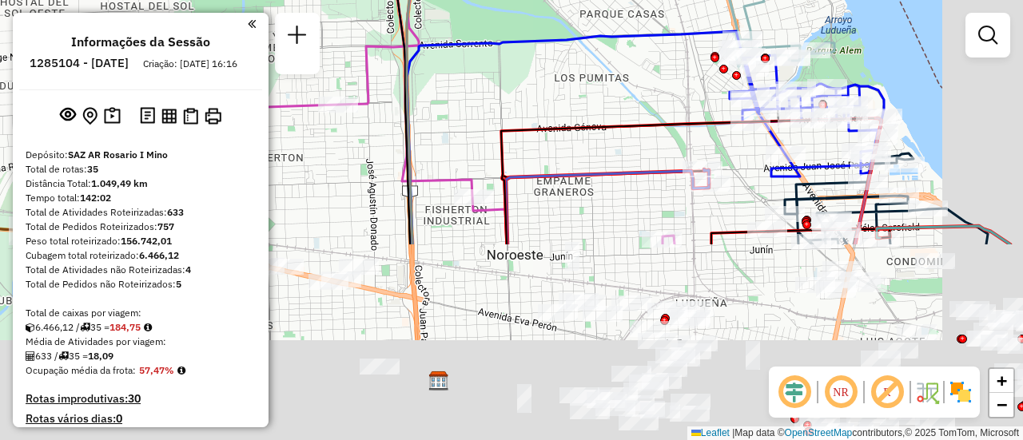
drag, startPoint x: 734, startPoint y: 292, endPoint x: 658, endPoint y: 82, distance: 223.9
click at [658, 84] on div "Janela de atendimento Grade de atendimento Capacidade Transportadoras Veículos …" at bounding box center [511, 220] width 1023 height 440
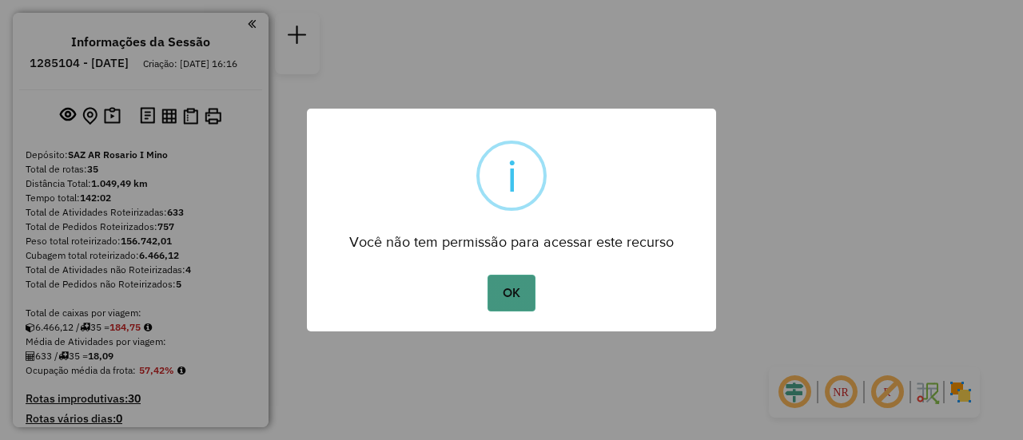
click at [513, 293] on button "OK" at bounding box center [510, 293] width 47 height 37
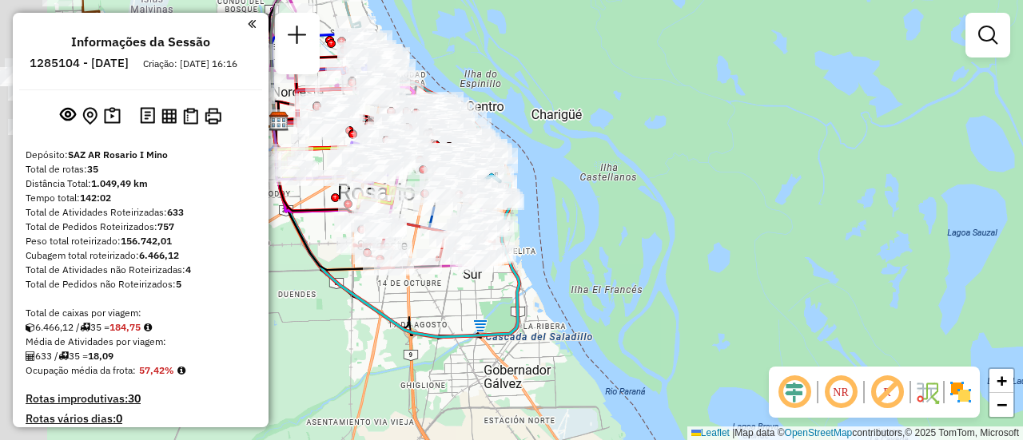
drag, startPoint x: 330, startPoint y: 141, endPoint x: 641, endPoint y: 160, distance: 311.4
click at [641, 160] on div "Janela de atendimento Grade de atendimento Capacidade Transportadoras Veículos …" at bounding box center [511, 220] width 1023 height 440
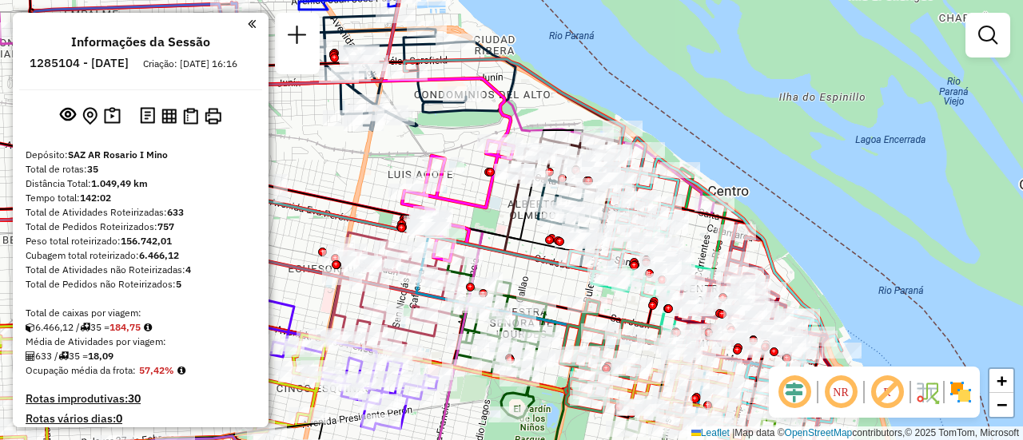
drag, startPoint x: 541, startPoint y: 91, endPoint x: 771, endPoint y: 147, distance: 236.9
click at [647, 147] on icon at bounding box center [525, 137] width 243 height 156
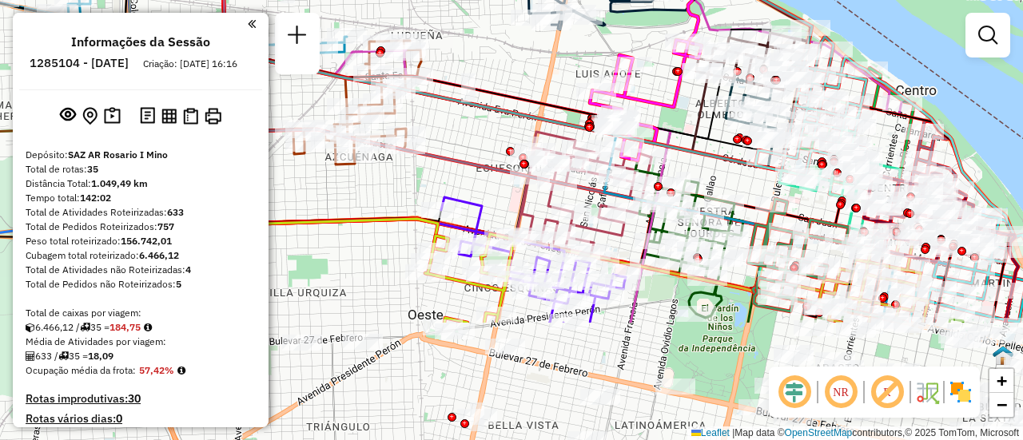
drag, startPoint x: 758, startPoint y: 281, endPoint x: 589, endPoint y: 6, distance: 323.2
click at [589, 6] on div "Janela de atendimento Grade de atendimento Capacidade Transportadoras Veículos …" at bounding box center [511, 220] width 1023 height 440
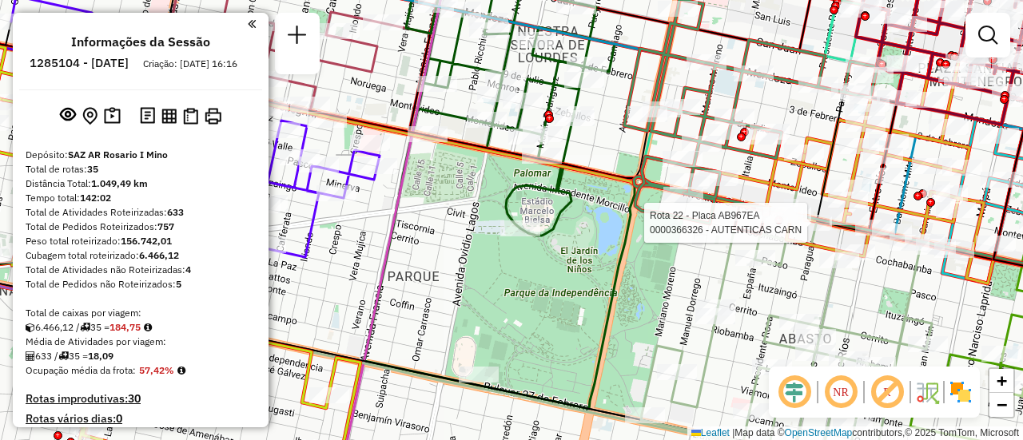
select select "**********"
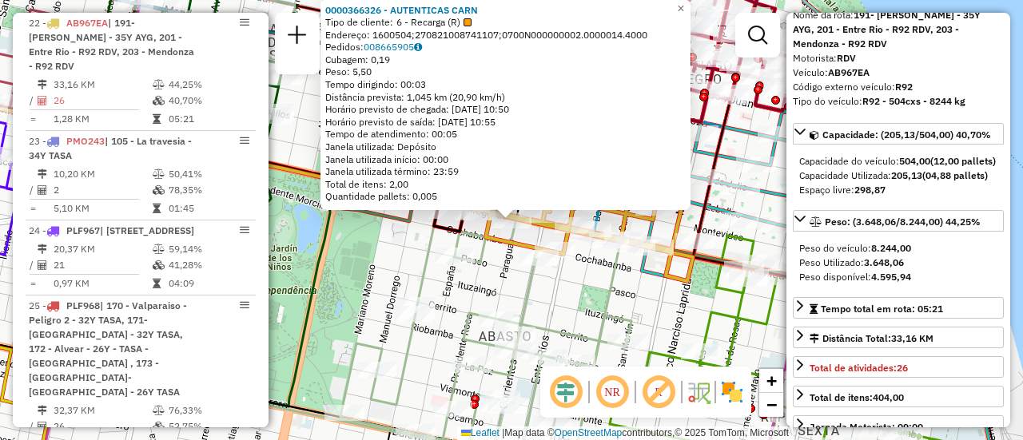
scroll to position [160, 0]
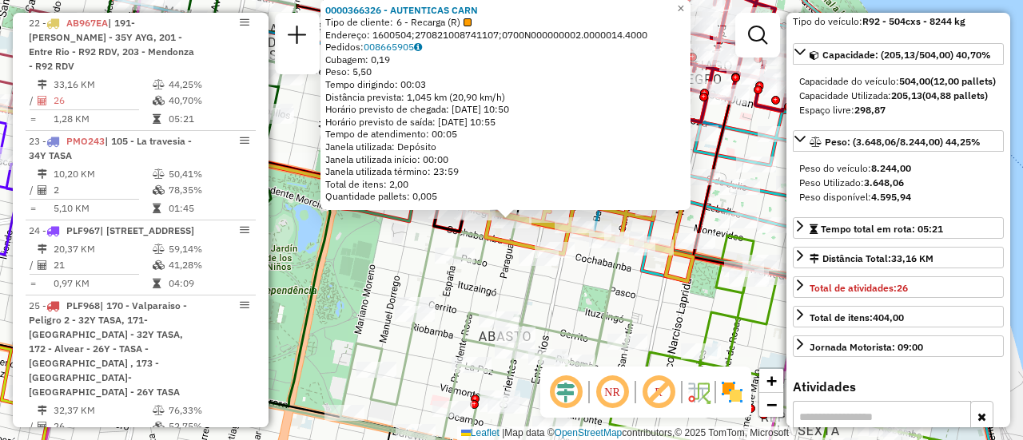
click at [541, 297] on div "0000366326 - AUTENTICAS CARN Tipo de cliente: 6 - Recarga (R) Endereço: 1600504…" at bounding box center [511, 220] width 1023 height 440
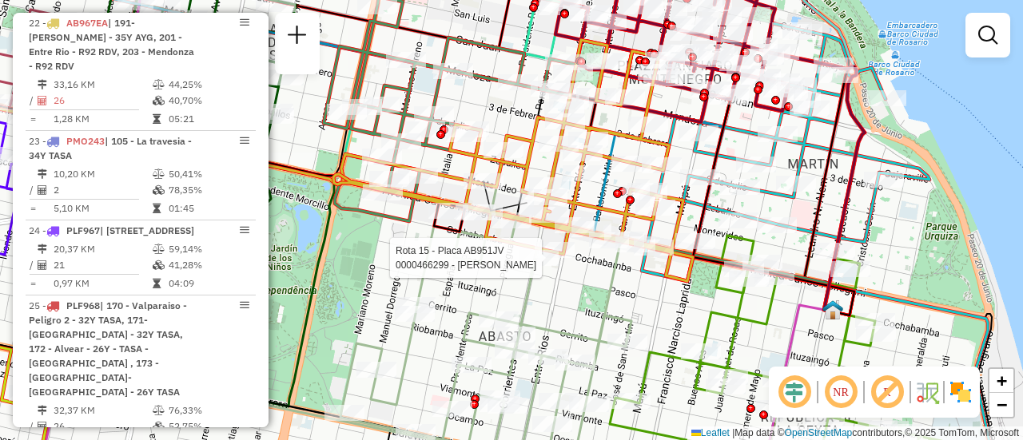
select select "**********"
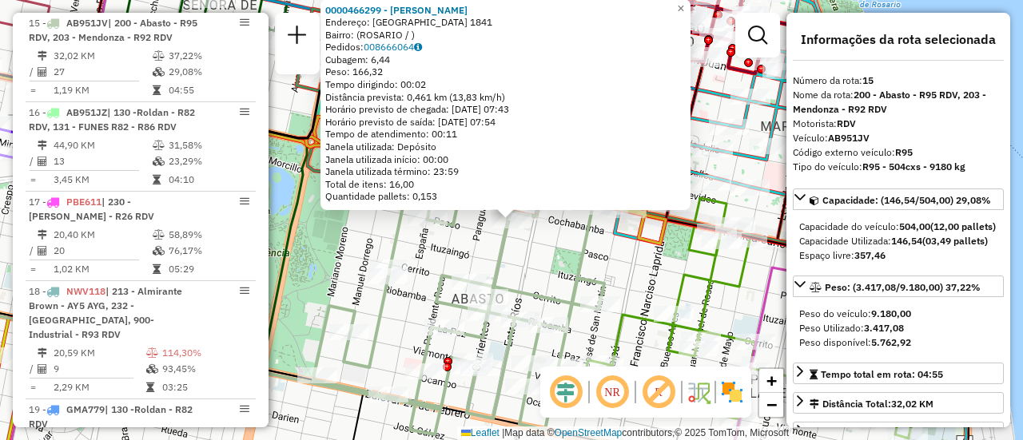
scroll to position [80, 0]
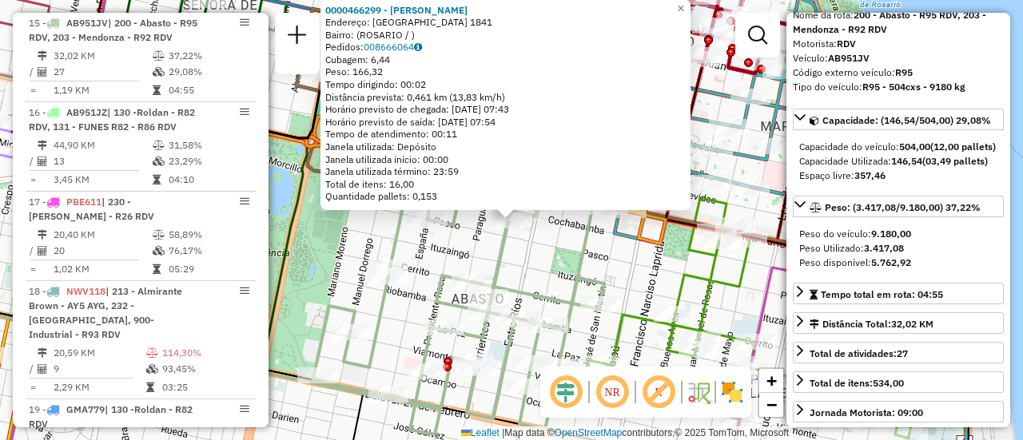
click at [610, 275] on div "0000466299 - CHEN JIANHUA Endereço: CORRIENTES 1841 Bairro: (ROSARIO / ) Pedido…" at bounding box center [511, 220] width 1023 height 440
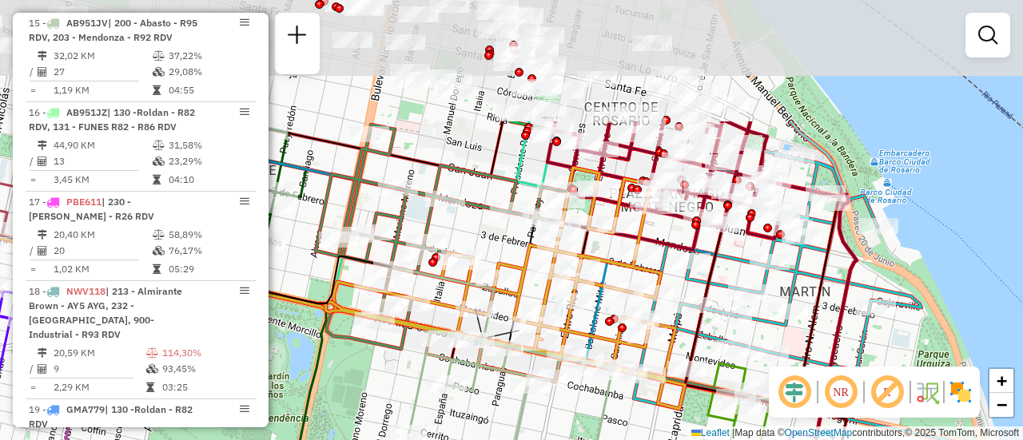
drag, startPoint x: 691, startPoint y: 110, endPoint x: 710, endPoint y: 302, distance: 192.8
click at [710, 302] on icon at bounding box center [765, 318] width 161 height 251
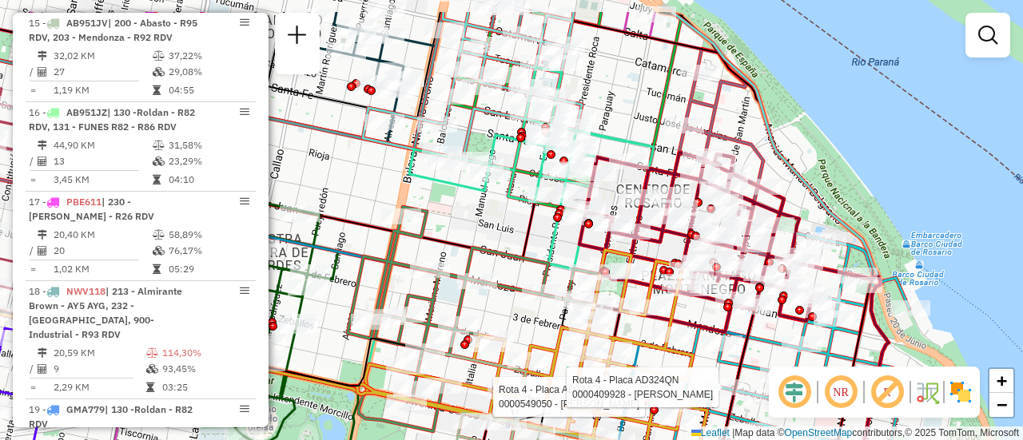
drag, startPoint x: 494, startPoint y: 225, endPoint x: 608, endPoint y: 347, distance: 166.8
click at [638, 364] on div "Rota 4 - Placa AD324QN 0000549050 - Nasello Juan Ignacio Villareal Sebastian Di…" at bounding box center [511, 220] width 1023 height 440
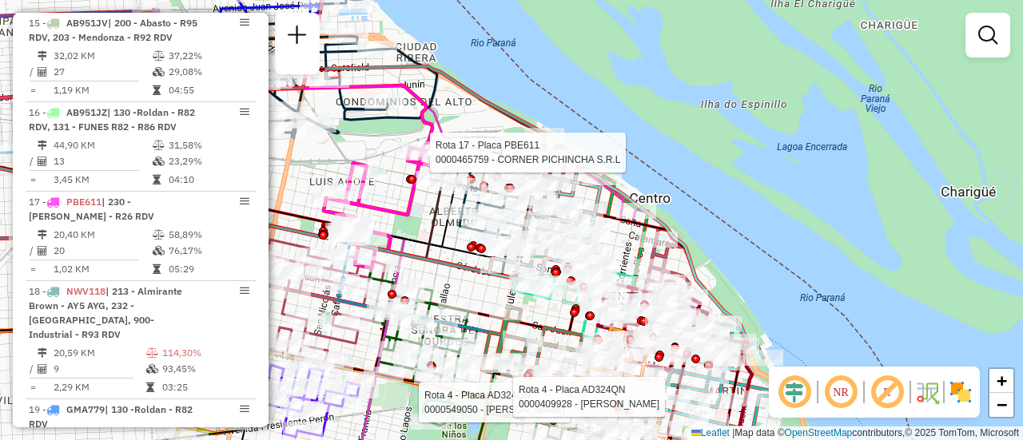
select select "**********"
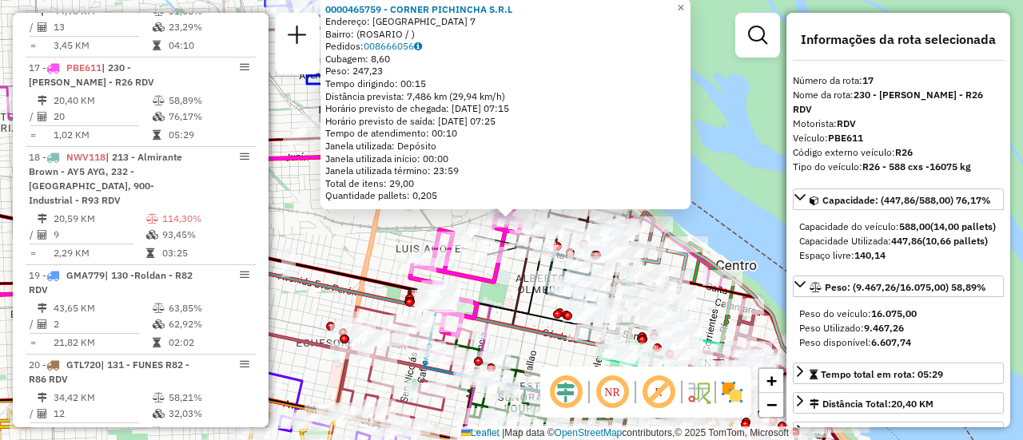
scroll to position [2145, 0]
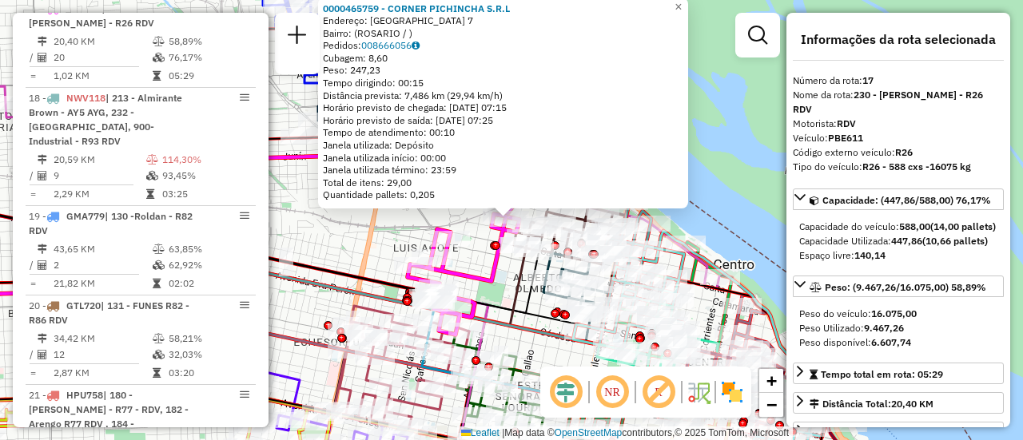
drag, startPoint x: 746, startPoint y: 113, endPoint x: 744, endPoint y: 70, distance: 42.4
click at [745, 113] on div "0000465759 - CORNER PICHINCHA S.R.L Endereço: FRANCIA 7 Bairro: (ROSARIO / ) Pe…" at bounding box center [511, 220] width 1023 height 440
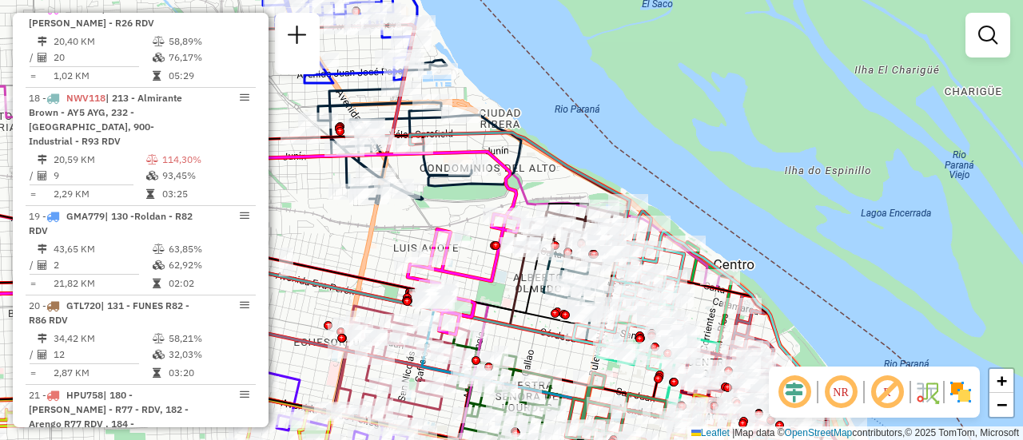
click at [760, 47] on div "Janela de atendimento Grade de atendimento Capacidade Transportadoras Veículos …" at bounding box center [511, 220] width 1023 height 440
click at [988, 34] on em at bounding box center [987, 35] width 19 height 19
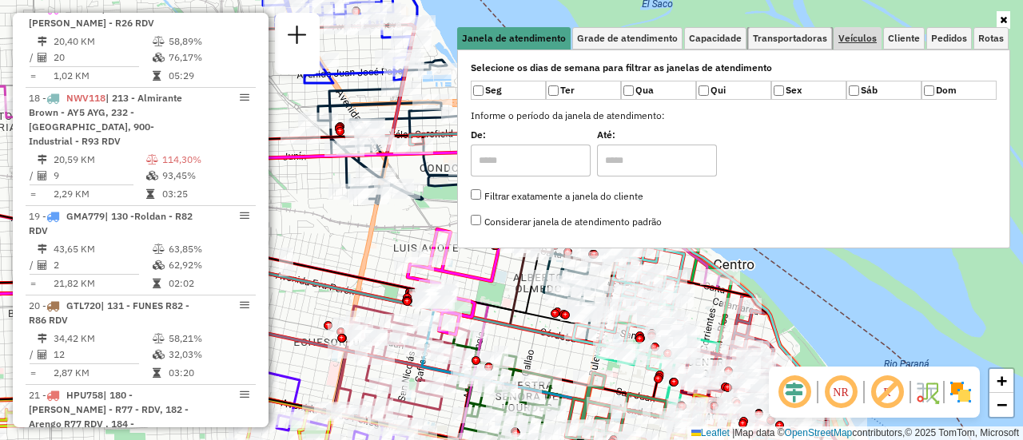
drag, startPoint x: 794, startPoint y: 38, endPoint x: 879, endPoint y: 43, distance: 84.8
click at [795, 38] on span "Transportadoras" at bounding box center [790, 39] width 74 height 10
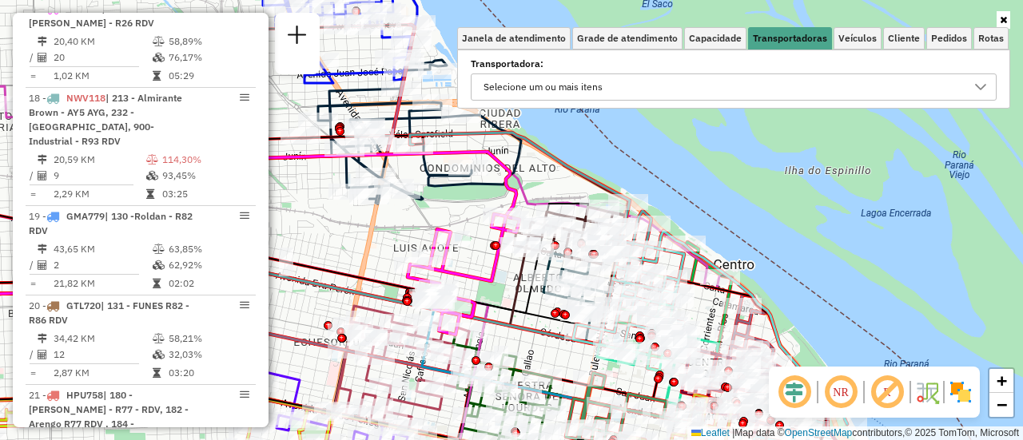
click at [977, 85] on icon at bounding box center [980, 87] width 13 height 13
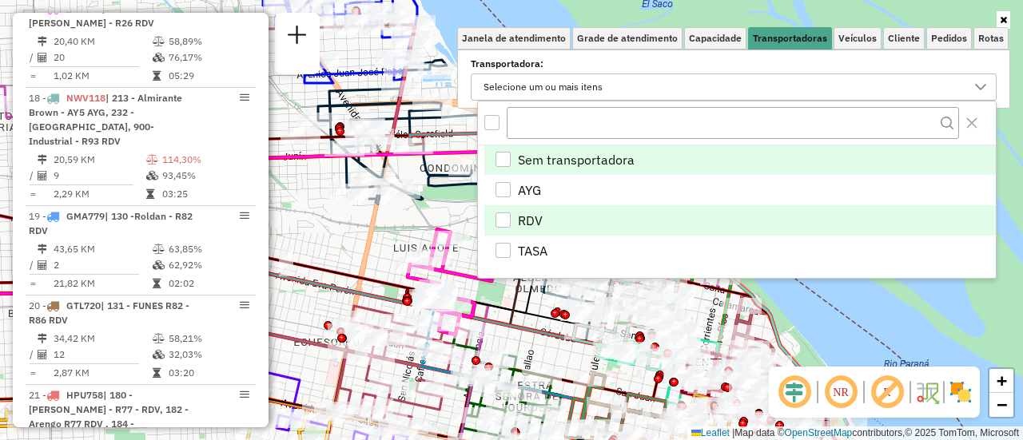
click at [501, 219] on div "RDV" at bounding box center [502, 220] width 15 height 15
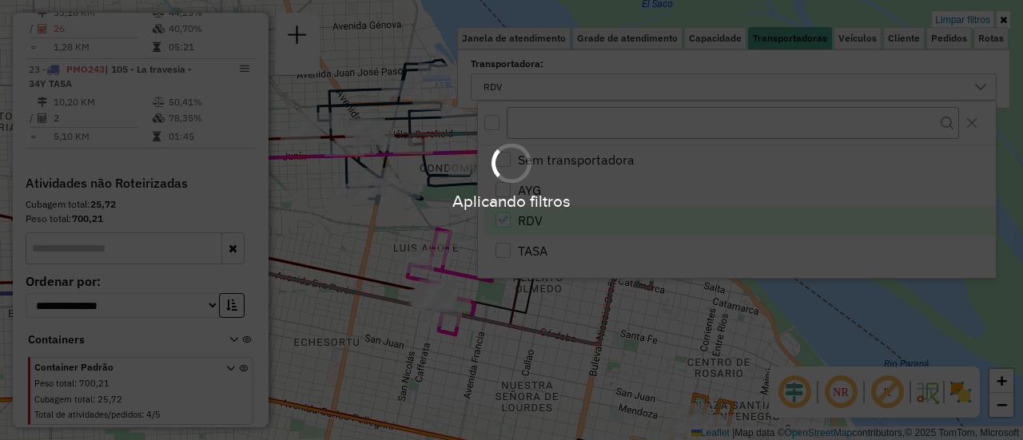
scroll to position [1060, 0]
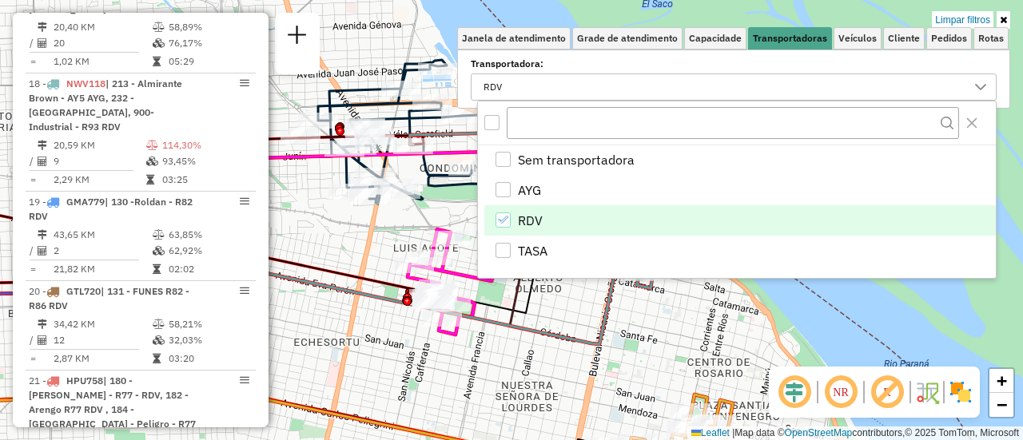
click at [549, 321] on div "Limpar filtros Janela de atendimento Grade de atendimento Capacidade Transporta…" at bounding box center [511, 220] width 1023 height 440
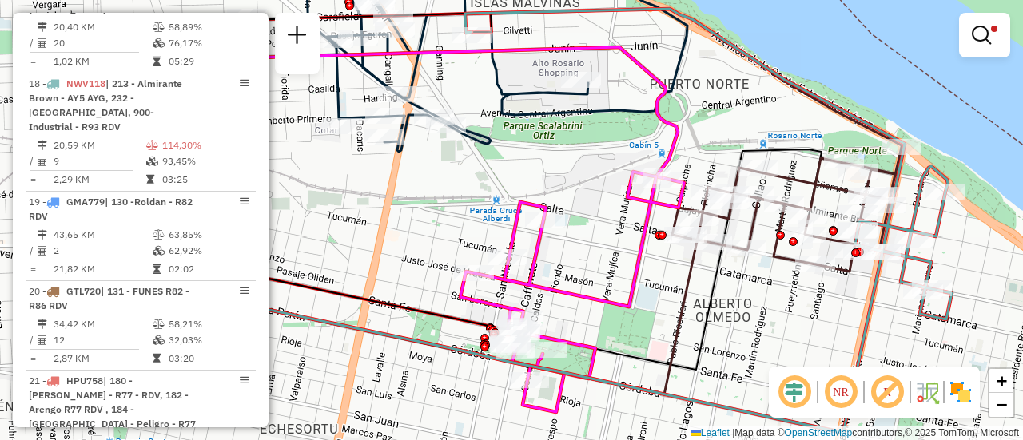
drag, startPoint x: 452, startPoint y: 225, endPoint x: 589, endPoint y: 256, distance: 140.9
click at [589, 256] on div "Limpar filtros Janela de atendimento Grade de atendimento Capacidade Transporta…" at bounding box center [511, 220] width 1023 height 440
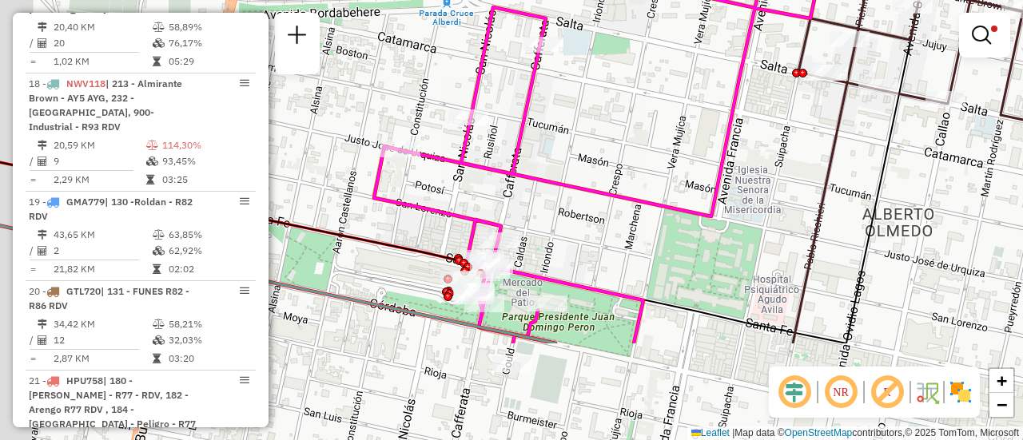
drag, startPoint x: 579, startPoint y: 229, endPoint x: 641, endPoint y: 50, distance: 189.3
click at [637, 49] on div "Limpar filtros Janela de atendimento Grade de atendimento Capacidade Transporta…" at bounding box center [511, 220] width 1023 height 440
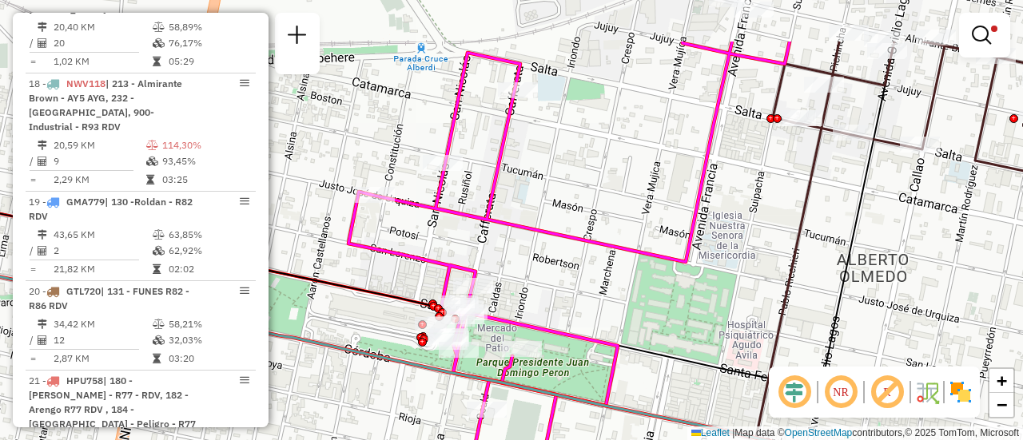
drag, startPoint x: 638, startPoint y: 117, endPoint x: 594, endPoint y: 257, distance: 146.6
click at [594, 257] on div "Limpar filtros Janela de atendimento Grade de atendimento Capacidade Transporta…" at bounding box center [511, 220] width 1023 height 440
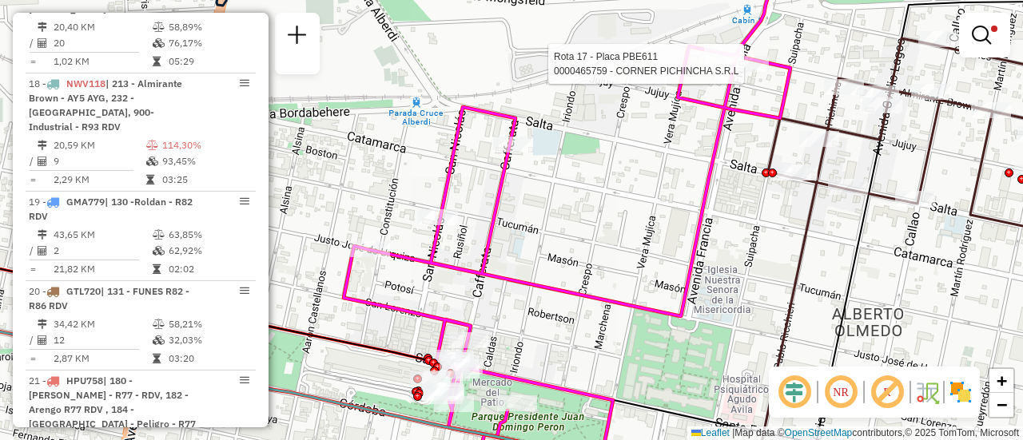
select select "**********"
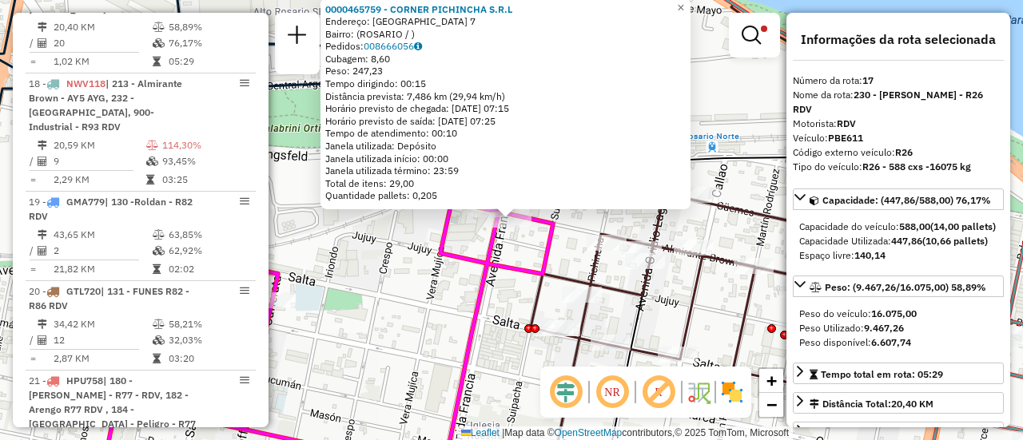
scroll to position [80, 0]
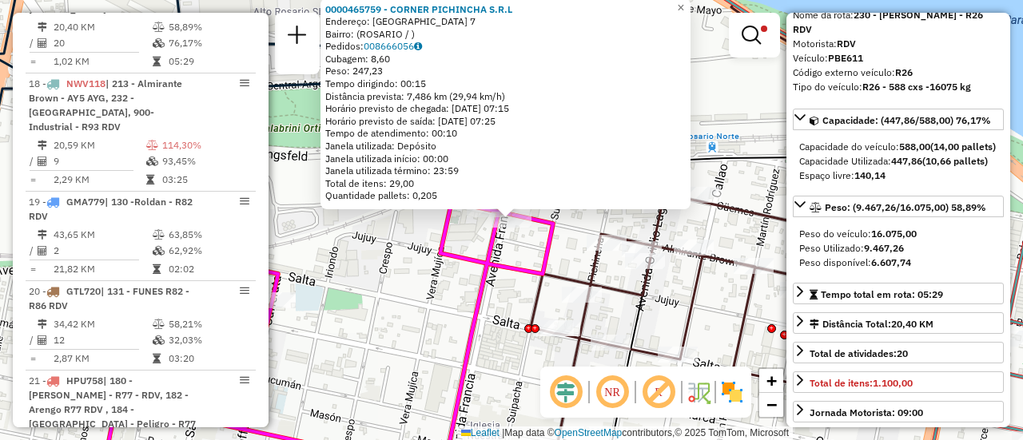
click at [393, 304] on div "0000465759 - CORNER PICHINCHA S.R.L Endereço: FRANCIA 7 Bairro: (ROSARIO / ) Pe…" at bounding box center [511, 220] width 1023 height 440
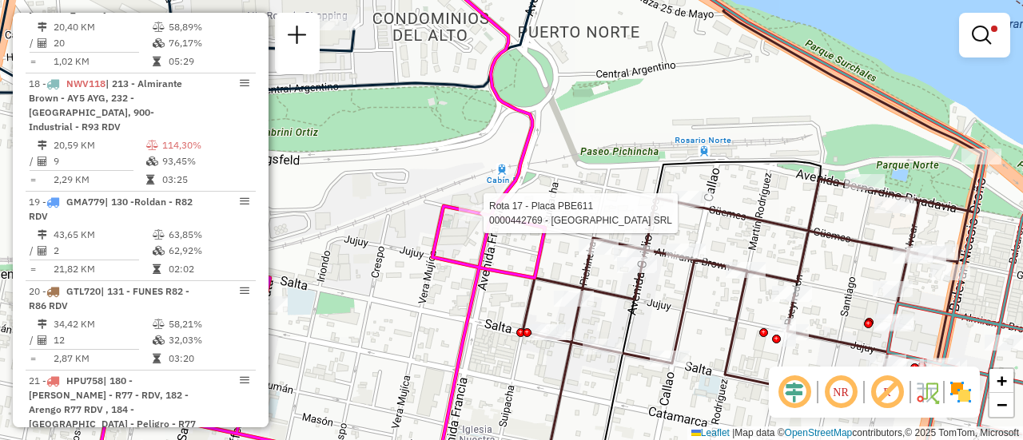
select select "**********"
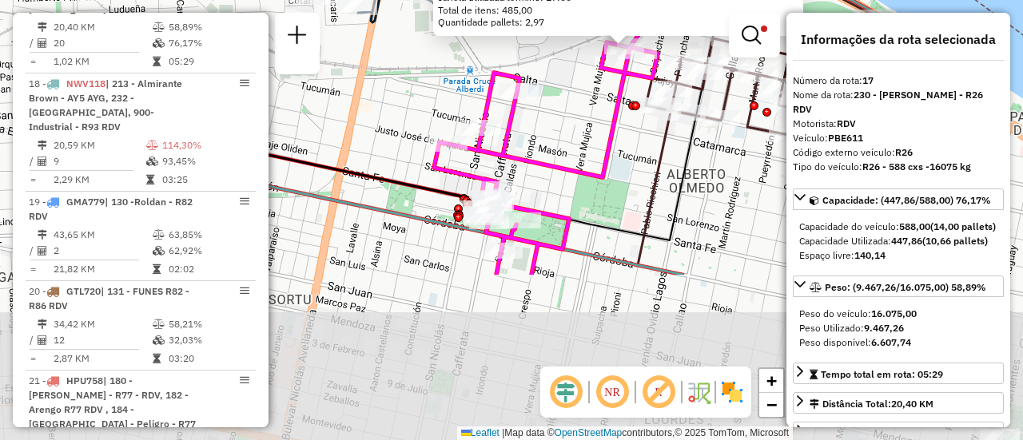
drag, startPoint x: 416, startPoint y: 320, endPoint x: 564, endPoint y: 148, distance: 227.2
click at [575, 107] on div "0000442769 - GARDEN ISLAND SRL Tipo de cliente: 6 - Recarga (R) Endereço: BROWN…" at bounding box center [511, 220] width 1023 height 440
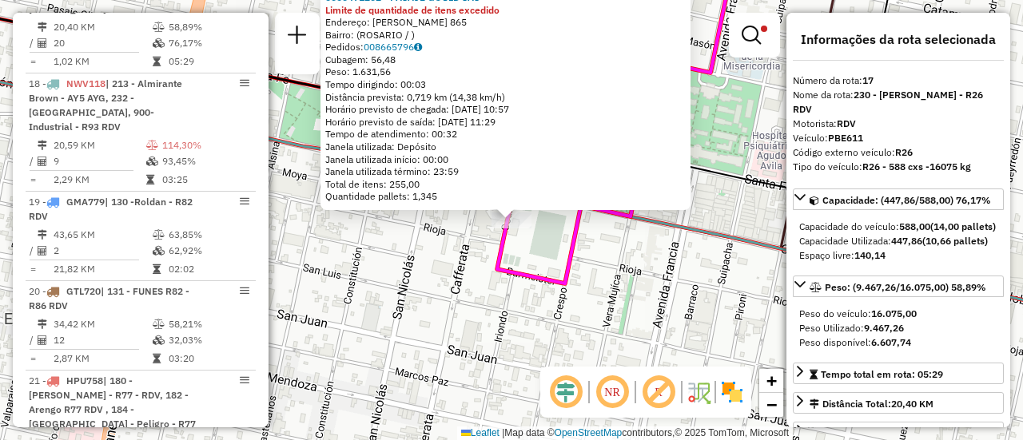
click at [456, 265] on div "0000471202 - PASAJE GOULD SAS Limite de quantidade de itens excedido Endereço: …" at bounding box center [511, 220] width 1023 height 440
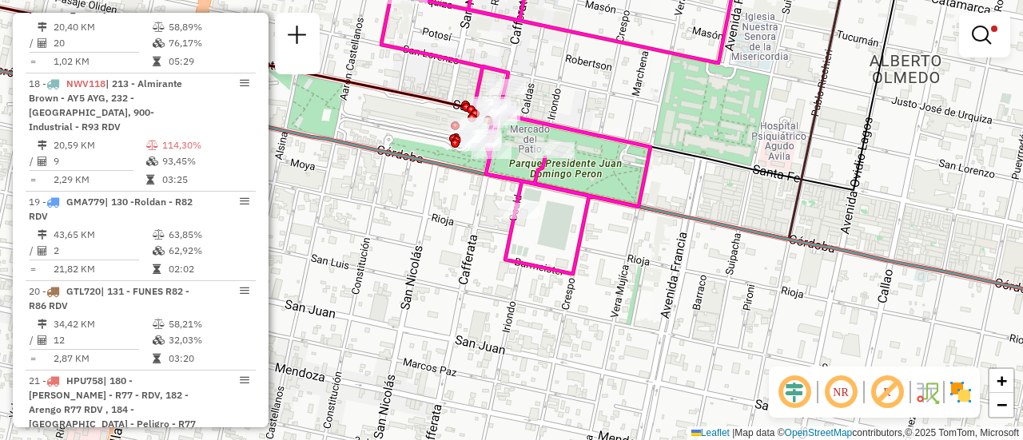
drag, startPoint x: 627, startPoint y: 108, endPoint x: 565, endPoint y: 253, distance: 157.2
click at [565, 255] on icon at bounding box center [557, 128] width 353 height 291
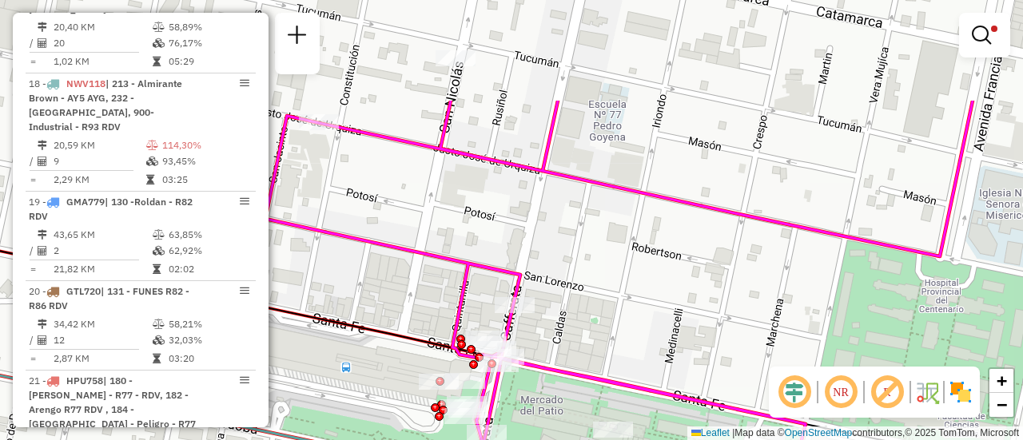
drag, startPoint x: 571, startPoint y: 121, endPoint x: 626, endPoint y: 255, distance: 144.8
click at [607, 282] on div "Limpar filtros Janela de atendimento Grade de atendimento Capacidade Transporta…" at bounding box center [511, 220] width 1023 height 440
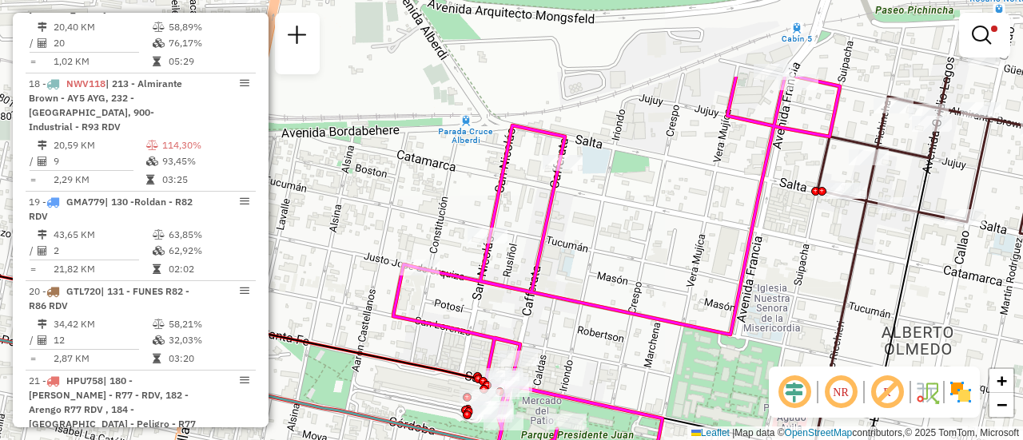
drag, startPoint x: 693, startPoint y: 119, endPoint x: 645, endPoint y: 226, distance: 117.3
click at [645, 226] on div "Limpar filtros Janela de atendimento Grade de atendimento Capacidade Transporta…" at bounding box center [511, 220] width 1023 height 440
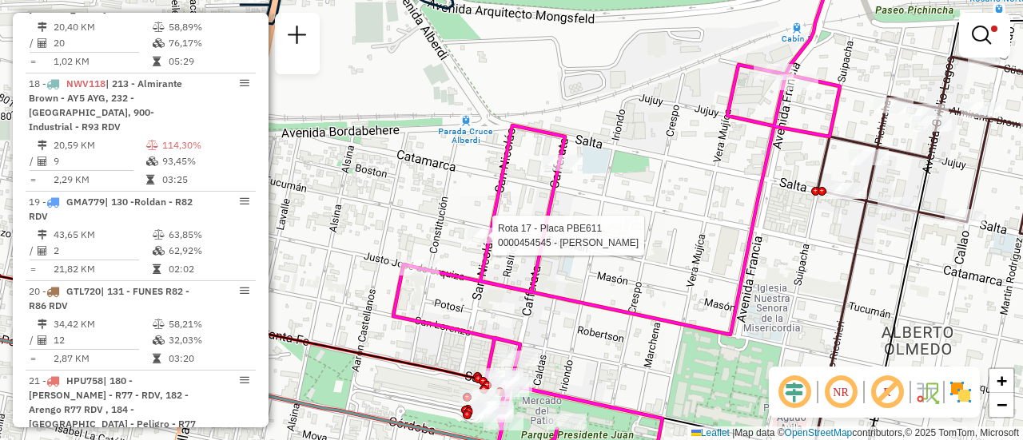
select select "**********"
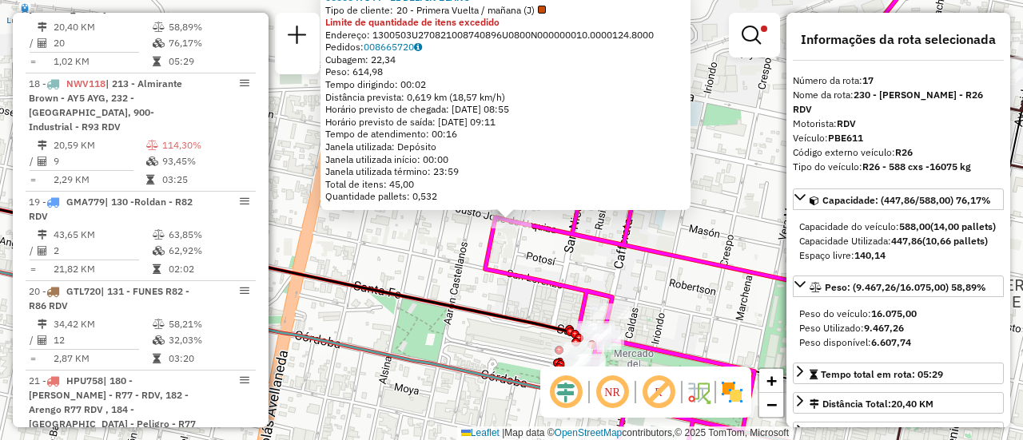
click at [545, 272] on icon at bounding box center [708, 251] width 447 height 467
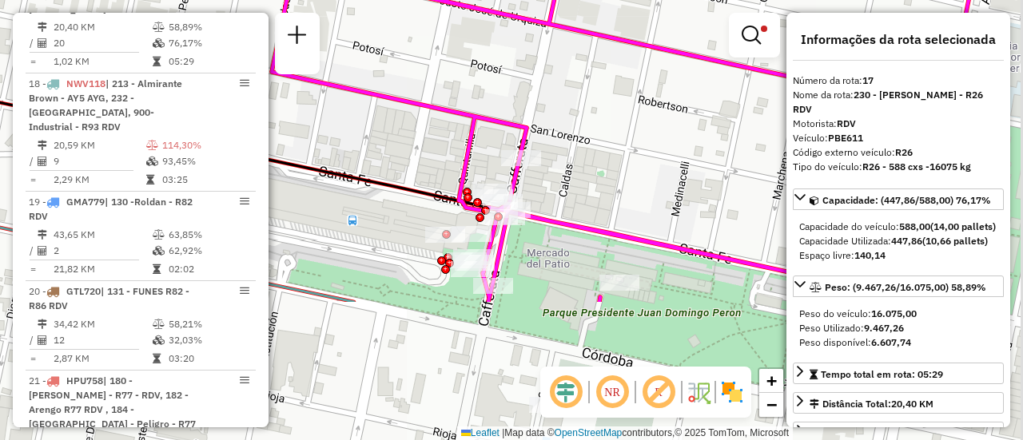
drag, startPoint x: 639, startPoint y: 354, endPoint x: 572, endPoint y: 132, distance: 232.1
click at [572, 132] on div "Limpar filtros Janela de atendimento Grade de atendimento Capacidade Transporta…" at bounding box center [511, 220] width 1023 height 440
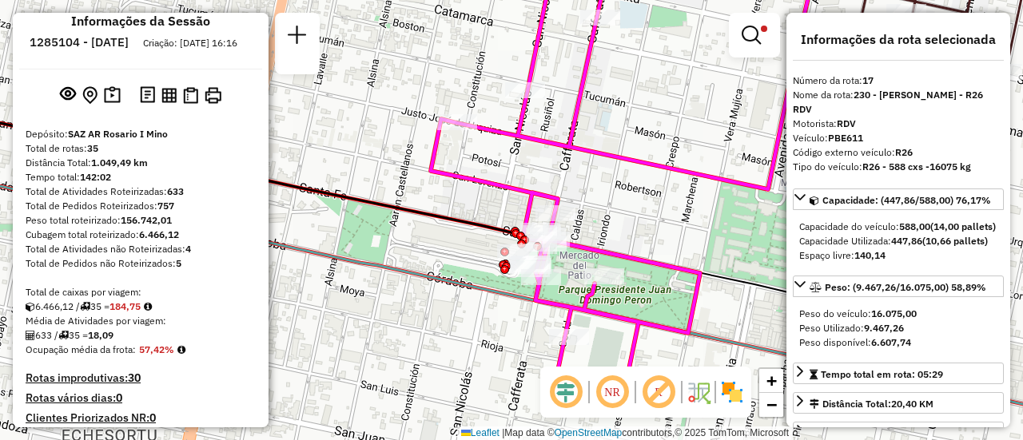
scroll to position [0, 0]
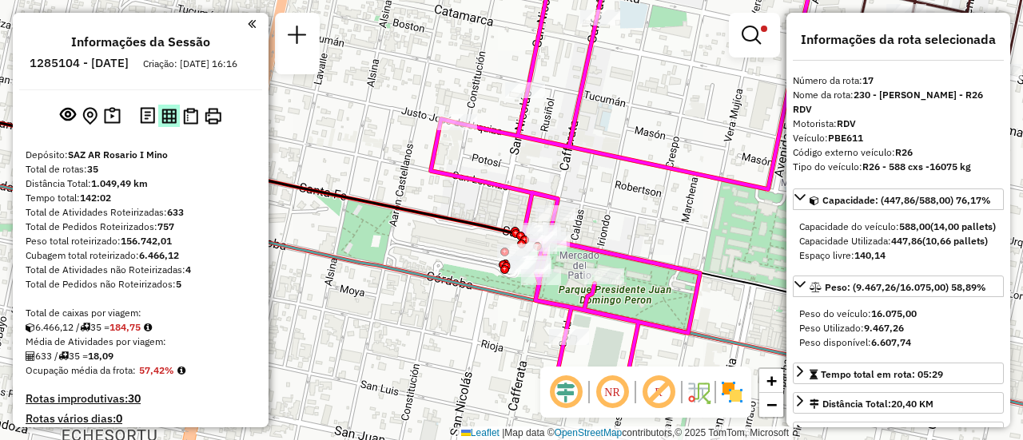
click at [170, 124] on img at bounding box center [168, 116] width 15 height 15
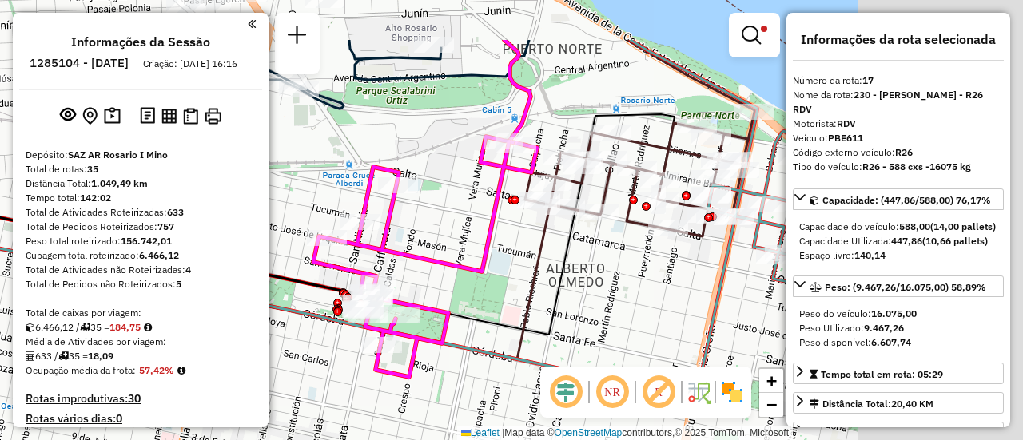
drag, startPoint x: 546, startPoint y: 164, endPoint x: 456, endPoint y: 238, distance: 117.0
click at [456, 238] on div "Limpar filtros Janela de atendimento Grade de atendimento Capacidade Transporta…" at bounding box center [511, 220] width 1023 height 440
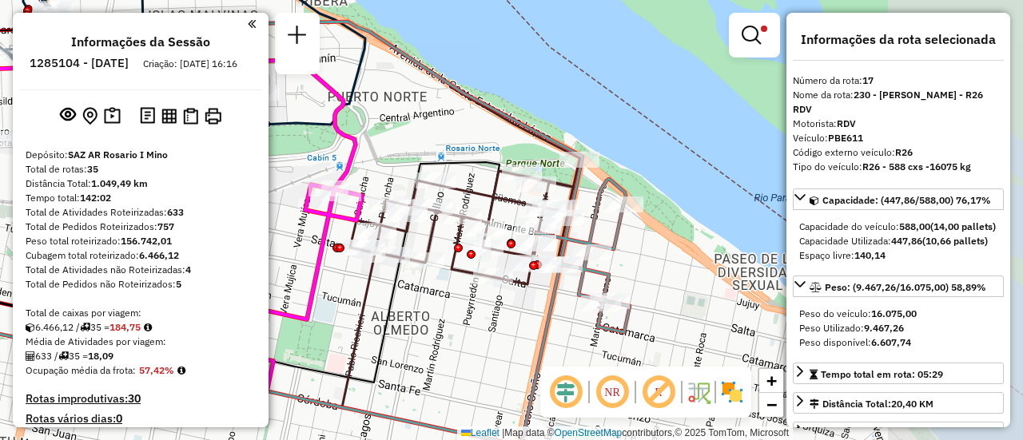
drag, startPoint x: 562, startPoint y: 114, endPoint x: 394, endPoint y: 151, distance: 171.8
click at [394, 151] on div "Limpar filtros Janela de atendimento Grade de atendimento Capacidade Transporta…" at bounding box center [511, 220] width 1023 height 440
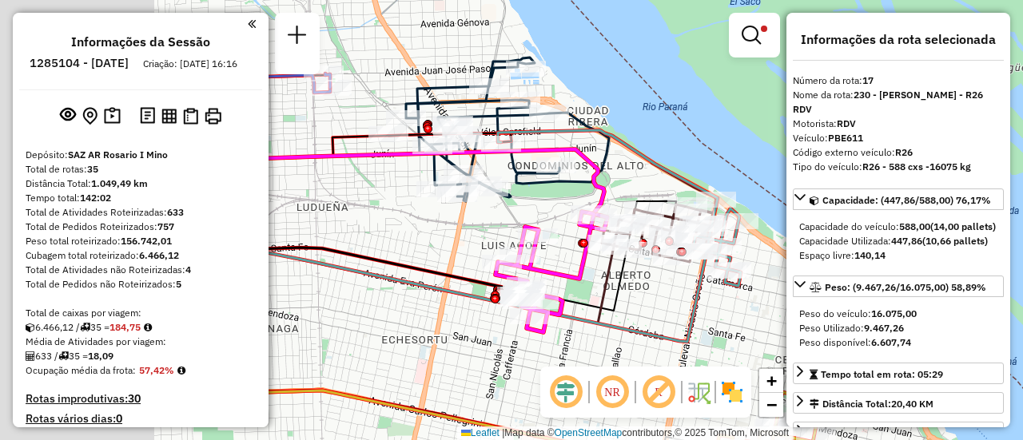
drag, startPoint x: 372, startPoint y: 170, endPoint x: 589, endPoint y: 205, distance: 220.1
click at [583, 208] on div "Limpar filtros Janela de atendimento Grade de atendimento Capacidade Transporta…" at bounding box center [511, 220] width 1023 height 440
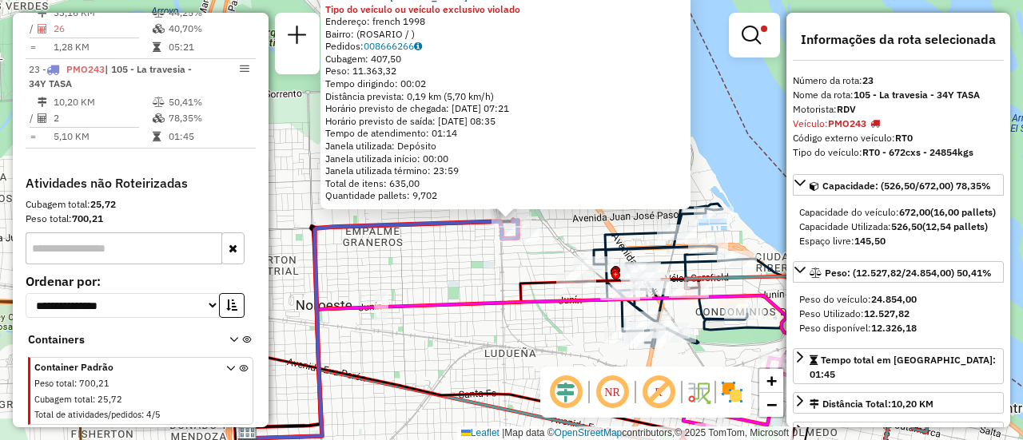
scroll to position [160, 0]
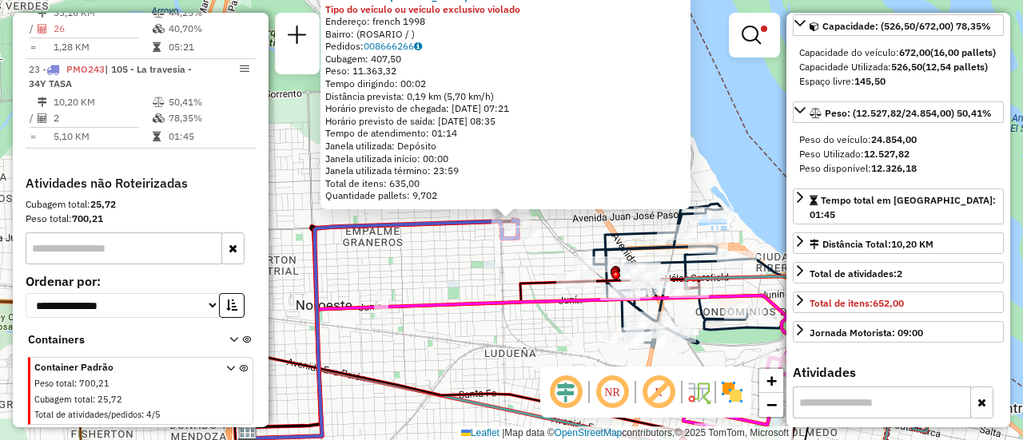
click at [473, 257] on div "0000461110 - Gonzales Emanuel - RDV Tipo do veículo ou veículo exclusivo violad…" at bounding box center [511, 220] width 1023 height 440
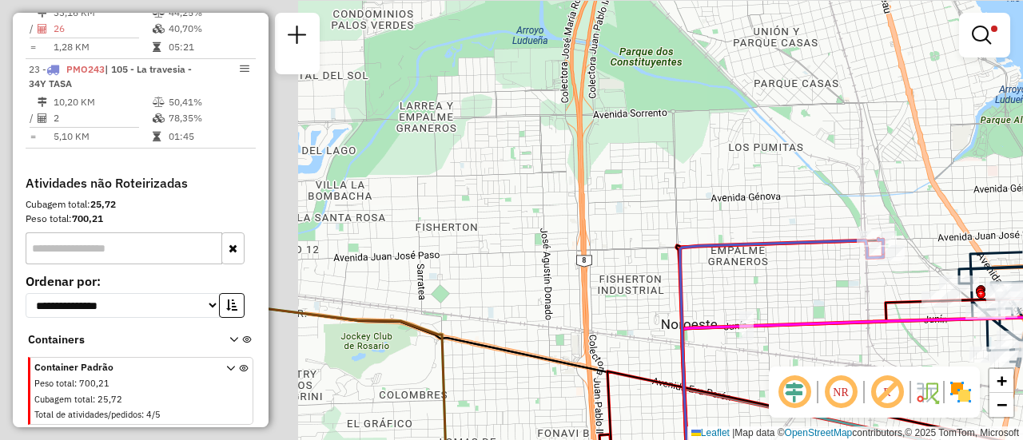
drag, startPoint x: 354, startPoint y: 257, endPoint x: 813, endPoint y: 273, distance: 459.0
click at [751, 277] on div "Limpar filtros Janela de atendimento Grade de atendimento Capacidade Transporta…" at bounding box center [511, 220] width 1023 height 440
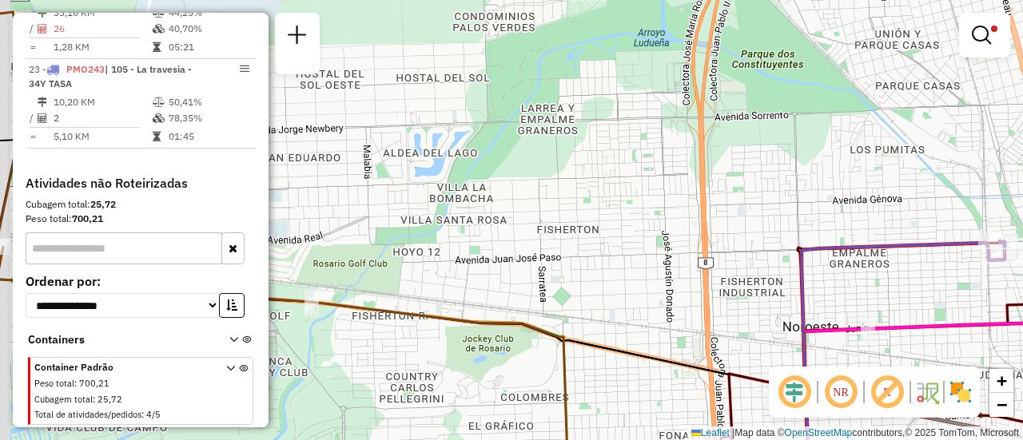
drag, startPoint x: 380, startPoint y: 243, endPoint x: 782, endPoint y: 237, distance: 401.2
click at [750, 242] on div "Limpar filtros Janela de atendimento Grade de atendimento Capacidade Transporta…" at bounding box center [511, 220] width 1023 height 440
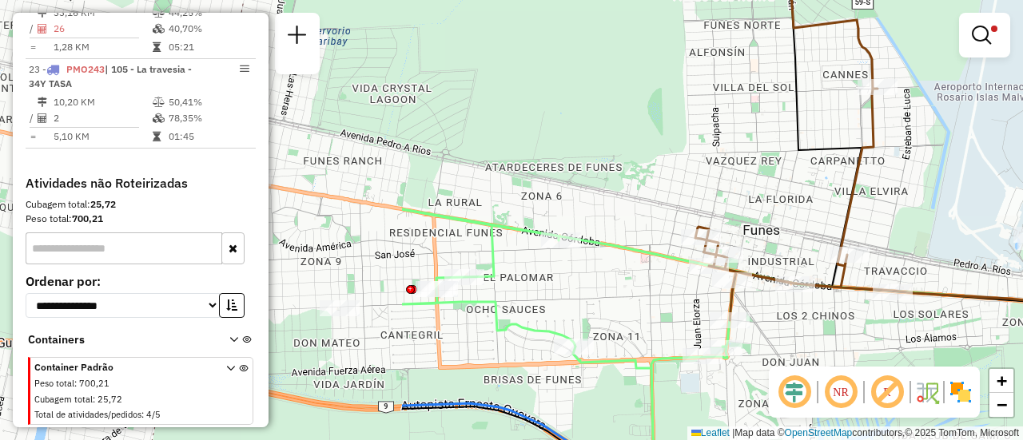
drag, startPoint x: 332, startPoint y: 196, endPoint x: 837, endPoint y: 210, distance: 504.5
click at [837, 210] on div "Limpar filtros Janela de atendimento Grade de atendimento Capacidade Transporta…" at bounding box center [511, 220] width 1023 height 440
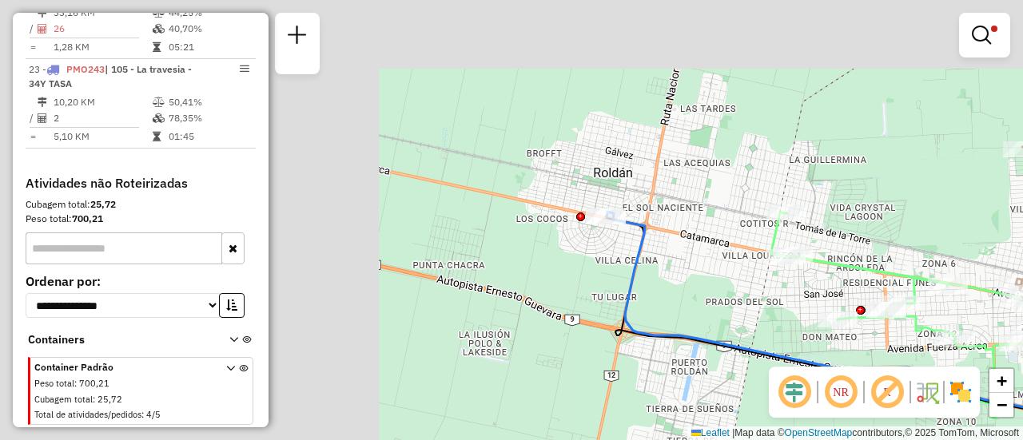
drag, startPoint x: 388, startPoint y: 141, endPoint x: 935, endPoint y: 225, distance: 553.8
click at [935, 225] on div "Limpar filtros Janela de atendimento Grade de atendimento Capacidade Transporta…" at bounding box center [511, 220] width 1023 height 440
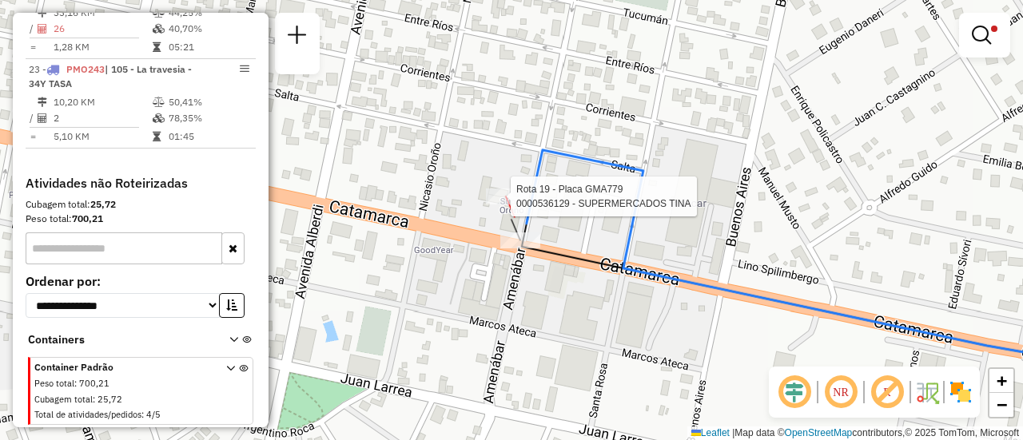
select select "**********"
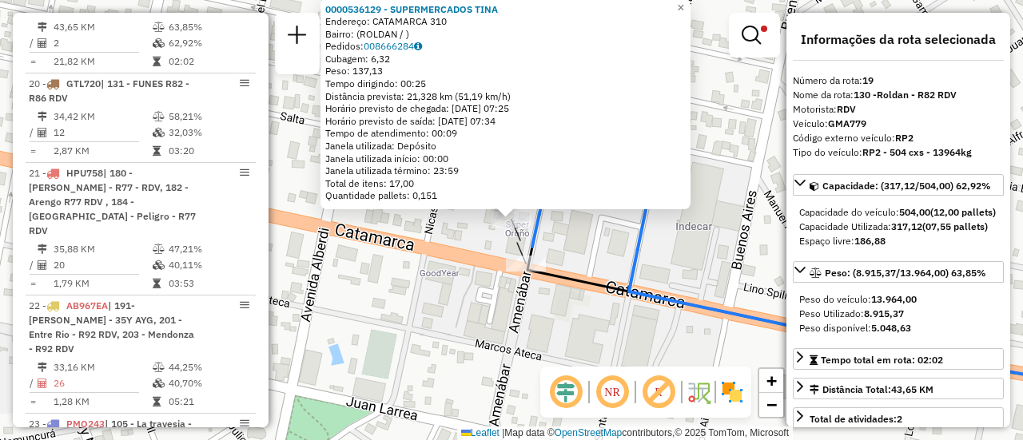
scroll to position [80, 0]
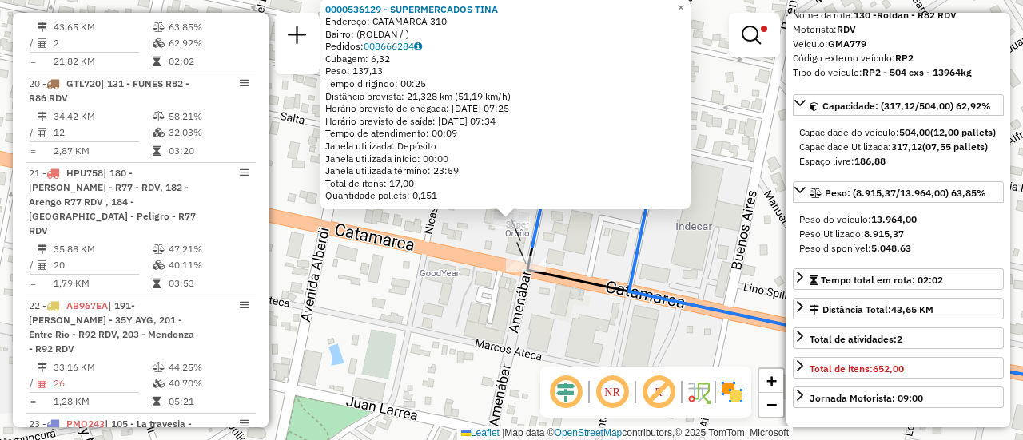
click at [662, 261] on div "0000536129 - SUPERMERCADOS TINA Endereço: CATAMARCA 310 Bairro: (ROLDAN / ) Ped…" at bounding box center [511, 220] width 1023 height 440
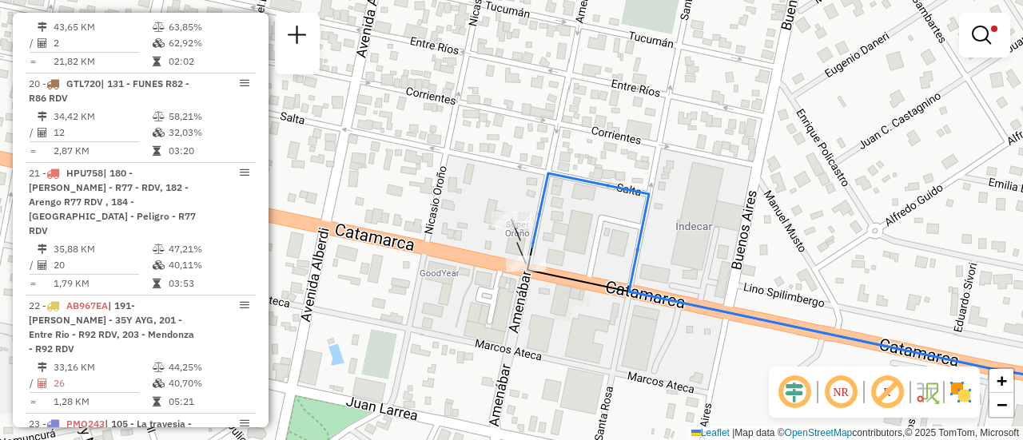
click at [724, 151] on div "Limpar filtros Janela de atendimento Grade de atendimento Capacidade Transporta…" at bounding box center [511, 220] width 1023 height 440
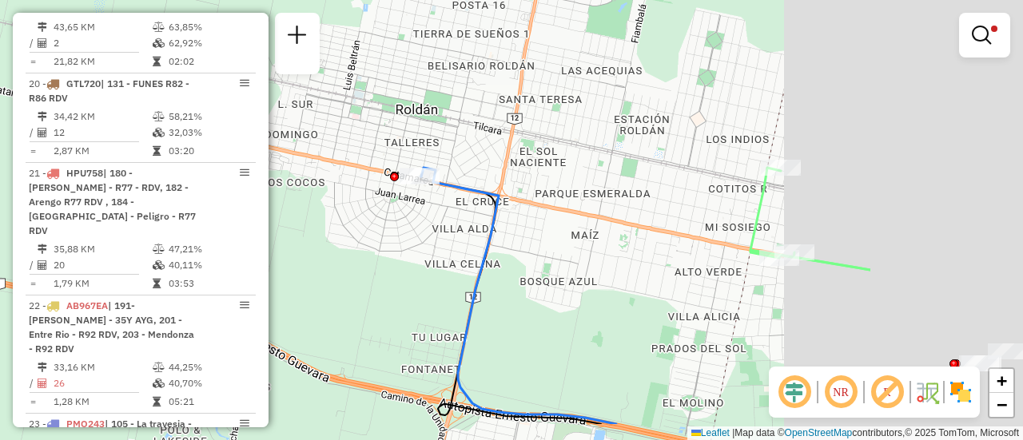
drag, startPoint x: 812, startPoint y: 297, endPoint x: 445, endPoint y: 193, distance: 381.2
click at [368, 193] on div "Limpar filtros Janela de atendimento Grade de atendimento Capacidade Transporta…" at bounding box center [511, 220] width 1023 height 440
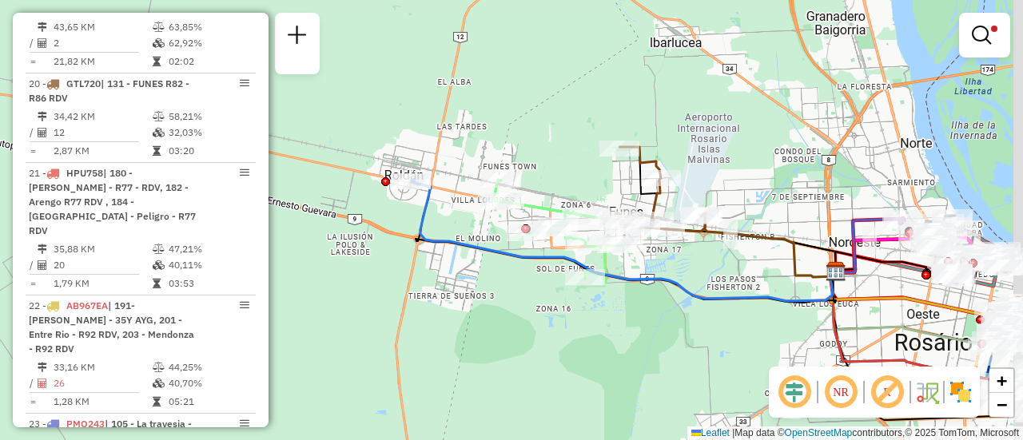
drag, startPoint x: 783, startPoint y: 299, endPoint x: 425, endPoint y: 236, distance: 363.5
click at [426, 236] on div "Limpar filtros Janela de atendimento Grade de atendimento Capacidade Transporta…" at bounding box center [511, 220] width 1023 height 440
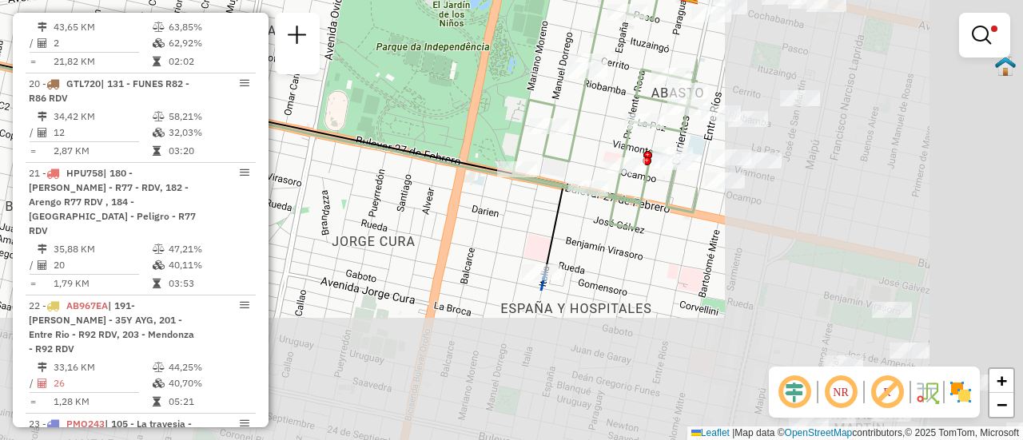
drag, startPoint x: 787, startPoint y: 272, endPoint x: 292, endPoint y: 121, distance: 518.0
click at [287, 105] on div "Limpar filtros Janela de atendimento Grade de atendimento Capacidade Transporta…" at bounding box center [511, 220] width 1023 height 440
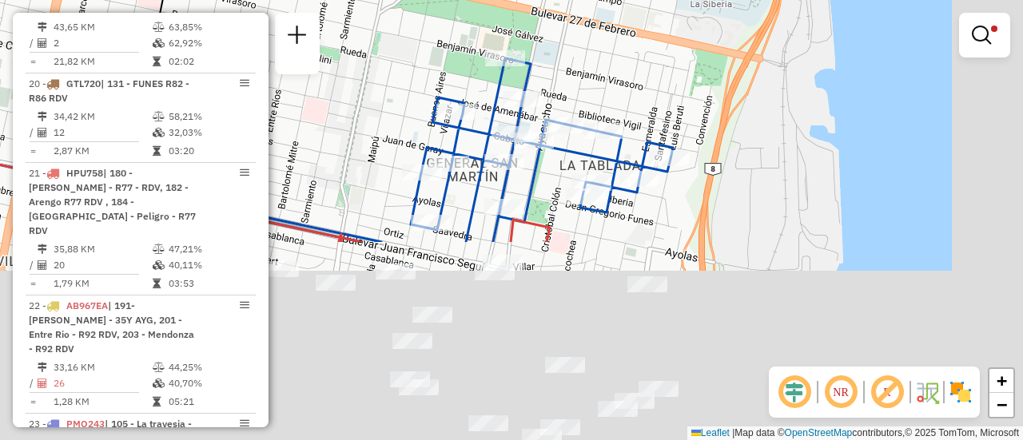
drag, startPoint x: 754, startPoint y: 252, endPoint x: 531, endPoint y: 1, distance: 335.7
click at [534, 2] on div "Limpar filtros Janela de atendimento Grade de atendimento Capacidade Transporta…" at bounding box center [511, 220] width 1023 height 440
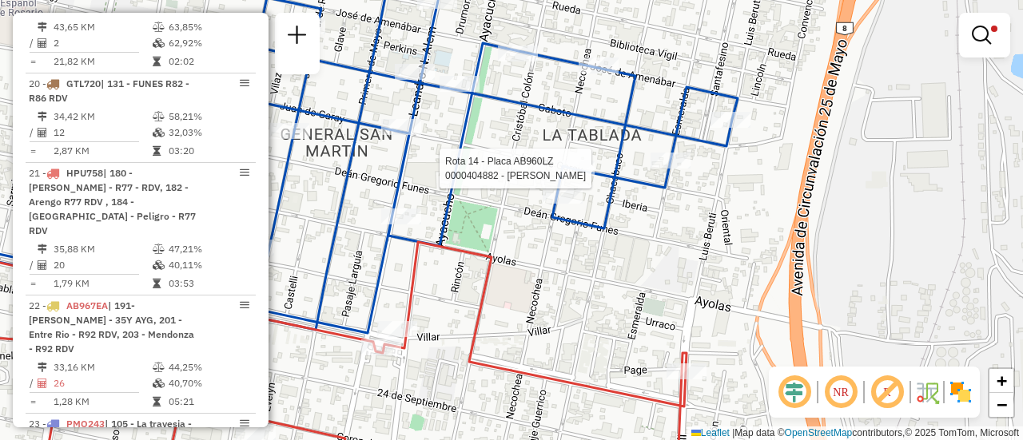
select select "**********"
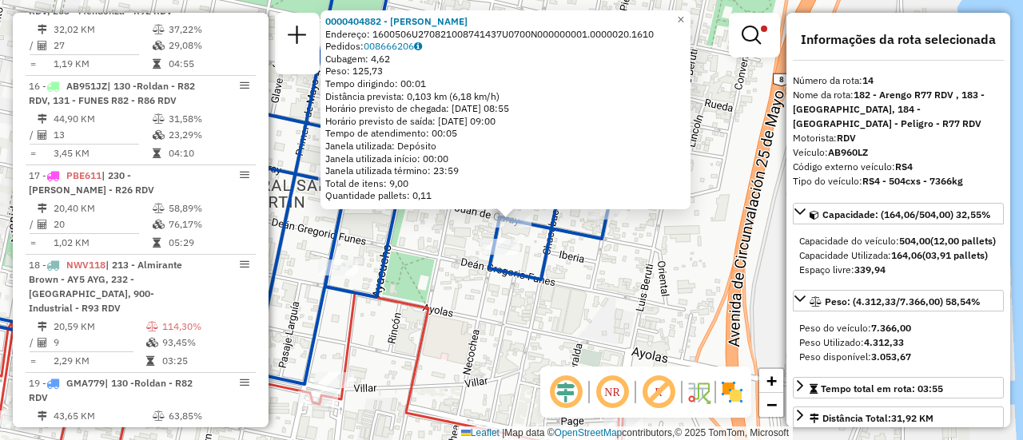
scroll to position [748, 0]
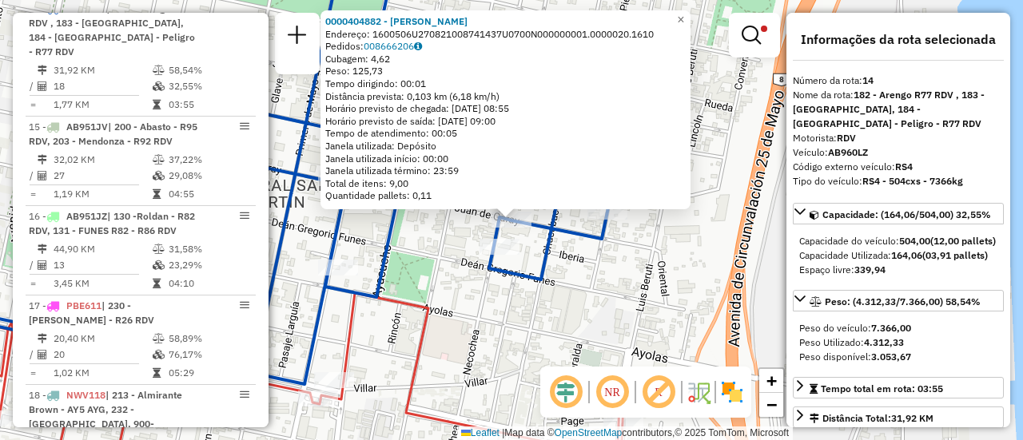
click at [436, 253] on div "0000404882 - LI SHUIYING Endereço: 1600506U270821008741437U0700N000000001.00000…" at bounding box center [511, 220] width 1023 height 440
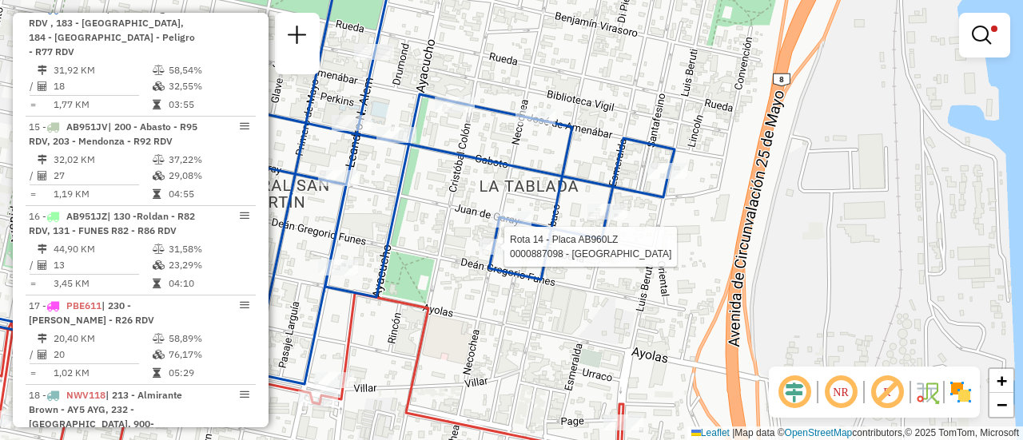
select select "**********"
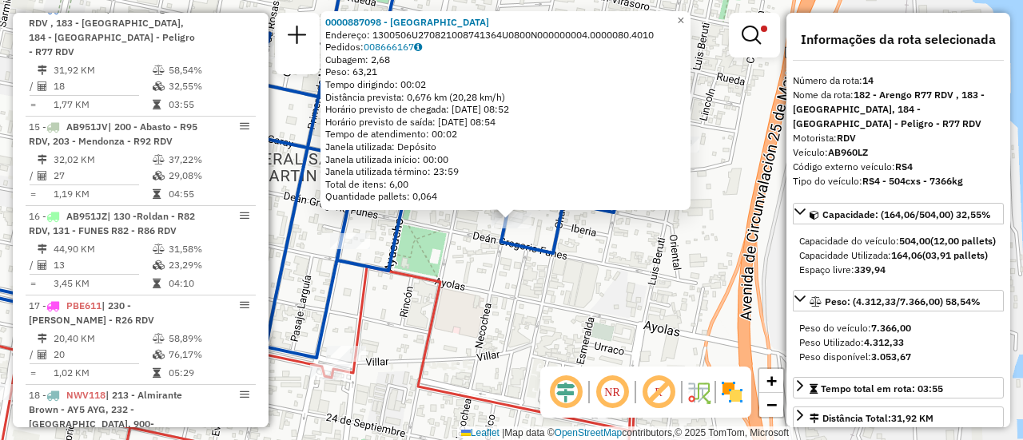
click at [491, 284] on div "0000887098 - SERRA JUAN Endereço: 1300506U270821008741364U0800N000000004.000008…" at bounding box center [511, 220] width 1023 height 440
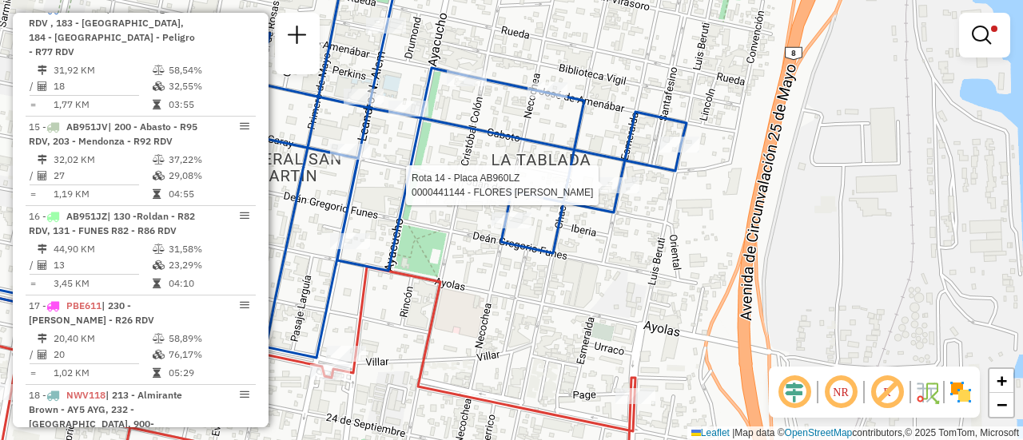
select select "**********"
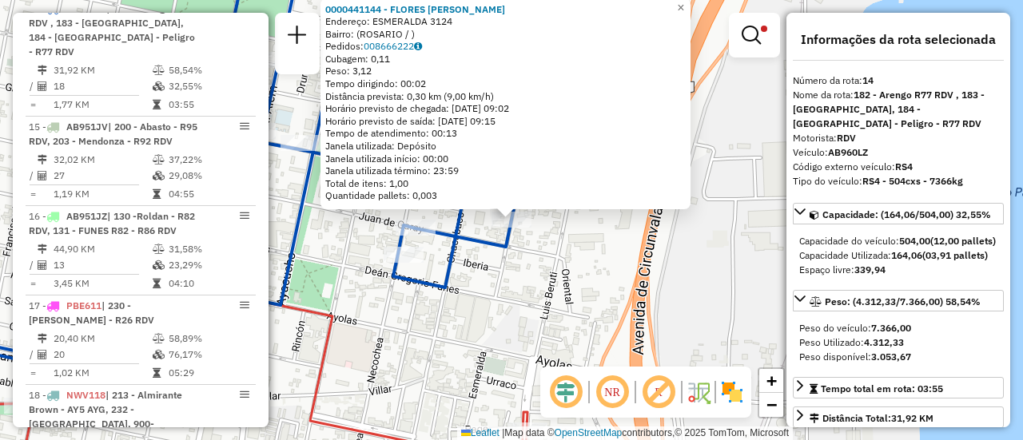
click at [531, 279] on div "0000441144 - FLORES BRIAN MAXIMILIANO Endereço: ESMERALDA 3124 Bairro: (ROSARIO…" at bounding box center [511, 220] width 1023 height 440
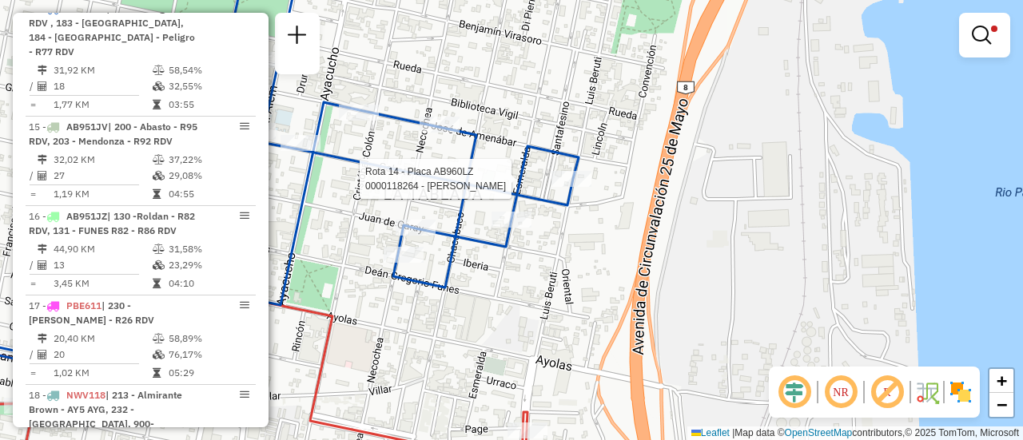
select select "**********"
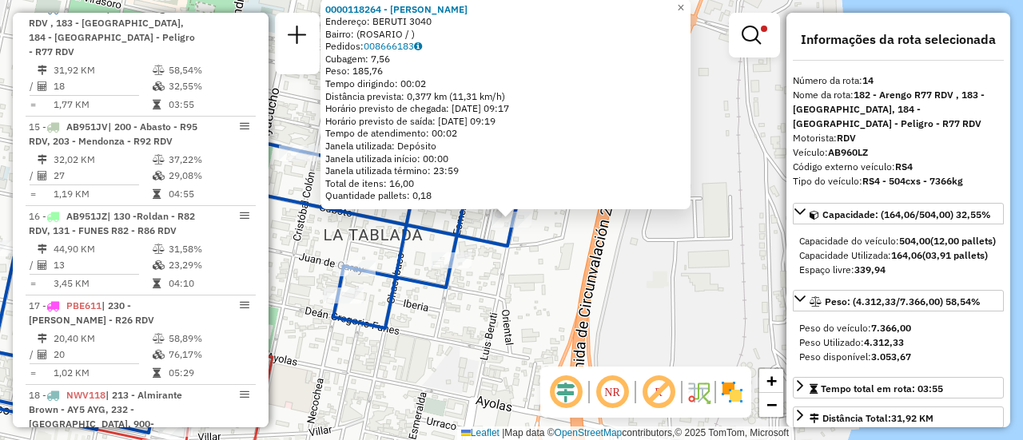
click at [495, 301] on div "0000118264 - BELCASTRO ADRIAN ROQUE Endereço: BERUTI 3040 Bairro: (ROSARIO / ) …" at bounding box center [511, 220] width 1023 height 440
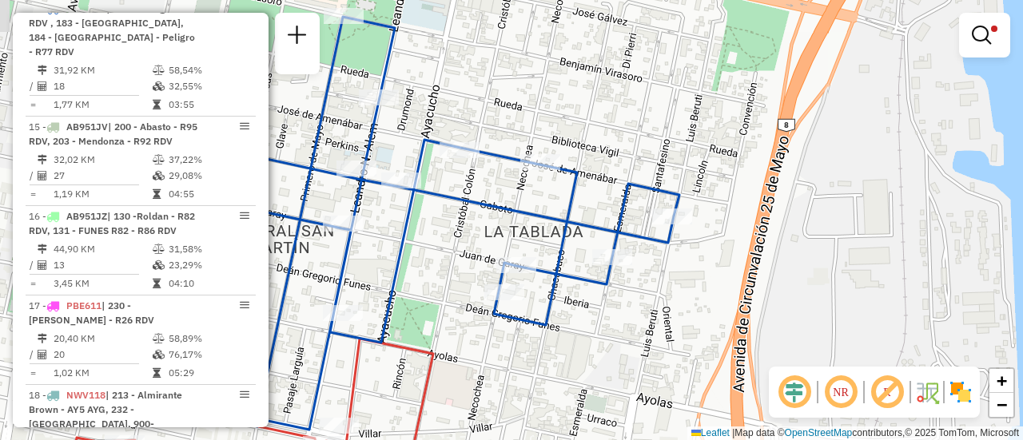
drag, startPoint x: 430, startPoint y: 211, endPoint x: 599, endPoint y: 205, distance: 168.7
click at [595, 208] on div "Limpar filtros Janela de atendimento Grade de atendimento Capacidade Transporta…" at bounding box center [511, 220] width 1023 height 440
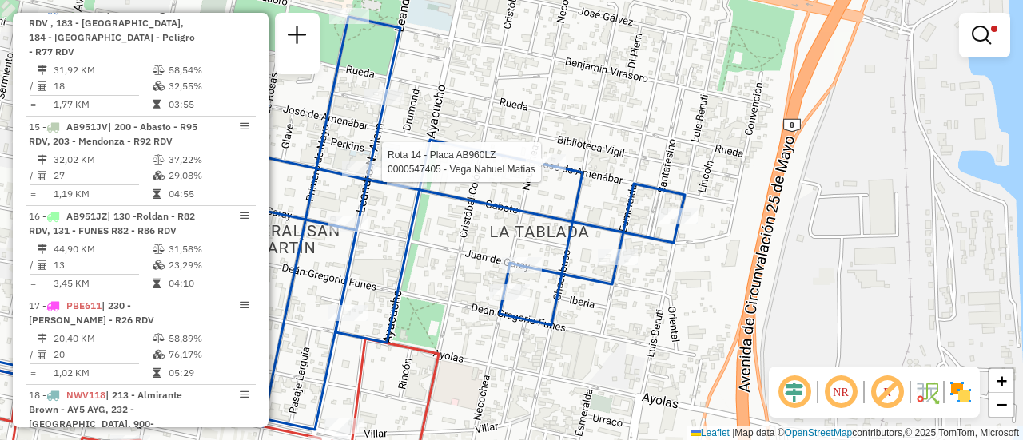
select select "**********"
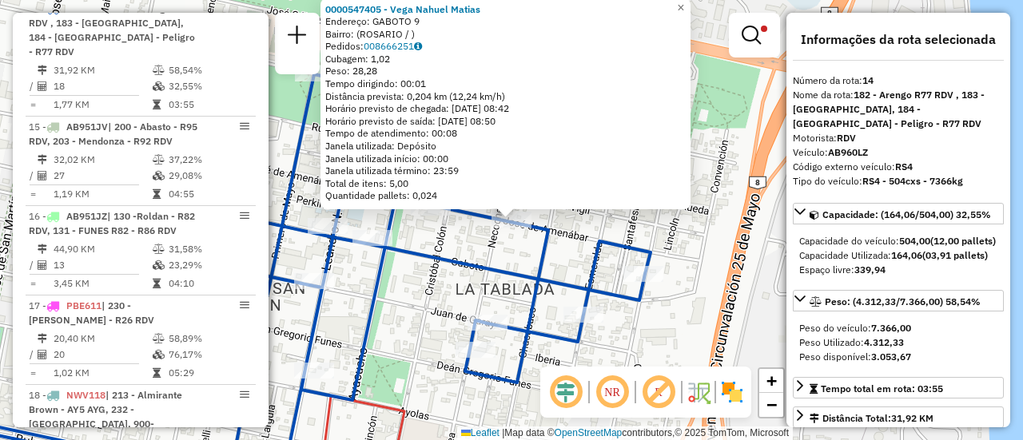
click at [438, 249] on icon at bounding box center [274, 279] width 753 height 410
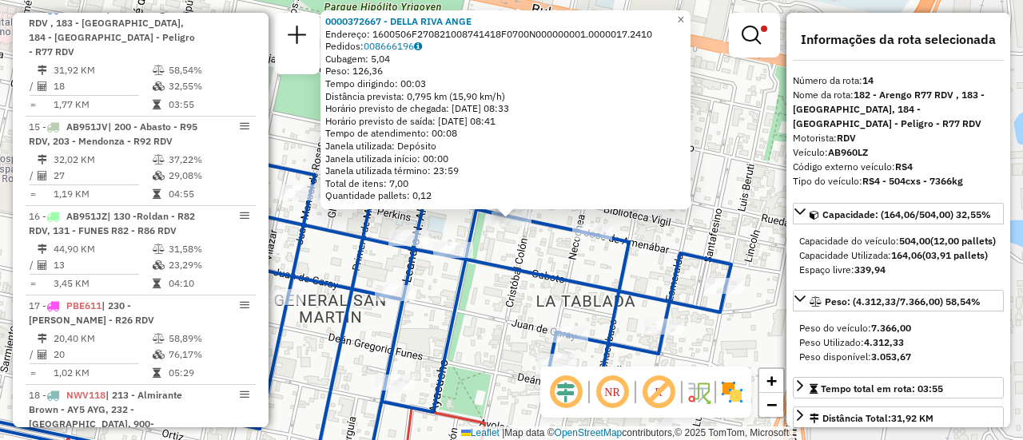
click at [514, 262] on icon at bounding box center [315, 285] width 834 height 398
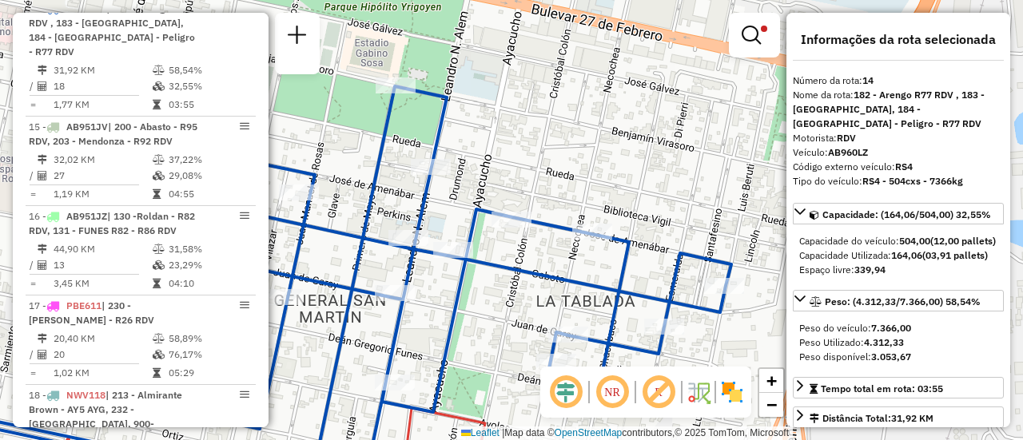
click at [609, 165] on div "Limpar filtros Janela de atendimento Grade de atendimento Capacidade Transporta…" at bounding box center [511, 220] width 1023 height 440
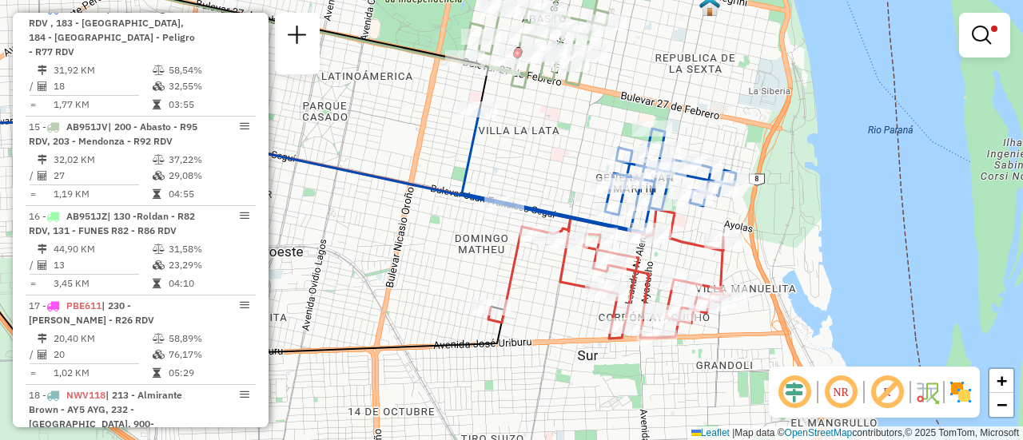
drag, startPoint x: 489, startPoint y: 181, endPoint x: 660, endPoint y: 149, distance: 174.0
click at [651, 153] on div "Limpar filtros Janela de atendimento Grade de atendimento Capacidade Transporta…" at bounding box center [511, 220] width 1023 height 440
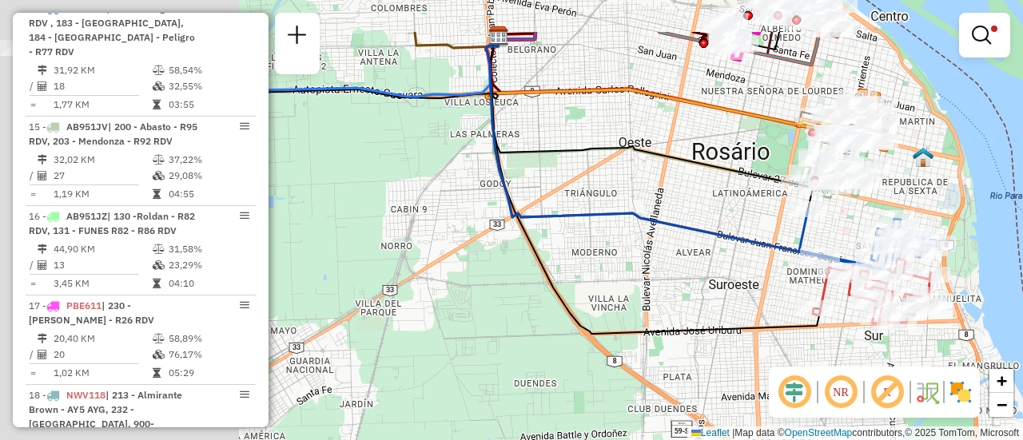
drag, startPoint x: 436, startPoint y: 143, endPoint x: 822, endPoint y: 235, distance: 396.8
click at [823, 239] on div "Limpar filtros Janela de atendimento Grade de atendimento Capacidade Transporta…" at bounding box center [511, 220] width 1023 height 440
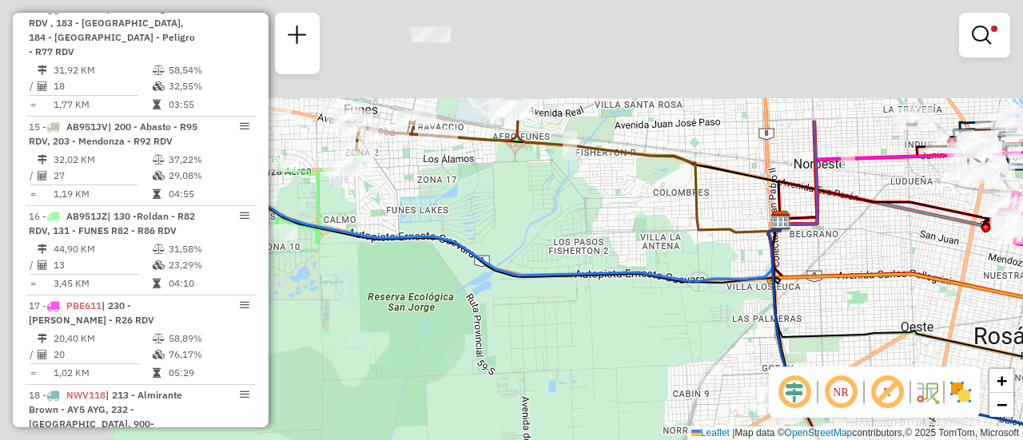
drag, startPoint x: 499, startPoint y: 92, endPoint x: 741, endPoint y: 302, distance: 320.6
click at [741, 302] on div "Limpar filtros Janela de atendimento Grade de atendimento Capacidade Transporta…" at bounding box center [511, 220] width 1023 height 440
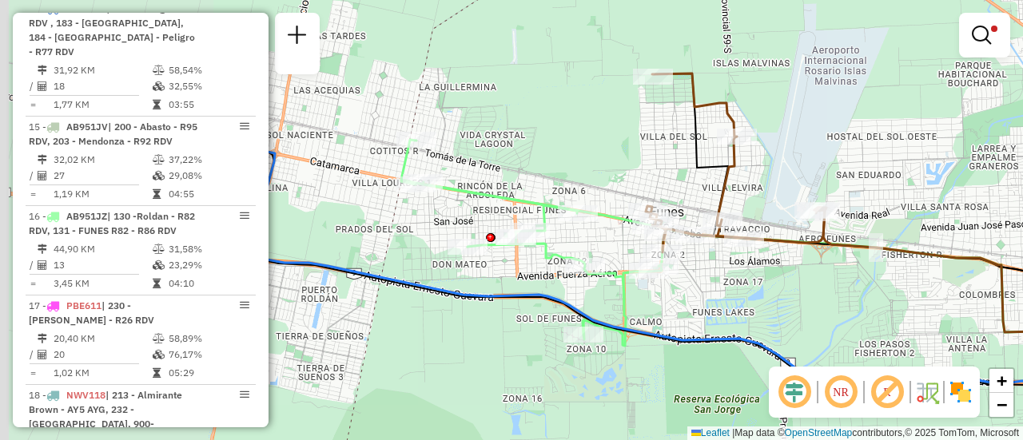
drag, startPoint x: 358, startPoint y: 225, endPoint x: 723, endPoint y: 304, distance: 373.5
click at [723, 308] on div "Limpar filtros Janela de atendimento Grade de atendimento Capacidade Transporta…" at bounding box center [511, 220] width 1023 height 440
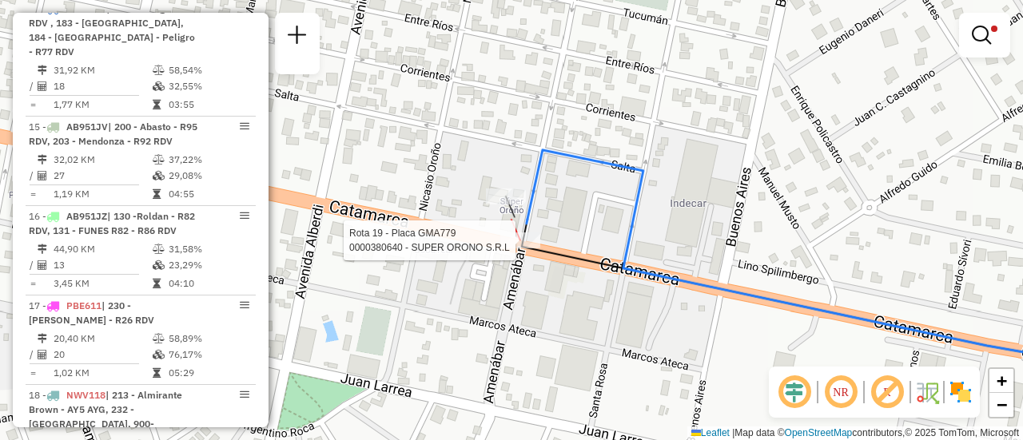
select select "**********"
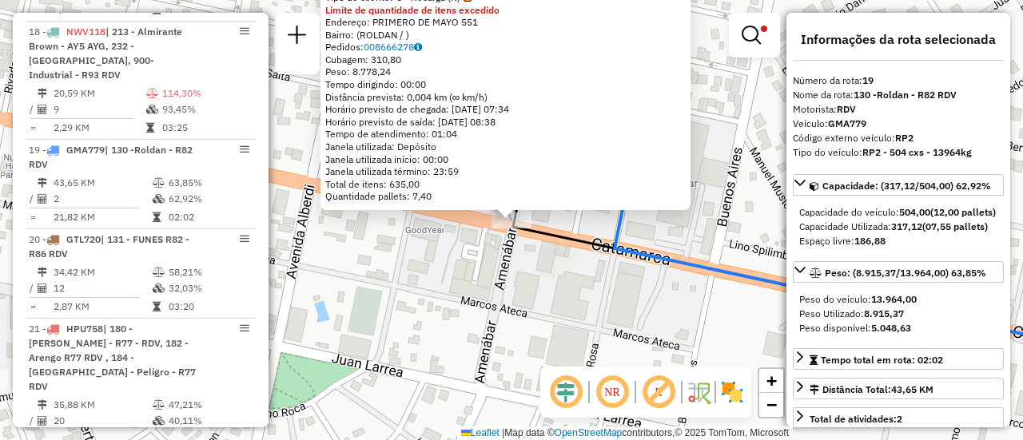
scroll to position [1267, 0]
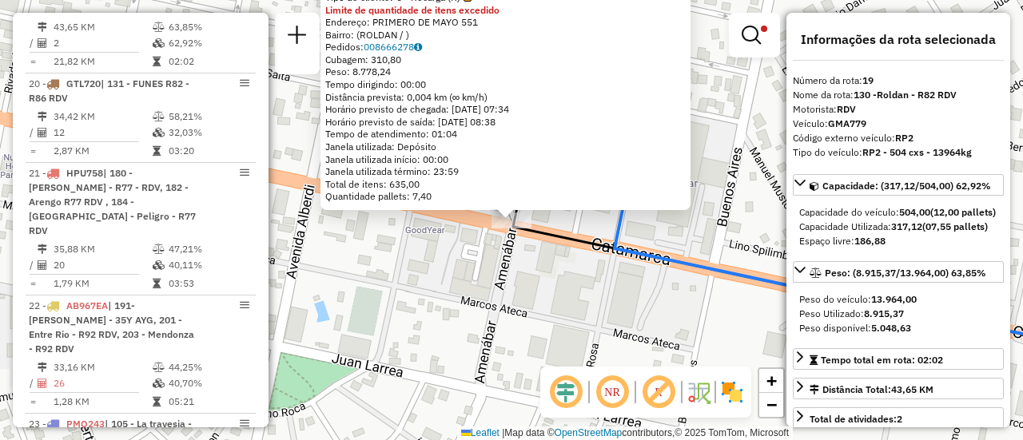
click at [561, 300] on div "0000380640 - SUPER ORONO S.R.L Tipo de cliente: 6 - Recarga (R) Limite de quant…" at bounding box center [511, 220] width 1023 height 440
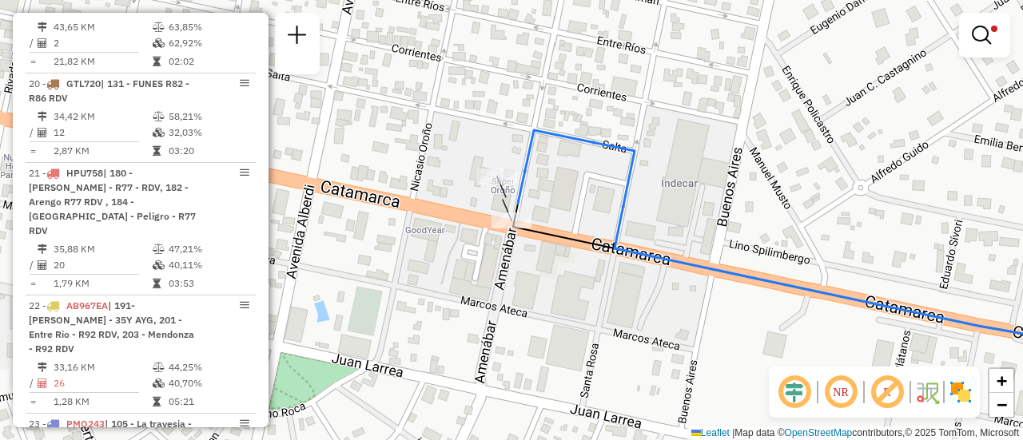
click at [733, 154] on div "Limpar filtros Janela de atendimento Grade de atendimento Capacidade Transporta…" at bounding box center [511, 220] width 1023 height 440
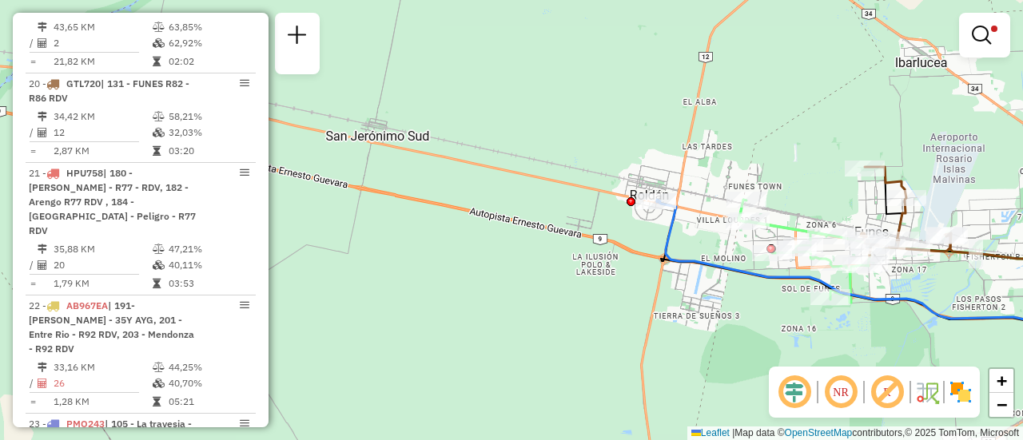
drag, startPoint x: 822, startPoint y: 195, endPoint x: 690, endPoint y: 184, distance: 132.3
click at [691, 184] on div "Limpar filtros Janela de atendimento Grade de atendimento Capacidade Transporta…" at bounding box center [511, 220] width 1023 height 440
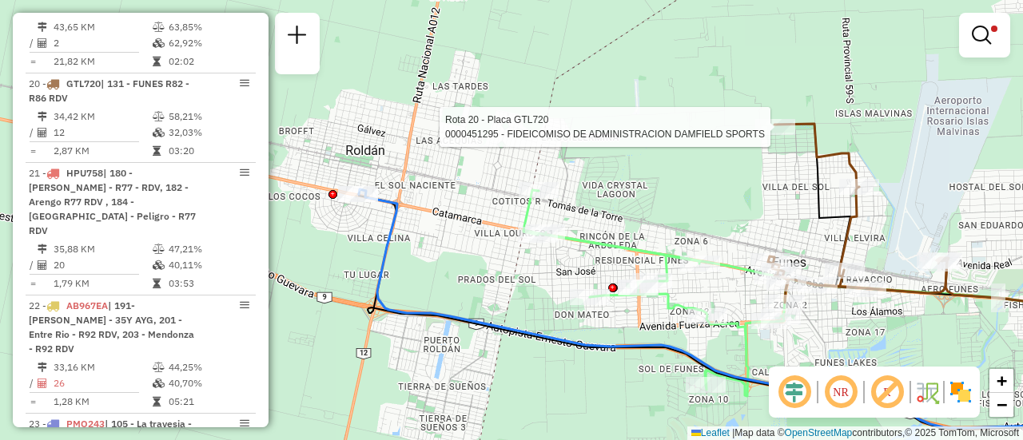
click at [778, 125] on div "Rota 20 - Placa GTL720 0000451295 - FIDEICOMISO DE ADMINISTRACION DAMFIELD SPOR…" at bounding box center [511, 220] width 1023 height 440
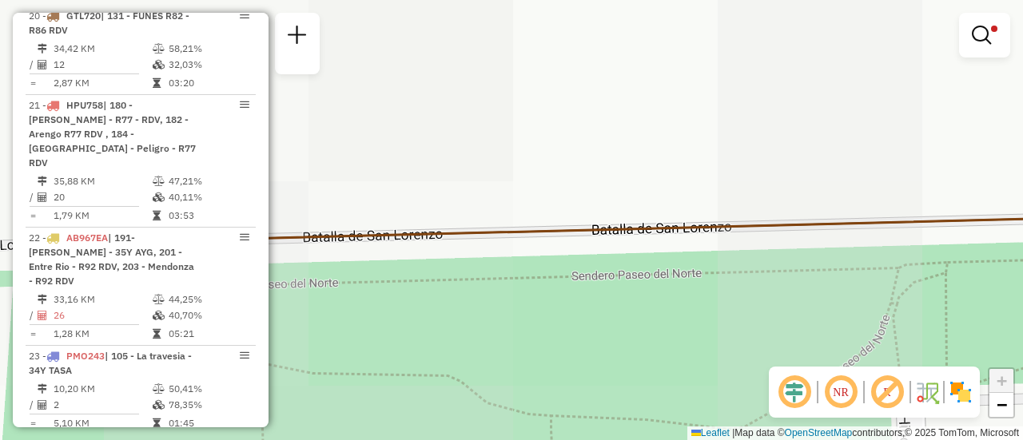
scroll to position [1357, 0]
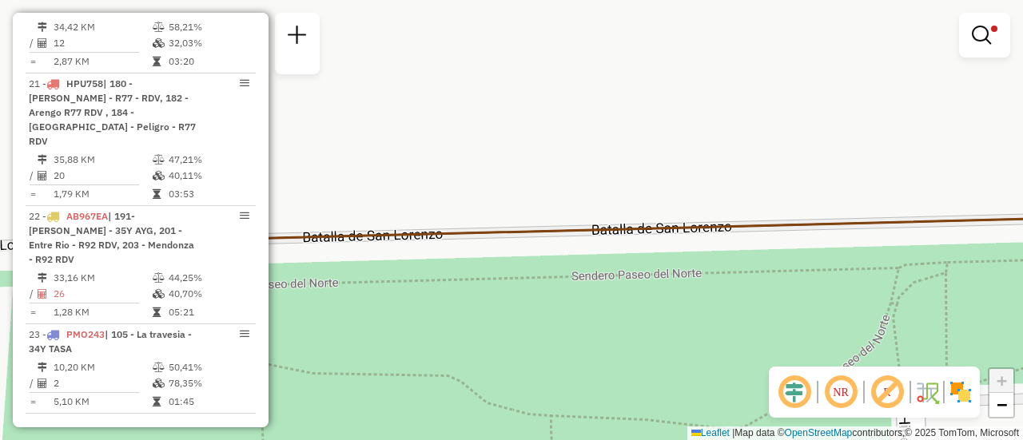
click at [766, 187] on div "Limpar filtros Janela de atendimento Grade de atendimento Capacidade Transporta…" at bounding box center [511, 220] width 1023 height 440
drag, startPoint x: 733, startPoint y: 205, endPoint x: 743, endPoint y: 207, distance: 10.5
click at [734, 205] on div "Limpar filtros Janela de atendimento Grade de atendimento Capacidade Transporta…" at bounding box center [511, 220] width 1023 height 440
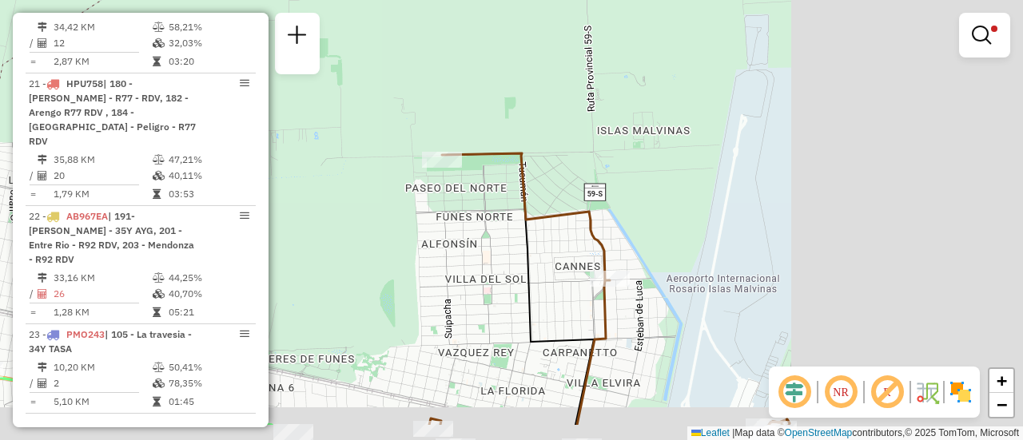
drag, startPoint x: 839, startPoint y: 215, endPoint x: 591, endPoint y: 165, distance: 253.4
click at [568, 156] on div "Limpar filtros Janela de atendimento Grade de atendimento Capacidade Transporta…" at bounding box center [511, 220] width 1023 height 440
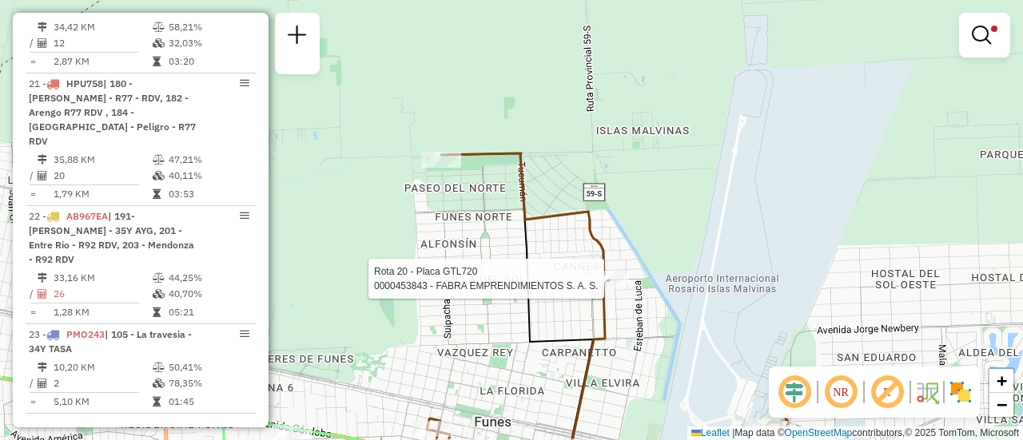
select select "**********"
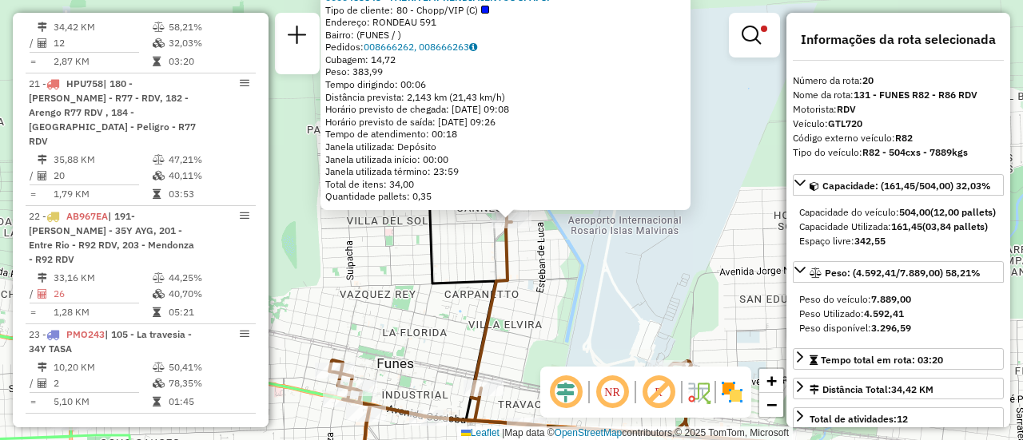
scroll to position [80, 0]
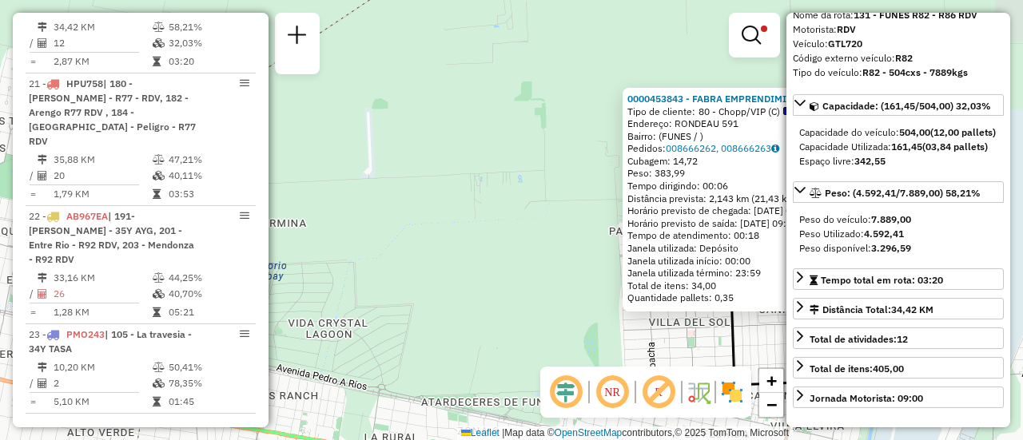
drag, startPoint x: 389, startPoint y: 256, endPoint x: 506, endPoint y: 284, distance: 120.0
click at [690, 356] on div "0000453843 - FABRA EMPRENDIMIENTOS S. A. S. Tipo de cliente: 80 - Chopp/VIP (C)…" at bounding box center [511, 220] width 1023 height 440
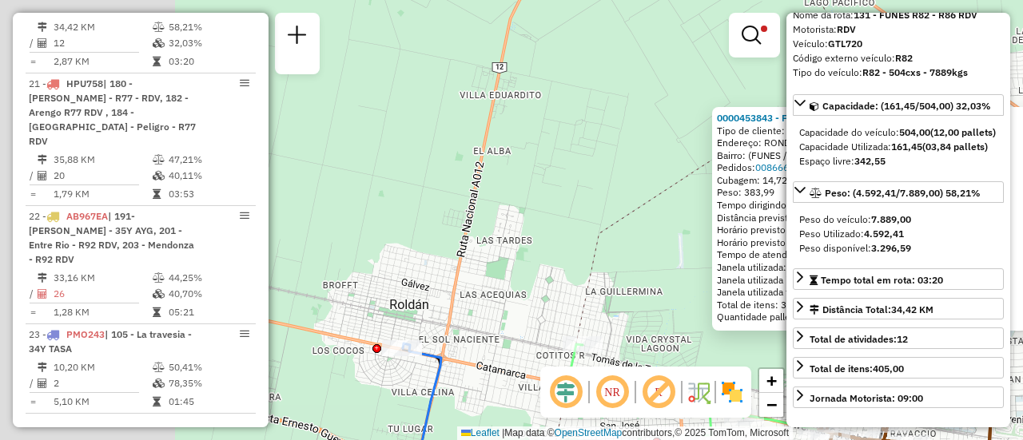
drag, startPoint x: 436, startPoint y: 300, endPoint x: 590, endPoint y: 300, distance: 153.4
click at [688, 332] on div "0000453843 - FABRA EMPRENDIMIENTOS S. A. S. Tipo de cliente: 80 - Chopp/VIP (C)…" at bounding box center [511, 220] width 1023 height 440
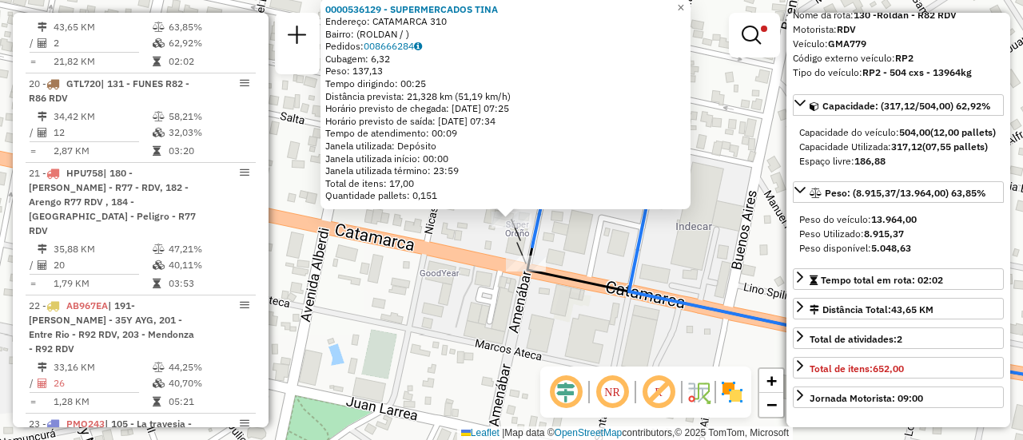
scroll to position [1267, 0]
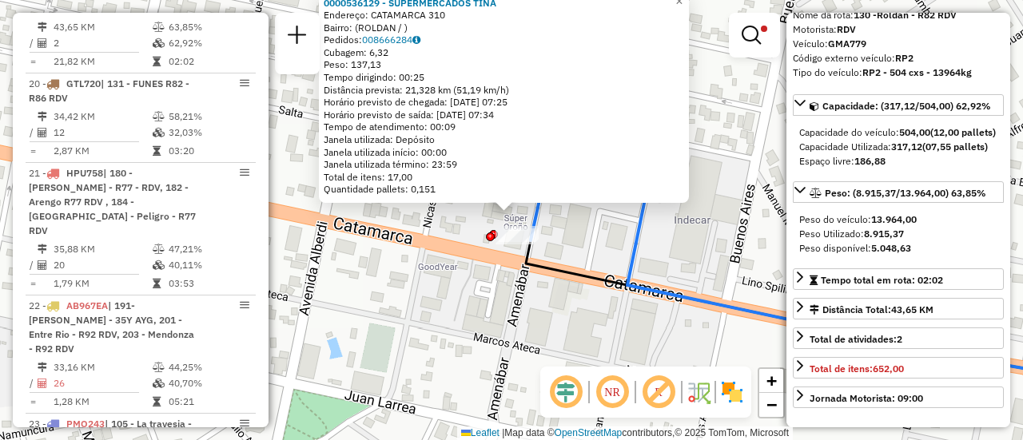
click at [709, 253] on div "0000536129 - SUPERMERCADOS TINA Endereço: CATAMARCA 310 Bairro: (ROLDAN / ) Ped…" at bounding box center [511, 220] width 1023 height 440
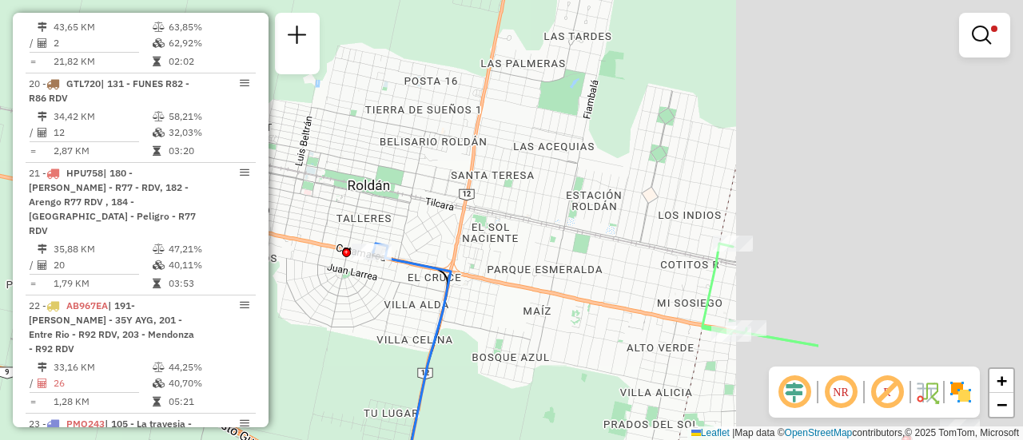
drag, startPoint x: 869, startPoint y: 190, endPoint x: 666, endPoint y: 271, distance: 219.2
click at [530, 290] on div "Limpar filtros Janela de atendimento Grade de atendimento Capacidade Transporta…" at bounding box center [511, 220] width 1023 height 440
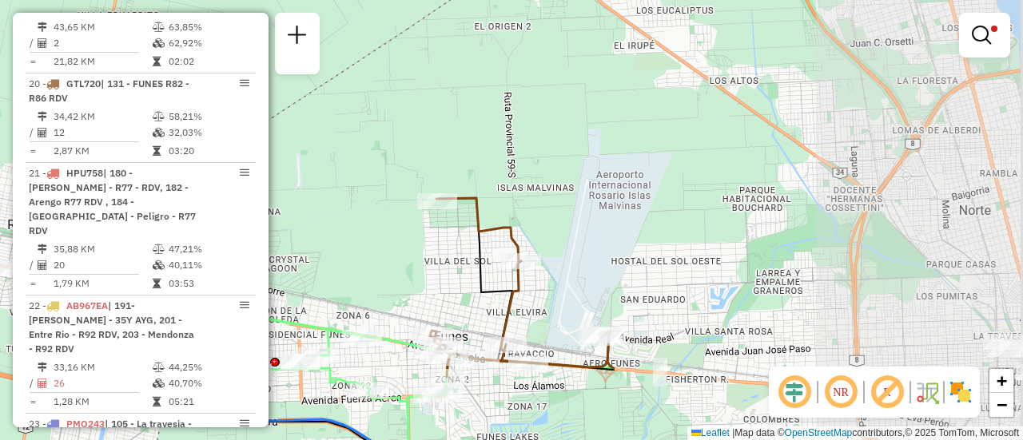
drag, startPoint x: 758, startPoint y: 223, endPoint x: 619, endPoint y: 241, distance: 140.2
click at [278, 241] on div "Limpar filtros Janela de atendimento Grade de atendimento Capacidade Transporta…" at bounding box center [511, 220] width 1023 height 440
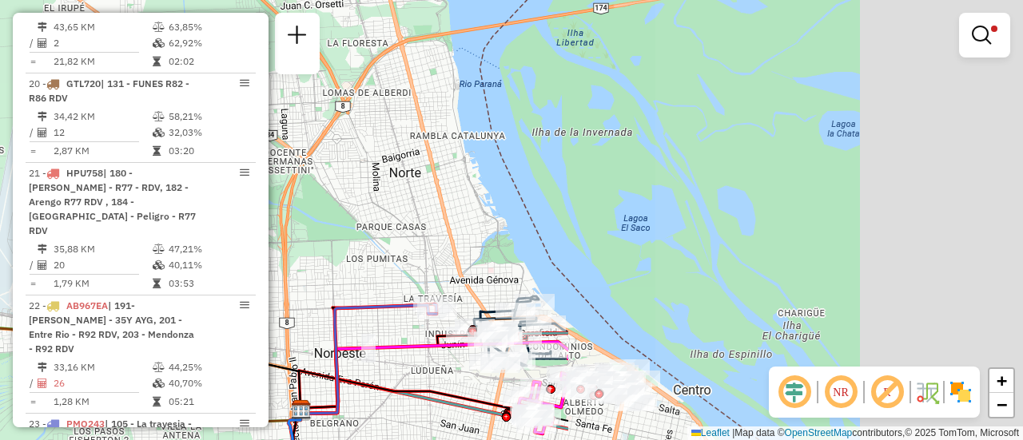
drag, startPoint x: 736, startPoint y: 217, endPoint x: 344, endPoint y: 190, distance: 393.3
click at [344, 190] on div "Limpar filtros Janela de atendimento Grade de atendimento Capacidade Transporta…" at bounding box center [511, 220] width 1023 height 440
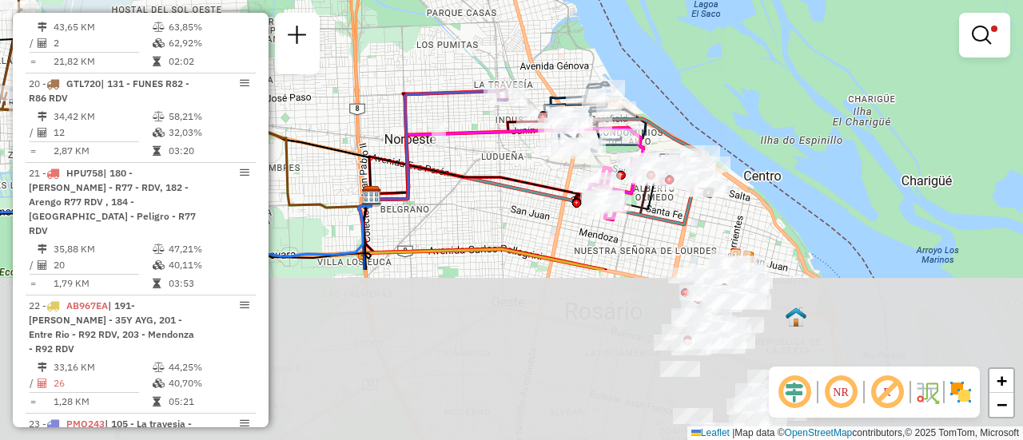
drag, startPoint x: 639, startPoint y: 318, endPoint x: 721, endPoint y: 115, distance: 219.0
click at [710, 108] on div "Limpar filtros Janela de atendimento Grade de atendimento Capacidade Transporta…" at bounding box center [511, 220] width 1023 height 440
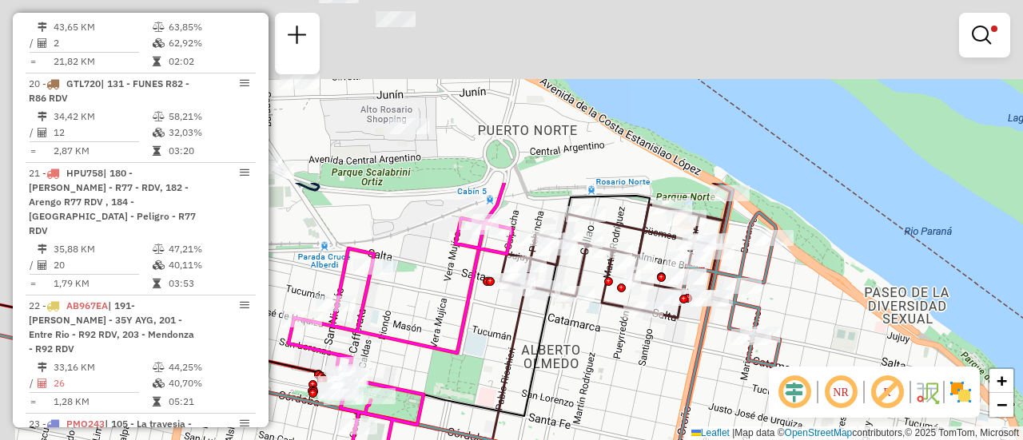
drag, startPoint x: 615, startPoint y: 178, endPoint x: 714, endPoint y: 443, distance: 282.5
click at [714, 440] on html "Aguarde... Pop-up bloqueado! Seu navegador bloqueou automáticamente a abertura …" at bounding box center [511, 220] width 1023 height 440
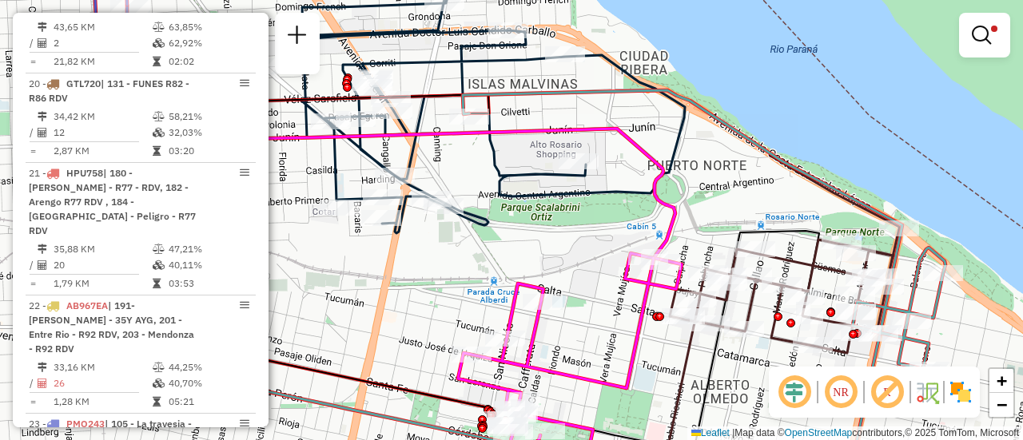
drag, startPoint x: 547, startPoint y: 247, endPoint x: 736, endPoint y: 245, distance: 189.4
click at [736, 245] on div "Limpar filtros Janela de atendimento Grade de atendimento Capacidade Transporta…" at bounding box center [511, 220] width 1023 height 440
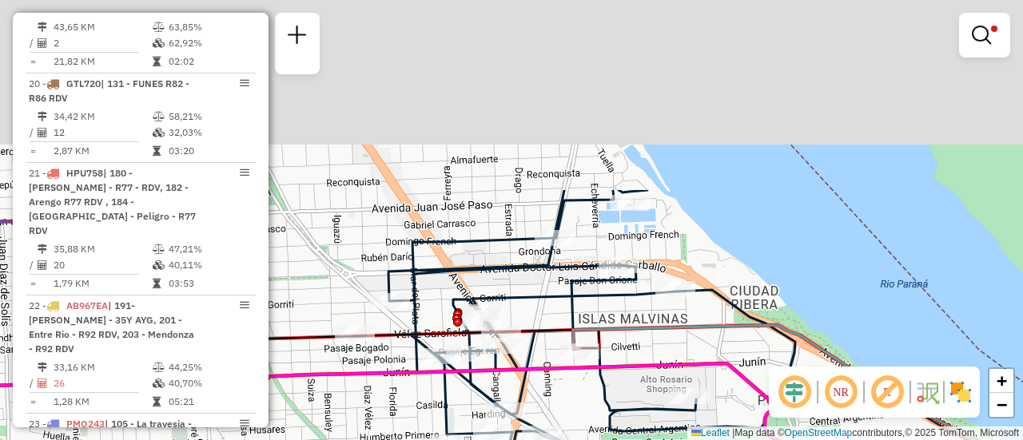
drag, startPoint x: 566, startPoint y: 131, endPoint x: 635, endPoint y: 366, distance: 245.0
click at [635, 366] on icon at bounding box center [375, 429] width 819 height 131
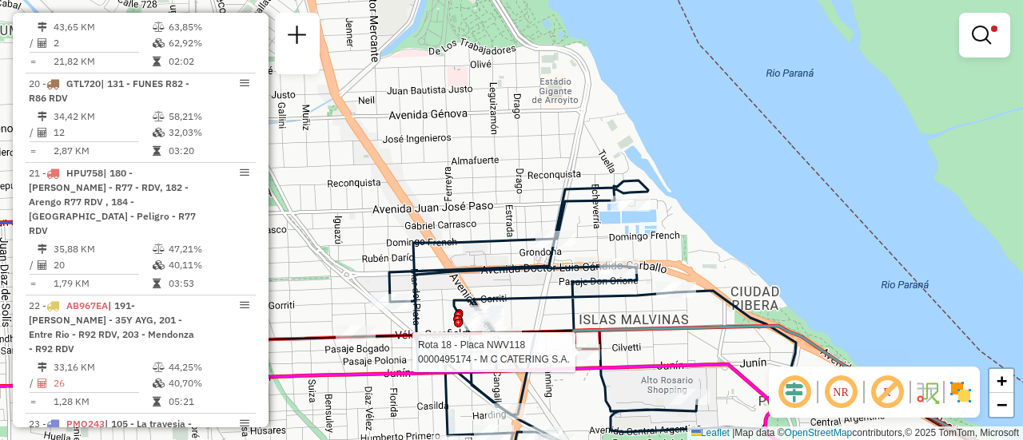
select select "**********"
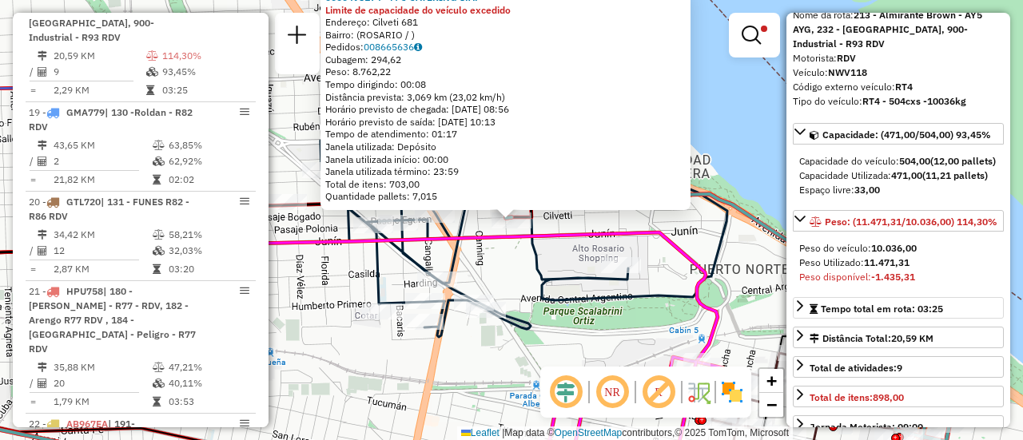
scroll to position [160, 0]
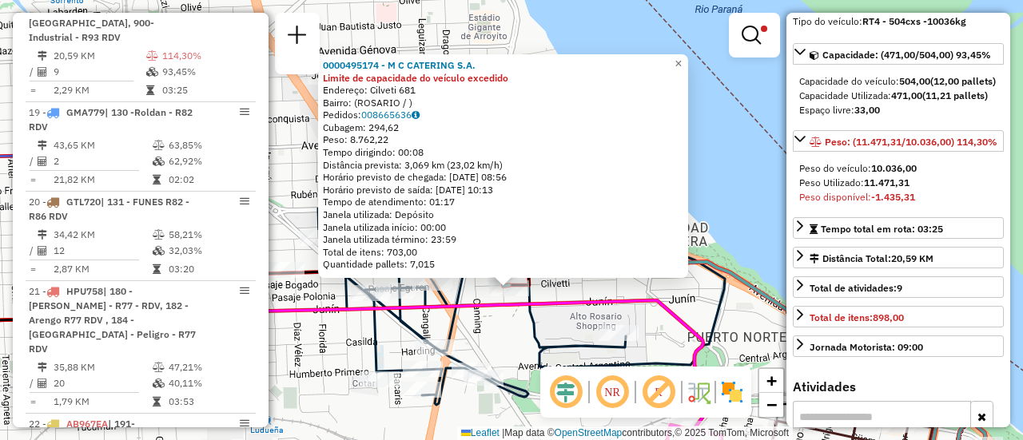
drag, startPoint x: 496, startPoint y: 249, endPoint x: 494, endPoint y: 323, distance: 74.4
click at [494, 323] on icon at bounding box center [305, 365] width 820 height 131
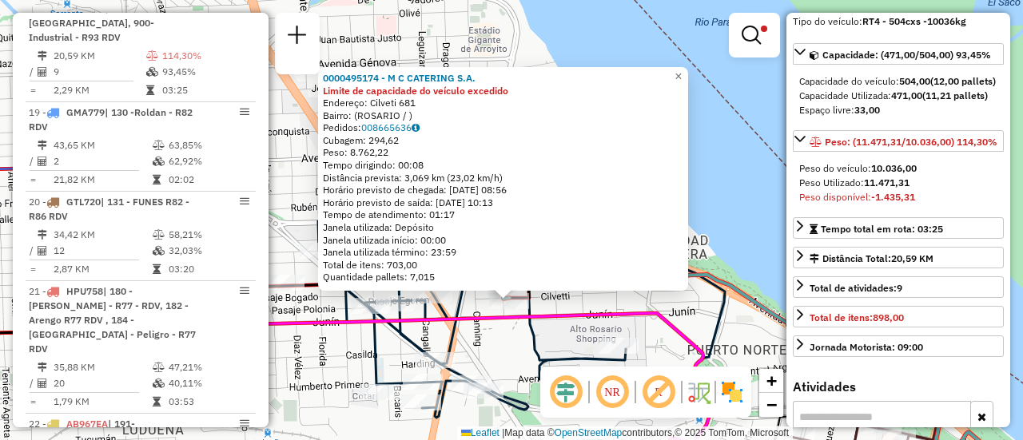
click at [730, 163] on div "0000495174 - M C CATERING S.A. Limite de capacidade do veículo excedido Endereç…" at bounding box center [511, 220] width 1023 height 440
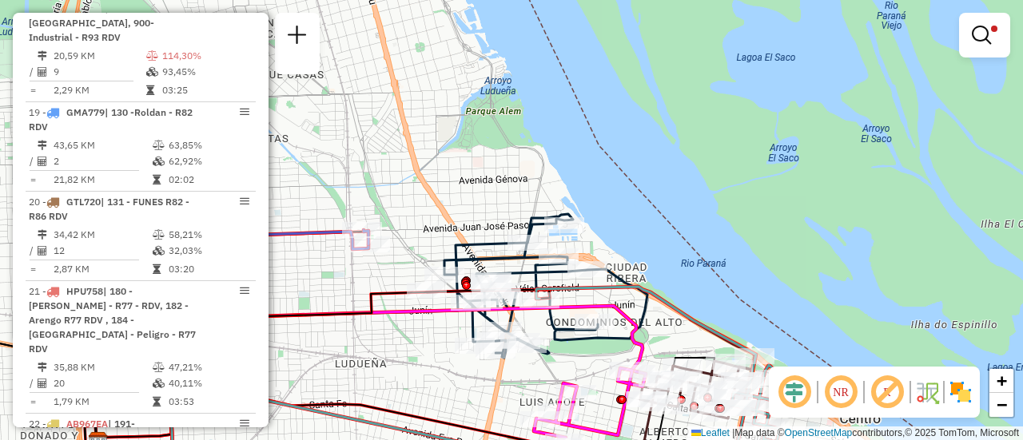
click at [551, 351] on icon at bounding box center [537, 286] width 221 height 144
select select "**********"
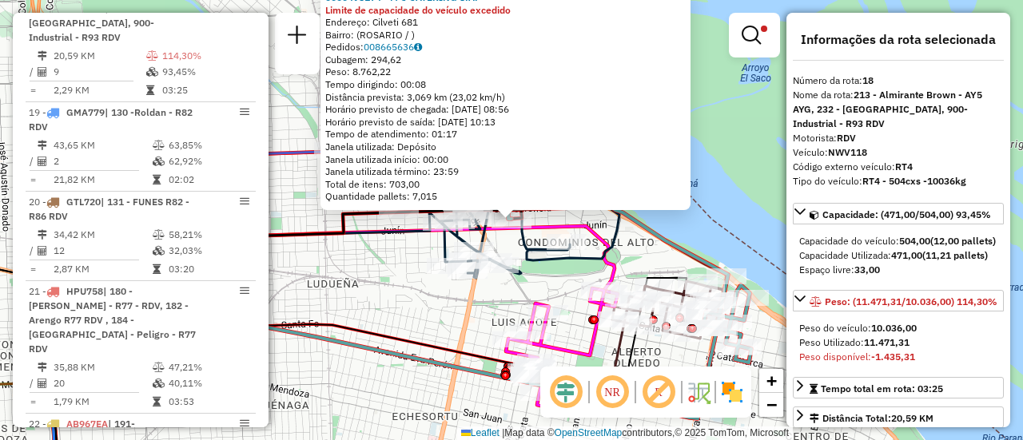
scroll to position [1149, 0]
click at [431, 307] on div "0000495174 - M C CATERING S.A. Limite de capacidade do veículo excedido Endereç…" at bounding box center [511, 220] width 1023 height 440
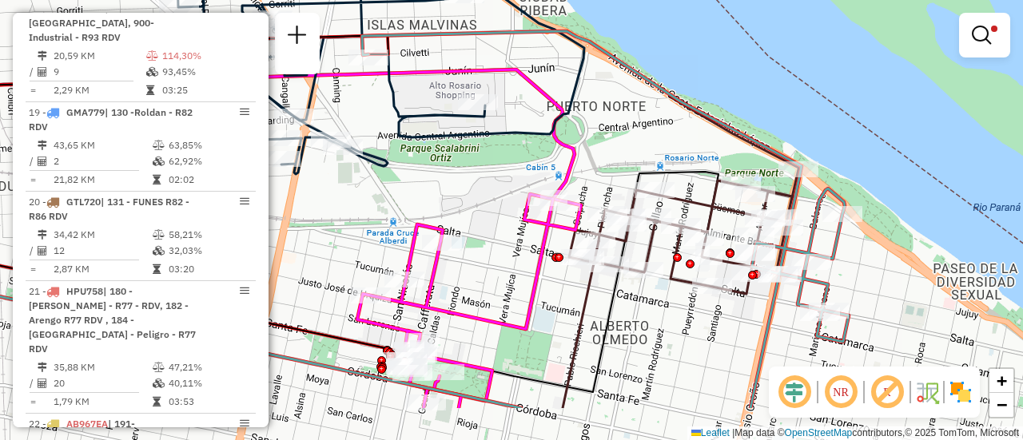
drag, startPoint x: 531, startPoint y: 186, endPoint x: 360, endPoint y: 109, distance: 186.7
click at [360, 109] on div "Limpar filtros Janela de atendimento Grade de atendimento Capacidade Transporta…" at bounding box center [511, 220] width 1023 height 440
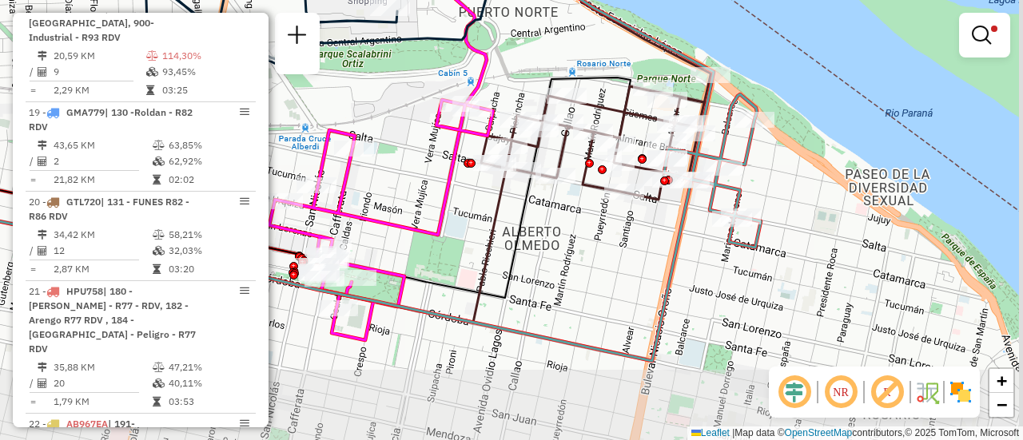
drag, startPoint x: 645, startPoint y: 154, endPoint x: 564, endPoint y: 61, distance: 123.5
click at [564, 61] on div "Limpar filtros Janela de atendimento Grade de atendimento Capacidade Transporta…" at bounding box center [511, 220] width 1023 height 440
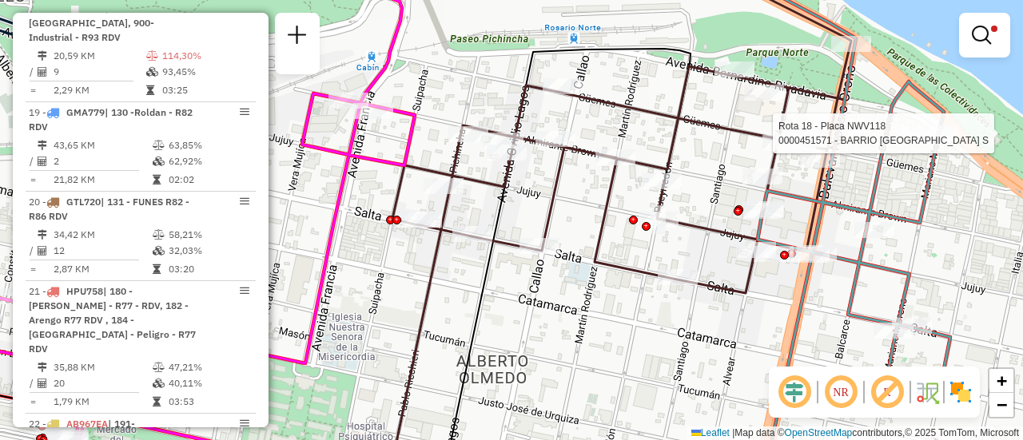
select select "**********"
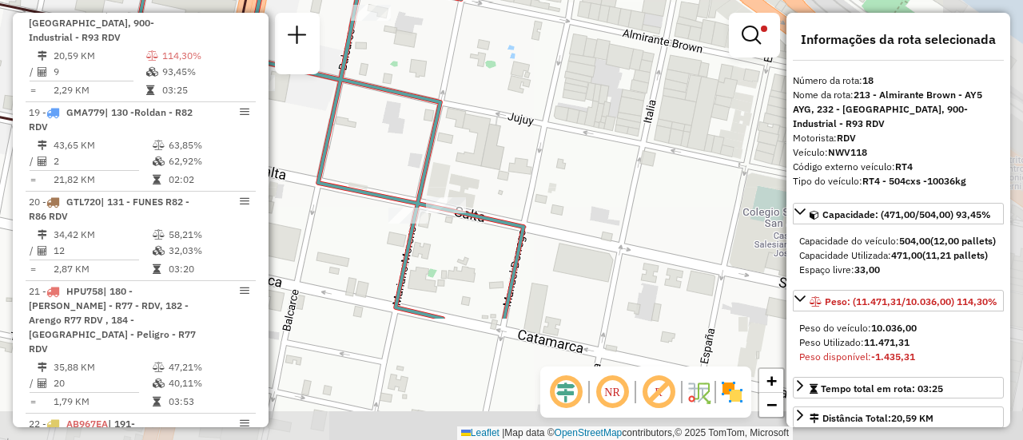
drag, startPoint x: 532, startPoint y: 303, endPoint x: 372, endPoint y: 137, distance: 230.6
click at [372, 137] on div "Limpar filtros Janela de atendimento Grade de atendimento Capacidade Transporta…" at bounding box center [511, 220] width 1023 height 440
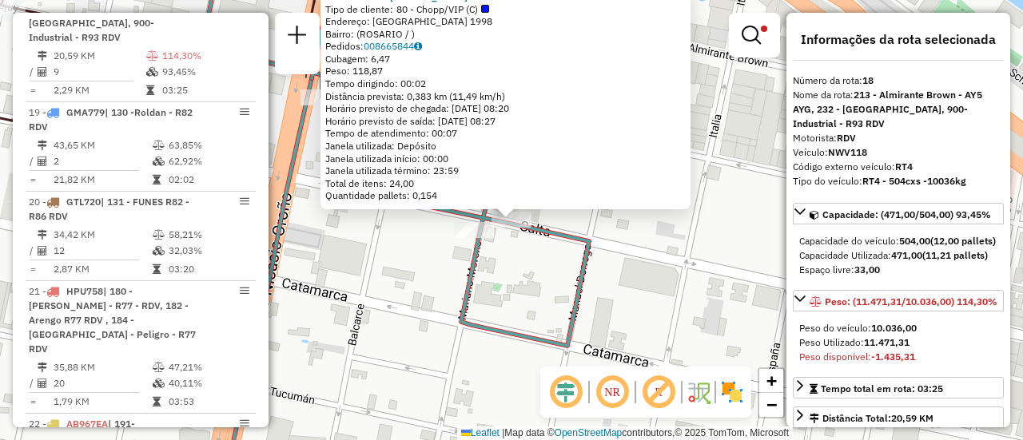
click at [517, 241] on div "0000892830 - FERNANDEZ CARLO Tipo de cliente: 80 - Chopp/VIP (C) Endereço: SALT…" at bounding box center [511, 220] width 1023 height 440
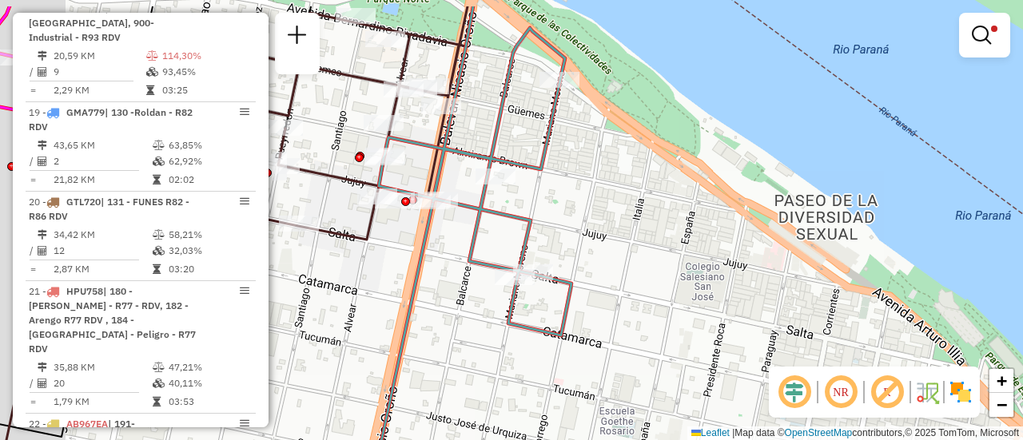
drag, startPoint x: 327, startPoint y: 209, endPoint x: 462, endPoint y: 247, distance: 140.2
click at [432, 240] on icon at bounding box center [244, 122] width 460 height 233
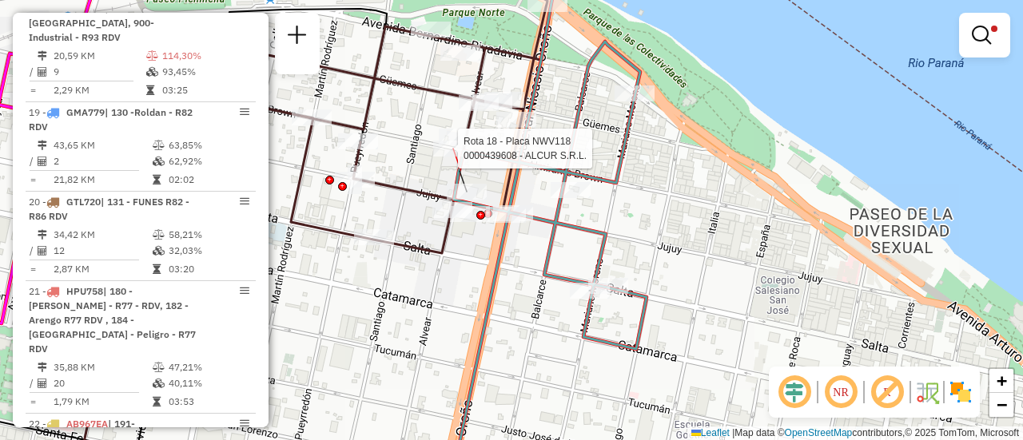
select select "**********"
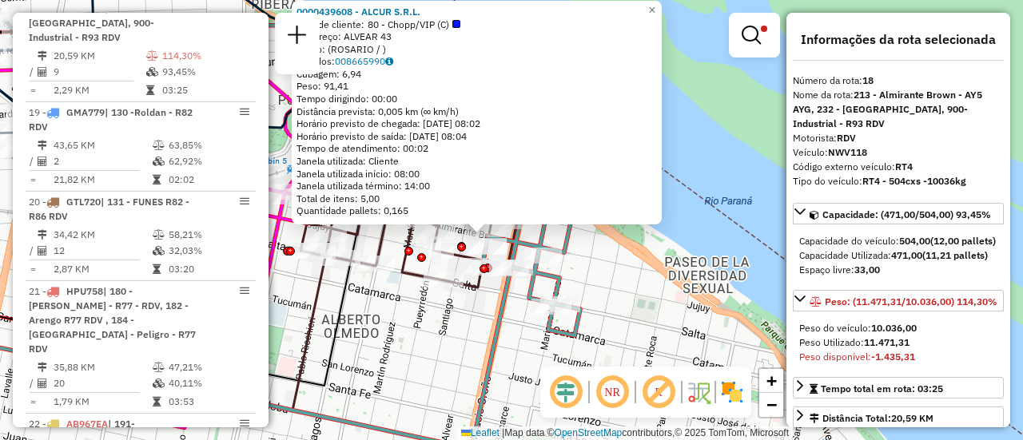
click at [399, 315] on div "0000439608 - ALCUR S.R.L. Tipo de cliente: 80 - Chopp/VIP (C) Endereço: ALVEAR …" at bounding box center [511, 220] width 1023 height 440
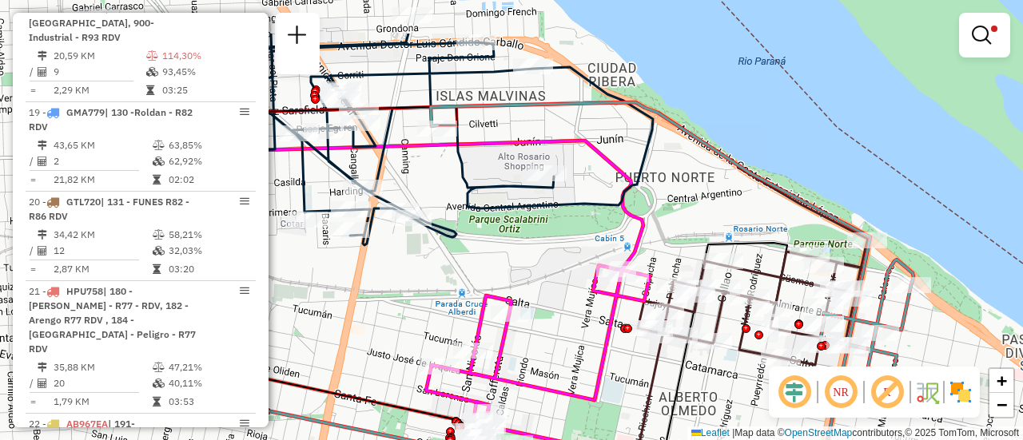
drag, startPoint x: 387, startPoint y: 142, endPoint x: 724, endPoint y: 220, distance: 346.0
click at [724, 220] on div "Limpar filtros Janela de atendimento Grade de atendimento Capacidade Transporta…" at bounding box center [511, 220] width 1023 height 440
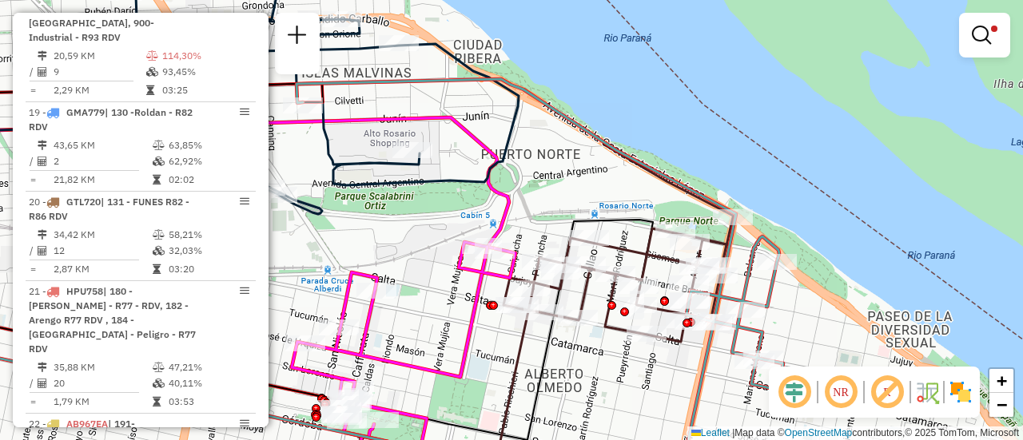
drag, startPoint x: 761, startPoint y: 221, endPoint x: 581, endPoint y: 201, distance: 181.0
click at [539, 189] on div "Limpar filtros Janela de atendimento Grade de atendimento Capacidade Transporta…" at bounding box center [511, 220] width 1023 height 440
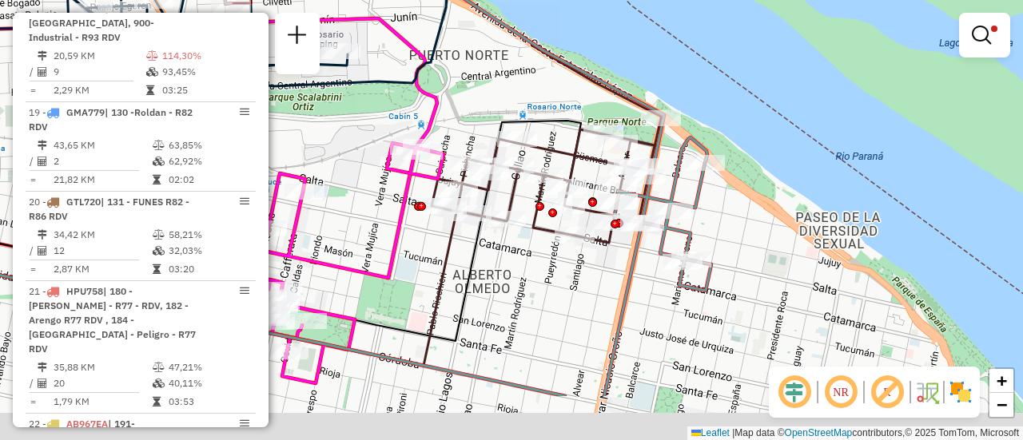
drag, startPoint x: 736, startPoint y: 356, endPoint x: 738, endPoint y: 229, distance: 126.3
click at [738, 229] on div "Limpar filtros Janela de atendimento Grade de atendimento Capacidade Transporta…" at bounding box center [511, 220] width 1023 height 440
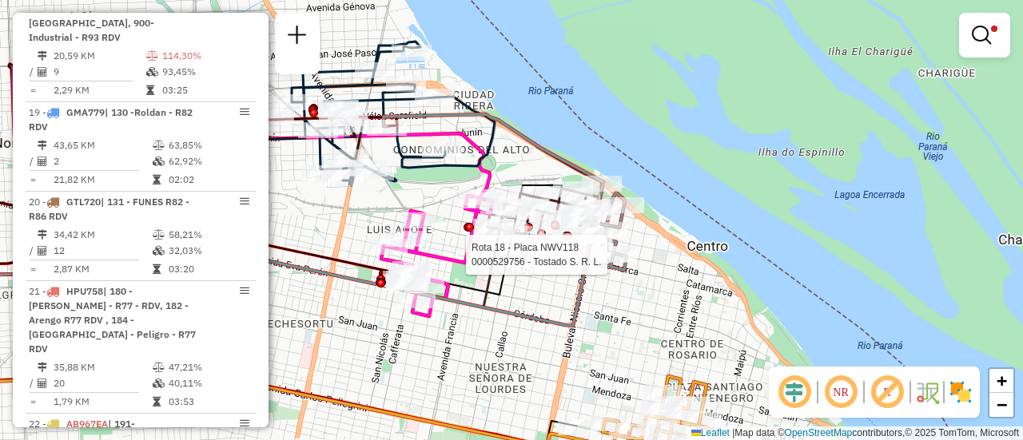
select select "**********"
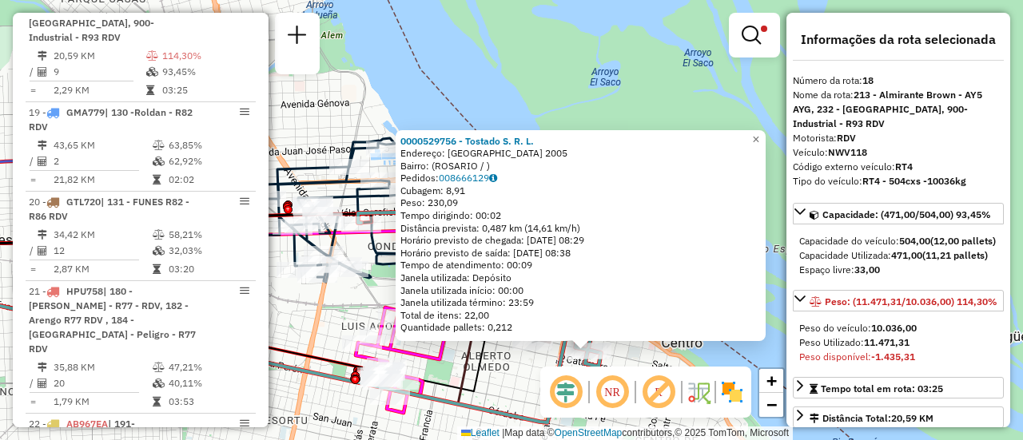
drag, startPoint x: 425, startPoint y: 259, endPoint x: 500, endPoint y: 390, distance: 151.1
click at [500, 390] on div "0000529756 - Tostado S. R. L. Endereço: SALTA 2005 Bairro: (ROSARIO / ) Pedidos…" at bounding box center [511, 220] width 1023 height 440
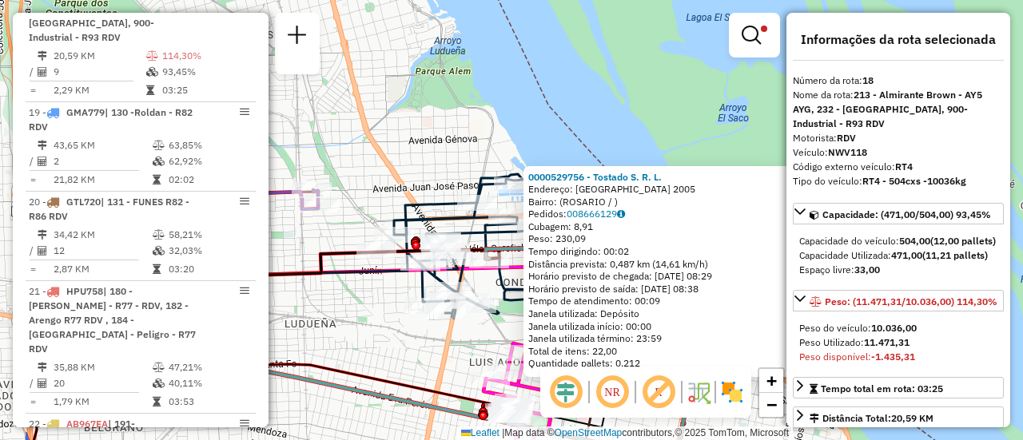
drag, startPoint x: 327, startPoint y: 327, endPoint x: 455, endPoint y: 363, distance: 132.8
click at [455, 363] on div "0000529756 - Tostado S. R. L. Endereço: SALTA 2005 Bairro: (ROSARIO / ) Pedidos…" at bounding box center [511, 220] width 1023 height 440
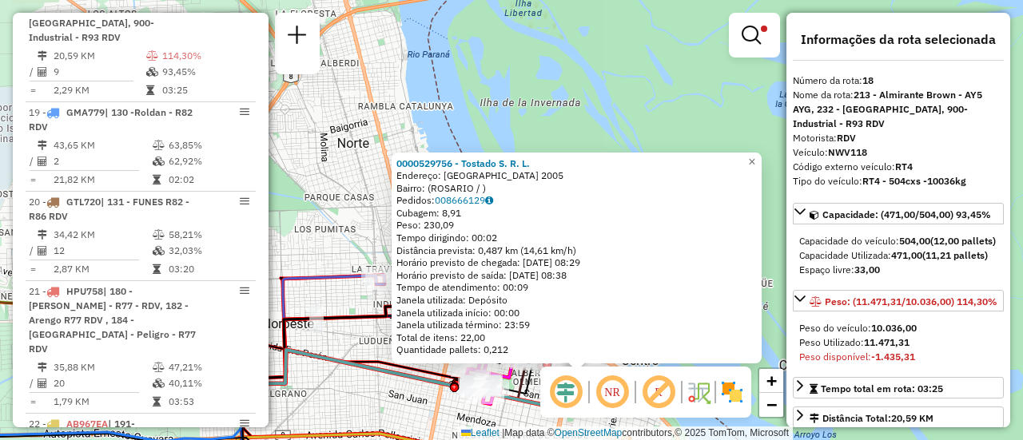
click at [627, 92] on div "0000529756 - Tostado S. R. L. Endereço: SALTA 2005 Bairro: (ROSARIO / ) Pedidos…" at bounding box center [511, 220] width 1023 height 440
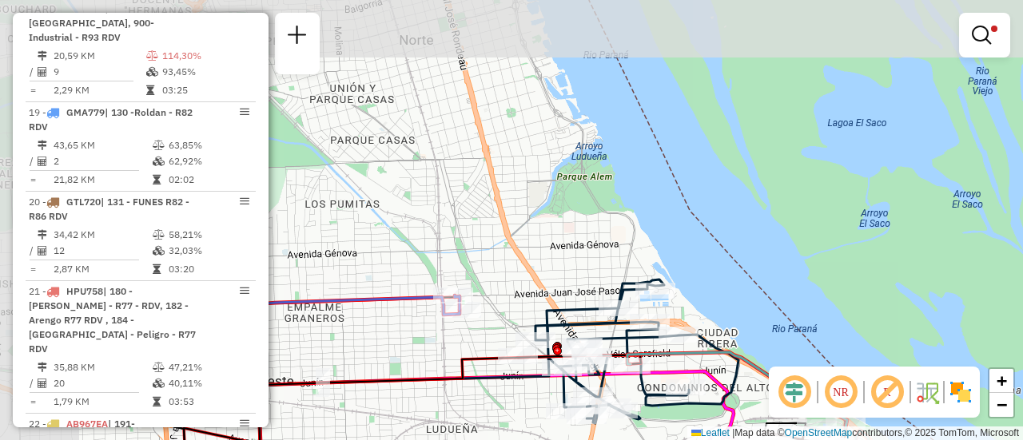
drag, startPoint x: 318, startPoint y: 128, endPoint x: 517, endPoint y: 227, distance: 222.3
click at [517, 227] on div "Limpar filtros Janela de atendimento Grade de atendimento Capacidade Transporta…" at bounding box center [511, 220] width 1023 height 440
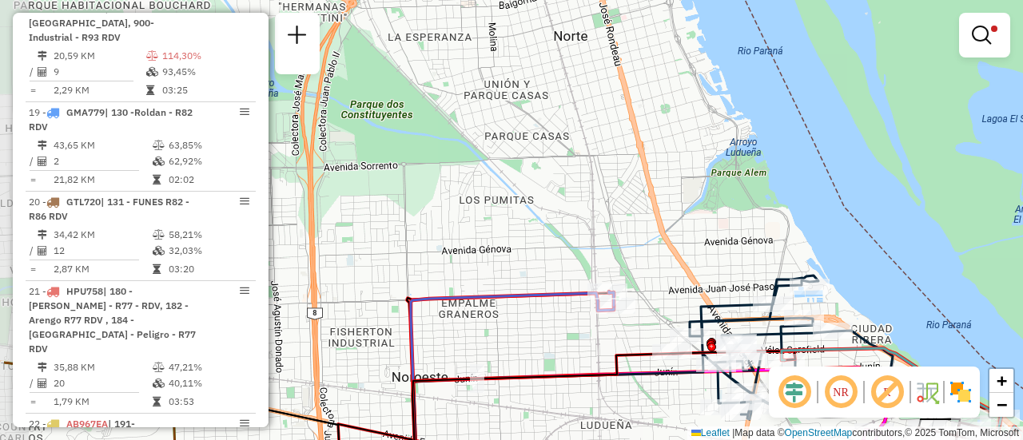
drag, startPoint x: 409, startPoint y: 245, endPoint x: 483, endPoint y: 237, distance: 74.0
click at [483, 237] on div "Limpar filtros Janela de atendimento Grade de atendimento Capacidade Transporta…" at bounding box center [511, 220] width 1023 height 440
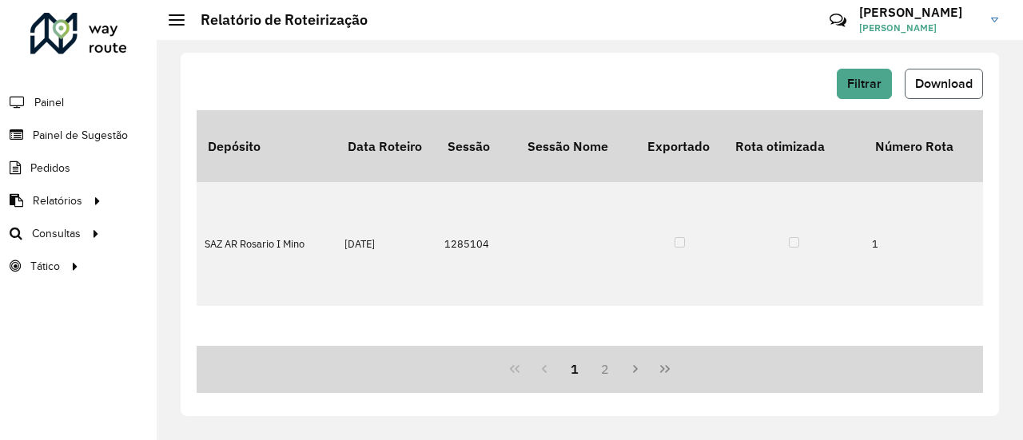
click at [935, 82] on span "Download" at bounding box center [944, 84] width 58 height 14
